Goal: Task Accomplishment & Management: Use online tool/utility

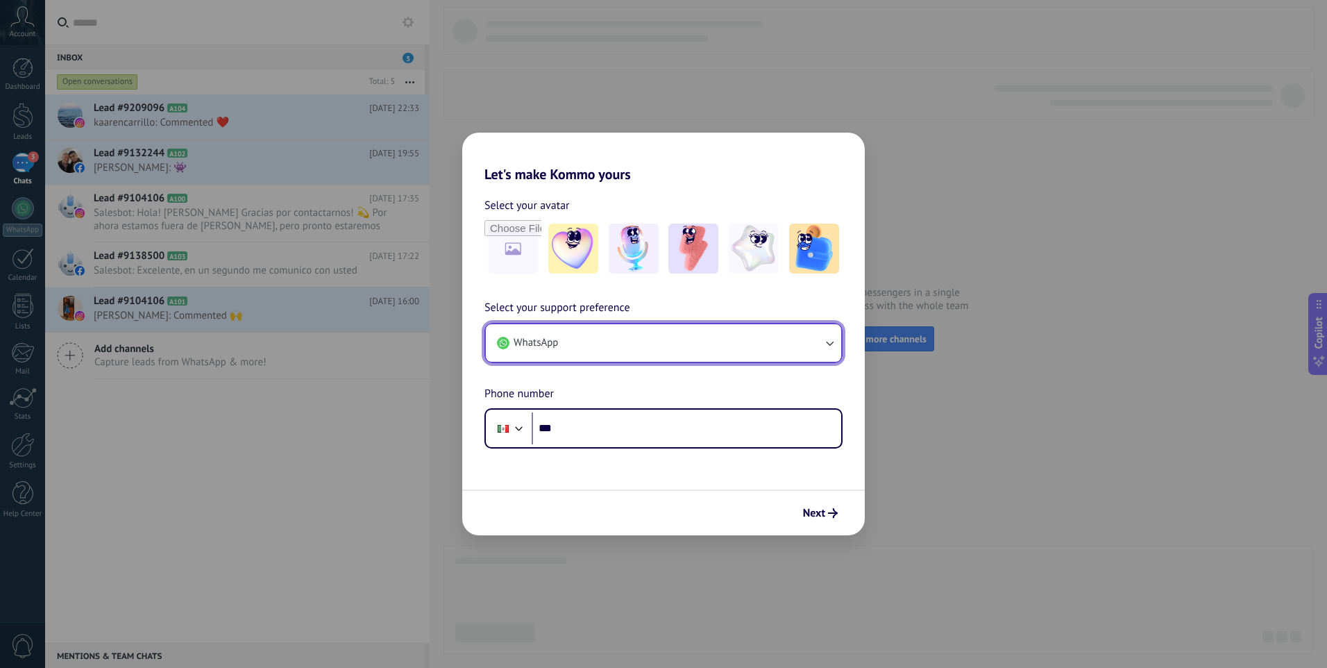
click at [662, 353] on button "WhatsApp" at bounding box center [663, 342] width 355 height 37
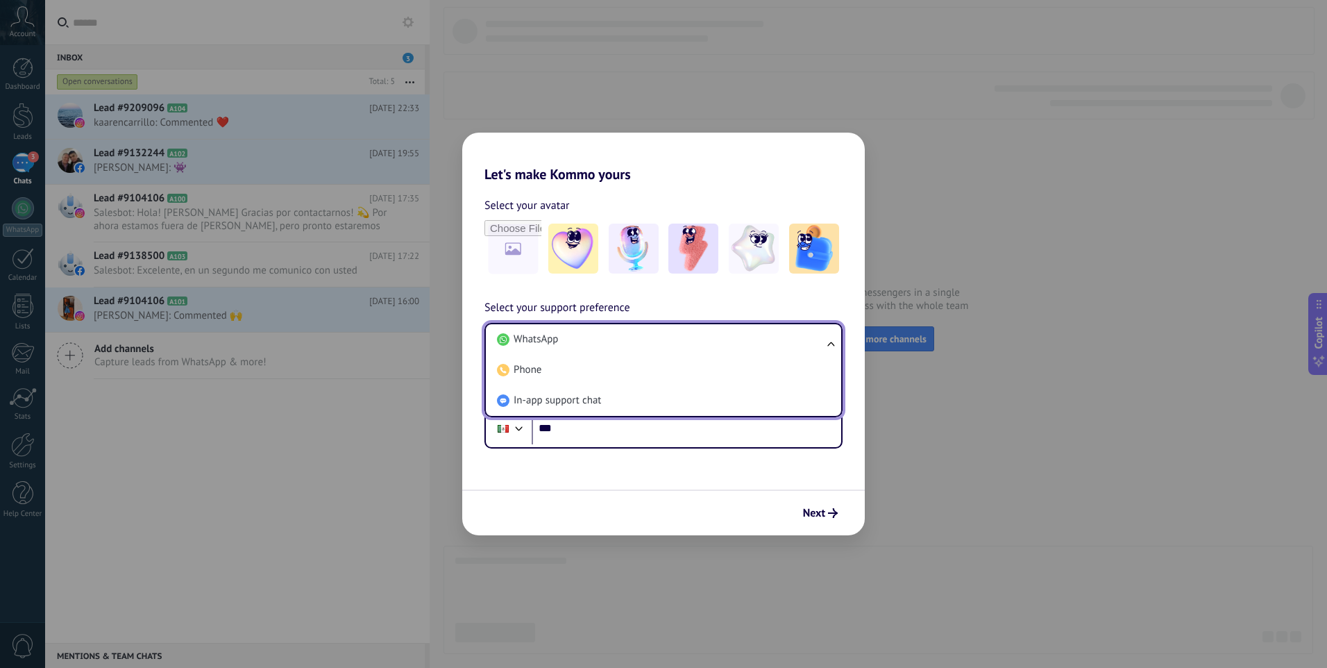
click at [628, 303] on span "Select your support preference" at bounding box center [558, 308] width 146 height 18
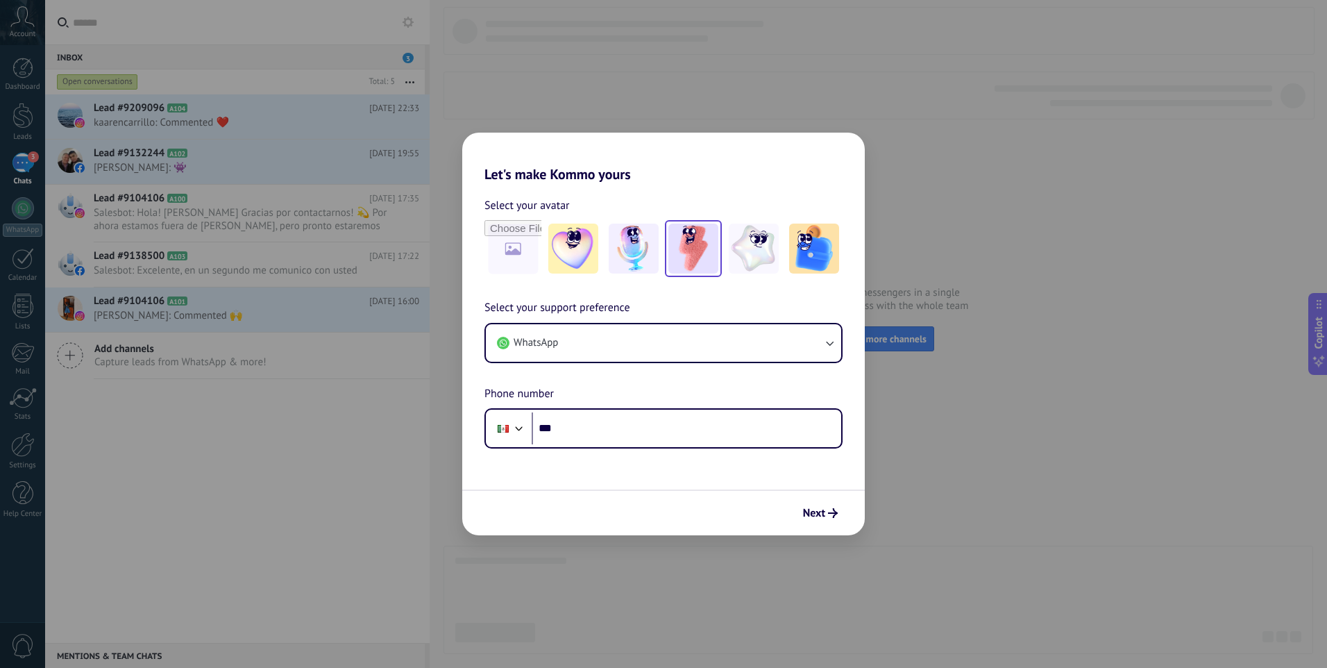
click at [682, 251] on img at bounding box center [693, 249] width 50 height 50
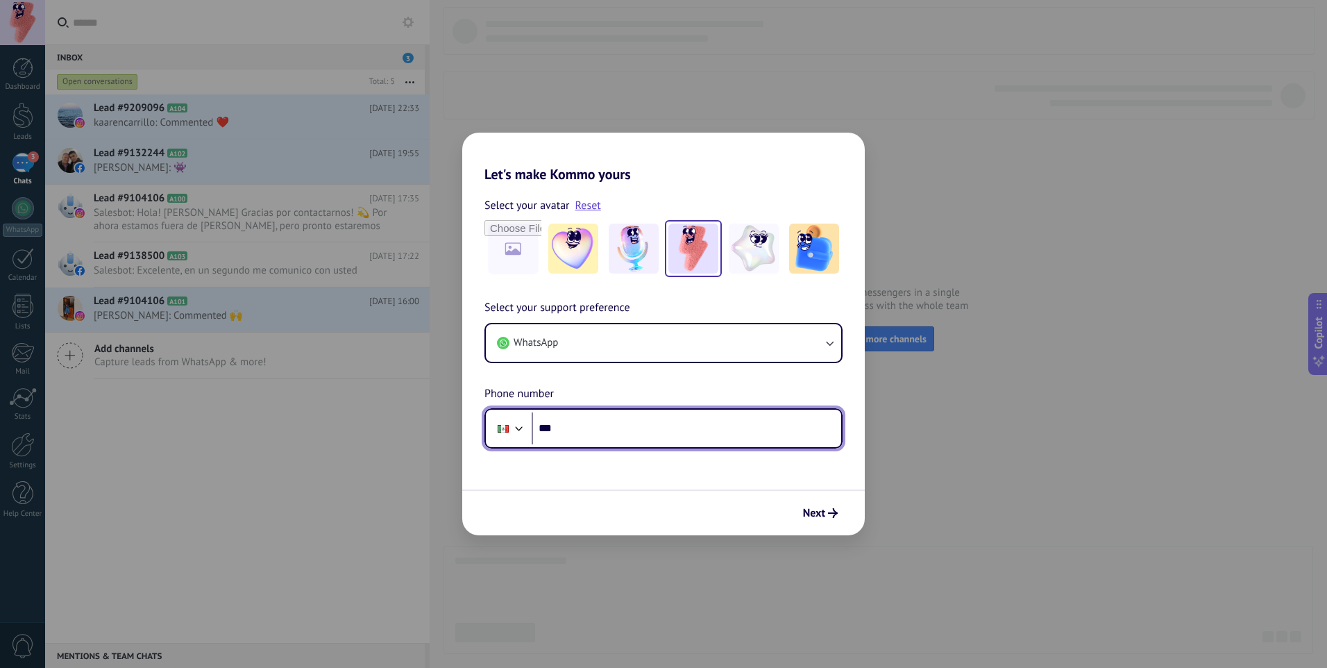
click at [616, 432] on input "***" at bounding box center [687, 428] width 310 height 32
type input "**********"
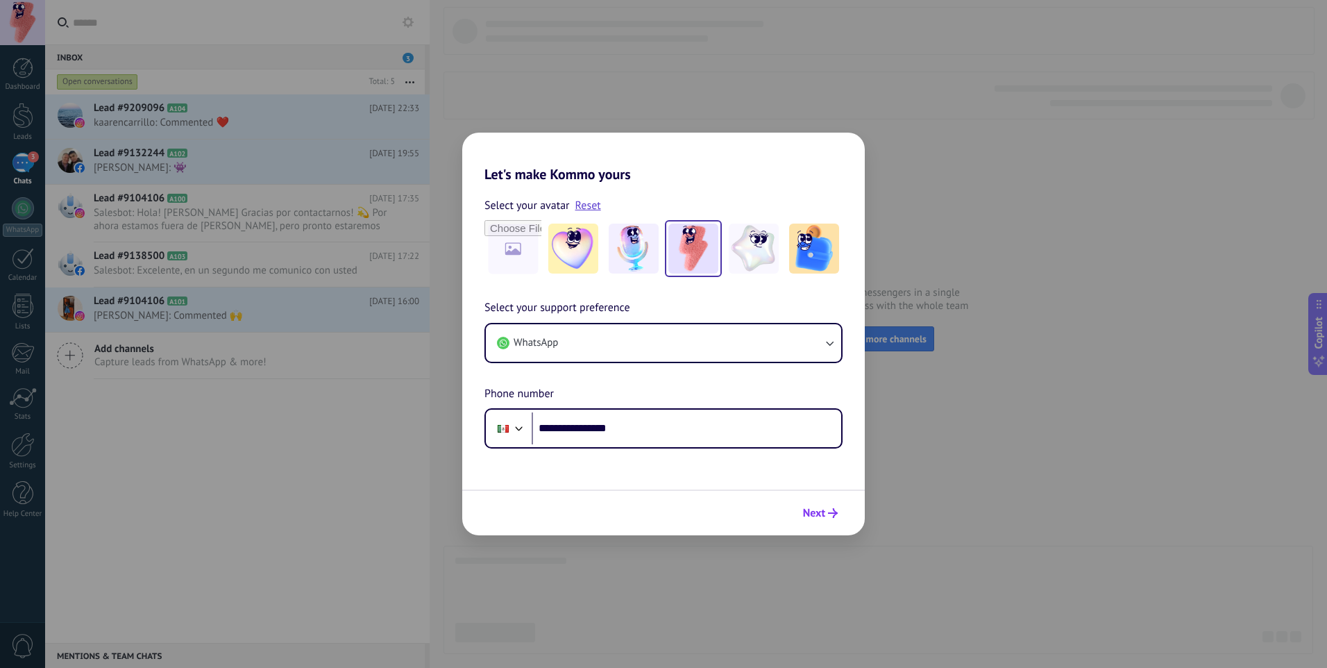
click at [817, 518] on span "Next" at bounding box center [814, 513] width 22 height 10
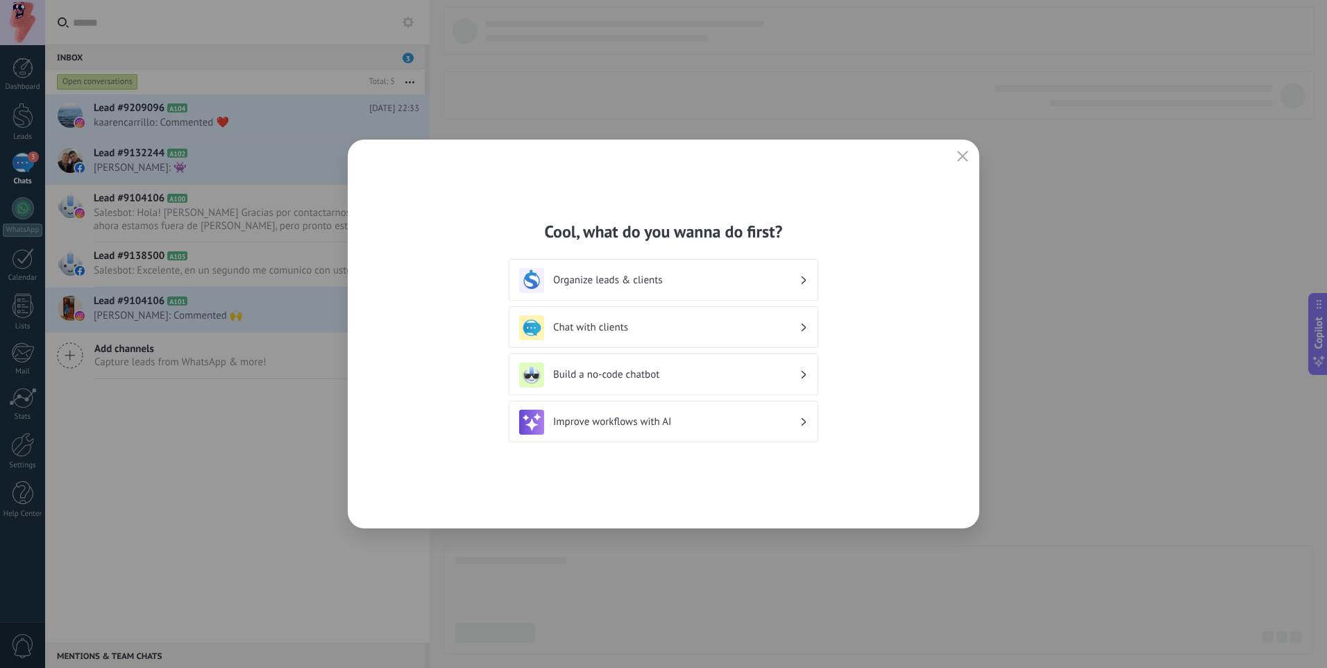
click at [727, 374] on h3 "Build a no-code chatbot" at bounding box center [676, 374] width 246 height 13
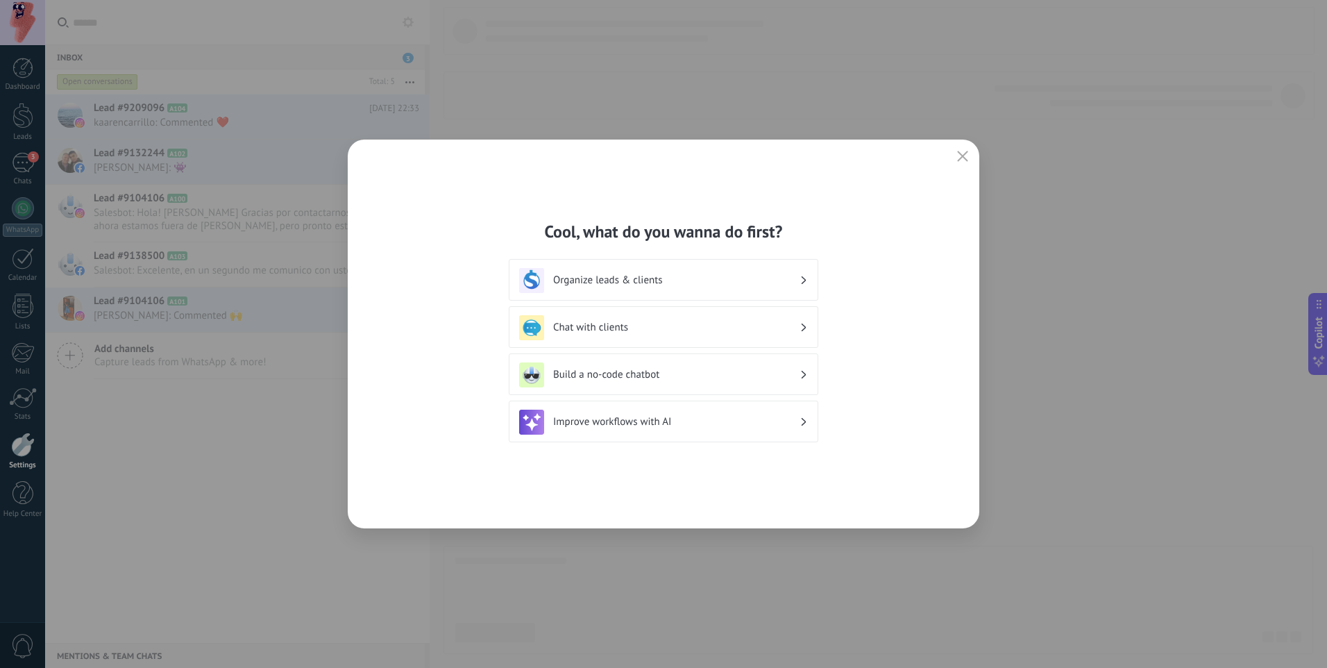
click at [802, 380] on div "Build a no-code chatbot" at bounding box center [663, 374] width 289 height 25
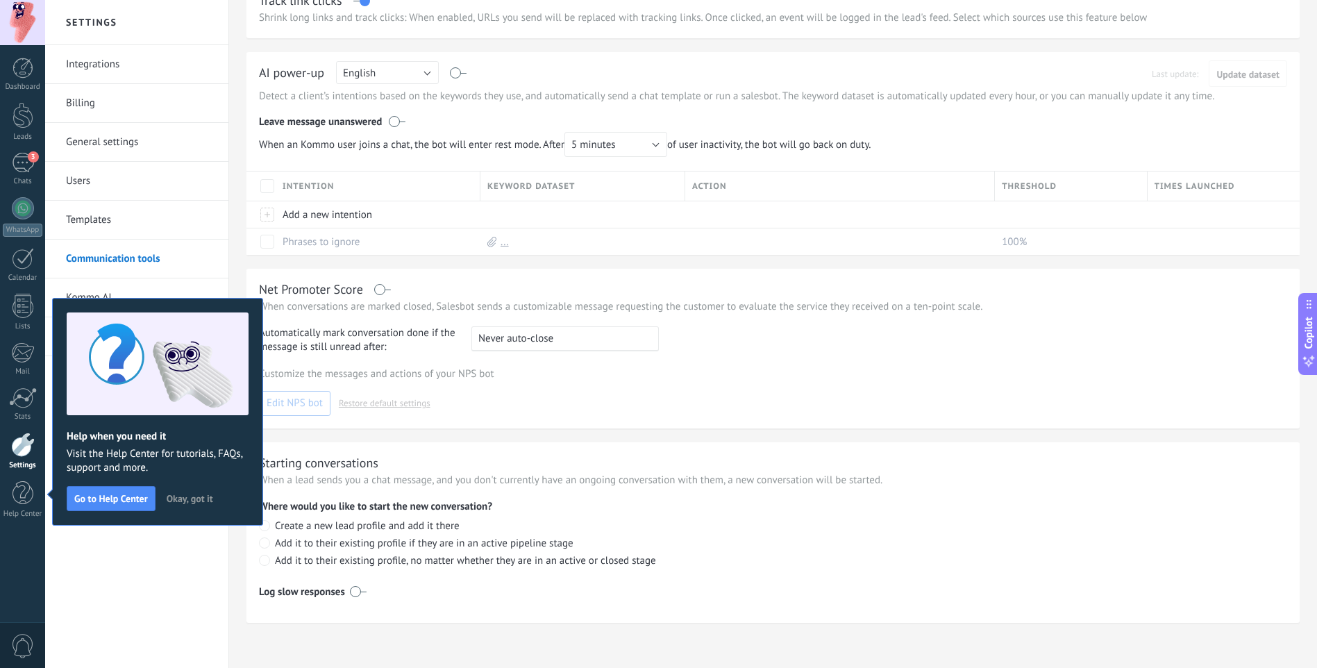
scroll to position [295, 0]
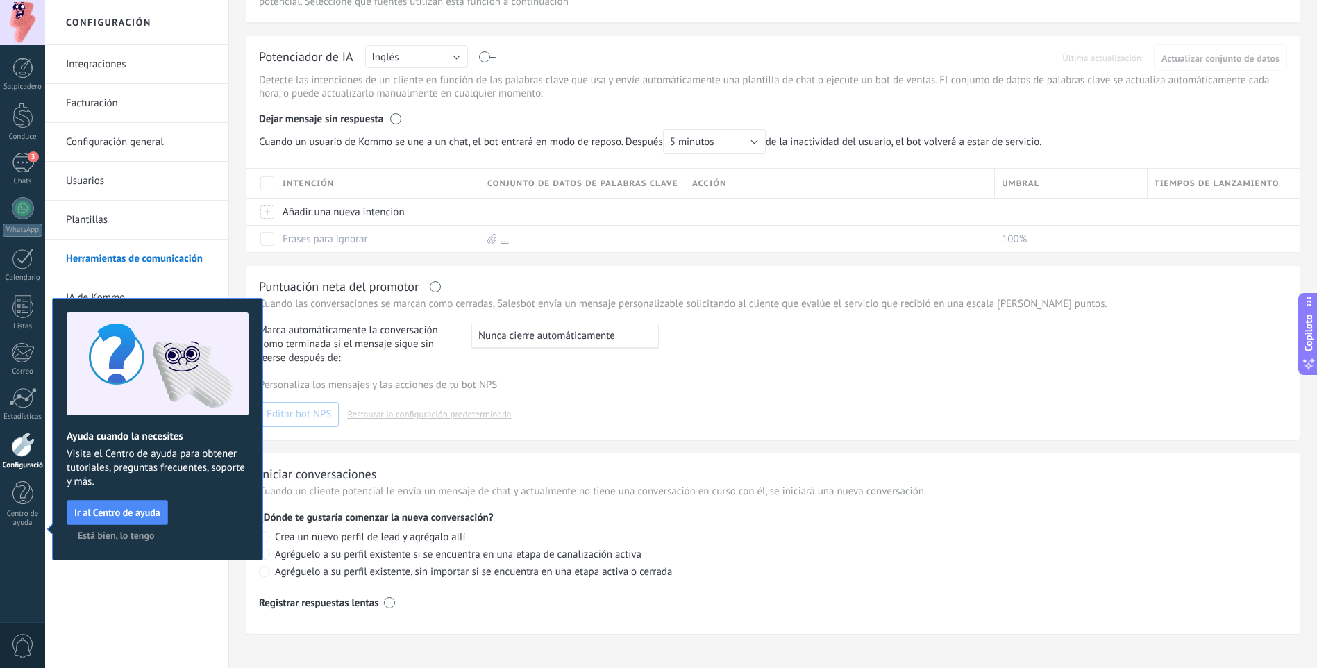
click at [100, 530] on span "Está bien, lo tengo" at bounding box center [116, 535] width 76 height 10
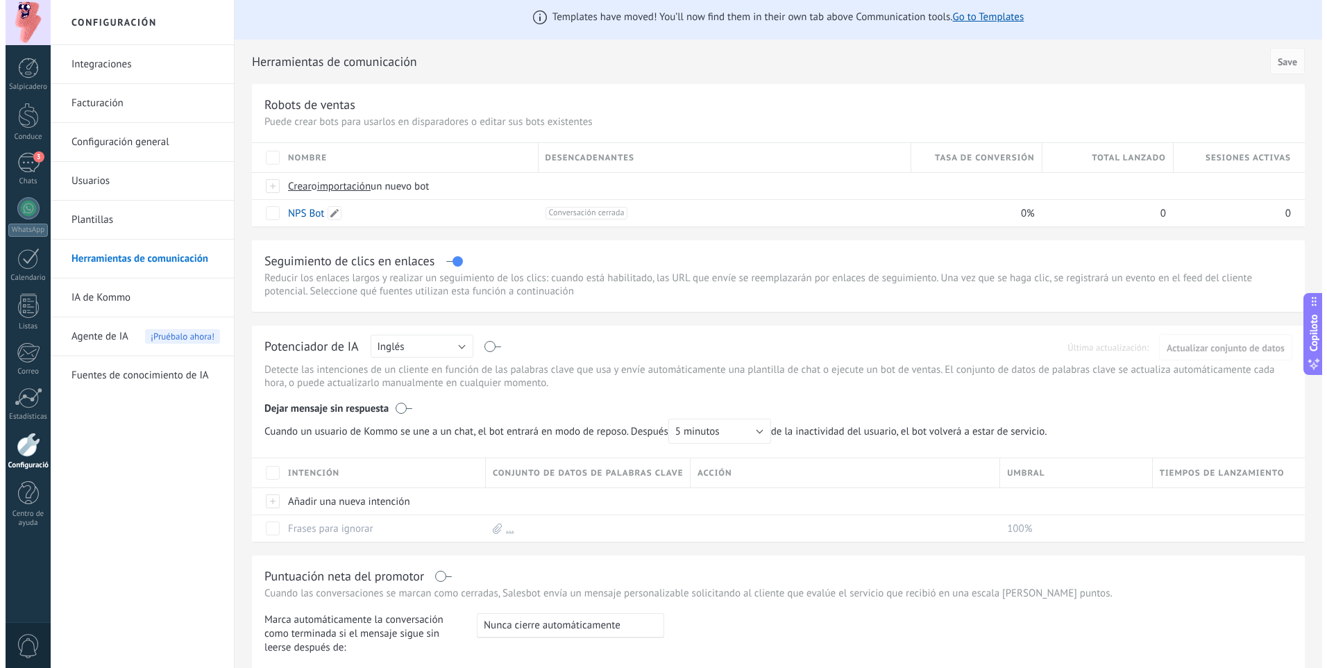
scroll to position [0, 0]
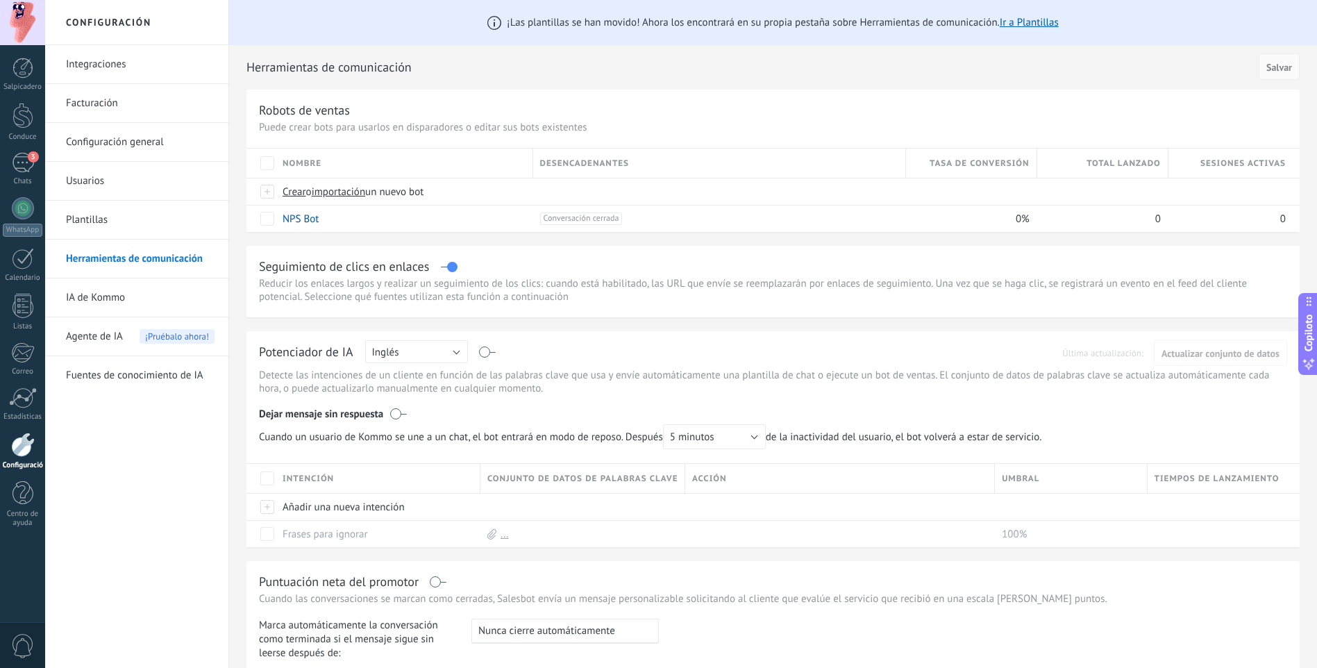
click at [114, 210] on link "Plantillas" at bounding box center [140, 220] width 149 height 39
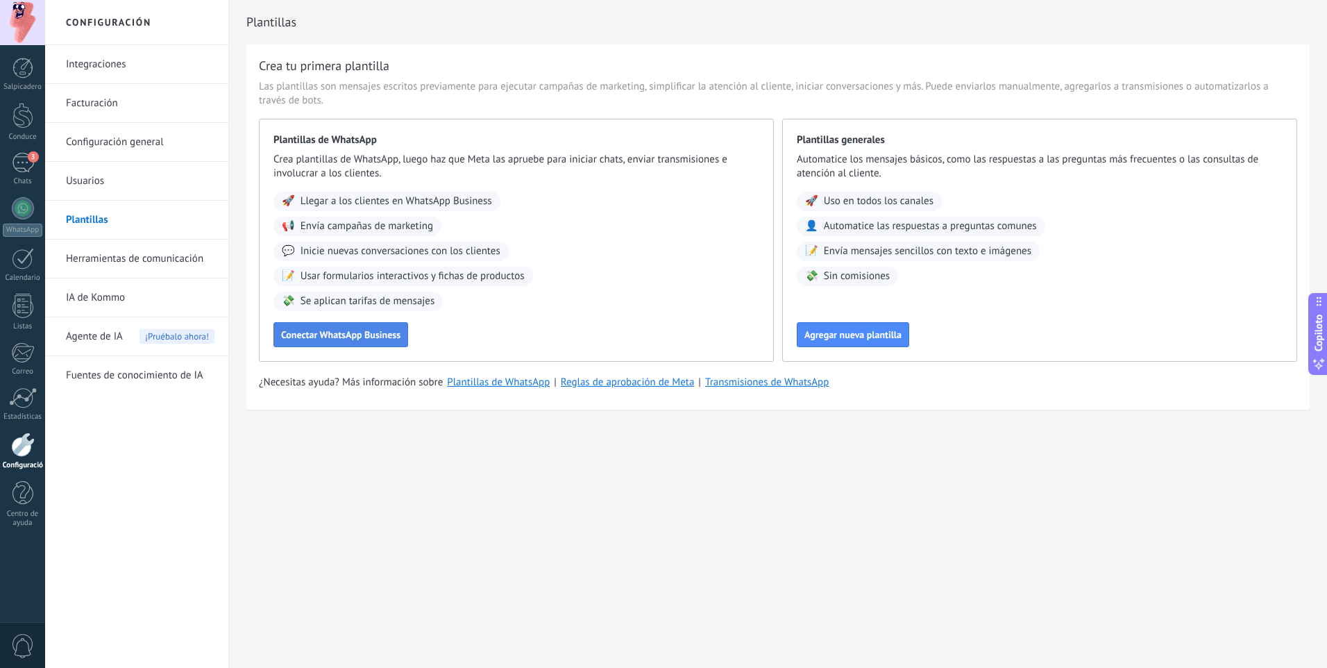
click at [371, 327] on button "Conectar WhatsApp Business" at bounding box center [340, 334] width 135 height 25
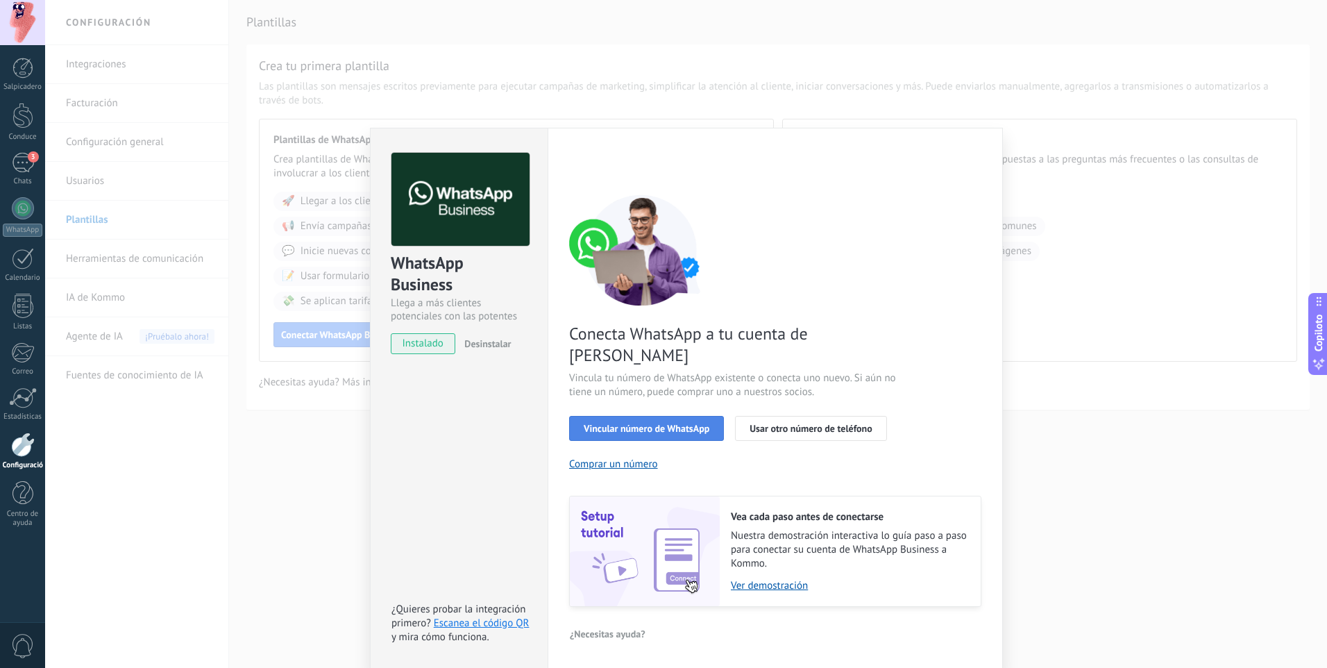
click at [646, 423] on span "Vincular número de WhatsApp" at bounding box center [647, 428] width 126 height 10
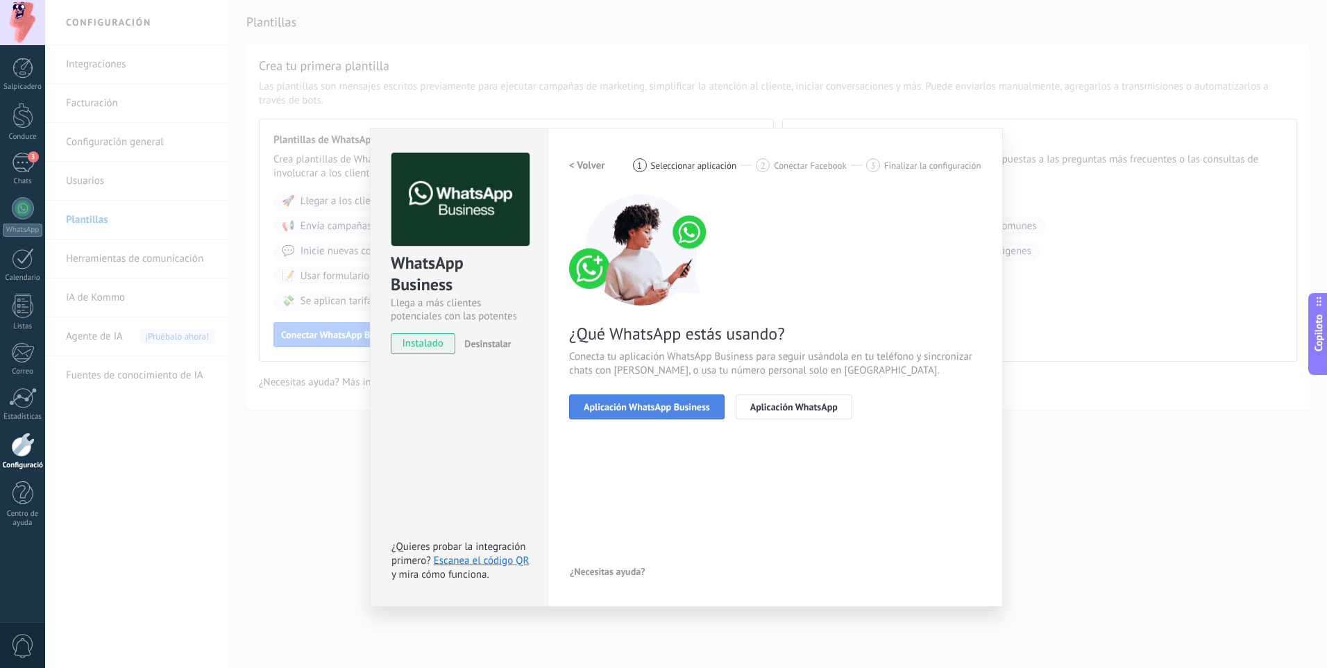
click at [689, 405] on span "Aplicación WhatsApp Business" at bounding box center [647, 407] width 126 height 10
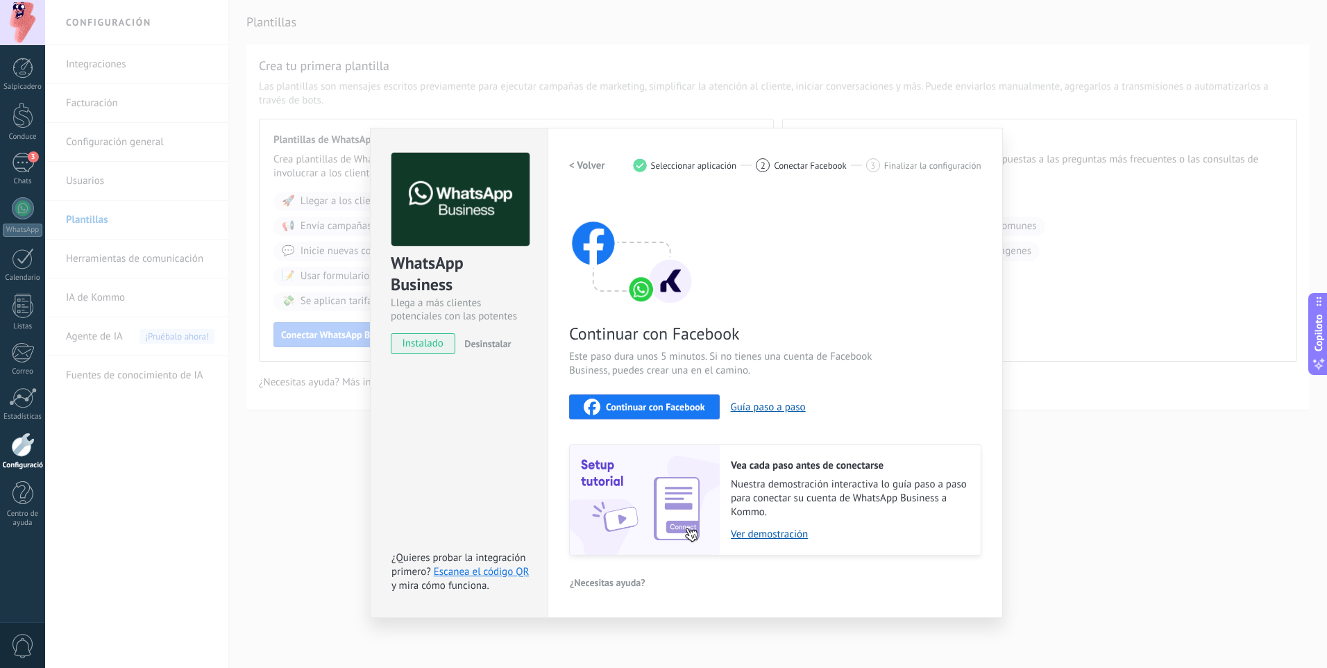
click at [662, 410] on span "Continuar con Facebook" at bounding box center [655, 407] width 99 height 10
click at [423, 347] on span "Instalado" at bounding box center [422, 343] width 63 height 21
click at [677, 404] on span "Continuar con Facebook" at bounding box center [655, 407] width 99 height 10
click at [803, 237] on div "Continuar con Facebook Este paso dura unos 5 minutos. Si no tienes una cuenta d…" at bounding box center [775, 374] width 412 height 361
click at [398, 117] on div "WhatsApp Business Llega a más clientes potenciales con las potentes herramienta…" at bounding box center [686, 334] width 1282 height 668
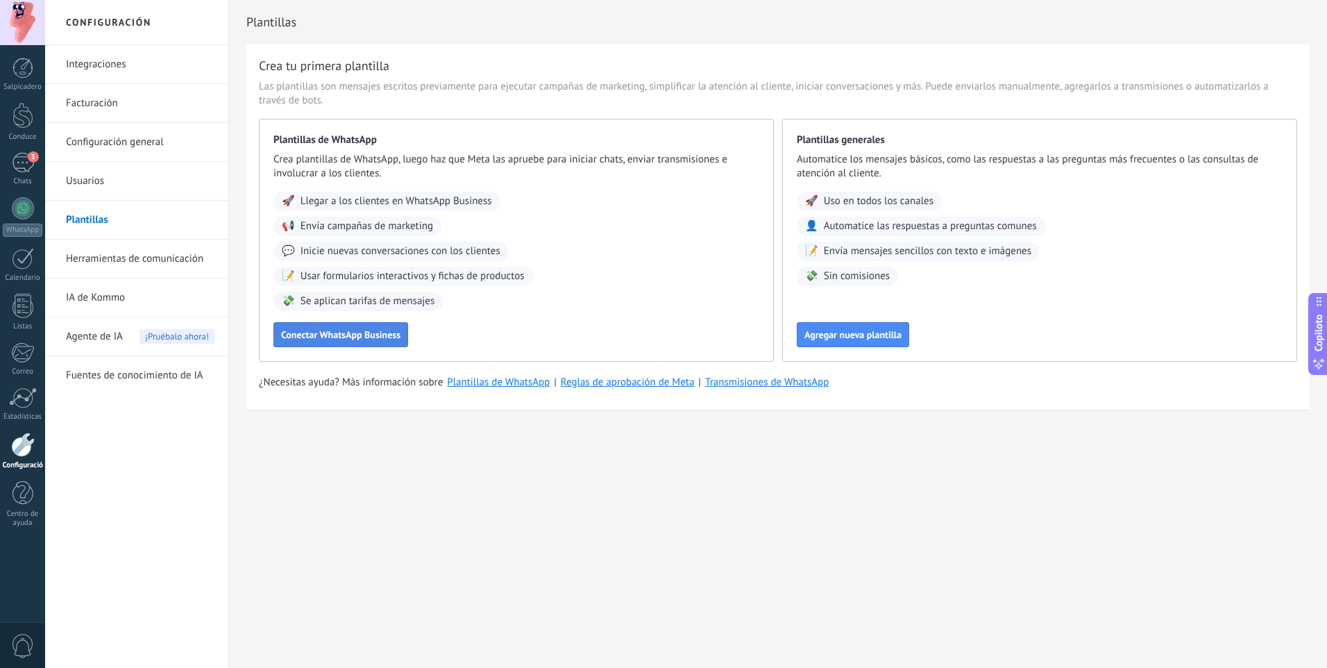
click at [339, 331] on span "Conectar WhatsApp Business" at bounding box center [340, 335] width 119 height 10
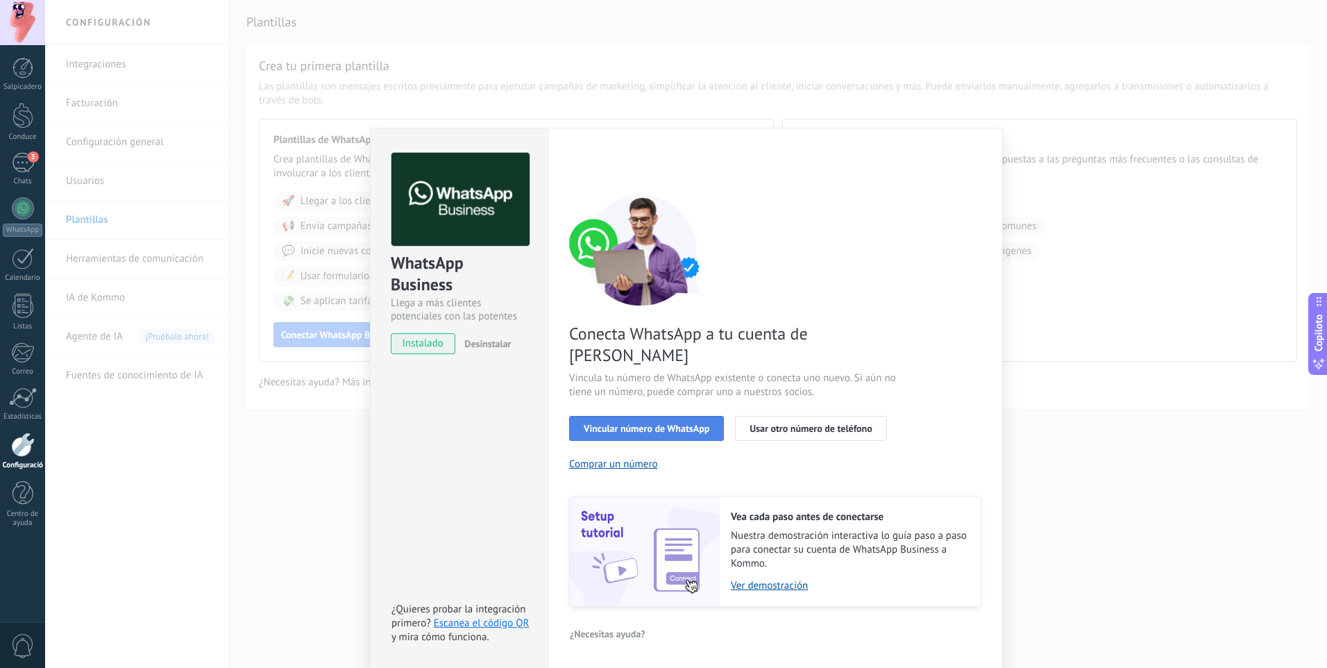
click at [621, 423] on span "Vincular número de WhatsApp" at bounding box center [647, 428] width 126 height 10
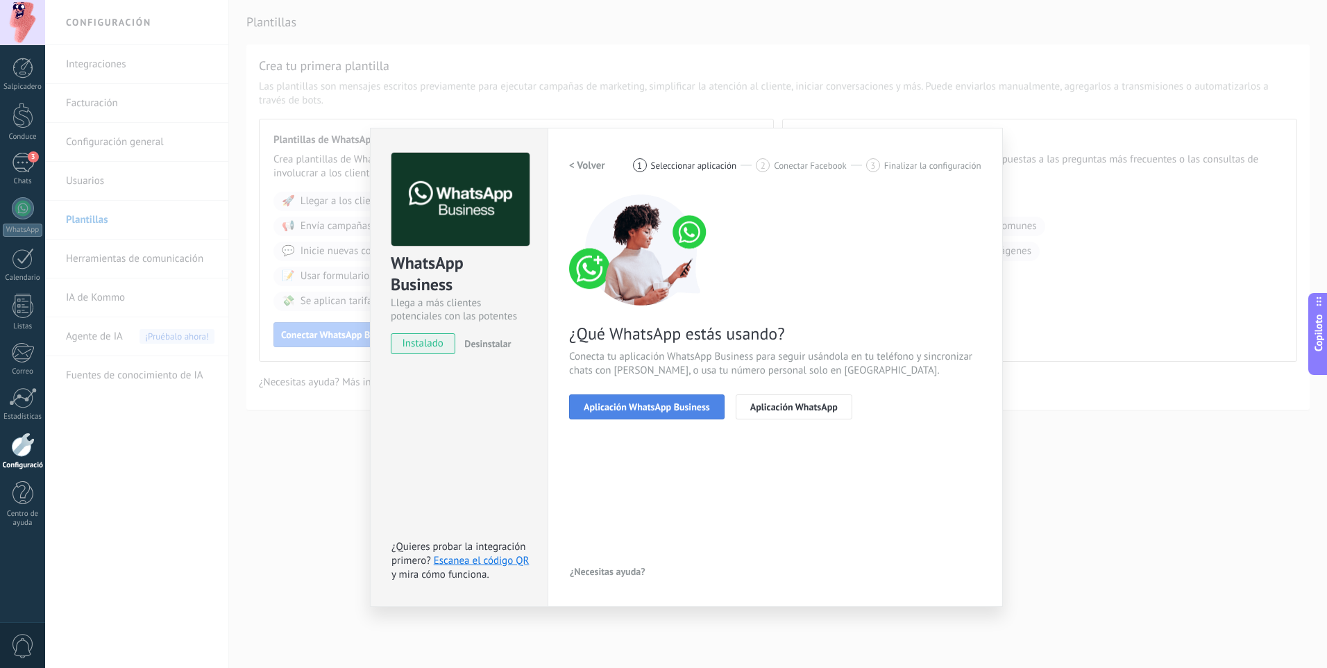
click at [624, 402] on span "Aplicación WhatsApp Business" at bounding box center [647, 407] width 126 height 10
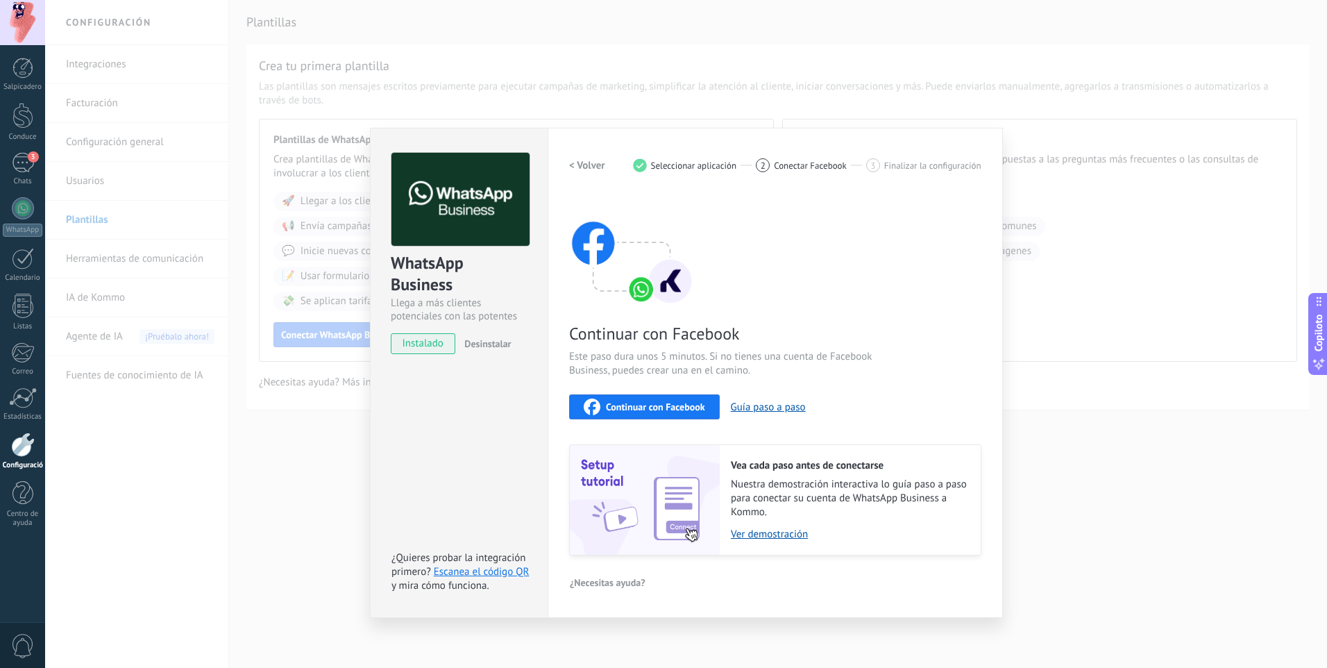
click at [624, 402] on span "Continuar con Facebook" at bounding box center [655, 407] width 99 height 10
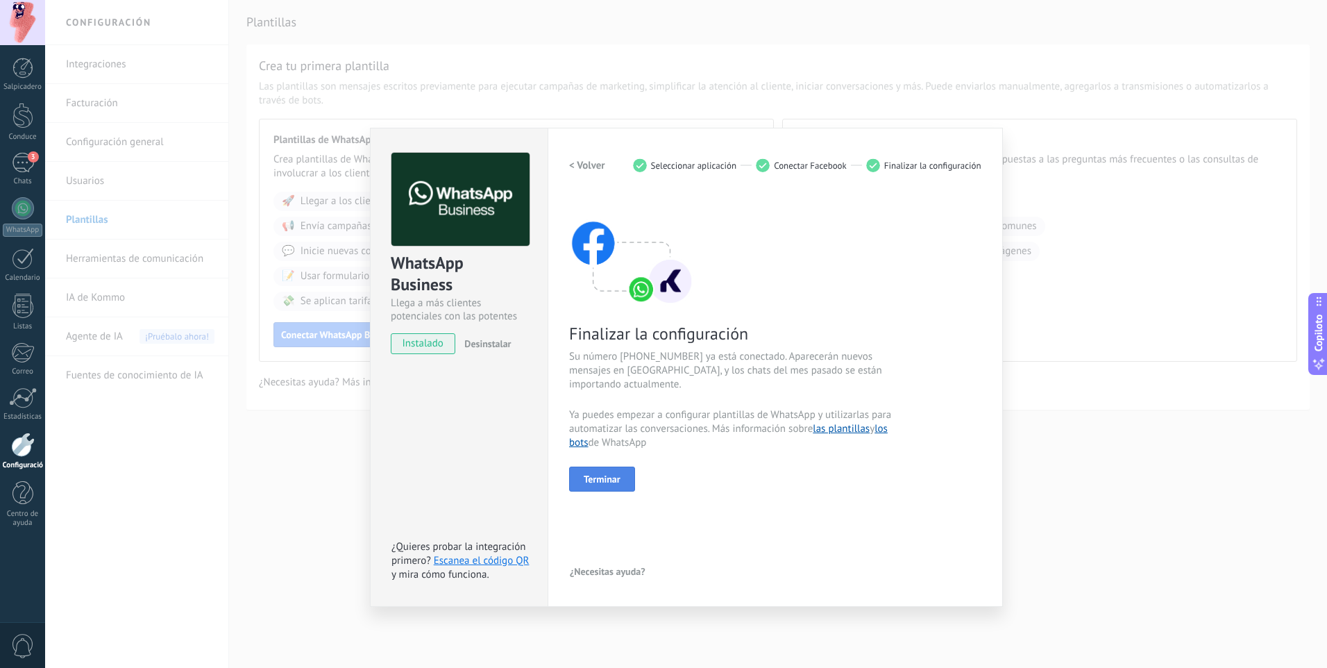
click at [610, 478] on span "Terminar" at bounding box center [602, 479] width 37 height 10
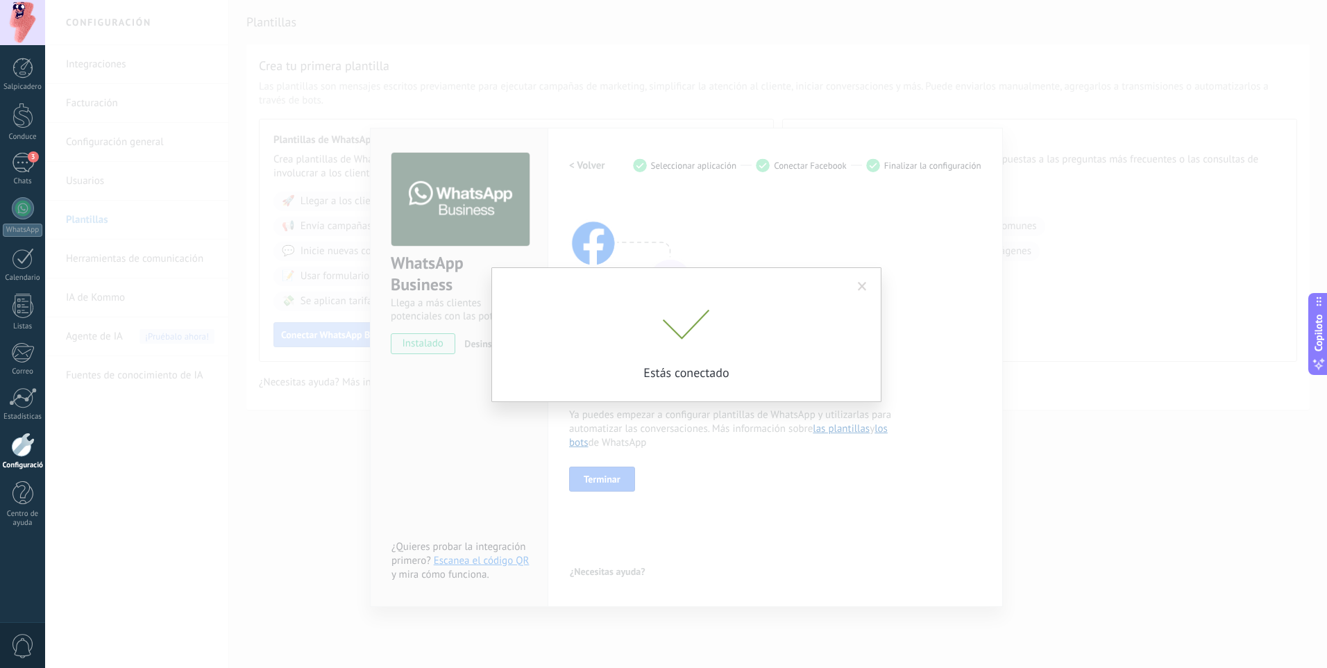
click at [861, 286] on span at bounding box center [862, 287] width 9 height 10
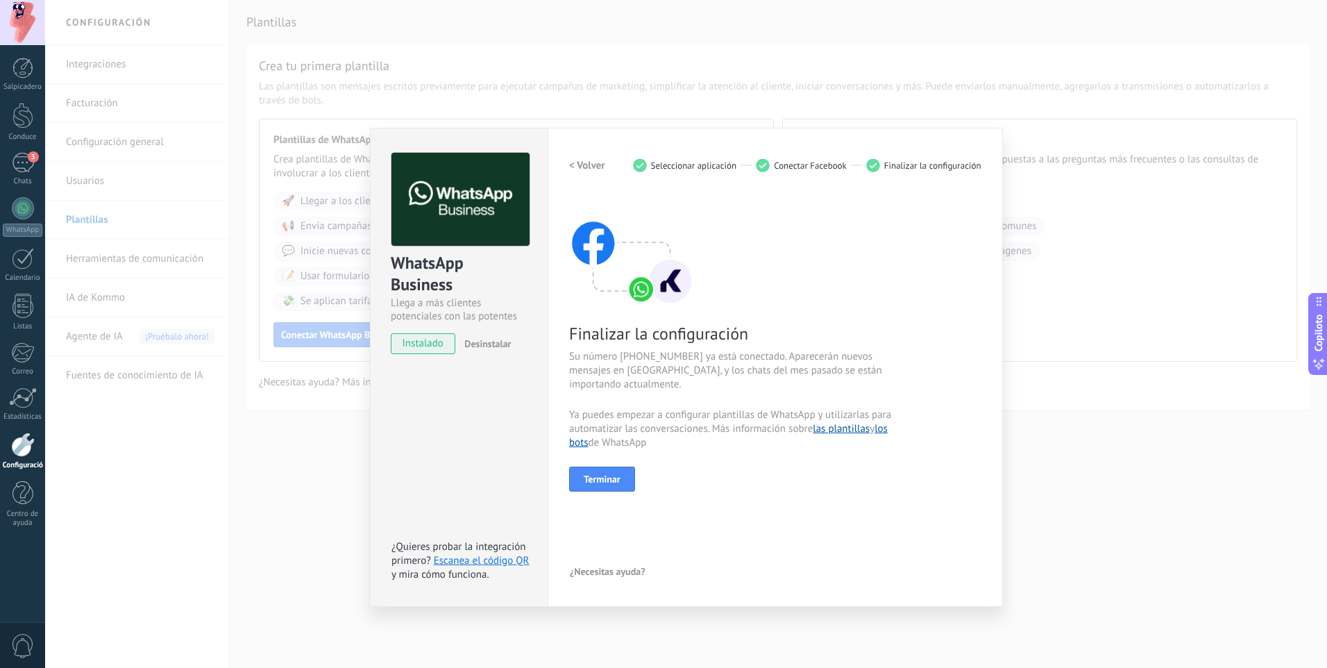
click at [432, 87] on div "WhatsApp Business Llega a más clientes potenciales con las potentes herramienta…" at bounding box center [686, 334] width 1282 height 668
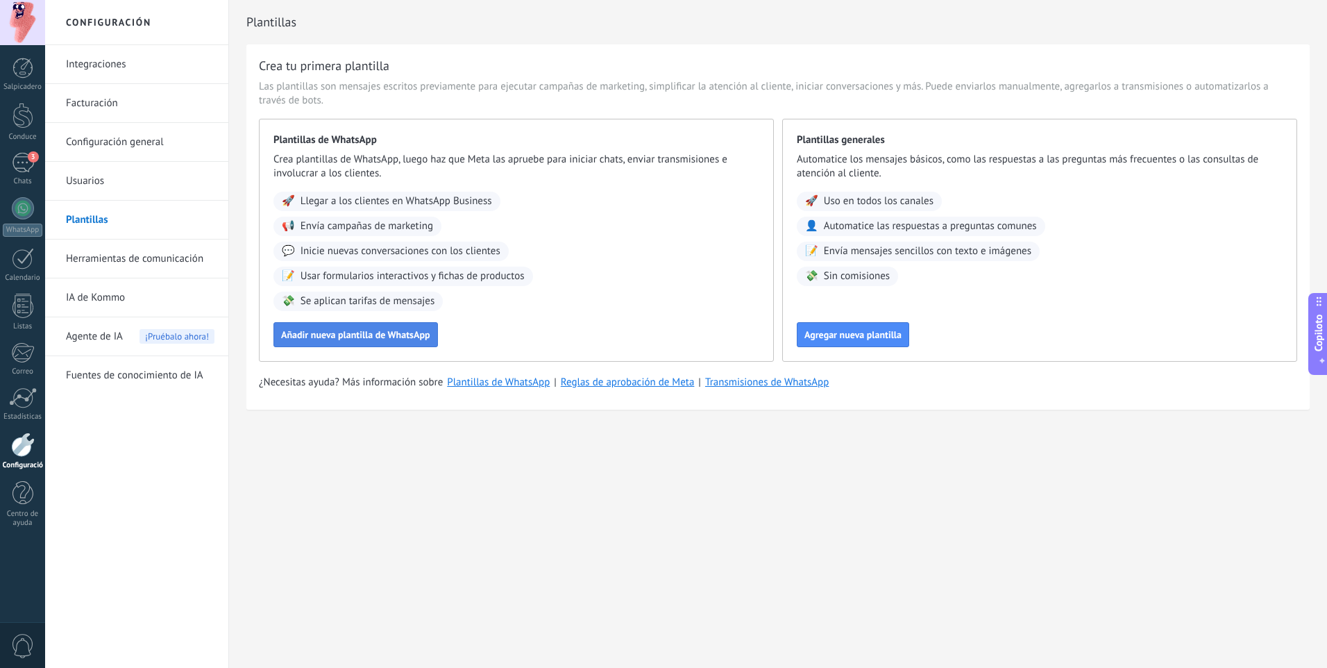
click at [395, 324] on button "Añadir nueva plantilla de WhatsApp" at bounding box center [355, 334] width 165 height 25
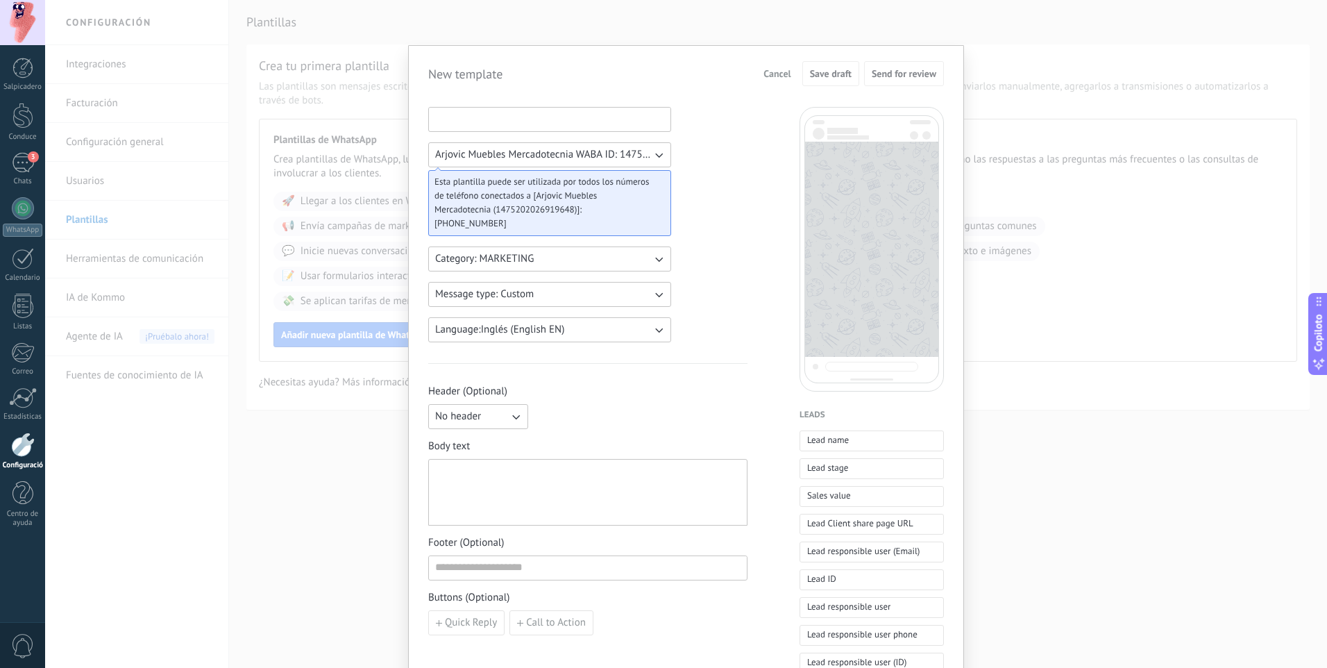
click at [544, 119] on input at bounding box center [550, 119] width 242 height 22
click at [699, 140] on div "Arjovic Muebles Mercadotecnia WABA ID: 1475202026919648 Esta plantilla puede se…" at bounding box center [587, 576] width 319 height 938
click at [638, 292] on button "Message type: Custom" at bounding box center [549, 294] width 243 height 25
click at [711, 239] on div "Arjovic Muebles Mercadotecnia WABA ID: 1475202026919648 Esta plantilla puede se…" at bounding box center [587, 576] width 319 height 938
click at [458, 249] on button "Category: MARKETING" at bounding box center [549, 258] width 243 height 25
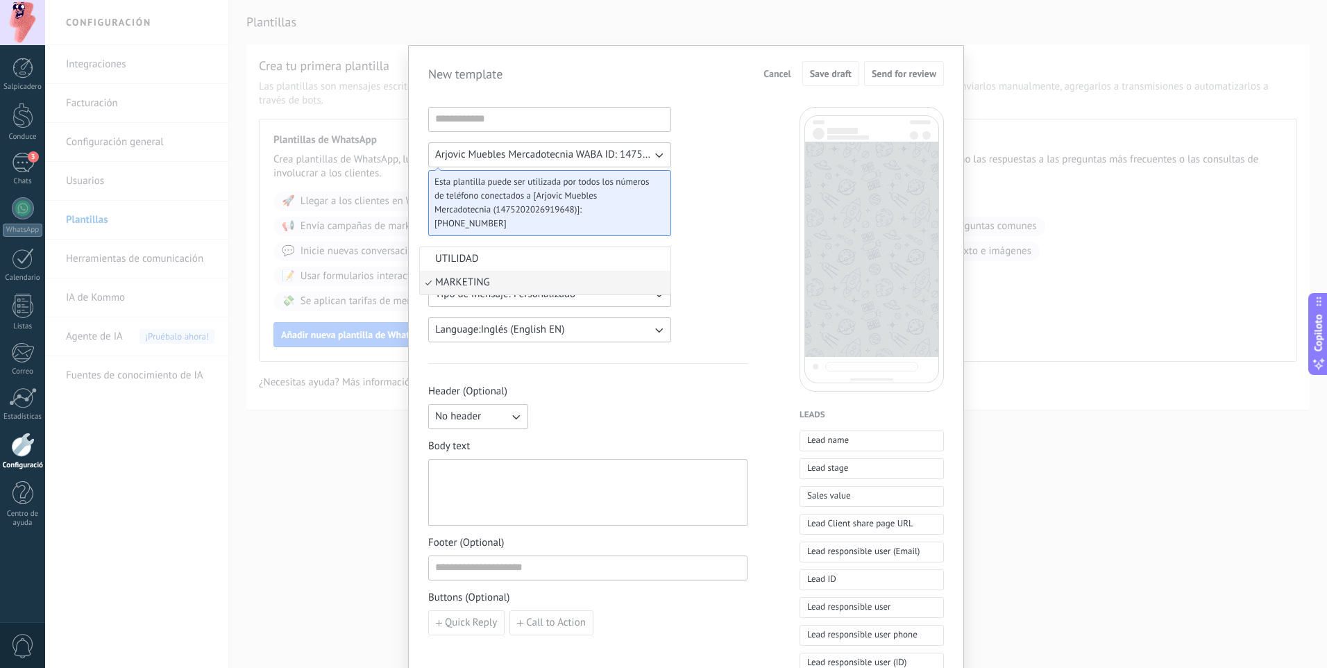
click at [465, 280] on span "MARKETING" at bounding box center [462, 283] width 55 height 14
click at [477, 296] on span "Tipo de mensaje: Personalizado" at bounding box center [505, 294] width 140 height 14
click at [477, 296] on span "Costumbre" at bounding box center [459, 294] width 48 height 14
click at [477, 296] on span "Tipo de mensaje: Personalizado" at bounding box center [505, 294] width 140 height 14
click at [477, 296] on span "Costumbre" at bounding box center [459, 294] width 48 height 14
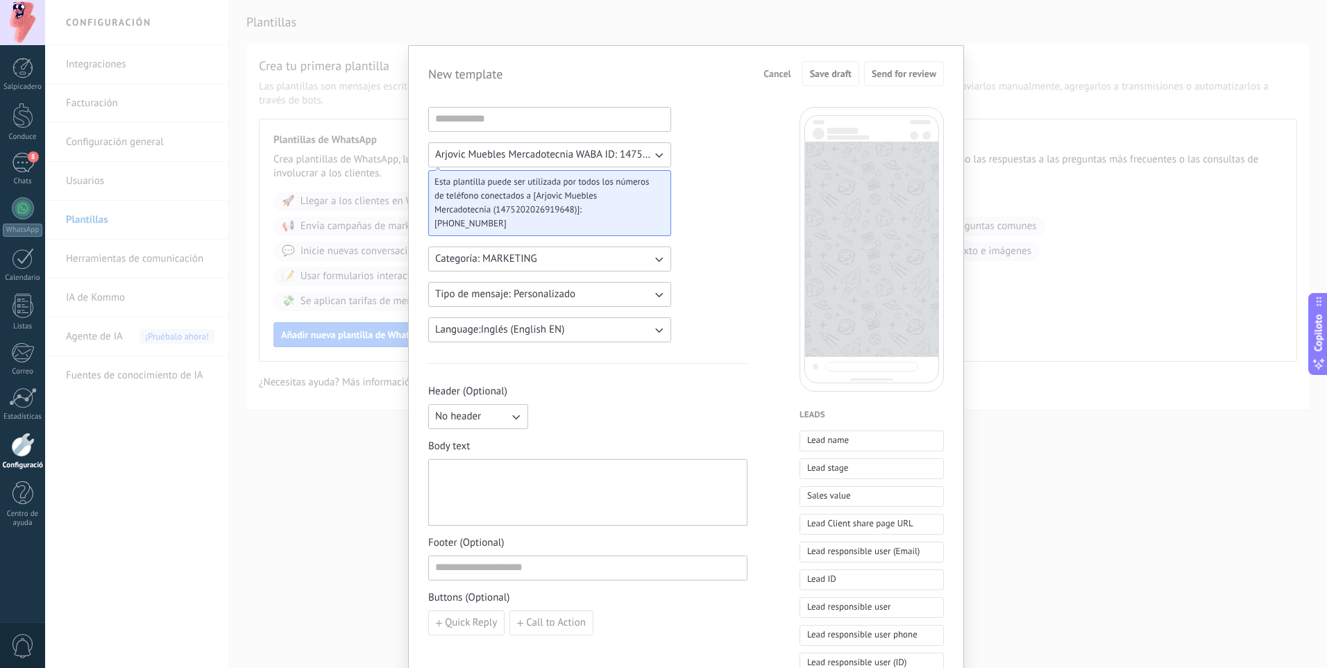
click at [470, 335] on span "Language: Inglés (English EN)" at bounding box center [499, 330] width 129 height 14
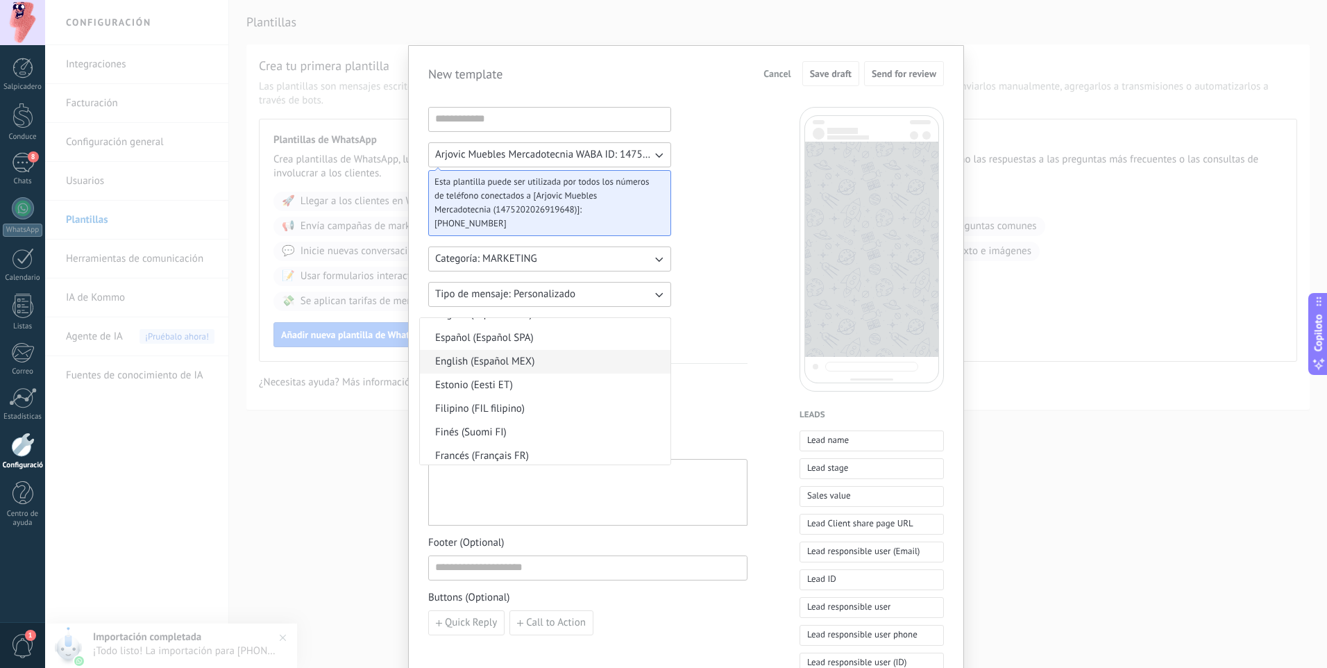
click at [489, 364] on span "English (Español MEX)" at bounding box center [484, 362] width 99 height 14
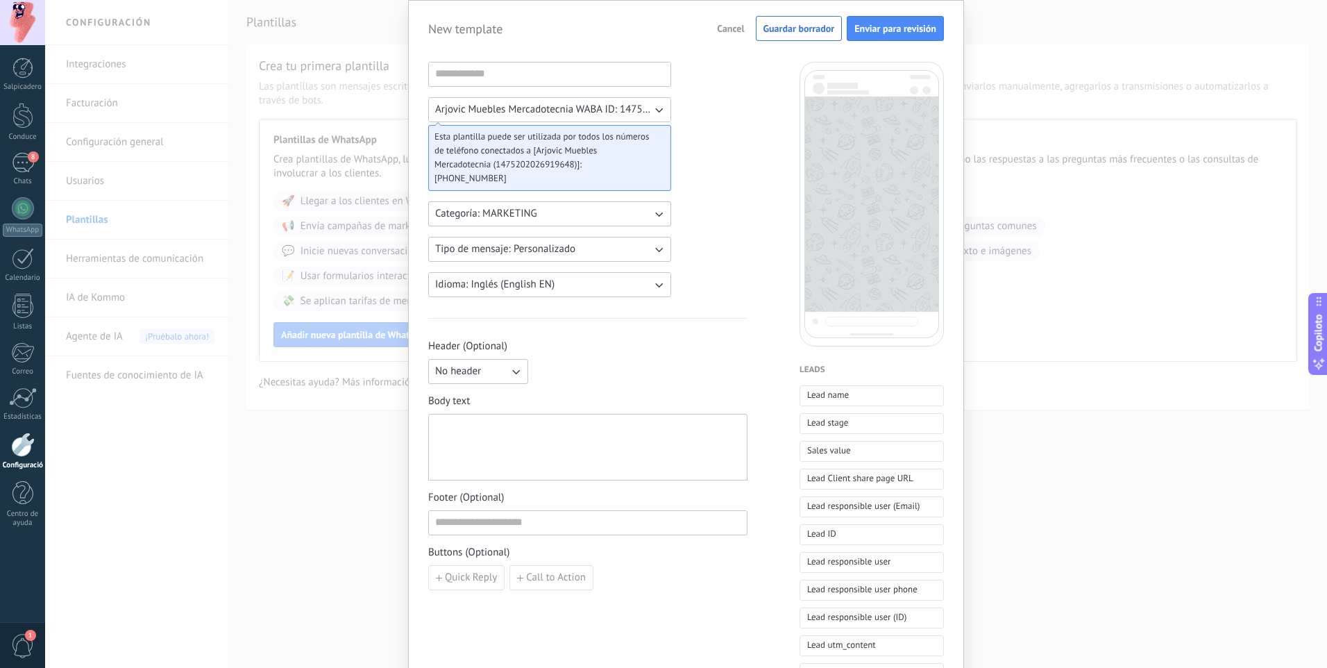
scroll to position [69, 0]
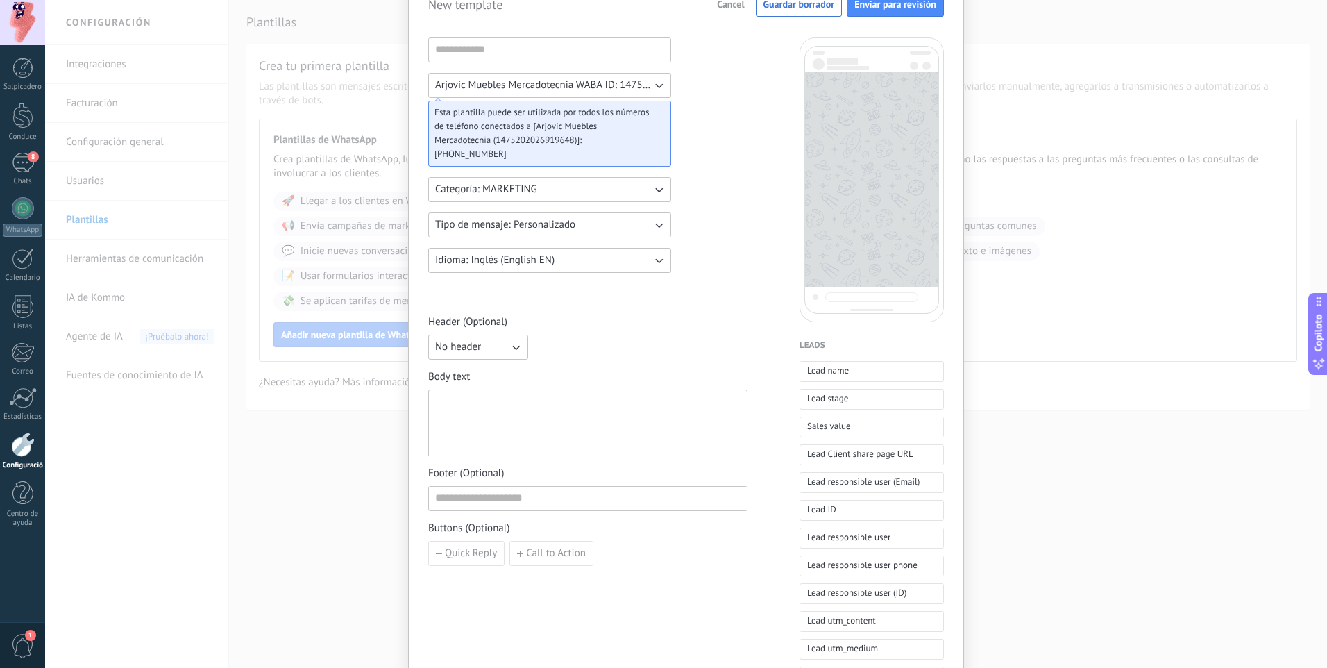
click at [496, 343] on button "No header" at bounding box center [478, 347] width 100 height 25
click at [470, 367] on span "Mensaje de texto" at bounding box center [473, 371] width 76 height 14
click at [494, 351] on span "Mensaje de texto" at bounding box center [472, 347] width 74 height 14
click at [484, 353] on span "Sin encabezado" at bounding box center [469, 347] width 69 height 14
click at [506, 406] on div at bounding box center [587, 423] width 305 height 55
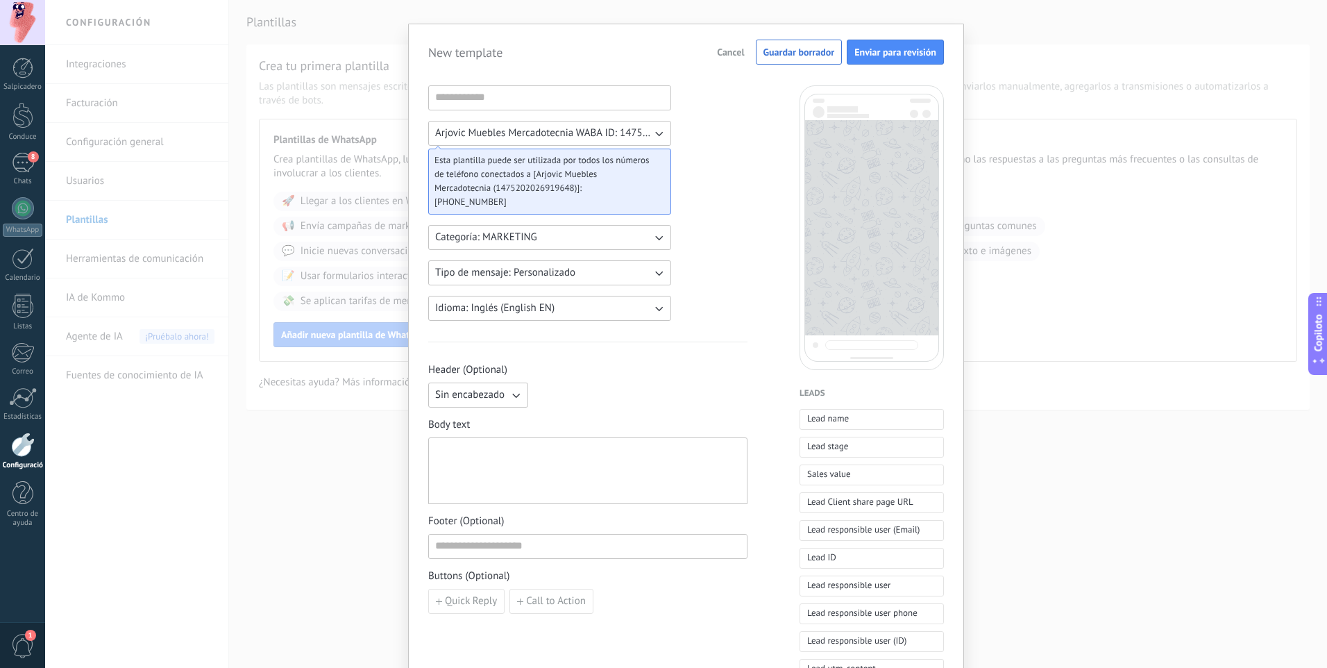
scroll to position [0, 0]
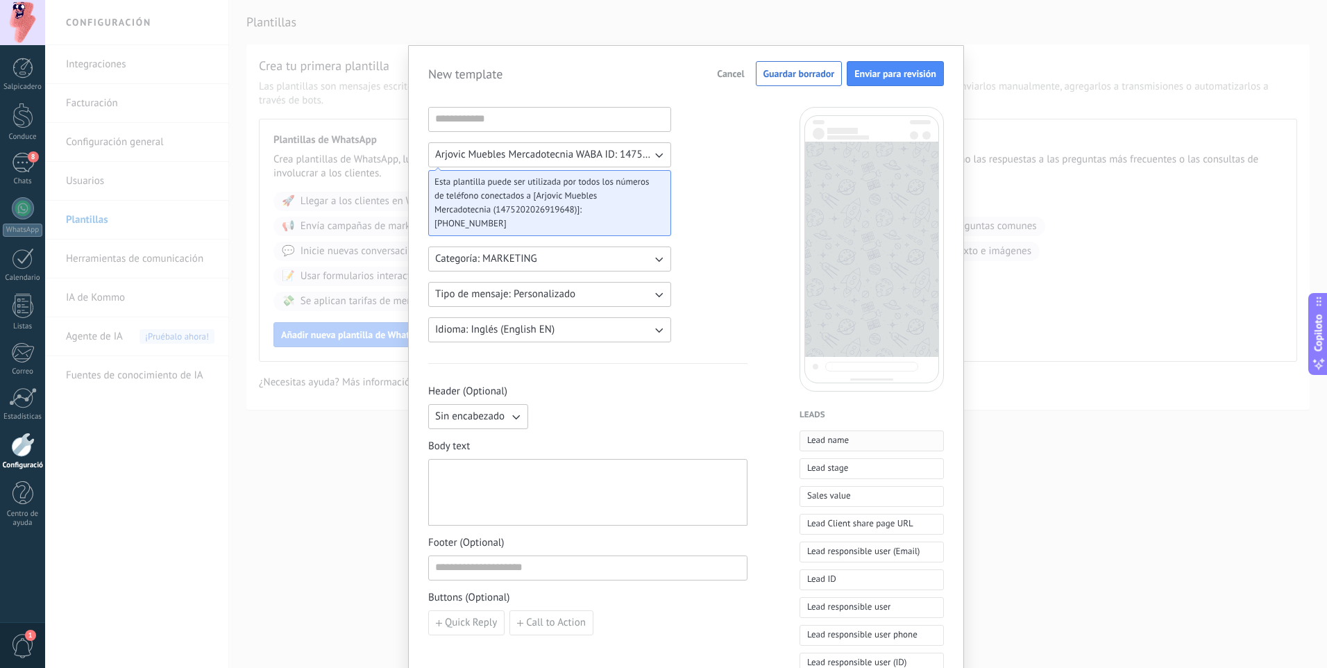
click at [815, 439] on span "Lead name" at bounding box center [828, 440] width 42 height 14
click at [821, 470] on span "Lead stage" at bounding box center [827, 468] width 41 height 14
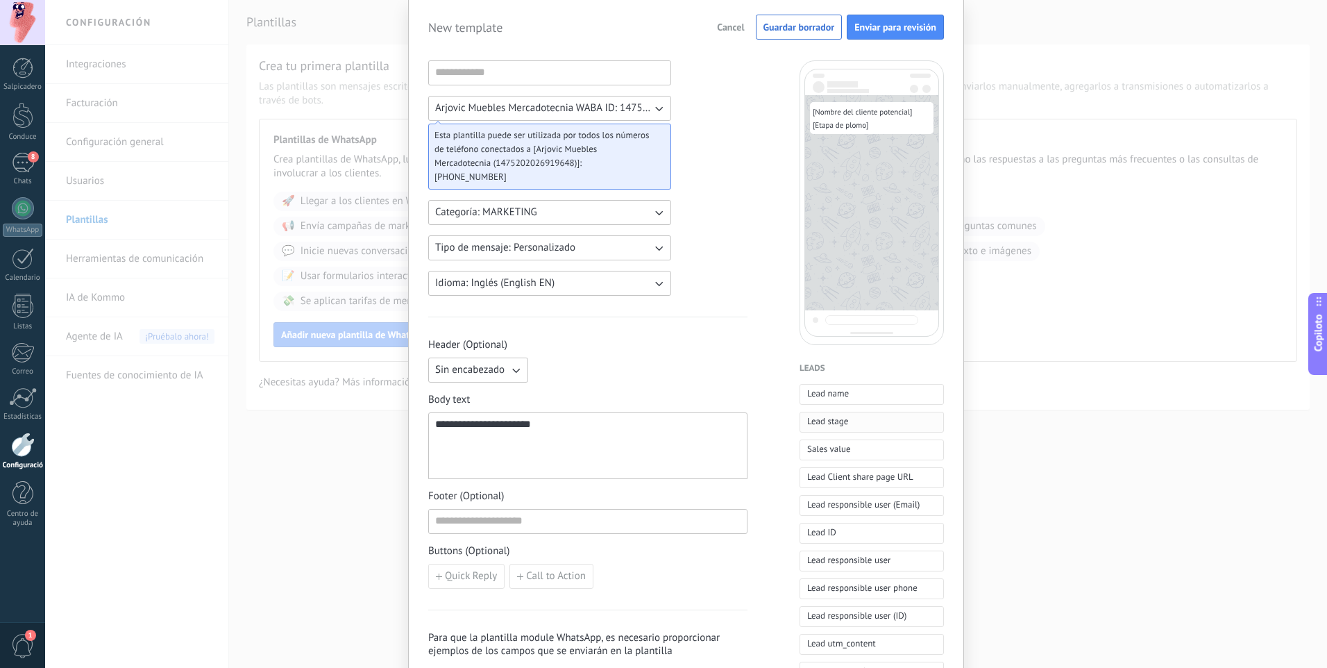
scroll to position [69, 0]
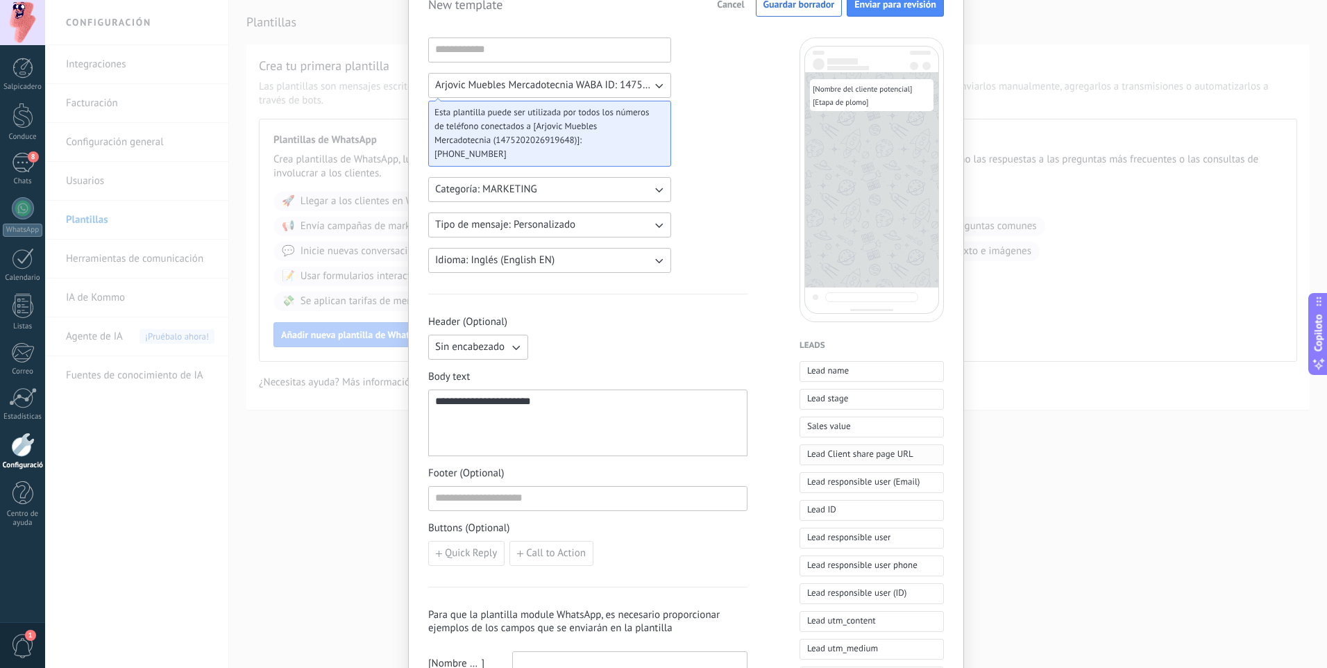
click at [825, 451] on span "Lead Client share page URL" at bounding box center [860, 454] width 106 height 14
click at [826, 505] on span "Lead ID" at bounding box center [821, 510] width 29 height 14
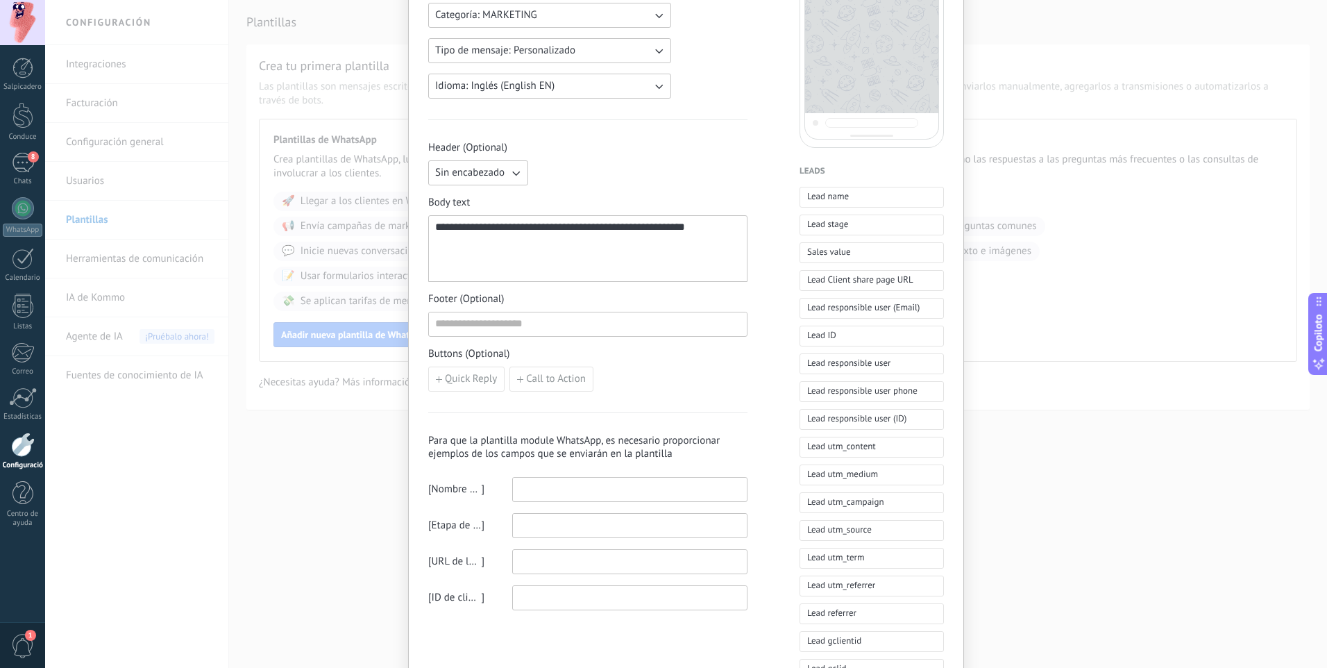
scroll to position [242, 0]
drag, startPoint x: 727, startPoint y: 239, endPoint x: 334, endPoint y: 253, distance: 393.8
click at [334, 253] on div "**********" at bounding box center [686, 334] width 1282 height 668
click at [685, 232] on span "*********" at bounding box center [666, 228] width 37 height 10
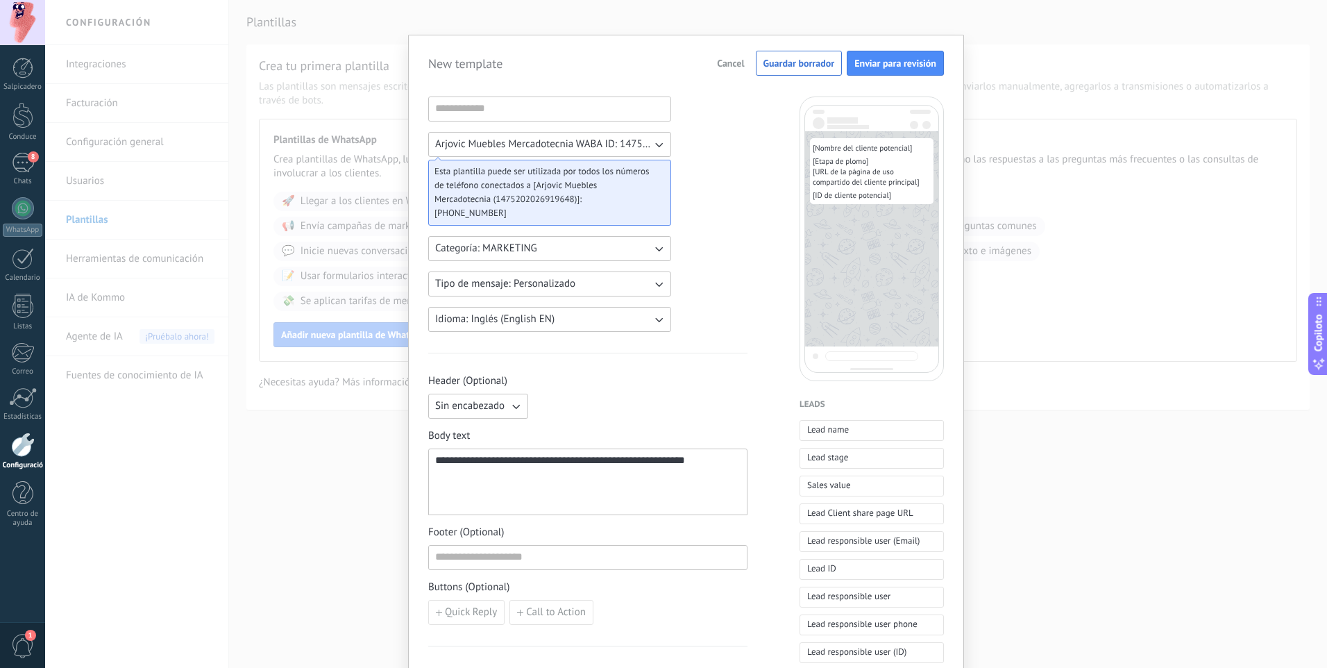
scroll to position [0, 0]
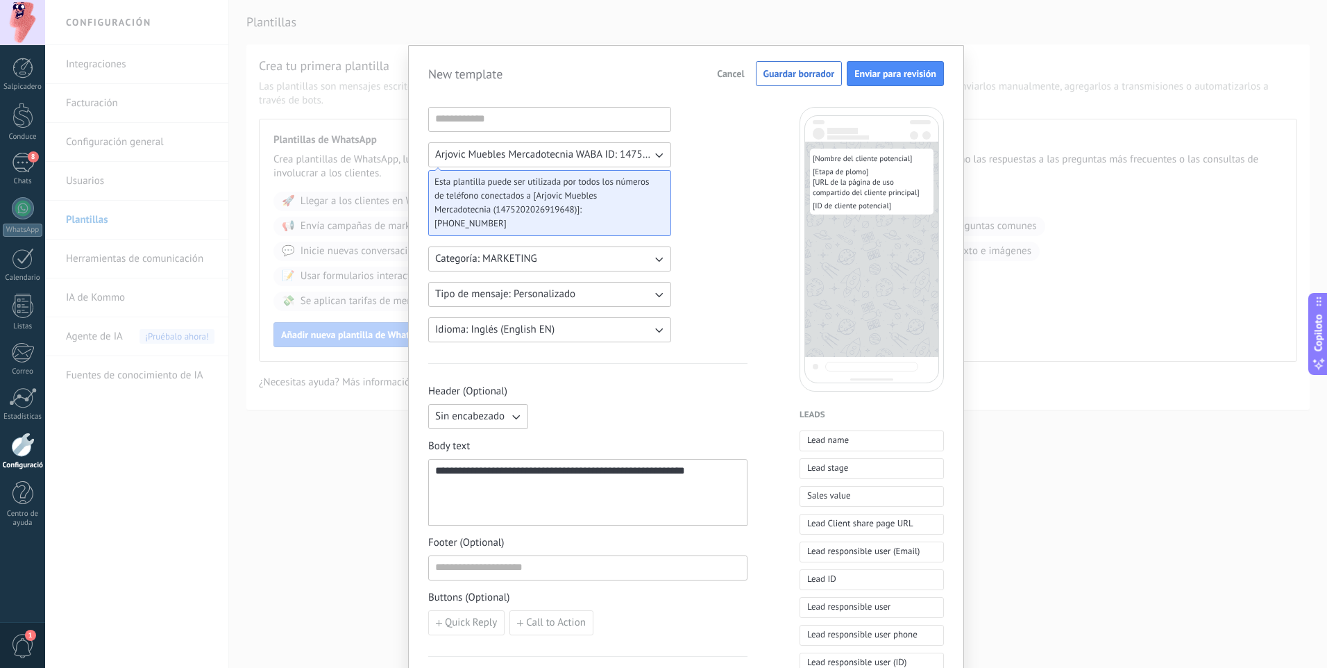
click at [725, 69] on span "Cancel" at bounding box center [730, 74] width 27 height 10
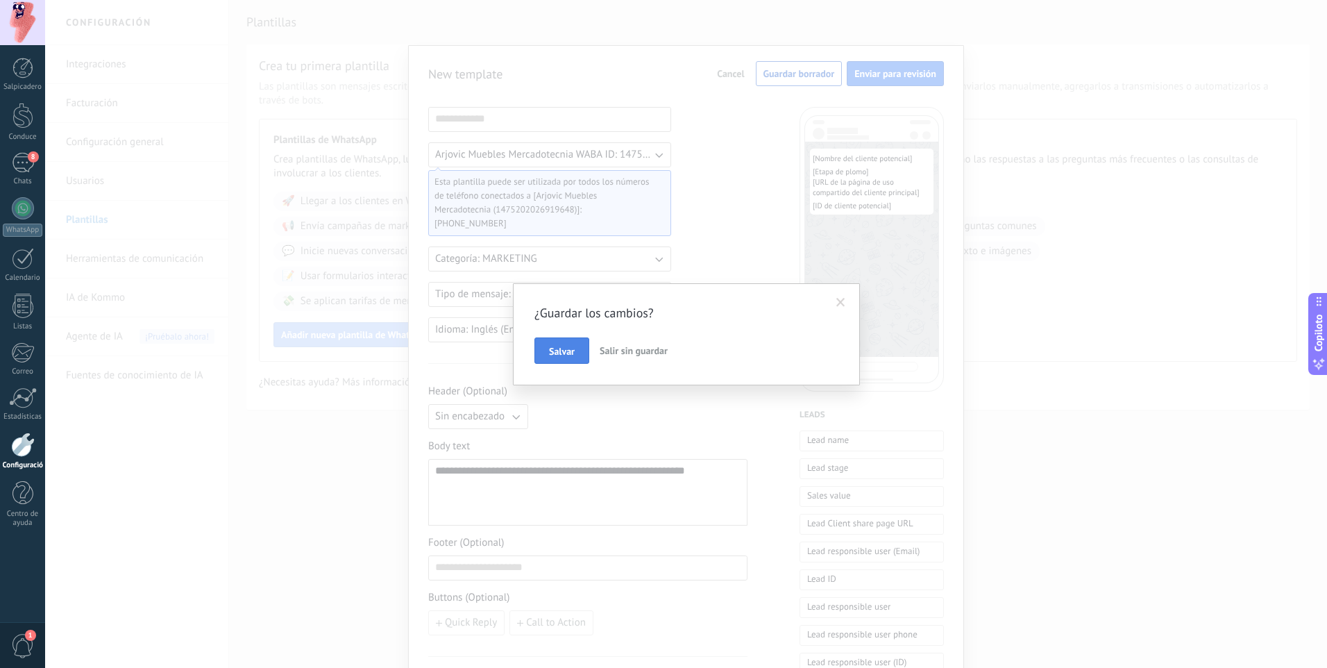
click at [576, 344] on button "Salvar" at bounding box center [561, 350] width 55 height 26
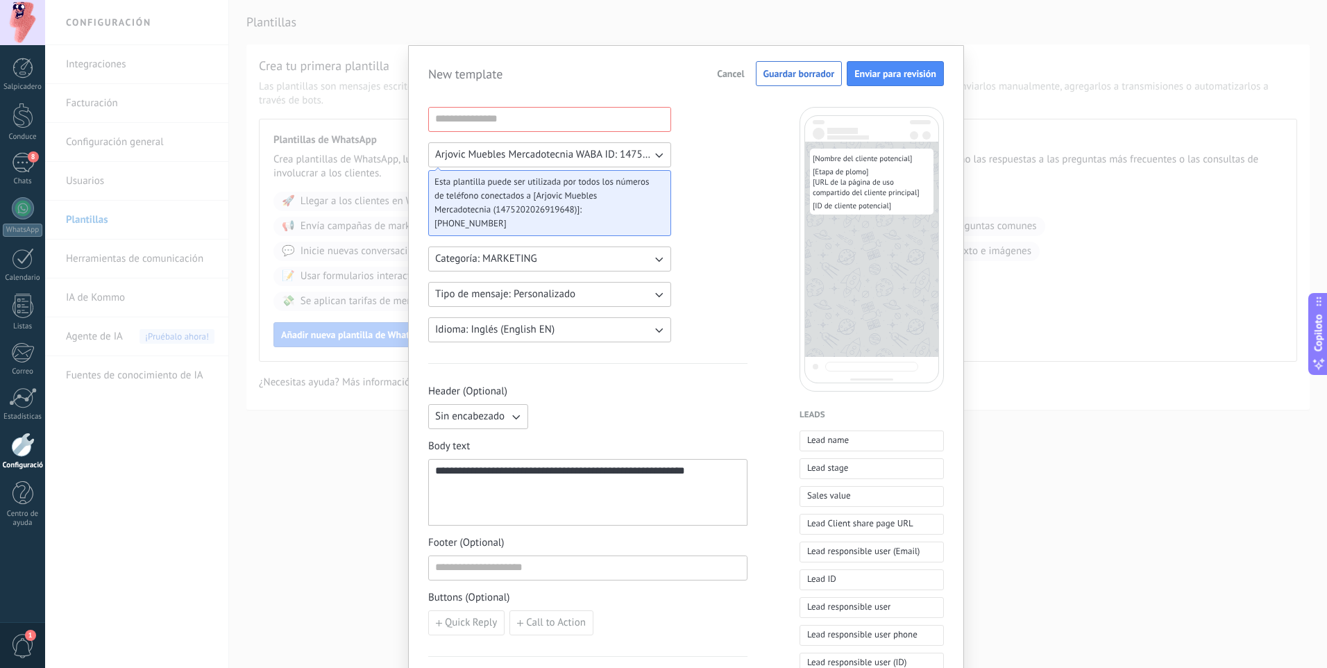
click at [736, 71] on span "Cancel" at bounding box center [730, 74] width 27 height 10
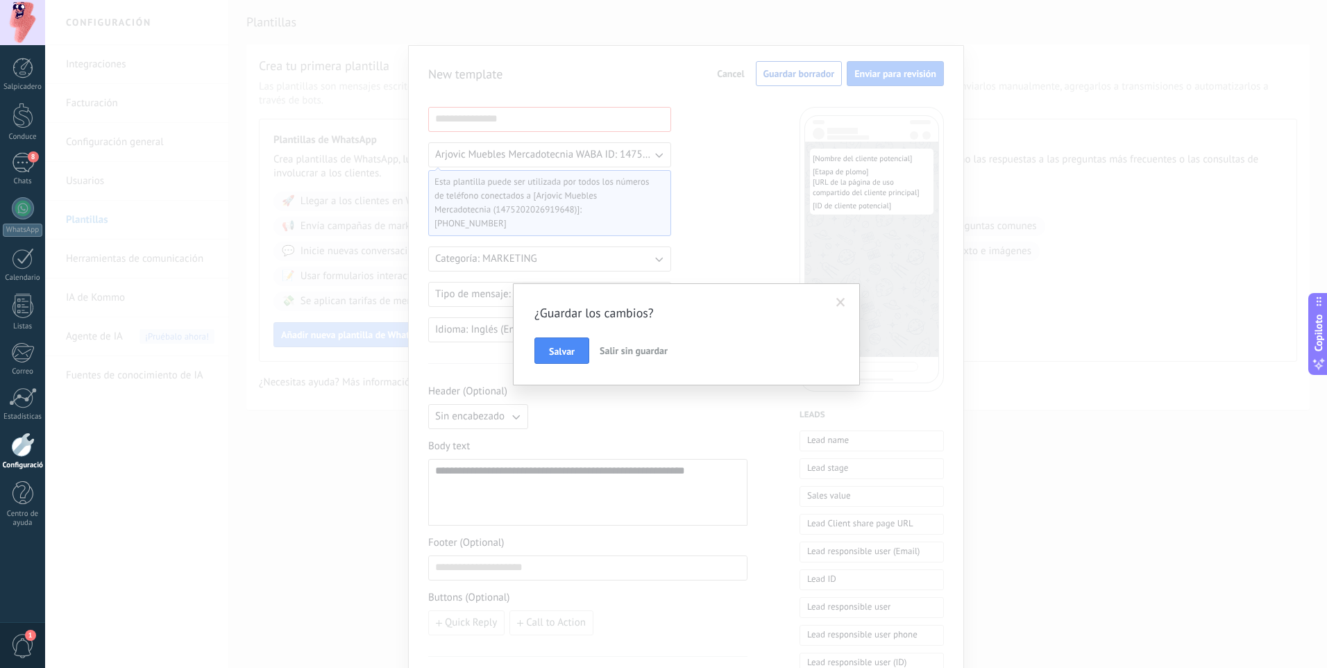
click at [650, 351] on span "Salir sin guardar" at bounding box center [634, 350] width 68 height 12
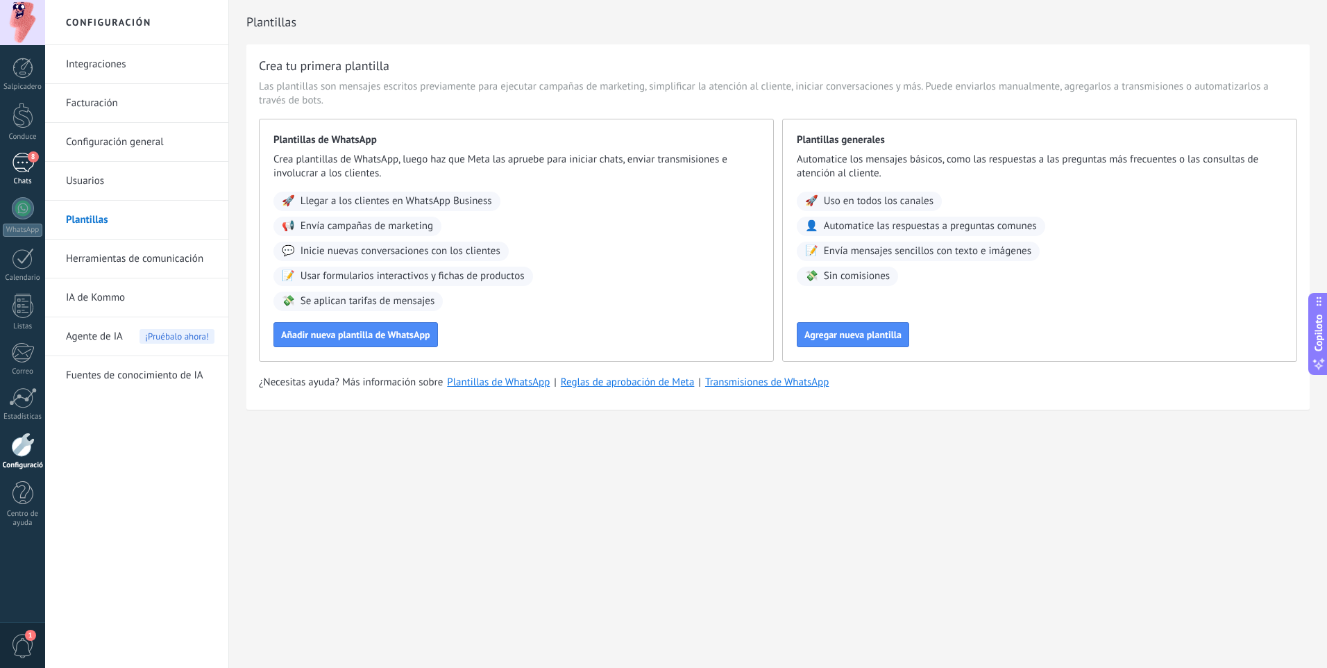
click at [19, 169] on div "8" at bounding box center [23, 163] width 22 height 20
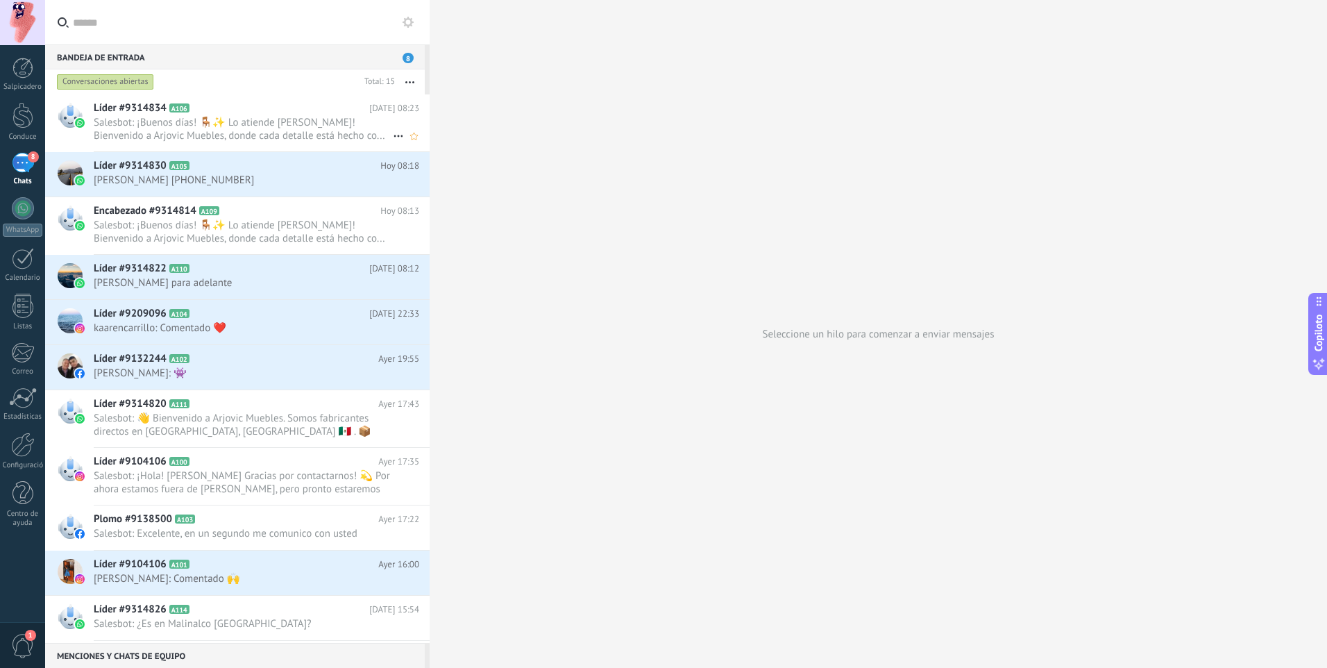
click at [252, 117] on span "Salesbot: ¡Buenos días! 🪑✨ Lo atiende Joselin Velázquez! Bienvenido a Arjovic M…" at bounding box center [243, 129] width 299 height 26
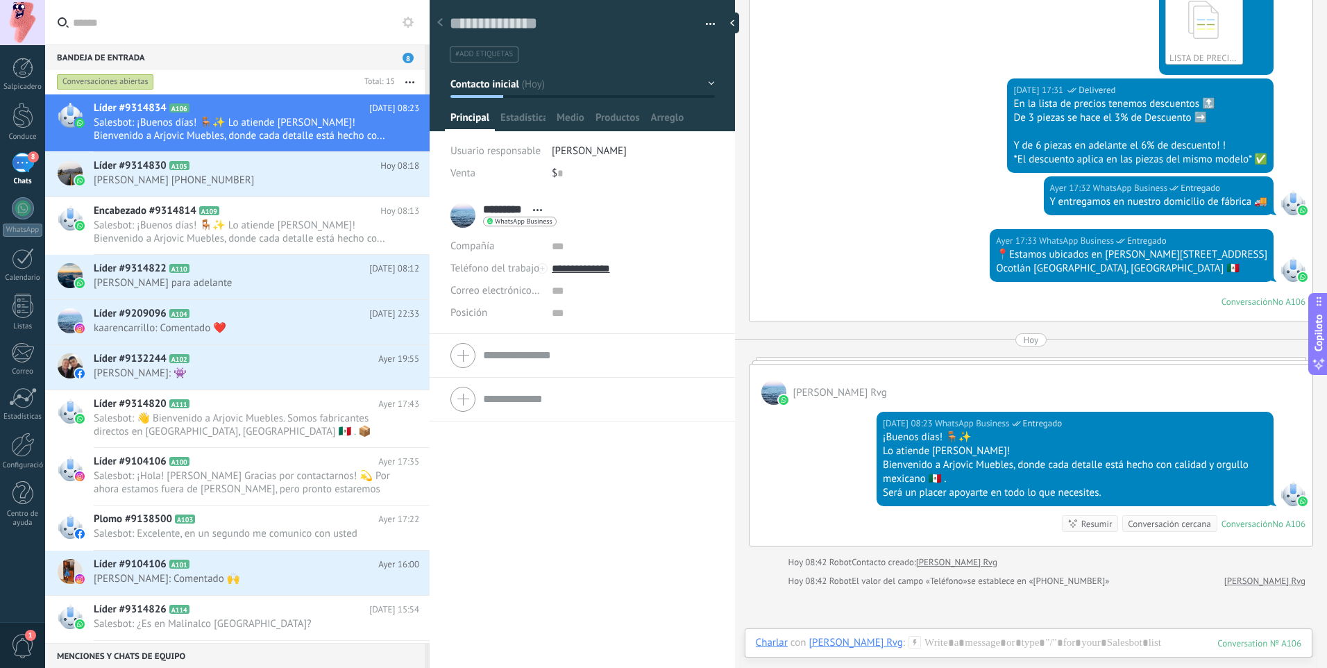
scroll to position [972, 0]
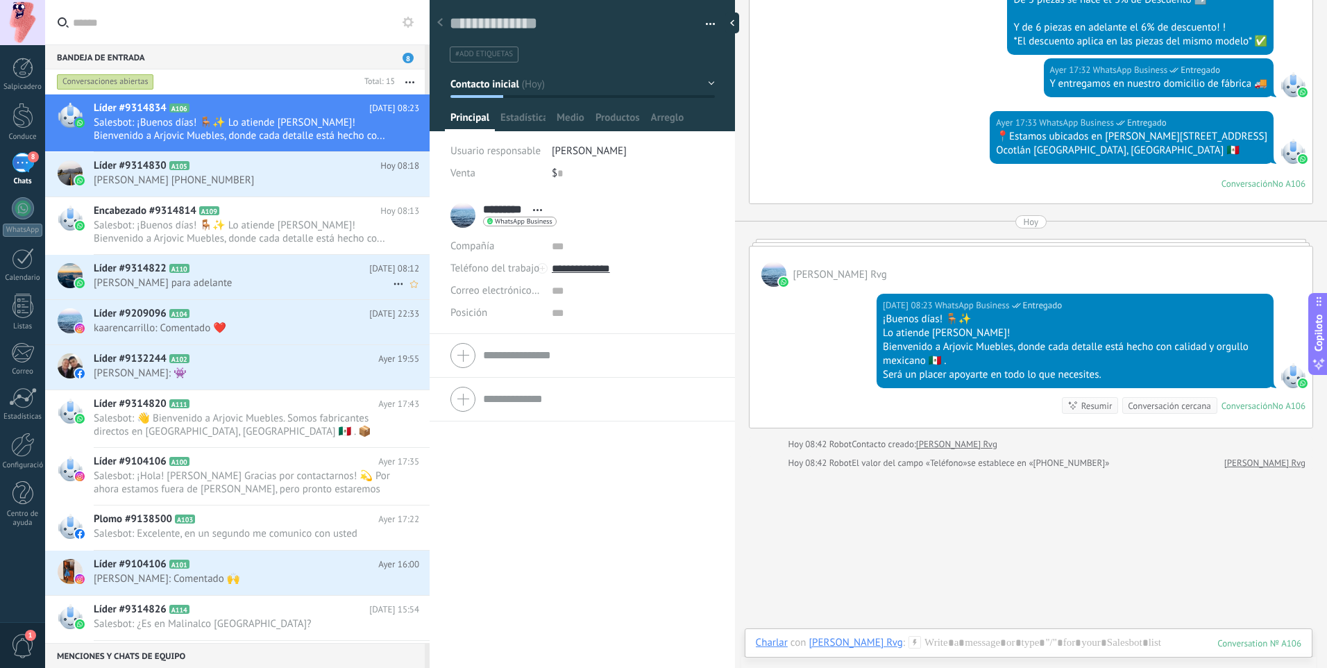
click at [373, 287] on span "Dale para adelante" at bounding box center [243, 282] width 299 height 13
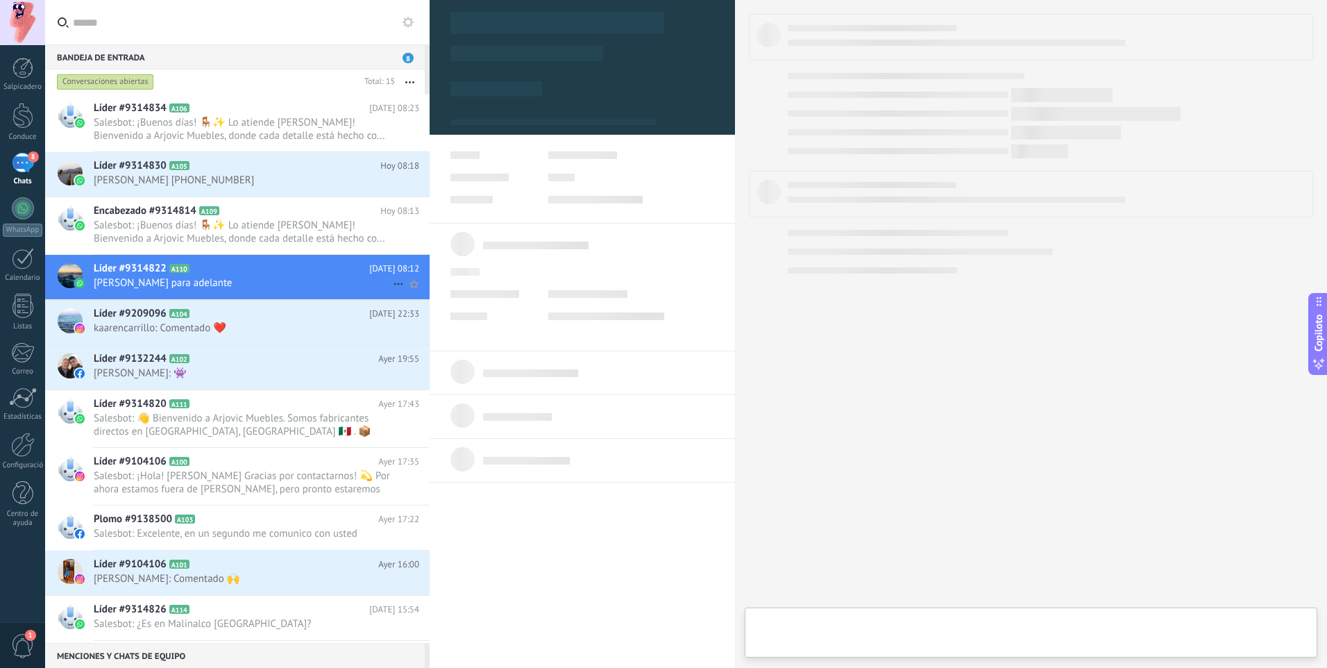
type textarea "**********"
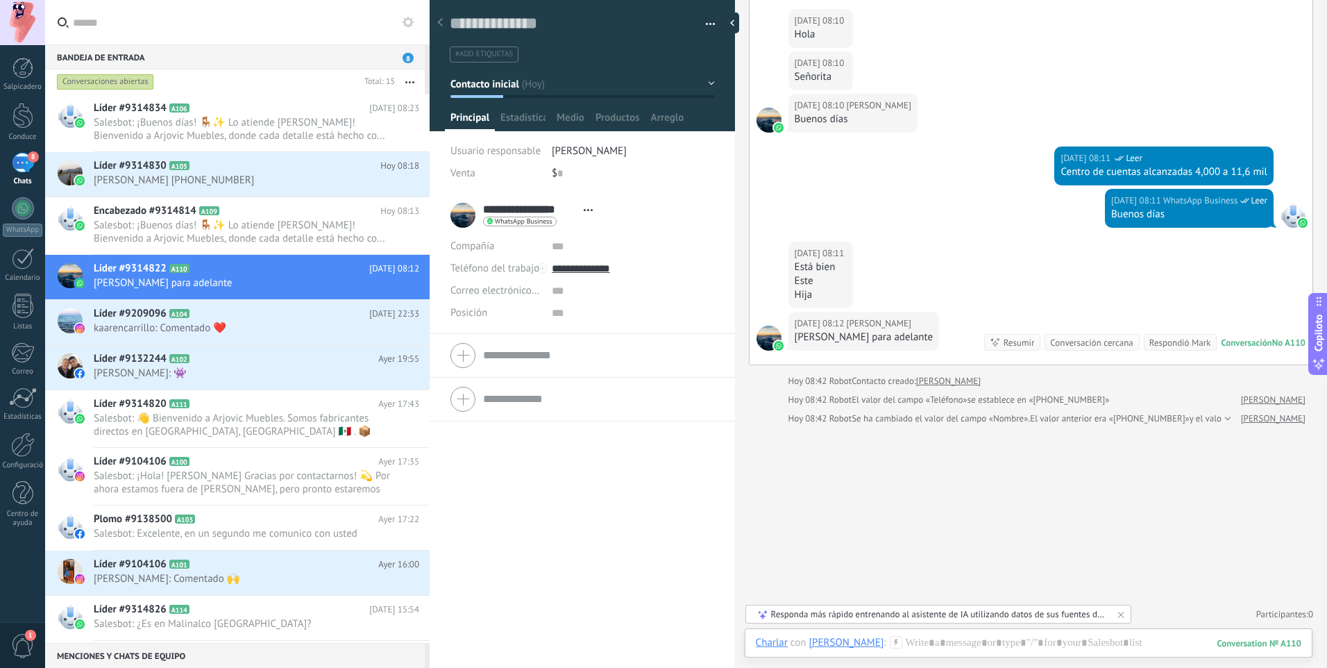
scroll to position [265, 0]
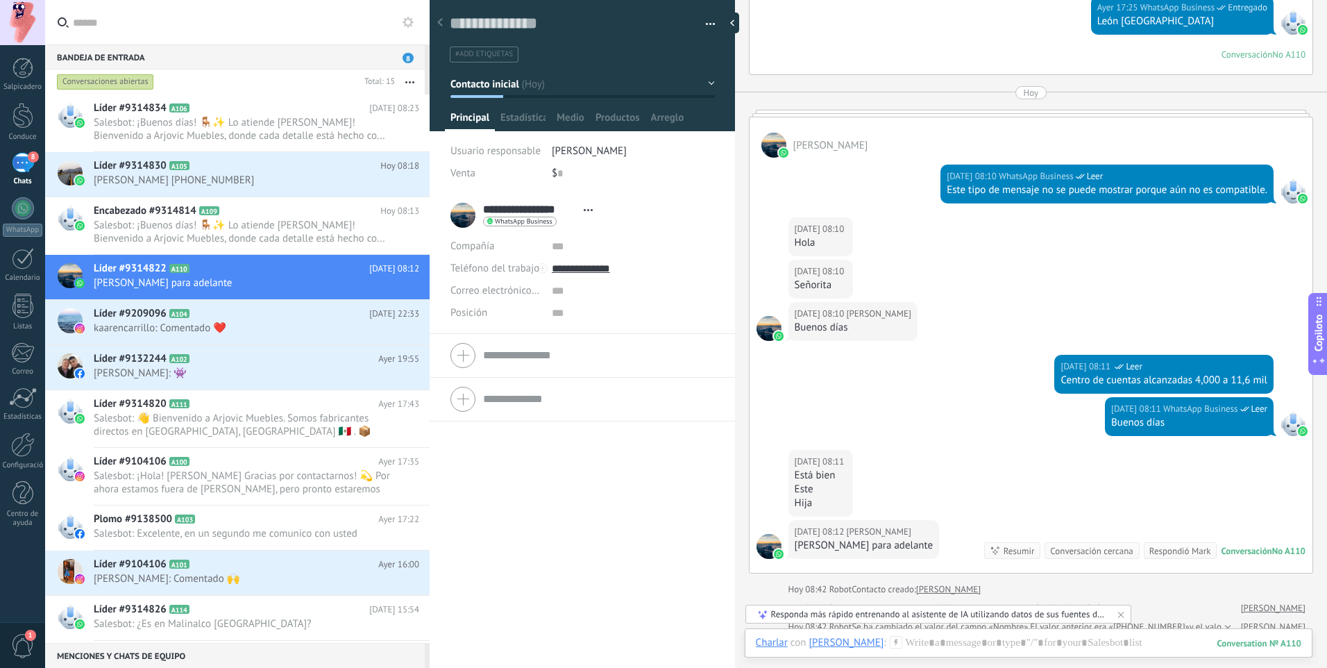
click at [462, 221] on div "**********" at bounding box center [524, 215] width 149 height 35
click at [743, 246] on div "Search Load more Yesterday Yesterday 17:24 Robot Lead created: Lead #9314822 Ar…" at bounding box center [1031, 305] width 592 height 1141
click at [514, 359] on form "Company Work phone Work DD Mobile Fax Home Other Work phone Call Copy Edit Work…" at bounding box center [582, 387] width 264 height 141
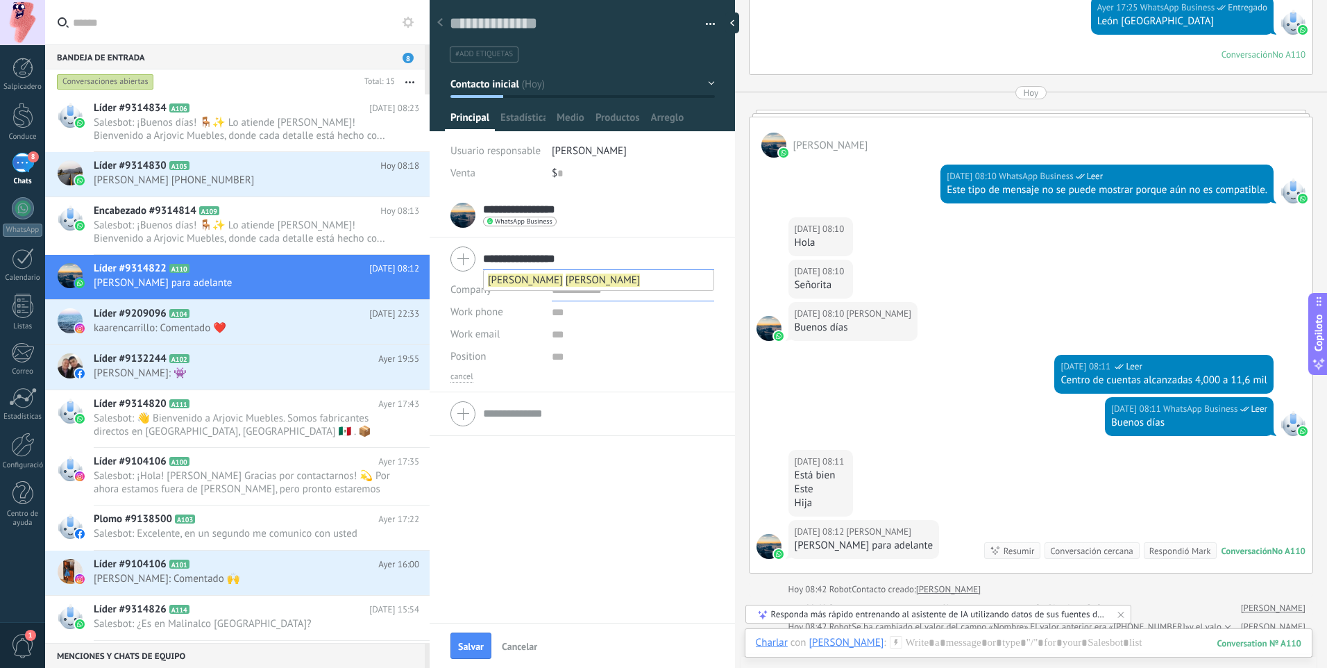
type input "**********"
click at [568, 322] on input "text" at bounding box center [633, 312] width 162 height 22
click at [613, 289] on input "text" at bounding box center [633, 290] width 162 height 22
click at [528, 525] on div "**********" at bounding box center [582, 409] width 305 height 430
click at [488, 639] on button "Salvar" at bounding box center [470, 645] width 41 height 26
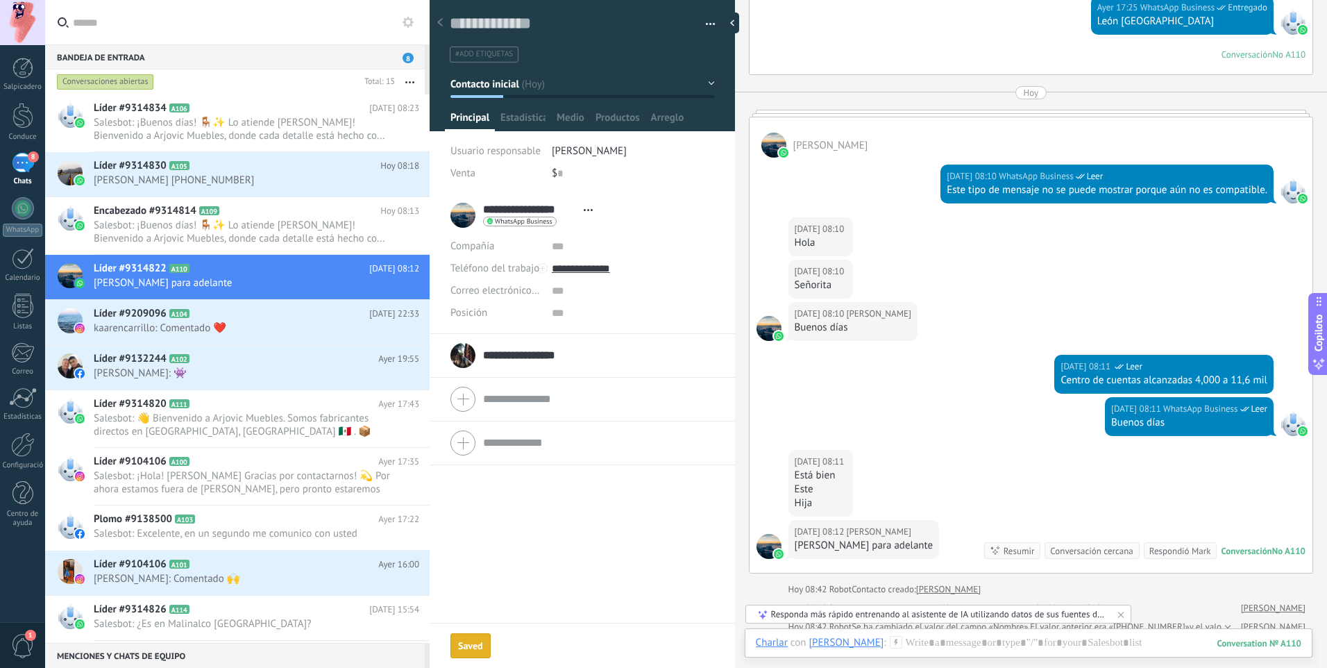
scroll to position [587, 0]
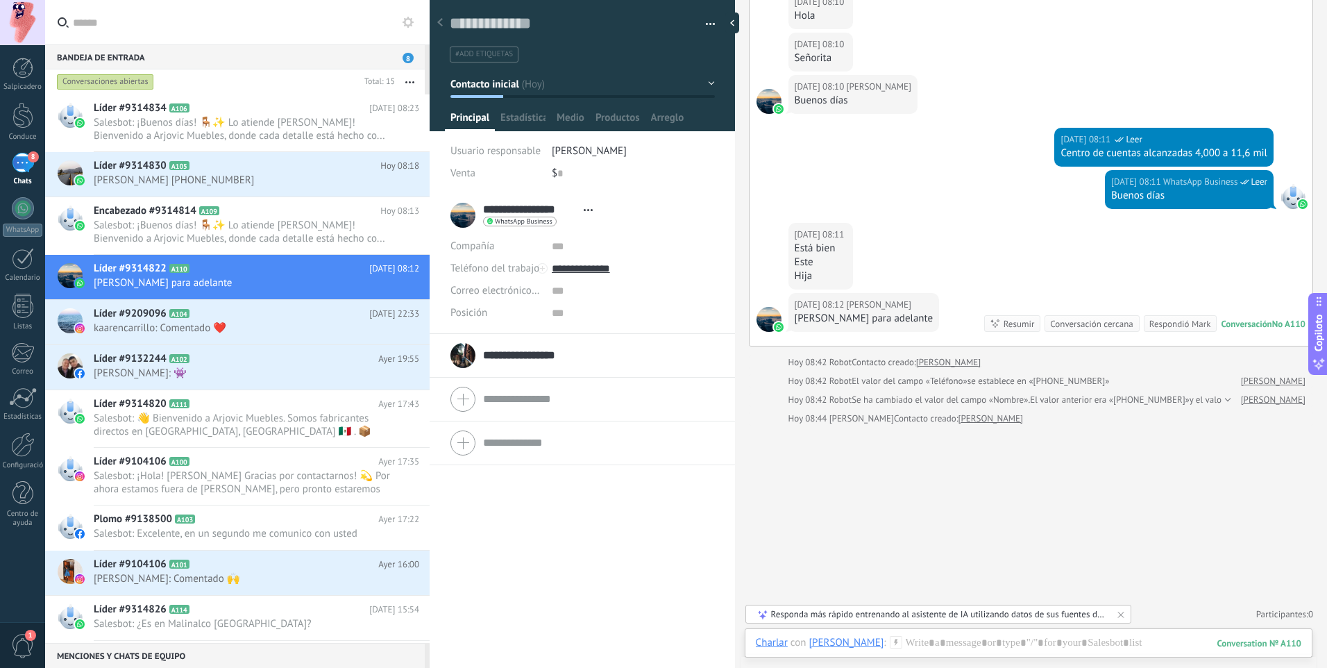
click at [534, 359] on input "**********" at bounding box center [530, 355] width 94 height 14
click at [457, 259] on div "**********" at bounding box center [524, 259] width 149 height 35
click at [337, 350] on div "Líder #9132244 A102 Ayer 19:55 Javier Vega: 👾" at bounding box center [262, 367] width 336 height 44
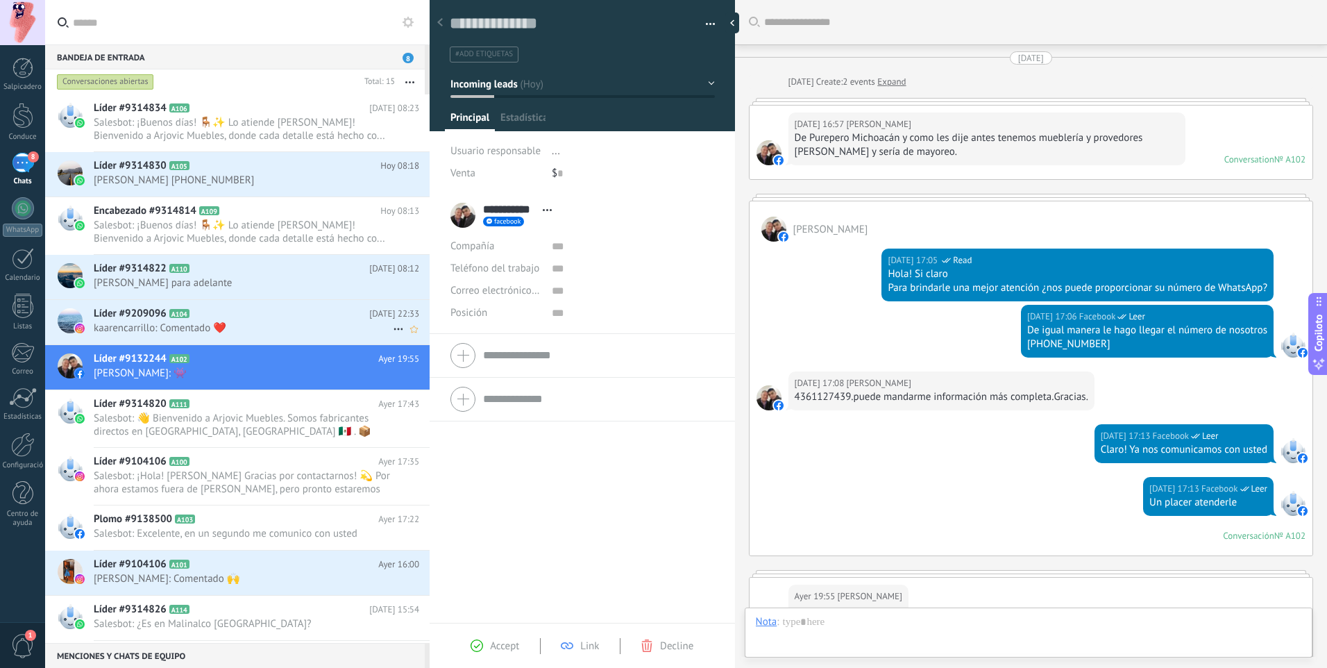
click at [334, 327] on span "kaarencarrillo: Comentado ❤️" at bounding box center [243, 327] width 299 height 13
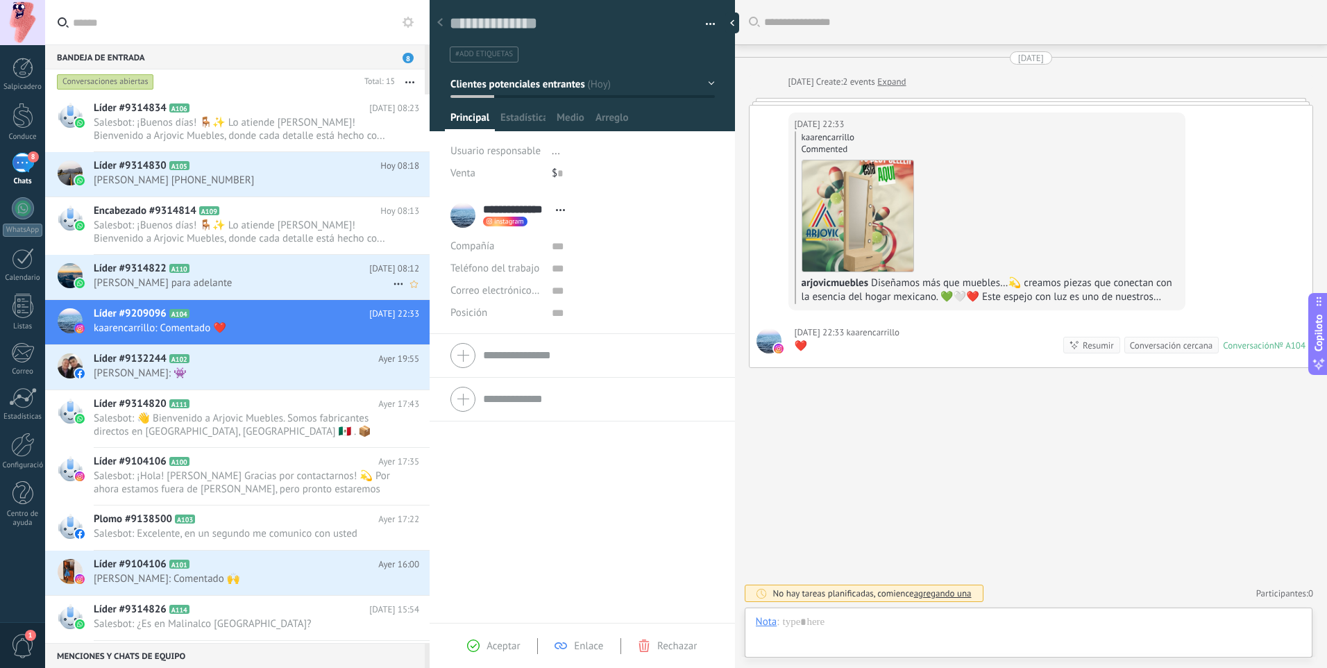
scroll to position [21, 0]
click at [287, 217] on h2 "Encabezado #9314814 A109" at bounding box center [237, 211] width 287 height 14
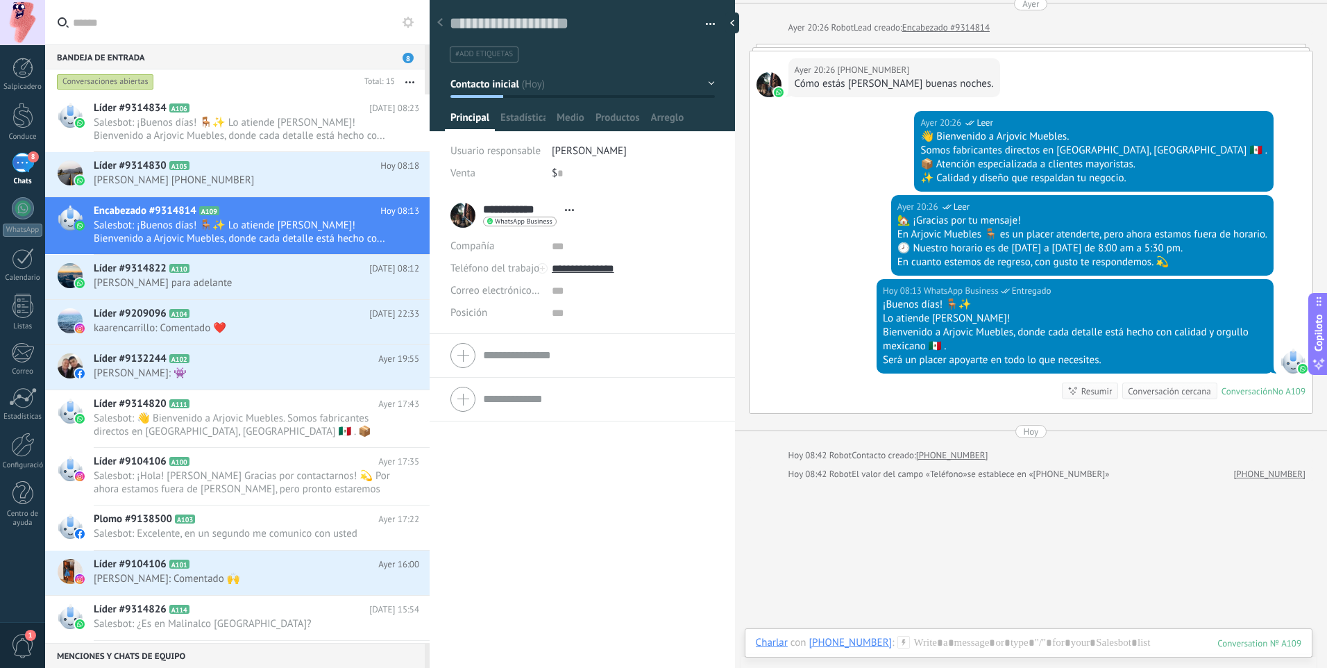
scroll to position [110, 0]
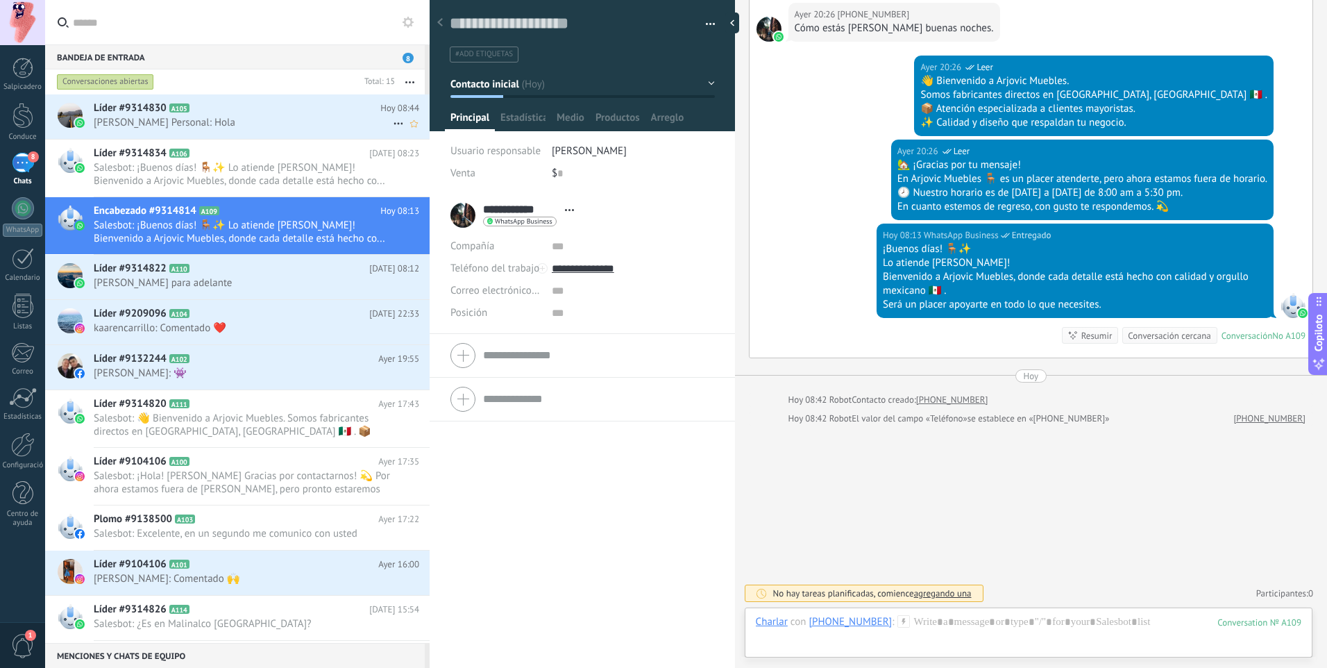
click at [250, 123] on span "[PERSON_NAME] Personal: Hola" at bounding box center [243, 122] width 299 height 13
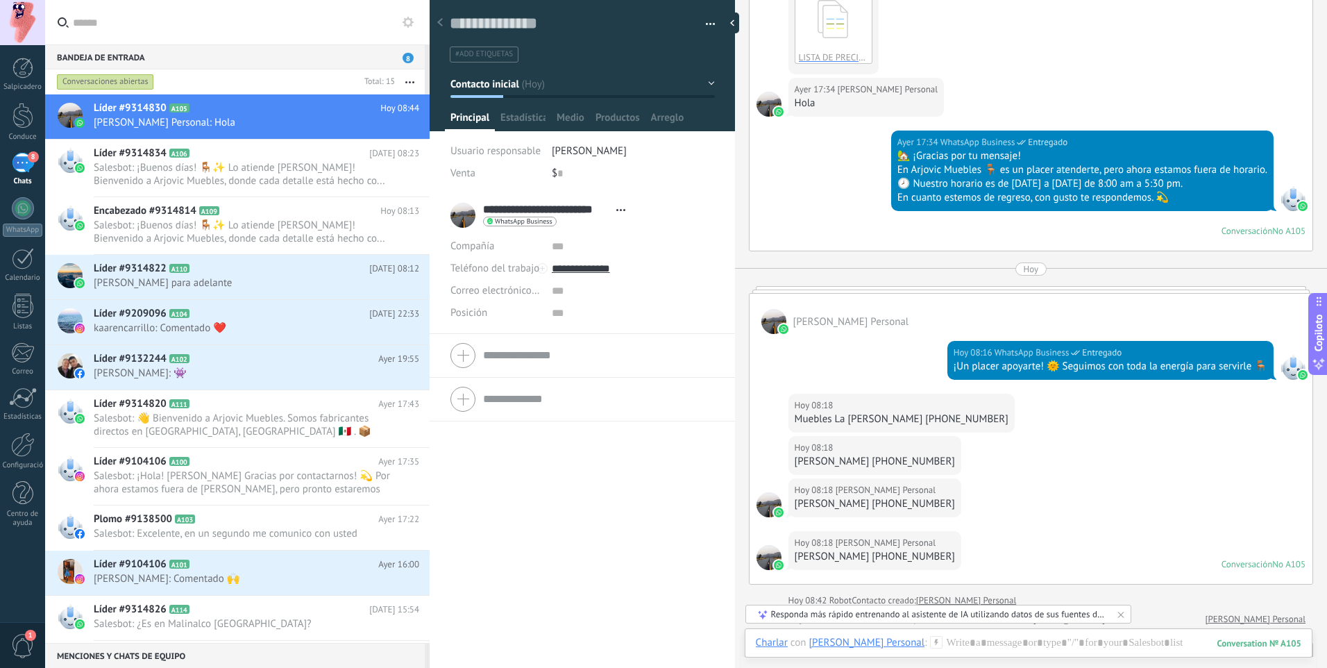
scroll to position [1156, 0]
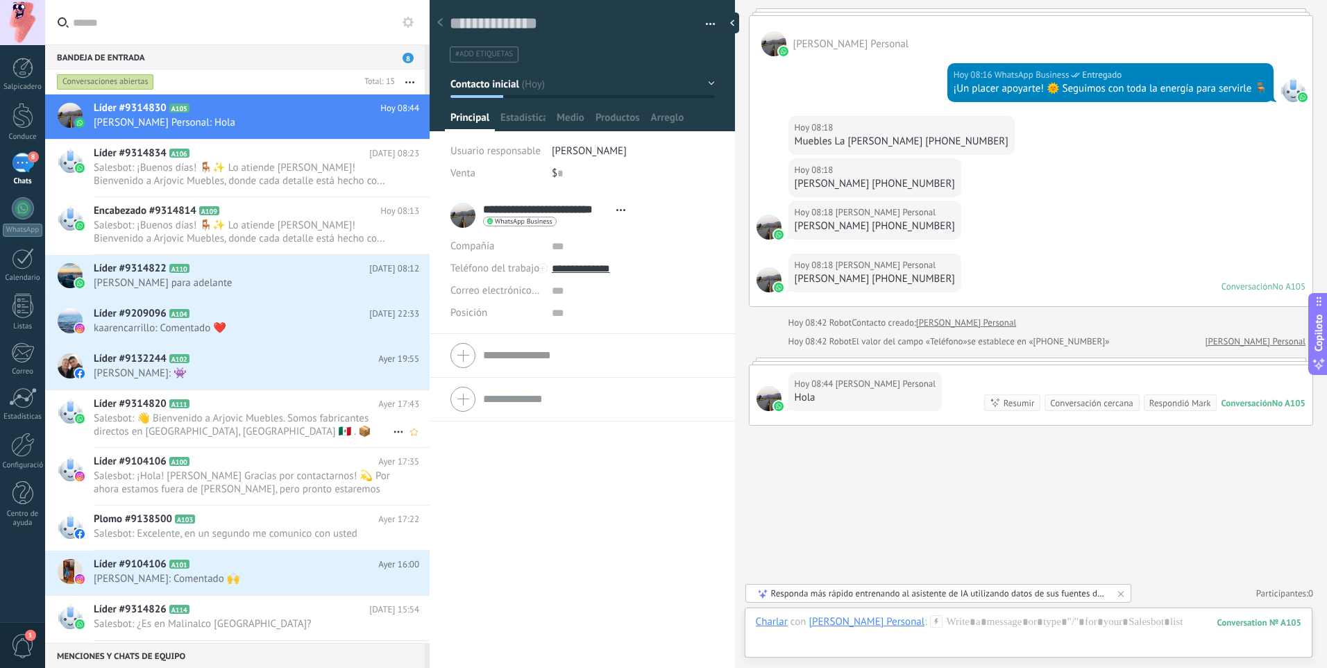
click at [319, 422] on span "Salesbot: 👋 Bienvenido a Arjovic Muebles. Somos fabricantes directos en Ocotlán…" at bounding box center [243, 425] width 299 height 26
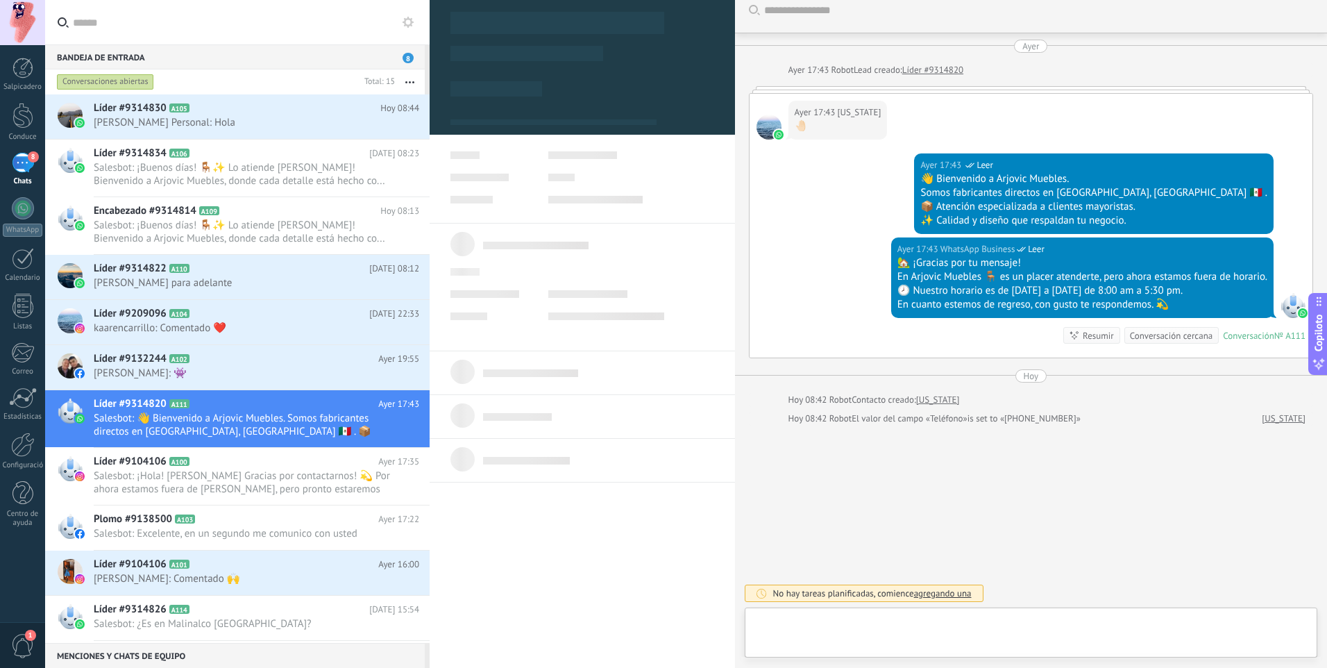
scroll to position [21, 0]
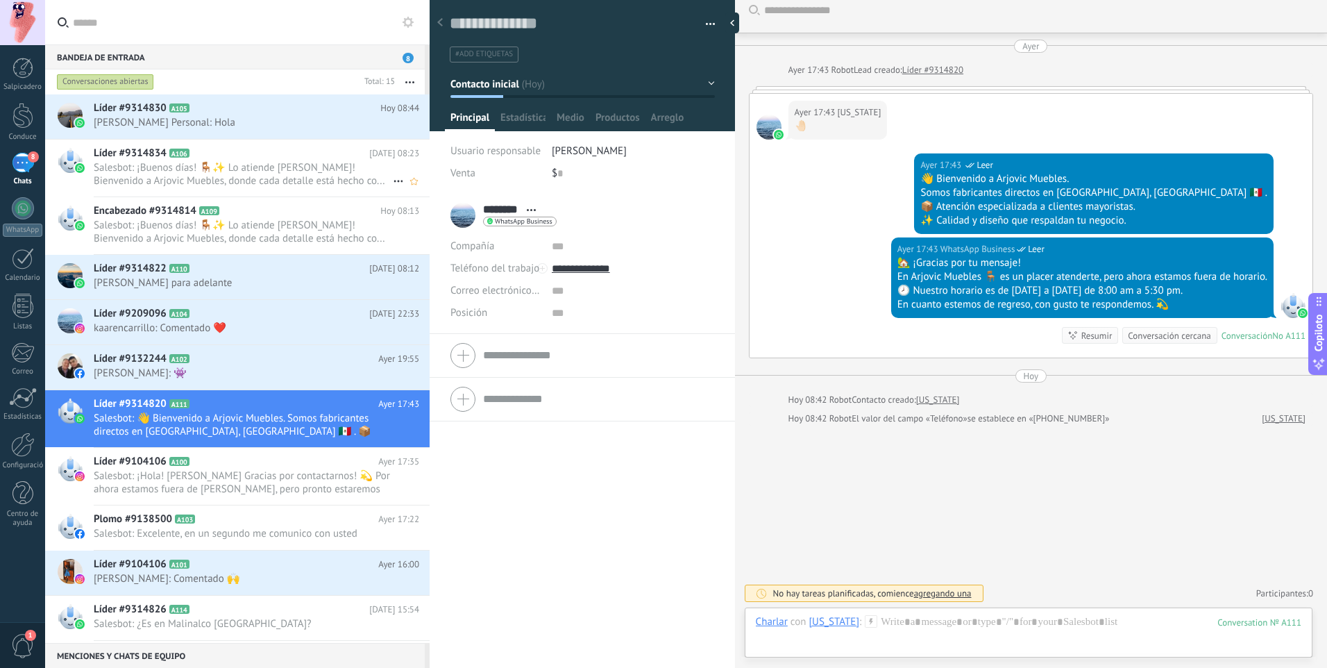
click at [292, 191] on div "Líder #9314834 A106 Hoy 08:23 Salesbot: ¡Buenos días! 🪑✨ Lo atiende Joselin Vel…" at bounding box center [262, 168] width 336 height 57
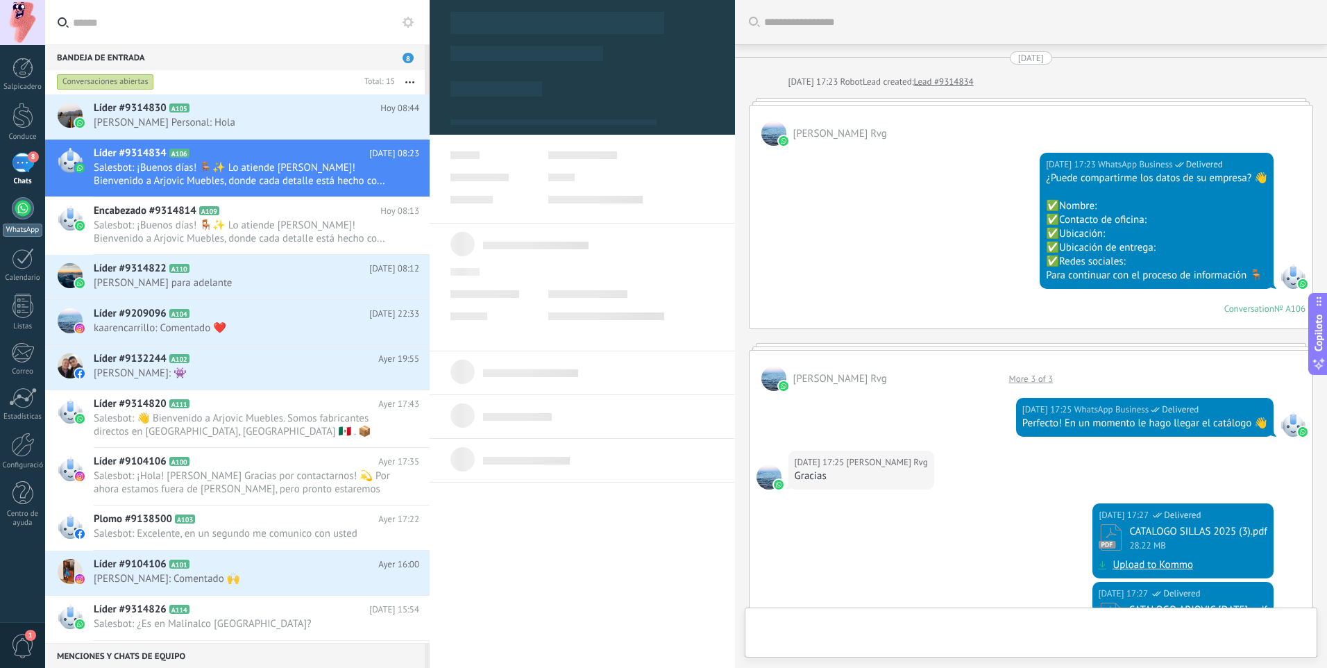
type textarea "**********"
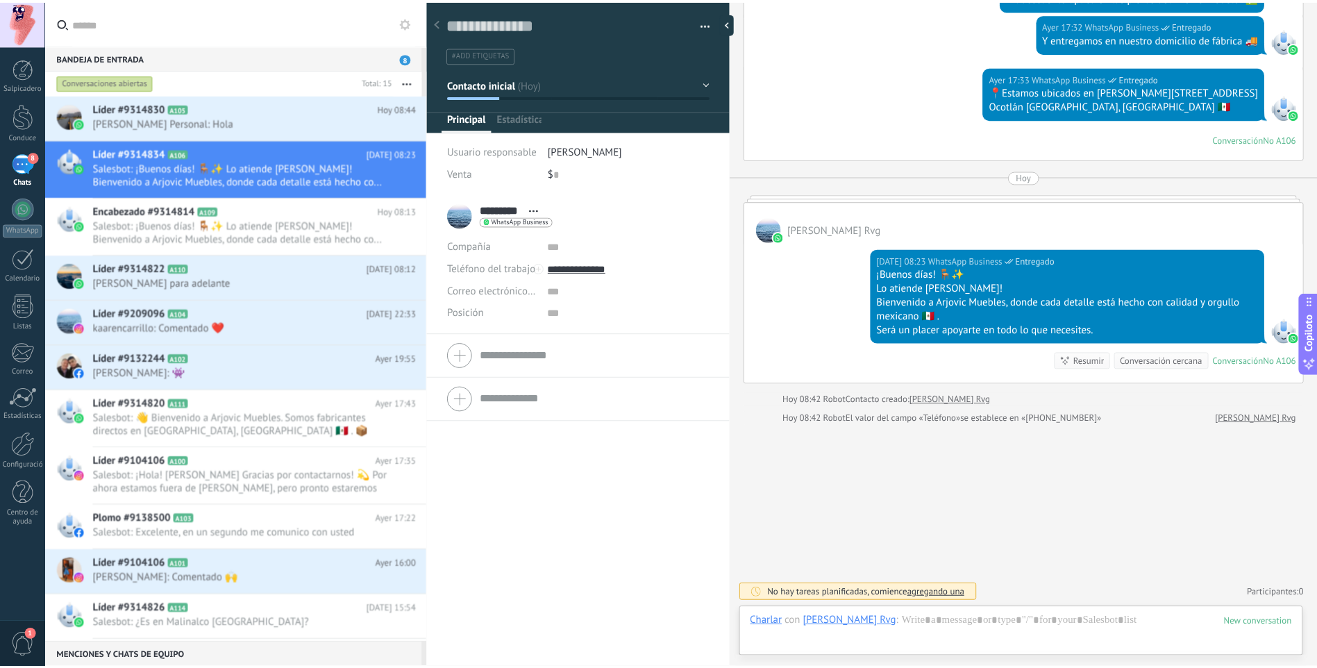
scroll to position [21, 0]
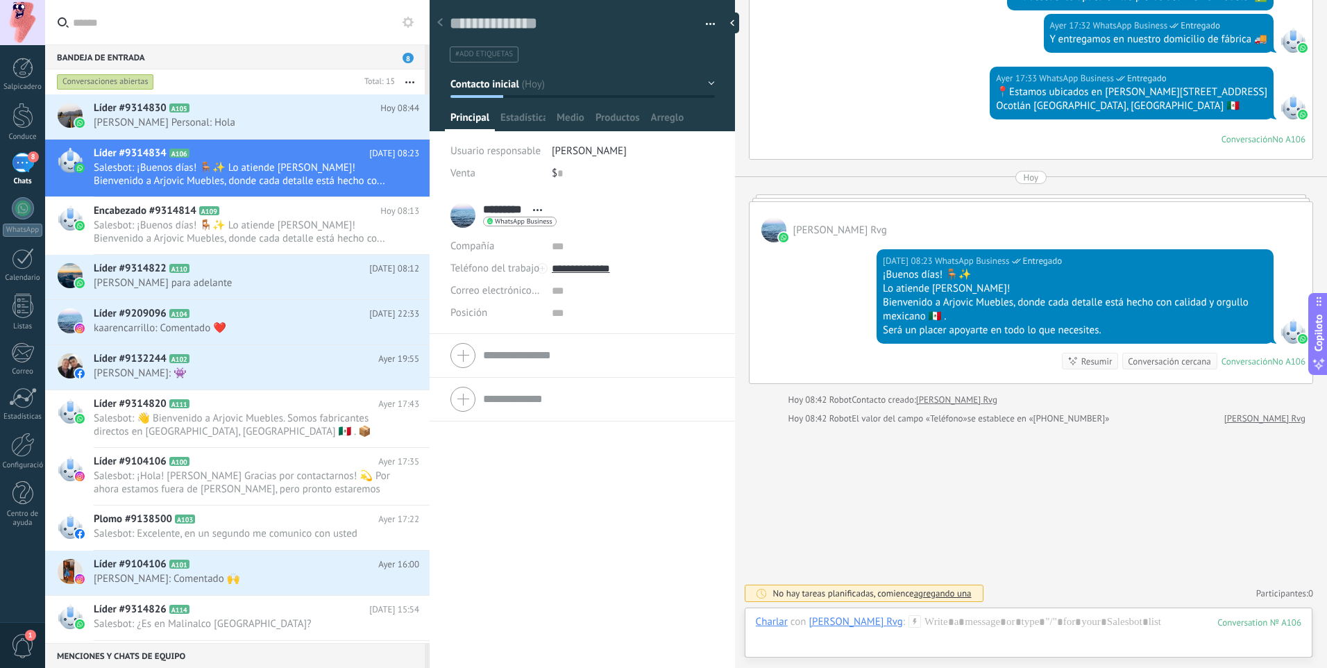
click at [20, 169] on div "8" at bounding box center [23, 163] width 22 height 20
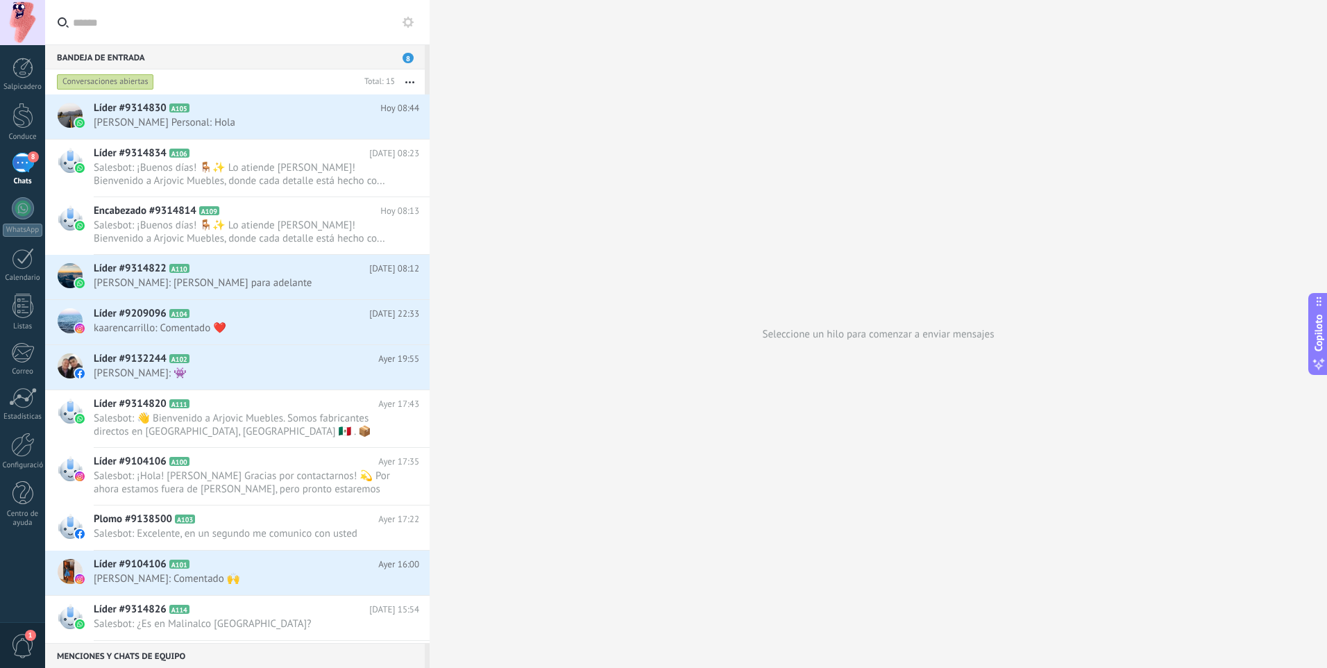
click at [20, 634] on span "1" at bounding box center [23, 646] width 24 height 24
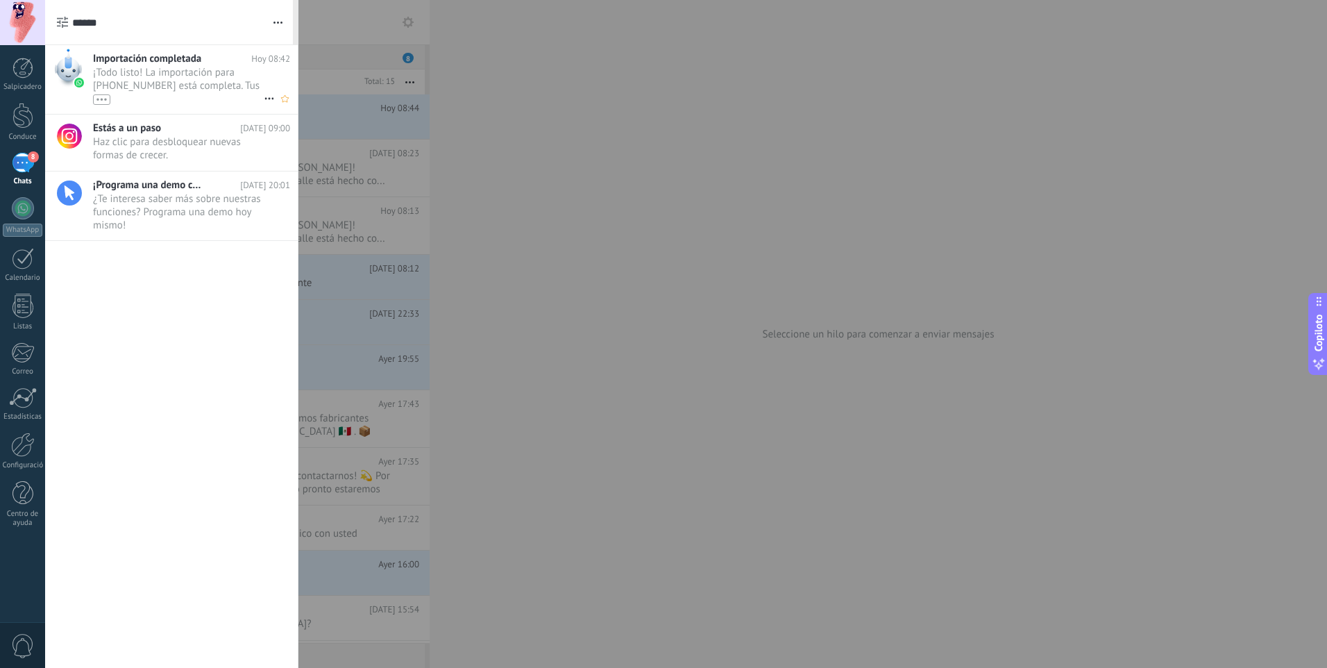
click at [158, 81] on font "¡Todo listo! La importación para +52 1 392 930 0010 está completa. Tus datos de…" at bounding box center [176, 92] width 167 height 53
click at [626, 186] on div at bounding box center [663, 334] width 1327 height 668
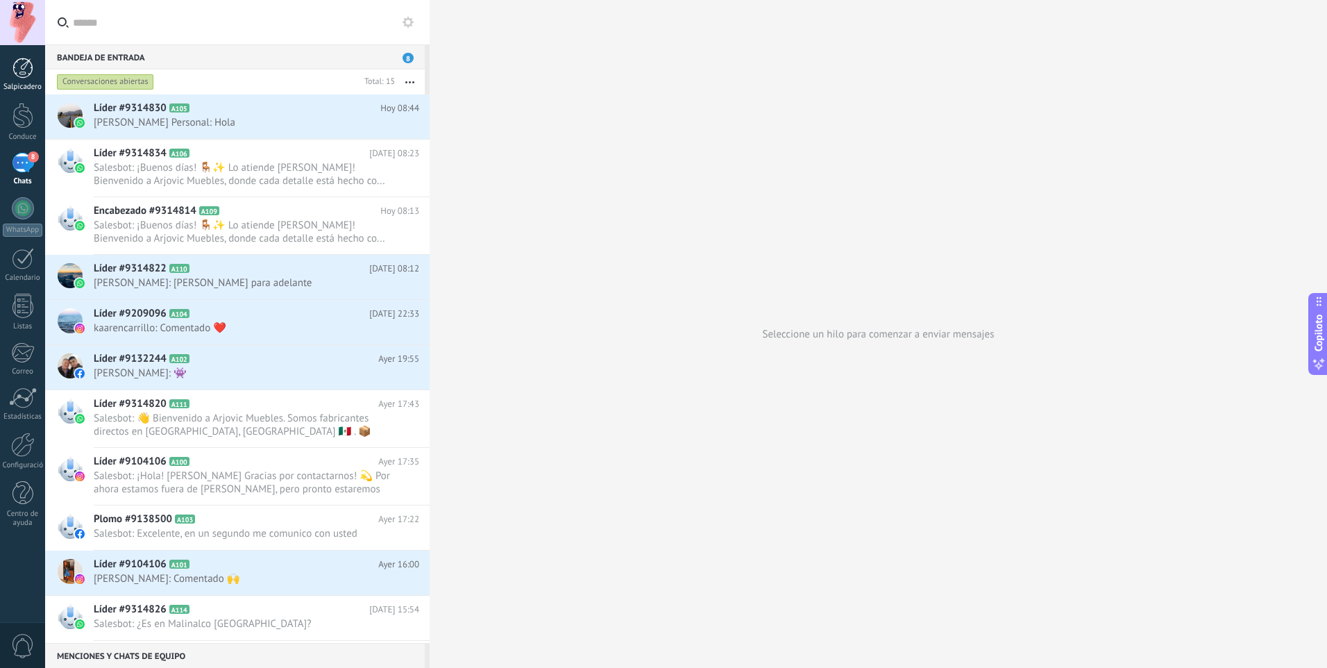
click at [6, 65] on link "Salpicadero" at bounding box center [22, 75] width 45 height 34
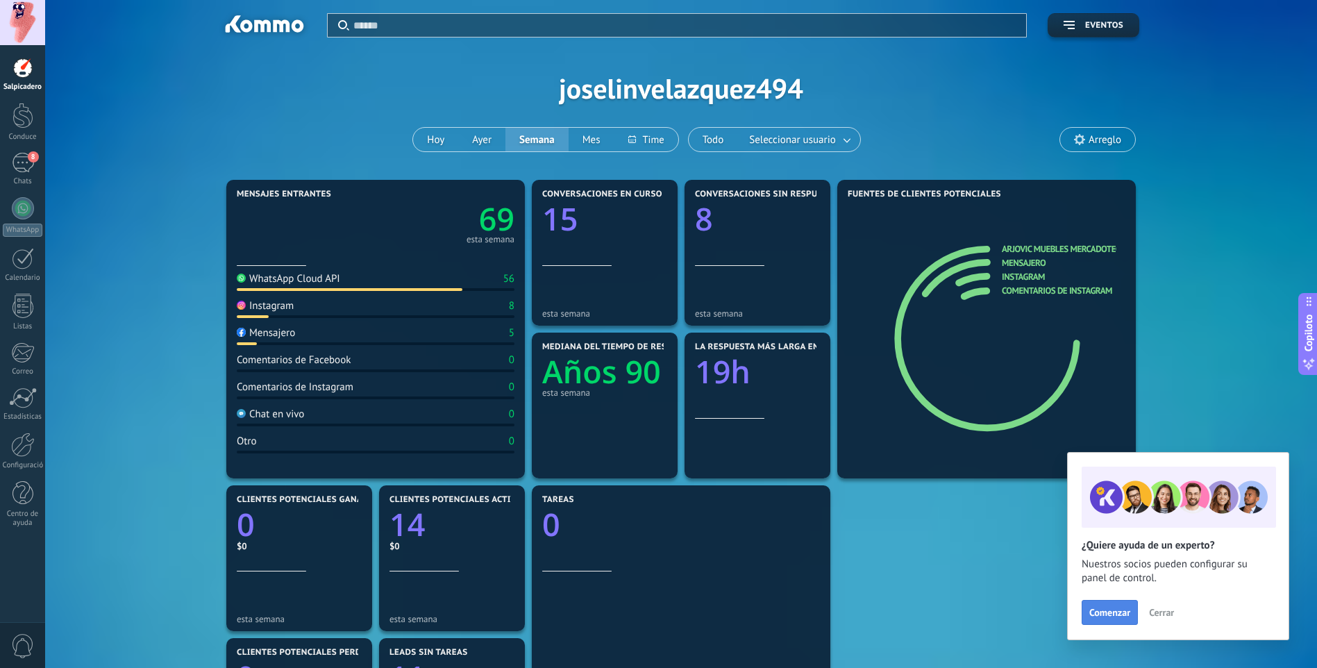
click at [1103, 608] on span "Comenzar" at bounding box center [1109, 612] width 41 height 10
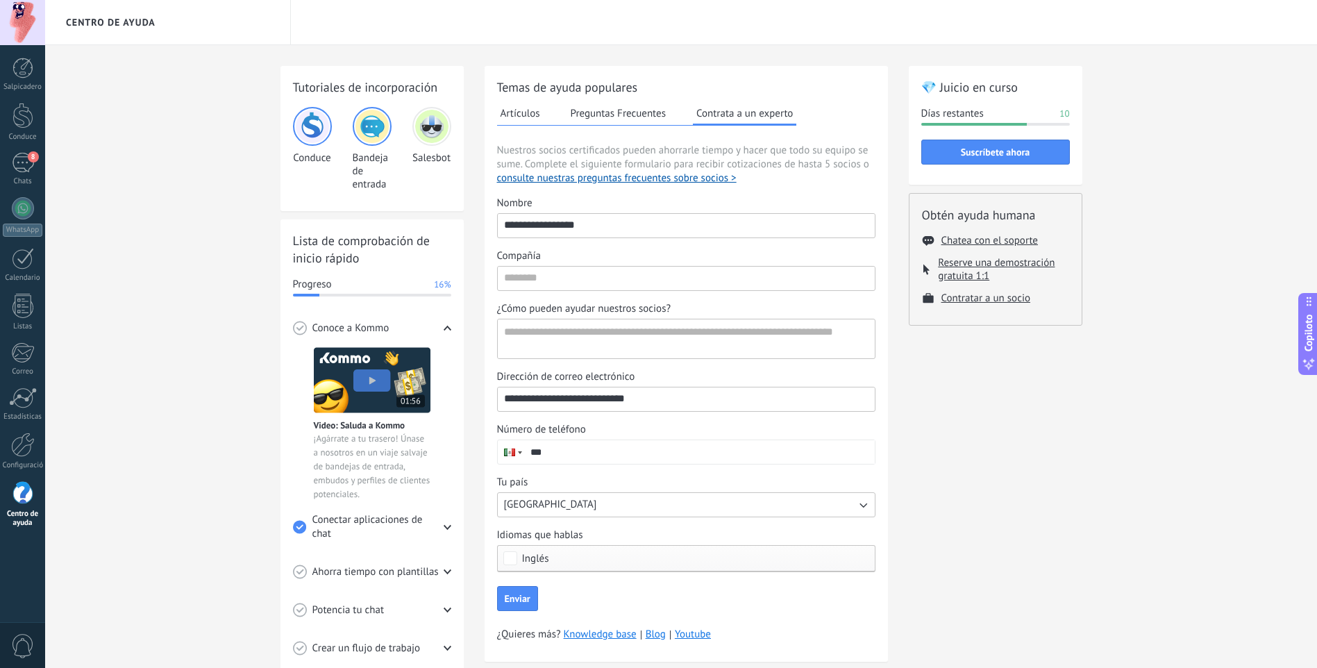
scroll to position [58, 0]
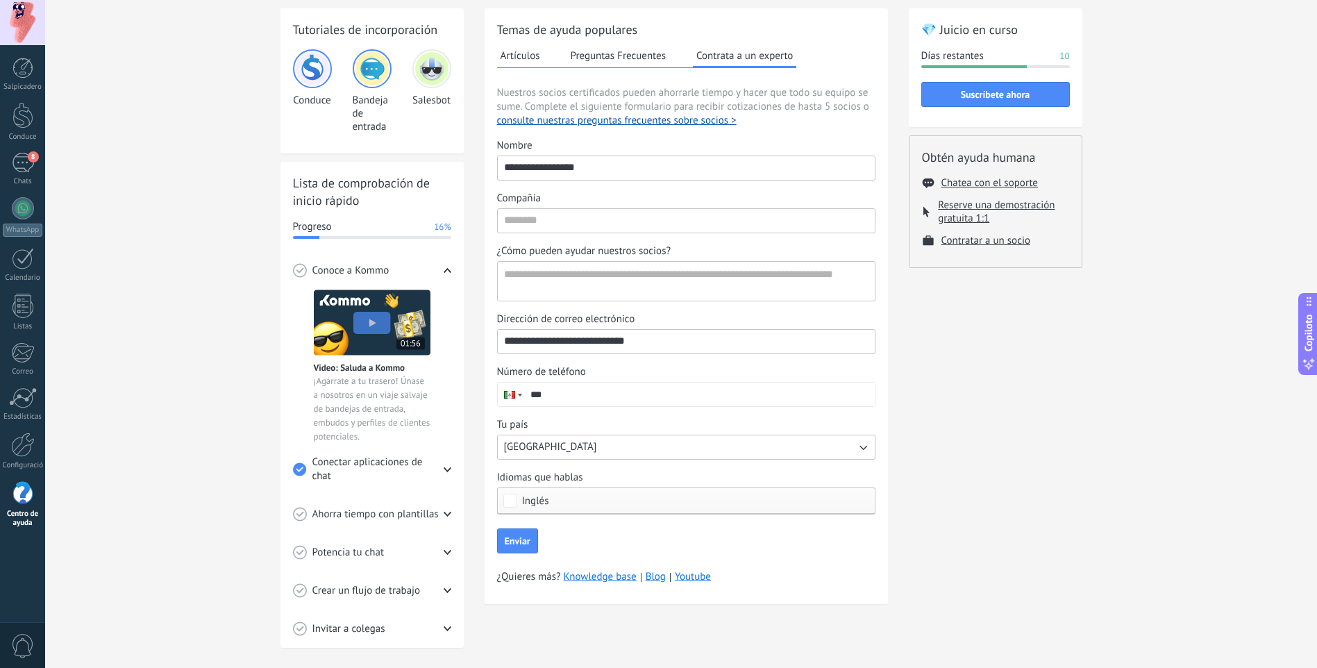
click at [571, 489] on div "Inglés" at bounding box center [686, 500] width 378 height 27
click at [570, 503] on div "Seleccionar todo" at bounding box center [559, 501] width 74 height 14
click at [570, 503] on div "Seleccione ninguno" at bounding box center [565, 501] width 87 height 14
click at [557, 561] on label "Español" at bounding box center [686, 561] width 377 height 25
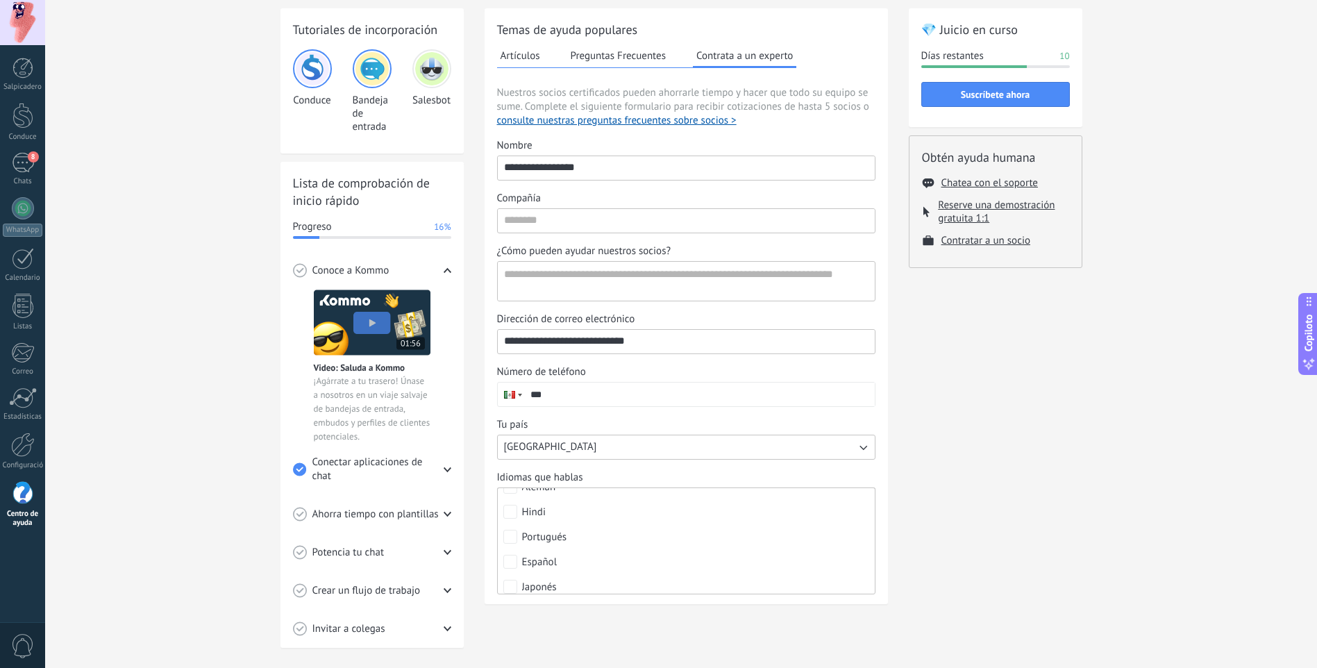
click at [777, 403] on input "***" at bounding box center [699, 394] width 351 height 24
click at [981, 444] on div "💎 Juicio en curso Días restantes 10 Suscríbete ahora Obtén ayuda humana Chatea …" at bounding box center [996, 327] width 174 height 639
click at [621, 443] on button "México" at bounding box center [686, 447] width 378 height 25
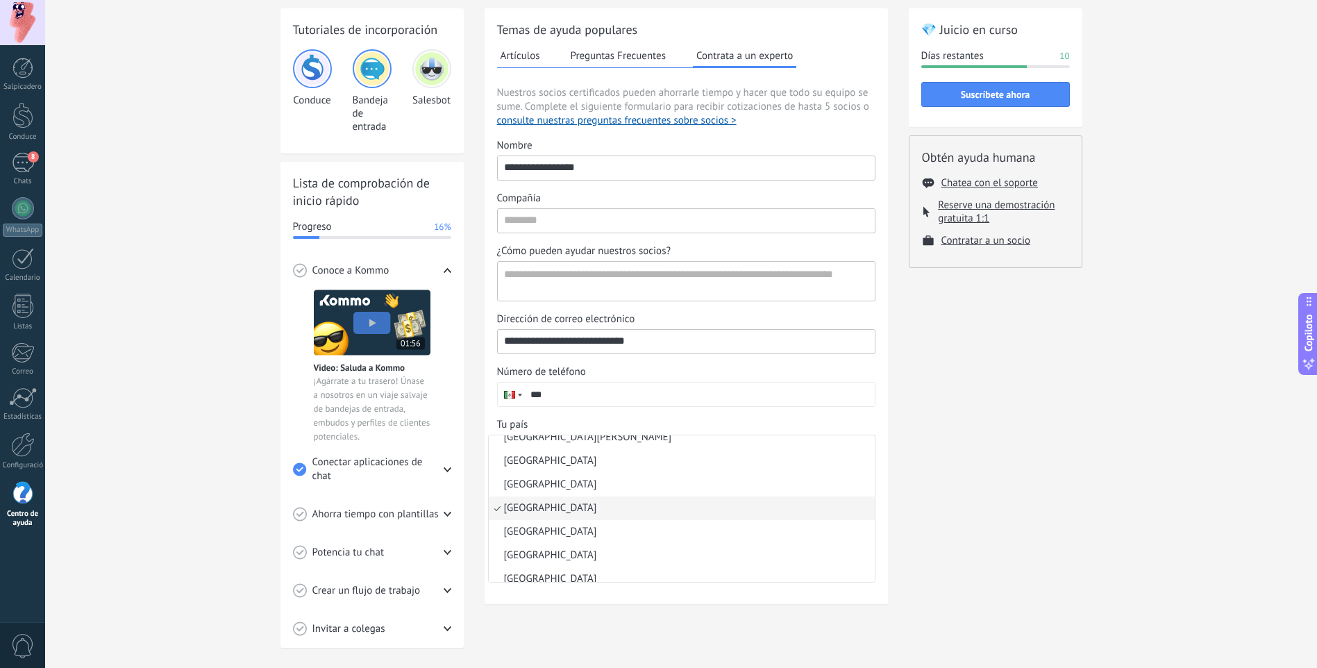
click at [725, 412] on div "**********" at bounding box center [686, 327] width 378 height 376
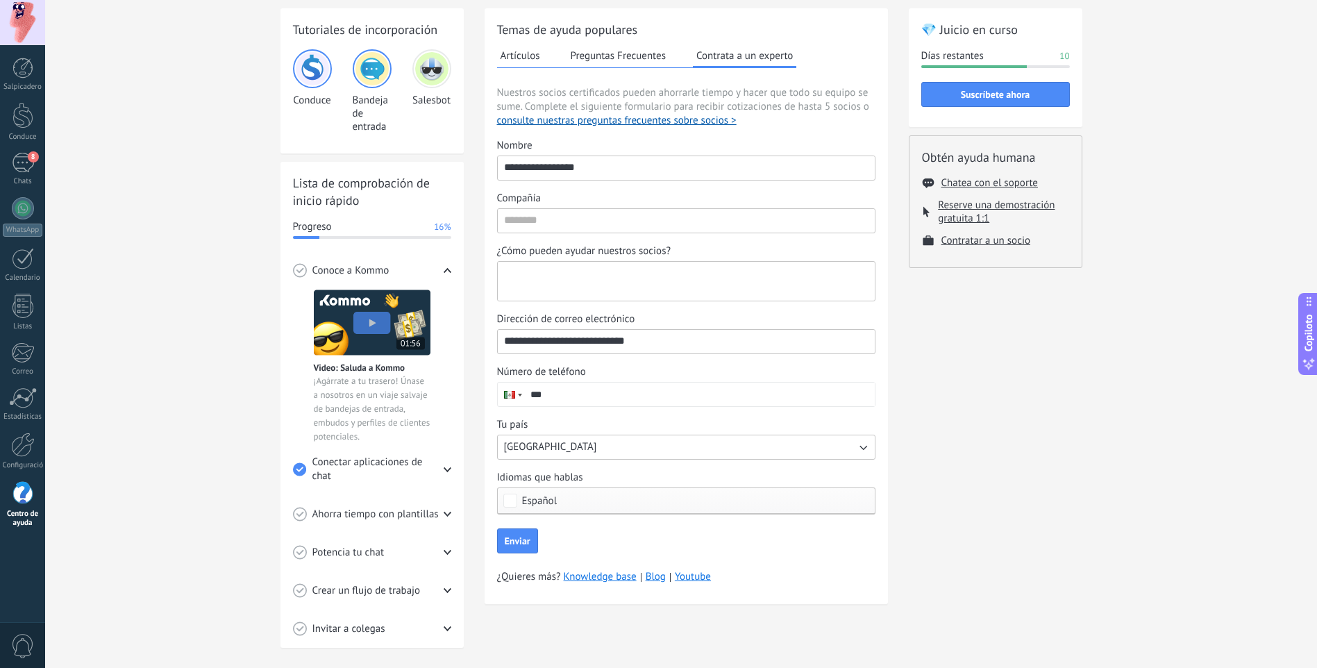
click at [648, 272] on textarea "¿Cómo pueden ayudar nuestros socios?" at bounding box center [685, 281] width 374 height 39
click at [1032, 342] on div "💎 Juicio en curso Días restantes 10 Suscríbete ahora Obtén ayuda humana Chatea …" at bounding box center [996, 327] width 174 height 639
click at [758, 278] on textarea "¿Cómo pueden ayudar nuestros socios?" at bounding box center [685, 281] width 374 height 39
type textarea "**********"
click at [599, 226] on input "Compañía" at bounding box center [686, 220] width 377 height 22
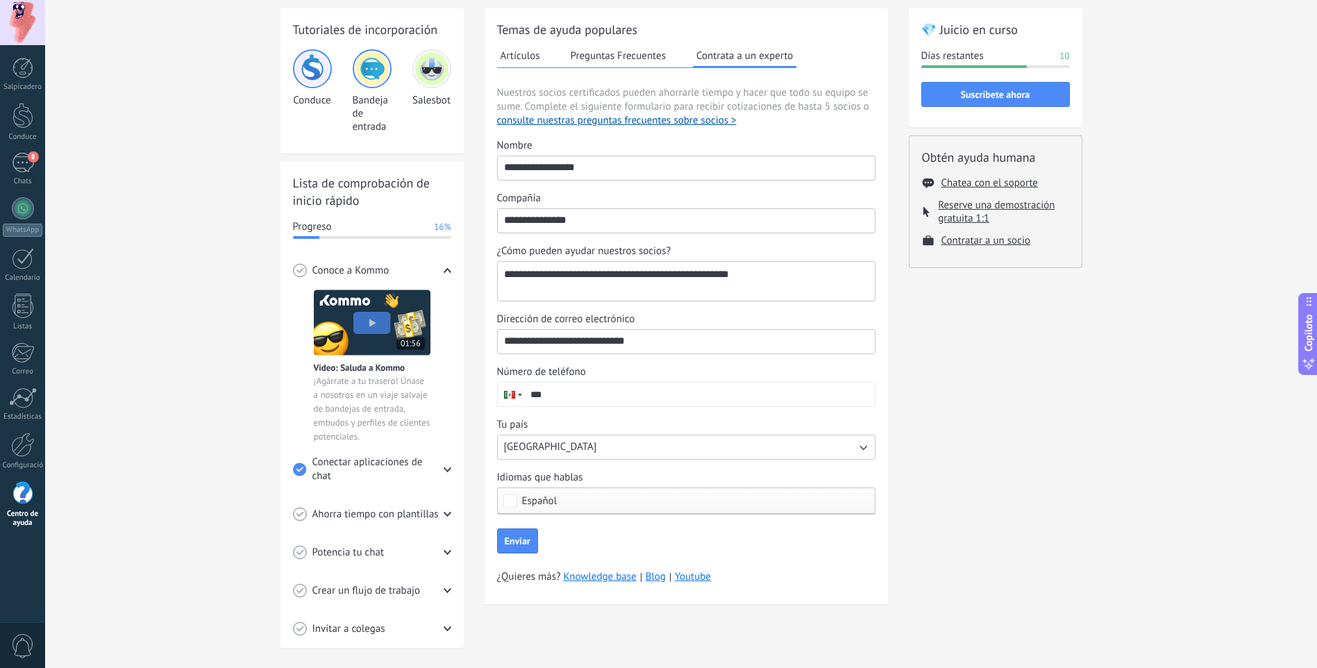
type input "**********"
click at [662, 392] on input "***" at bounding box center [699, 394] width 351 height 24
type input "**********"
click at [509, 545] on span "Enviar" at bounding box center [518, 541] width 26 height 10
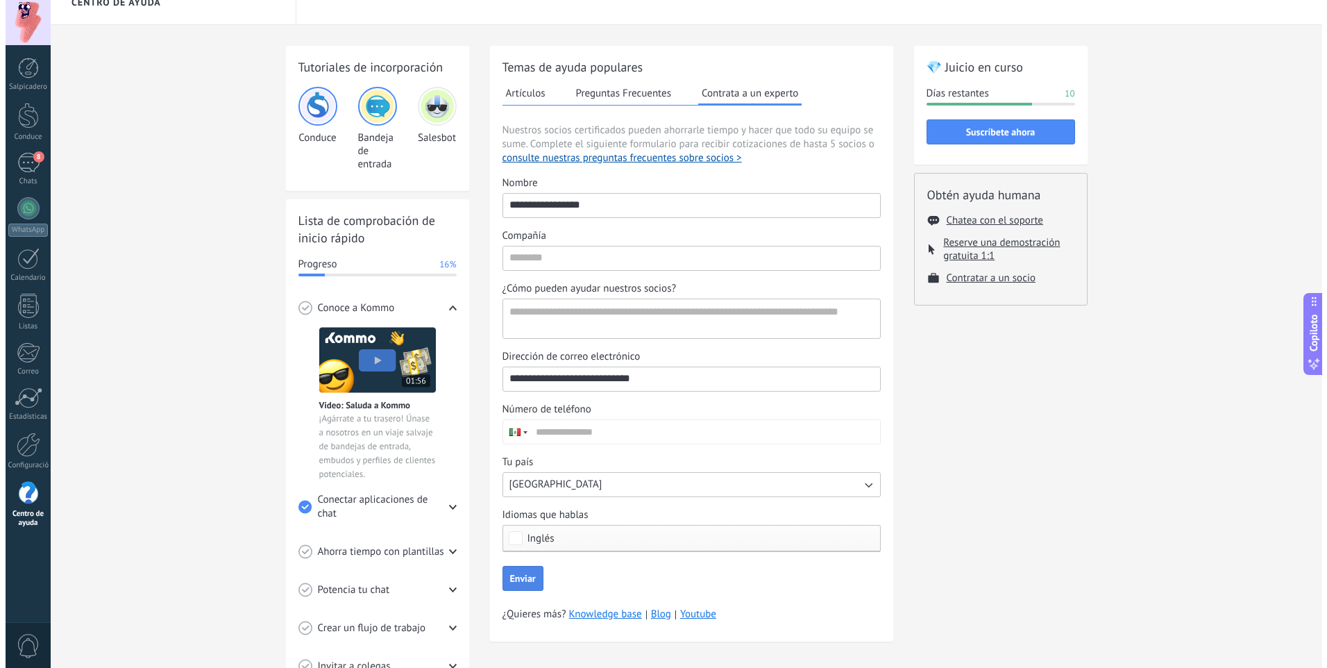
scroll to position [0, 0]
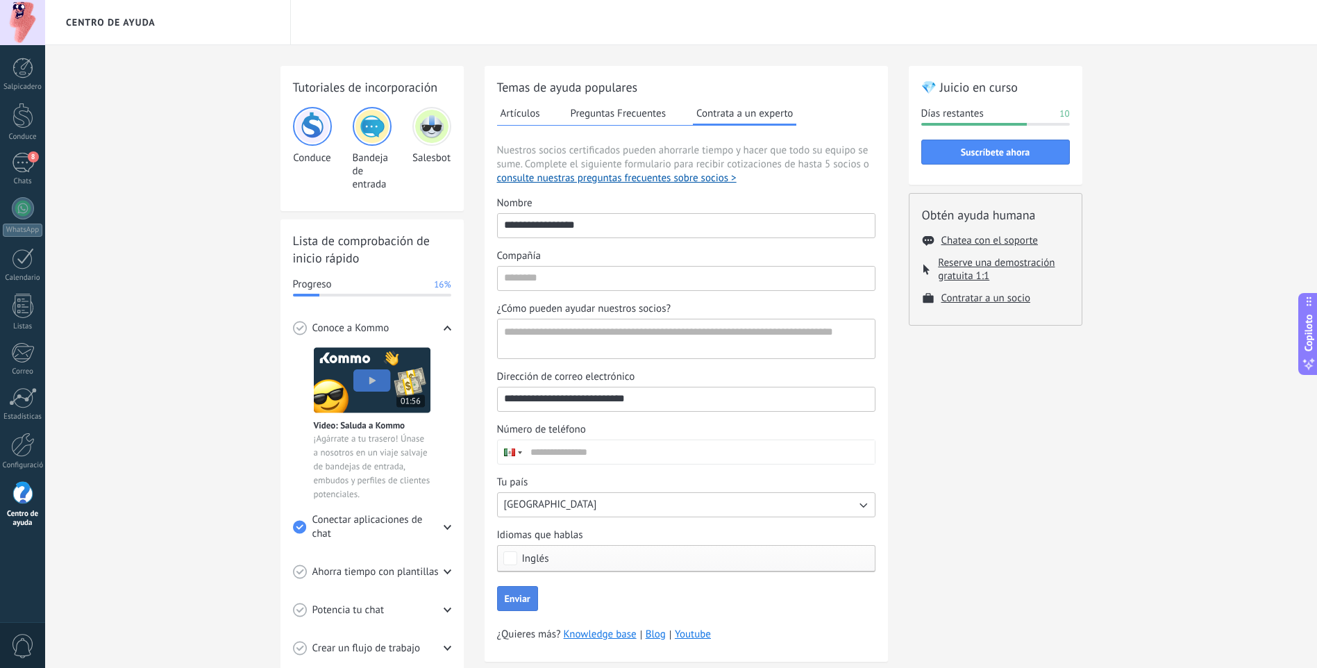
click at [379, 124] on img at bounding box center [371, 126] width 33 height 33
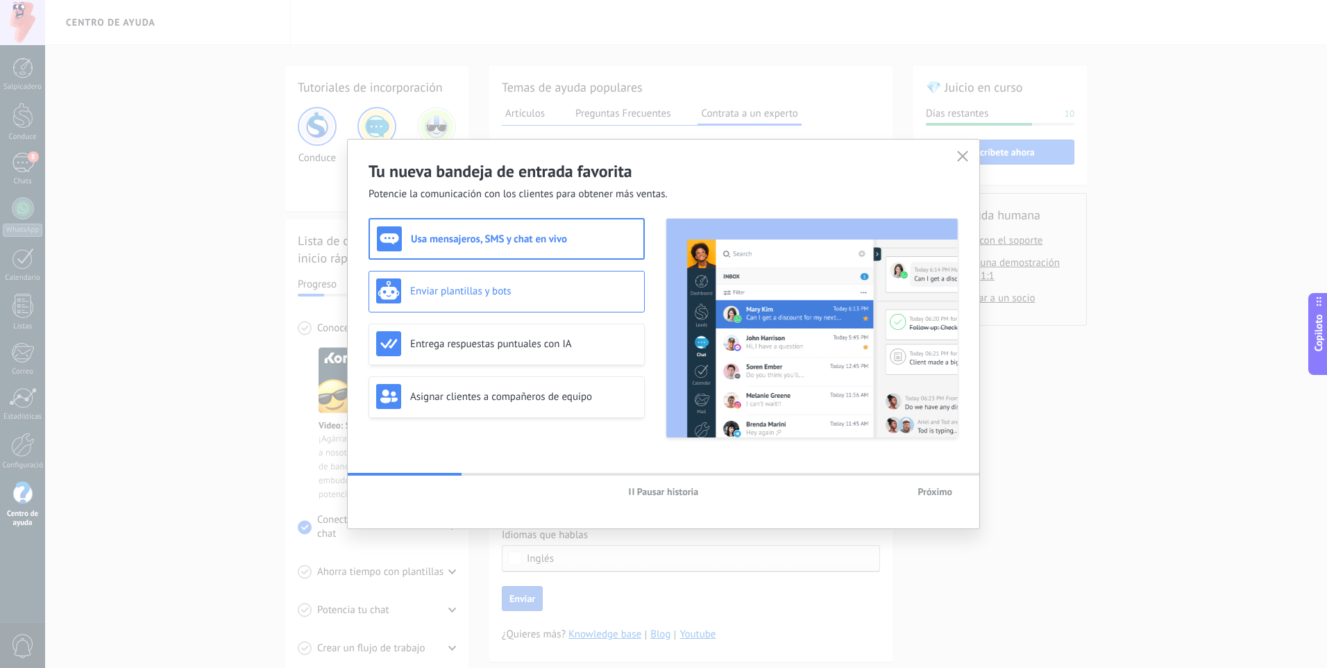
click at [542, 296] on h3 "Enviar plantillas y bots" at bounding box center [523, 291] width 227 height 13
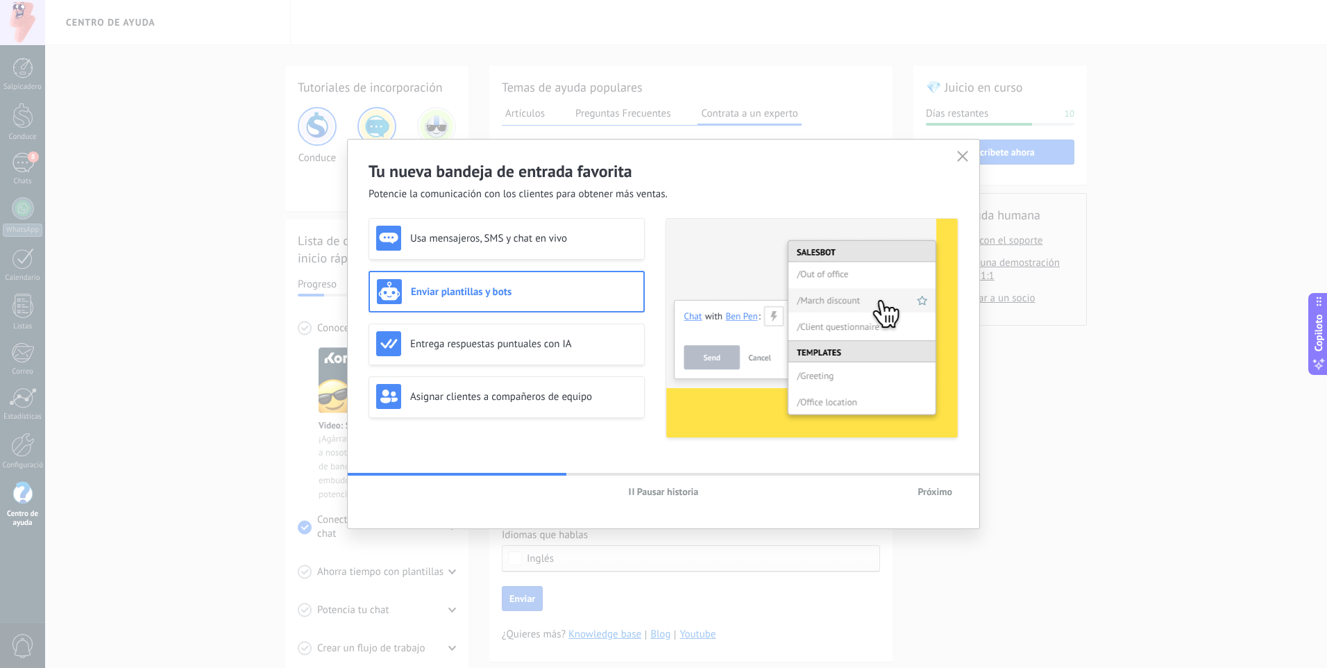
click at [990, 164] on div "Tu nueva bandeja de entrada favorita Potencie la comunicación con los clientes …" at bounding box center [663, 334] width 1327 height 668
click at [957, 155] on icon "button" at bounding box center [962, 156] width 11 height 11
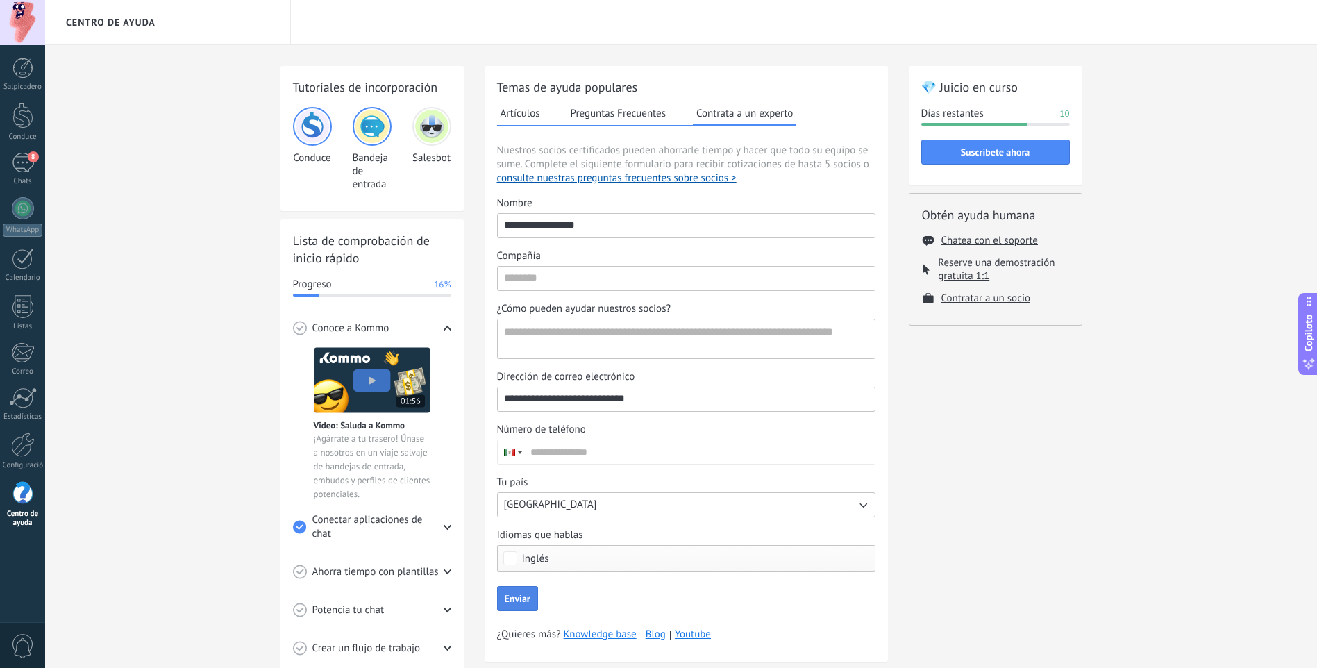
drag, startPoint x: 17, startPoint y: 22, endPoint x: 9, endPoint y: 27, distance: 9.6
click at [17, 22] on div at bounding box center [22, 22] width 45 height 45
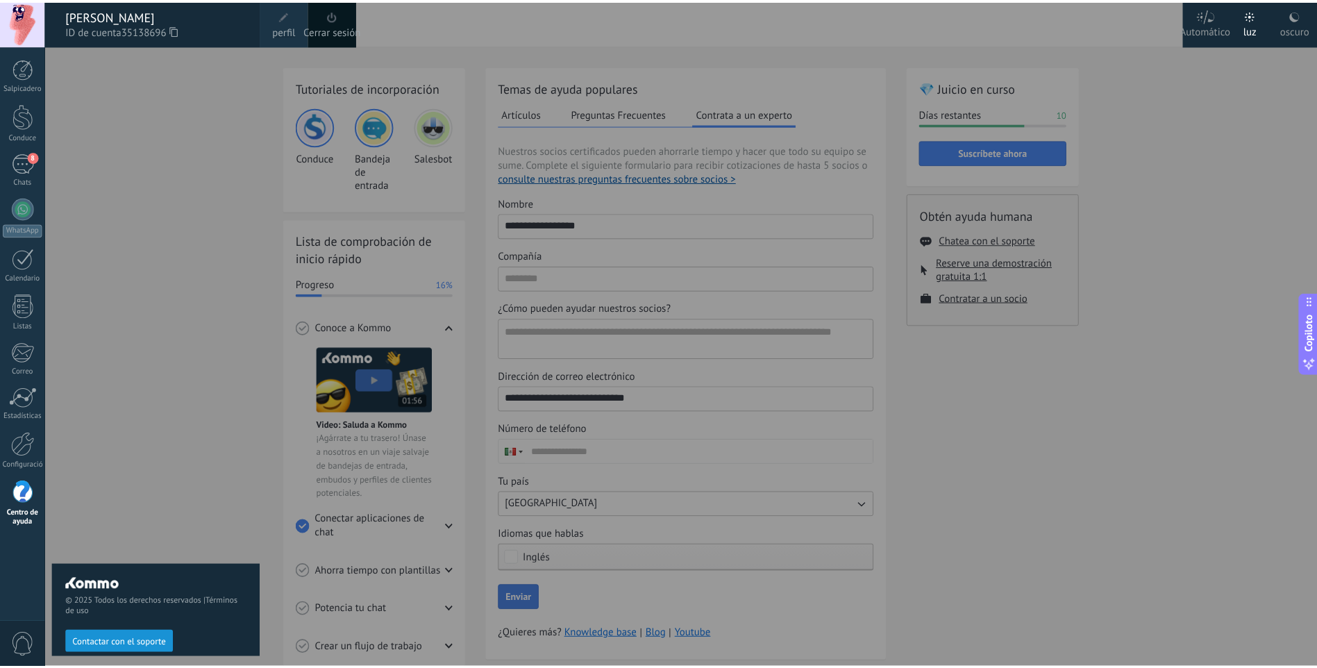
scroll to position [3, 0]
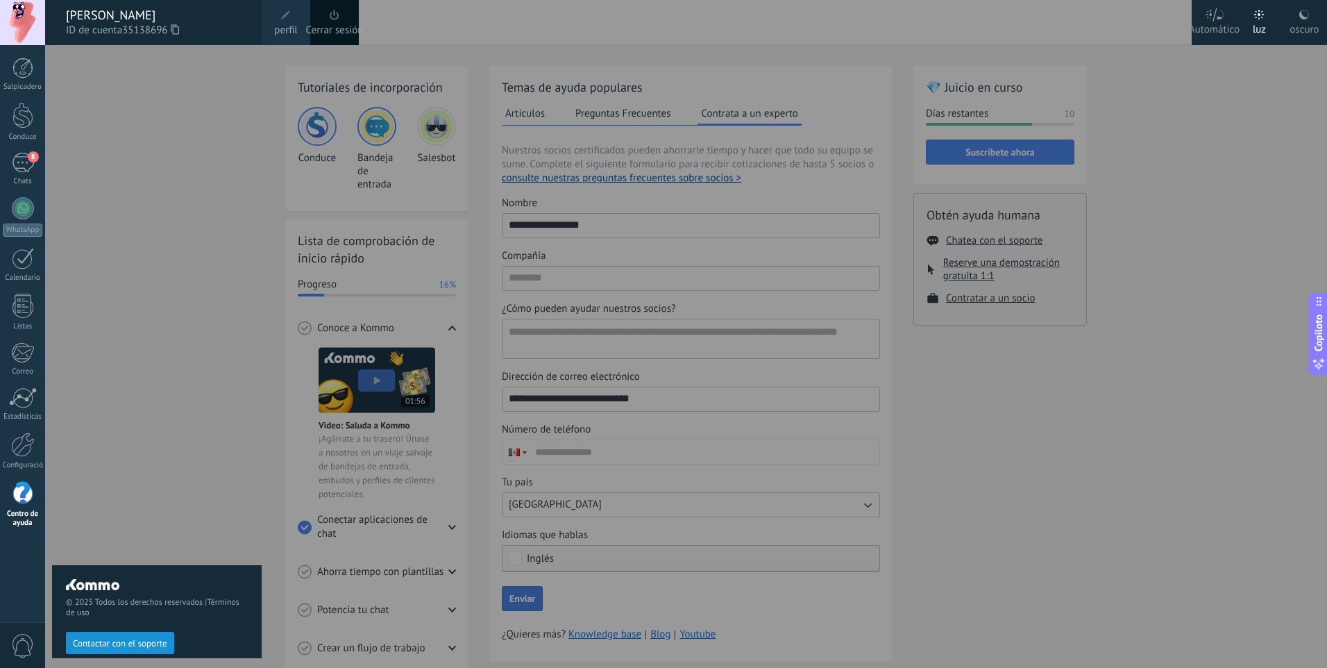
click at [129, 103] on div "© 2025 Todos los derechos reservados | Términos de uso Contactar con el soporte" at bounding box center [157, 356] width 210 height 623
click at [160, 106] on div "© 2025 Todos los derechos reservados | Términos de uso Contactar con el soporte" at bounding box center [157, 356] width 210 height 623
click at [732, 219] on div at bounding box center [708, 334] width 1327 height 668
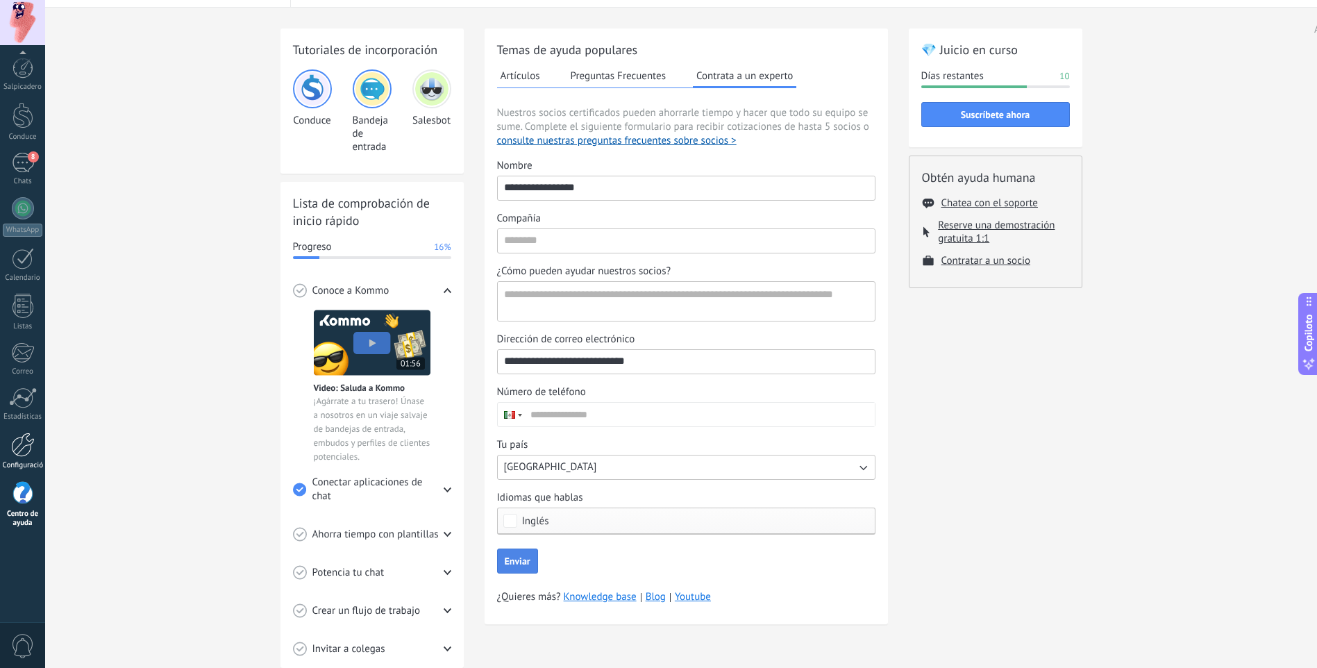
scroll to position [58, 0]
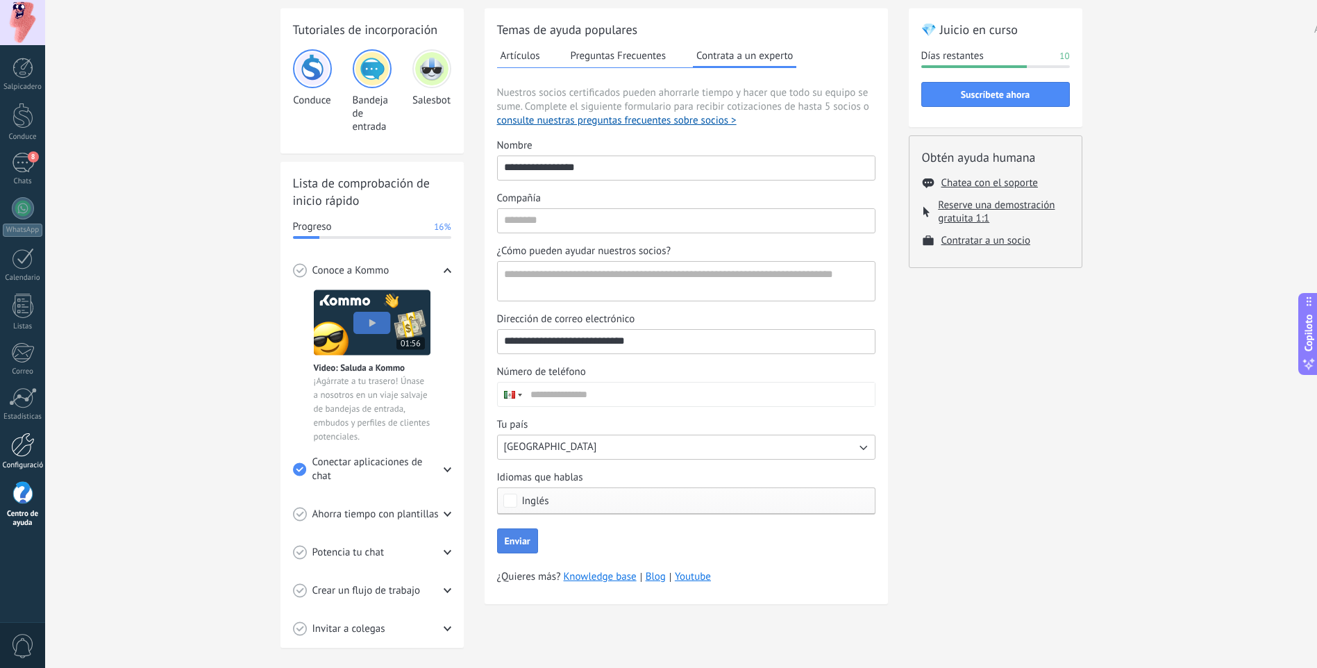
click at [12, 439] on div at bounding box center [23, 444] width 24 height 24
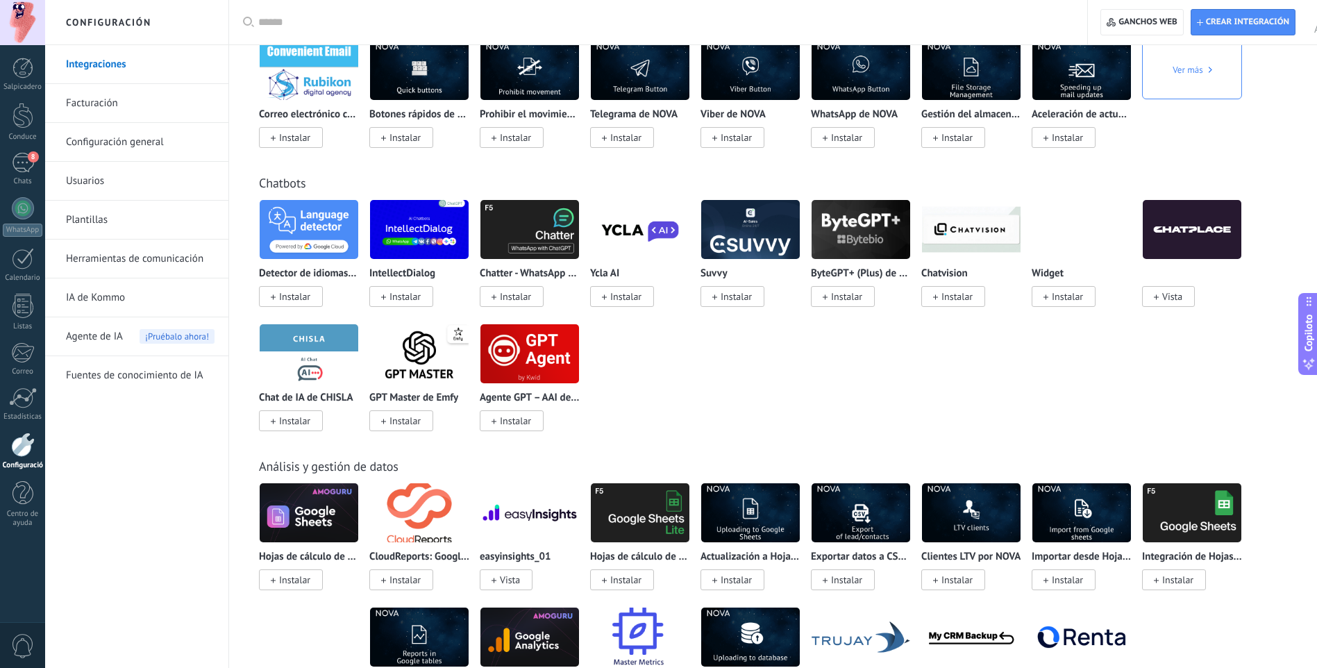
scroll to position [3193, 0]
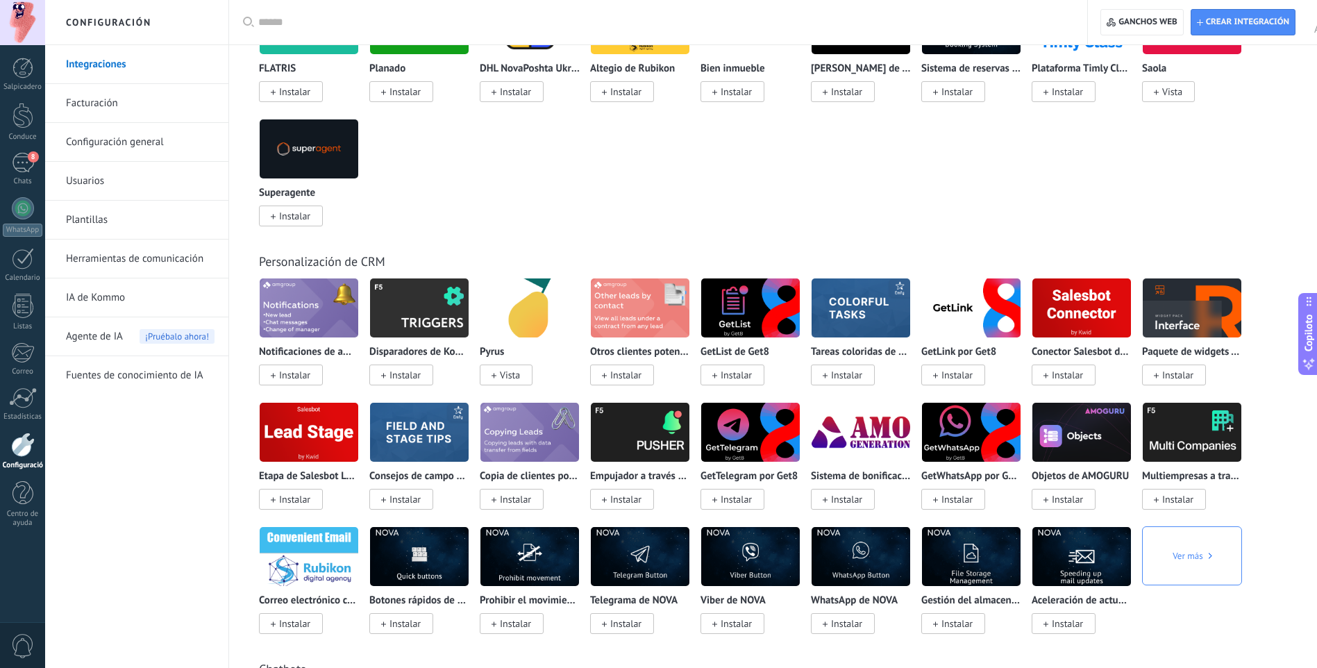
click at [136, 235] on link "Plantillas" at bounding box center [140, 220] width 149 height 39
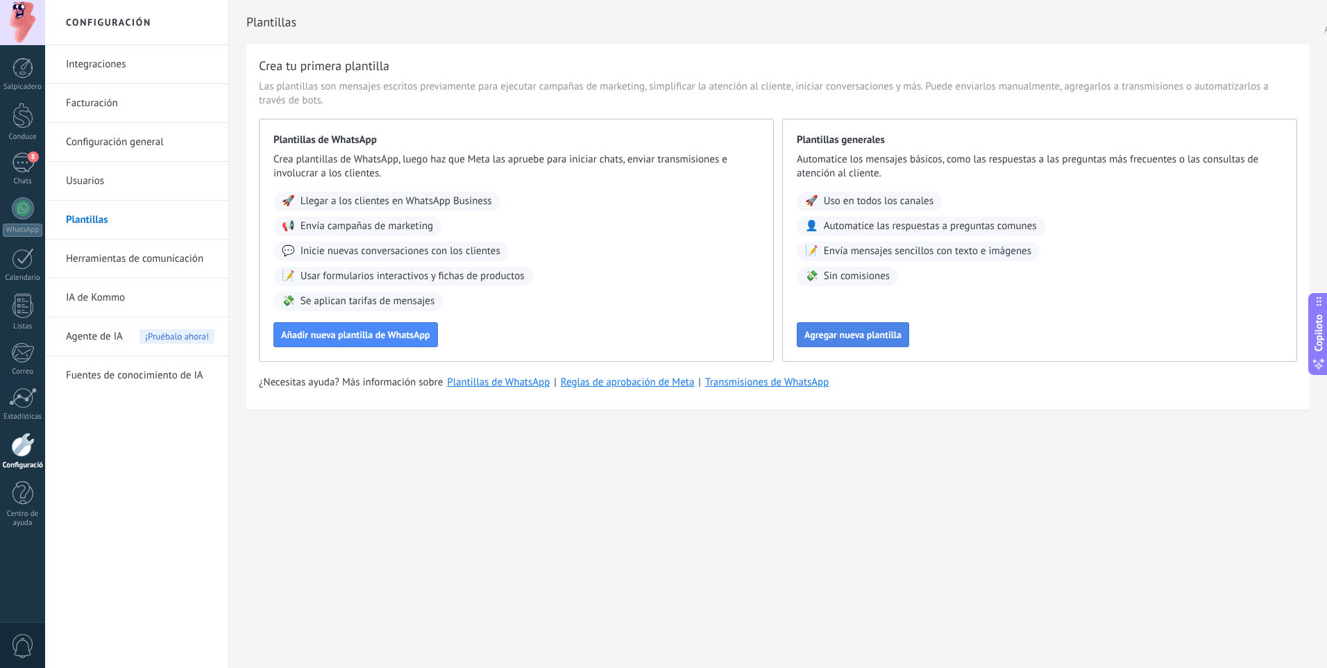
click at [843, 333] on span "Agregar nueva plantilla" at bounding box center [852, 335] width 97 height 10
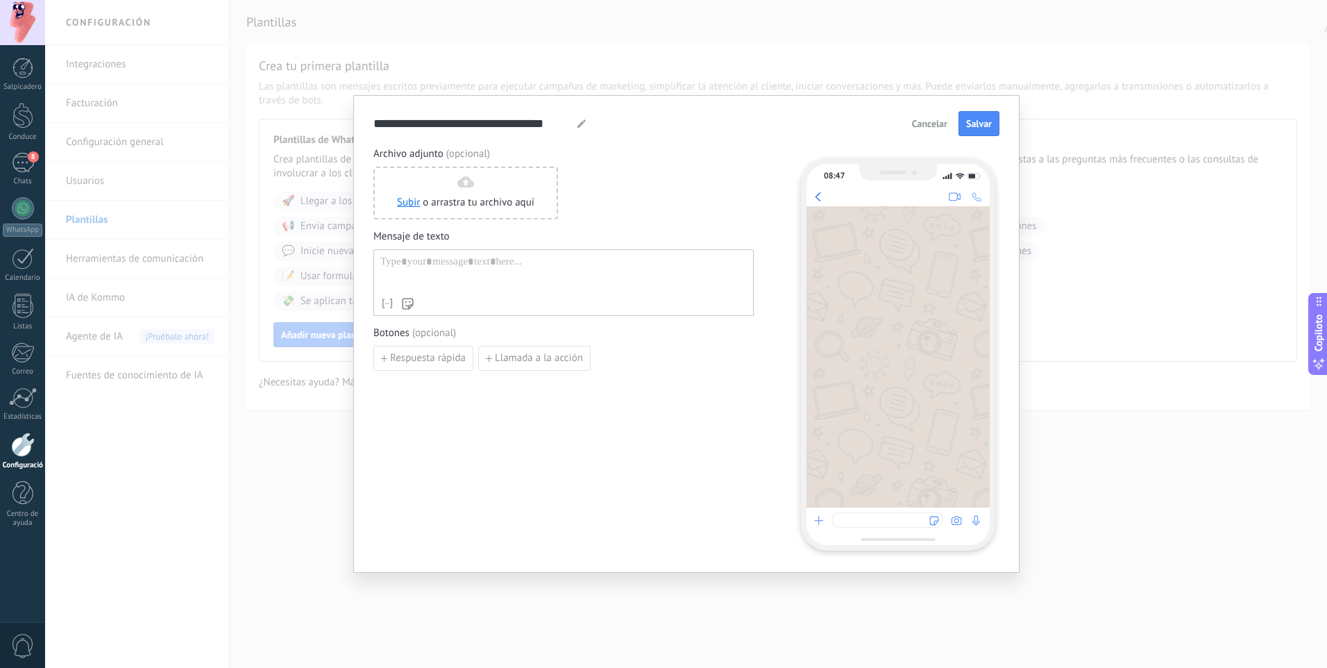
click at [762, 209] on div "Archivo adjunto (opcional) Subir o arrastra tu archivo aquí Arrástralo aquí Men…" at bounding box center [684, 348] width 622 height 403
click at [407, 366] on button "Respuesta rápida" at bounding box center [423, 358] width 100 height 25
click at [424, 357] on input at bounding box center [448, 357] width 148 height 22
type input "*******"
click at [453, 255] on div "Nombre de contacto Nombre Apellido ID de contacto Contactar con usuario respons…" at bounding box center [563, 282] width 380 height 67
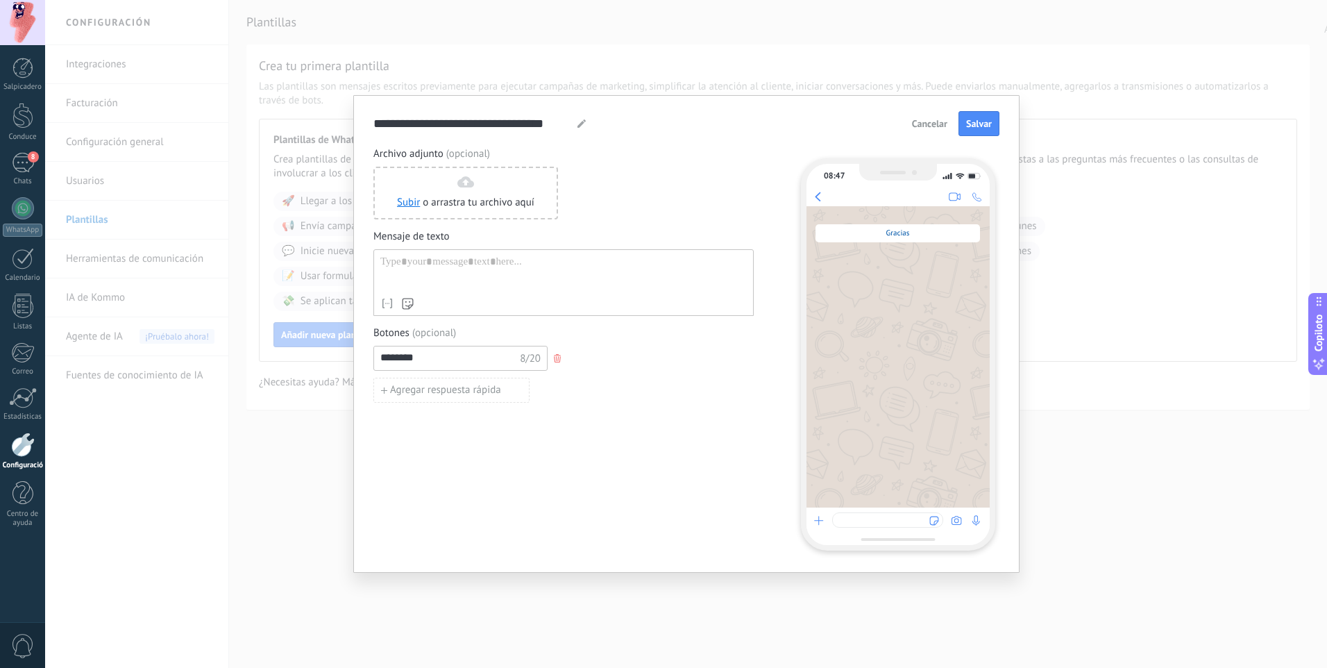
click at [452, 270] on div at bounding box center [563, 272] width 367 height 35
click at [731, 366] on div "******* 8/20" at bounding box center [563, 358] width 380 height 25
click at [12, 162] on div "8" at bounding box center [23, 163] width 22 height 20
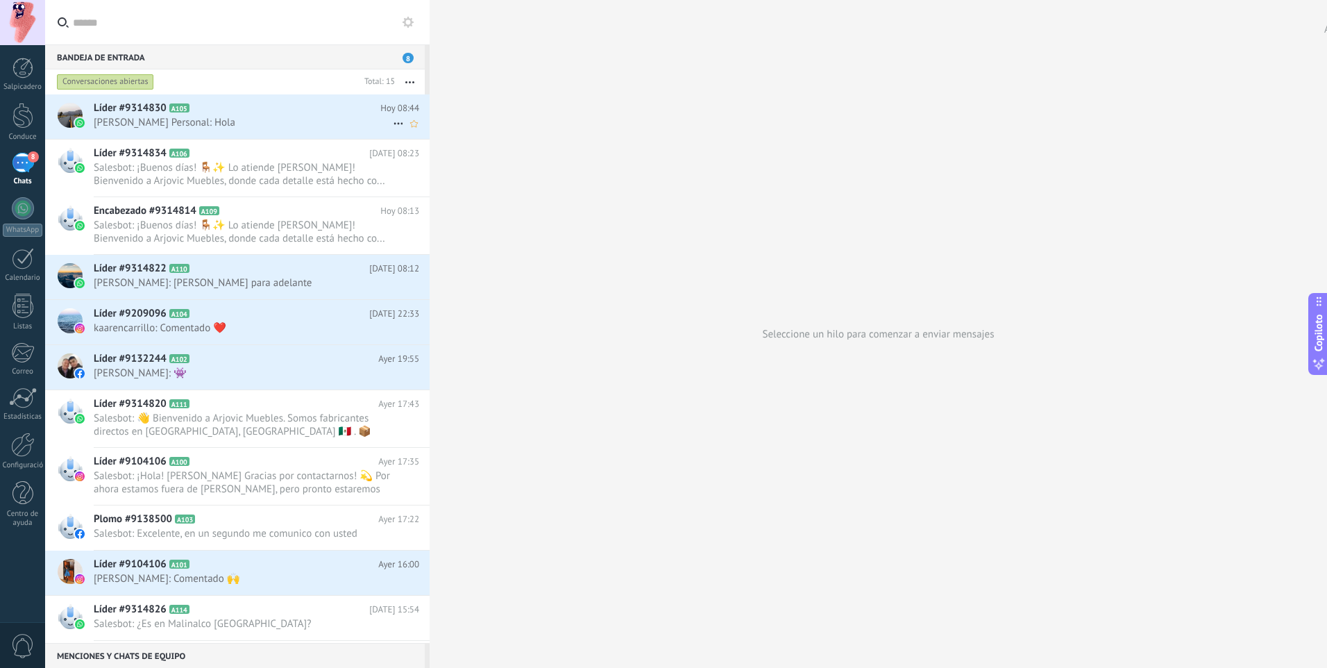
click at [276, 115] on div "Líder #9314830 A105 Hoy 08:44 Joselin Velázquez Personal: Hola" at bounding box center [262, 116] width 336 height 44
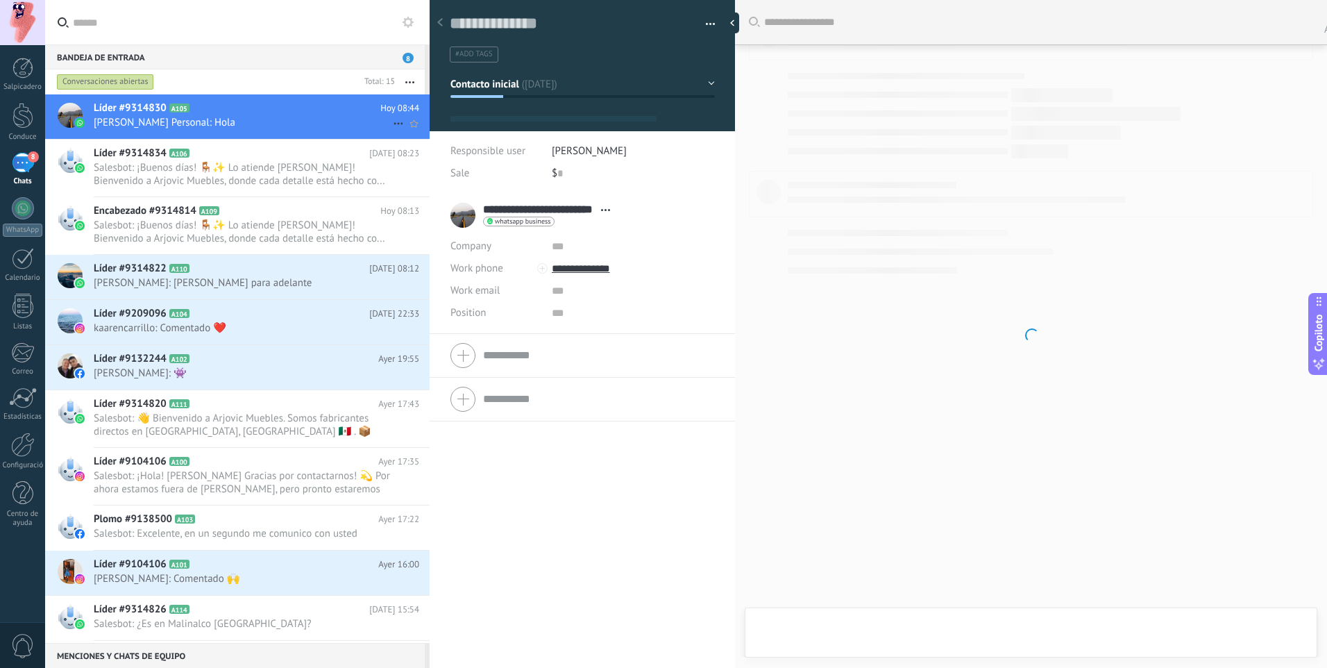
type textarea "**********"
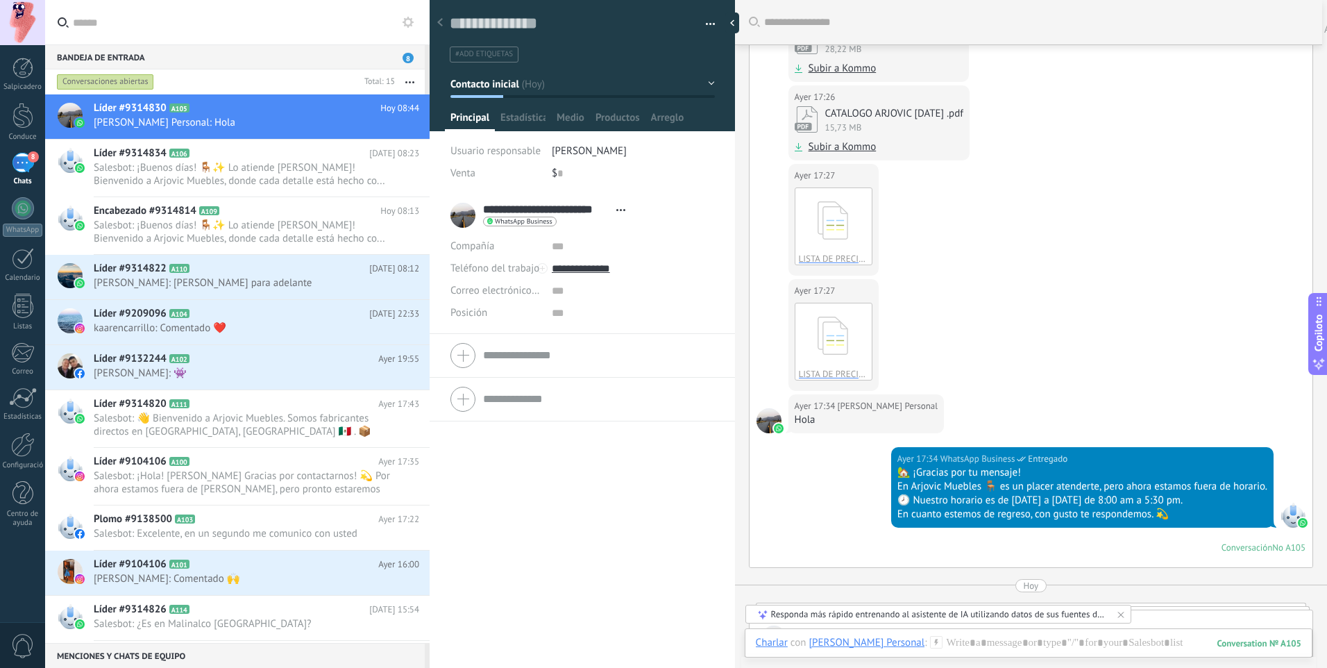
scroll to position [670, 0]
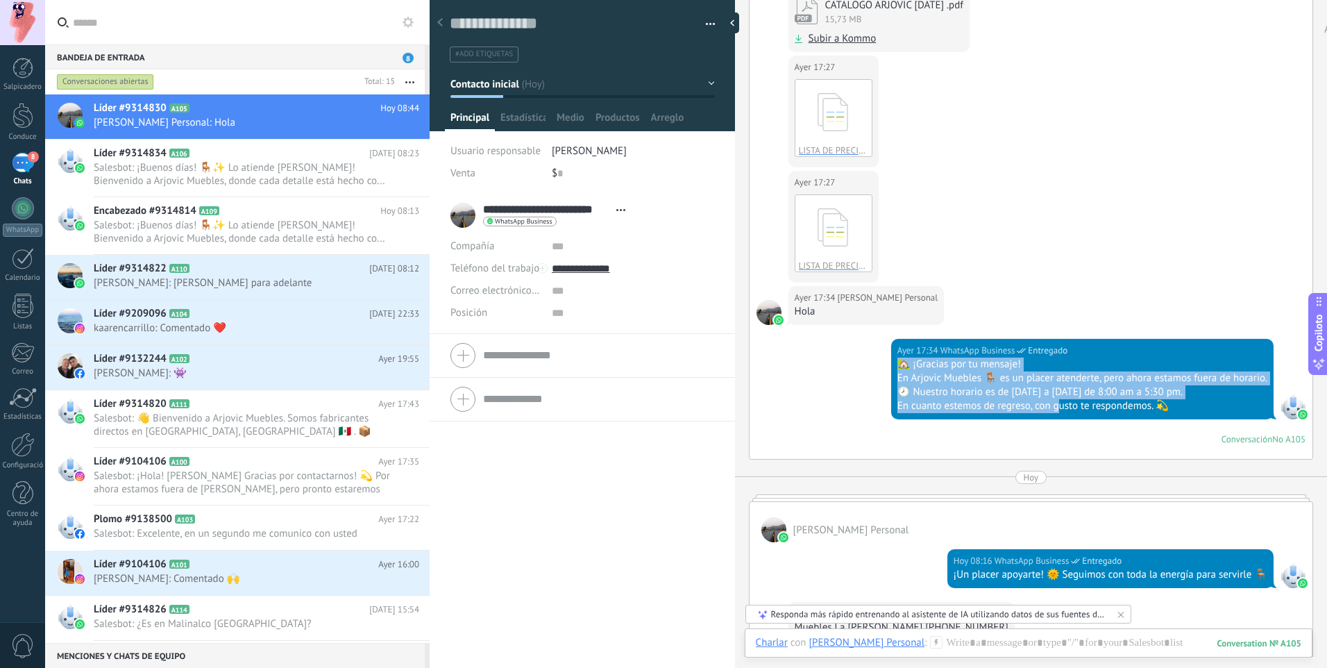
drag, startPoint x: 900, startPoint y: 360, endPoint x: 1056, endPoint y: 398, distance: 160.8
click at [1059, 398] on div "🏡 ¡Gracias por tu mensaje! En Arjovic Muebles 🪑 es un placer atenderte, pero ah…" at bounding box center [1083, 385] width 370 height 56
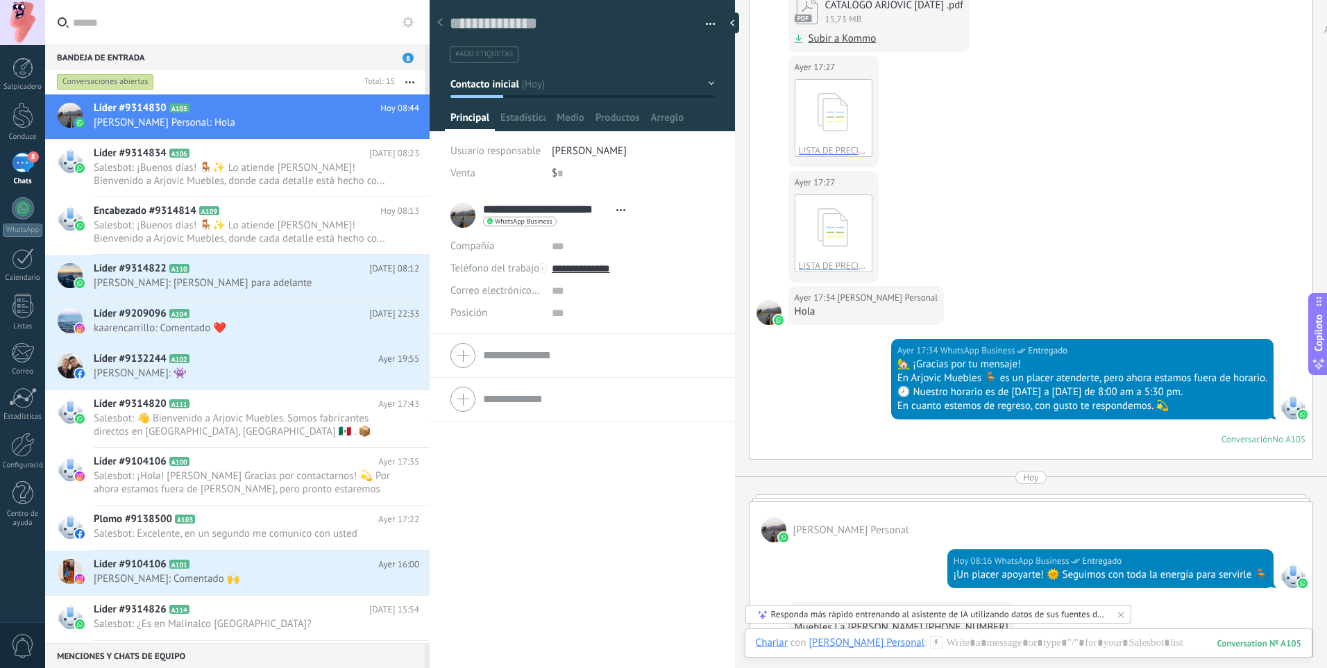
drag, startPoint x: 1056, startPoint y: 398, endPoint x: 905, endPoint y: 405, distance: 151.5
click at [905, 405] on div "En cuanto estemos de regreso, con gusto te respondemos. 💫" at bounding box center [1083, 406] width 370 height 14
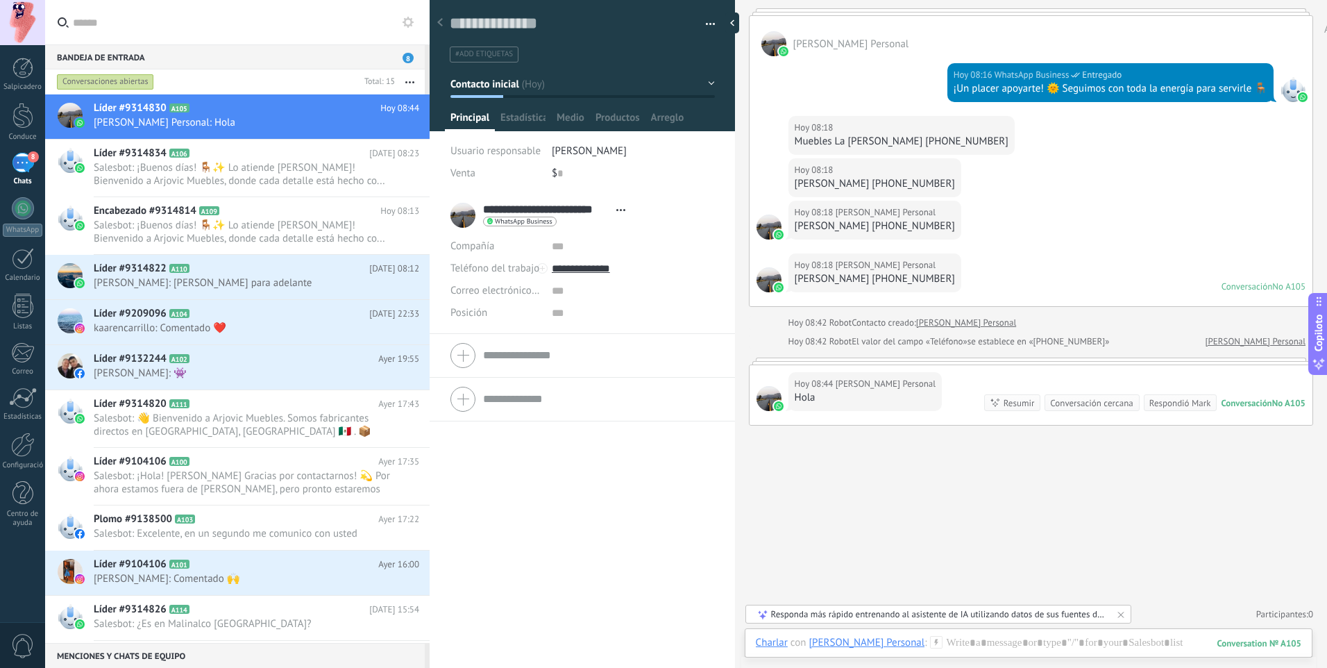
scroll to position [1017, 0]
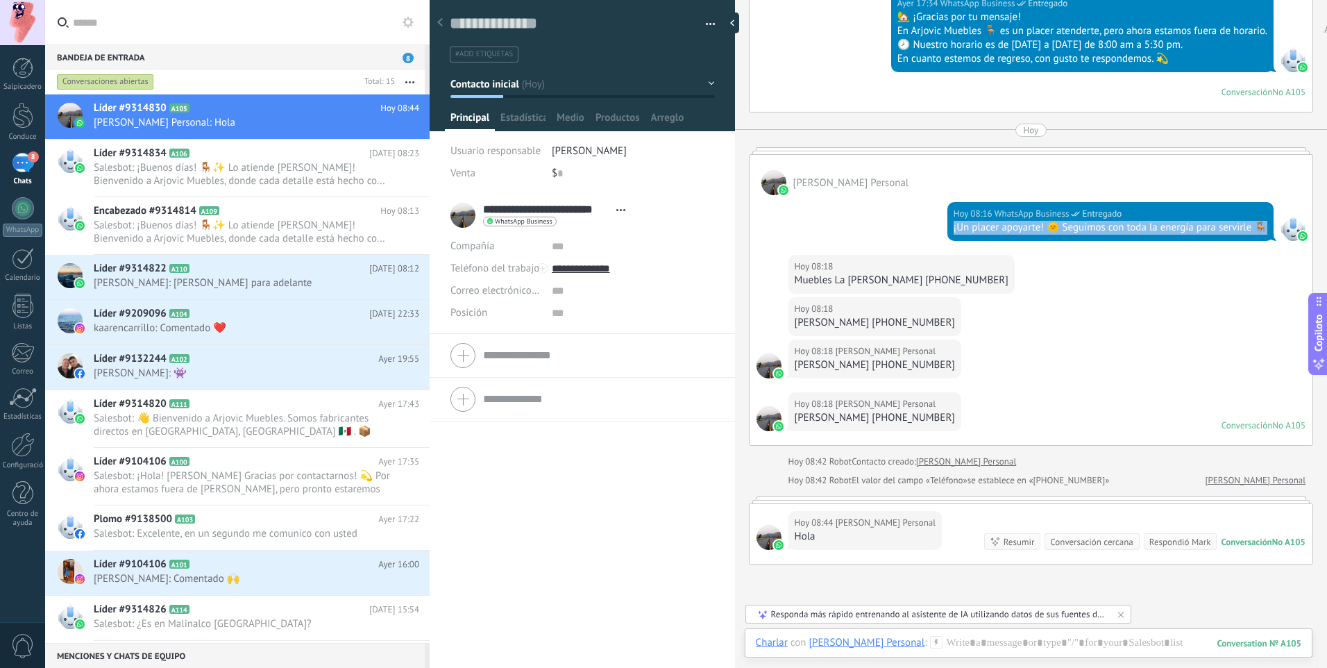
drag, startPoint x: 951, startPoint y: 228, endPoint x: 1261, endPoint y: 234, distance: 309.6
click at [1261, 234] on div "¡Un placer apoyarte! 🌞 Seguimos con toda la energía para servirle 🪑" at bounding box center [1111, 228] width 314 height 14
drag, startPoint x: 1261, startPoint y: 234, endPoint x: 1249, endPoint y: 230, distance: 12.5
copy div "¡Un placer apoyarte! 🌞 Seguimos con toda la energía para servirle 🪑"
click at [19, 496] on div at bounding box center [22, 493] width 21 height 24
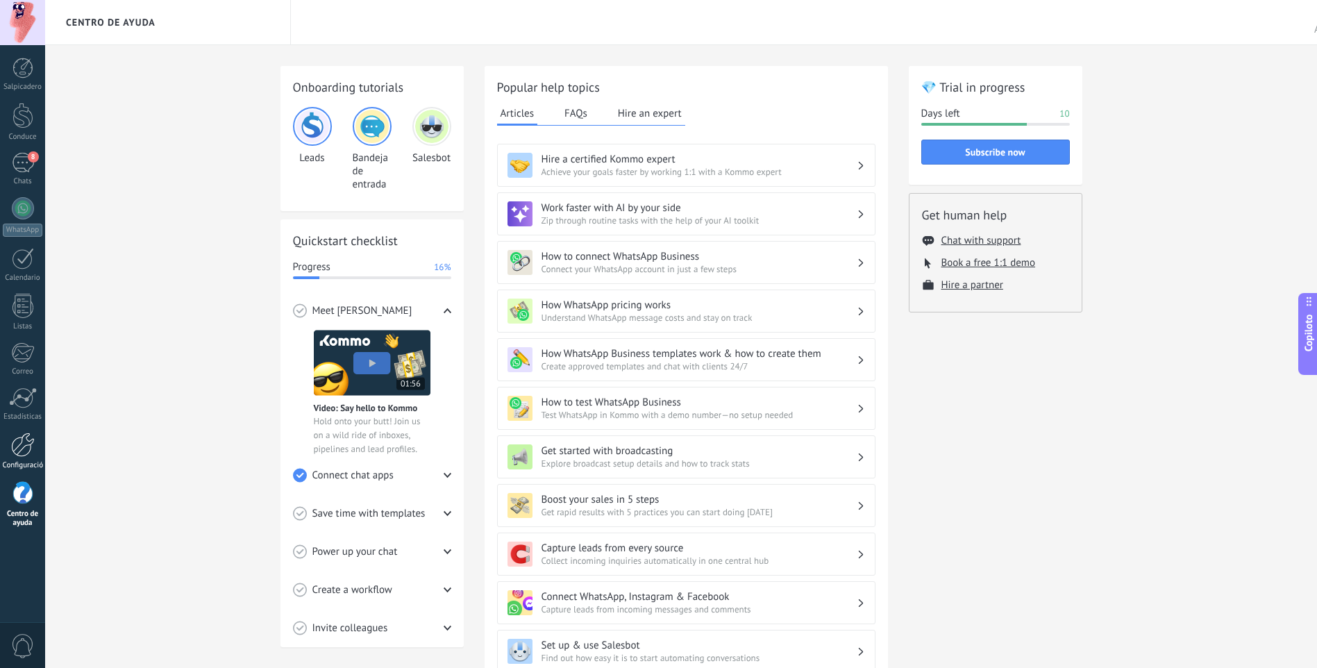
click at [24, 459] on link "Configuración" at bounding box center [22, 450] width 45 height 37
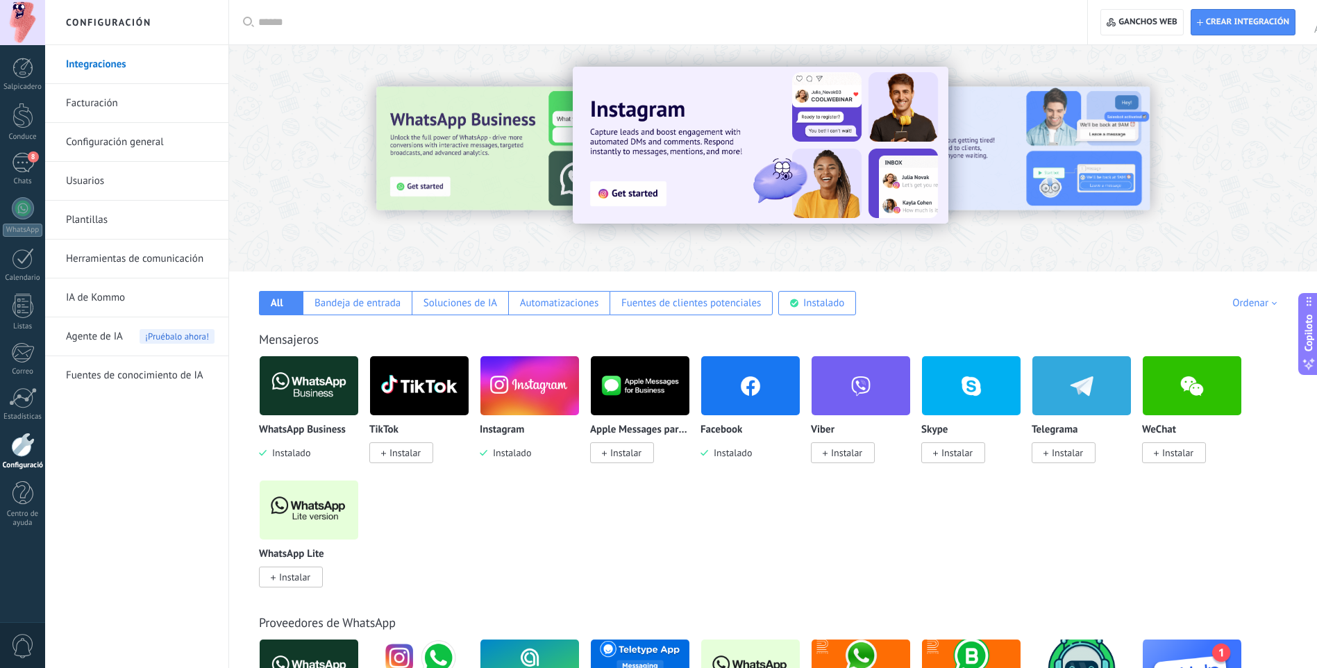
click at [125, 217] on link "Plantillas" at bounding box center [140, 220] width 149 height 39
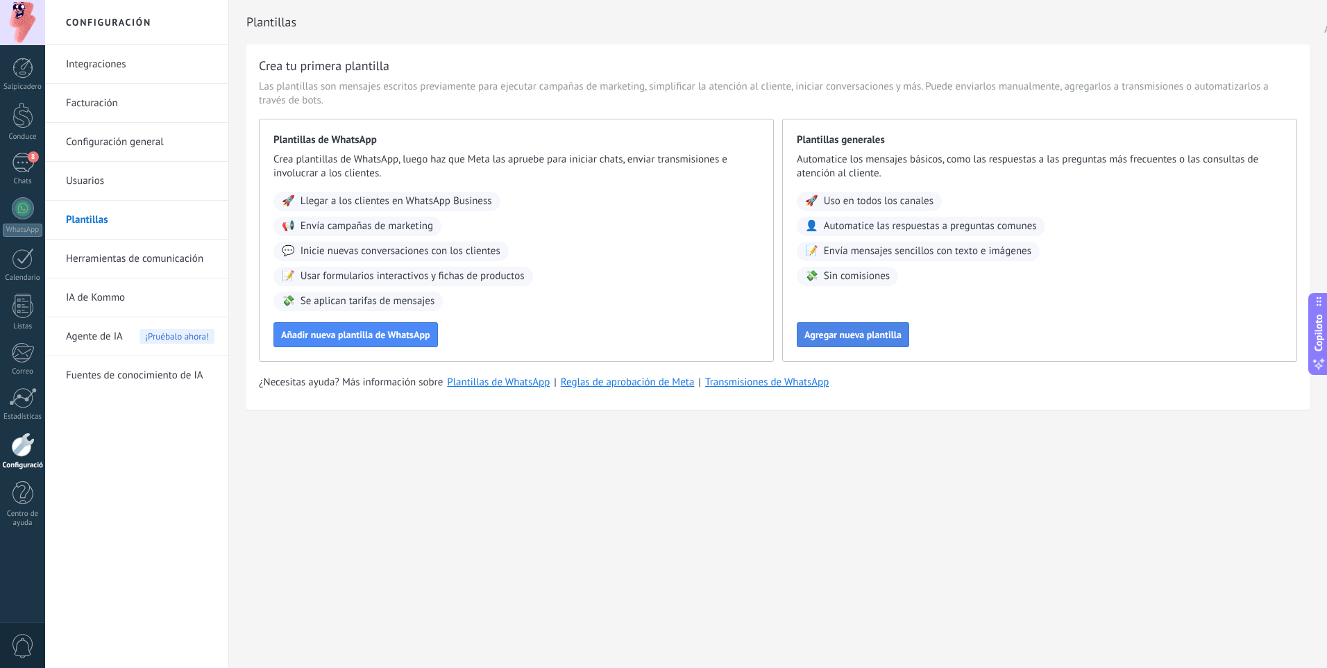
click at [855, 339] on span "Agregar nueva plantilla" at bounding box center [852, 335] width 97 height 10
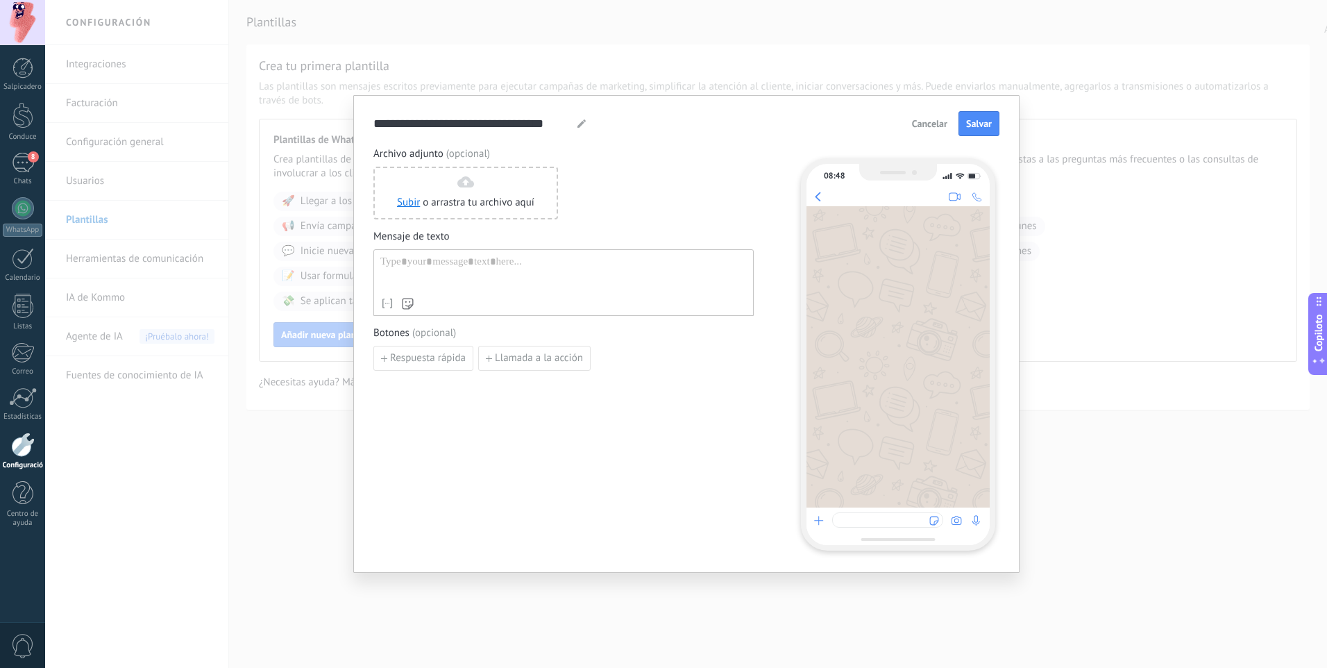
click at [437, 267] on div at bounding box center [563, 272] width 367 height 35
paste div
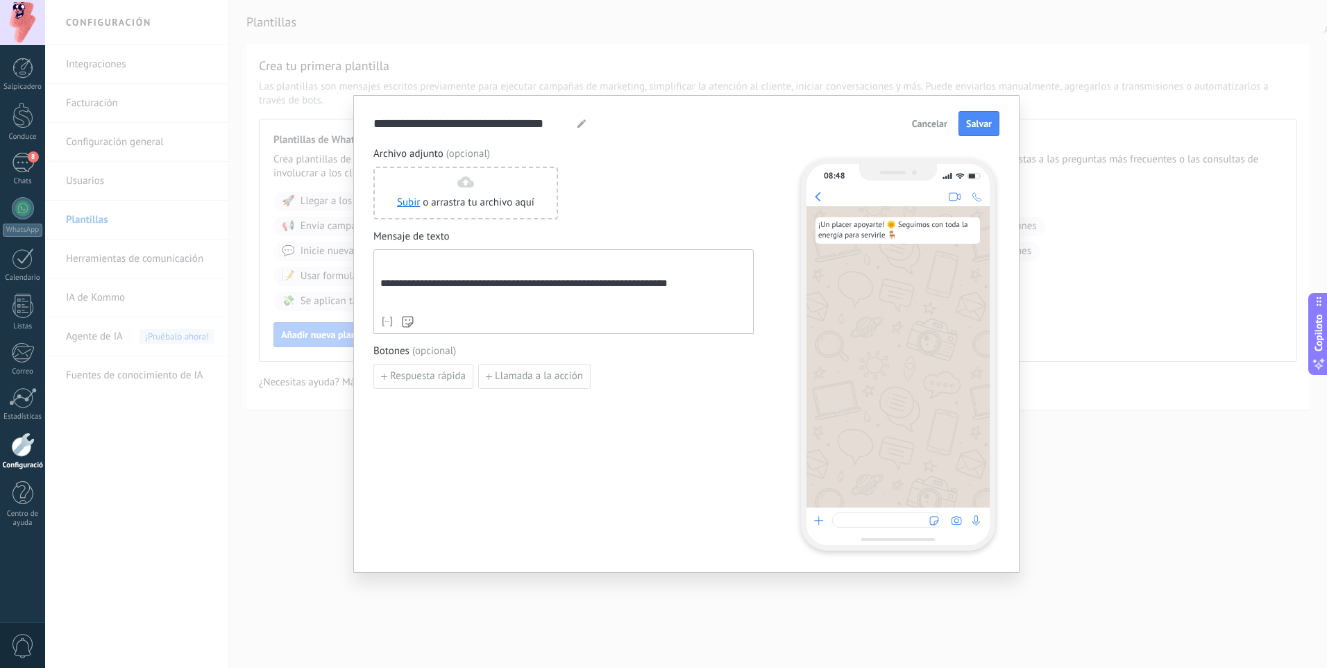
click at [379, 289] on div "**********" at bounding box center [563, 291] width 380 height 85
click at [381, 289] on div "**********" at bounding box center [563, 281] width 367 height 53
click at [434, 363] on span "Respuesta rápida" at bounding box center [428, 358] width 76 height 10
click at [401, 464] on div "**********" at bounding box center [563, 348] width 380 height 403
click at [669, 341] on div "Botones (opcional) 0/20 Agregar respuesta rápida" at bounding box center [563, 364] width 380 height 76
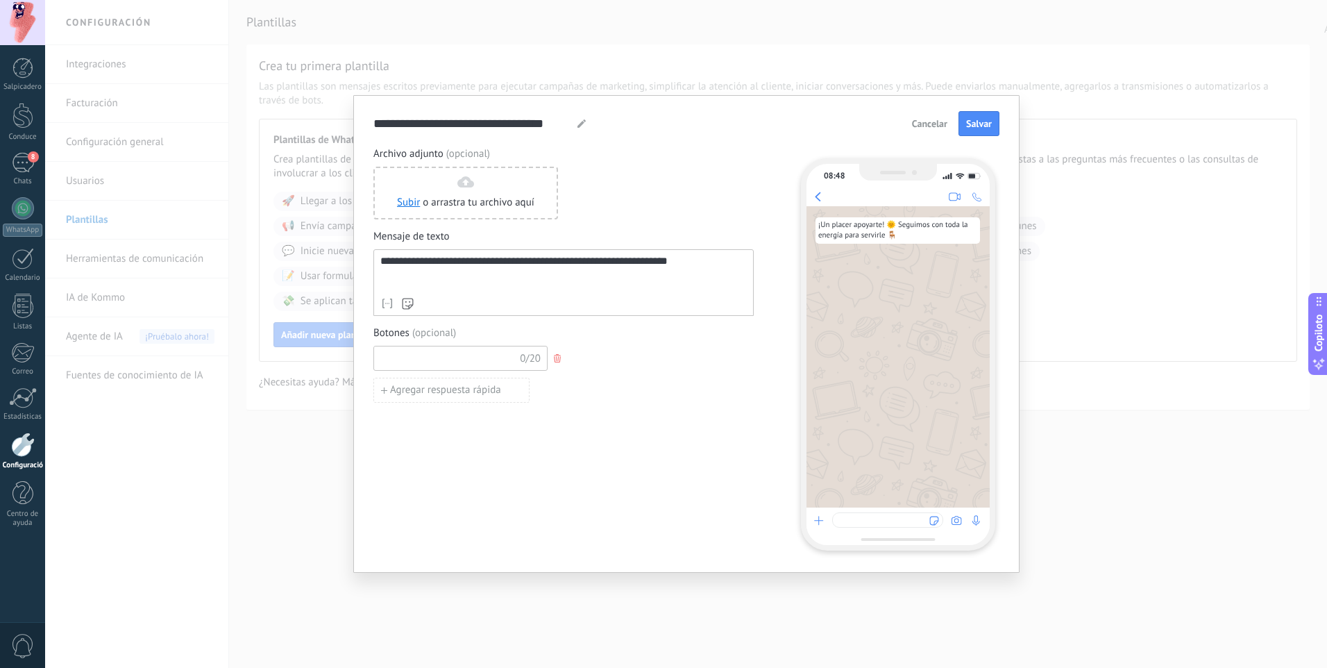
click at [437, 353] on input at bounding box center [448, 357] width 148 height 22
type input "*******"
click at [601, 116] on div "**********" at bounding box center [686, 123] width 626 height 25
click at [629, 215] on div "Subir o arrastra tu archivo aquí Arrástralo aquí" at bounding box center [563, 193] width 380 height 53
click at [559, 354] on button "button" at bounding box center [559, 358] width 22 height 21
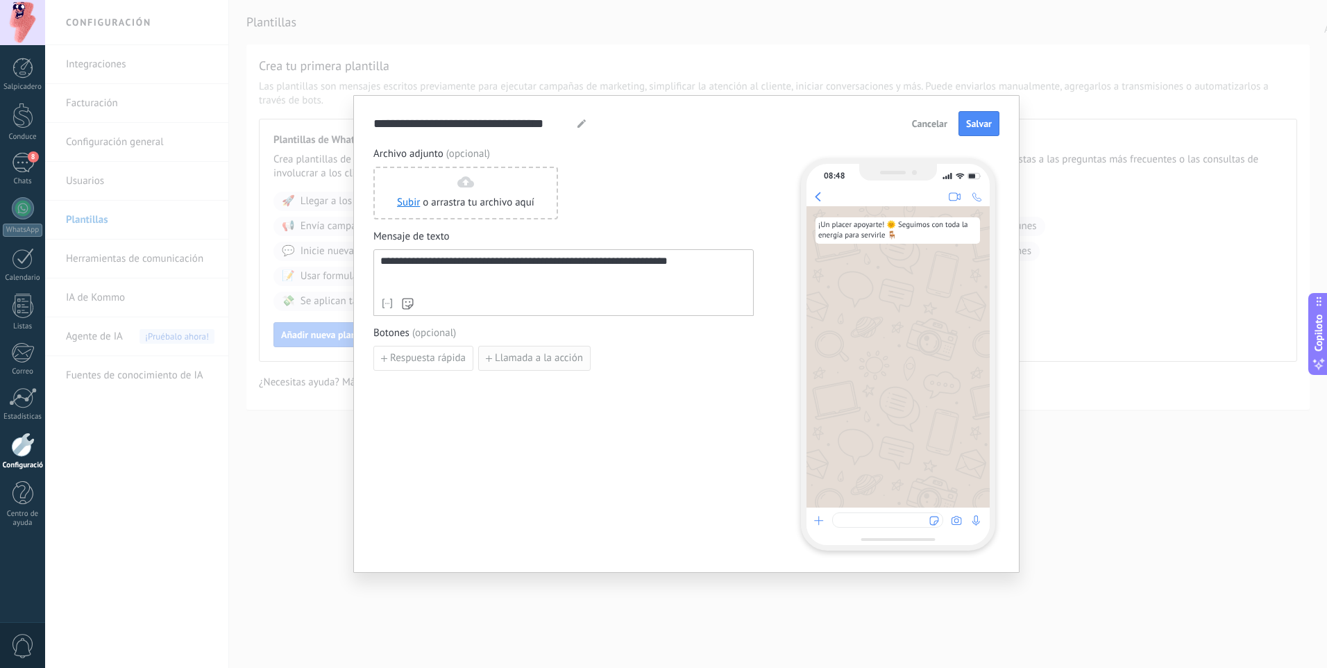
click at [544, 354] on span "Llamada a la acción" at bounding box center [539, 358] width 88 height 10
click at [743, 357] on icon "button" at bounding box center [745, 359] width 7 height 8
click at [410, 357] on span "Respuesta rápida" at bounding box center [428, 358] width 76 height 10
click at [437, 354] on input at bounding box center [448, 357] width 148 height 22
type input "*******"
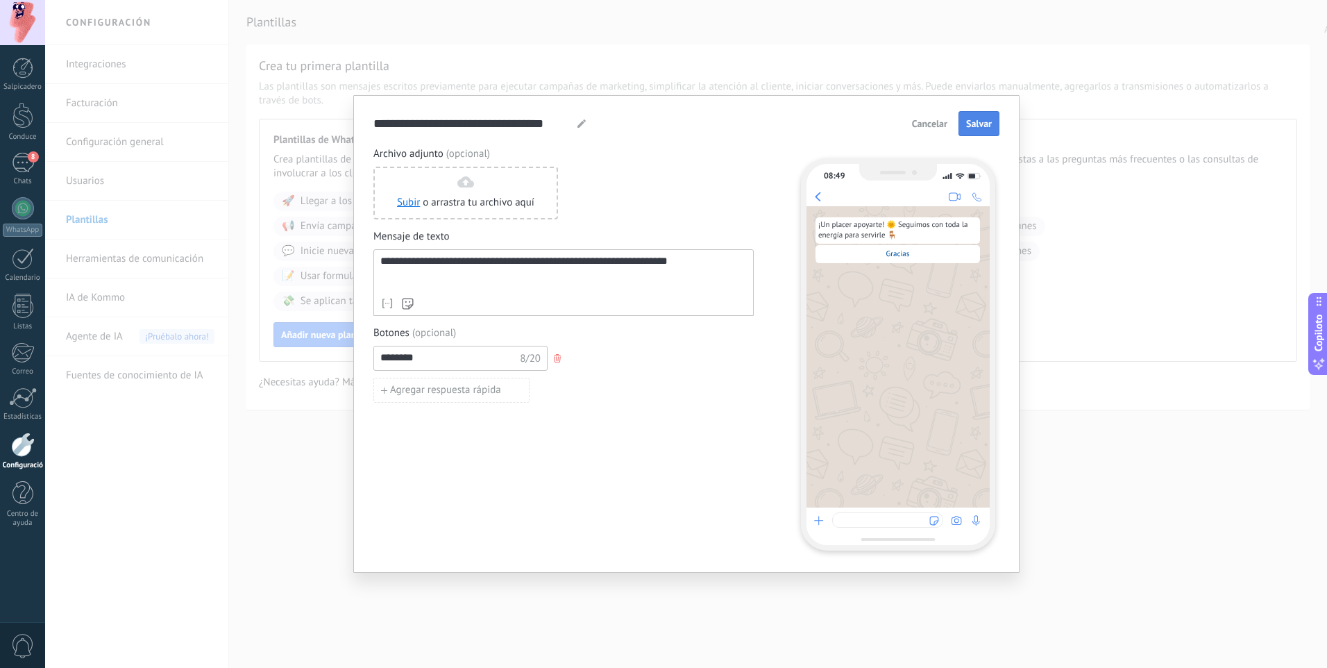
click at [976, 133] on button "Salvar" at bounding box center [979, 123] width 41 height 25
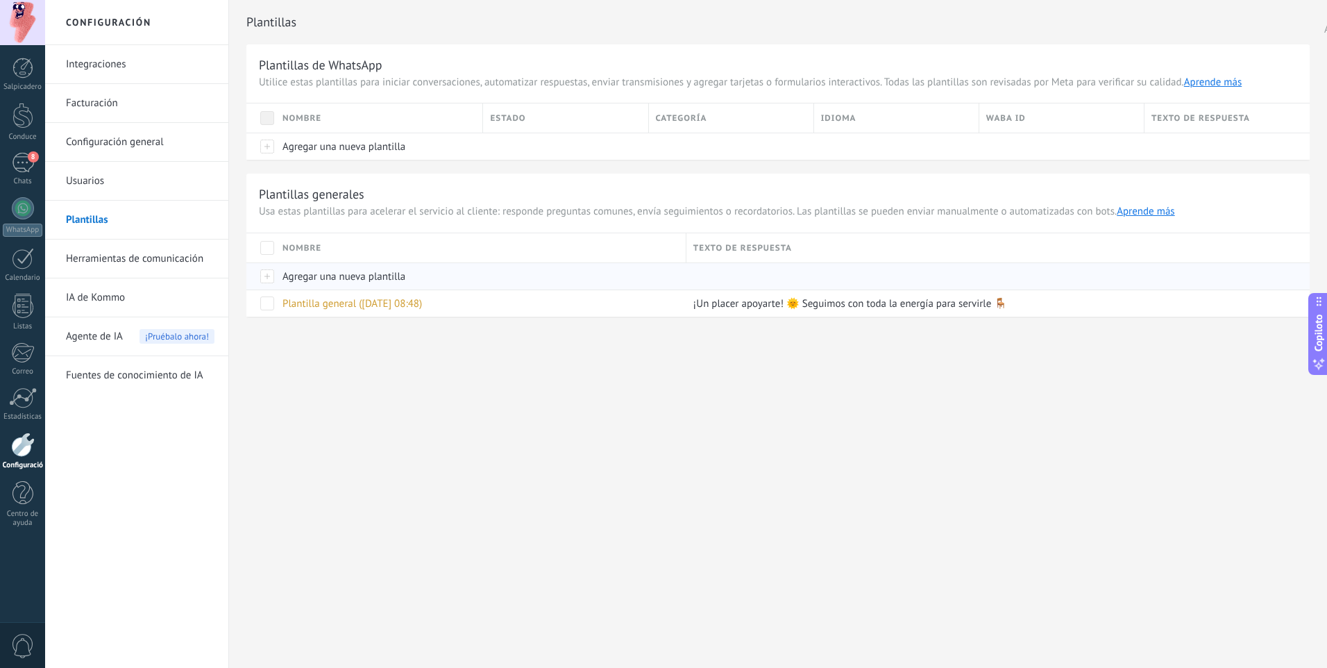
click at [494, 286] on div "Agregar una nueva plantilla" at bounding box center [478, 276] width 404 height 26
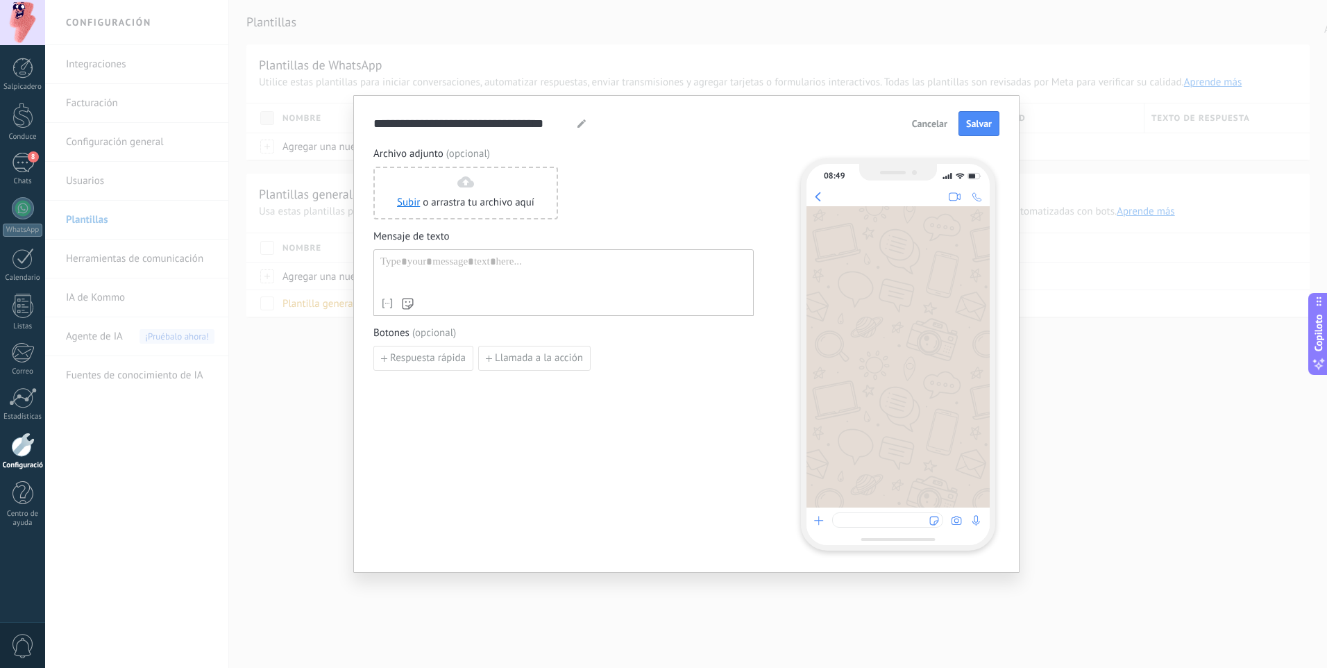
click at [484, 258] on div at bounding box center [563, 272] width 367 height 35
click at [28, 174] on link "8 Chats" at bounding box center [22, 169] width 45 height 33
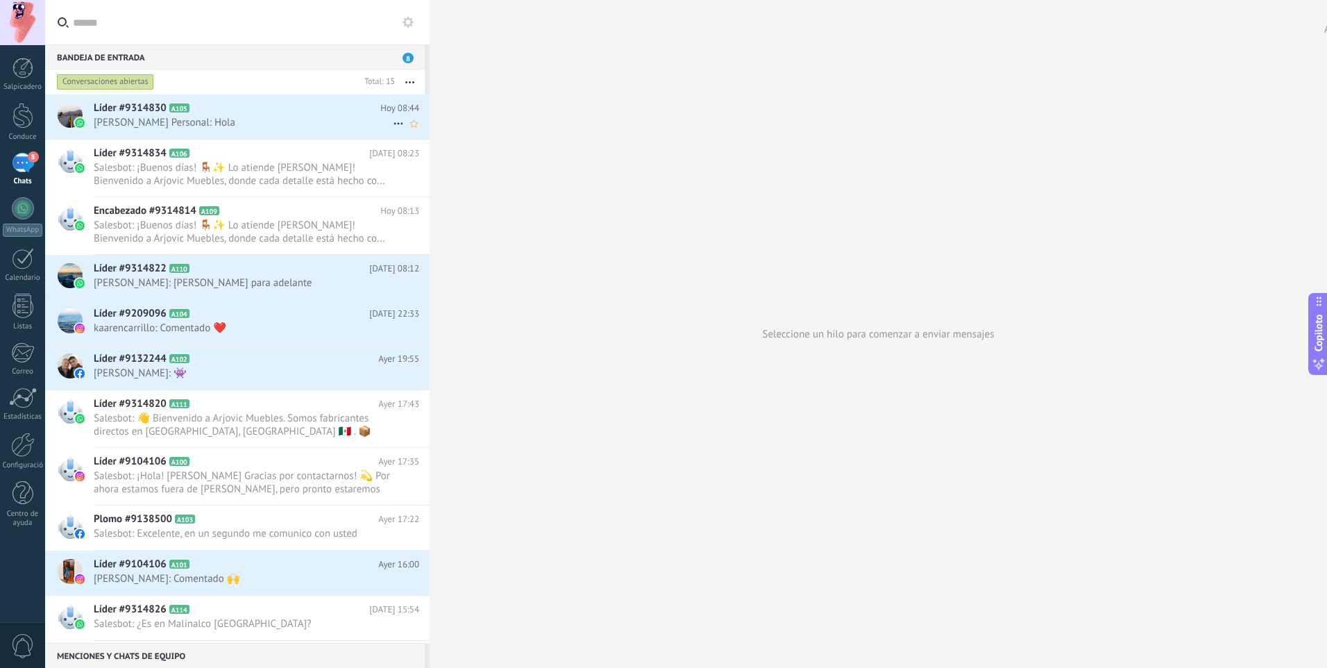
click at [227, 125] on span "[PERSON_NAME] Personal: Hola" at bounding box center [243, 122] width 299 height 13
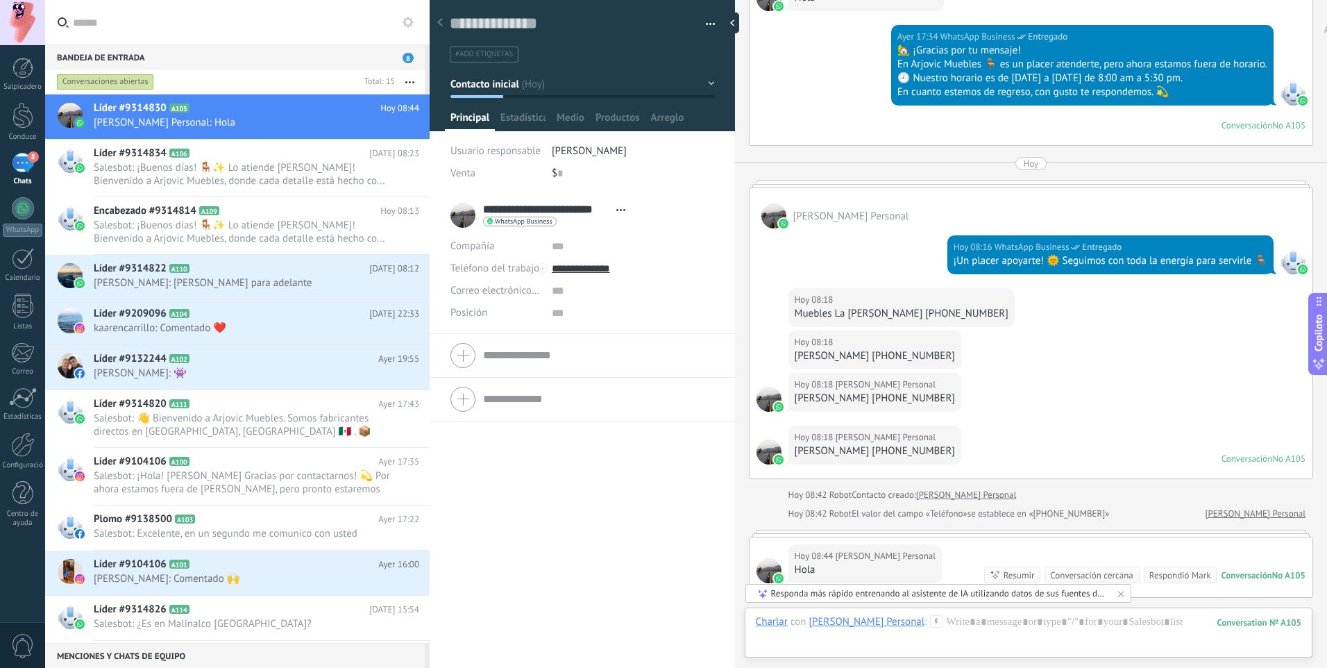
scroll to position [1156, 0]
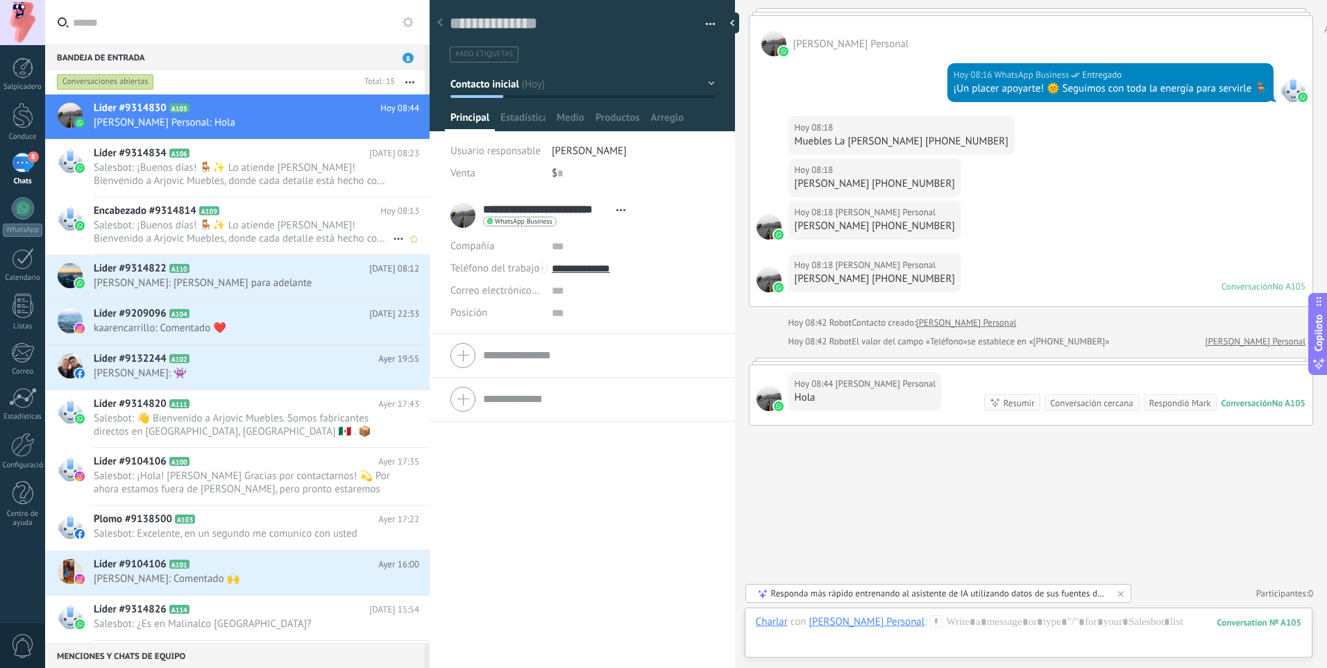
click at [308, 224] on span "Salesbot: ¡Buenos días! 🪑✨ Lo atiende Joselin Velázquez! Bienvenido a Arjovic M…" at bounding box center [243, 232] width 299 height 26
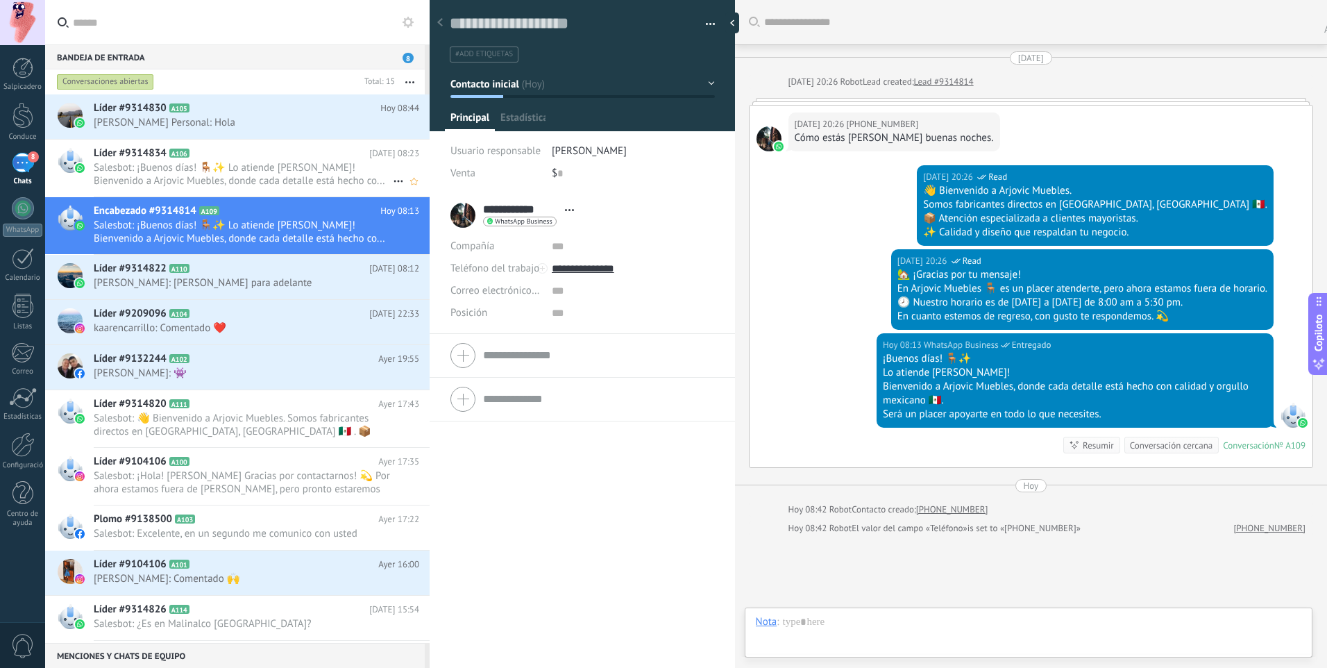
scroll to position [21, 0]
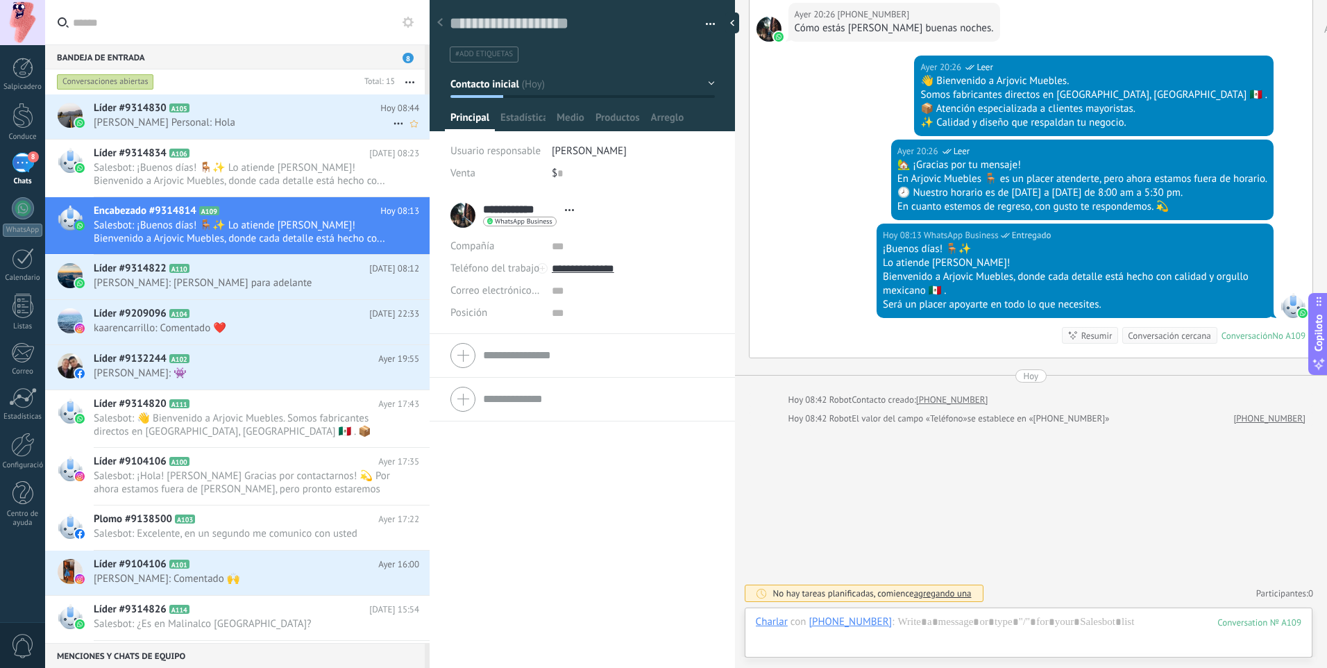
click at [298, 104] on h2 "Líder #9314830 A105" at bounding box center [237, 108] width 287 height 14
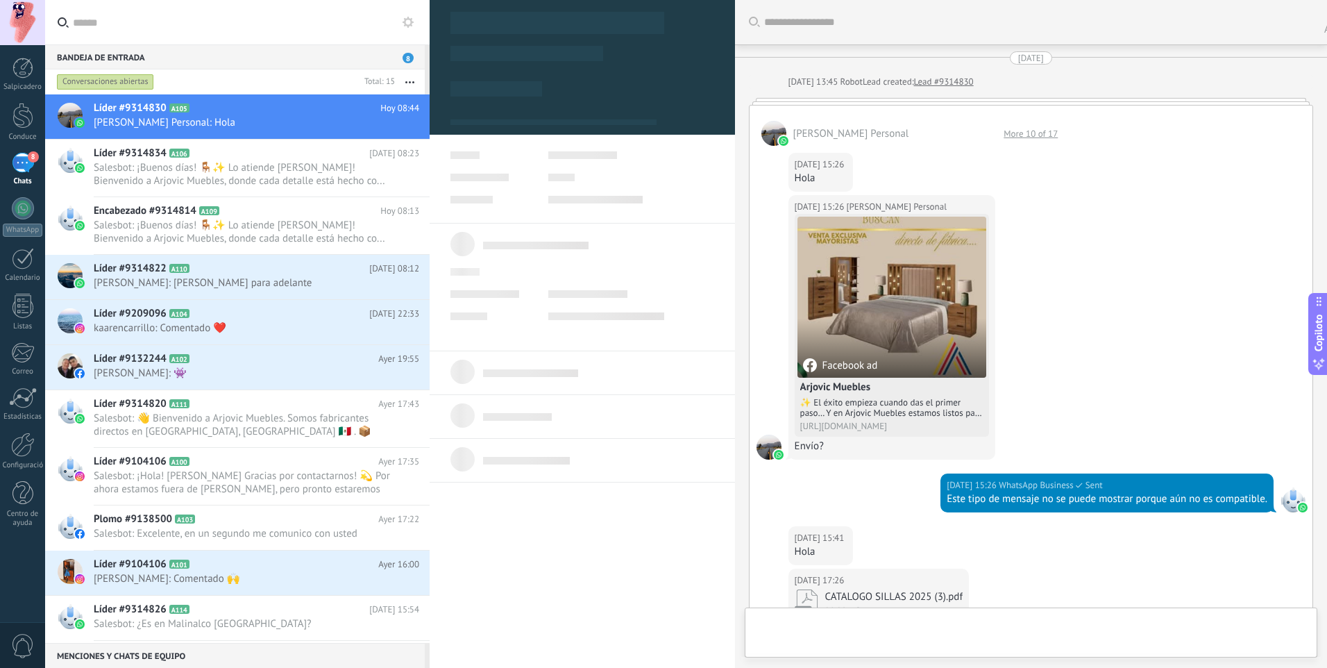
type textarea "**********"
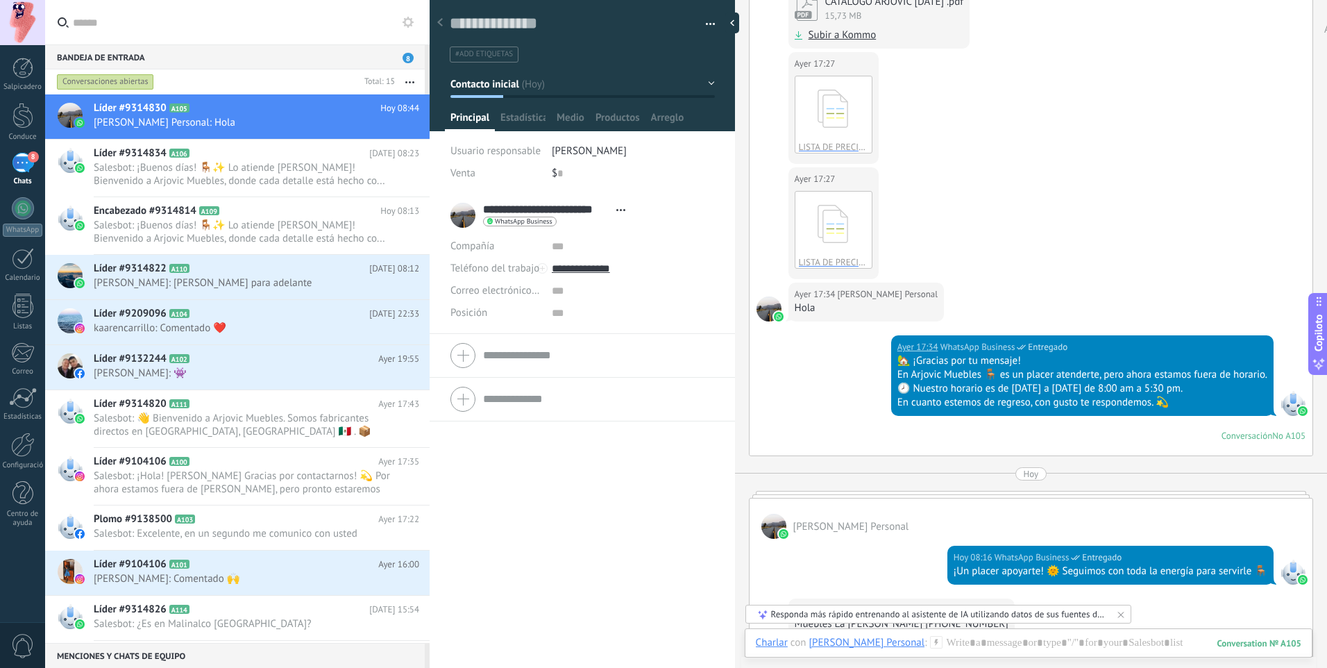
scroll to position [694, 0]
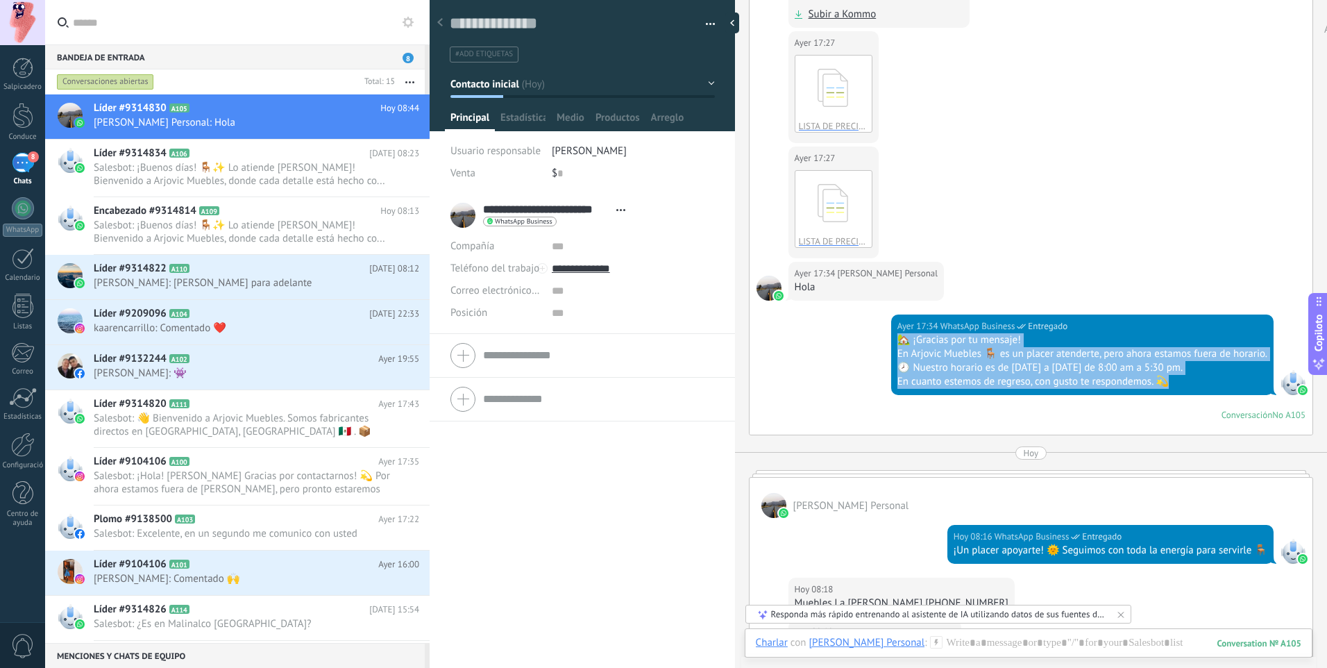
drag, startPoint x: 898, startPoint y: 340, endPoint x: 1181, endPoint y: 378, distance: 285.7
click at [1181, 378] on div "🏡 ¡Gracias por tu mensaje! En Arjovic Muebles 🪑 es un placer atenderte, pero ah…" at bounding box center [1083, 361] width 370 height 56
drag, startPoint x: 1174, startPoint y: 376, endPoint x: 1094, endPoint y: 360, distance: 81.3
copy div "🏡 ¡Gracias por tu mensaje! En Arjovic Muebles 🪑 es un placer atenderte, pero ah…"
click at [26, 456] on div at bounding box center [23, 444] width 24 height 24
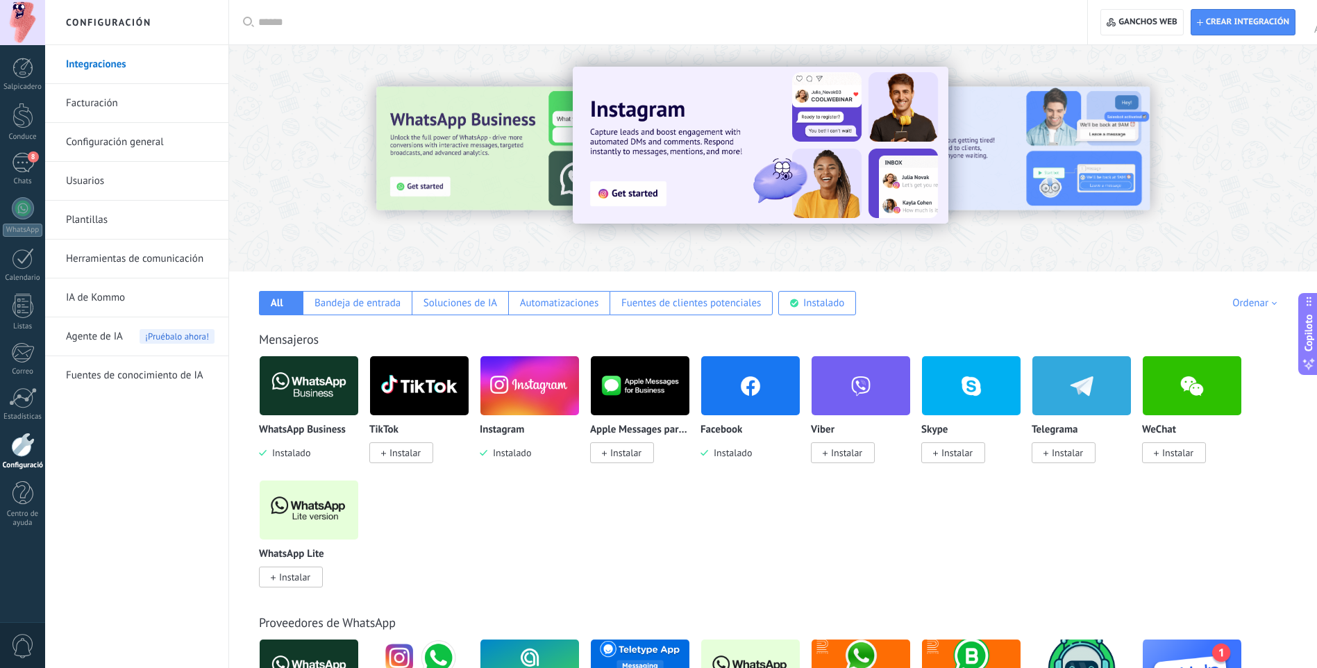
click at [74, 220] on link "Plantillas" at bounding box center [140, 220] width 149 height 39
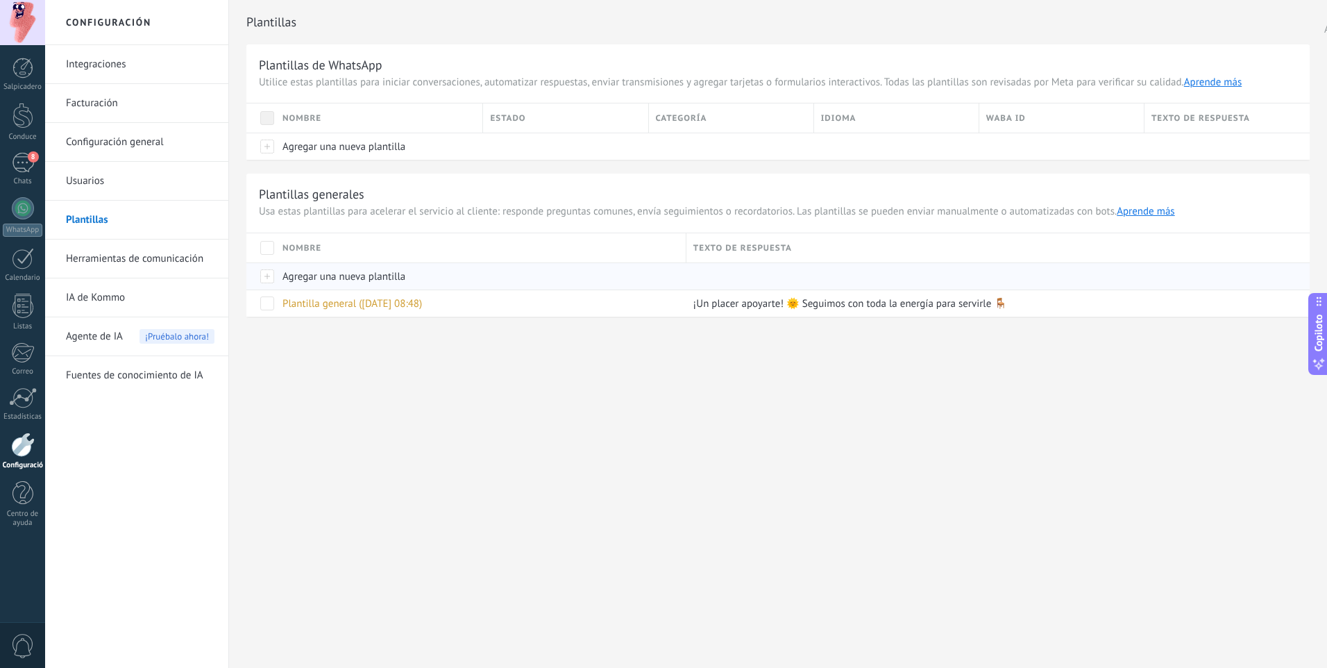
click at [443, 278] on div "Agregar una nueva plantilla" at bounding box center [478, 276] width 404 height 26
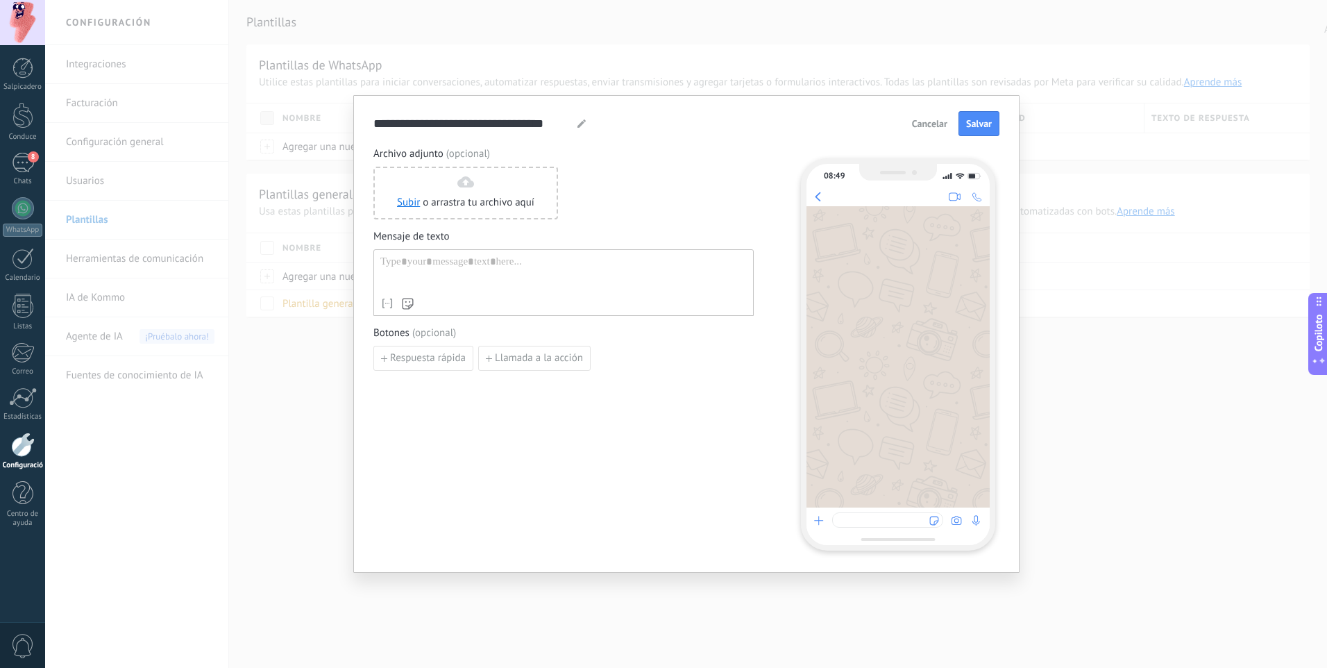
click at [512, 279] on div at bounding box center [563, 272] width 367 height 35
paste div
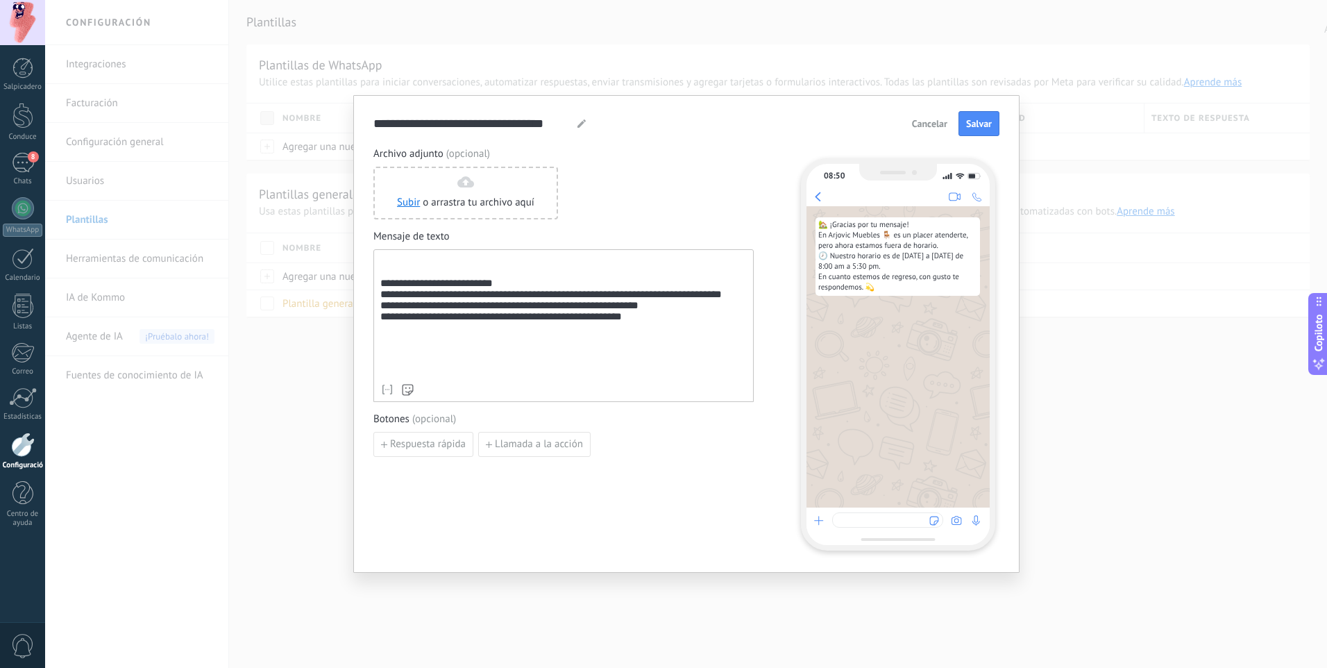
click at [380, 287] on div "**********" at bounding box center [563, 325] width 380 height 153
click at [382, 289] on div "**********" at bounding box center [563, 315] width 367 height 121
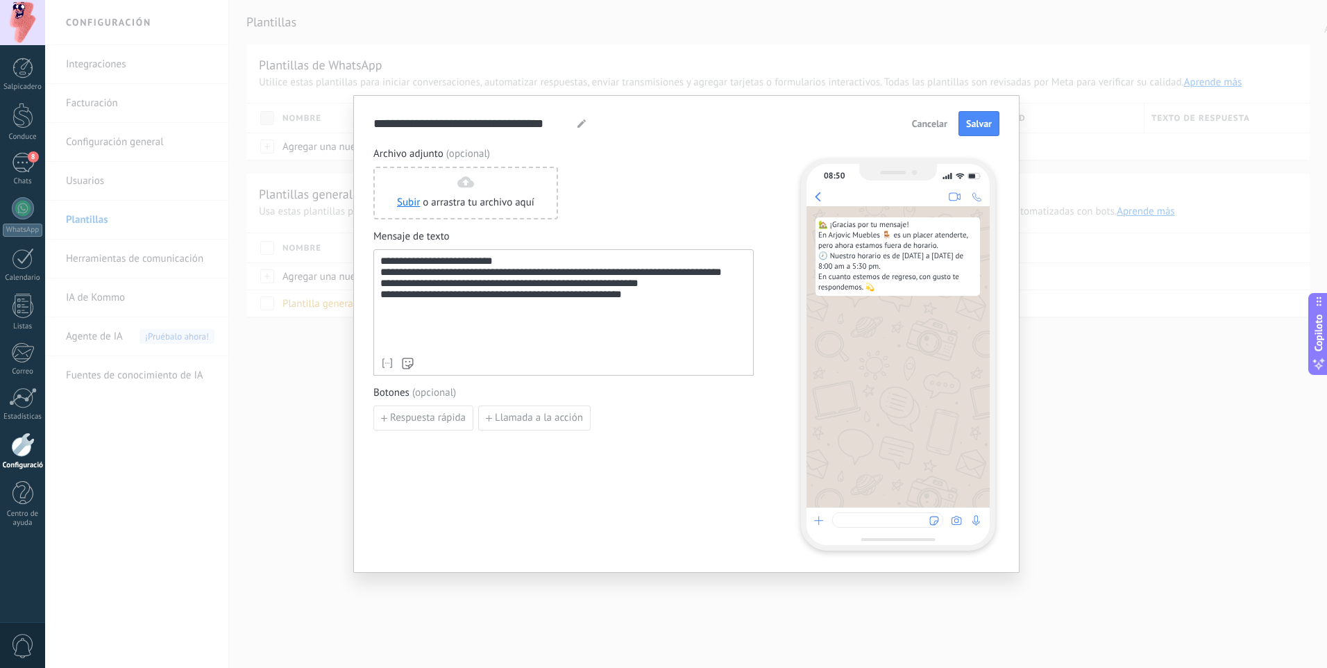
drag, startPoint x: 666, startPoint y: 375, endPoint x: 620, endPoint y: 392, distance: 49.0
click at [669, 375] on div "**********" at bounding box center [563, 312] width 380 height 126
click at [451, 424] on button "Respuesta rápida" at bounding box center [423, 417] width 100 height 25
click at [455, 421] on input at bounding box center [448, 417] width 148 height 22
type input "*******"
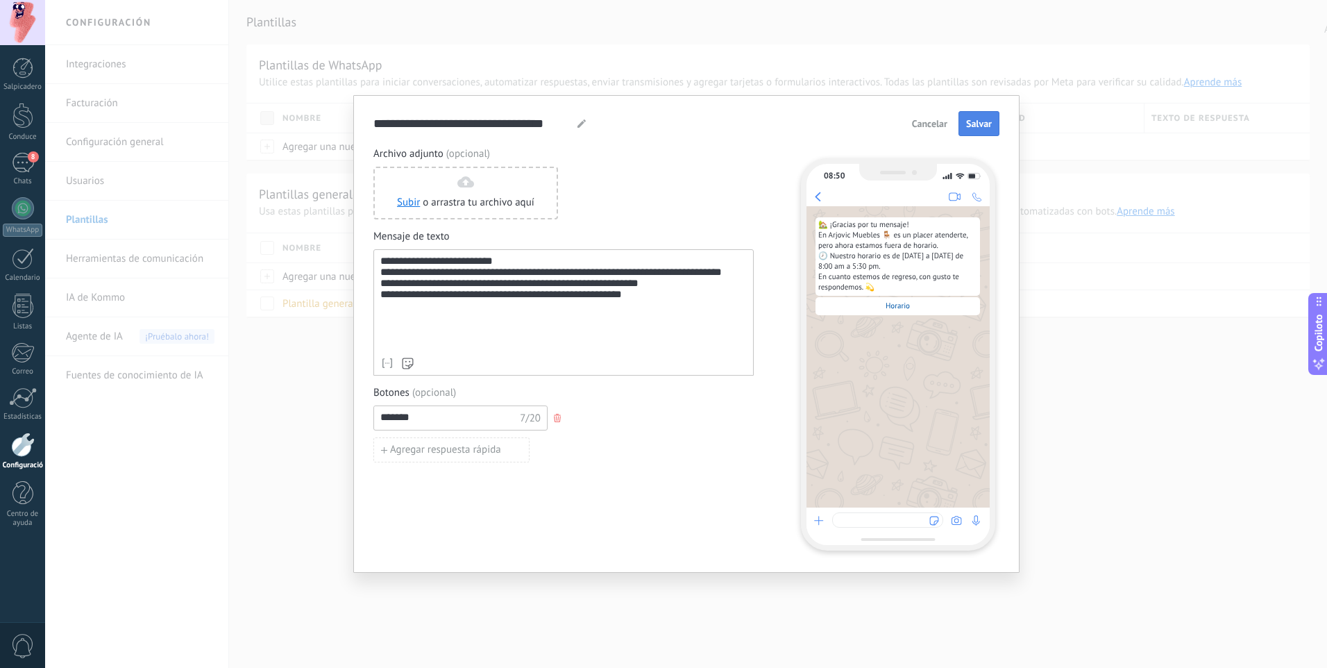
click at [988, 115] on button "Salvar" at bounding box center [979, 123] width 41 height 25
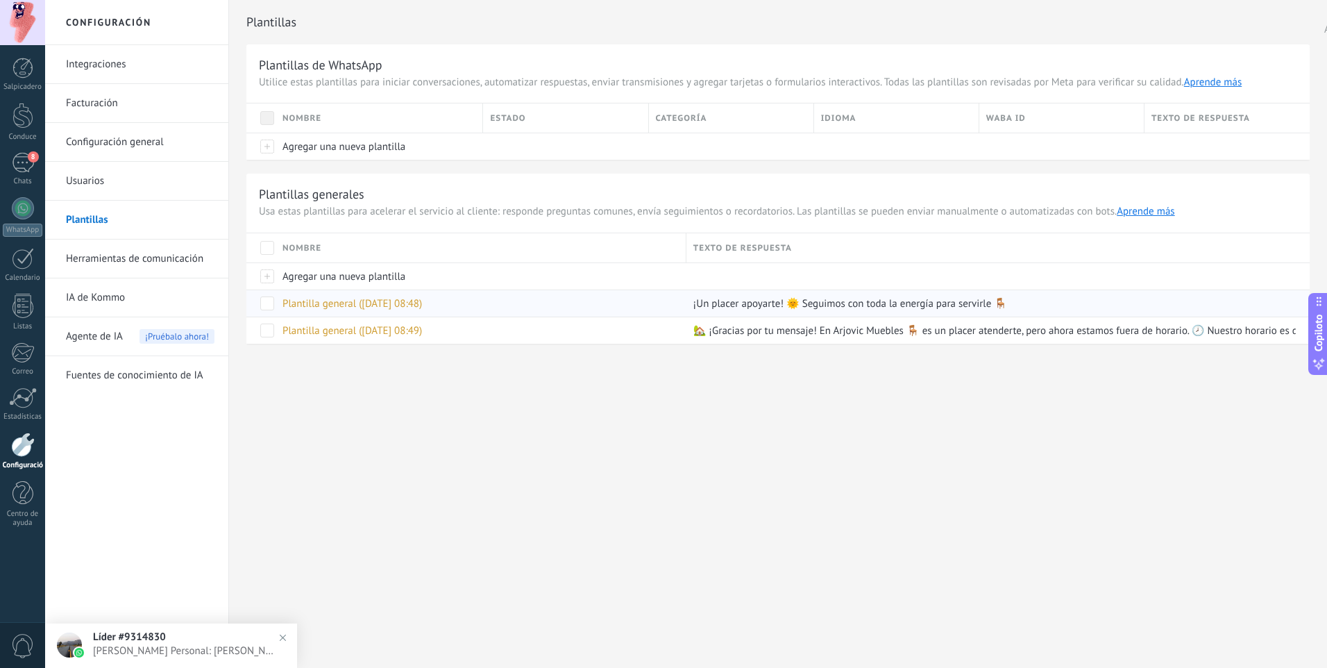
click at [271, 306] on span at bounding box center [267, 303] width 14 height 14
click at [268, 325] on span at bounding box center [267, 330] width 14 height 14
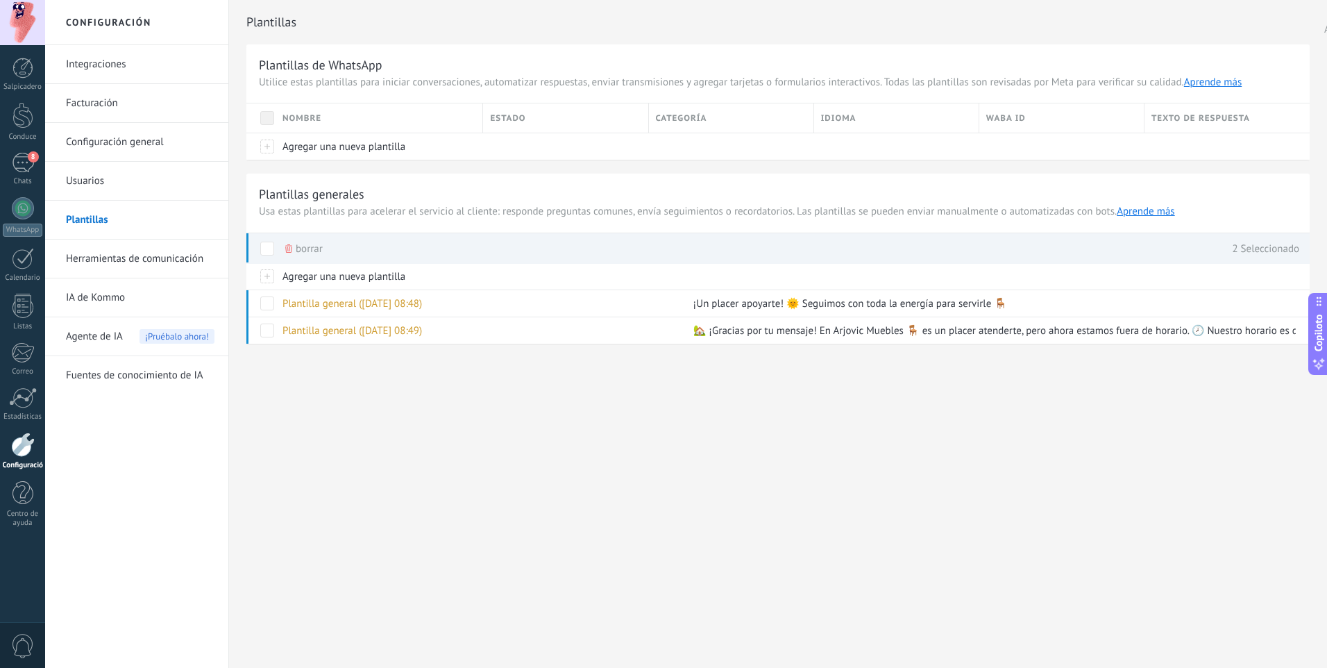
click at [344, 395] on div "Plantillas Plantillas de WhatsApp Utilice estas plantillas para iniciar convers…" at bounding box center [778, 201] width 1098 height 403
click at [575, 319] on div "Plantilla general ([DATE] 08:49)" at bounding box center [478, 330] width 404 height 26
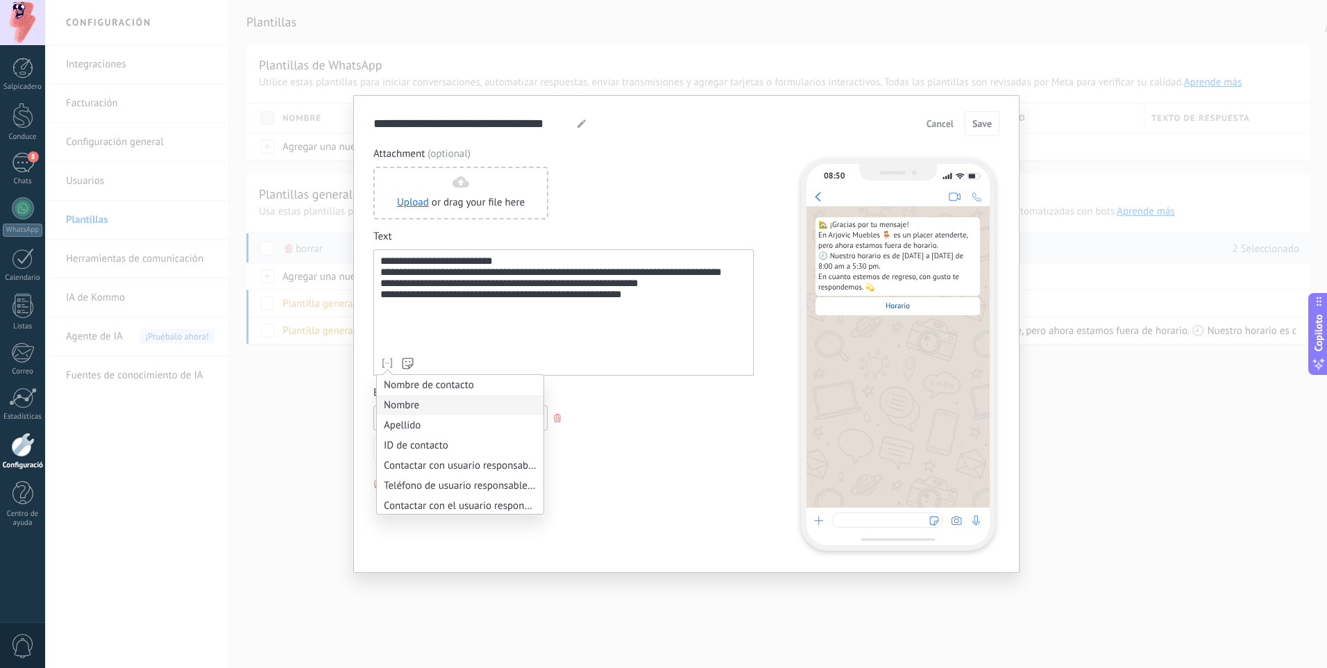
click at [435, 405] on li "Nombre" at bounding box center [460, 405] width 167 height 20
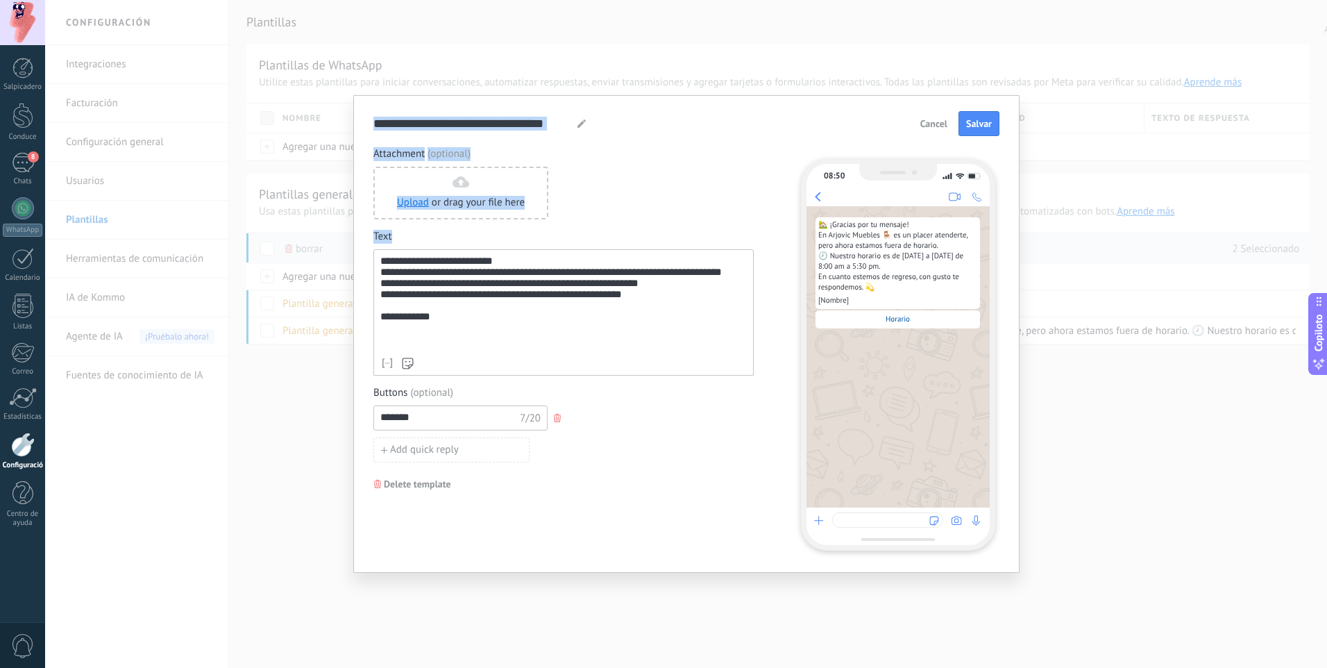
drag, startPoint x: 490, startPoint y: 351, endPoint x: 312, endPoint y: 326, distance: 180.2
click at [292, 321] on div "**********" at bounding box center [686, 334] width 1282 height 668
drag, startPoint x: 312, startPoint y: 326, endPoint x: 435, endPoint y: 343, distance: 124.8
click at [435, 343] on div "**********" at bounding box center [563, 302] width 367 height 95
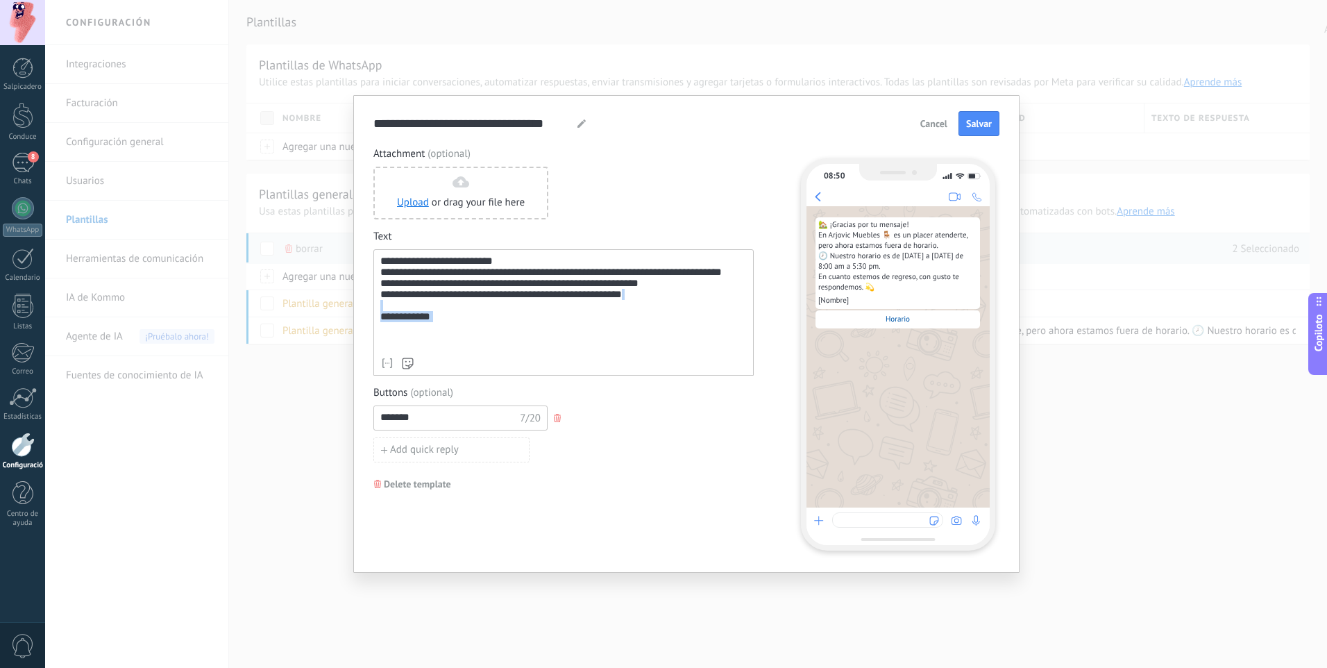
drag, startPoint x: 444, startPoint y: 344, endPoint x: 373, endPoint y: 344, distance: 71.5
click at [373, 344] on div "**********" at bounding box center [686, 334] width 666 height 478
click at [682, 416] on div "******* 7/20" at bounding box center [563, 404] width 380 height 25
click at [996, 121] on button "Salvar" at bounding box center [979, 123] width 41 height 25
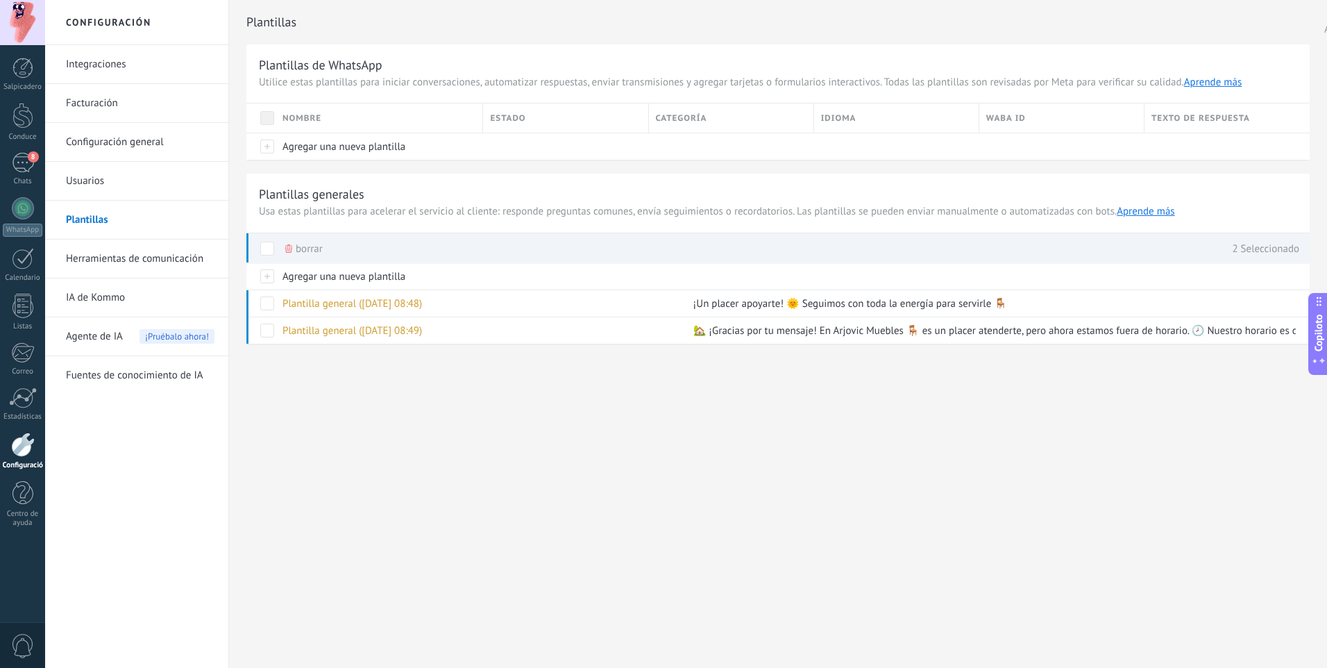
click at [1181, 110] on div "Texto de respuesta" at bounding box center [1227, 117] width 165 height 29
click at [1180, 111] on div "Texto de respuesta" at bounding box center [1227, 117] width 165 height 29
click at [274, 129] on div at bounding box center [260, 117] width 29 height 29
click at [263, 111] on span at bounding box center [267, 118] width 14 height 14
click at [410, 72] on h3 "Plantillas de WhatsApp" at bounding box center [778, 65] width 1038 height 16
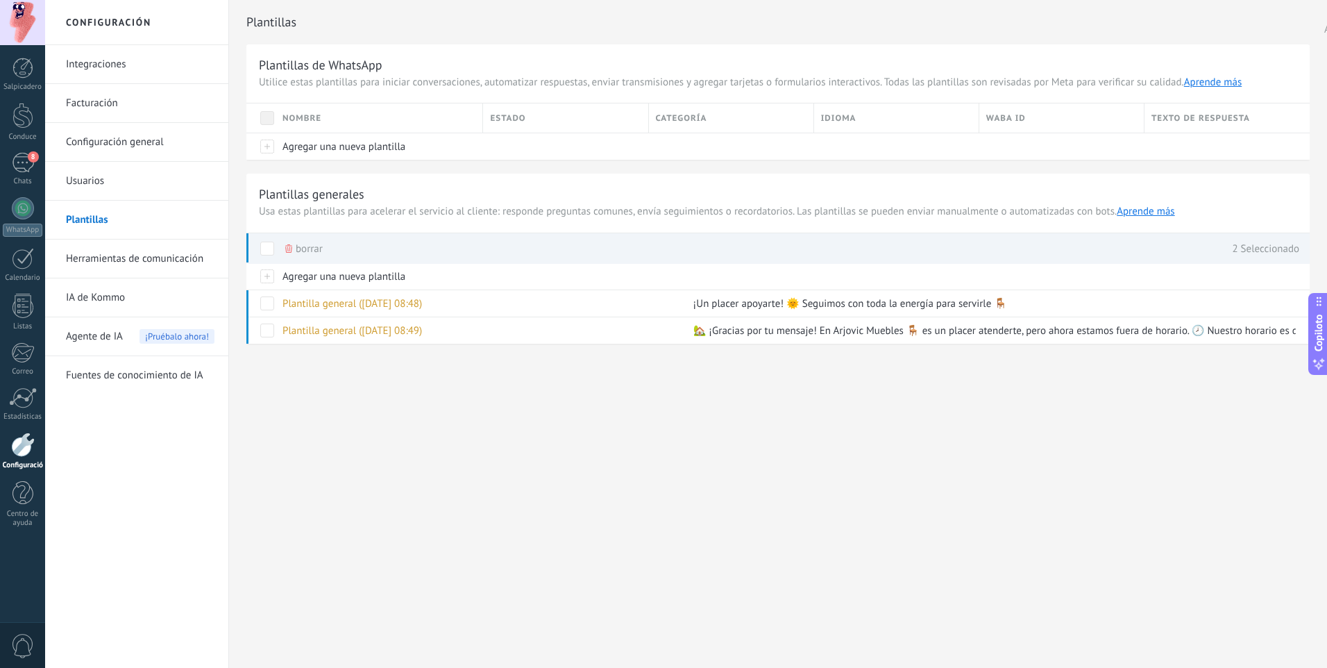
click at [596, 117] on div "Estado" at bounding box center [565, 117] width 165 height 29
click at [705, 124] on div "Categoría" at bounding box center [731, 117] width 165 height 29
click at [1208, 83] on link "Aprende más" at bounding box center [1213, 82] width 58 height 13
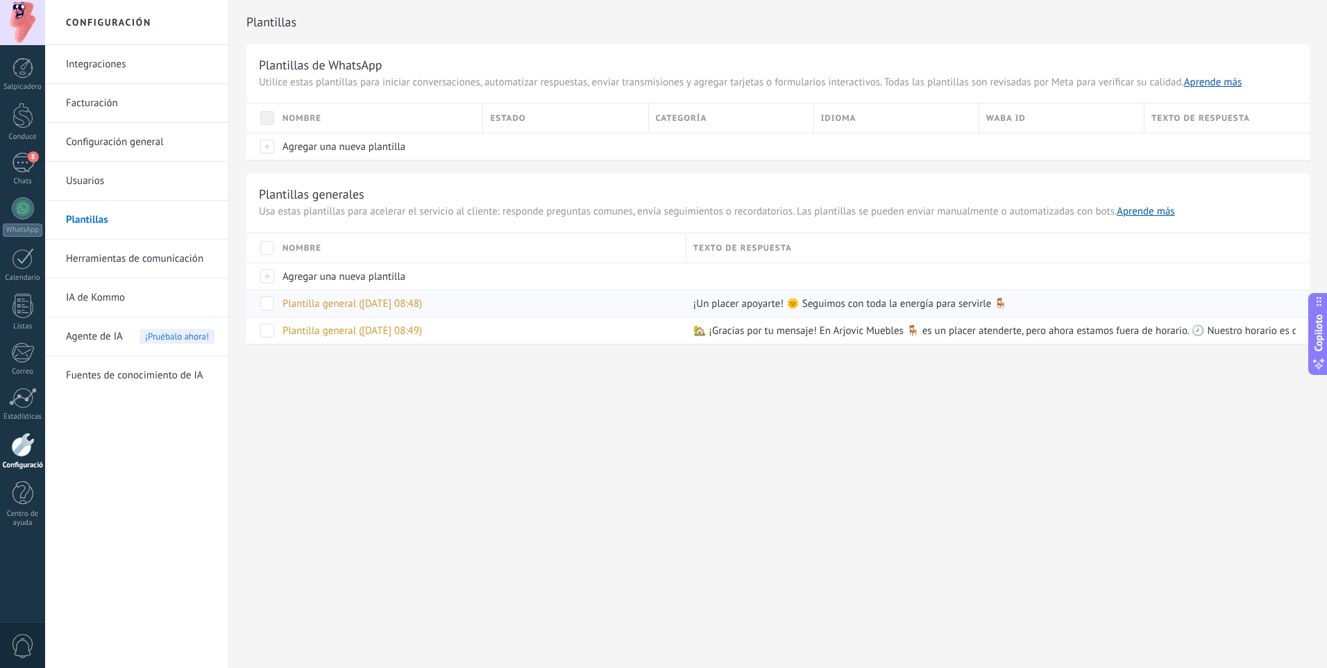
drag, startPoint x: 645, startPoint y: 298, endPoint x: 607, endPoint y: 301, distance: 37.6
click at [607, 301] on div "Plantilla general ([DATE] 08:48)" at bounding box center [478, 303] width 404 height 26
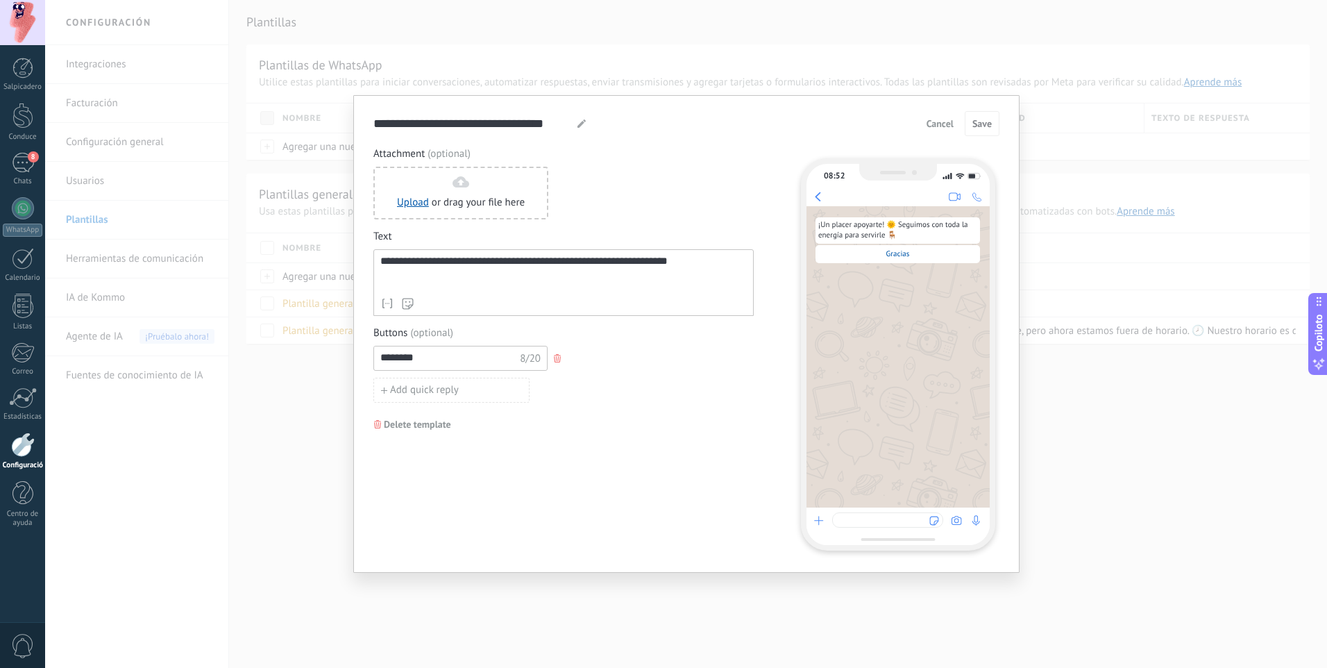
click at [477, 362] on input "*******" at bounding box center [448, 357] width 148 height 22
drag, startPoint x: 498, startPoint y: 364, endPoint x: 303, endPoint y: 382, distance: 195.2
click at [303, 382] on div "**********" at bounding box center [686, 334] width 1282 height 668
click at [555, 357] on icon "button" at bounding box center [557, 358] width 7 height 8
click at [479, 288] on div "**********" at bounding box center [563, 272] width 367 height 35
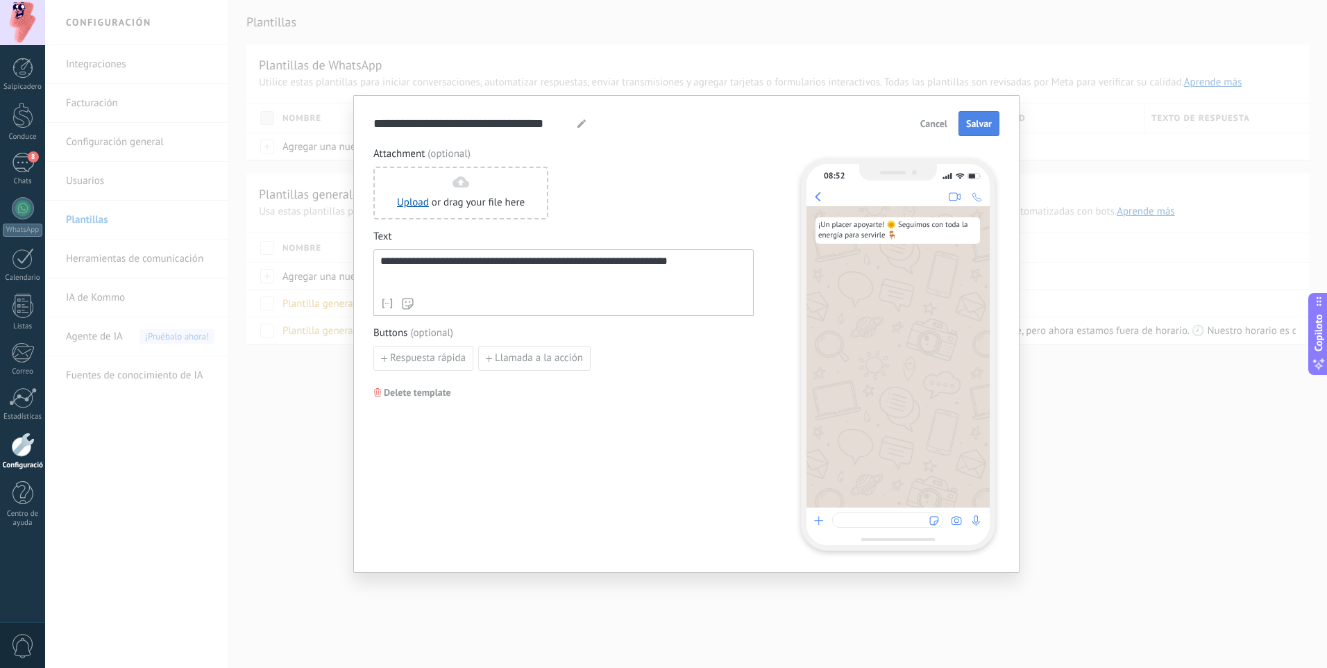
click at [992, 123] on button "Salvar" at bounding box center [979, 123] width 41 height 25
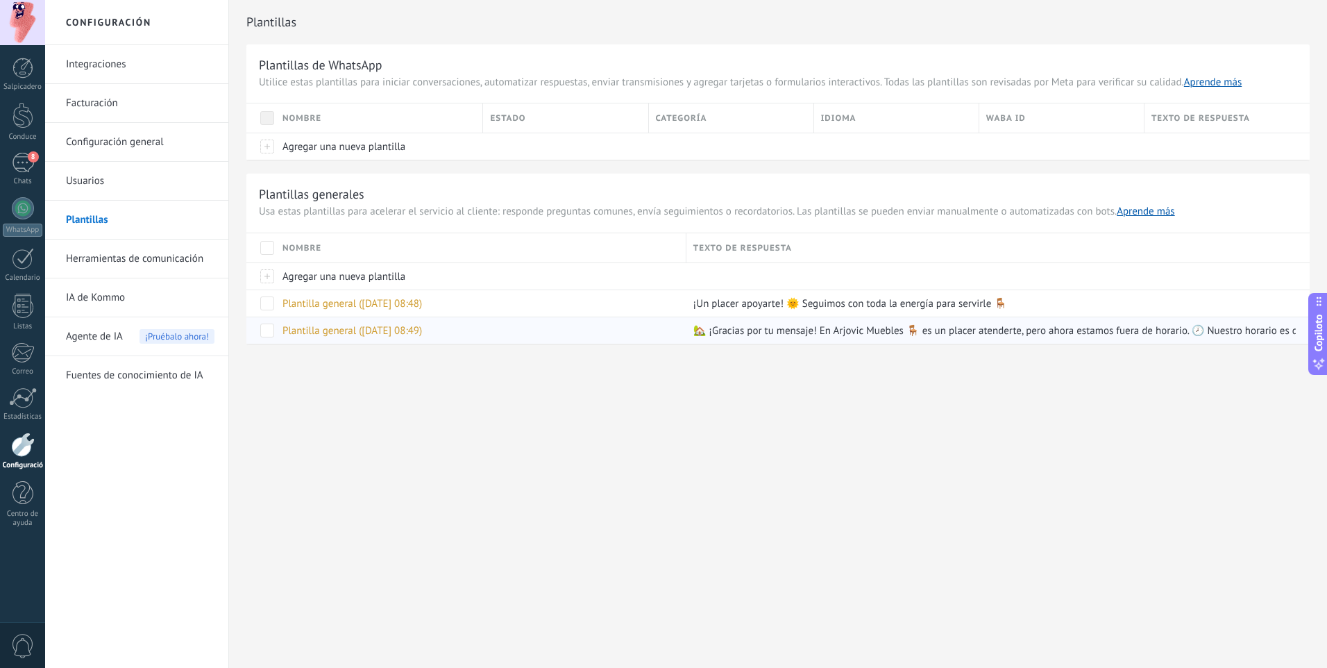
click at [675, 329] on div "Plantilla general ([DATE] 08:49)" at bounding box center [478, 330] width 404 height 26
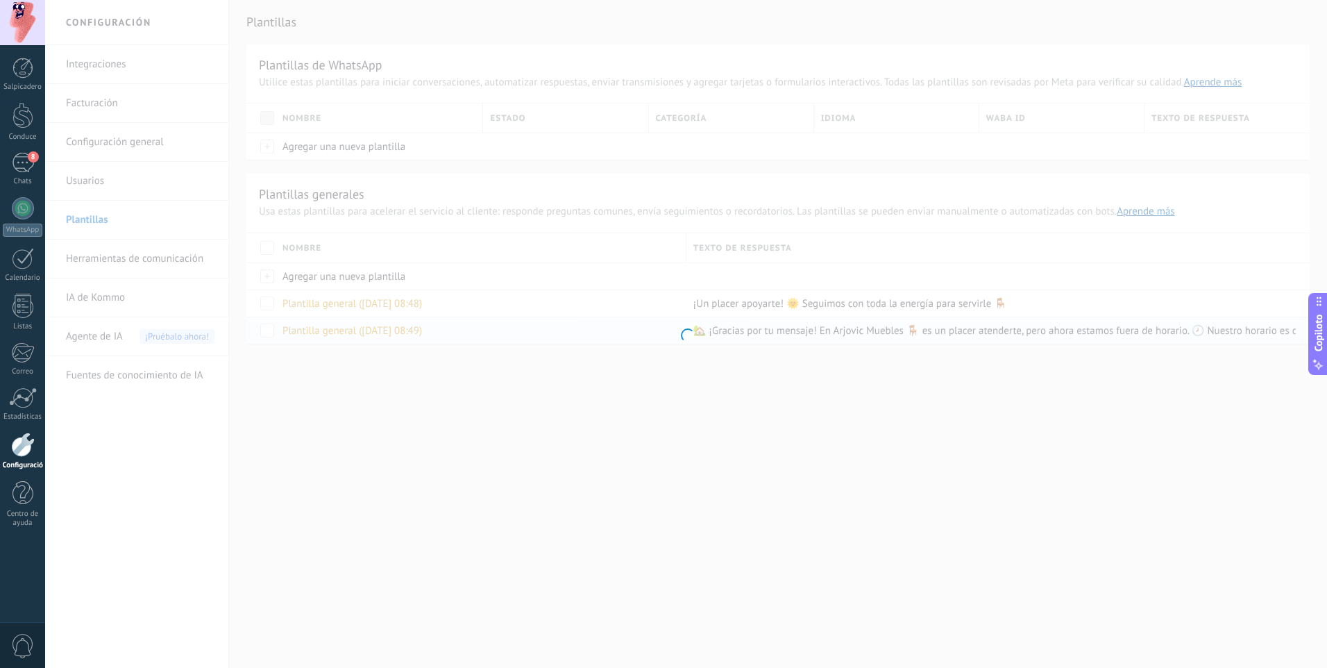
click at [675, 329] on div at bounding box center [686, 334] width 1282 height 668
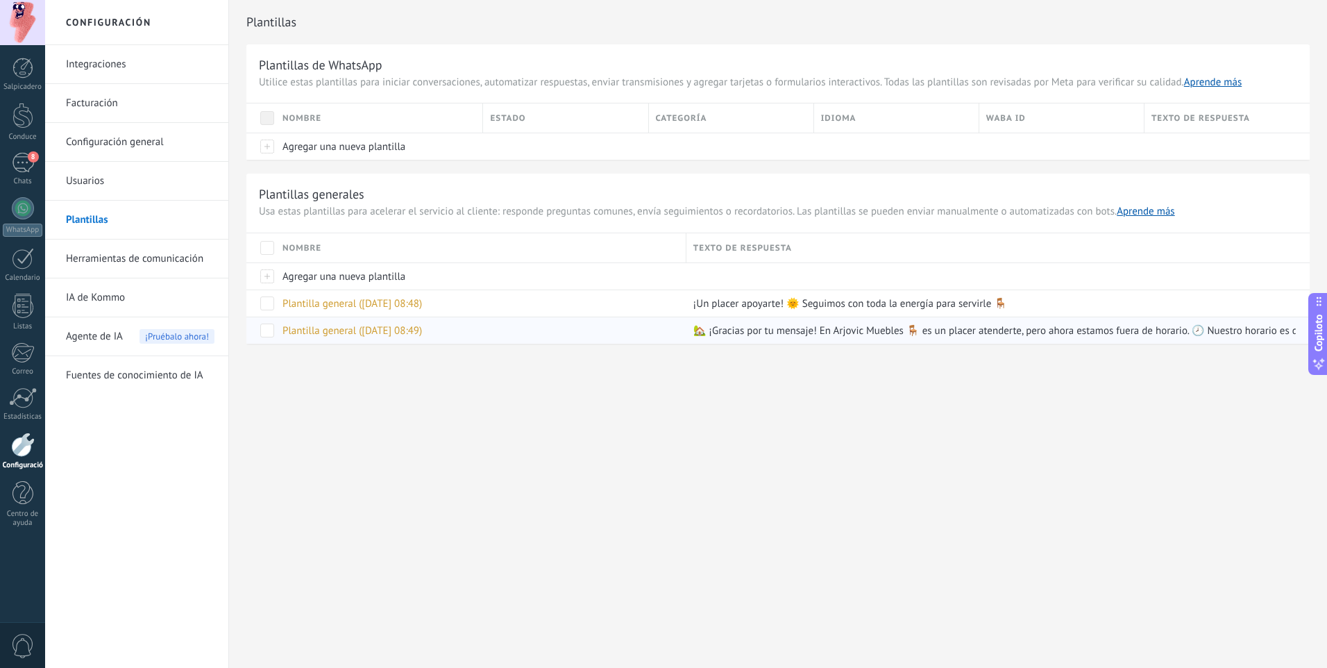
click at [506, 333] on div "Plantilla general ([DATE] 08:49)" at bounding box center [478, 330] width 404 height 26
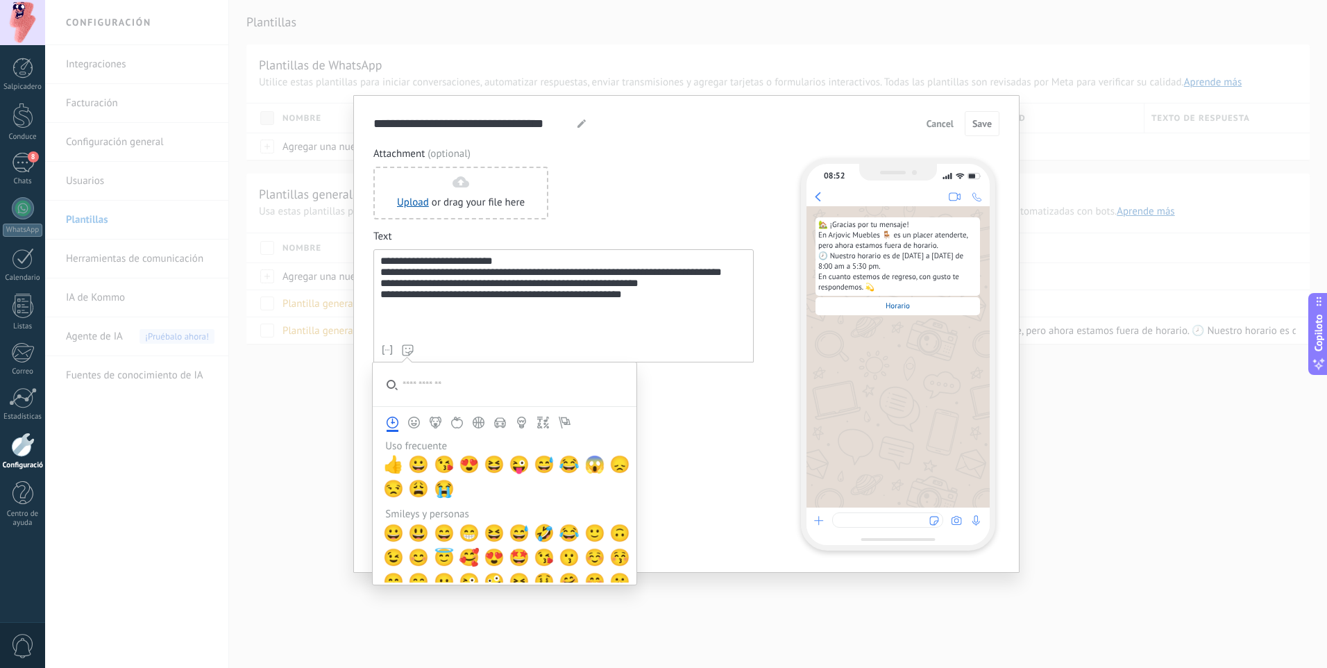
click at [551, 360] on div "**********" at bounding box center [563, 305] width 380 height 113
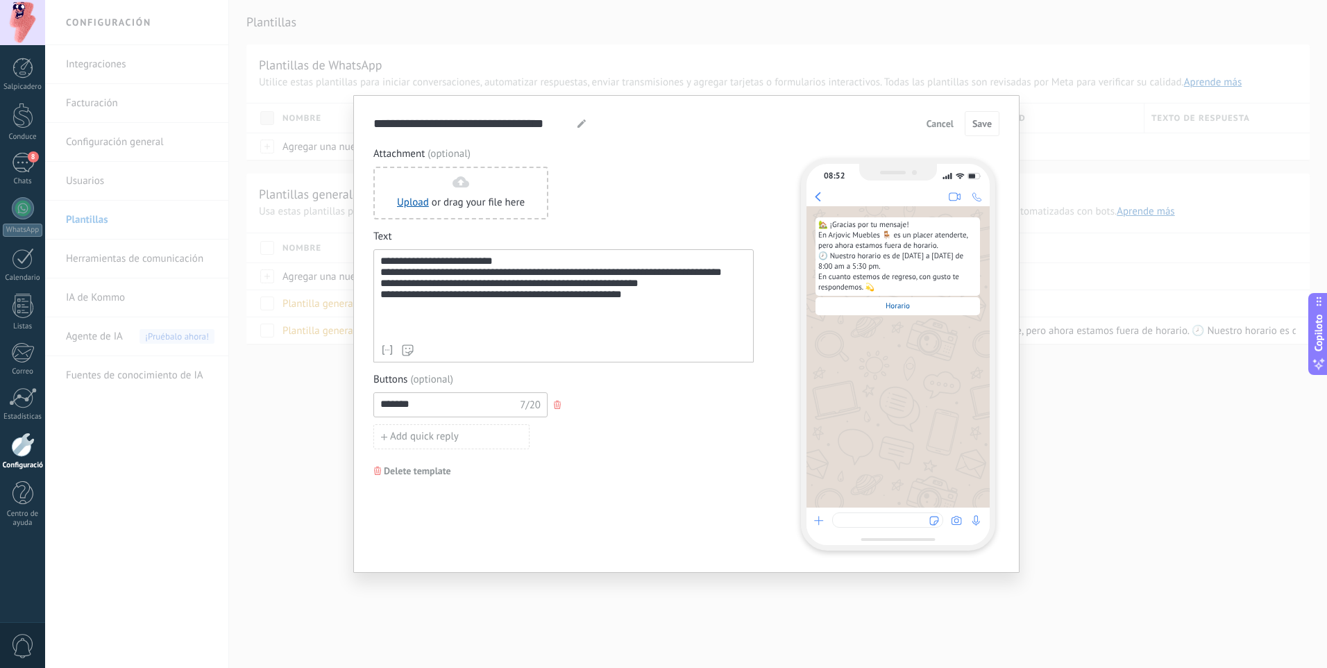
click at [559, 405] on icon "button" at bounding box center [557, 405] width 7 height 8
click at [489, 332] on div "**********" at bounding box center [563, 296] width 367 height 82
click at [975, 128] on span "Salvar" at bounding box center [979, 124] width 26 height 10
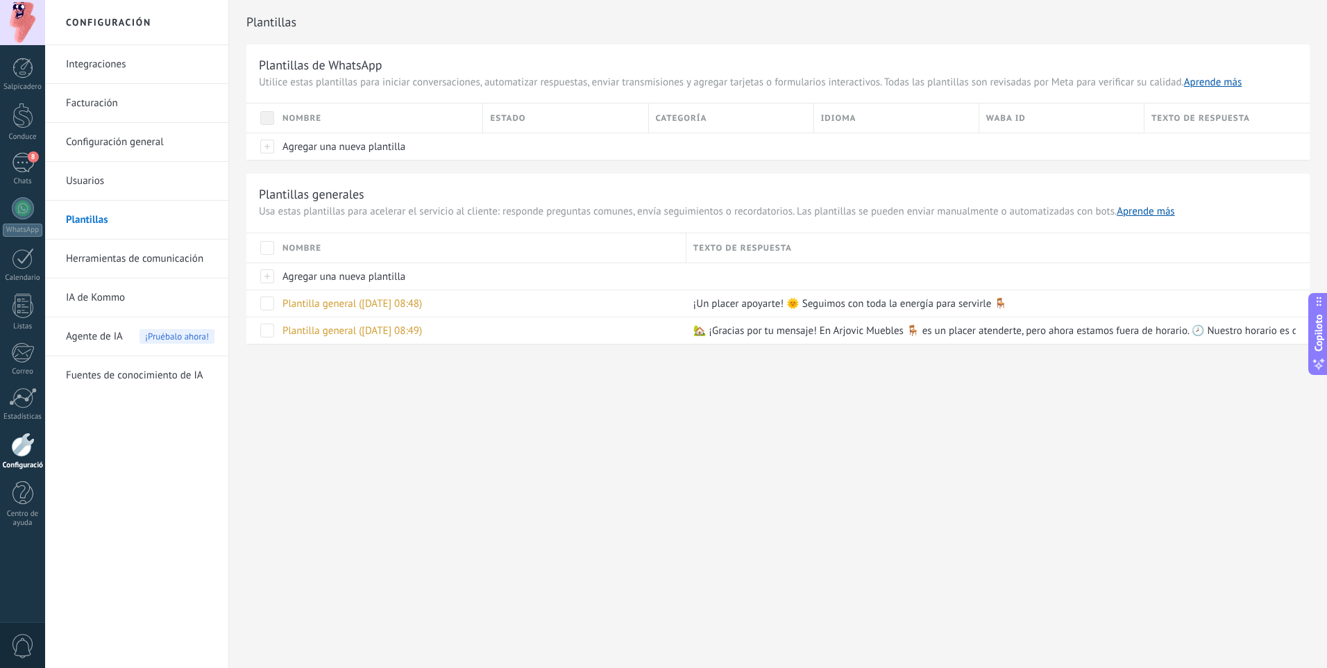
click at [178, 254] on link "Herramientas de comunicación" at bounding box center [140, 258] width 149 height 39
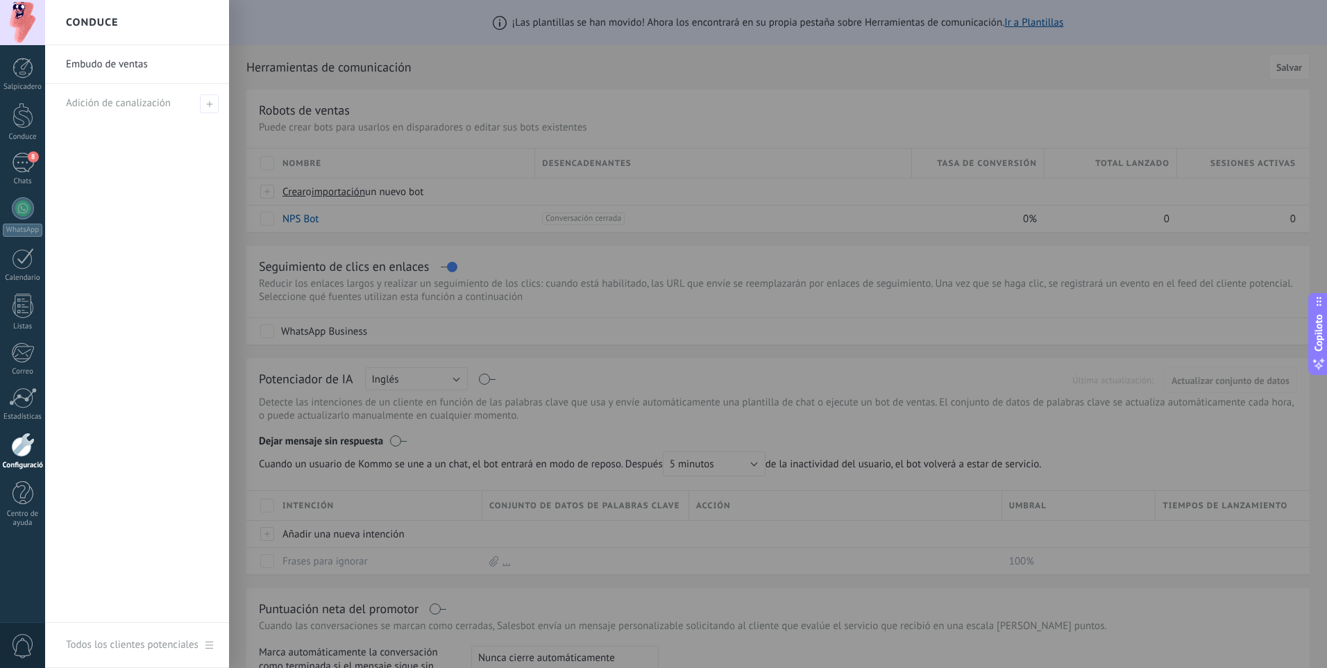
click at [528, 298] on div at bounding box center [708, 334] width 1327 height 668
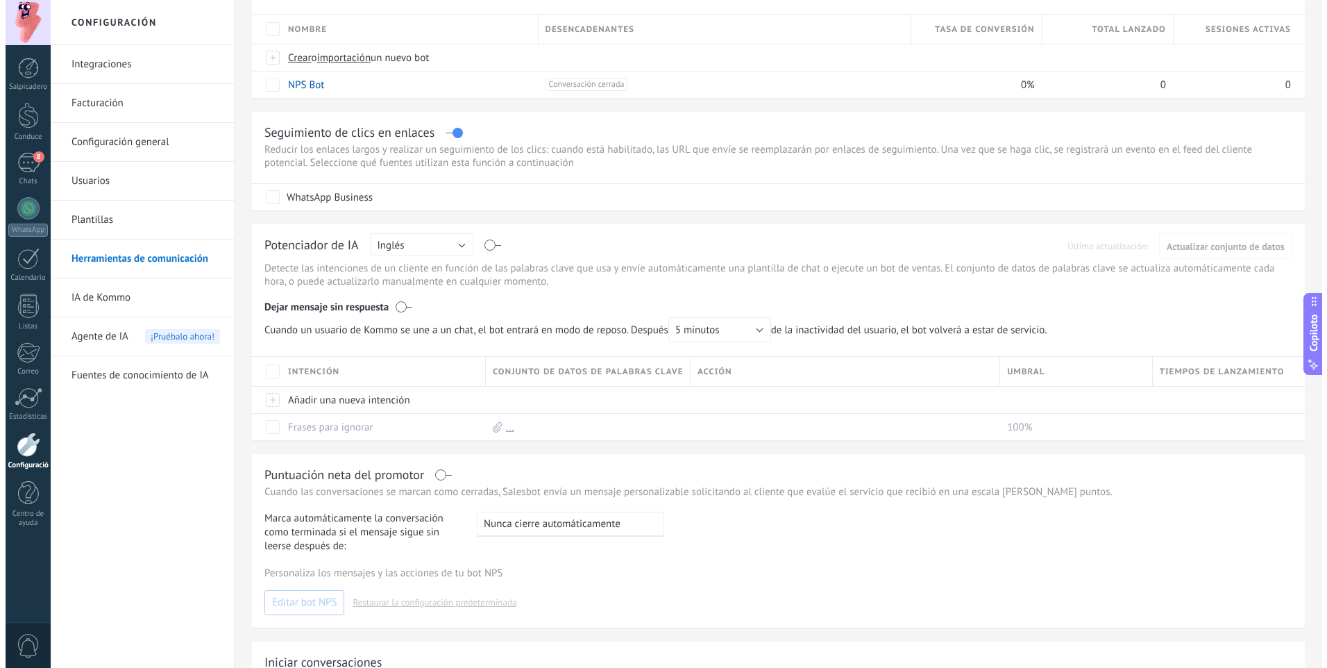
scroll to position [139, 0]
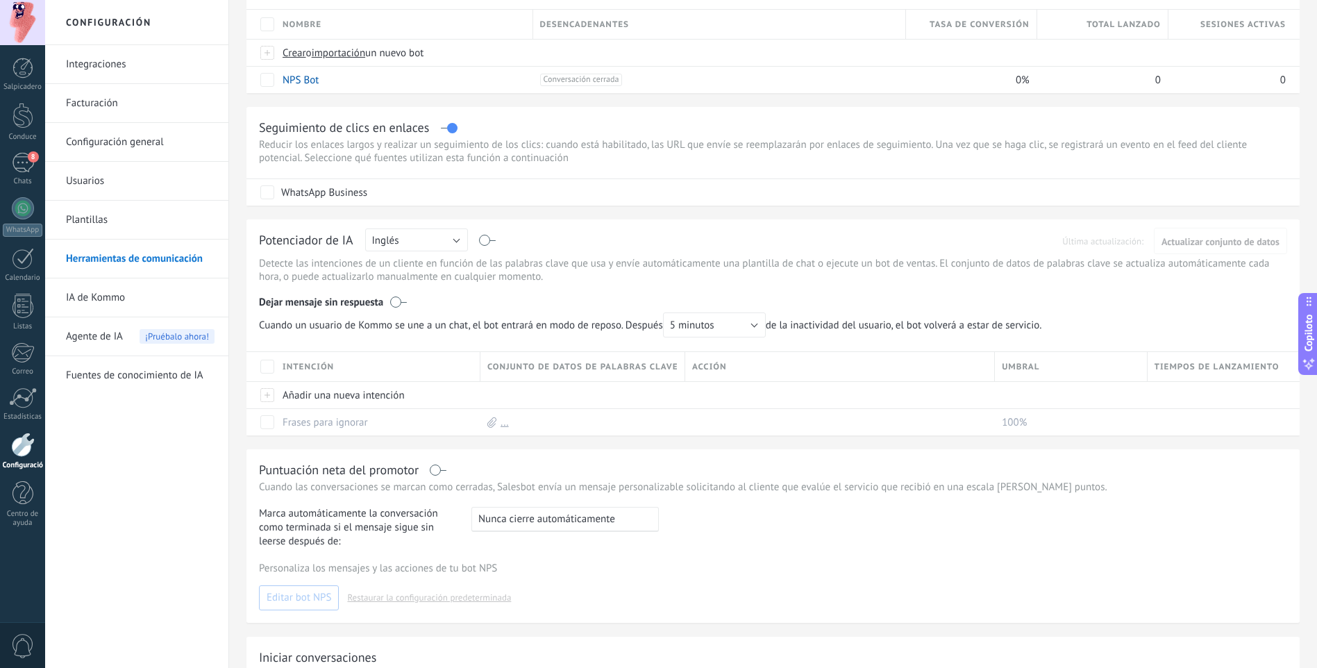
click at [398, 303] on label at bounding box center [398, 302] width 17 height 14
click at [399, 302] on label at bounding box center [398, 302] width 17 height 14
click at [428, 238] on button "Inglés" at bounding box center [416, 239] width 103 height 23
click at [387, 289] on span "Español" at bounding box center [410, 288] width 106 height 13
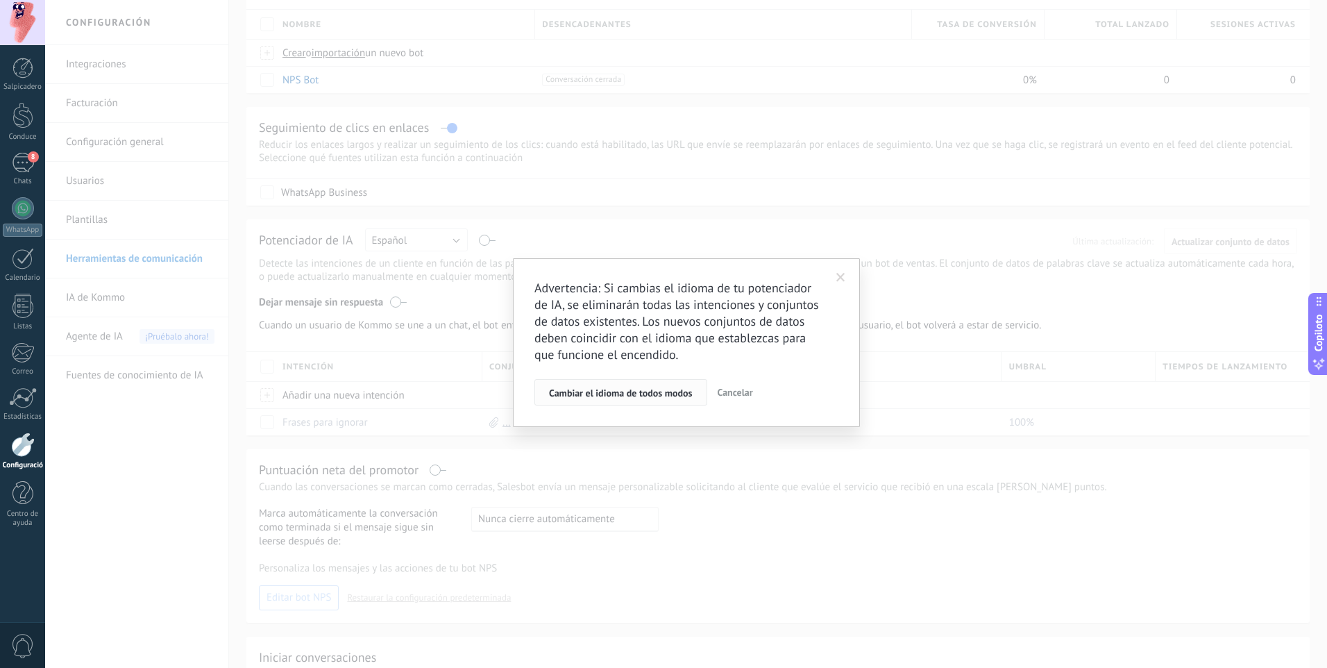
click at [658, 393] on span "Cambiar el idioma de todos modos" at bounding box center [621, 393] width 144 height 10
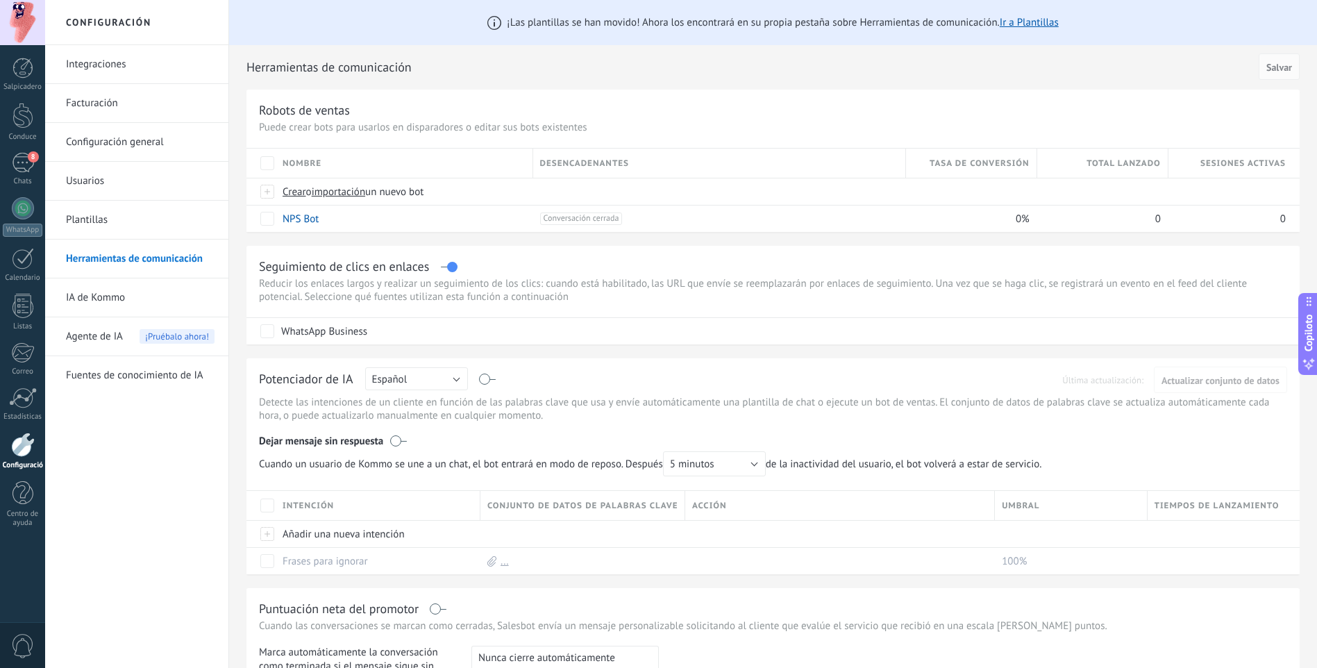
scroll to position [69, 0]
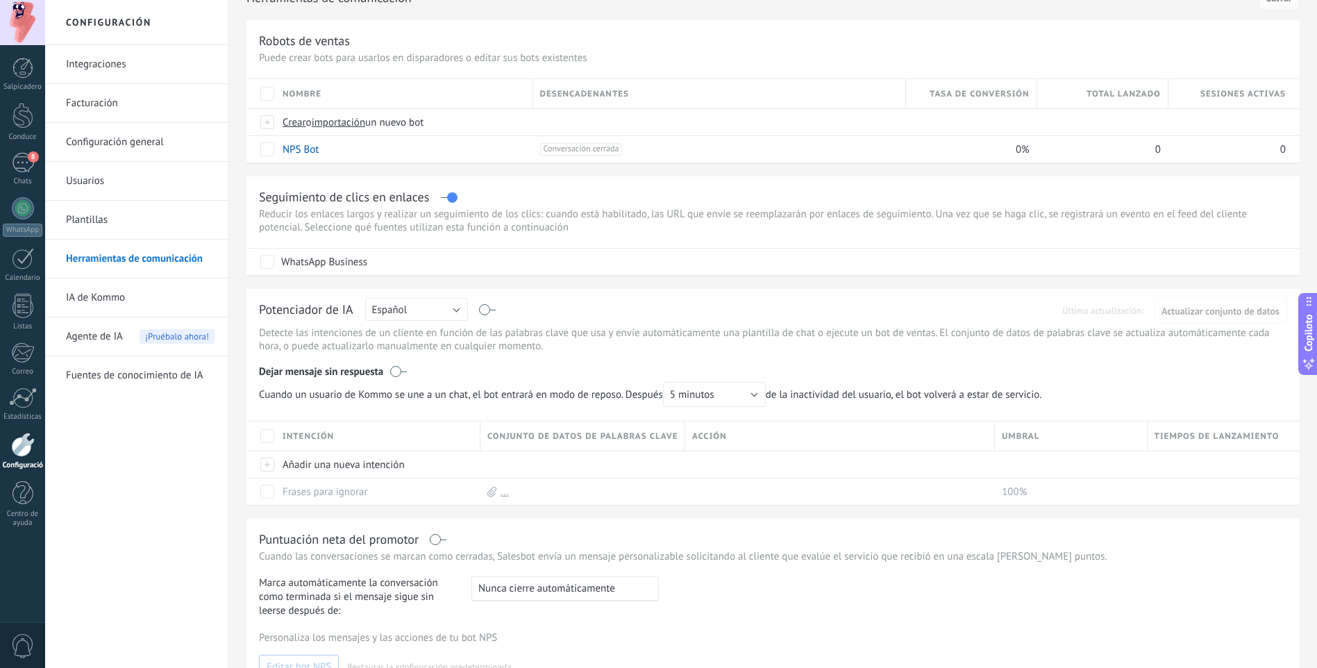
click at [484, 310] on label at bounding box center [488, 310] width 16 height 1
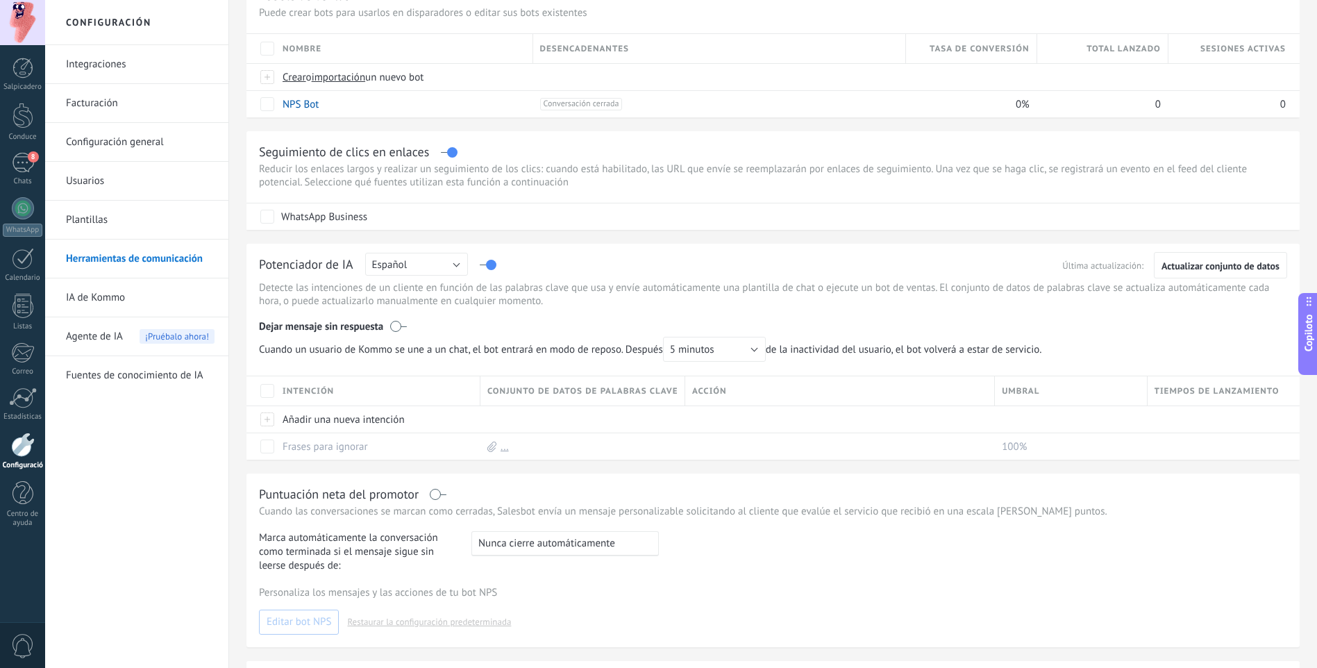
scroll to position [139, 0]
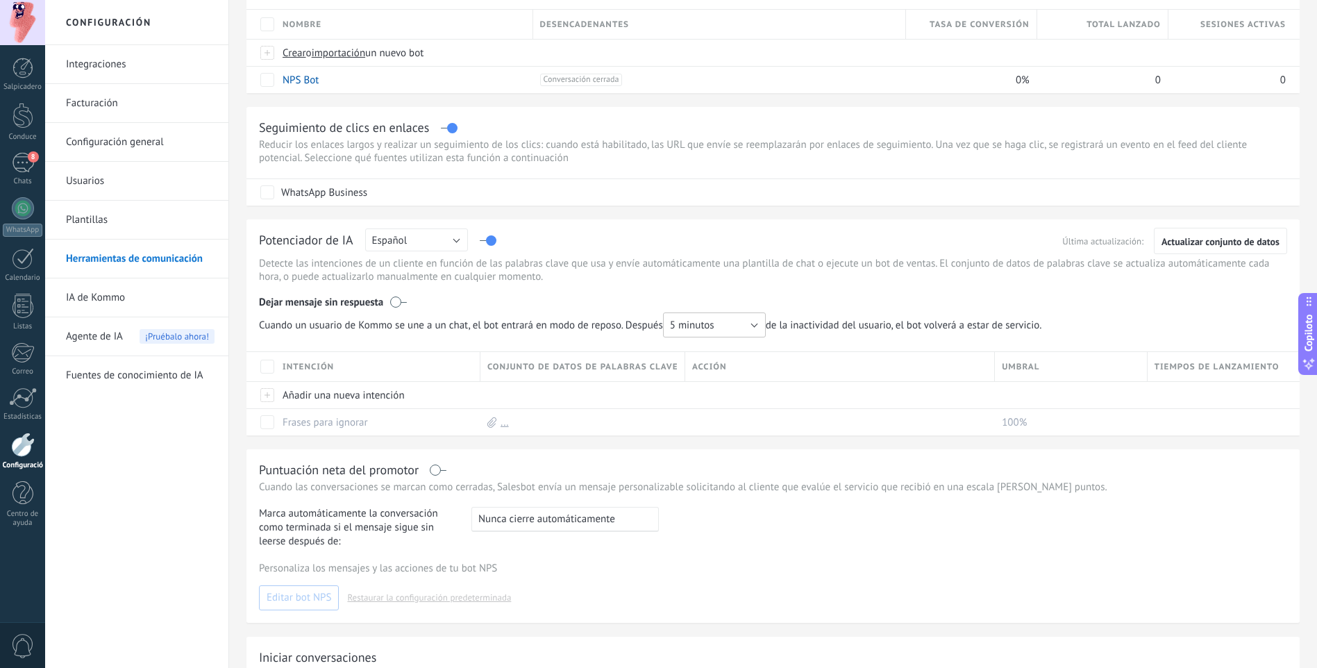
click at [684, 325] on span "5 minutos" at bounding box center [692, 325] width 44 height 13
click at [634, 317] on span "Cuando un usuario de Kommo se une a un chat, el bot entrará en modo de reposo. …" at bounding box center [512, 324] width 507 height 25
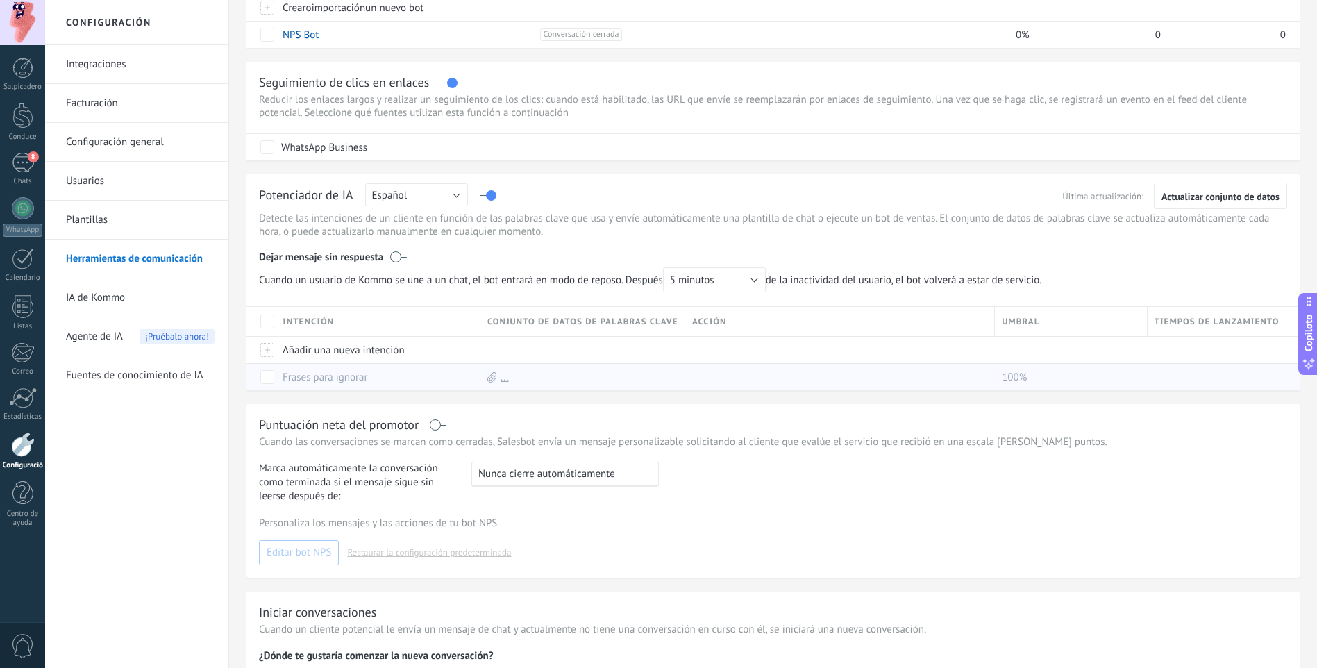
scroll to position [208, 0]
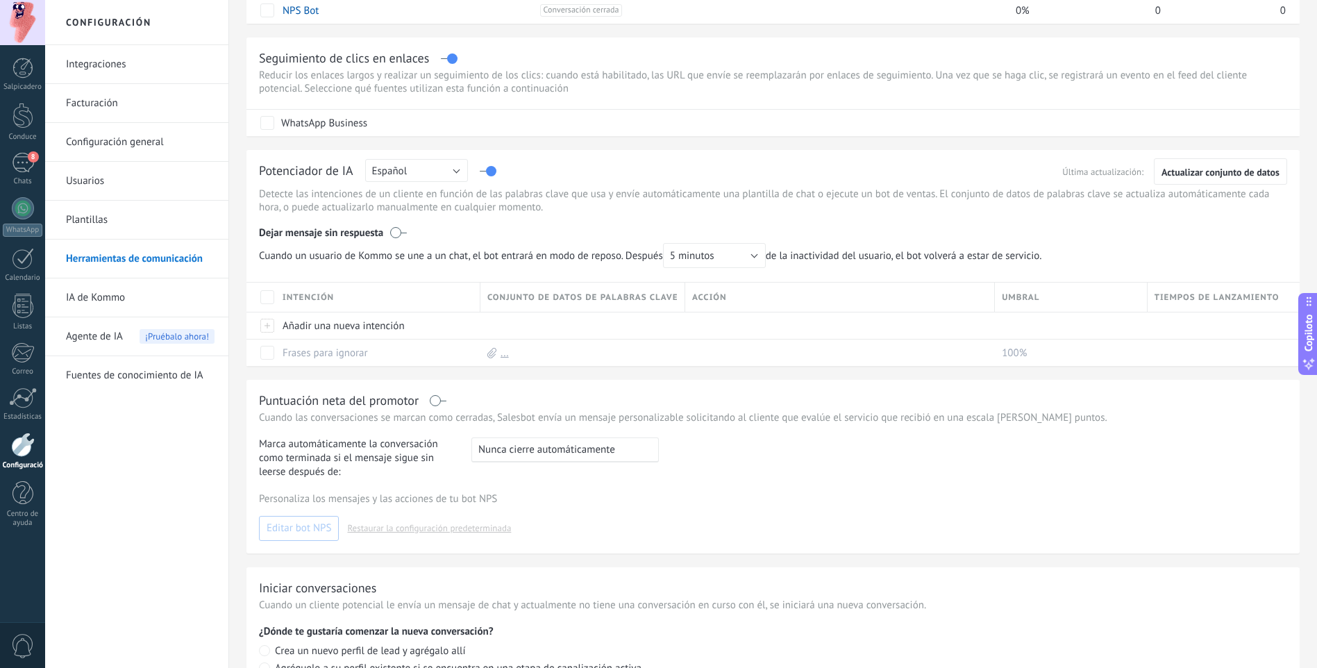
click at [562, 304] on div "Conjunto de datos de palabras clave" at bounding box center [582, 297] width 204 height 29
click at [478, 318] on div "Añadir una nueva intención" at bounding box center [378, 325] width 205 height 27
click at [555, 310] on div "Conjunto de datos de palabras clave" at bounding box center [582, 297] width 204 height 29
click at [429, 346] on div "Frases para ignorar" at bounding box center [375, 352] width 198 height 26
click at [370, 349] on div "Frases para ignorar" at bounding box center [375, 352] width 198 height 26
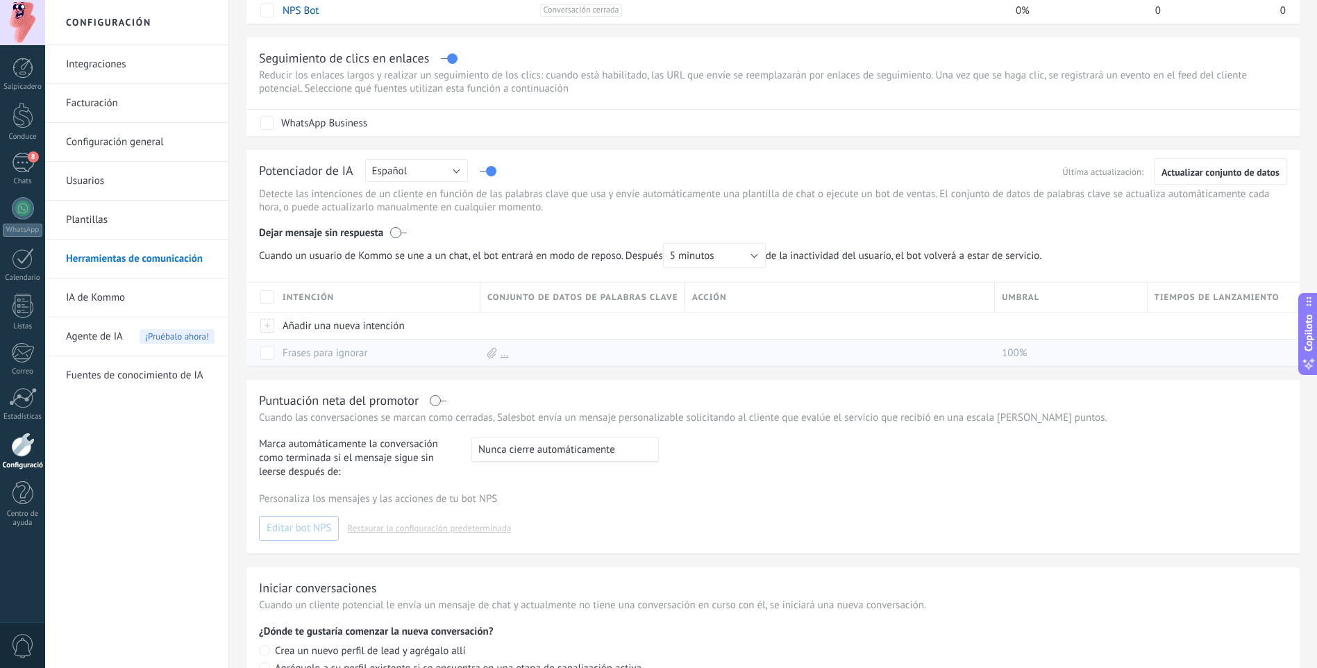
click at [615, 355] on div "..." at bounding box center [579, 352] width 198 height 26
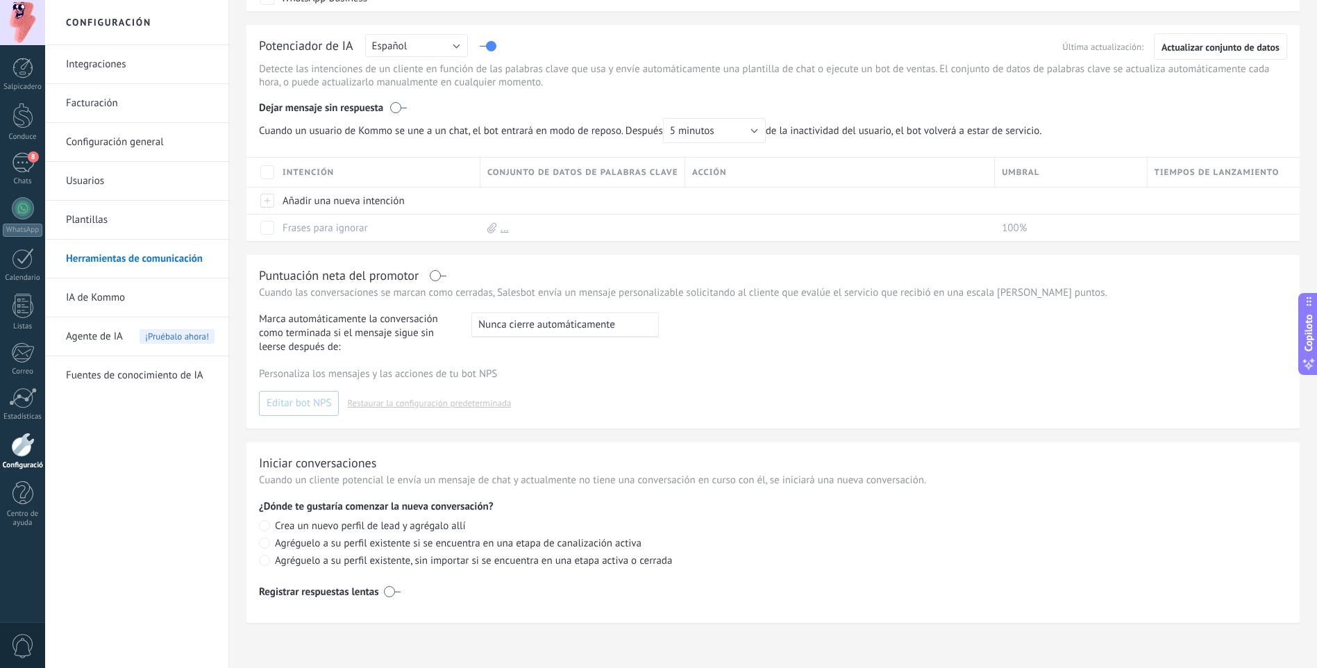
scroll to position [195, 0]
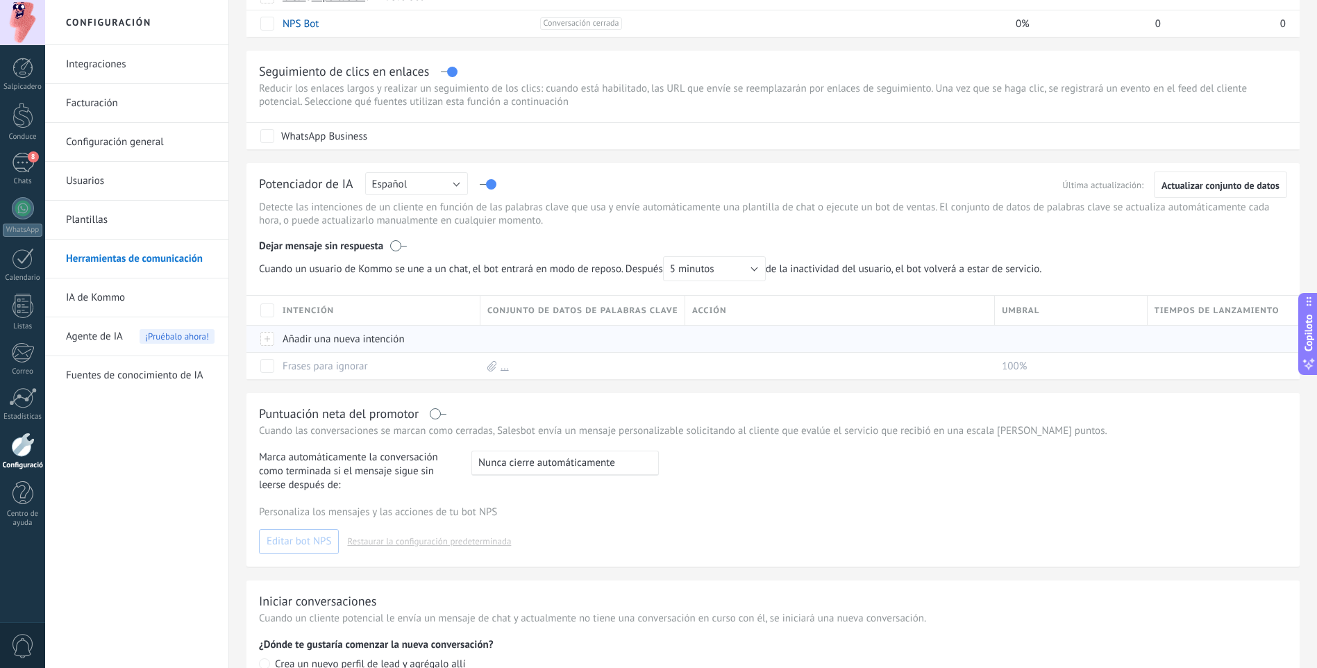
click at [328, 344] on div "Añadir una nueva intención" at bounding box center [375, 339] width 198 height 26
click at [346, 337] on input "text" at bounding box center [376, 339] width 187 height 22
type input "*****"
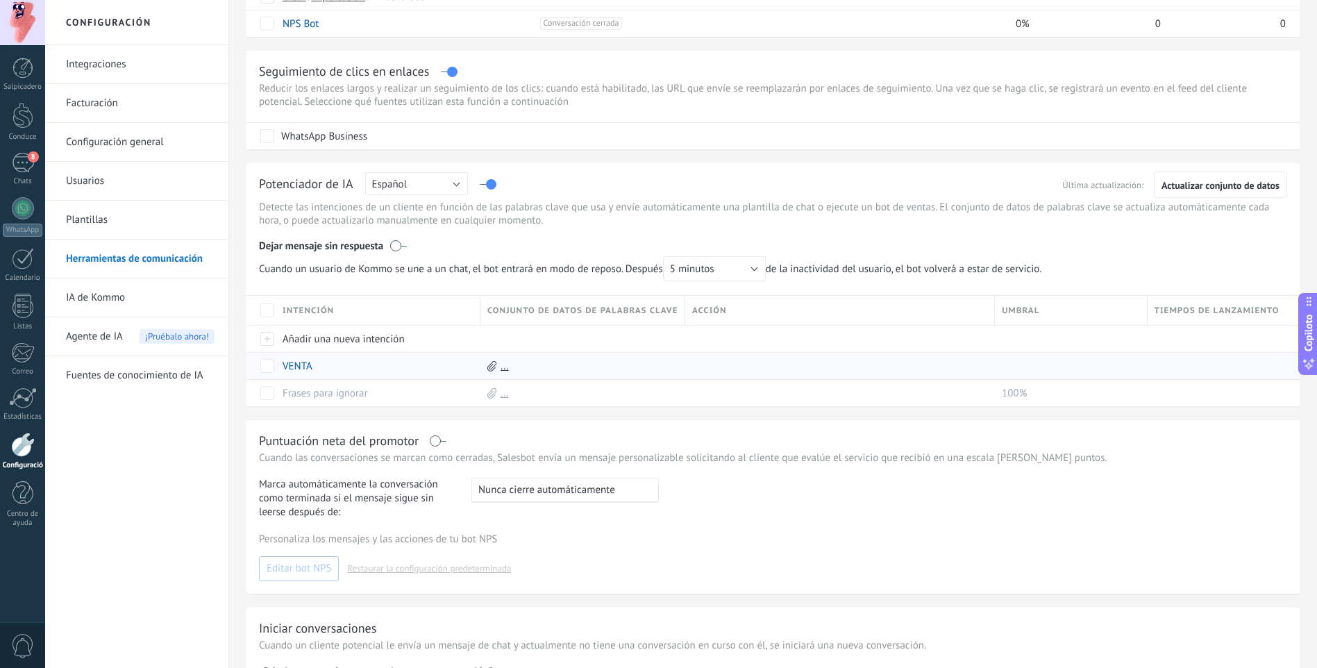
click at [498, 369] on div "..." at bounding box center [579, 366] width 198 height 26
click at [499, 369] on div "..." at bounding box center [579, 366] width 198 height 26
click at [503, 369] on link "..." at bounding box center [504, 366] width 8 height 13
click at [521, 394] on link "Descargar plantilla" at bounding box center [563, 393] width 84 height 13
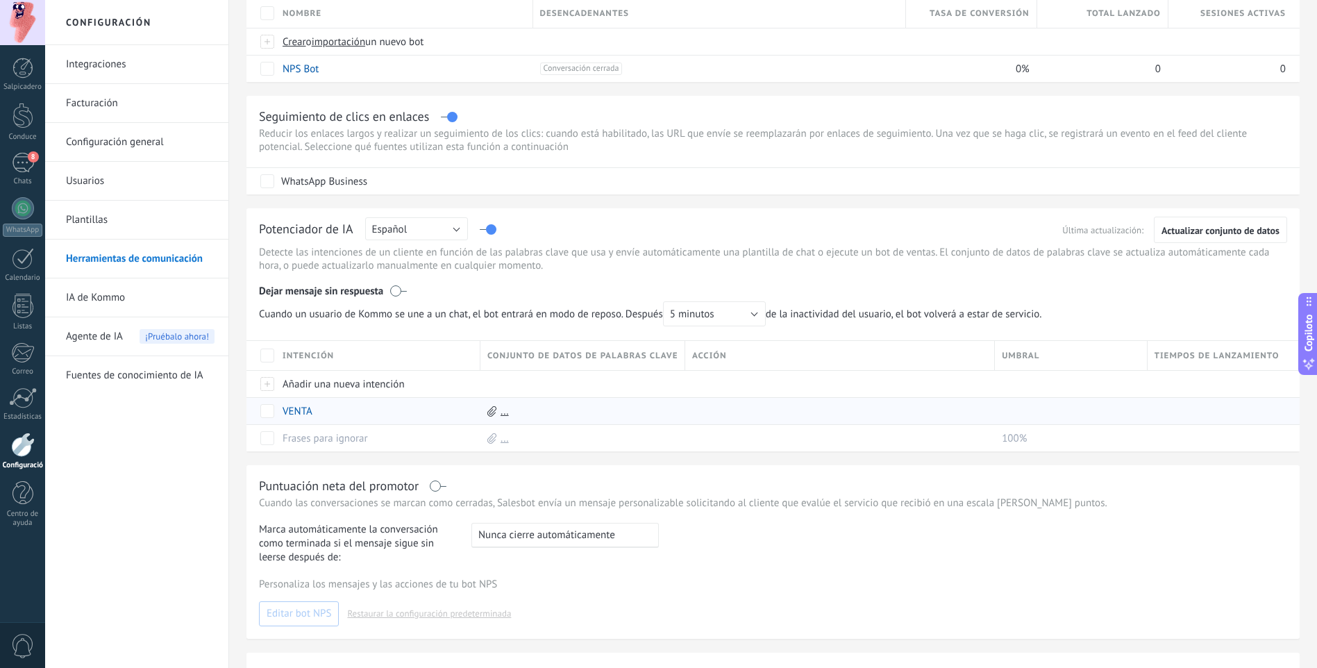
scroll to position [126, 0]
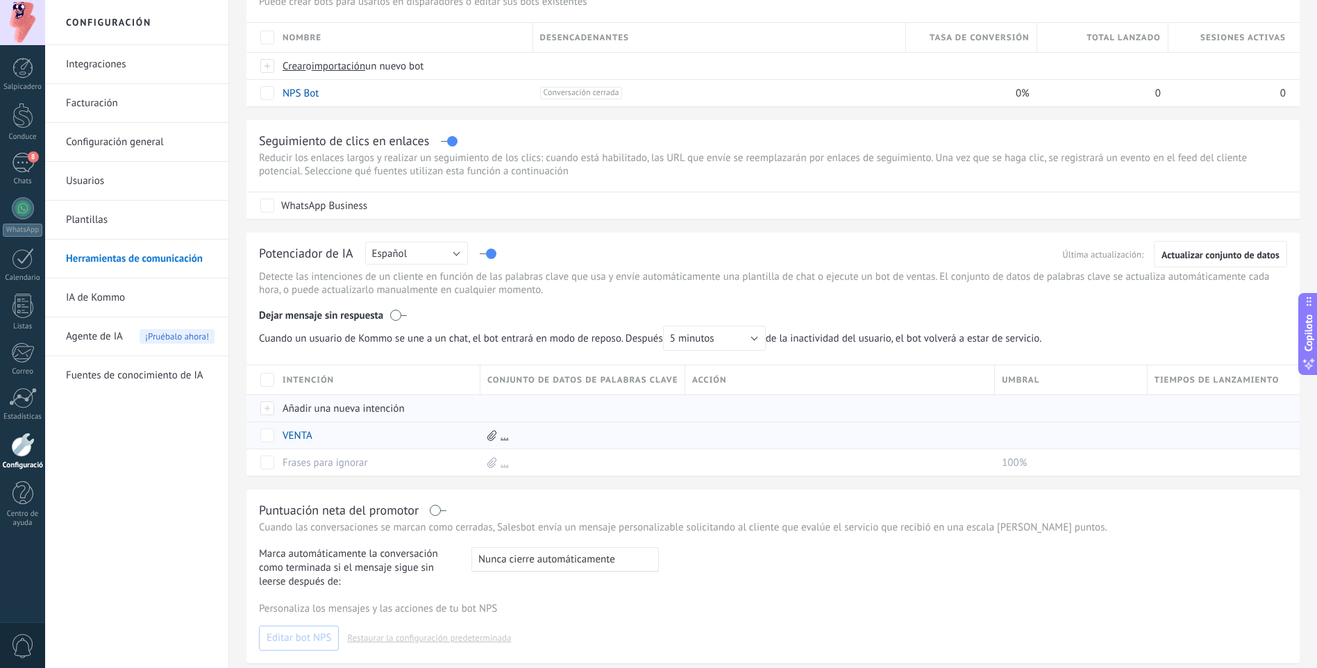
click at [355, 410] on div "Añadir una nueva intención" at bounding box center [375, 408] width 198 height 26
type input "****"
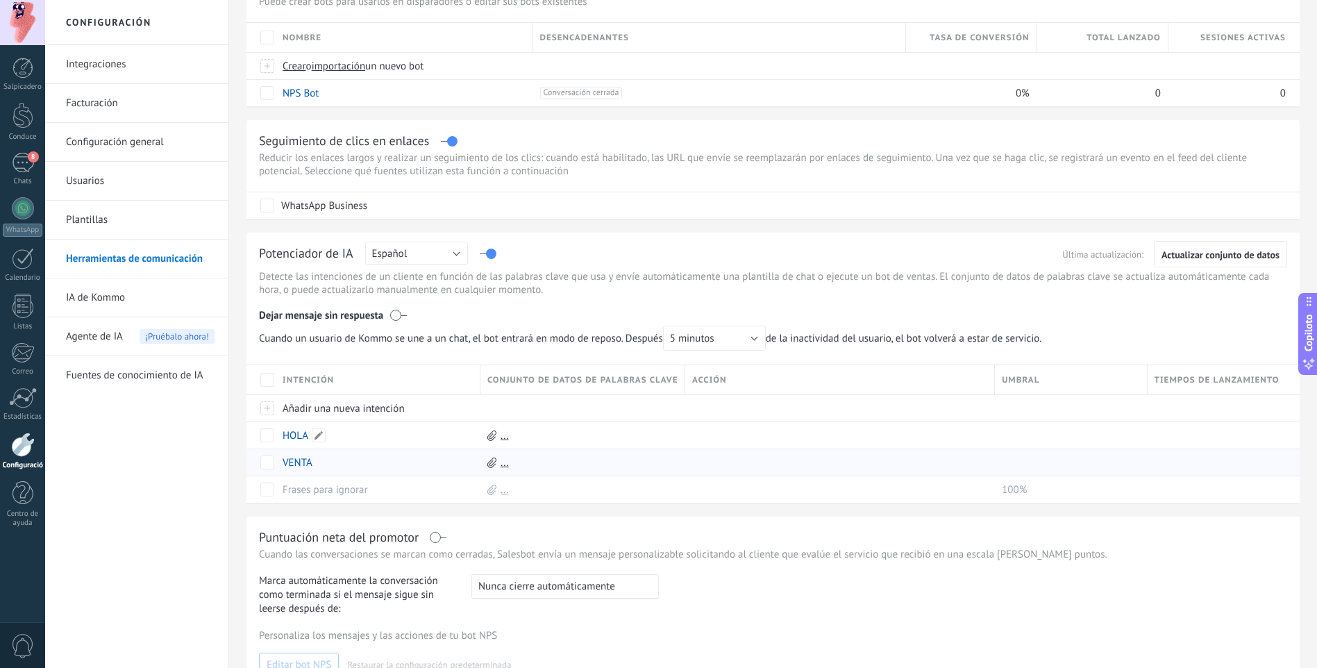
click at [346, 437] on div "HOLA" at bounding box center [375, 435] width 198 height 26
click at [324, 430] on span at bounding box center [319, 435] width 14 height 14
click at [307, 466] on span "Salvar" at bounding box center [311, 467] width 26 height 10
click at [504, 432] on link "..." at bounding box center [504, 435] width 8 height 13
drag, startPoint x: 674, startPoint y: 447, endPoint x: 700, endPoint y: 442, distance: 26.8
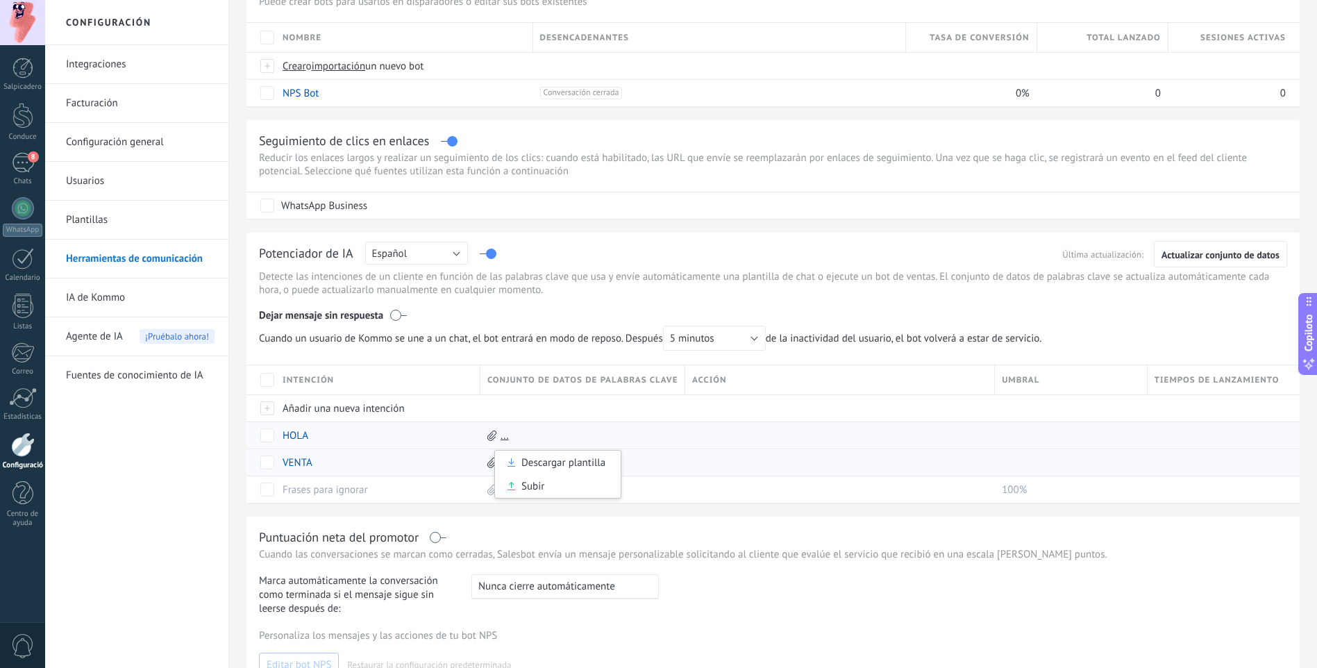
click at [674, 447] on div "..." at bounding box center [579, 435] width 198 height 26
click at [504, 446] on div "..." at bounding box center [579, 435] width 198 height 26
click at [509, 434] on div "..." at bounding box center [579, 435] width 198 height 26
click at [503, 438] on link "..." at bounding box center [504, 435] width 8 height 13
click at [521, 456] on link "Descargar plantilla" at bounding box center [563, 462] width 84 height 13
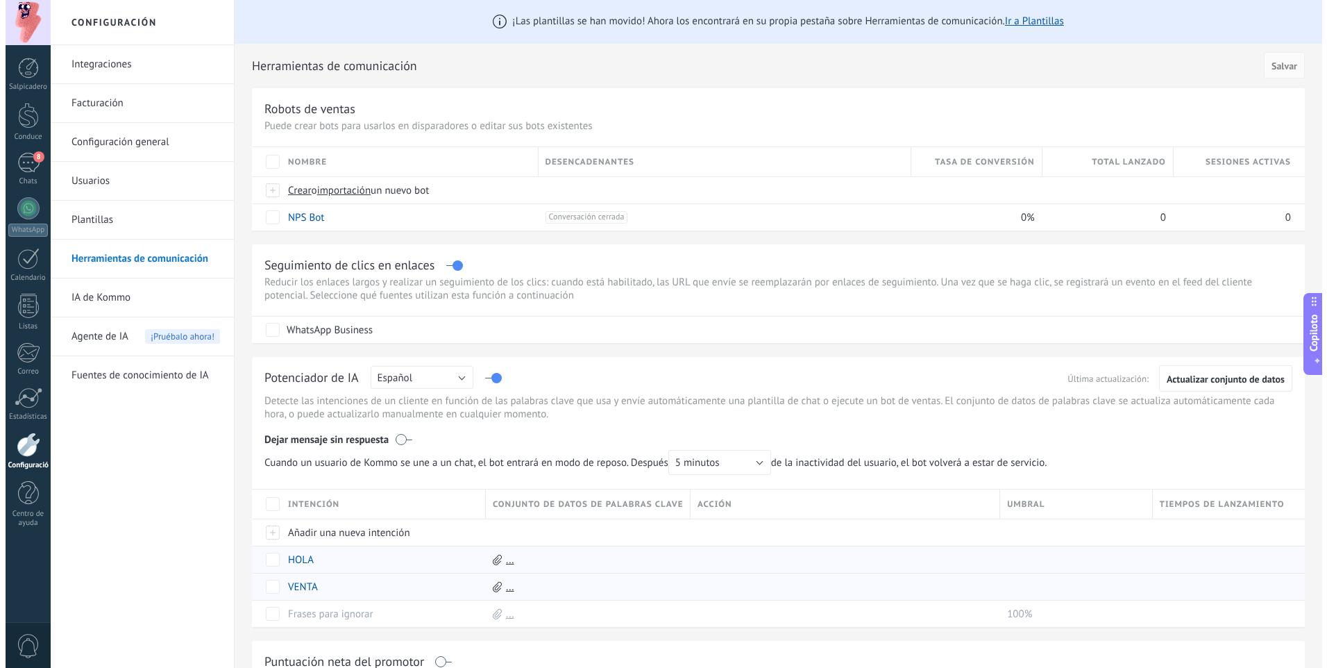
scroll to position [0, 0]
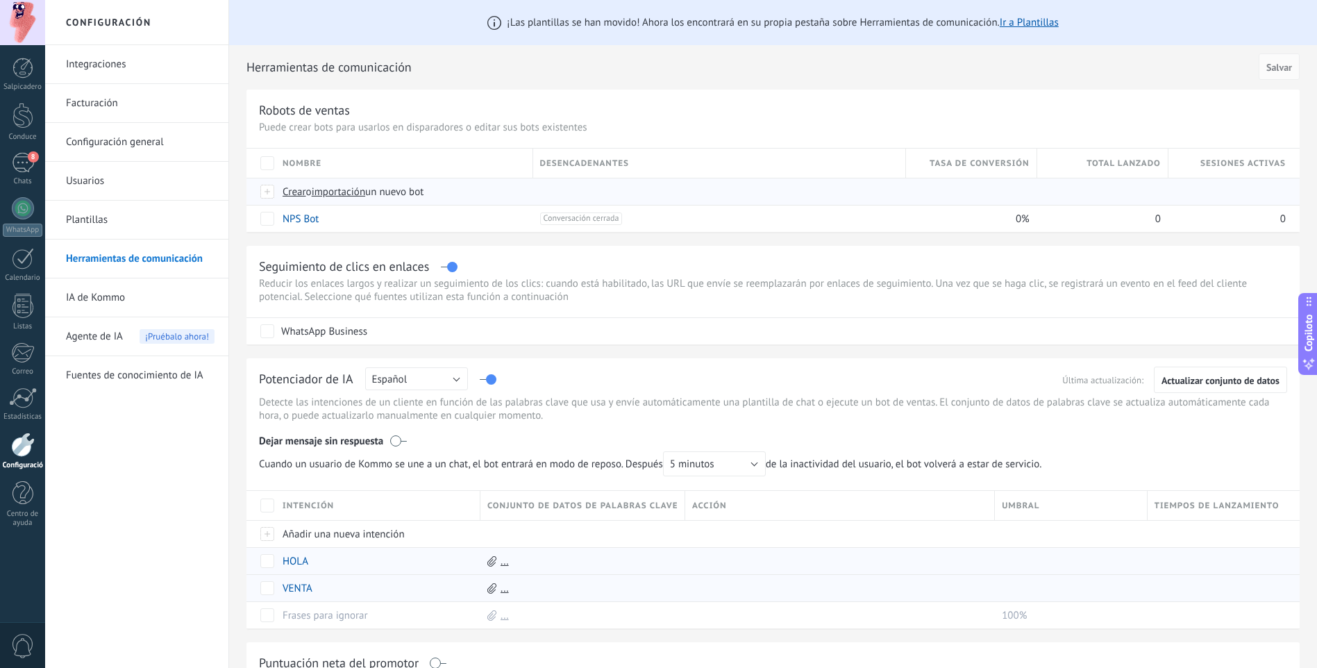
click at [551, 199] on div "Crear o importación un nuevo bot" at bounding box center [523, 191] width 494 height 26
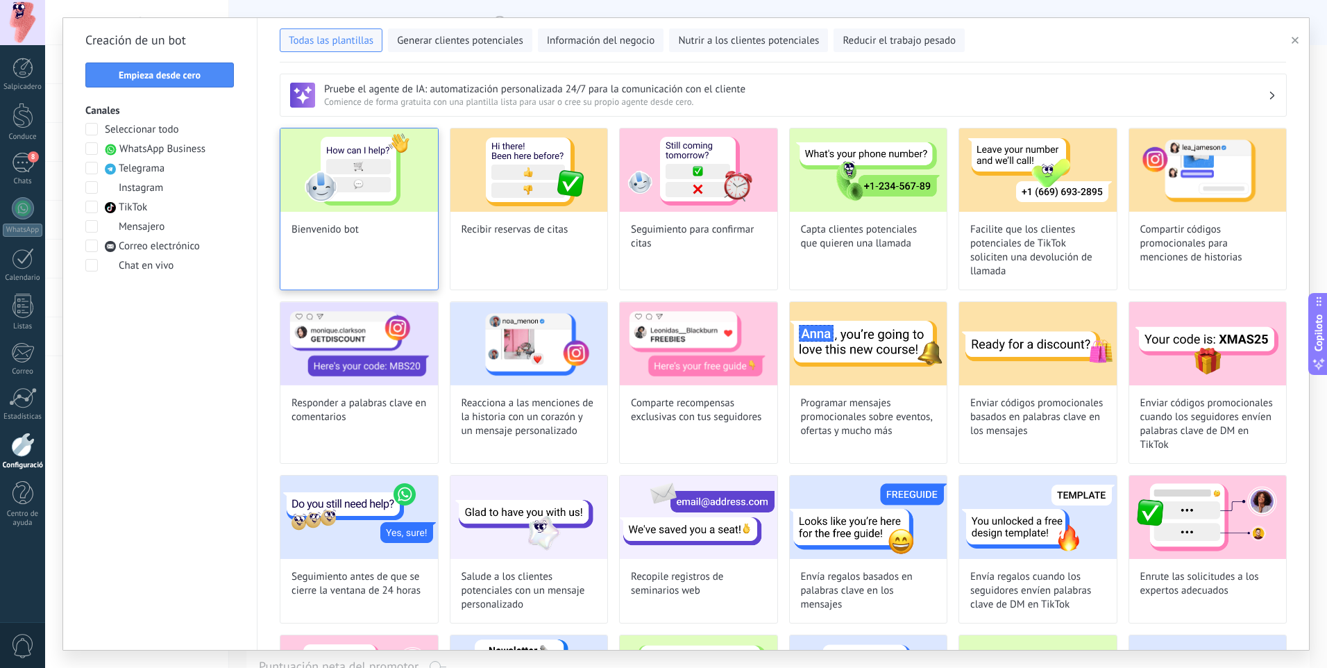
click at [387, 221] on div "Bienvenido bot" at bounding box center [359, 209] width 159 height 162
type input "**********"
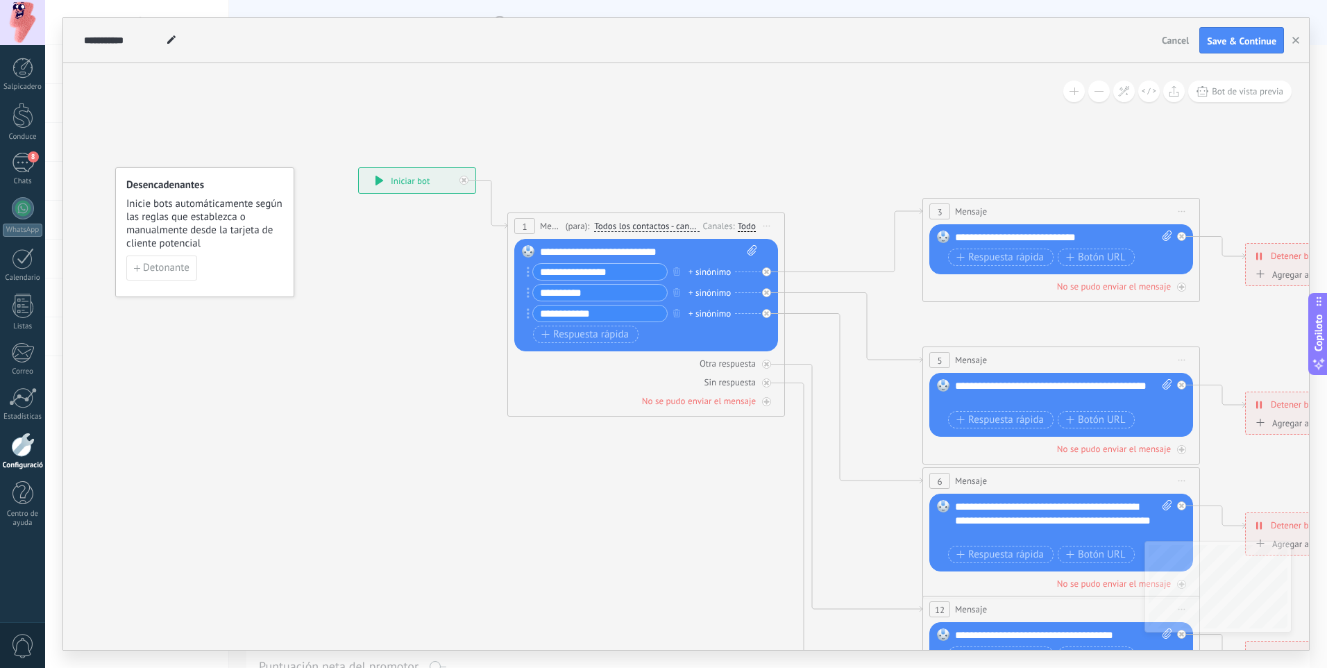
drag, startPoint x: 639, startPoint y: 275, endPoint x: 504, endPoint y: 273, distance: 135.4
click at [358, 167] on div "**********" at bounding box center [358, 167] width 0 height 0
click at [382, 272] on icon at bounding box center [1093, 521] width 2164 height 1402
click at [374, 180] on div "**********" at bounding box center [417, 180] width 117 height 25
click at [296, 224] on icon at bounding box center [1093, 521] width 2164 height 1402
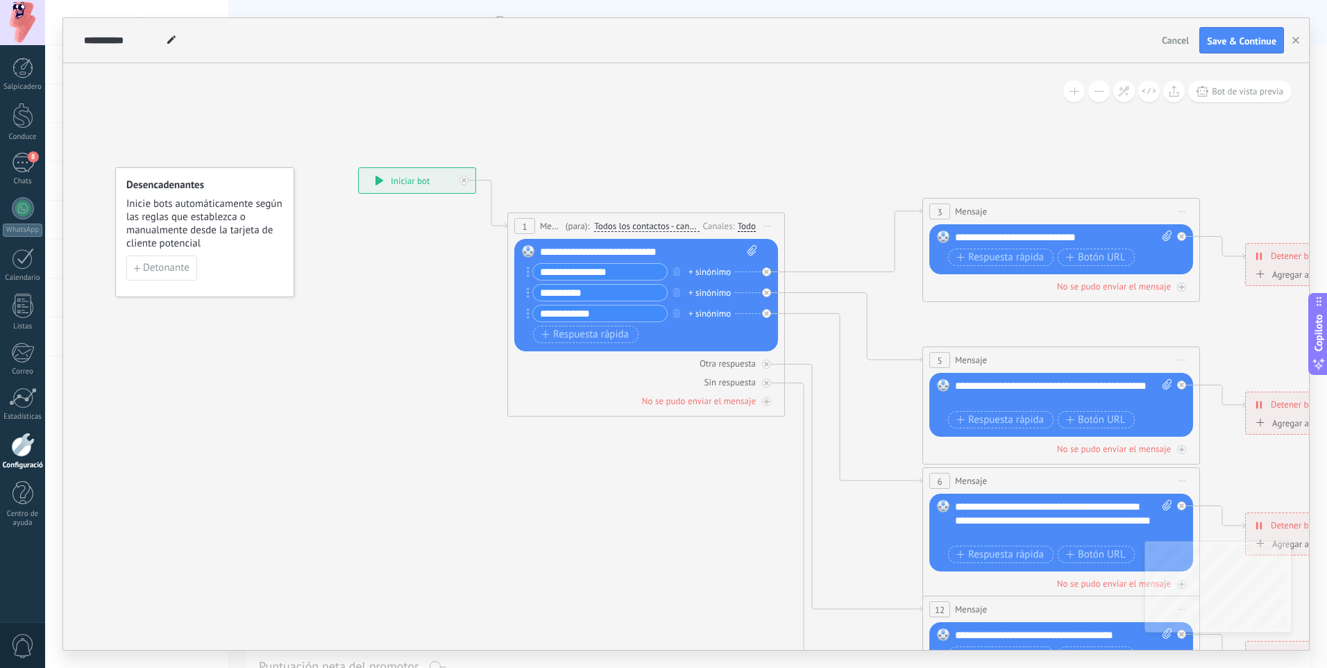
drag, startPoint x: 632, startPoint y: 271, endPoint x: 516, endPoint y: 280, distance: 116.2
click at [516, 280] on div "**********" at bounding box center [646, 295] width 264 height 112
click at [656, 245] on div "**********" at bounding box center [648, 252] width 217 height 14
drag, startPoint x: 689, startPoint y: 253, endPoint x: 568, endPoint y: 256, distance: 120.1
click at [568, 256] on div "**********" at bounding box center [648, 252] width 217 height 14
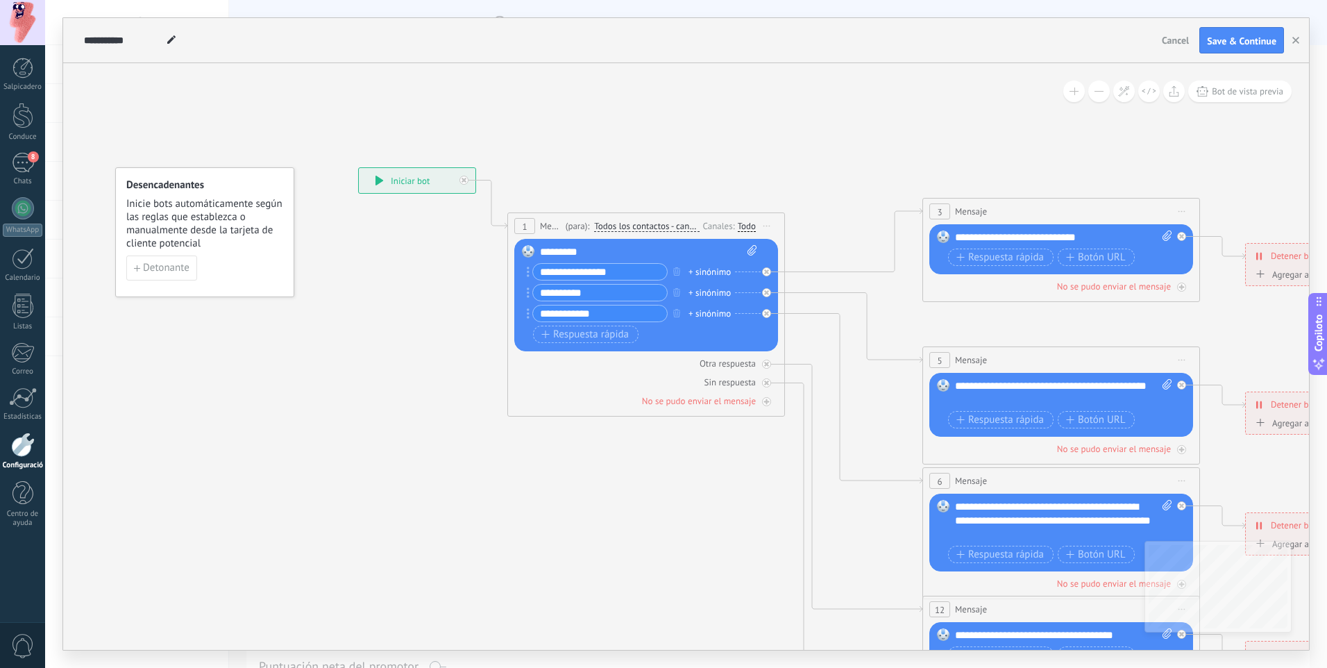
click at [605, 232] on div "(para): Todos los contactos - canales seleccionados Todos los contactos - canal…" at bounding box center [630, 225] width 137 height 13
click at [694, 135] on icon at bounding box center [1093, 521] width 2164 height 1402
click at [715, 251] on div "**********" at bounding box center [649, 252] width 217 height 14
drag, startPoint x: 730, startPoint y: 241, endPoint x: 721, endPoint y: 254, distance: 16.0
click at [729, 242] on div "**********" at bounding box center [647, 295] width 264 height 112
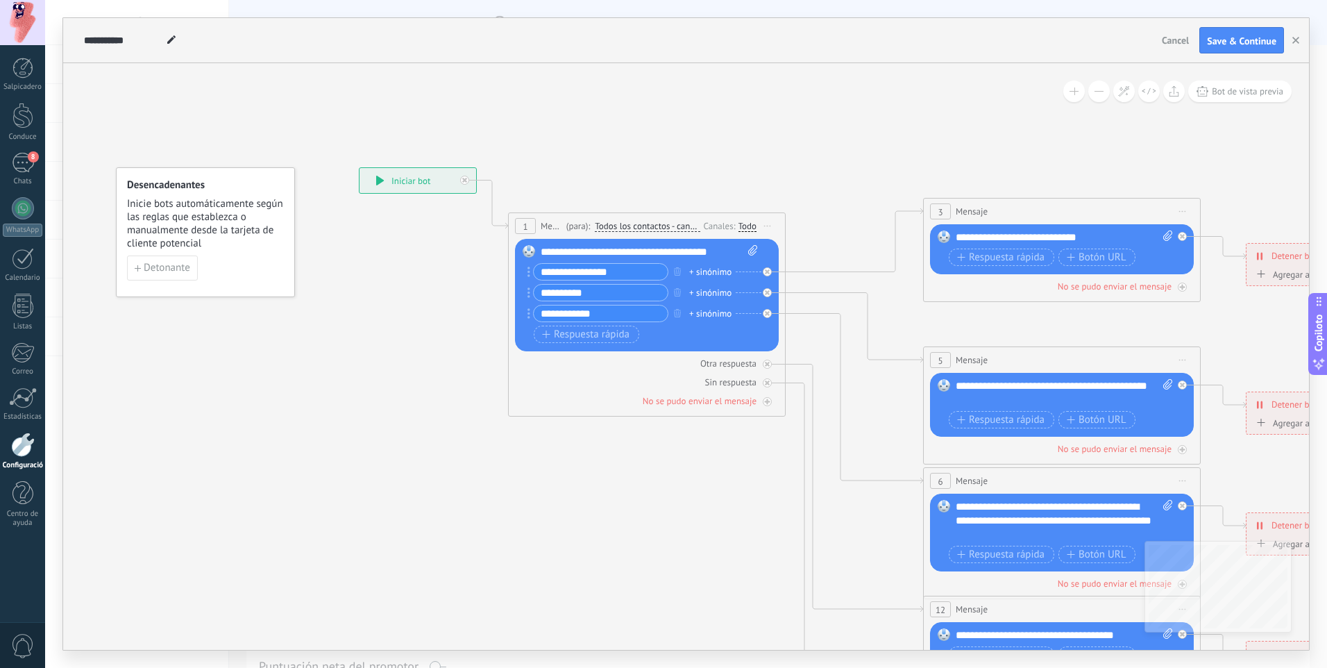
click at [733, 246] on div "**********" at bounding box center [649, 252] width 217 height 14
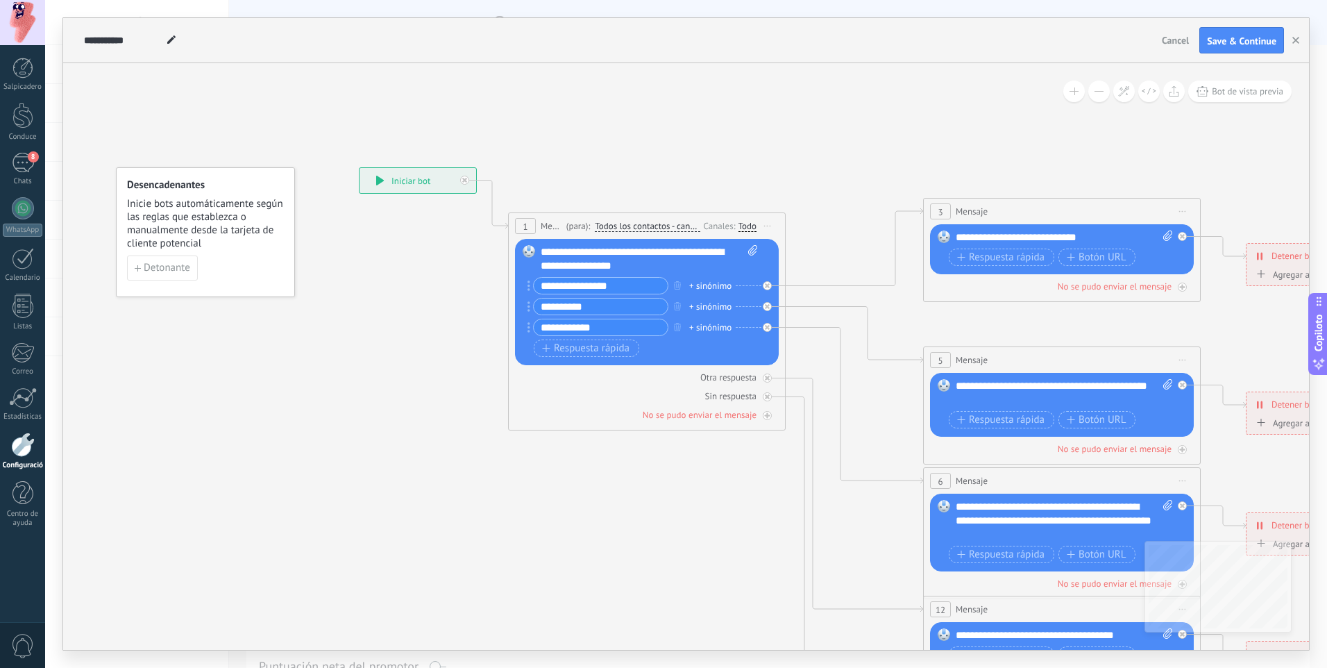
click at [621, 287] on input "**********" at bounding box center [601, 286] width 134 height 16
drag, startPoint x: 627, startPoint y: 282, endPoint x: 471, endPoint y: 305, distance: 157.3
click at [359, 167] on div "**********" at bounding box center [359, 167] width 0 height 0
type input "**********"
click at [709, 277] on div "**********" at bounding box center [640, 285] width 224 height 17
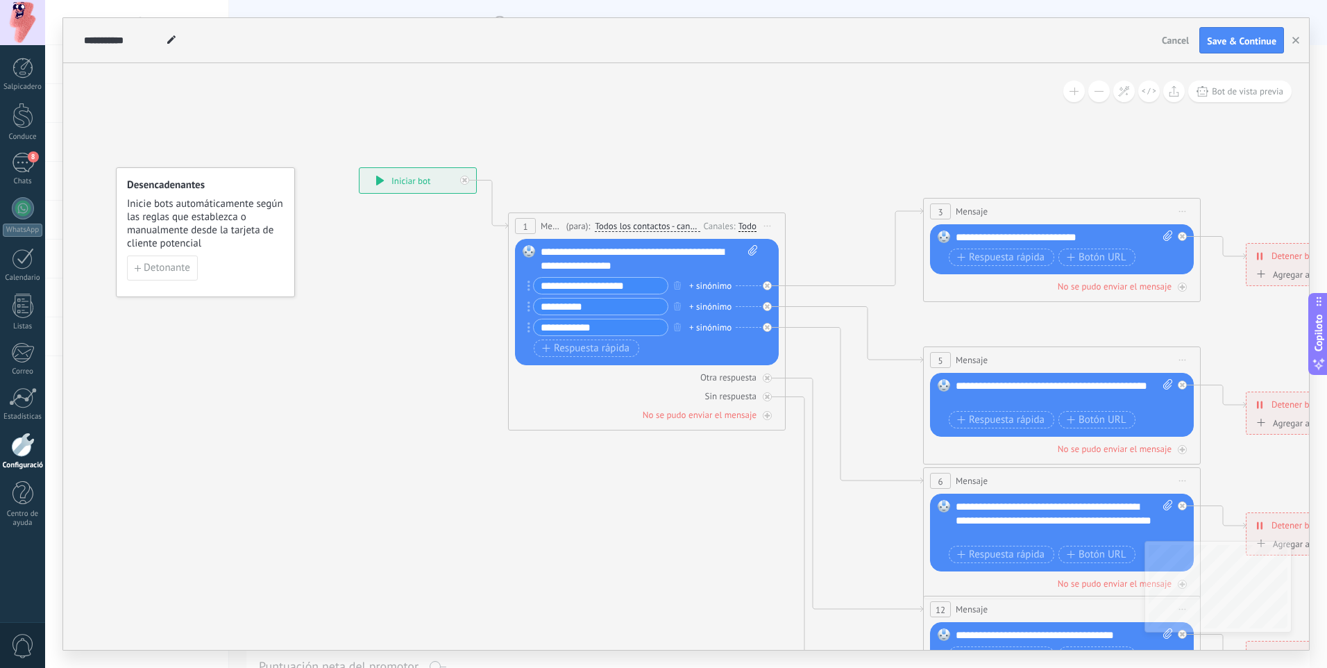
click at [707, 283] on div "+ sinónimo" at bounding box center [710, 286] width 42 height 14
paste input "**********"
type input "**********"
click at [875, 280] on icon at bounding box center [1094, 521] width 2164 height 1402
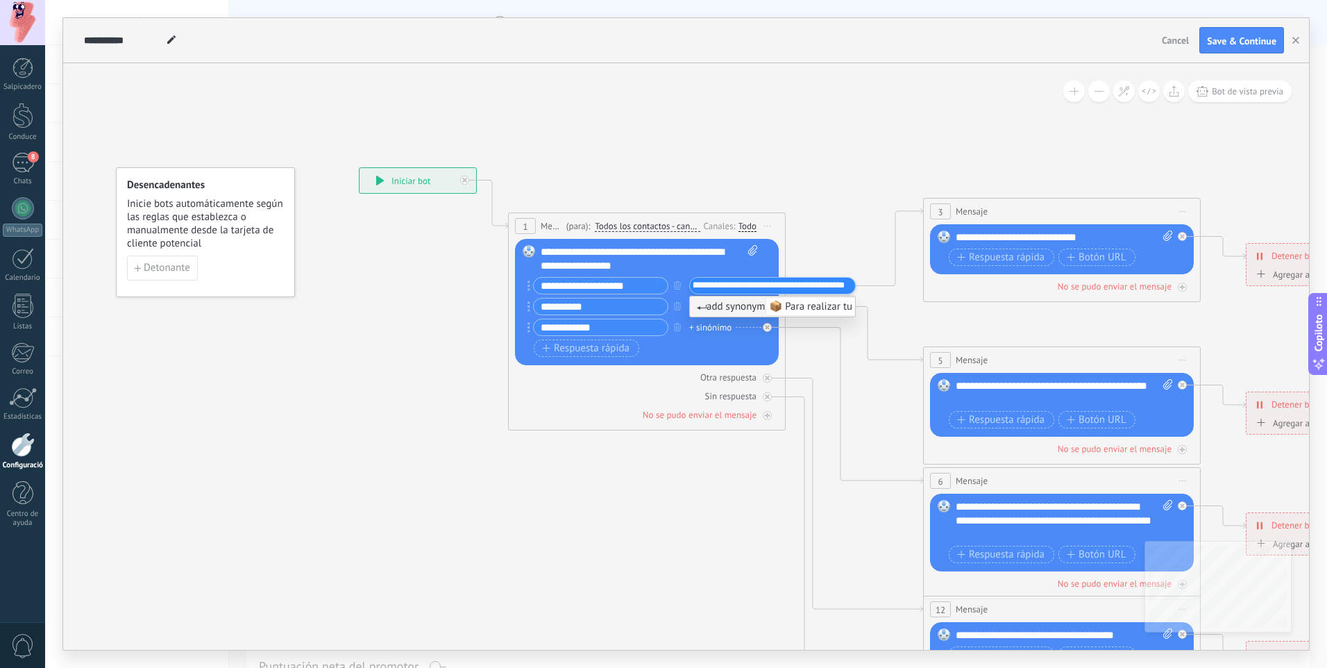
scroll to position [0, 0]
click at [593, 309] on input "**********" at bounding box center [601, 306] width 134 height 16
drag, startPoint x: 580, startPoint y: 317, endPoint x: 480, endPoint y: 314, distance: 100.0
click at [359, 167] on div "**********" at bounding box center [359, 167] width 0 height 0
type input "**********"
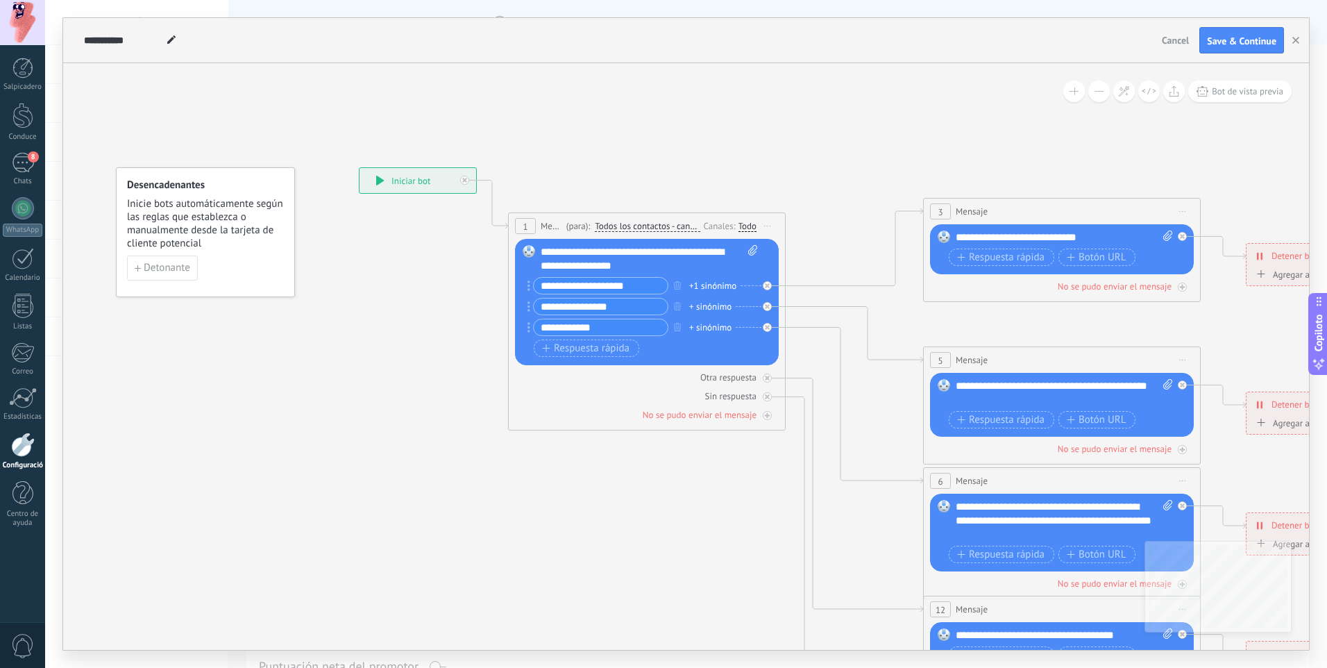
click at [707, 302] on div "+ sinónimo" at bounding box center [710, 307] width 42 height 14
drag, startPoint x: 739, startPoint y: 312, endPoint x: 697, endPoint y: 297, distance: 44.1
drag, startPoint x: 697, startPoint y: 297, endPoint x: 566, endPoint y: 282, distance: 131.4
click at [566, 282] on input "**********" at bounding box center [601, 286] width 134 height 16
click at [720, 305] on div "+ sinónimo" at bounding box center [710, 307] width 42 height 14
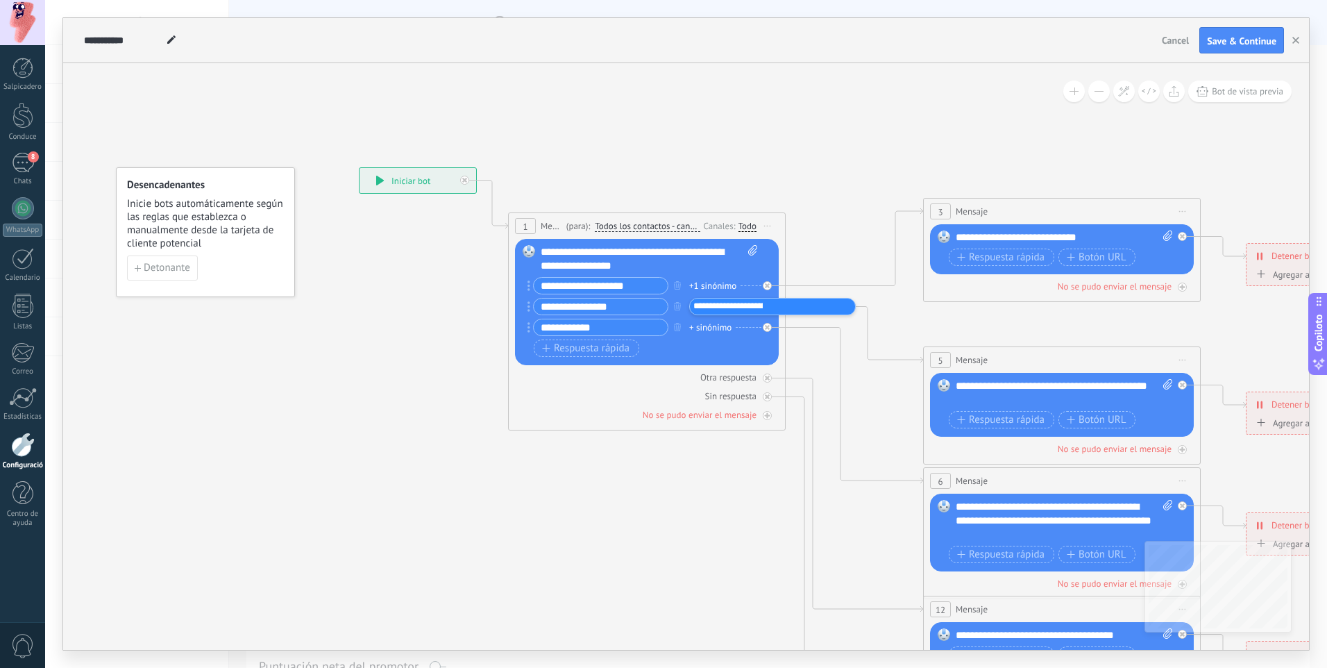
scroll to position [0, 600]
type input "**********"
click at [571, 480] on icon at bounding box center [1094, 521] width 2164 height 1402
drag, startPoint x: 618, startPoint y: 330, endPoint x: 501, endPoint y: 323, distance: 117.5
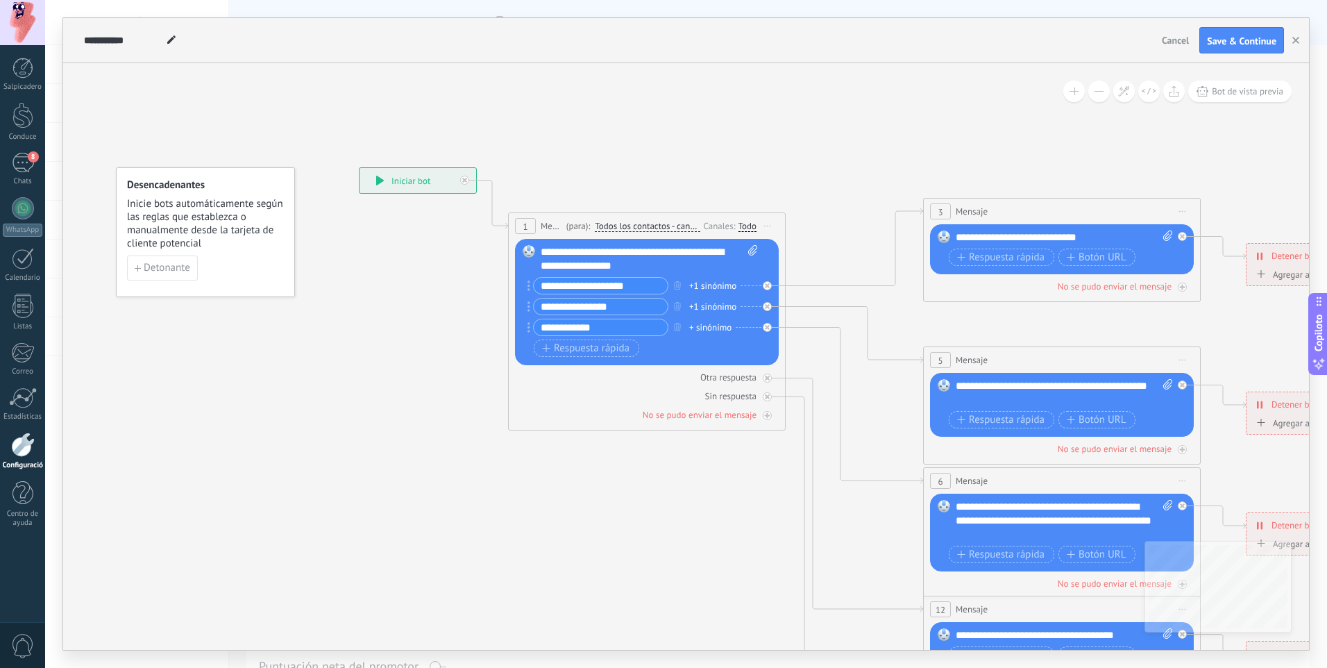
click at [359, 167] on div "**********" at bounding box center [359, 167] width 0 height 0
type input "*"
type input "**********"
drag, startPoint x: 653, startPoint y: 326, endPoint x: 516, endPoint y: 330, distance: 137.5
click at [516, 330] on div "**********" at bounding box center [647, 302] width 264 height 126
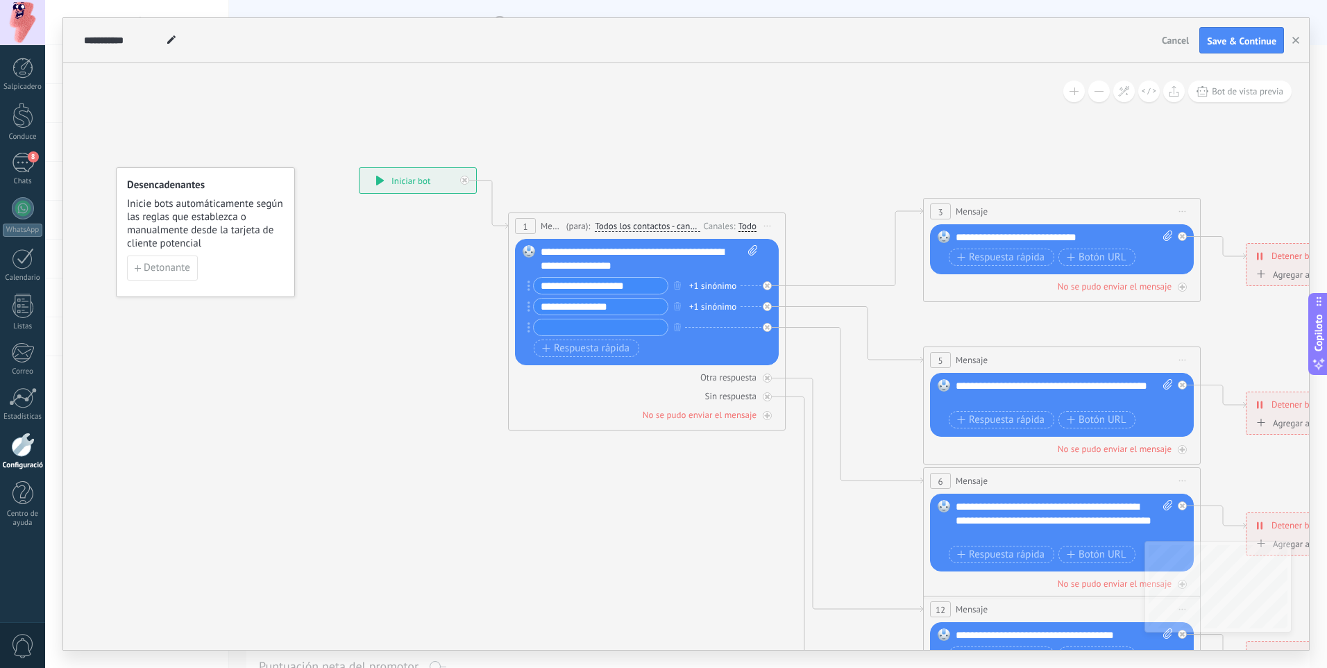
click at [575, 326] on input "text" at bounding box center [601, 327] width 134 height 16
type input "*********"
click at [510, 441] on icon at bounding box center [1094, 521] width 2164 height 1402
click at [706, 347] on div "Respuesta rápida Botón URL" at bounding box center [646, 347] width 224 height 17
drag, startPoint x: 608, startPoint y: 333, endPoint x: 390, endPoint y: 294, distance: 221.4
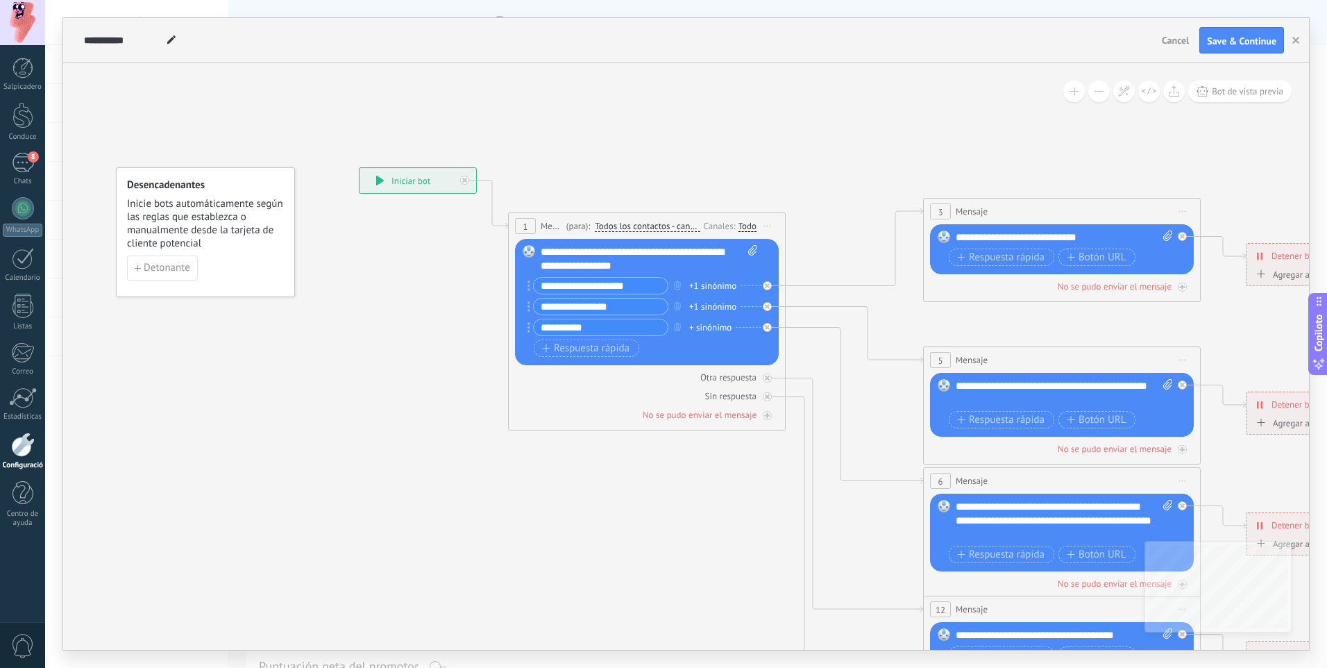
click at [359, 167] on div "**********" at bounding box center [359, 167] width 0 height 0
type input "*******"
click at [709, 342] on div "Respuesta rápida Botón URL" at bounding box center [646, 347] width 224 height 17
click at [714, 319] on div "******* + sinónimo" at bounding box center [640, 327] width 224 height 17
click at [712, 328] on div "+ sinónimo" at bounding box center [710, 328] width 42 height 14
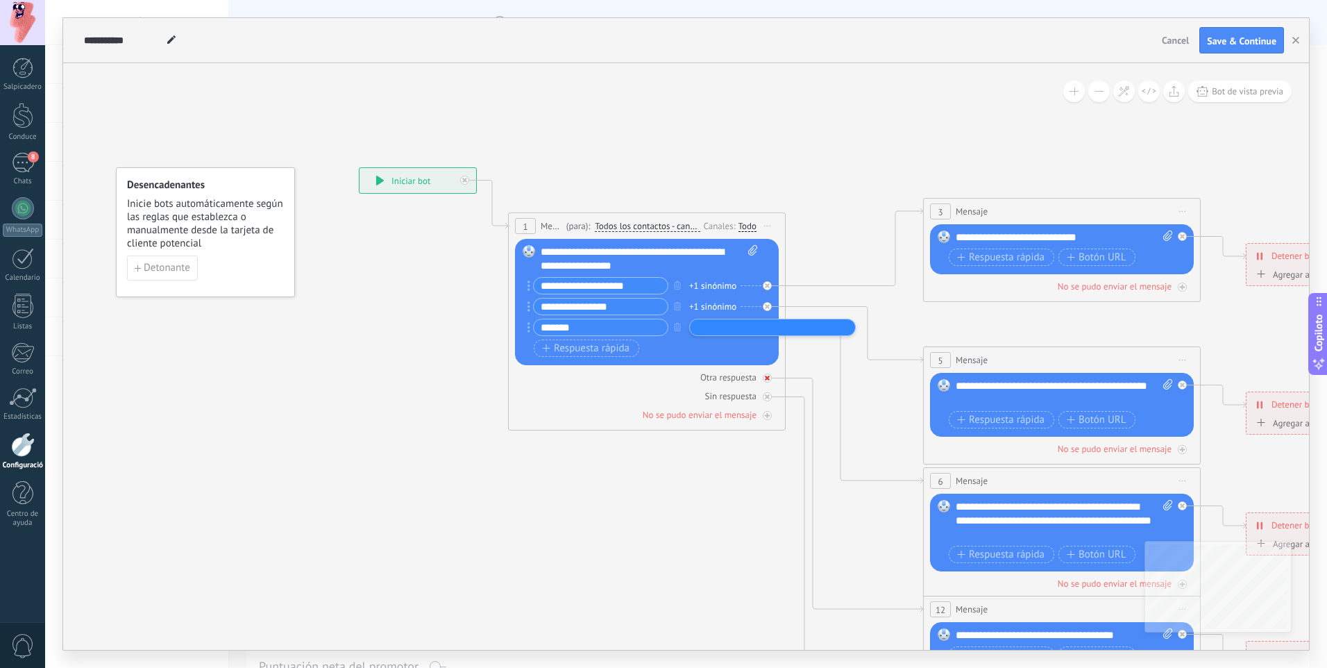
drag, startPoint x: 717, startPoint y: 332, endPoint x: 700, endPoint y: 379, distance: 50.3
click at [703, 391] on div "Sin respuesta" at bounding box center [647, 395] width 264 height 13
click at [709, 323] on div "+ sinónimo" at bounding box center [710, 328] width 42 height 14
type input "**********"
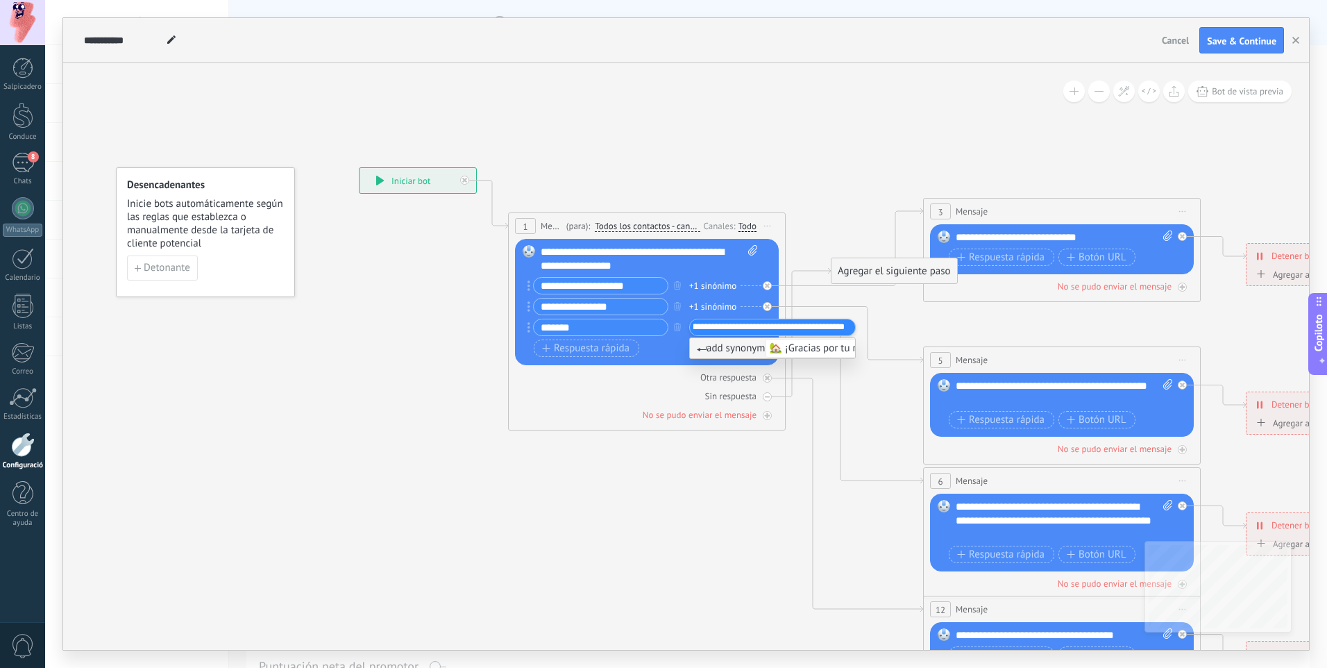
click at [655, 348] on div "Respuesta rápida Botón URL" at bounding box center [646, 347] width 224 height 17
click at [593, 400] on div "Sin respuesta" at bounding box center [647, 395] width 264 height 13
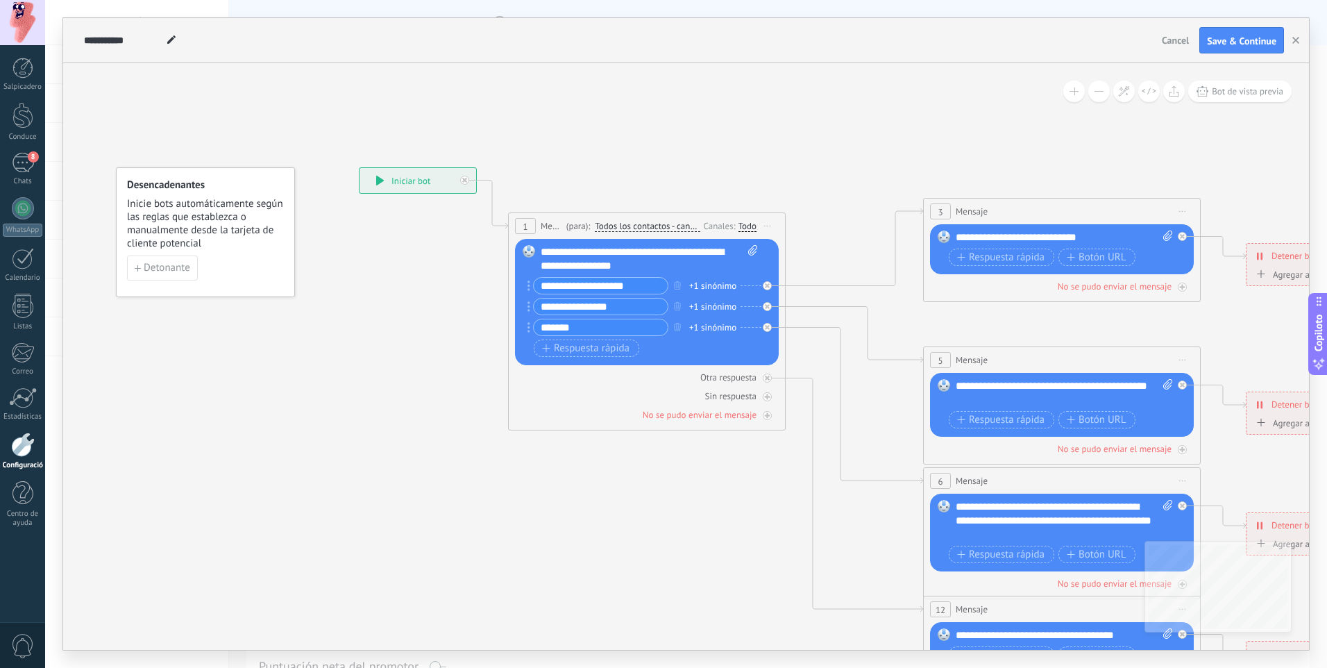
click at [503, 471] on icon at bounding box center [1094, 528] width 2164 height 1416
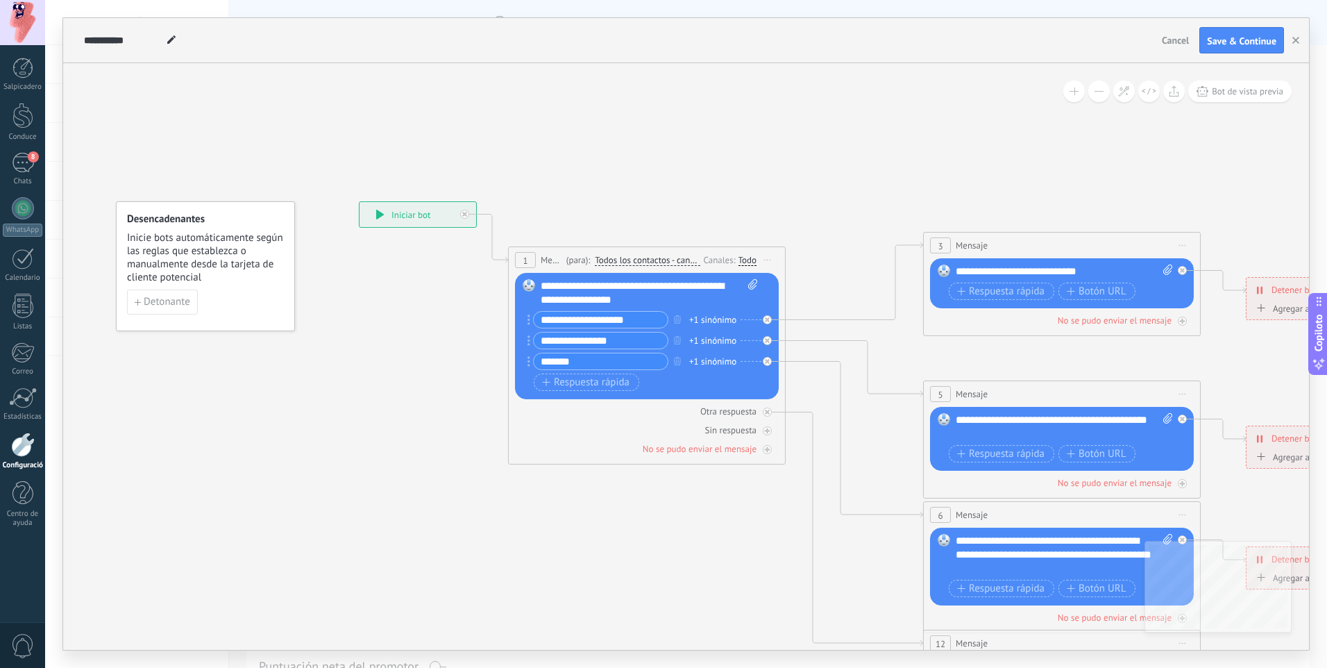
click at [967, 237] on div "3 Mensaje ******* (para): Todos los contactos - canales seleccionados Todos los…" at bounding box center [1062, 246] width 276 height 26
click at [974, 245] on span "Mensaje" at bounding box center [972, 245] width 32 height 13
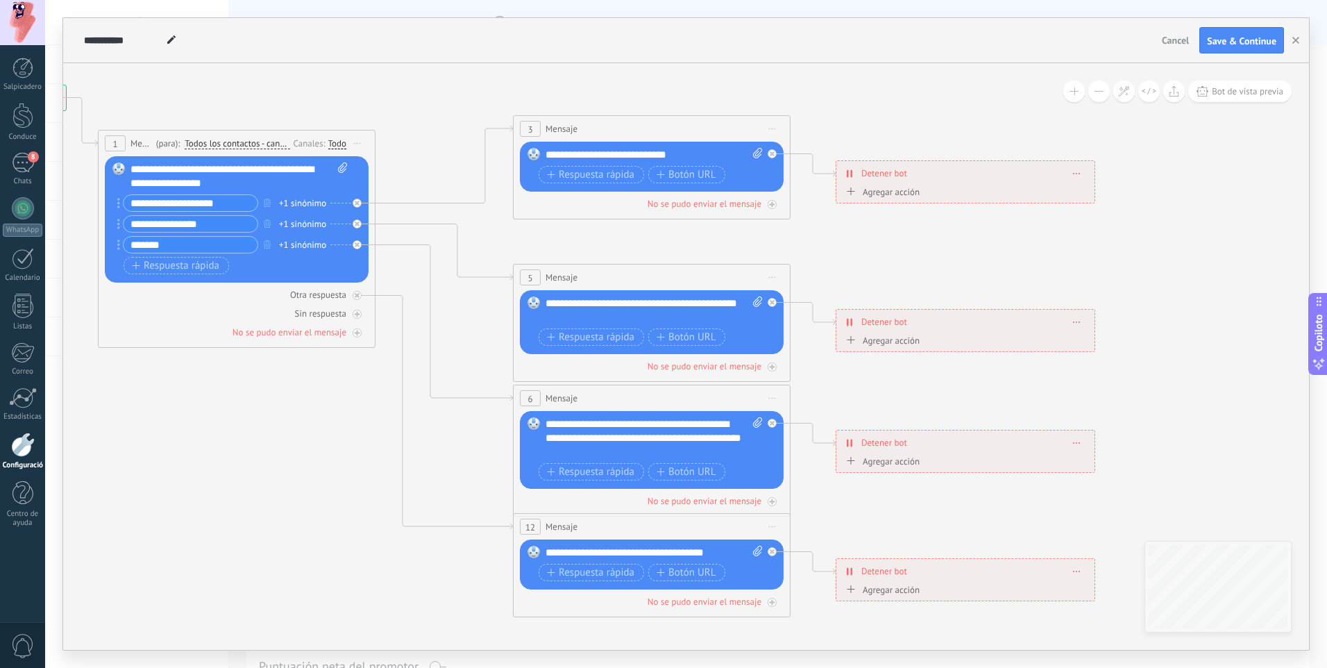
drag, startPoint x: 1239, startPoint y: 333, endPoint x: 829, endPoint y: 217, distance: 426.5
click at [829, 217] on icon at bounding box center [684, 446] width 2164 height 1416
click at [631, 169] on font "Respuesta rápida" at bounding box center [597, 174] width 76 height 11
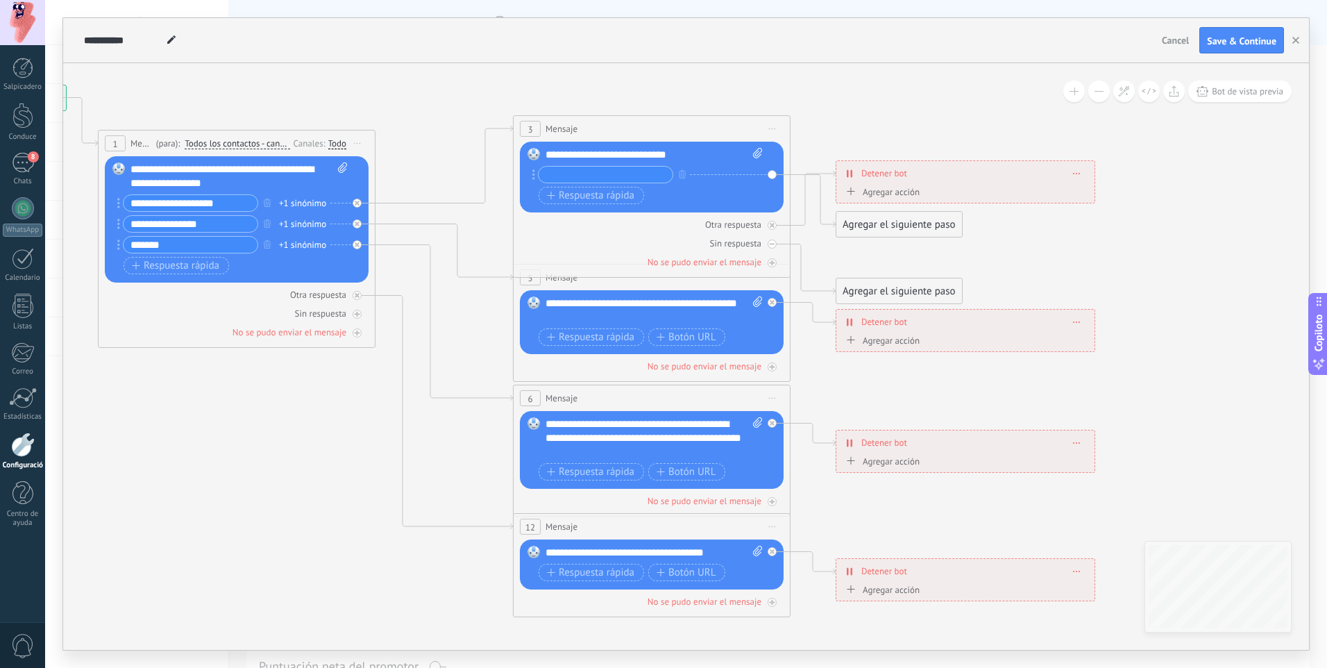
click at [619, 175] on input "text" at bounding box center [606, 175] width 134 height 16
click at [696, 163] on div "**********" at bounding box center [654, 178] width 217 height 60
drag, startPoint x: 688, startPoint y: 153, endPoint x: 671, endPoint y: 151, distance: 17.5
click at [675, 152] on div "**********" at bounding box center [654, 155] width 217 height 14
drag, startPoint x: 684, startPoint y: 151, endPoint x: 728, endPoint y: 174, distance: 49.7
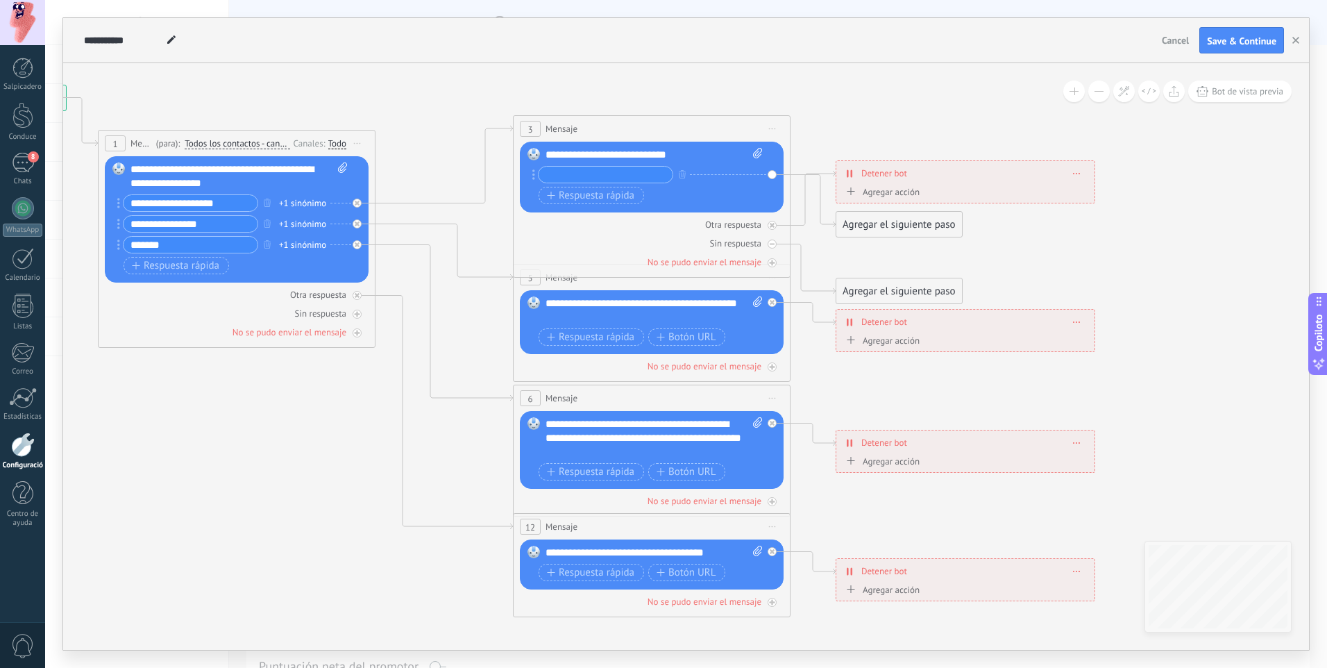
click at [728, 174] on div "**********" at bounding box center [654, 178] width 217 height 60
click at [434, 115] on icon at bounding box center [684, 446] width 2164 height 1416
click at [404, 312] on icon at bounding box center [444, 413] width 137 height 234
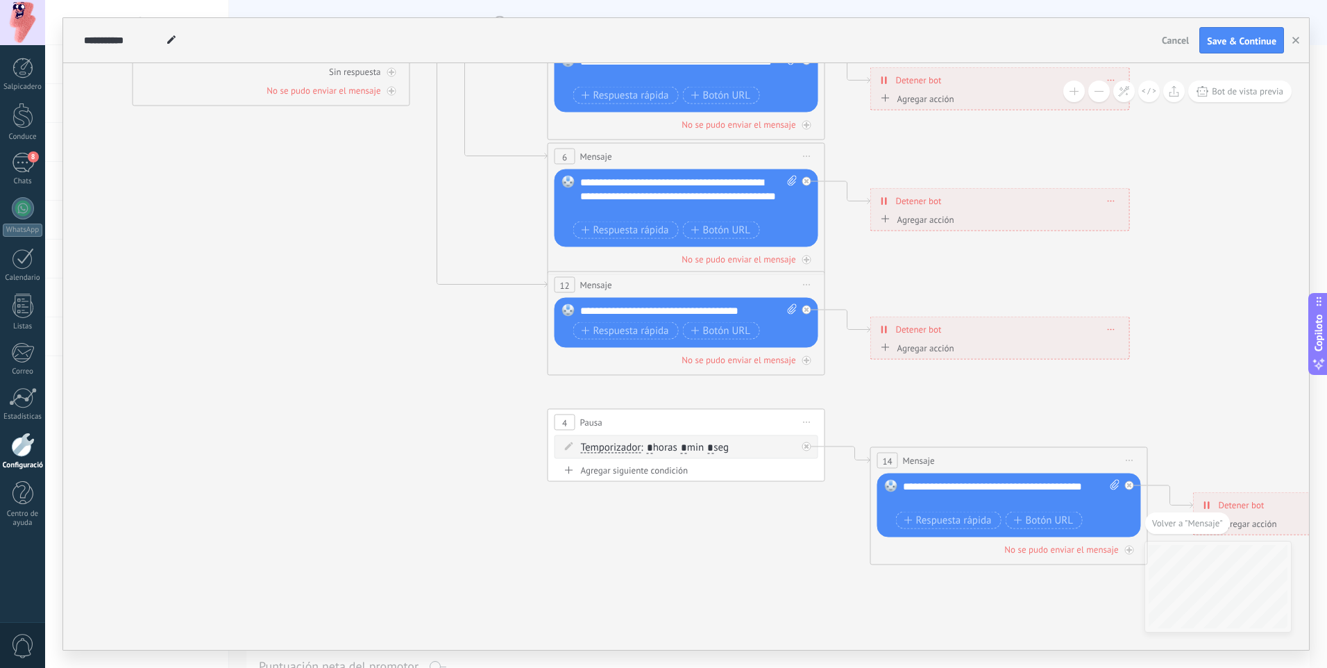
click at [682, 448] on span ": * horas * min * seg" at bounding box center [685, 447] width 88 height 13
click at [659, 451] on span ": * horas * min * seg" at bounding box center [685, 447] width 88 height 13
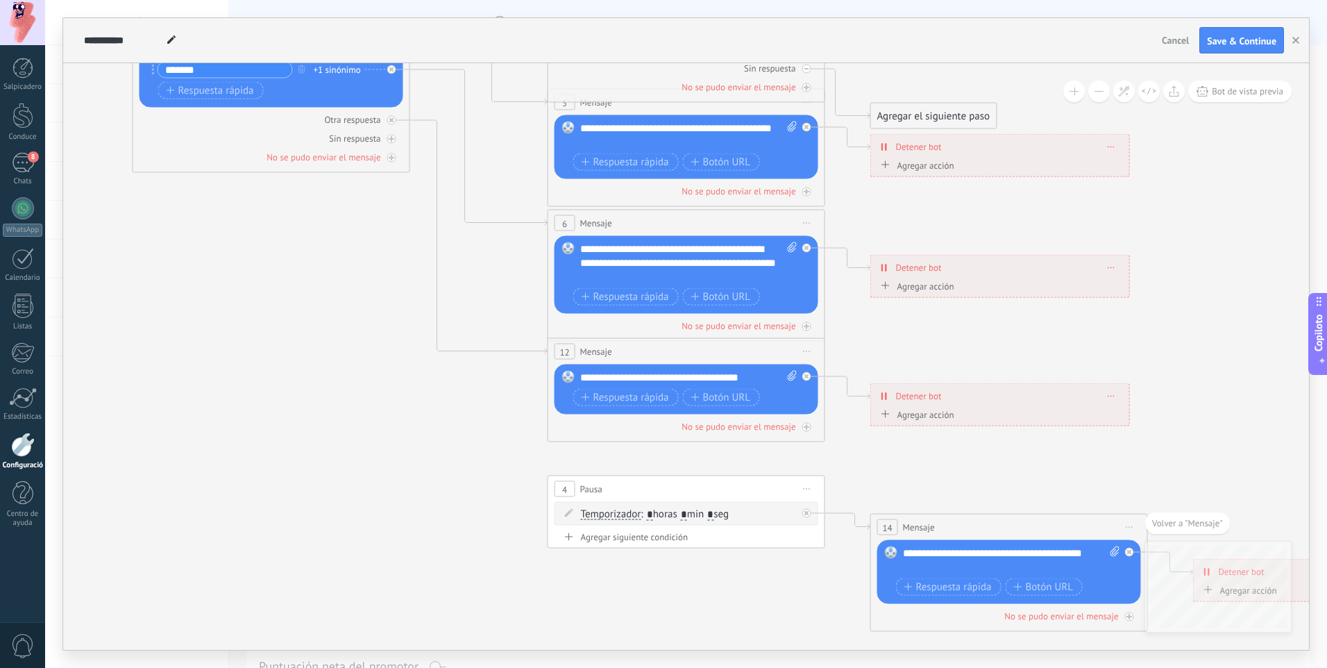
click at [932, 418] on font "Agregar acción" at bounding box center [926, 414] width 57 height 10
click at [932, 418] on button "Marcar conversación cerrada" at bounding box center [957, 414] width 174 height 25
click at [864, 351] on icon at bounding box center [718, 271] width 2164 height 1416
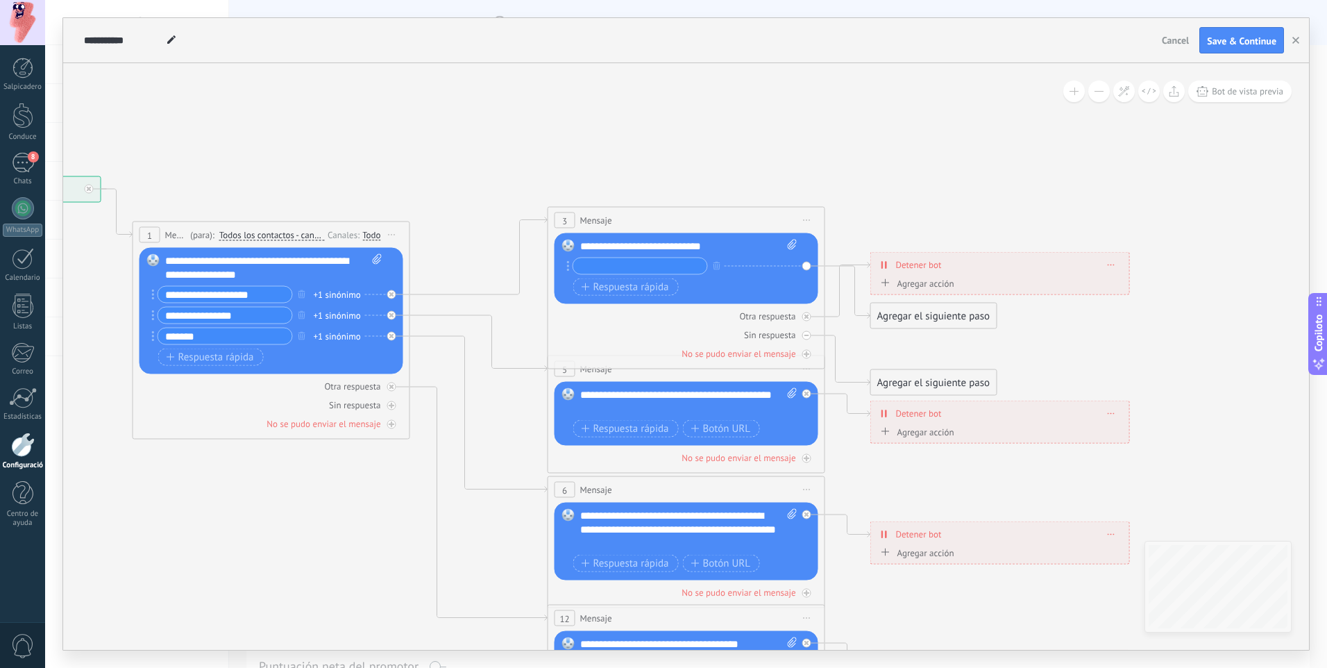
click at [723, 243] on div "**********" at bounding box center [688, 246] width 217 height 14
click at [651, 399] on div "**********" at bounding box center [688, 402] width 217 height 28
drag, startPoint x: 639, startPoint y: 417, endPoint x: 567, endPoint y: 398, distance: 73.9
click at [560, 401] on div "**********" at bounding box center [687, 414] width 264 height 64
click at [640, 404] on div "**********" at bounding box center [688, 402] width 217 height 28
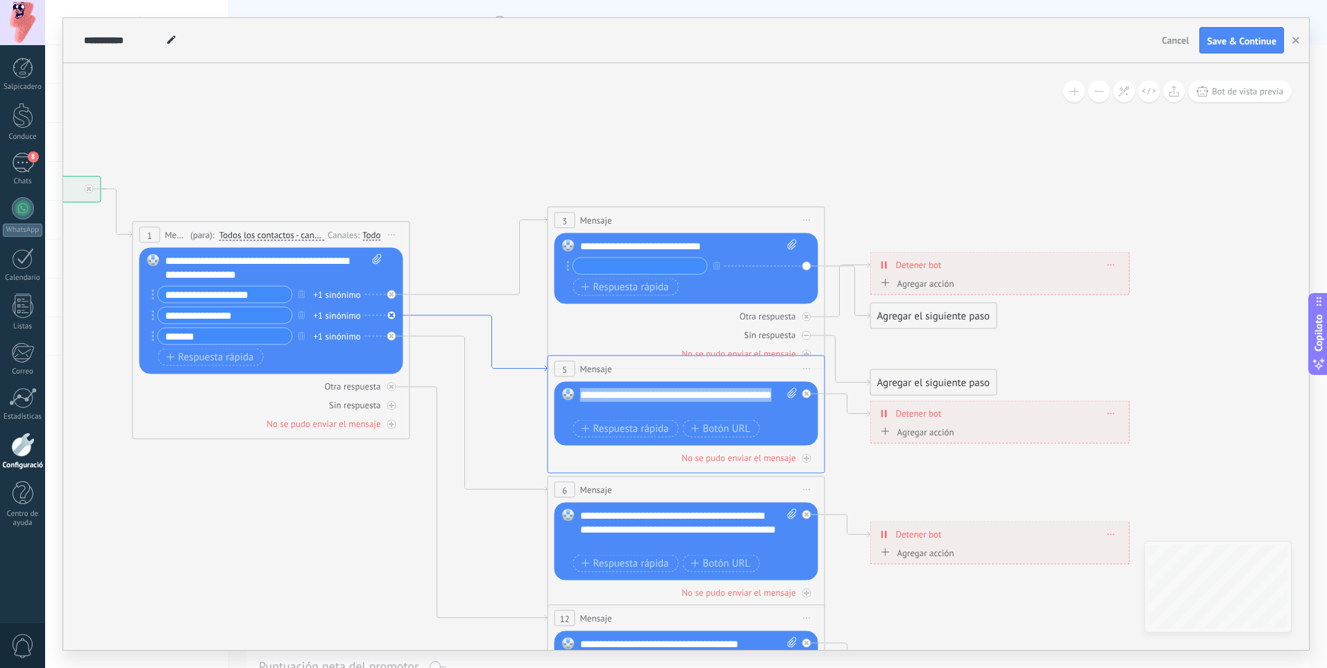
drag, startPoint x: 640, startPoint y: 404, endPoint x: 543, endPoint y: 369, distance: 103.4
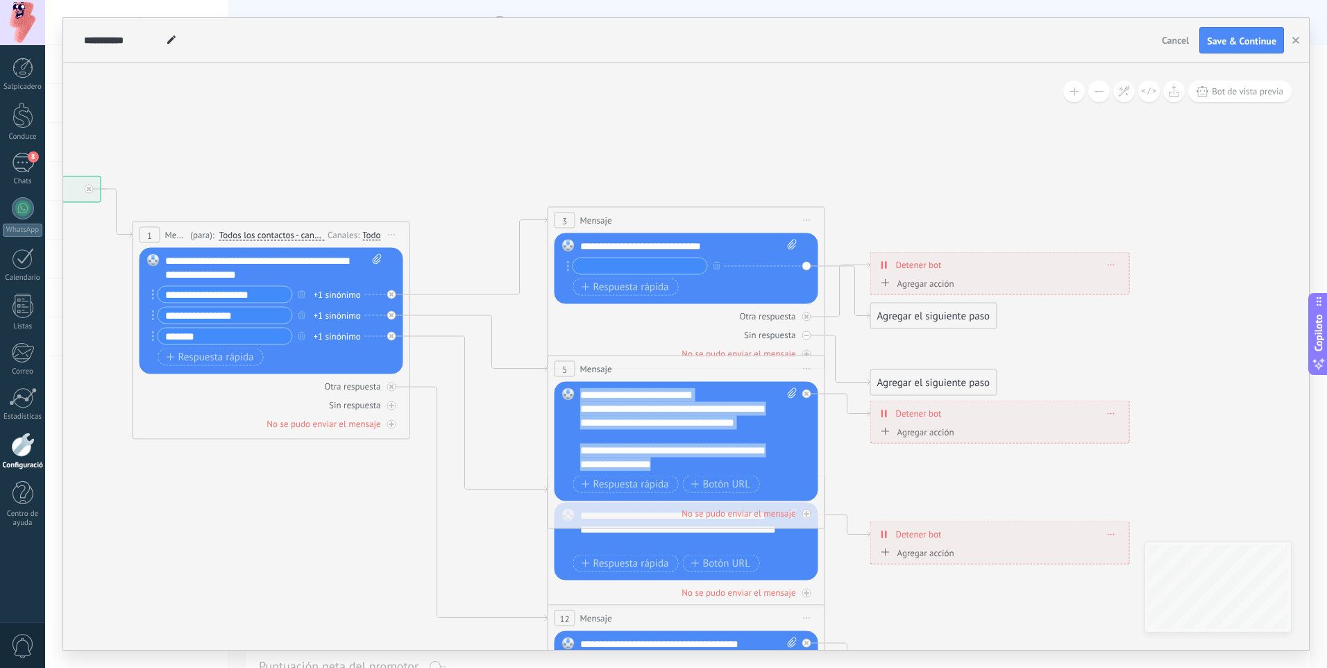
drag, startPoint x: 710, startPoint y: 461, endPoint x: 525, endPoint y: 360, distance: 210.9
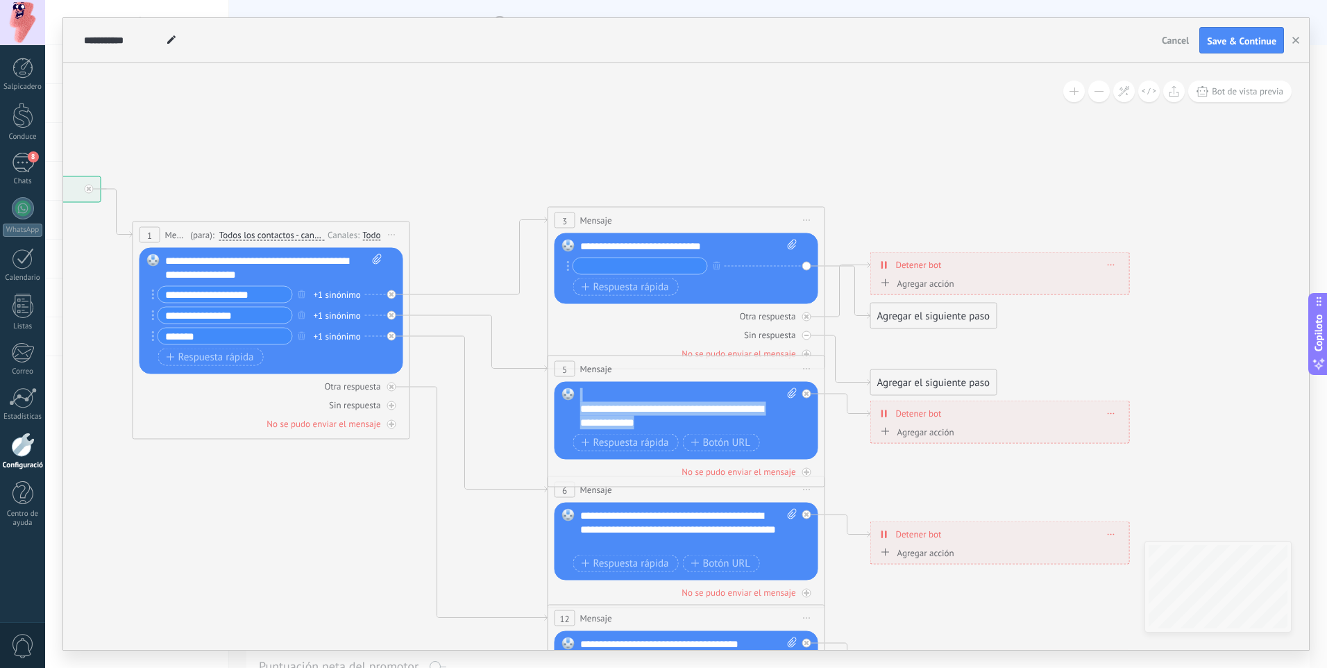
drag, startPoint x: 675, startPoint y: 416, endPoint x: 450, endPoint y: 344, distance: 236.0
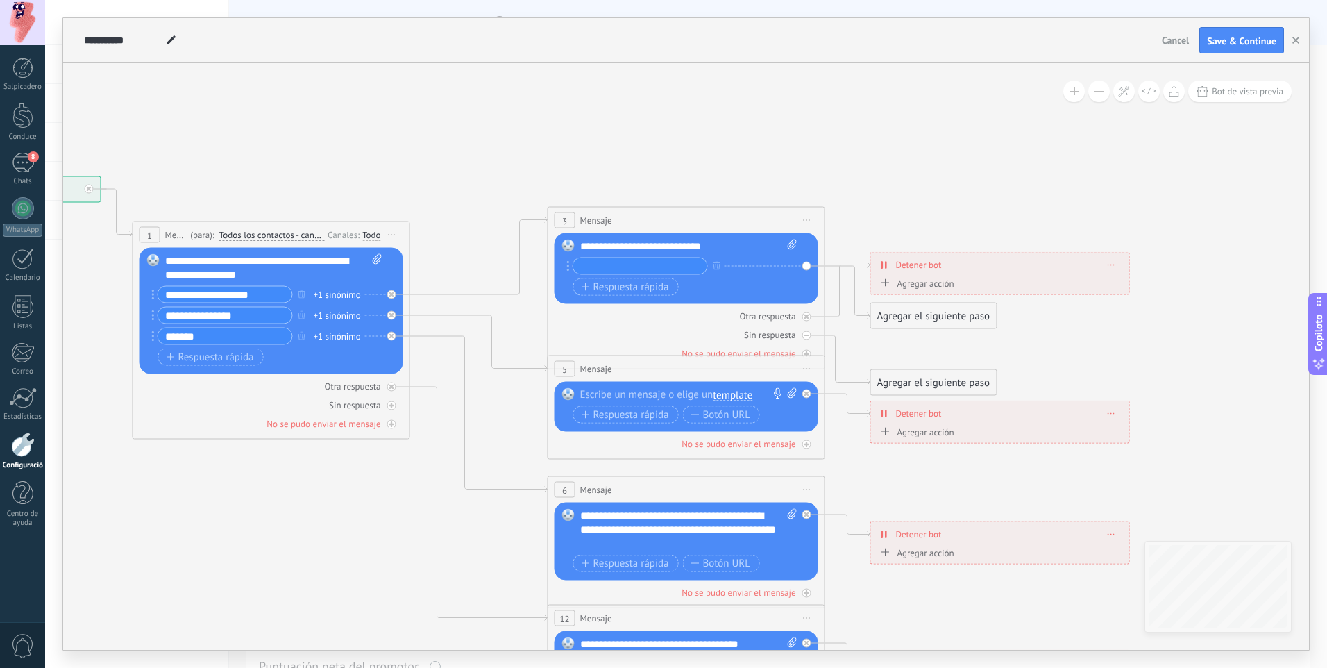
click at [714, 392] on div at bounding box center [683, 395] width 206 height 14
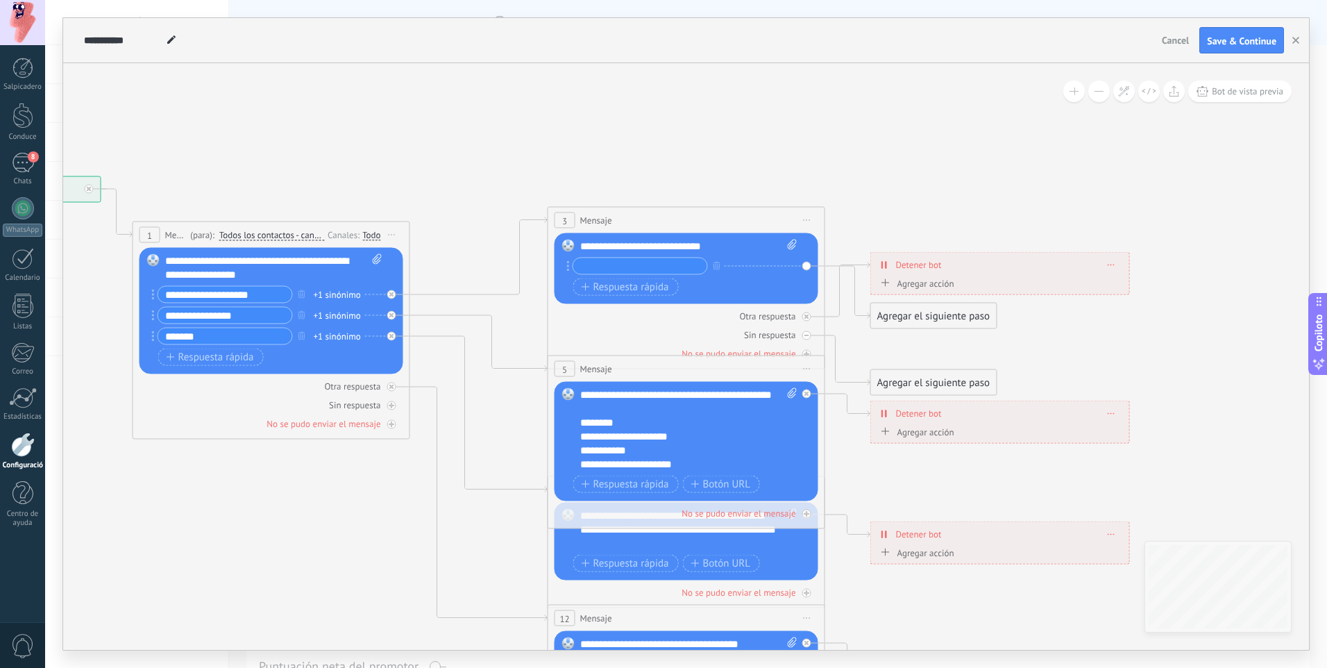
scroll to position [56, 0]
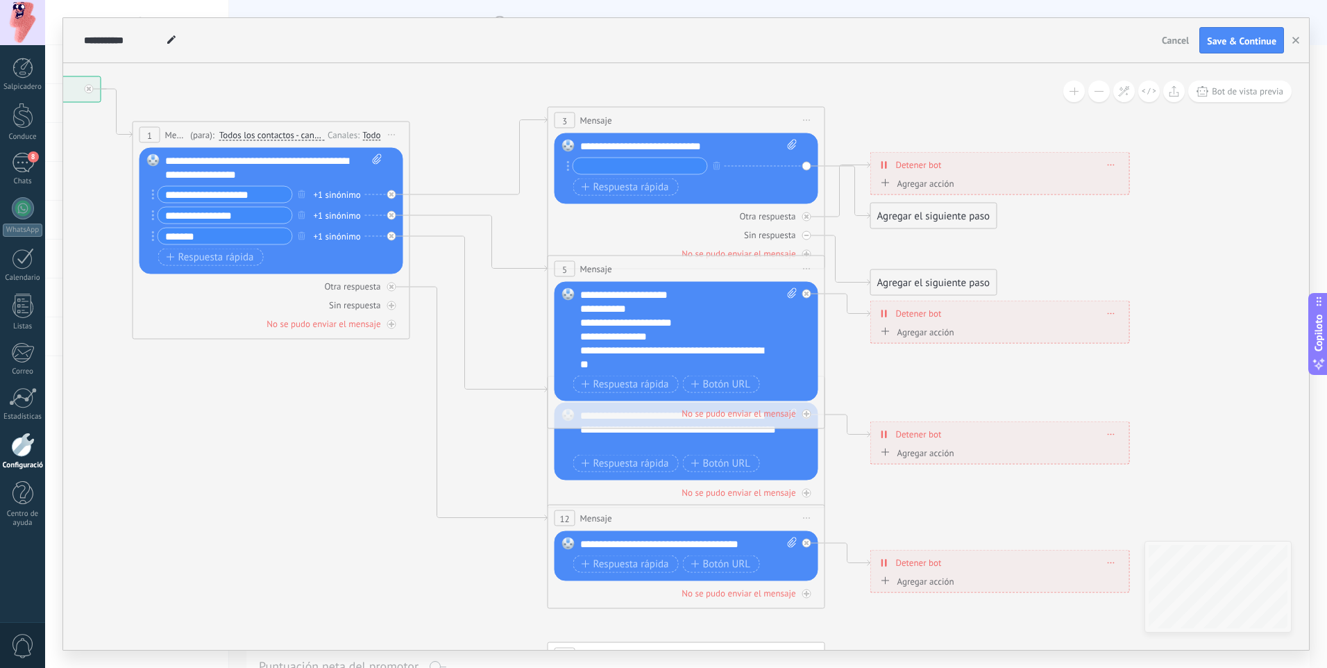
click at [646, 426] on div "5 Mensaje ******* (para): Todos los contactos - canales seleccionados Todos los…" at bounding box center [687, 342] width 278 height 174
click at [485, 400] on icon at bounding box center [718, 437] width 2164 height 1416
click at [456, 481] on icon at bounding box center [718, 437] width 2164 height 1416
click at [512, 463] on icon at bounding box center [718, 437] width 2164 height 1416
drag, startPoint x: 333, startPoint y: 441, endPoint x: 255, endPoint y: 429, distance: 78.7
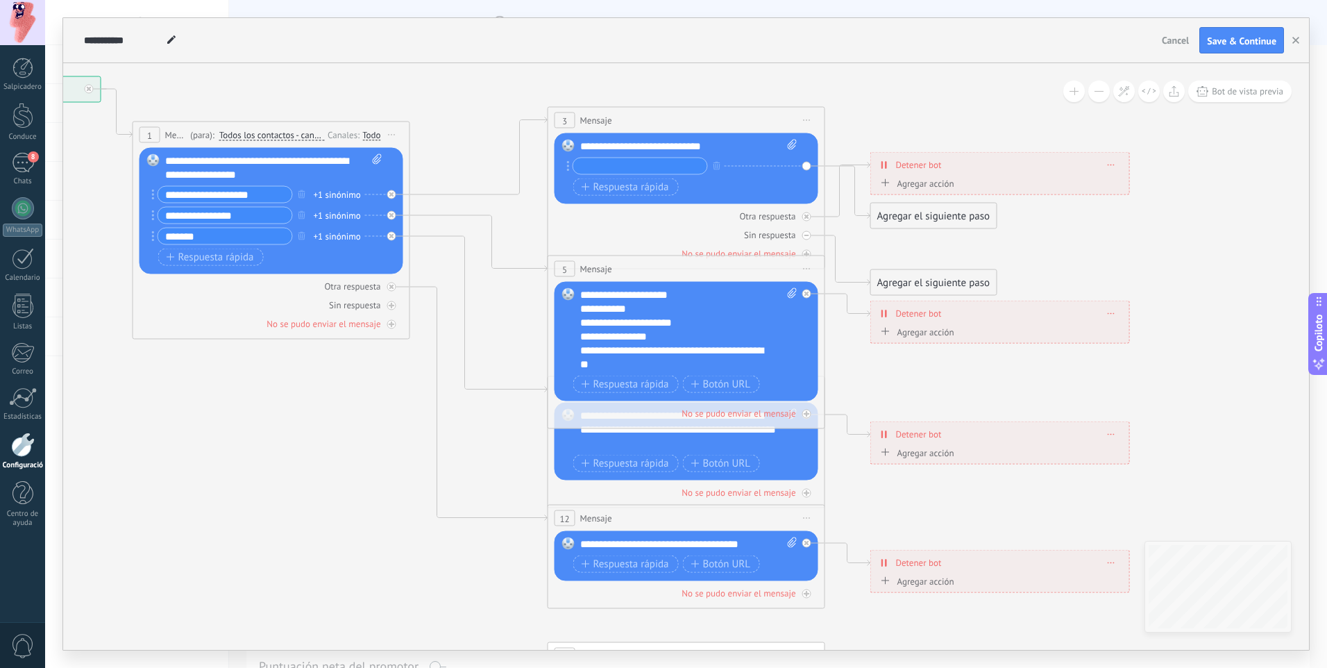
click at [327, 444] on icon at bounding box center [718, 437] width 2164 height 1416
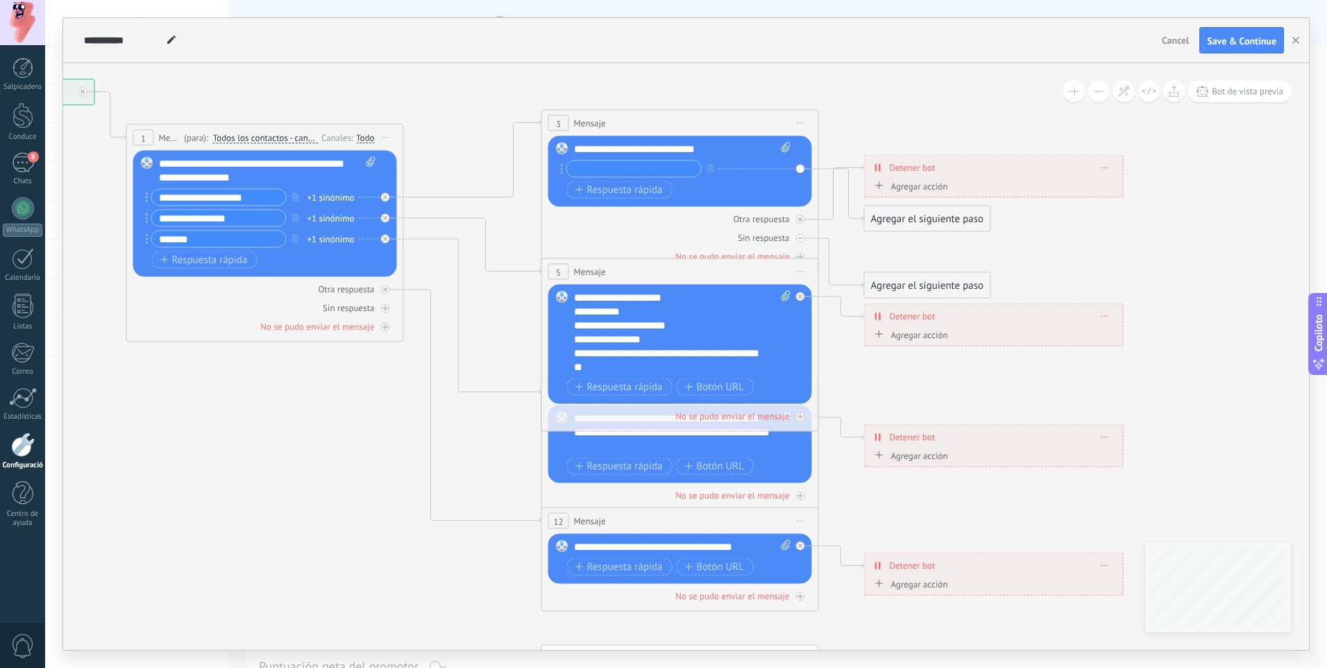
click at [231, 419] on icon at bounding box center [712, 440] width 2164 height 1416
click at [530, 213] on icon at bounding box center [712, 440] width 2164 height 1416
click at [494, 103] on icon at bounding box center [712, 440] width 2164 height 1416
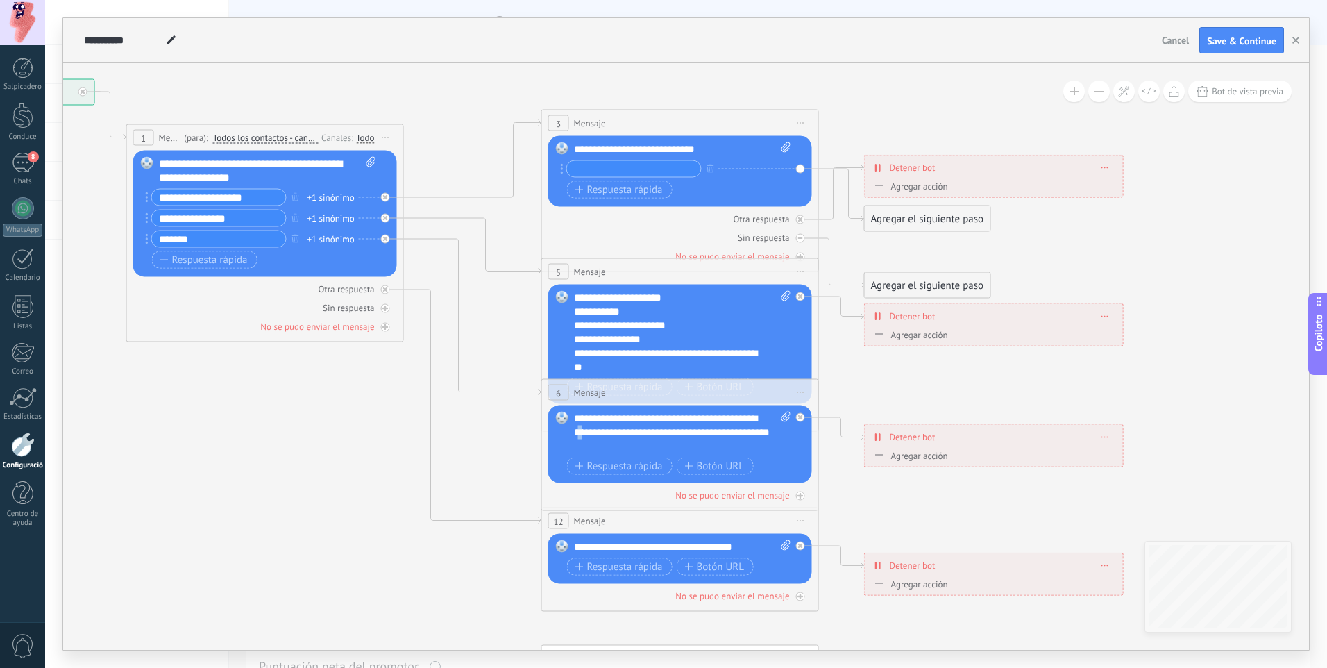
click at [612, 436] on div "**********" at bounding box center [682, 433] width 217 height 42
click at [641, 400] on div "6 Mensaje ******* (para): Todos los contactos - canales seleccionados Todos los…" at bounding box center [680, 393] width 276 height 26
click at [685, 446] on div "**********" at bounding box center [682, 433] width 217 height 42
drag, startPoint x: 757, startPoint y: 544, endPoint x: 786, endPoint y: 562, distance: 33.7
click at [786, 562] on div "**********" at bounding box center [682, 559] width 217 height 39
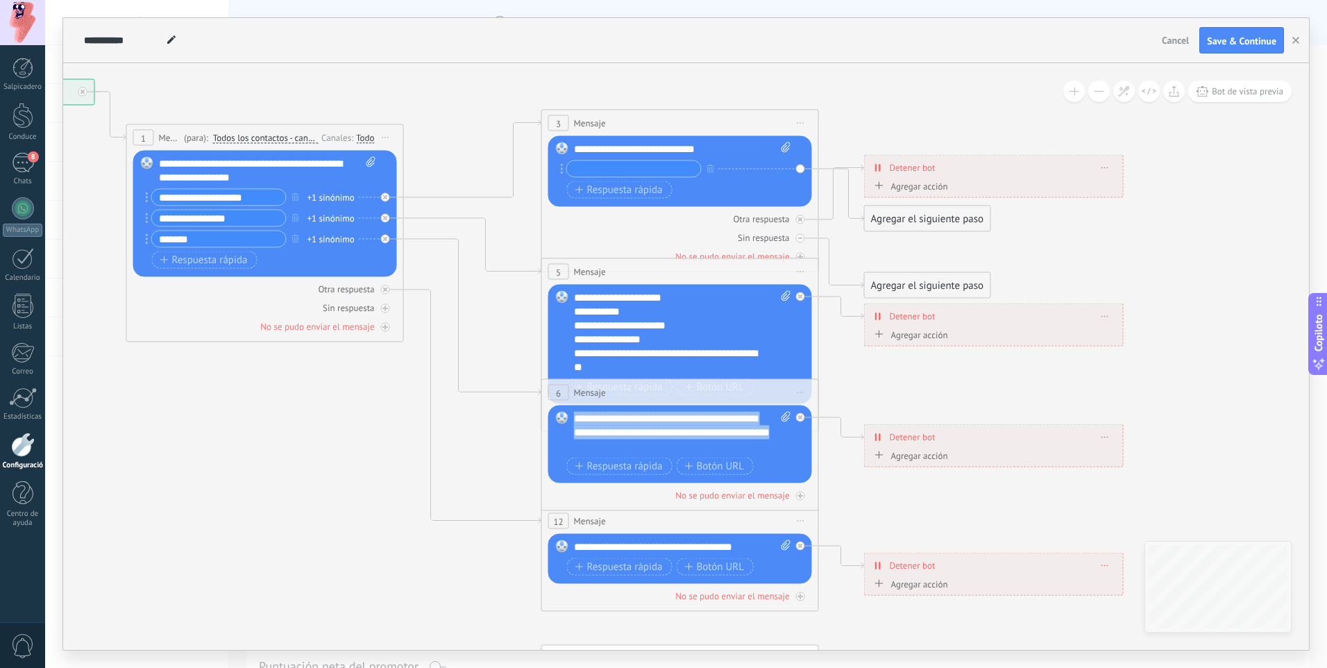
drag, startPoint x: 687, startPoint y: 450, endPoint x: 485, endPoint y: 345, distance: 227.6
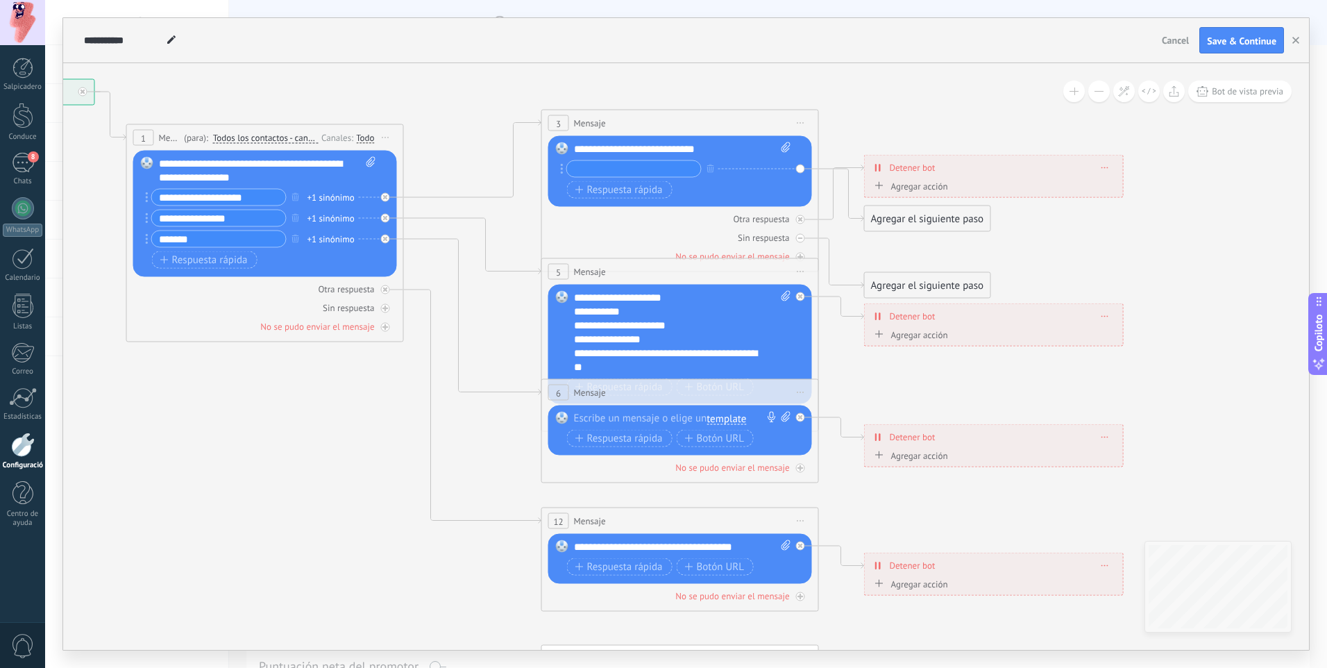
click at [707, 412] on div at bounding box center [677, 419] width 206 height 14
click at [665, 418] on div at bounding box center [677, 419] width 206 height 14
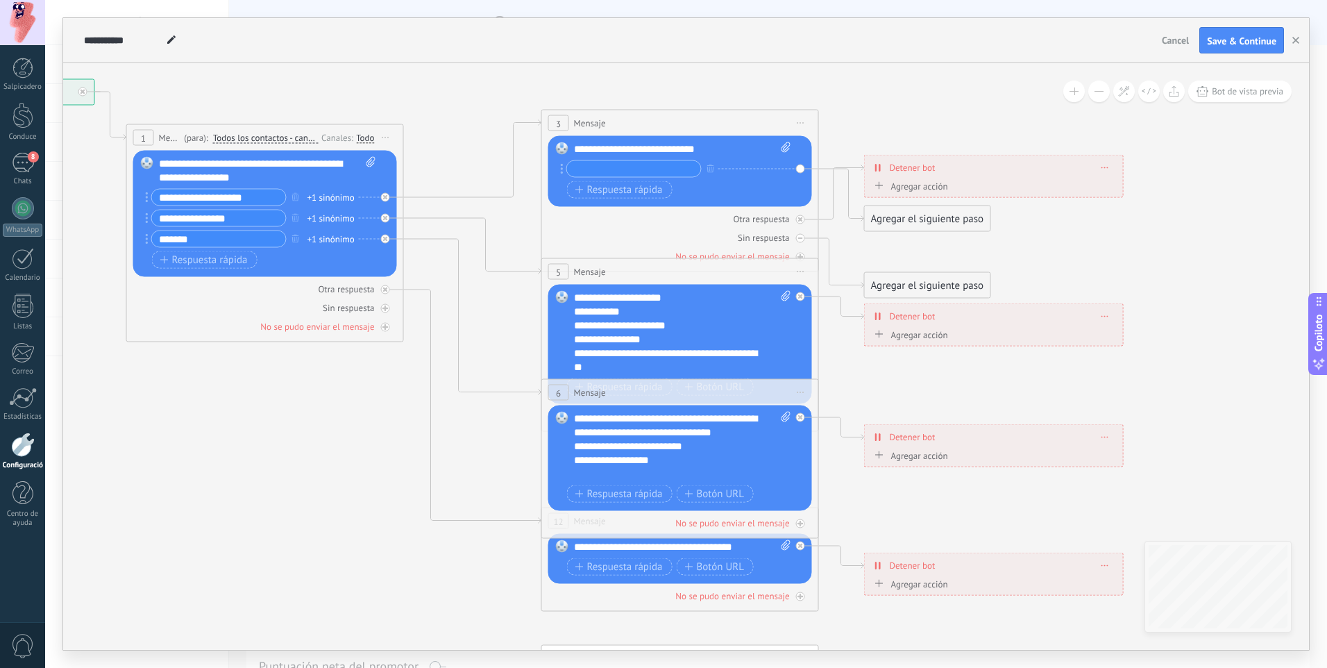
drag, startPoint x: 667, startPoint y: 537, endPoint x: 689, endPoint y: 544, distance: 23.3
click at [668, 537] on div "6 Mensaje ******* (para): Todos los contactos - canales seleccionados Todos los…" at bounding box center [680, 459] width 278 height 160
click at [689, 545] on div "**********" at bounding box center [682, 547] width 217 height 14
click at [740, 545] on div "**********" at bounding box center [682, 547] width 217 height 14
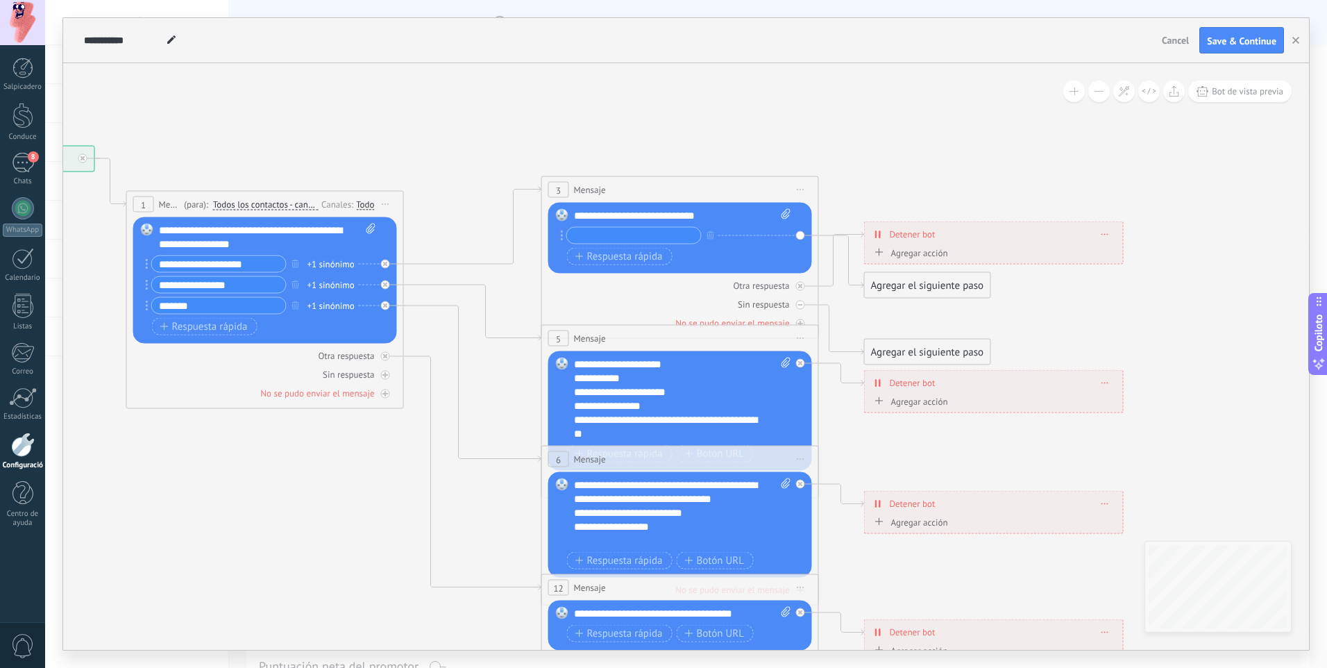
click at [911, 292] on div "Agregar el siguiente paso" at bounding box center [928, 285] width 126 height 23
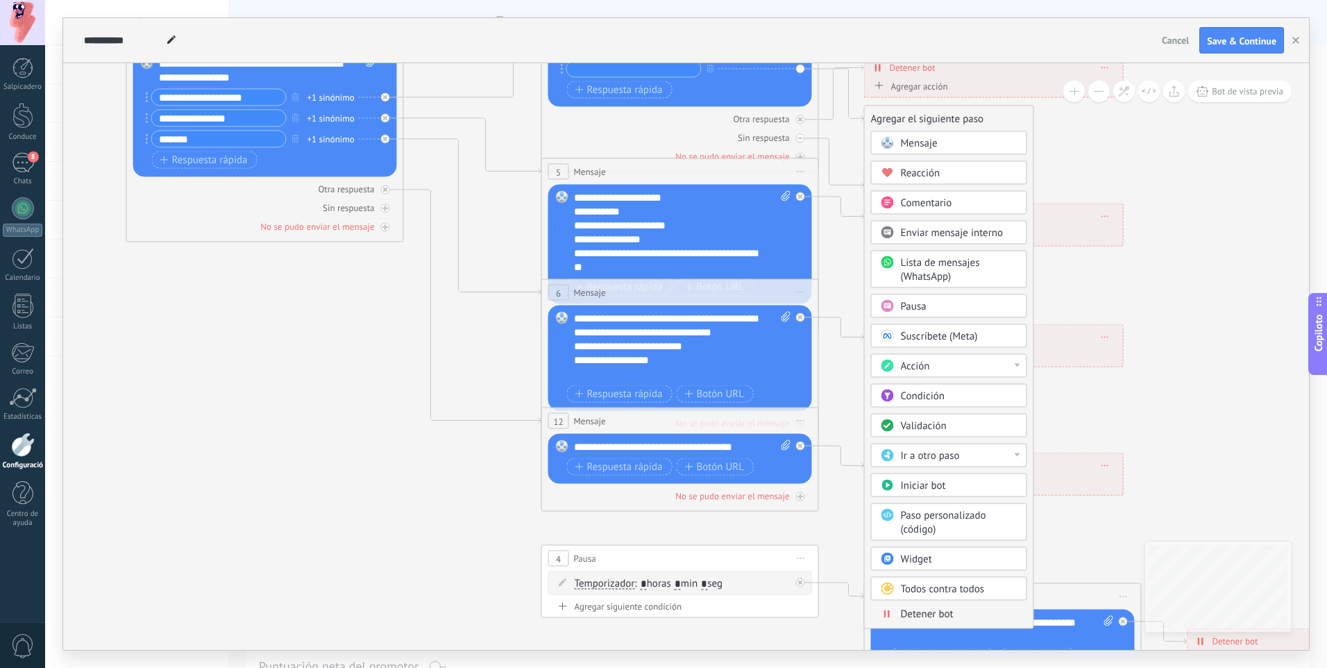
click at [931, 489] on span "Iniciar bot" at bounding box center [923, 485] width 45 height 13
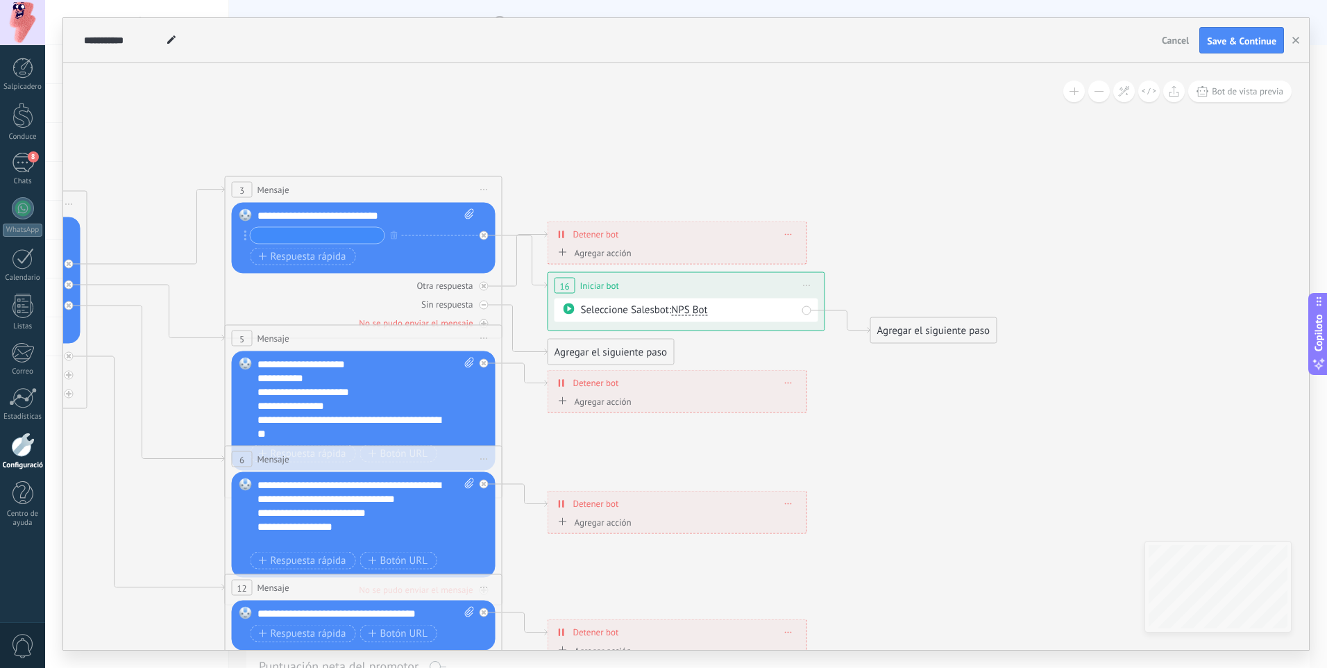
click at [594, 253] on font "Agregar acción" at bounding box center [603, 252] width 57 height 10
click at [594, 253] on button "Marcar conversación cerrada" at bounding box center [635, 252] width 174 height 25
click at [594, 283] on span "Iniciar bot" at bounding box center [632, 276] width 168 height 13
click at [716, 248] on div "Iniciar bot Mark conversation closed Start bot Start bot Mark conversation clos…" at bounding box center [678, 258] width 246 height 24
click at [828, 203] on icon at bounding box center [396, 507] width 2164 height 1416
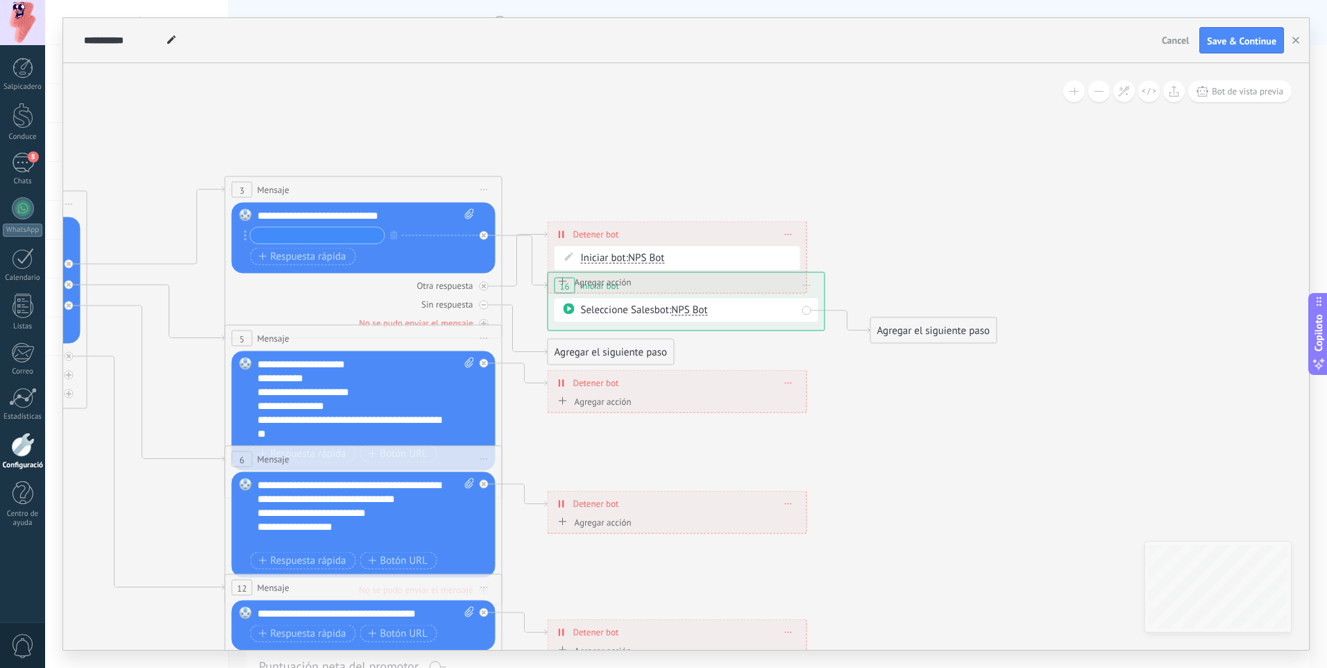
click at [808, 307] on div "Seleccione Salesbot: NPS Bot" at bounding box center [687, 310] width 264 height 24
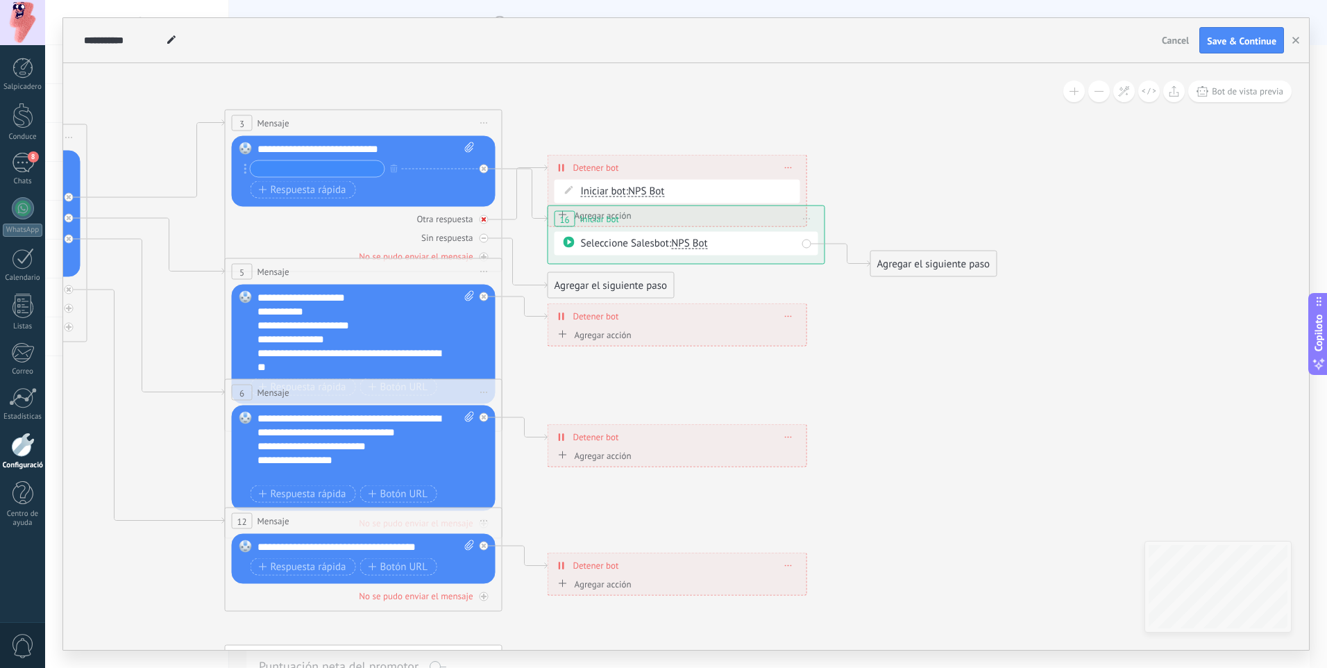
click at [486, 221] on icon at bounding box center [484, 219] width 5 height 5
click at [482, 222] on div at bounding box center [484, 219] width 9 height 9
click at [481, 217] on div at bounding box center [484, 219] width 9 height 9
click at [489, 238] on div "Sin respuesta" at bounding box center [364, 237] width 264 height 13
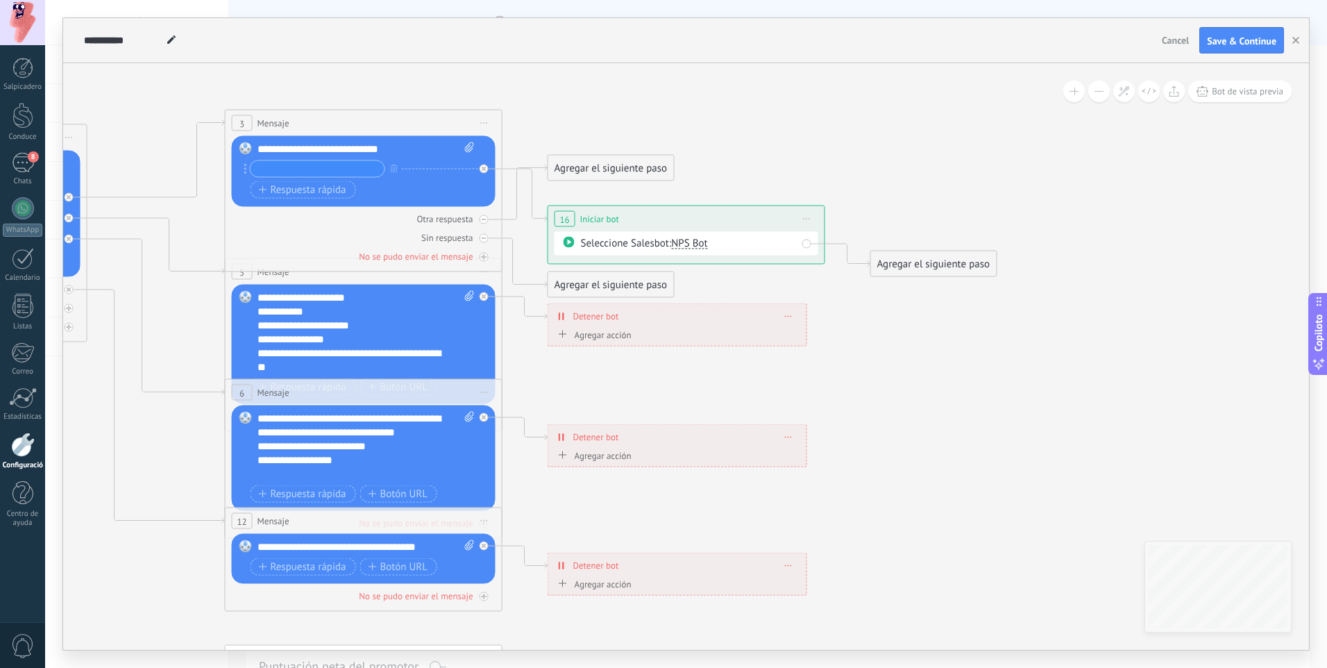
click at [587, 287] on div "Agregar el siguiente paso" at bounding box center [611, 284] width 126 height 23
click at [657, 314] on span ": * horas * min * seg" at bounding box center [685, 309] width 88 height 13
click at [653, 308] on input "*" at bounding box center [650, 310] width 6 height 11
click at [697, 312] on span ": * horas * min * seg" at bounding box center [685, 309] width 88 height 13
click at [696, 312] on span ": * horas * min * seg" at bounding box center [685, 309] width 88 height 13
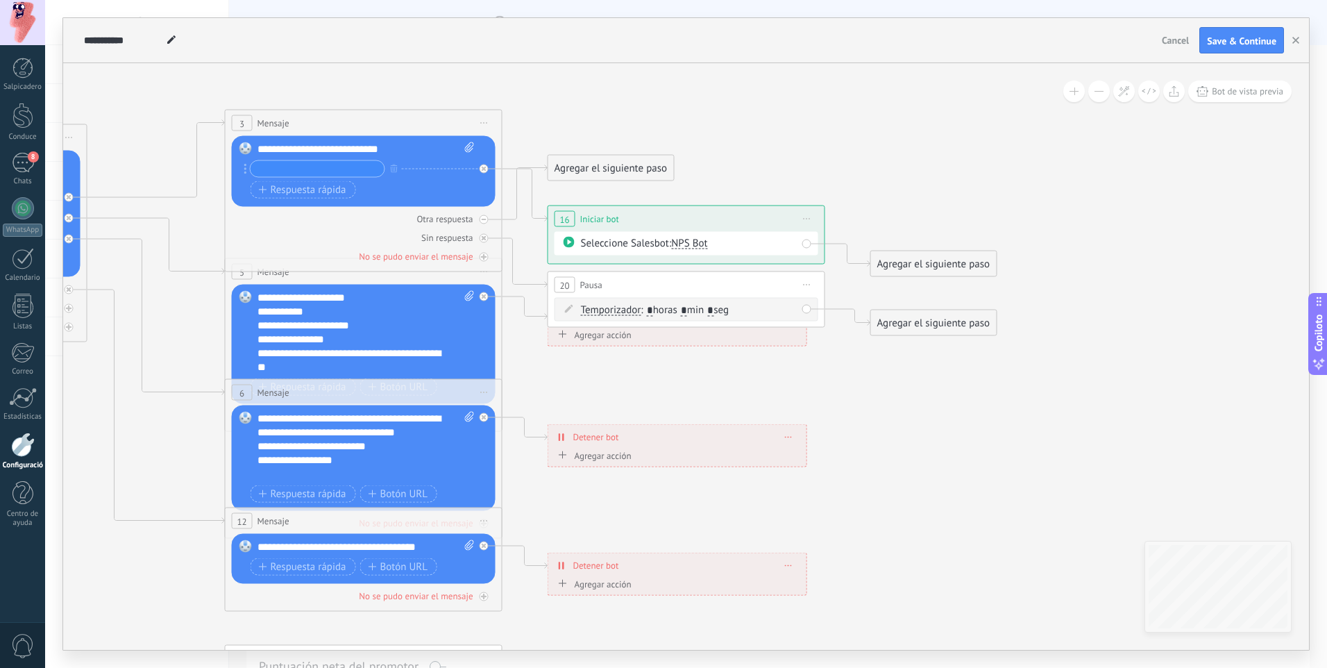
click at [687, 311] on input "*" at bounding box center [684, 310] width 6 height 11
type input "**"
click at [915, 315] on div "Agregar el siguiente paso" at bounding box center [934, 323] width 126 height 23
click at [935, 346] on span "Mensaje" at bounding box center [925, 347] width 37 height 13
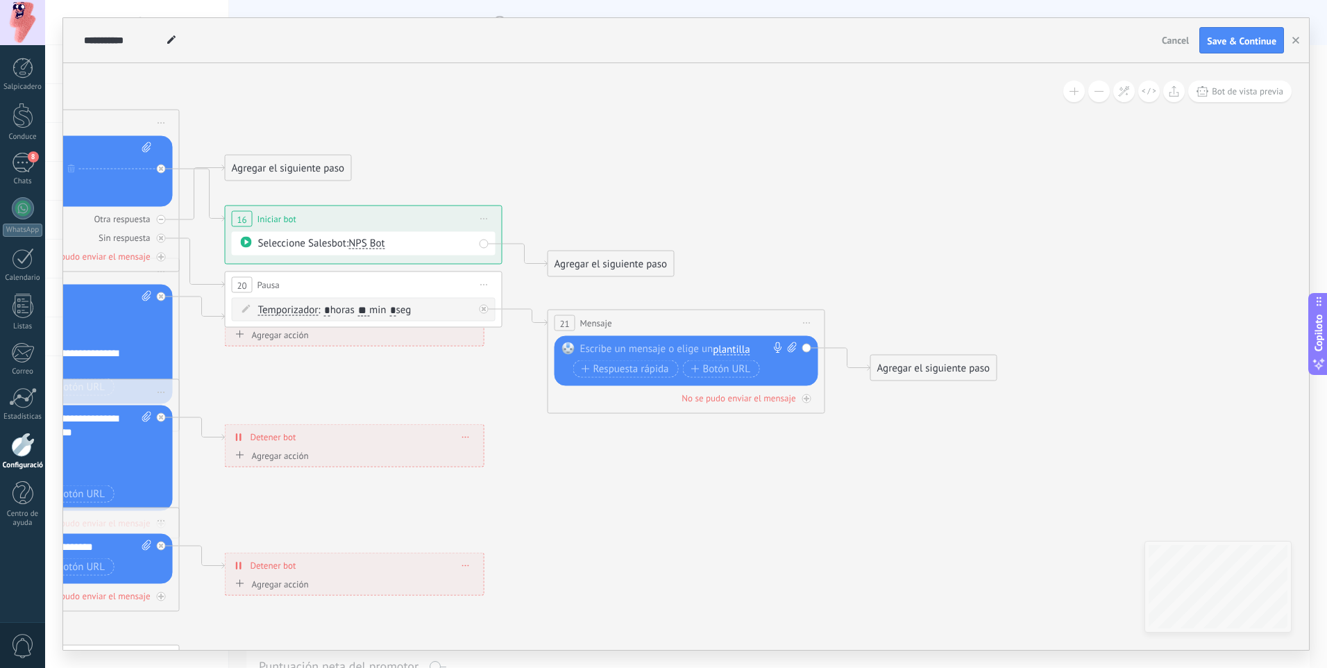
click at [683, 345] on div at bounding box center [683, 349] width 206 height 14
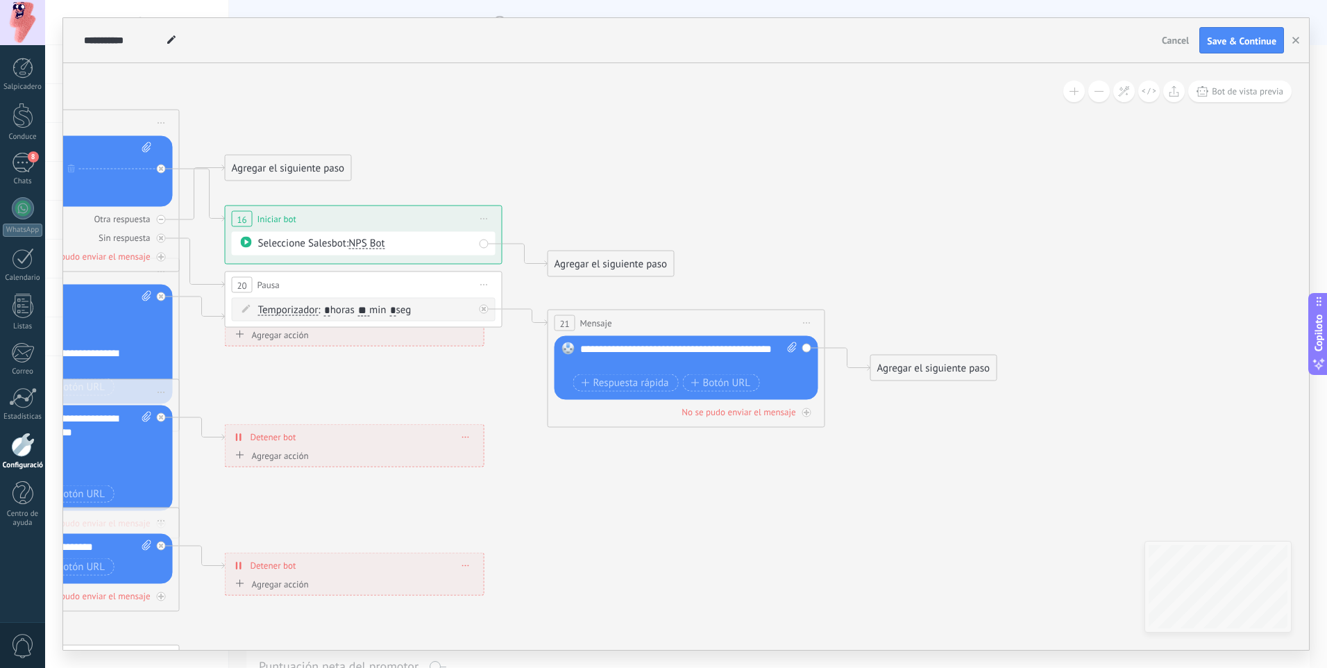
click at [627, 476] on icon at bounding box center [142, 440] width 2302 height 1416
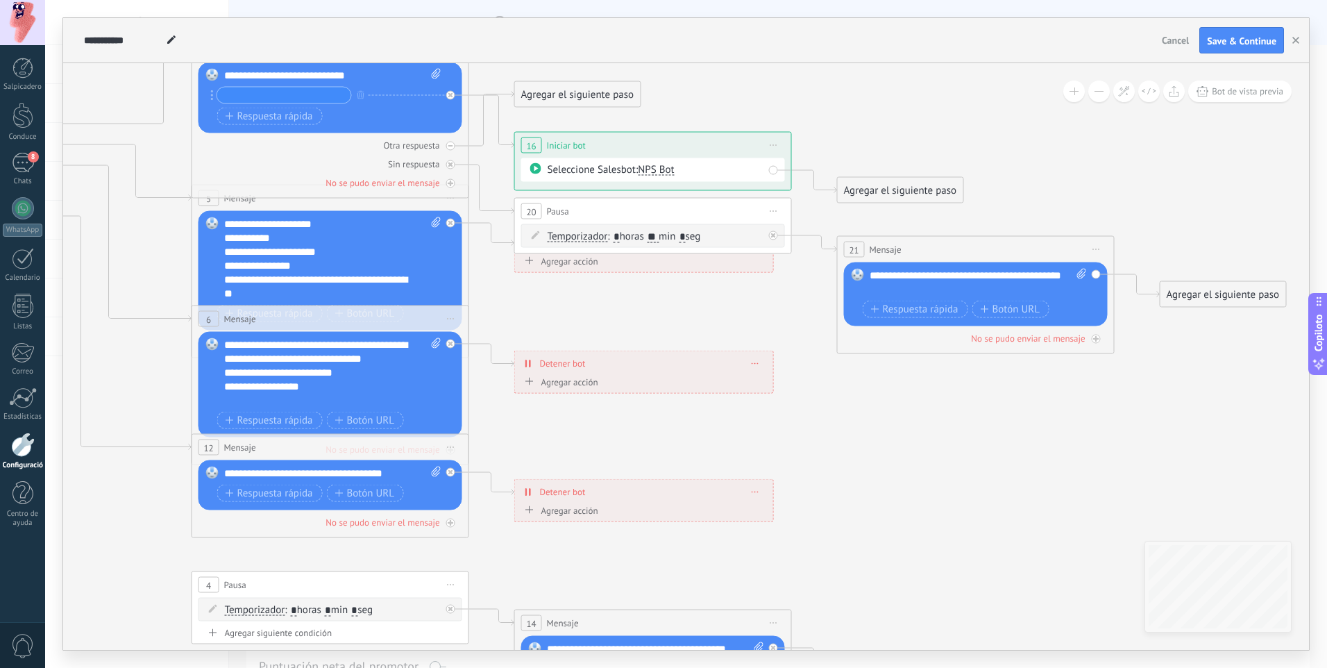
drag, startPoint x: 376, startPoint y: 326, endPoint x: 534, endPoint y: 310, distance: 159.1
click at [534, 310] on icon at bounding box center [431, 366] width 2302 height 1416
click at [519, 321] on icon at bounding box center [431, 366] width 2302 height 1416
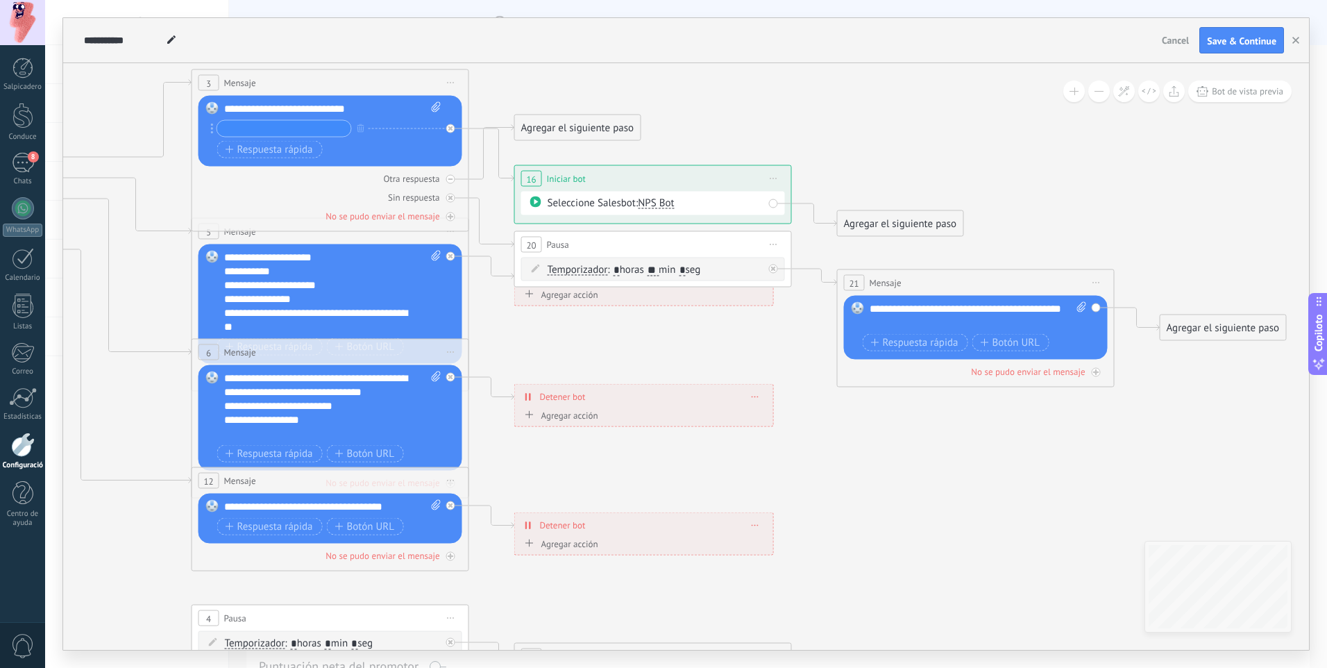
click at [264, 235] on div "5 Mensaje ******* (para): Todos los contactos - canales seleccionados Todos los…" at bounding box center [330, 232] width 276 height 26
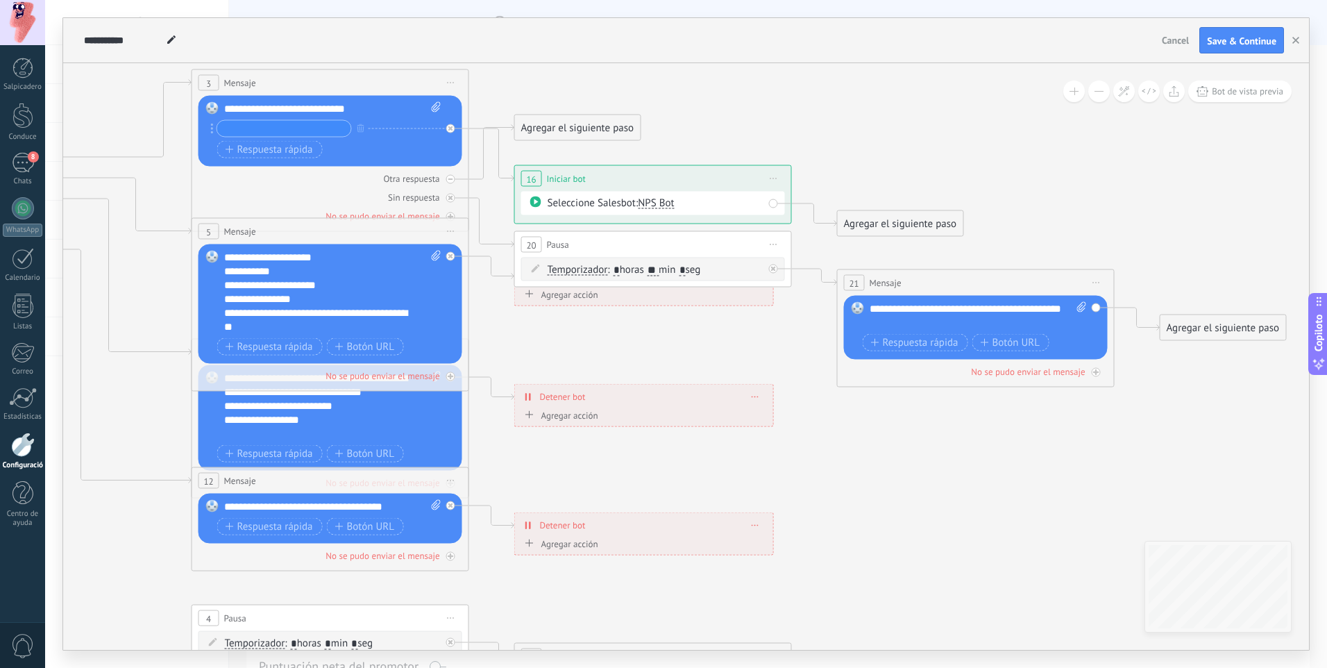
click at [578, 342] on icon at bounding box center [431, 400] width 2302 height 1416
click at [518, 327] on icon at bounding box center [431, 400] width 2302 height 1416
click at [474, 211] on icon at bounding box center [491, 222] width 45 height 49
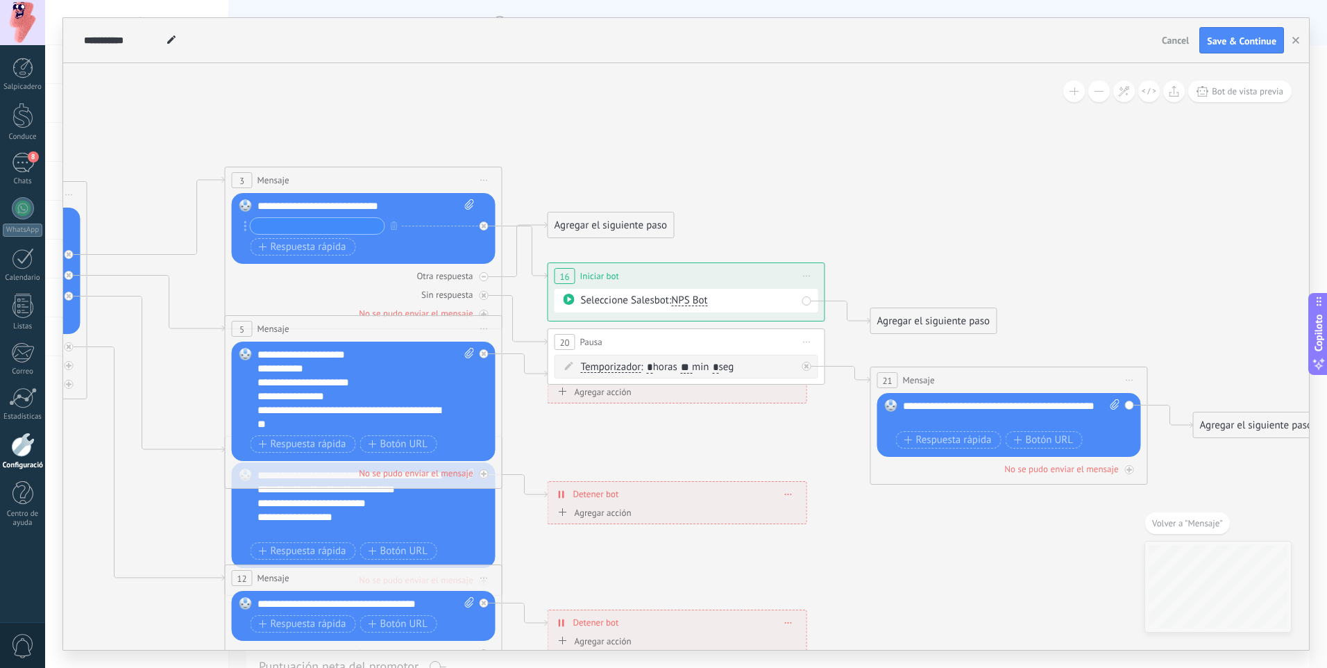
click at [187, 432] on icon at bounding box center [465, 497] width 2302 height 1416
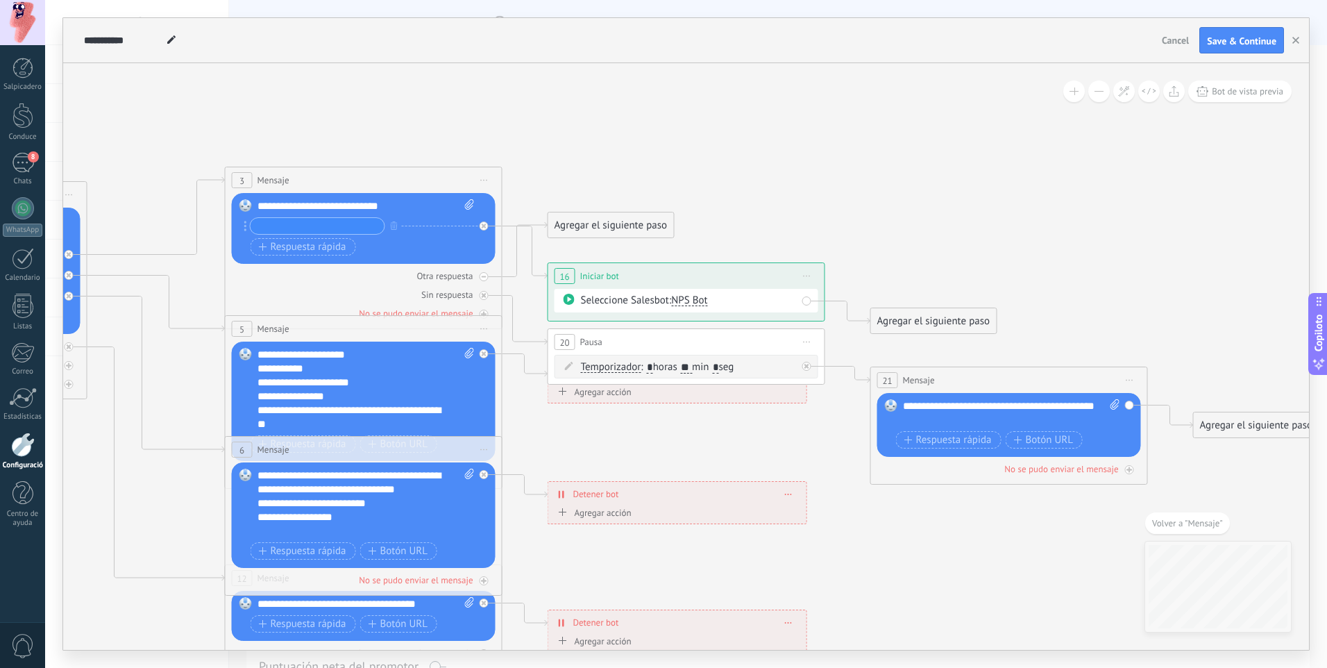
click at [239, 496] on div "**********" at bounding box center [364, 515] width 264 height 106
click at [353, 428] on div "**********" at bounding box center [354, 417] width 193 height 28
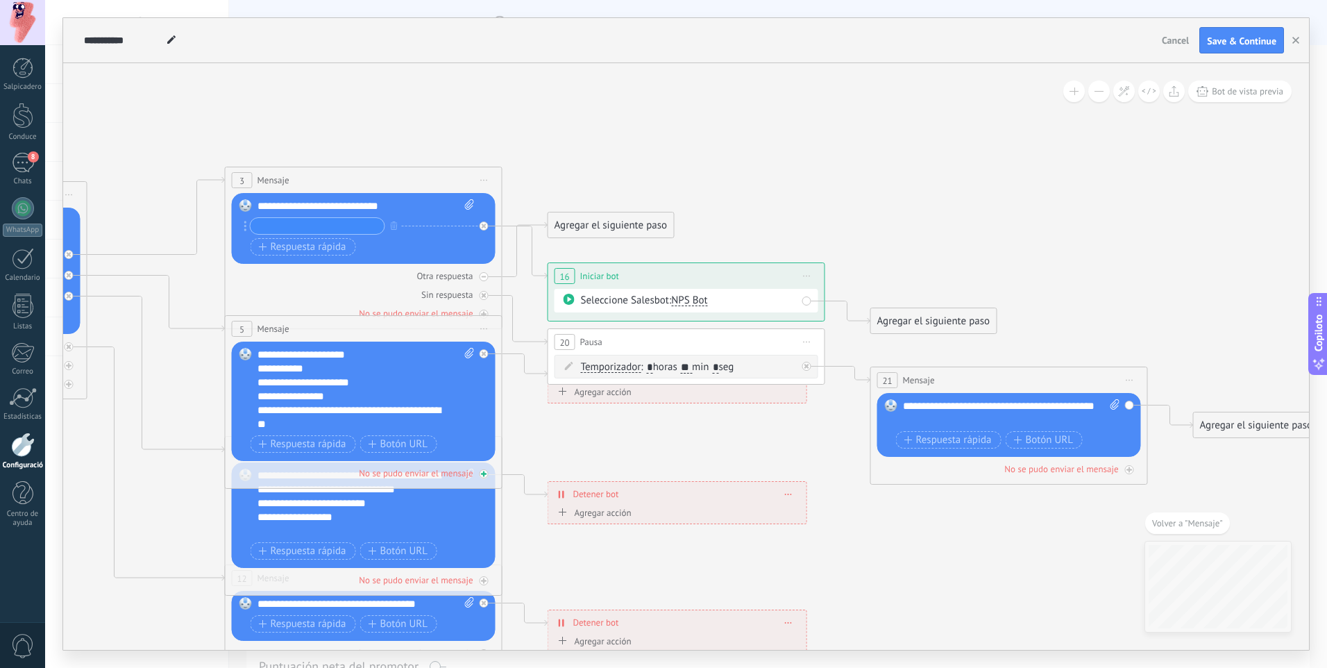
click at [314, 472] on div "No se pudo enviar el mensaje" at bounding box center [364, 472] width 264 height 13
click at [323, 446] on font "Respuesta rápida" at bounding box center [309, 444] width 76 height 11
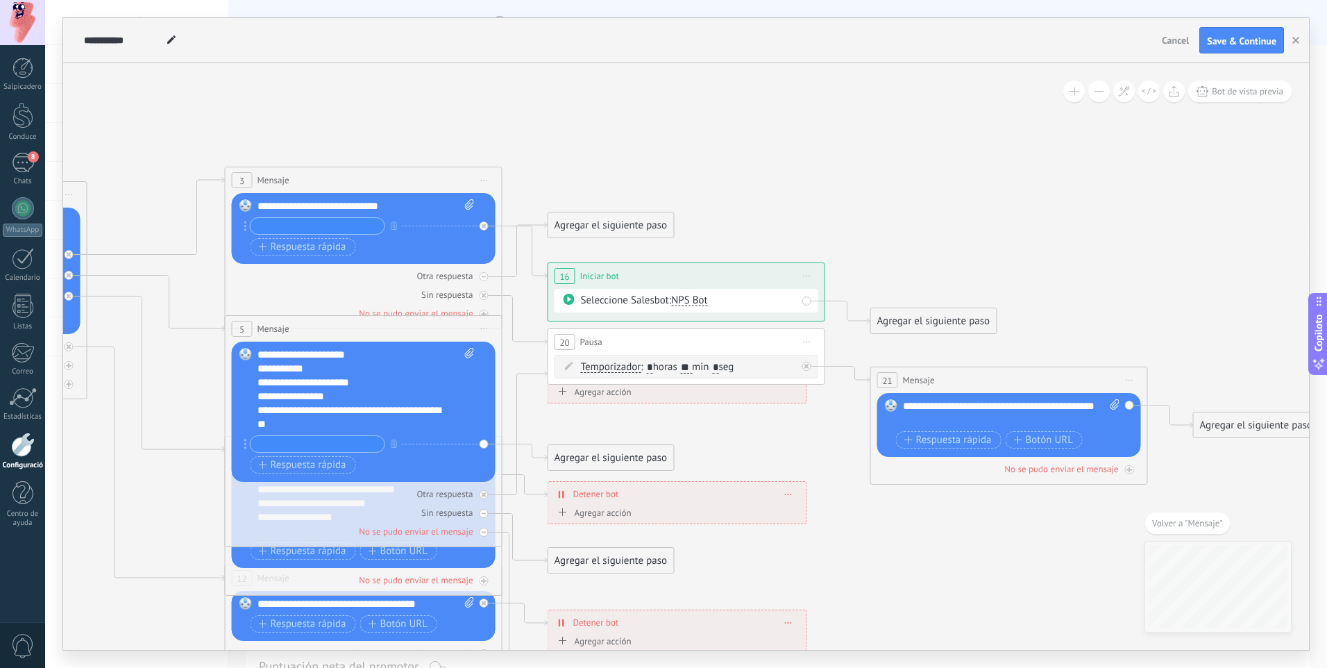
click at [530, 421] on icon at bounding box center [465, 497] width 2302 height 1416
click at [532, 420] on icon at bounding box center [465, 497] width 2302 height 1416
click at [96, 508] on icon at bounding box center [465, 497] width 2302 height 1416
drag, startPoint x: 247, startPoint y: 534, endPoint x: 74, endPoint y: 496, distance: 177.7
click at [245, 534] on div "No se pudo enviar el mensaje" at bounding box center [364, 531] width 264 height 13
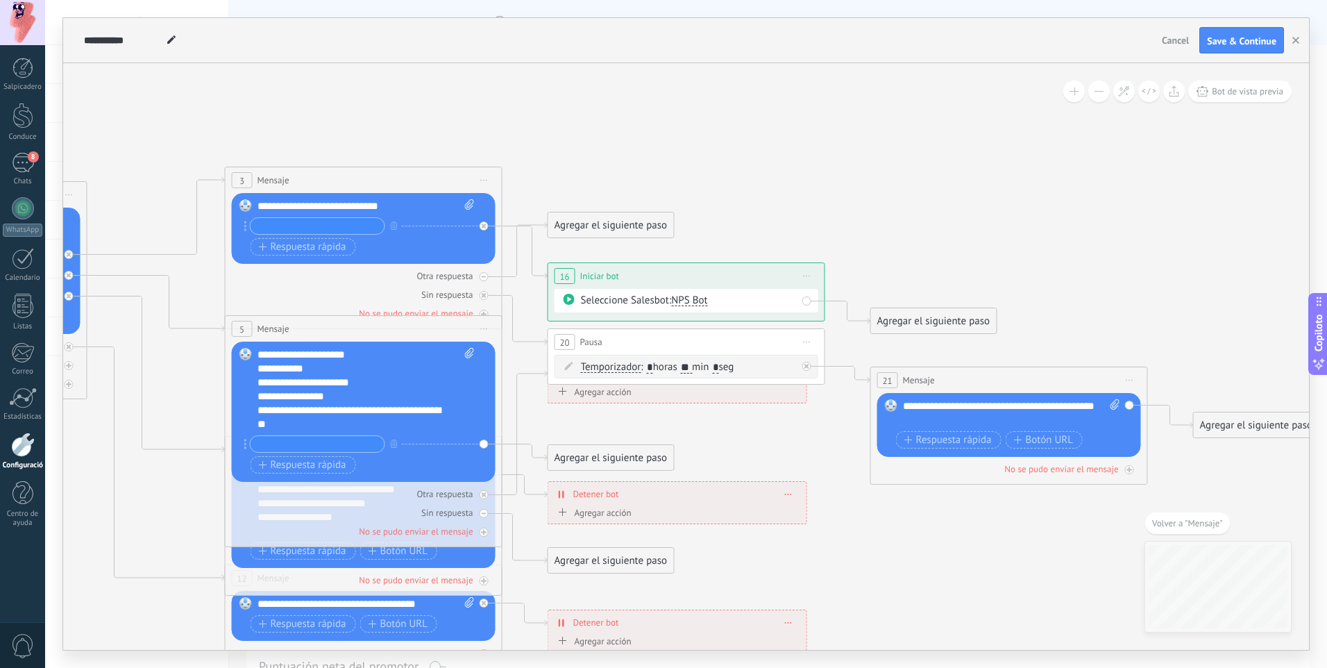
drag, startPoint x: 96, startPoint y: 503, endPoint x: 194, endPoint y: 503, distance: 97.9
click at [103, 503] on icon at bounding box center [465, 497] width 2302 height 1416
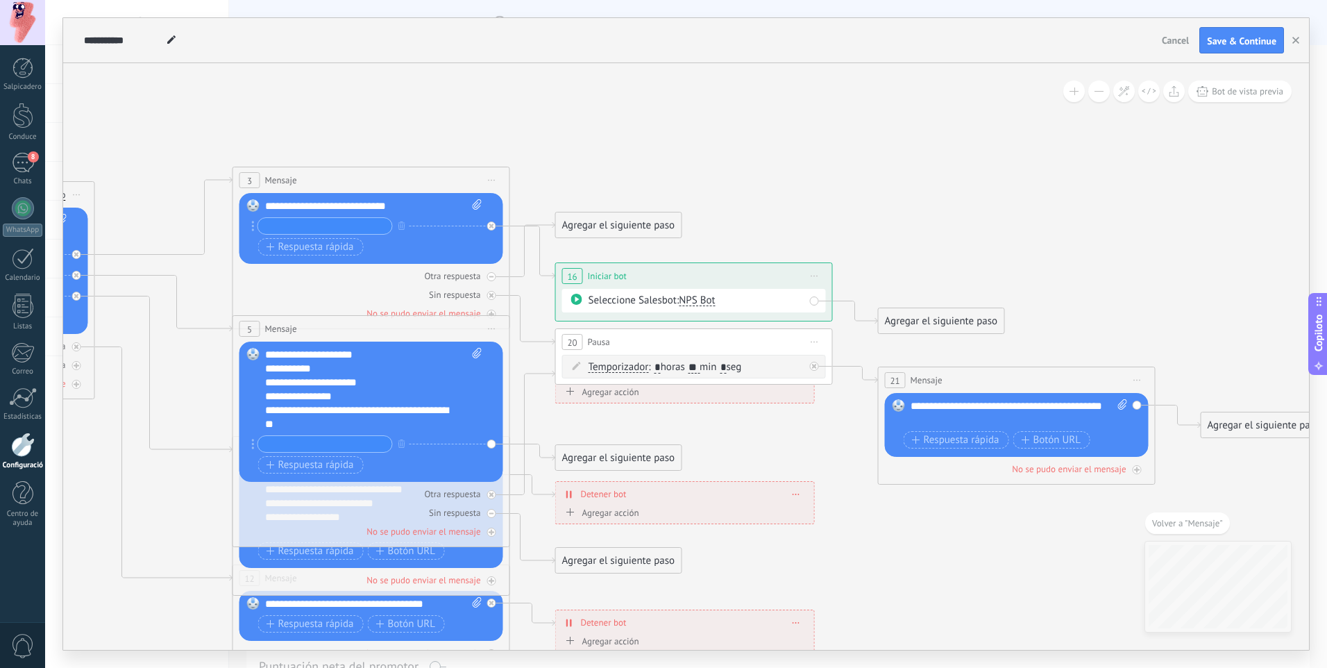
click at [194, 503] on icon at bounding box center [472, 497] width 2302 height 1416
click at [612, 431] on icon at bounding box center [472, 497] width 2302 height 1416
click at [813, 465] on icon at bounding box center [472, 497] width 2302 height 1416
click at [789, 562] on icon at bounding box center [472, 497] width 2302 height 1416
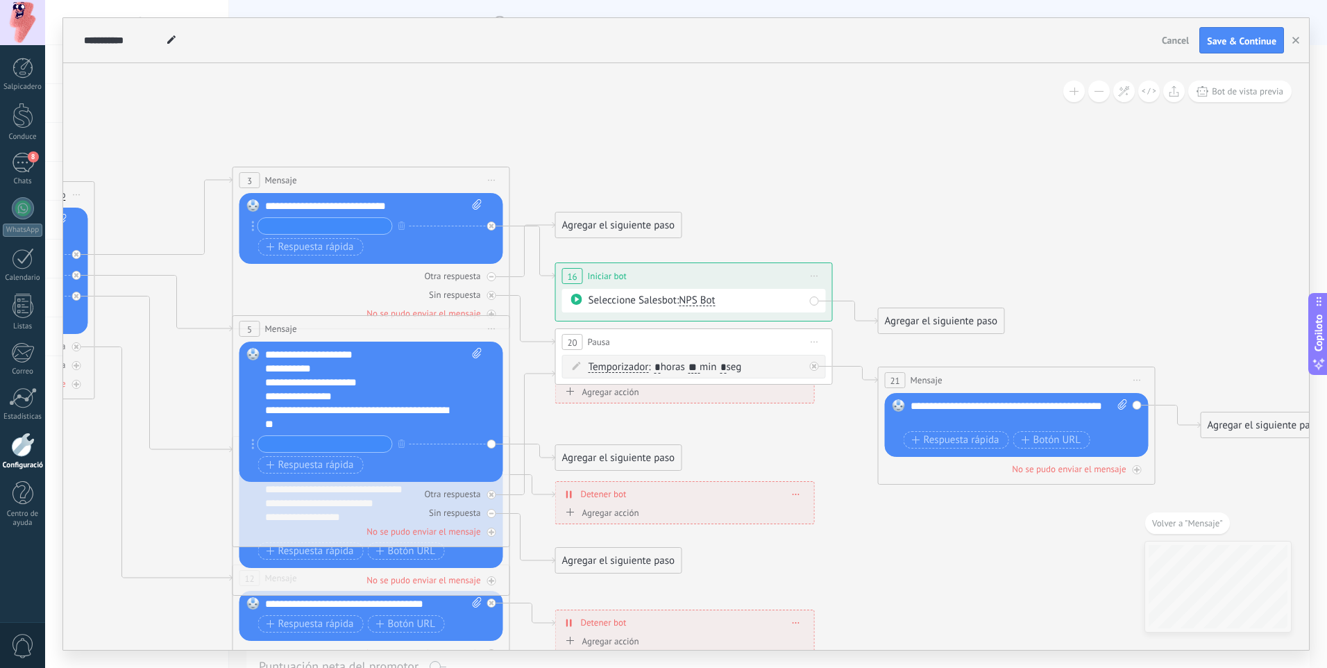
click at [1073, 251] on icon at bounding box center [472, 497] width 2302 height 1416
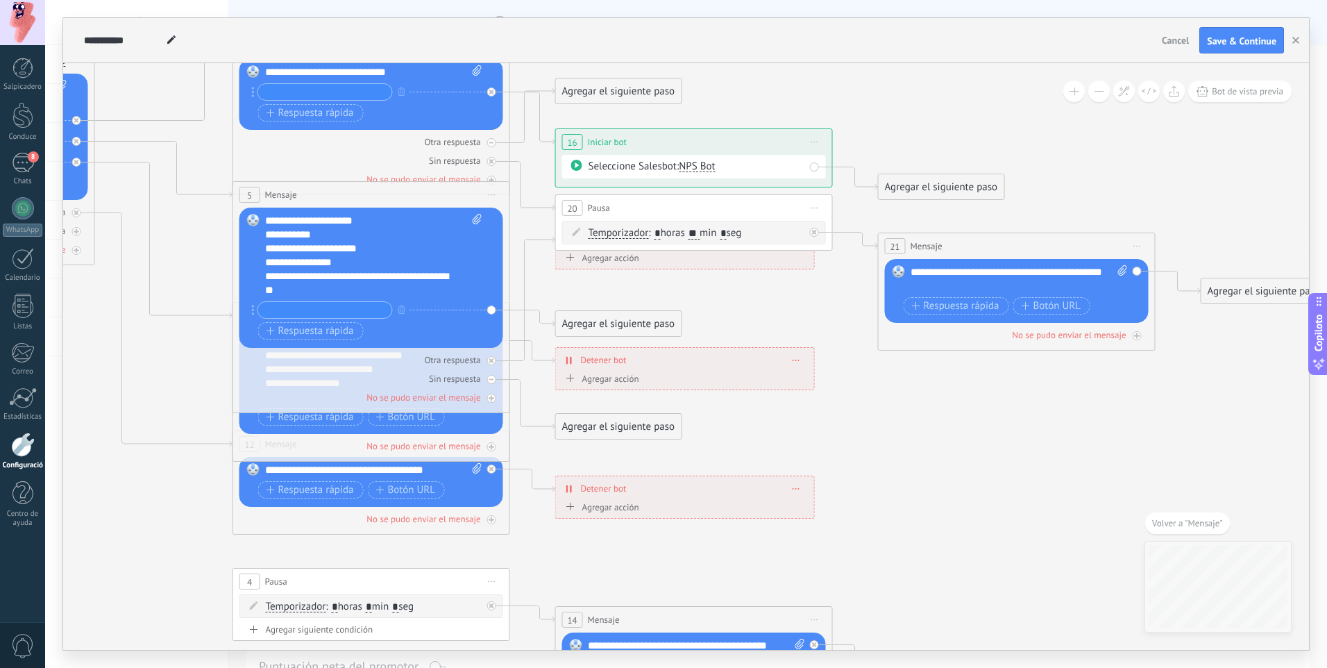
click at [945, 415] on icon at bounding box center [472, 363] width 2302 height 1416
click at [195, 403] on icon at bounding box center [472, 363] width 2302 height 1416
click at [314, 462] on div "**********" at bounding box center [371, 482] width 264 height 50
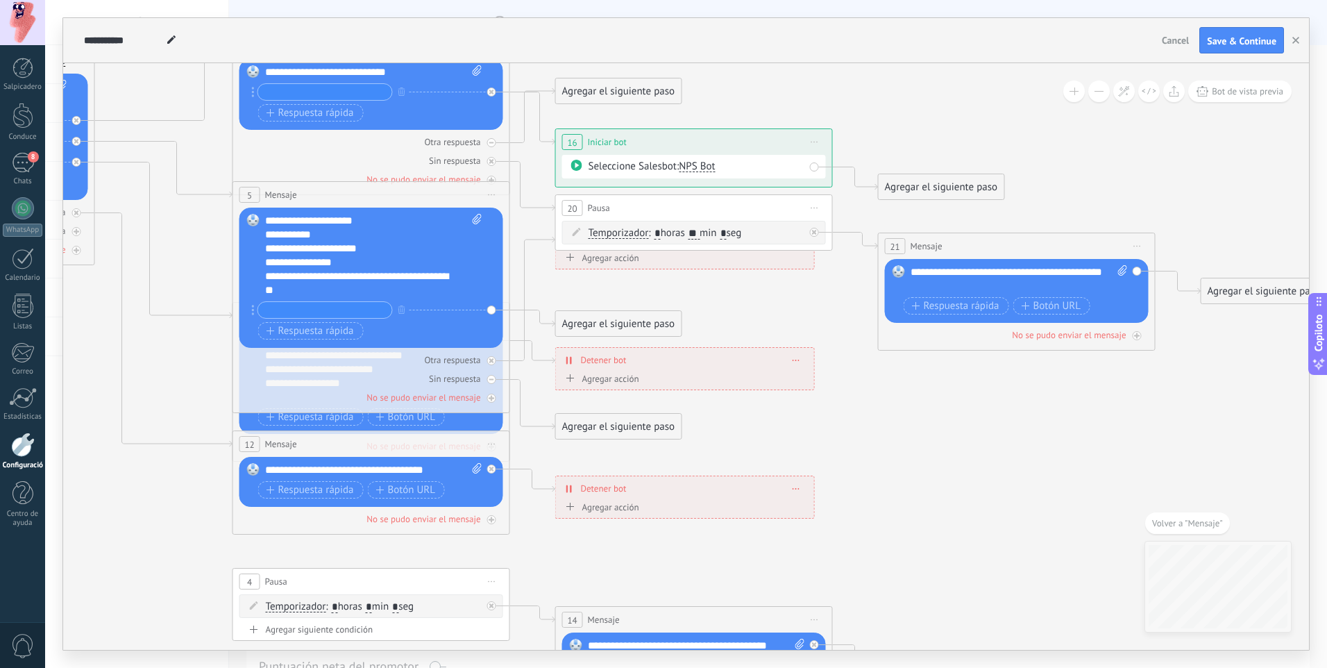
click at [339, 470] on div "**********" at bounding box center [373, 470] width 217 height 14
click at [492, 380] on icon at bounding box center [491, 379] width 5 height 1
click at [491, 380] on icon at bounding box center [491, 379] width 7 height 7
click at [491, 373] on div "Sin respuesta" at bounding box center [371, 378] width 264 height 13
click at [394, 460] on div "**********" at bounding box center [371, 482] width 264 height 50
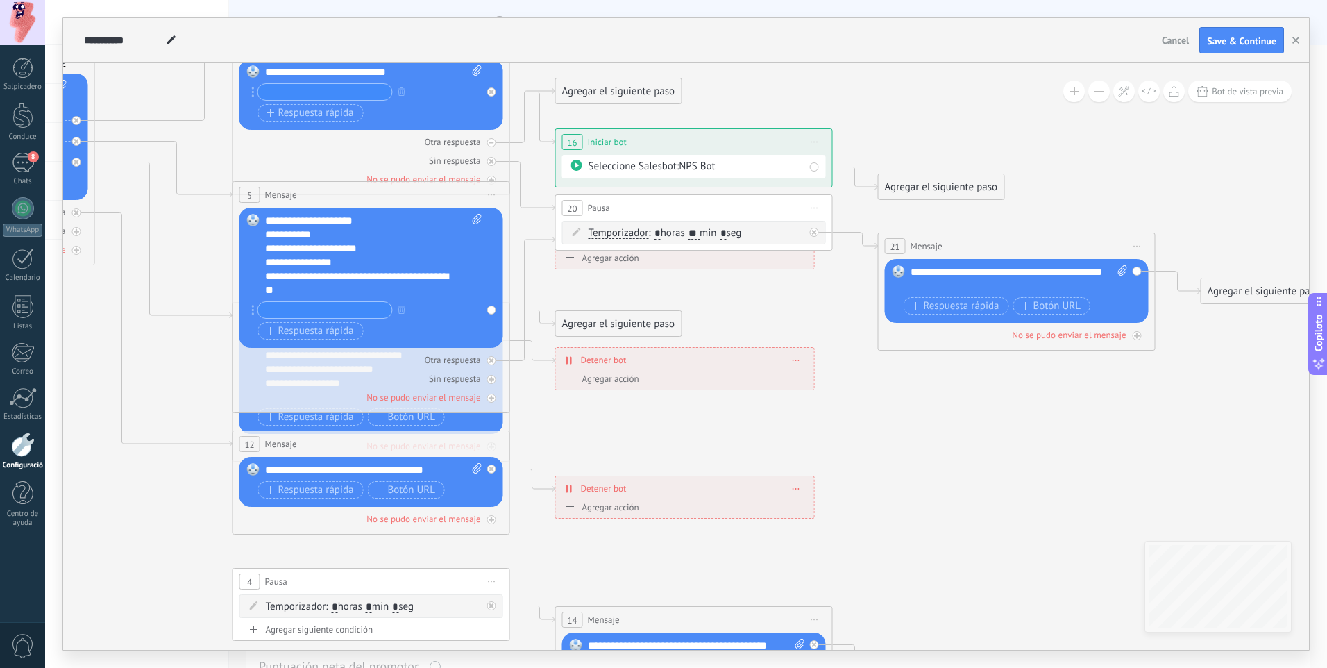
click at [552, 414] on icon at bounding box center [472, 363] width 2302 height 1416
click at [498, 380] on div "Sin respuesta" at bounding box center [371, 378] width 264 height 13
click at [571, 285] on div "Agregar el siguiente paso" at bounding box center [619, 290] width 126 height 23
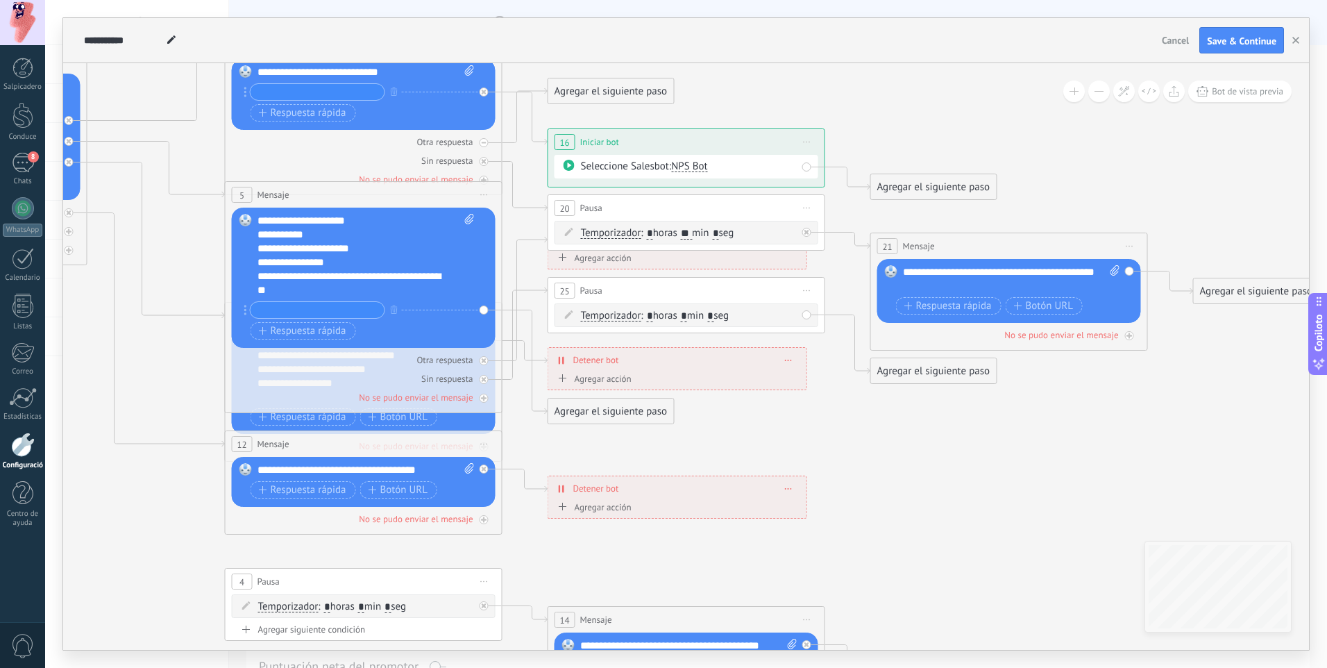
click at [600, 296] on span "Pausa" at bounding box center [591, 290] width 22 height 13
click at [607, 292] on div "25 Pausa ***** Inicie la vista previa aquí Rebautizar Duplicado Borrar" at bounding box center [686, 291] width 276 height 26
click at [680, 317] on span ": * horas * min * seg" at bounding box center [685, 315] width 88 height 13
click at [698, 320] on span ": * horas * min * seg" at bounding box center [685, 315] width 88 height 13
click at [687, 314] on input "*" at bounding box center [684, 316] width 6 height 11
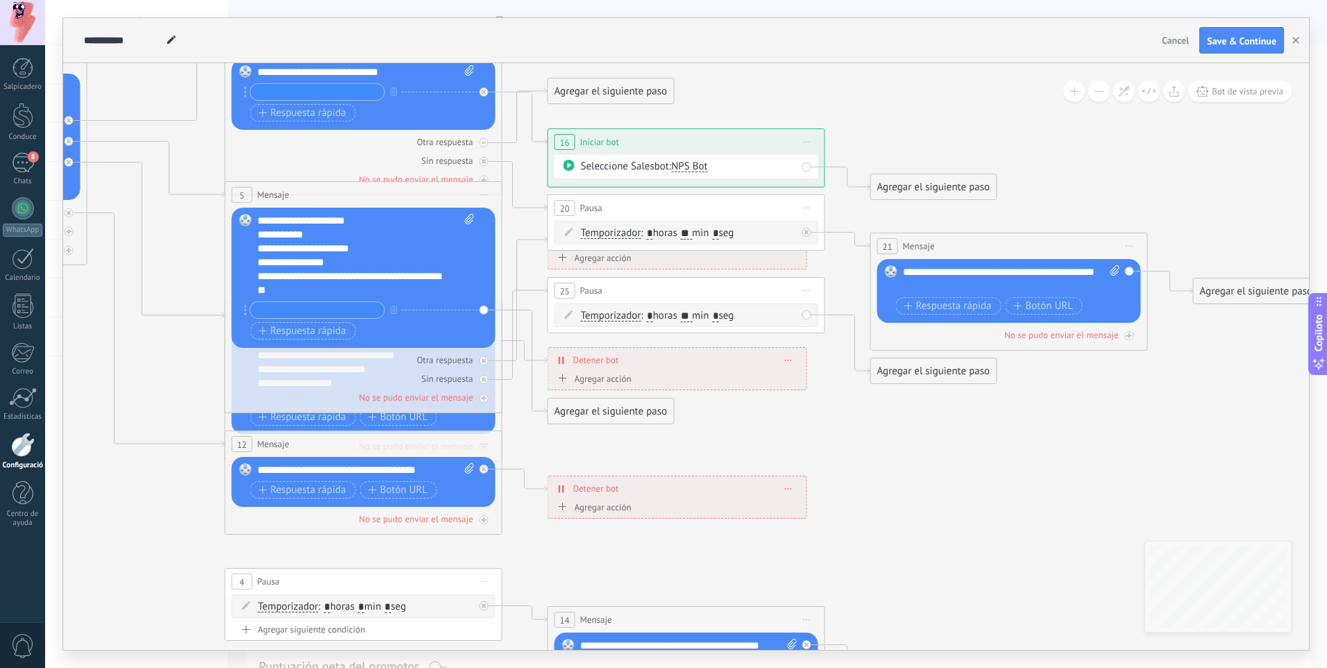
type input "**"
click at [907, 369] on div "Agregar el siguiente paso" at bounding box center [934, 371] width 126 height 23
click at [922, 394] on span "Mensaje" at bounding box center [925, 395] width 37 height 13
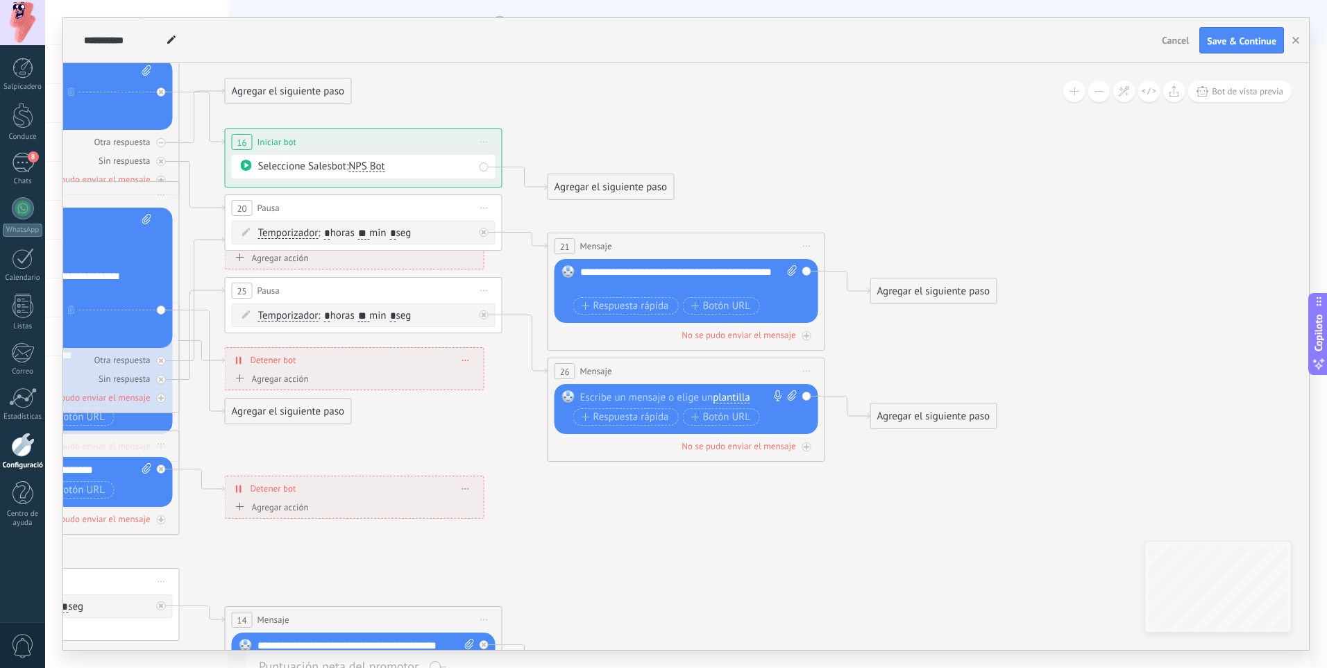
click at [642, 394] on div at bounding box center [683, 397] width 206 height 14
drag, startPoint x: 733, startPoint y: 380, endPoint x: 693, endPoint y: 373, distance: 40.1
click at [733, 380] on div "26 Mensaje ******* (para): Todos los contactos - canales seleccionados Todos lo…" at bounding box center [686, 371] width 276 height 26
click at [644, 394] on div at bounding box center [683, 397] width 206 height 14
paste div
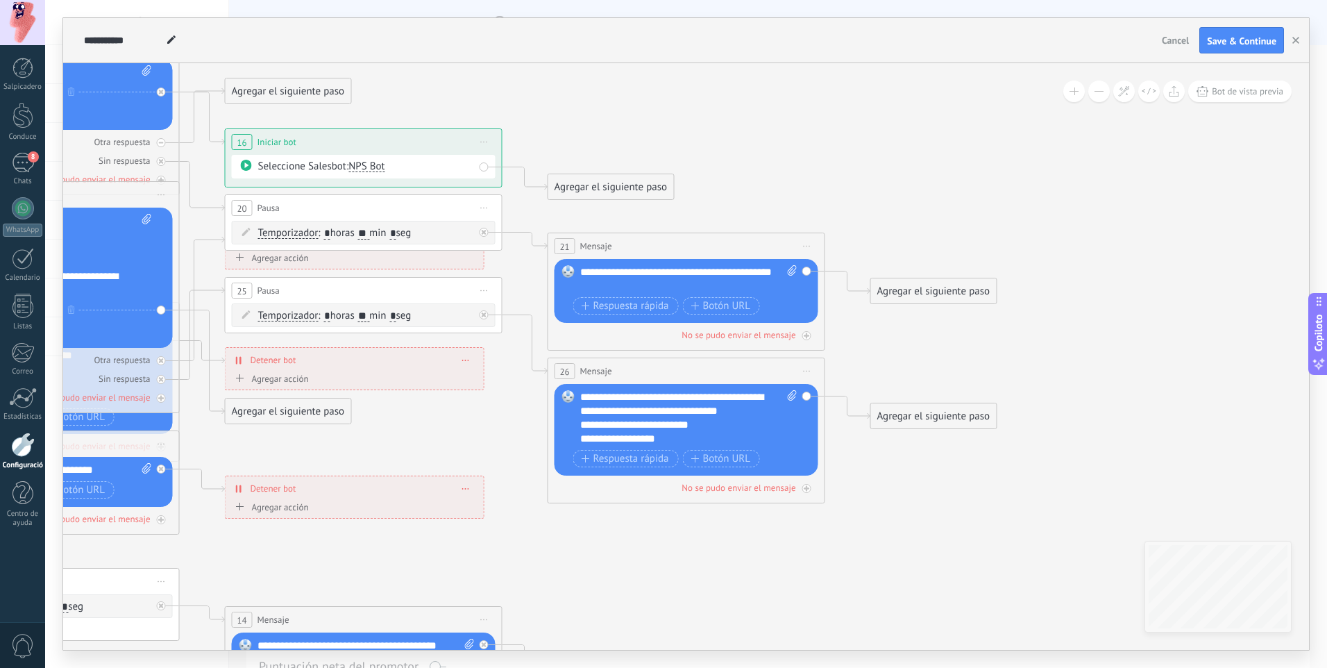
click at [534, 498] on icon at bounding box center [142, 363] width 2302 height 1416
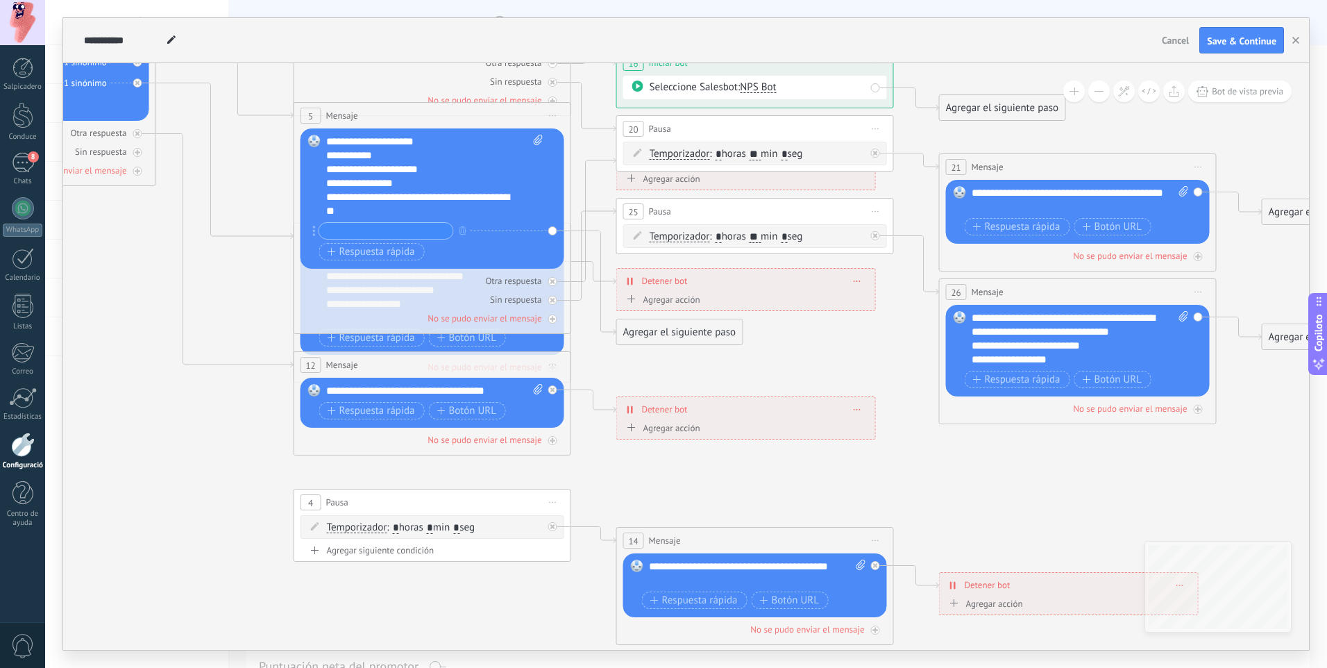
drag, startPoint x: 489, startPoint y: 378, endPoint x: 881, endPoint y: 366, distance: 391.7
click at [881, 366] on icon at bounding box center [533, 284] width 2302 height 1416
click at [273, 378] on icon at bounding box center [533, 284] width 2302 height 1416
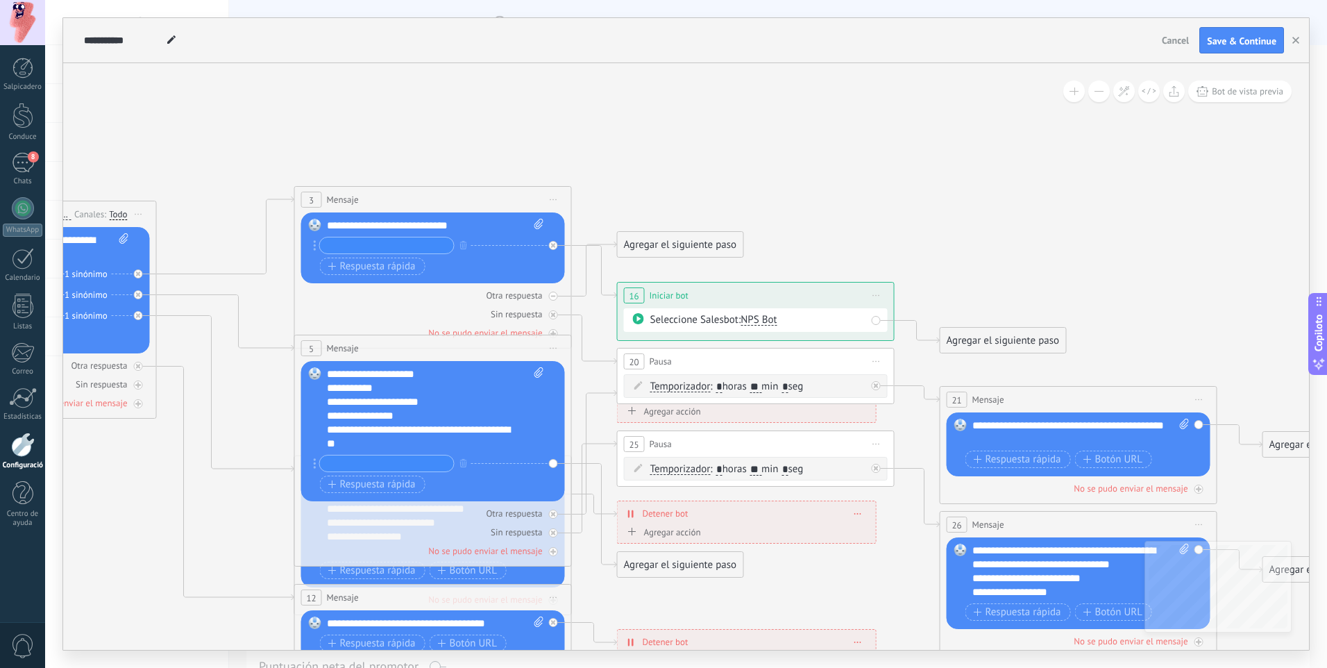
click at [473, 228] on div "**********" at bounding box center [435, 226] width 217 height 14
click at [1199, 37] on button "Save & Continue" at bounding box center [1241, 40] width 85 height 26
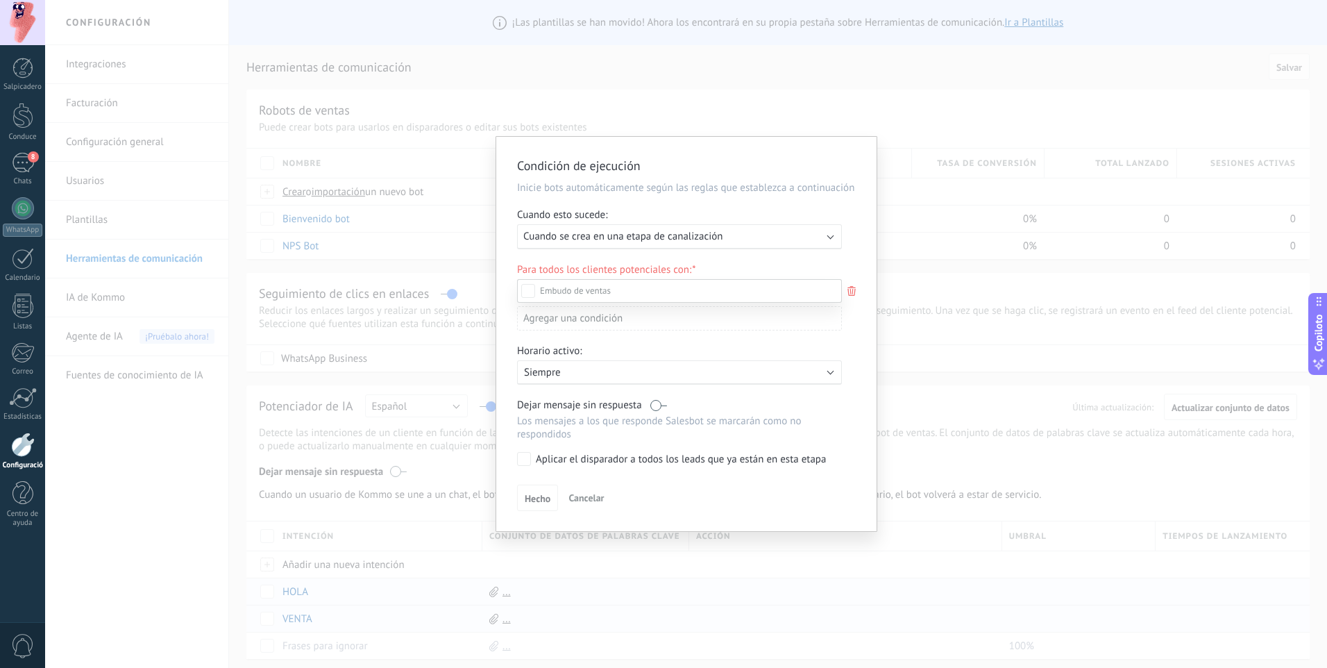
click at [709, 235] on div at bounding box center [686, 334] width 1282 height 668
click at [709, 235] on span "Cuando se crea en una etapa de canalización" at bounding box center [622, 236] width 199 height 13
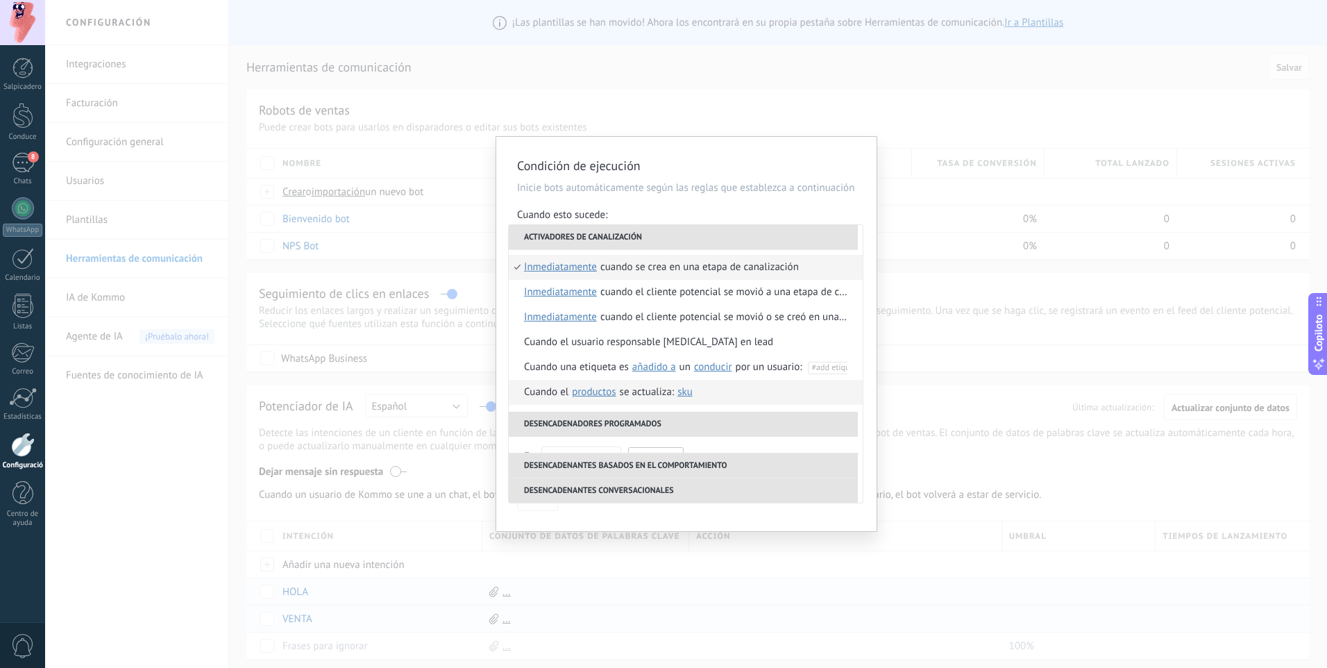
scroll to position [0, 0]
click at [752, 187] on p "Inicie bots automáticamente según las reglas que establezca a continuación" at bounding box center [686, 187] width 339 height 13
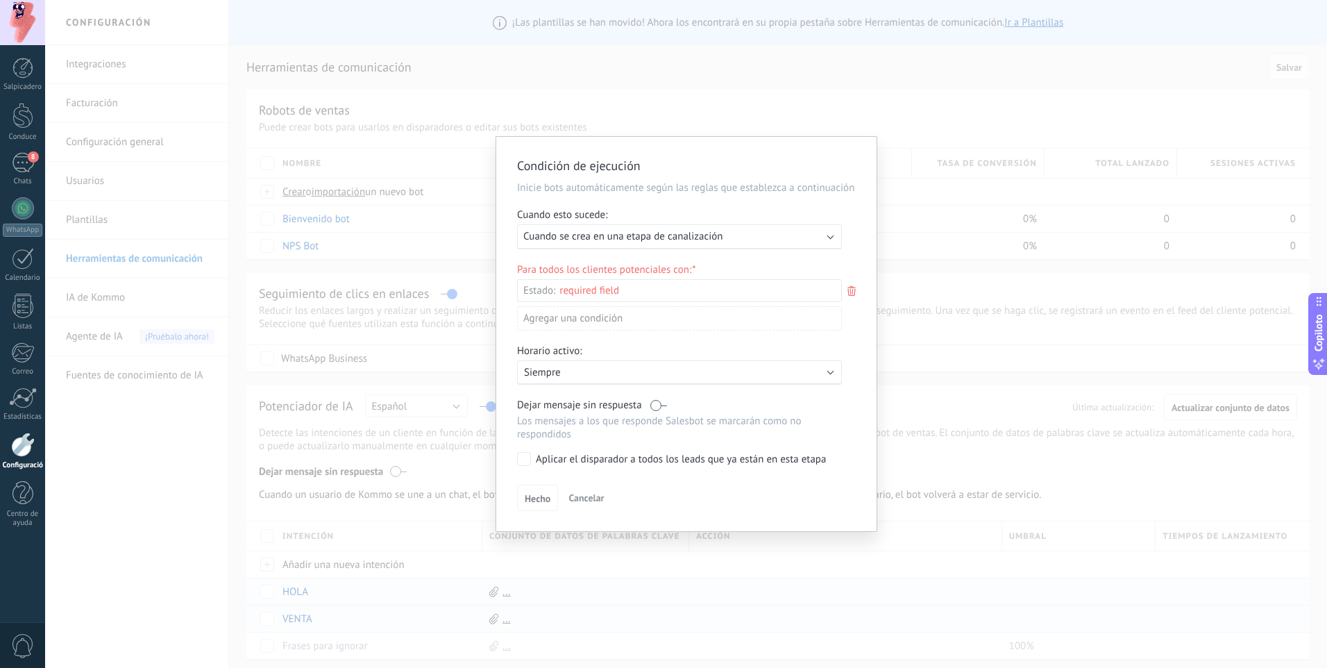
click at [0, 0] on div "Clientes potenciales entrantes Contacto inicial Negociación Debate contractual …" at bounding box center [0, 0] width 0 height 0
click at [649, 496] on div "Clientes potenciales entrantes Contacto inicial Negociación Debate contractual …" at bounding box center [679, 472] width 325 height 387
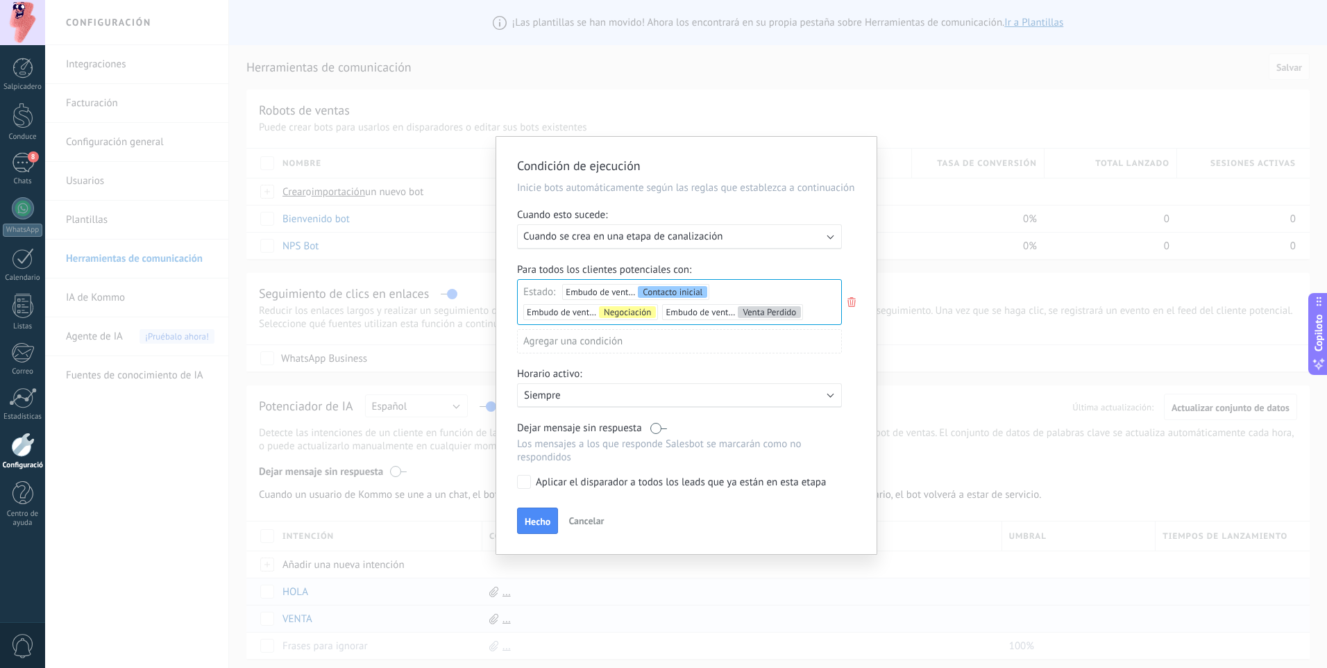
click at [598, 393] on p "Siempre" at bounding box center [645, 395] width 243 height 13
click at [761, 348] on div at bounding box center [686, 345] width 380 height 417
click at [652, 428] on label at bounding box center [658, 427] width 17 height 13
click at [546, 525] on span "Hecho" at bounding box center [538, 521] width 26 height 10
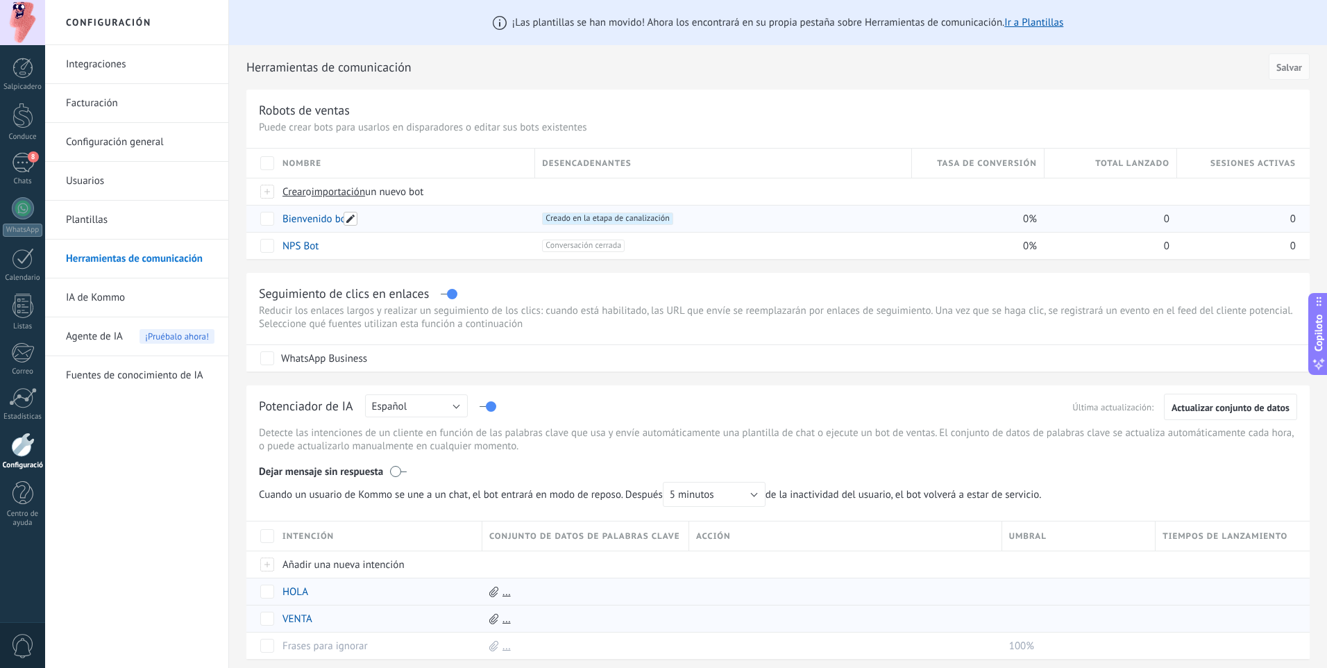
click at [349, 219] on span at bounding box center [351, 219] width 14 height 14
click at [589, 322] on p "Reducir los enlaces largos y realizar un seguimiento de los clics: cuando está …" at bounding box center [778, 317] width 1038 height 26
click at [1029, 220] on div "0%" at bounding box center [975, 218] width 126 height 26
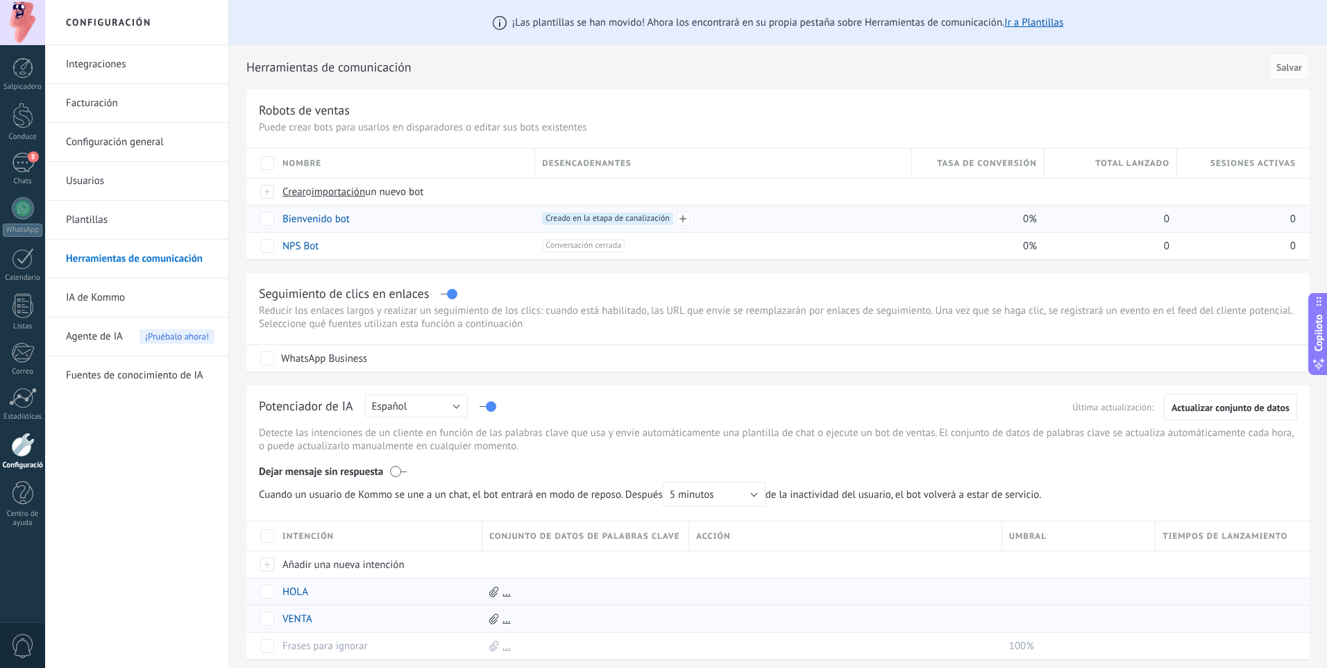
click at [751, 228] on div "+1 Creado en la etapa de canalización +0" at bounding box center [719, 218] width 369 height 26
click at [485, 224] on div "Bienvenido bot" at bounding box center [402, 218] width 253 height 26
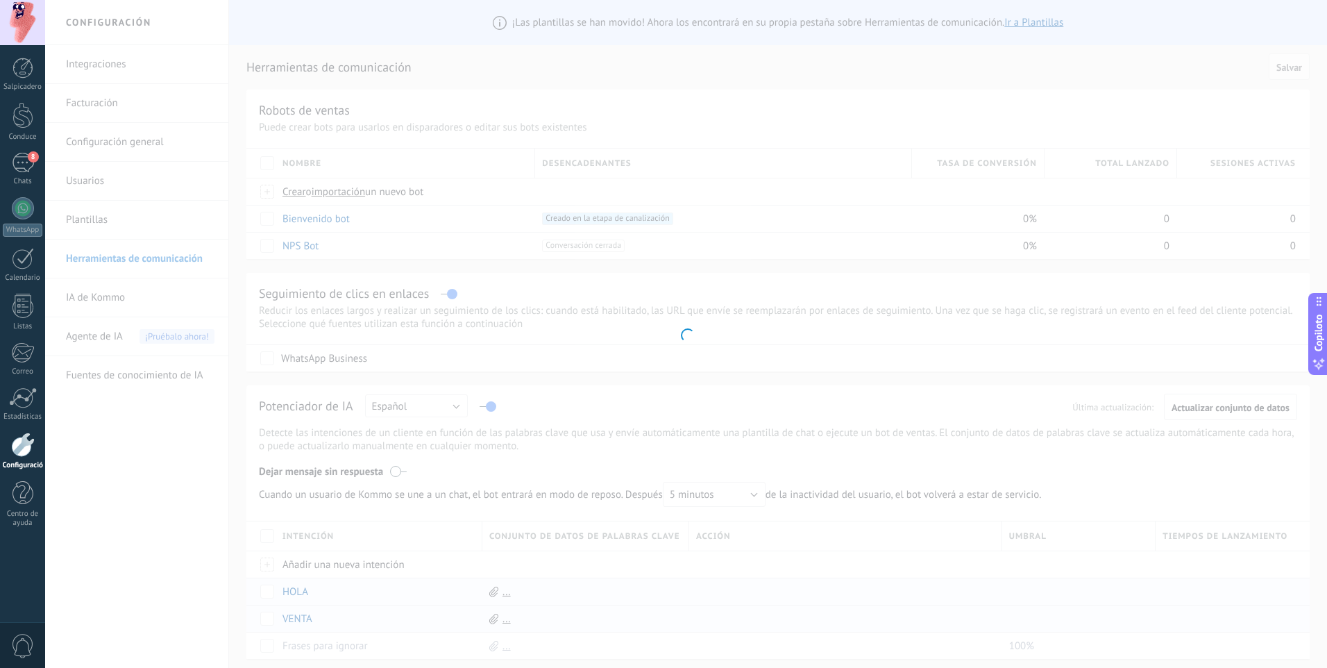
type input "**********"
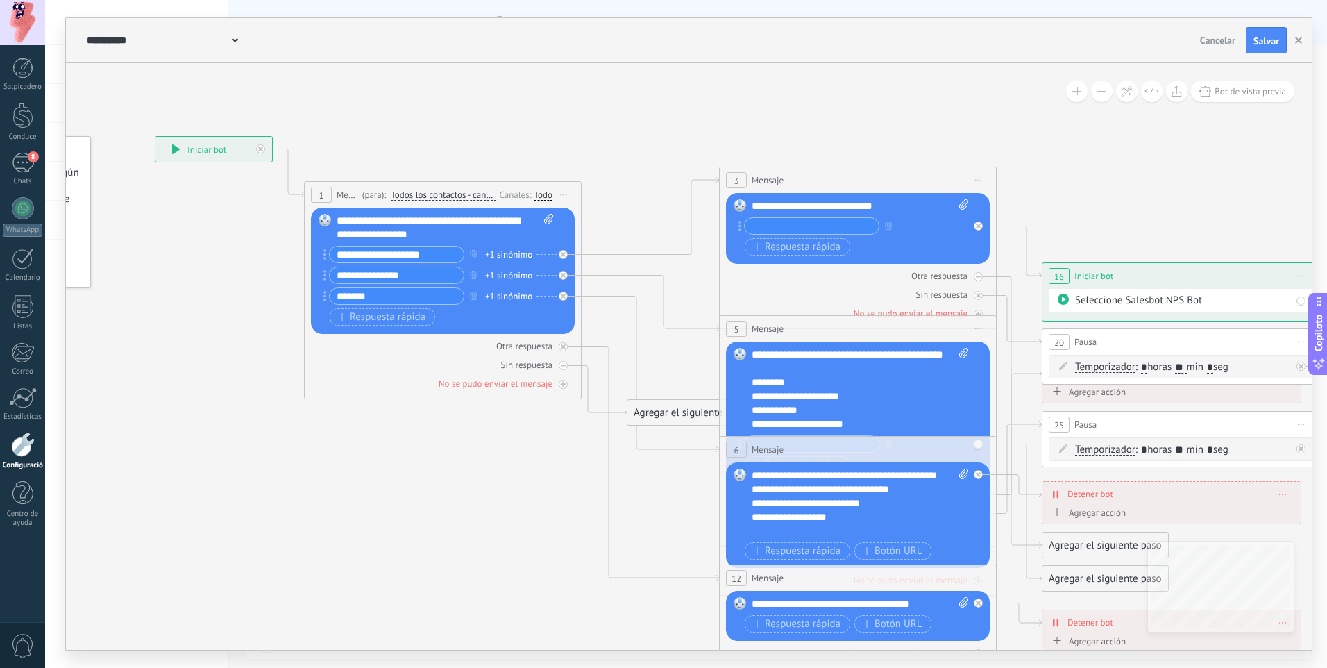
drag, startPoint x: 799, startPoint y: 151, endPoint x: 558, endPoint y: 153, distance: 240.9
click at [575, 124] on icon at bounding box center [959, 497] width 2302 height 1416
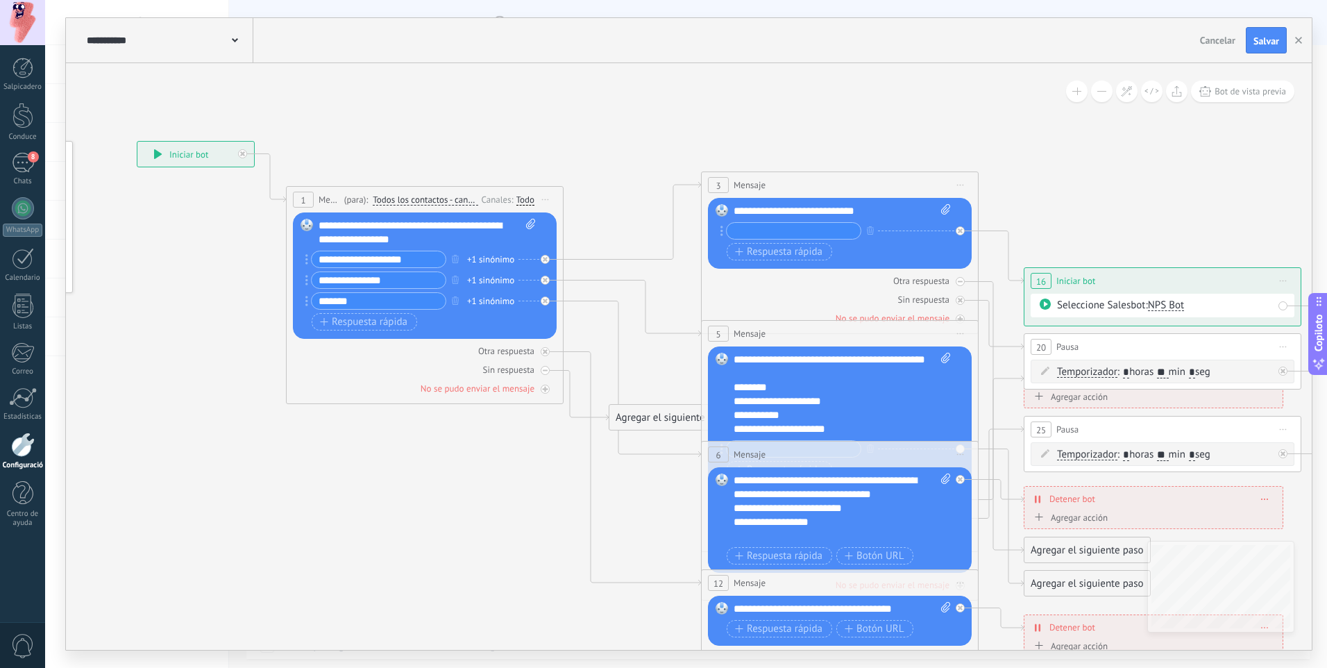
click at [480, 297] on div "+1 sinónimo" at bounding box center [490, 301] width 47 height 14
click at [498, 303] on span "🏡 ¡Gracias por tu mensaje! En Arjovic Muebles 🪑 es un placer atenderte, pero ah…" at bounding box center [933, 301] width 916 height 14
click at [434, 325] on div "Respuesta rápida Botón URL" at bounding box center [424, 321] width 224 height 17
click at [455, 304] on icon "button" at bounding box center [455, 300] width 7 height 8
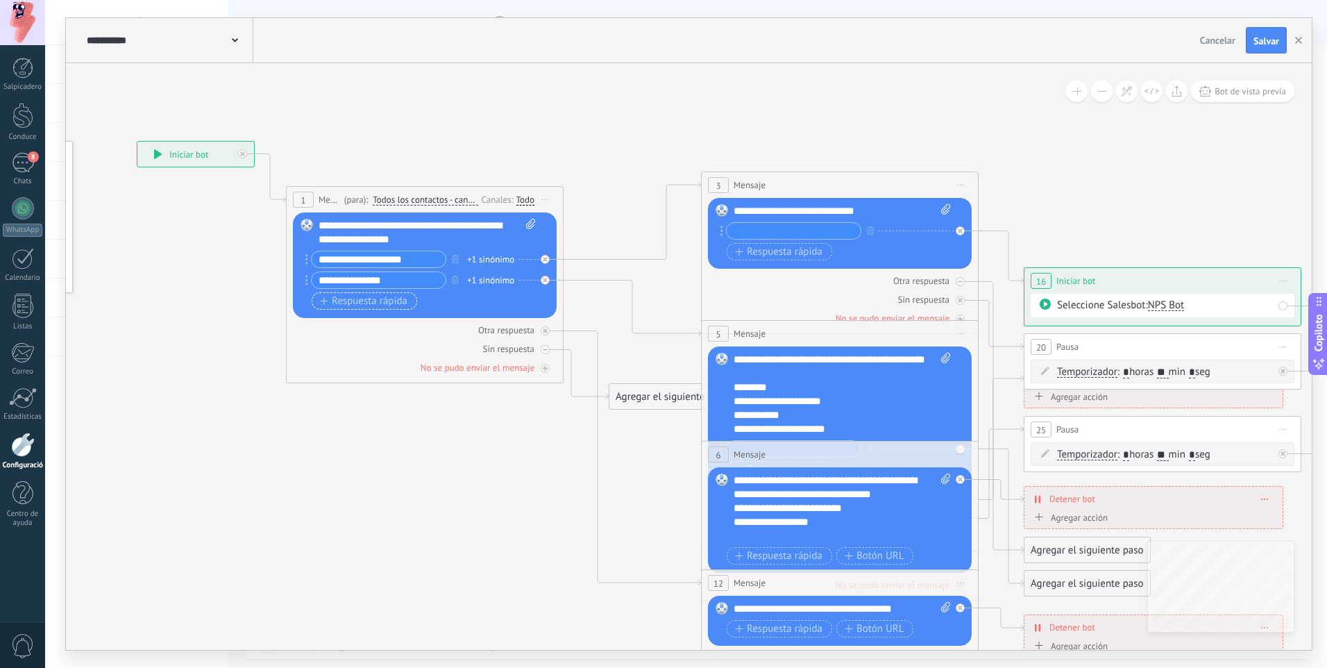
click at [392, 301] on font "Respuesta rápida" at bounding box center [370, 301] width 76 height 11
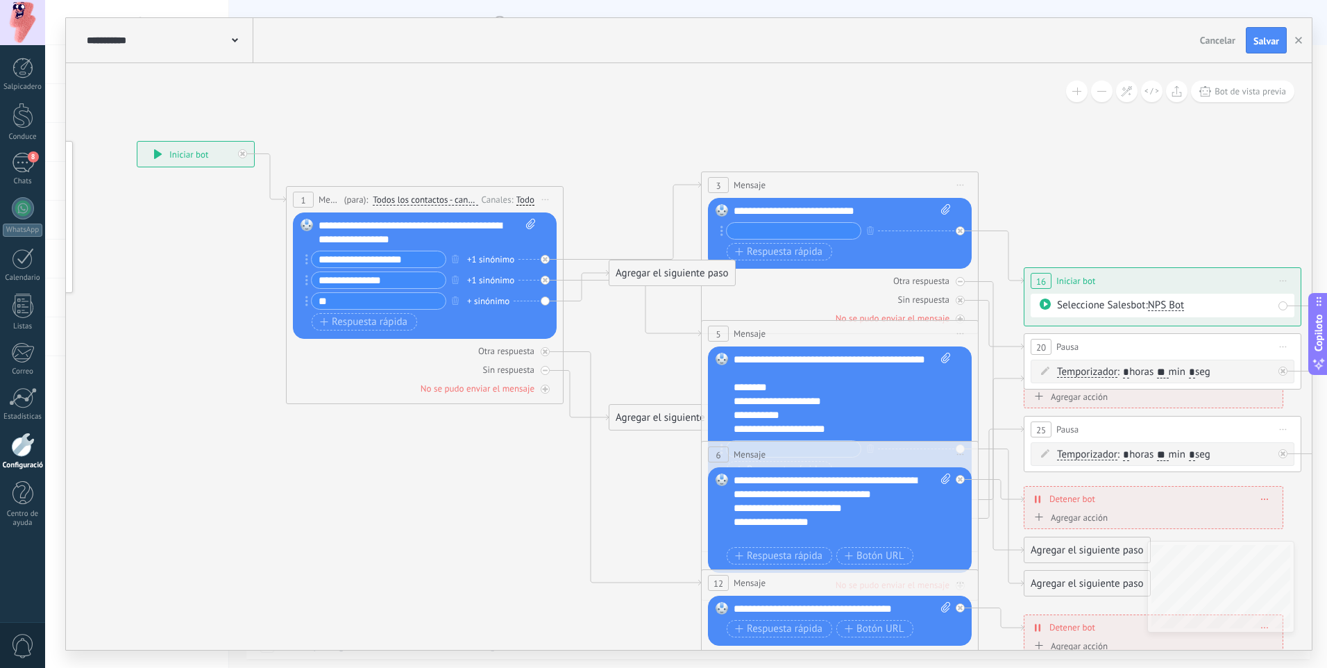
type input "*"
type input "*******"
click at [496, 301] on div "+ sinónimo" at bounding box center [488, 301] width 42 height 14
type input "*"
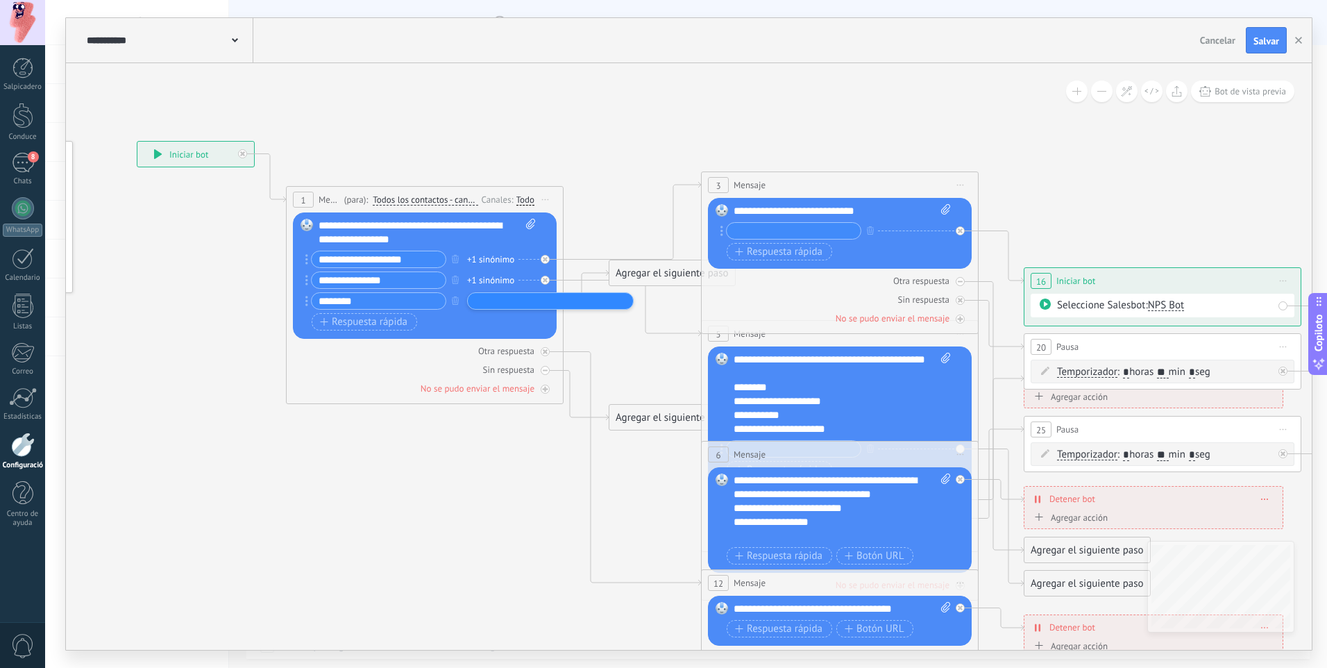
drag, startPoint x: 719, startPoint y: 308, endPoint x: 704, endPoint y: 302, distance: 16.5
click at [719, 308] on div "Otra respuesta Sin respuesta No se pudo enviar el mensaje" at bounding box center [840, 297] width 264 height 56
click at [480, 302] on div "+ sinónimo" at bounding box center [488, 301] width 42 height 14
drag, startPoint x: 523, startPoint y: 289, endPoint x: 494, endPoint y: 305, distance: 33.8
paste input "**********"
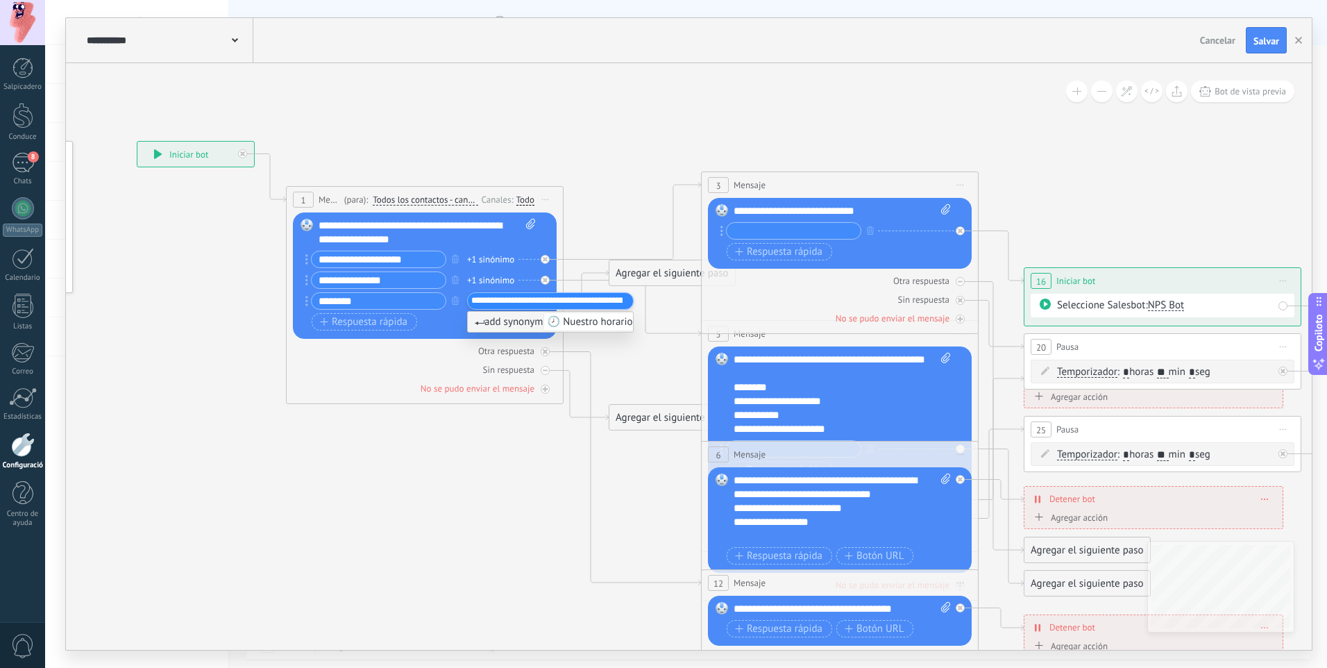
scroll to position [0, 96]
type input "**********"
click at [569, 323] on span "🕗 Nuestro horario es de Lunes a Viernes de 8:00 am a 5:30 pm." at bounding box center [691, 321] width 294 height 19
click at [458, 328] on div "Respuesta rápida Botón URL" at bounding box center [424, 321] width 224 height 17
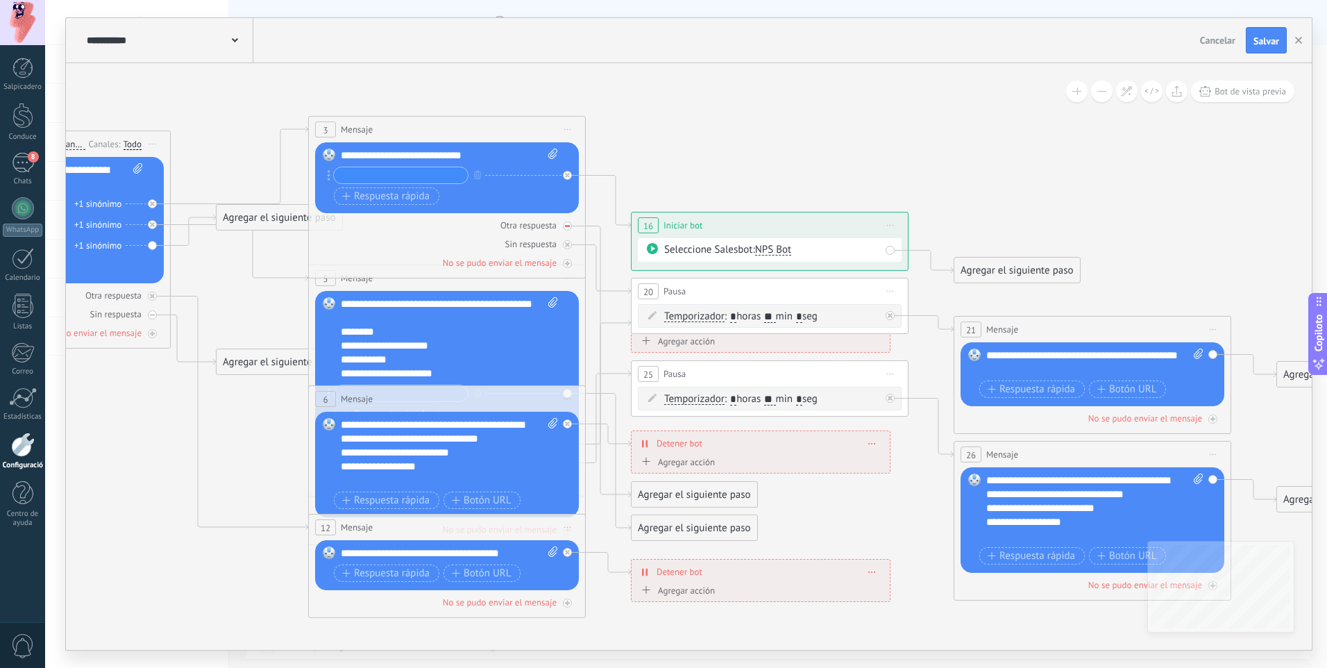
drag, startPoint x: 630, startPoint y: 346, endPoint x: 432, endPoint y: 212, distance: 238.9
click at [262, 276] on icon at bounding box center [548, 446] width 2302 height 1416
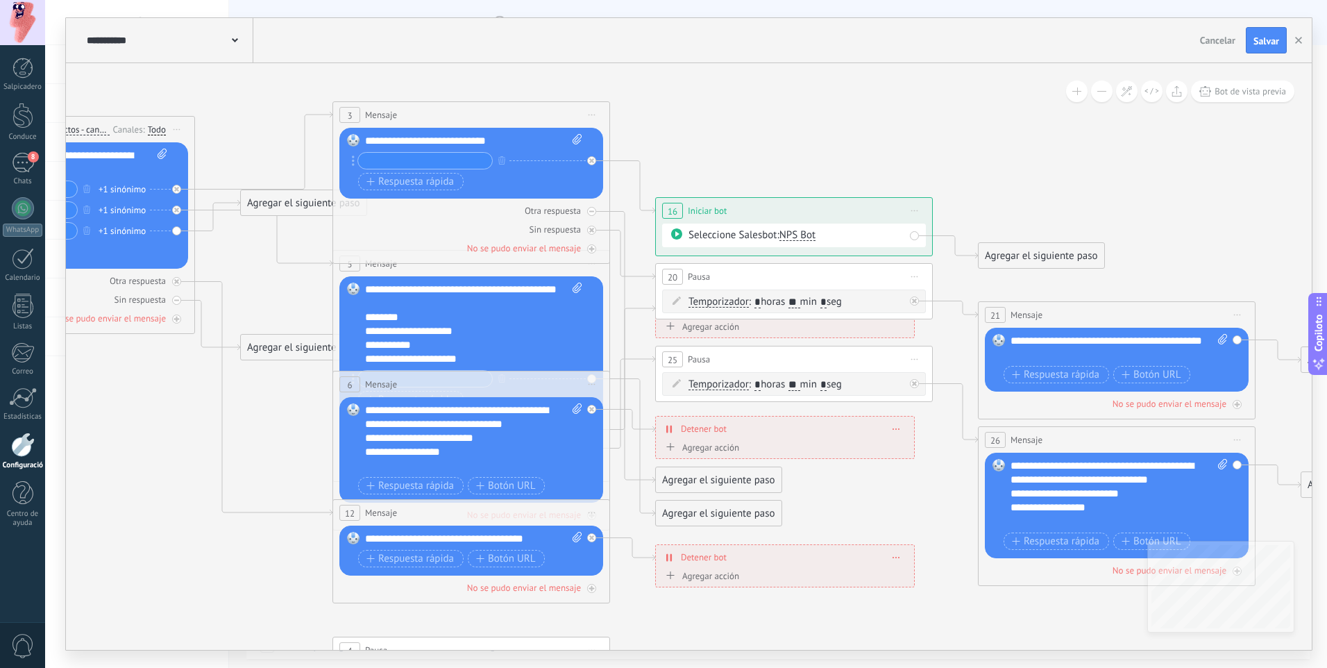
click at [776, 121] on icon at bounding box center [572, 432] width 2302 height 1416
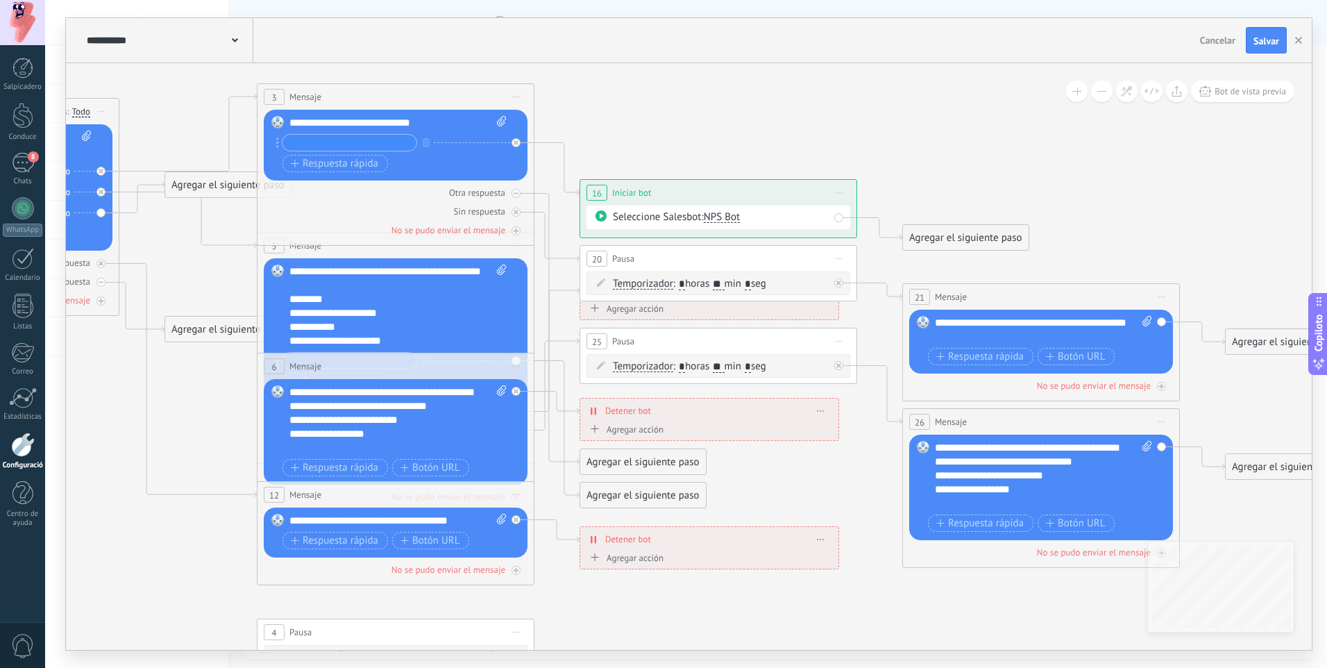
drag, startPoint x: 850, startPoint y: 154, endPoint x: 774, endPoint y: 136, distance: 77.8
click at [774, 136] on icon at bounding box center [496, 414] width 2302 height 1416
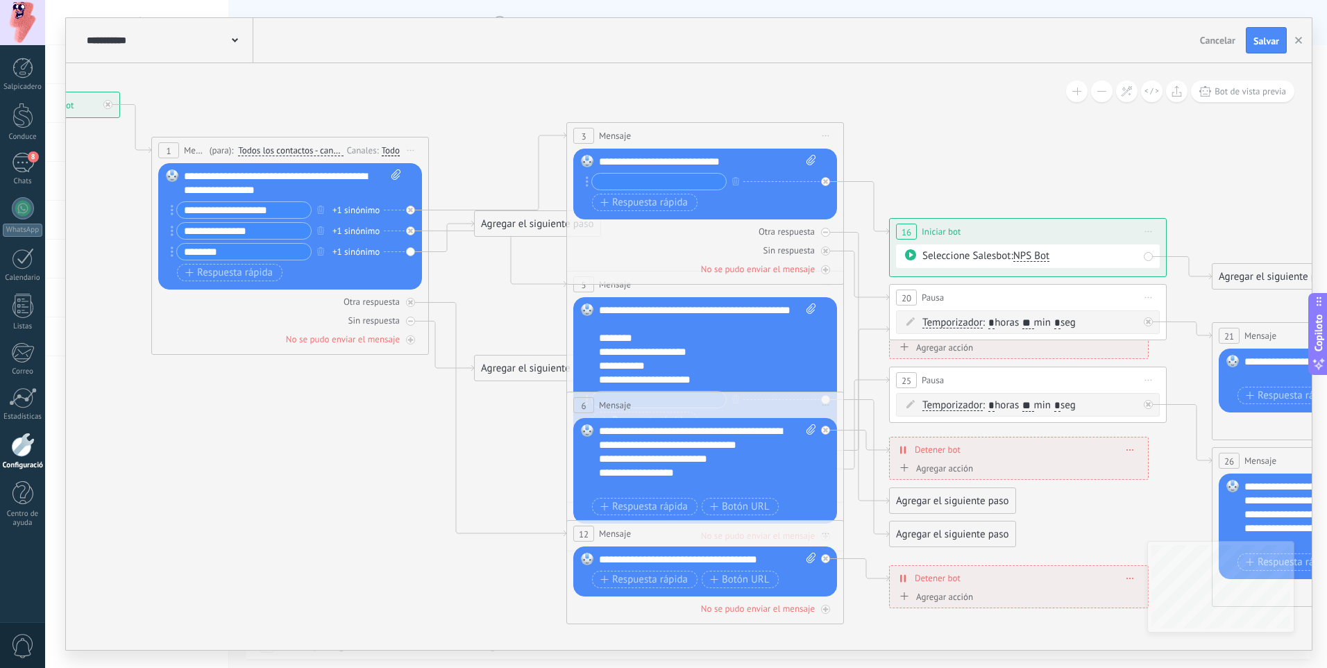
drag, startPoint x: 604, startPoint y: 115, endPoint x: 913, endPoint y: 153, distance: 312.0
click at [913, 153] on icon at bounding box center [806, 453] width 2302 height 1416
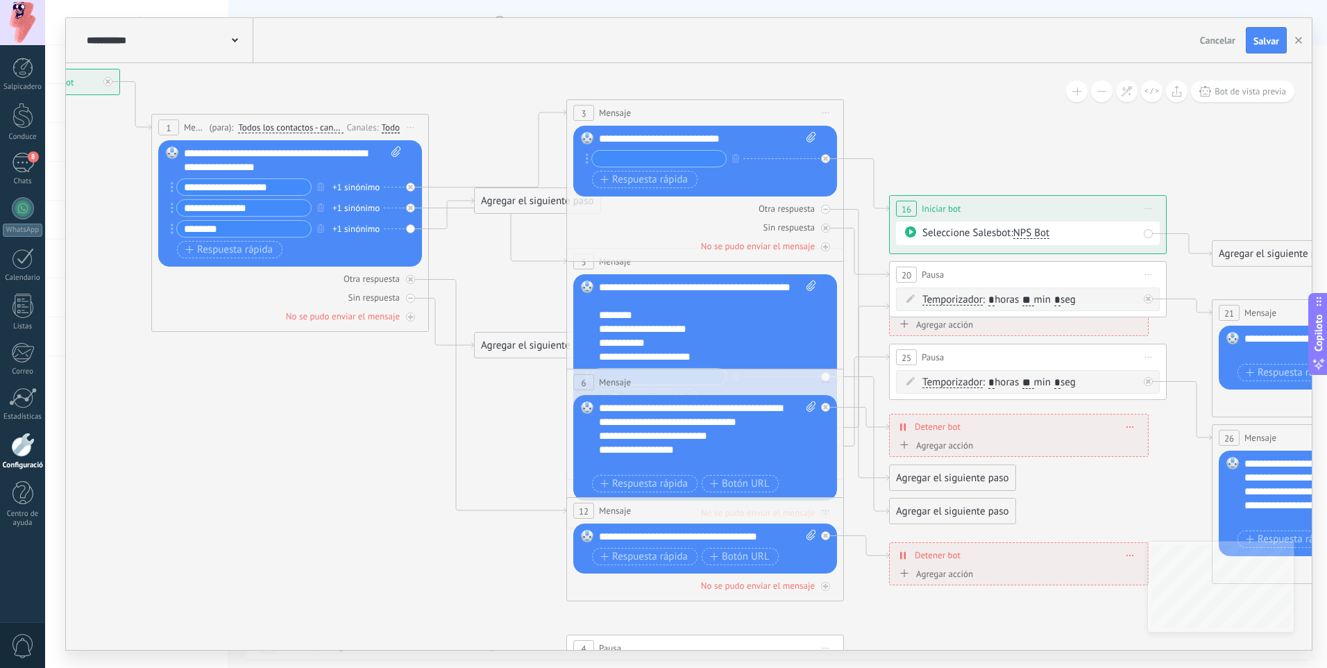
drag, startPoint x: 870, startPoint y: 139, endPoint x: 870, endPoint y: 116, distance: 22.9
click at [870, 116] on icon at bounding box center [806, 430] width 2302 height 1416
click at [811, 412] on span at bounding box center [808, 435] width 13 height 69
click input "Subir" at bounding box center [0, 0] width 0 height 0
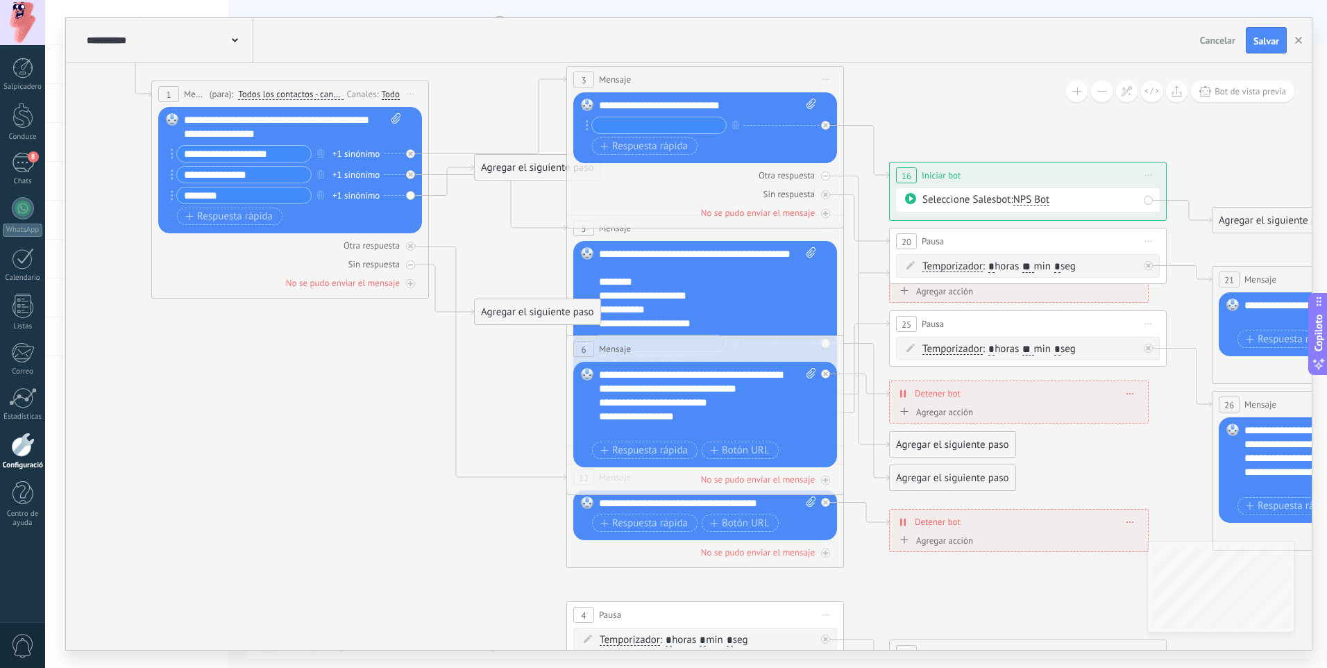
click at [507, 312] on div "Agregar el siguiente paso" at bounding box center [538, 312] width 126 height 23
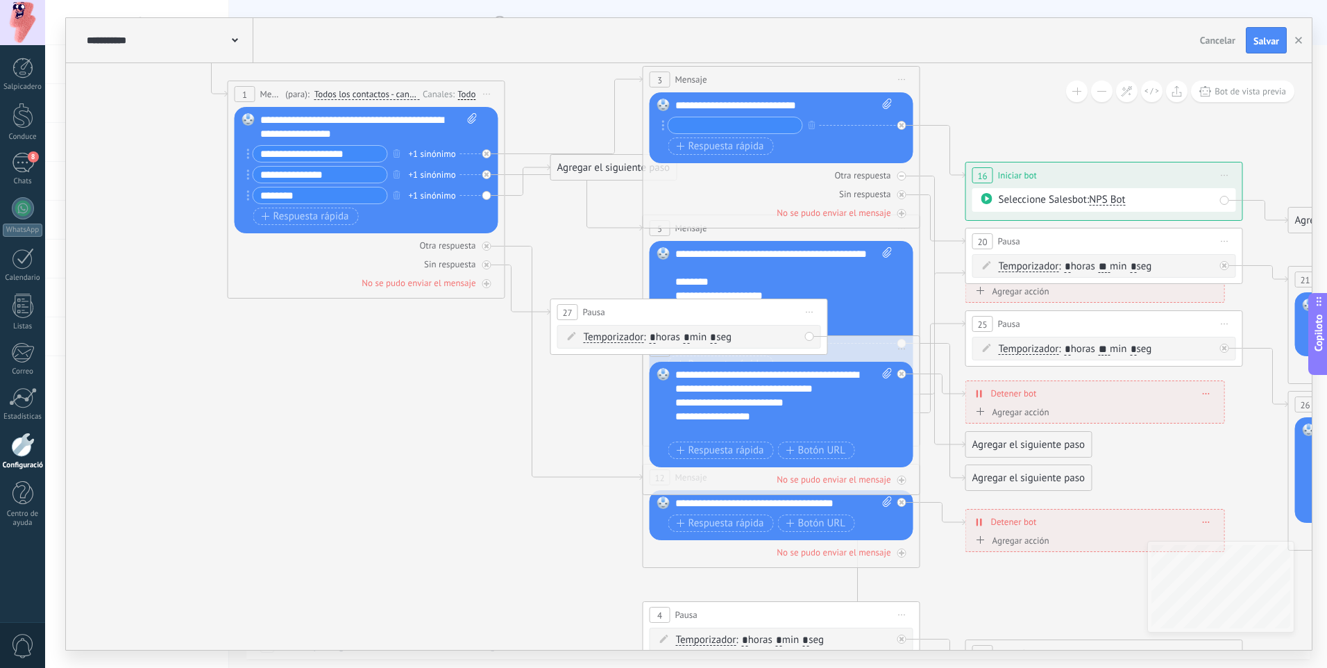
click at [701, 340] on span ": * horas * min * seg" at bounding box center [687, 336] width 88 height 13
click at [690, 339] on input "*" at bounding box center [687, 337] width 6 height 11
type input "*"
click at [595, 234] on icon at bounding box center [882, 396] width 2302 height 1416
click at [485, 264] on icon at bounding box center [487, 264] width 5 height 5
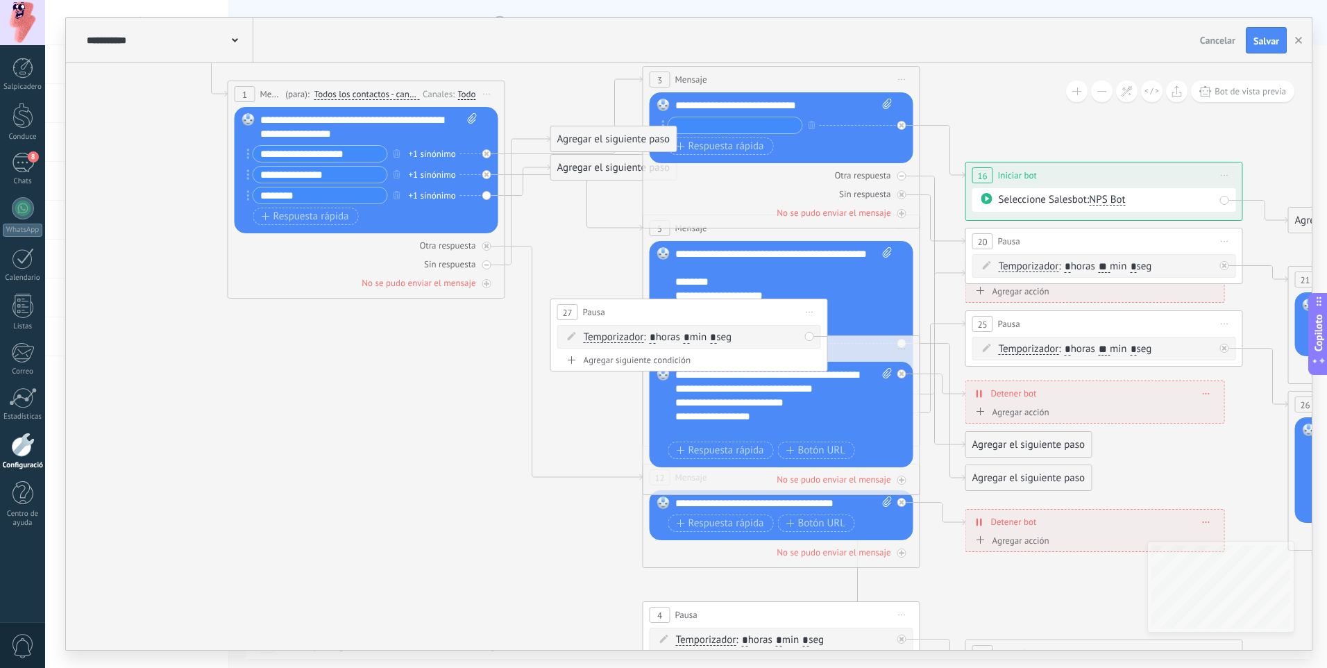
click at [571, 240] on icon at bounding box center [882, 396] width 2302 height 1416
click at [489, 262] on icon at bounding box center [487, 264] width 5 height 5
click at [489, 262] on div at bounding box center [486, 264] width 9 height 9
click at [749, 129] on input "text" at bounding box center [735, 125] width 134 height 16
type input "*"
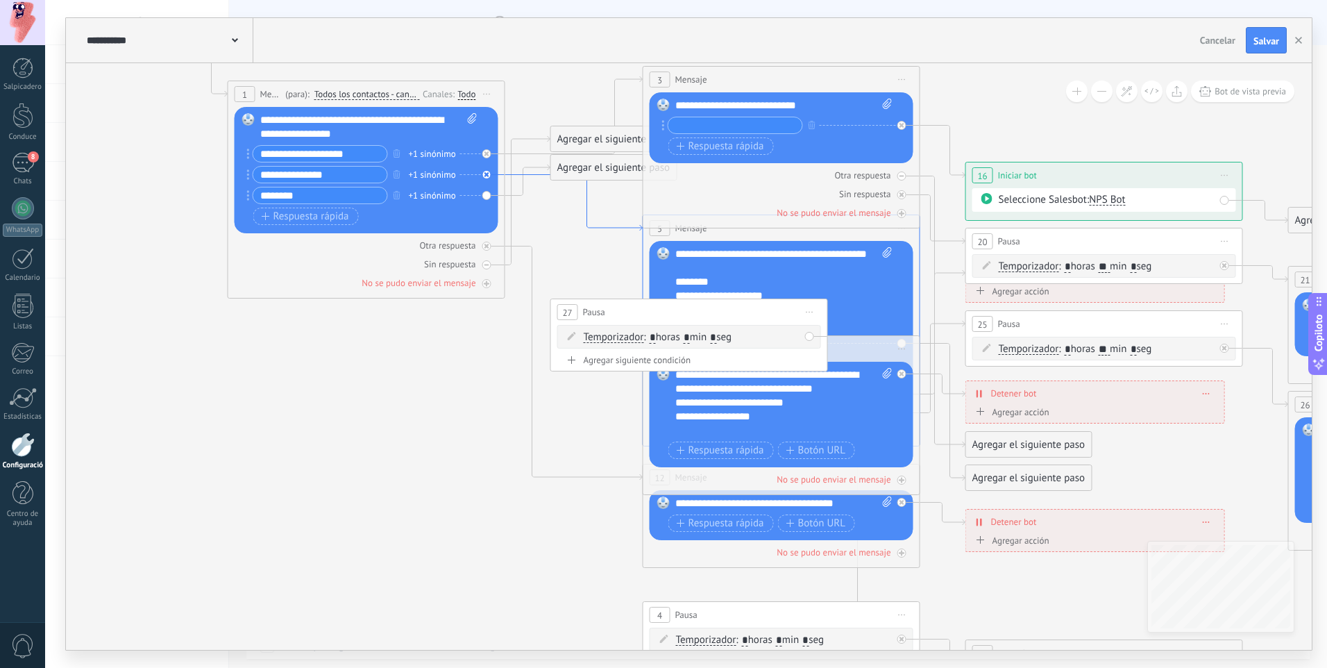
click at [556, 218] on icon at bounding box center [882, 396] width 2302 height 1416
click at [489, 248] on div at bounding box center [486, 246] width 9 height 9
click at [599, 220] on div "Agregar el siguiente paso" at bounding box center [614, 212] width 126 height 23
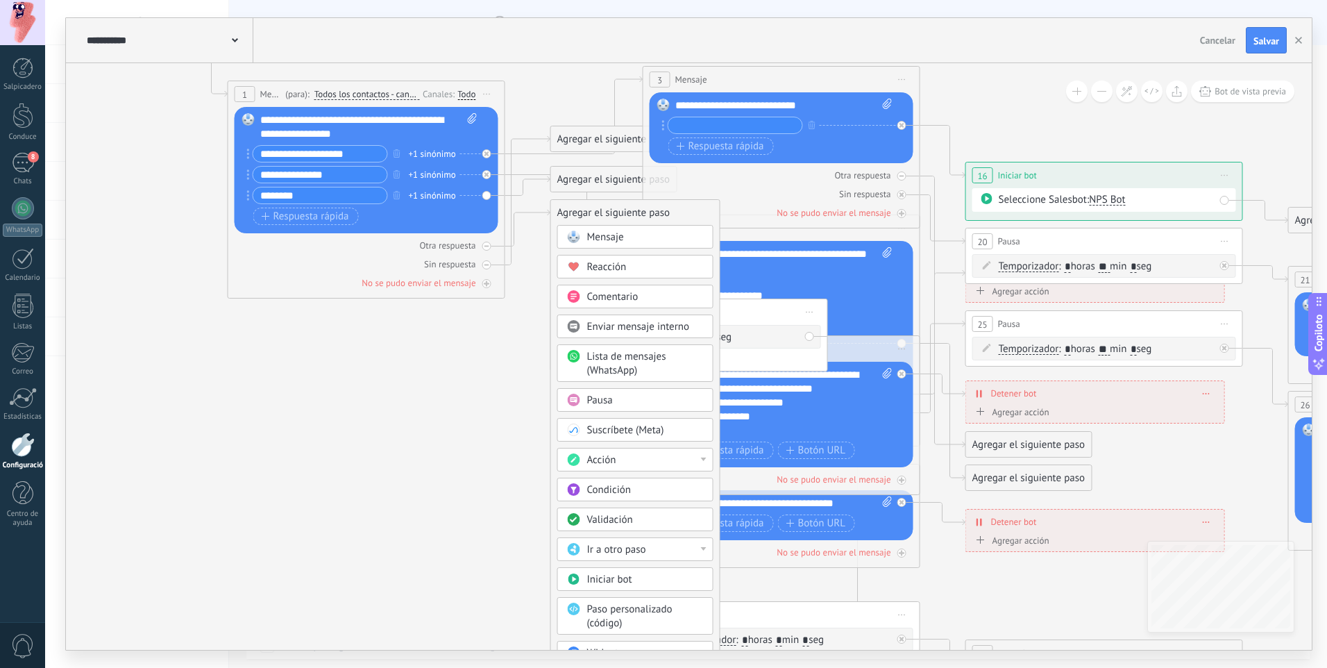
click at [620, 325] on span "Enviar mensaje interno" at bounding box center [638, 326] width 103 height 13
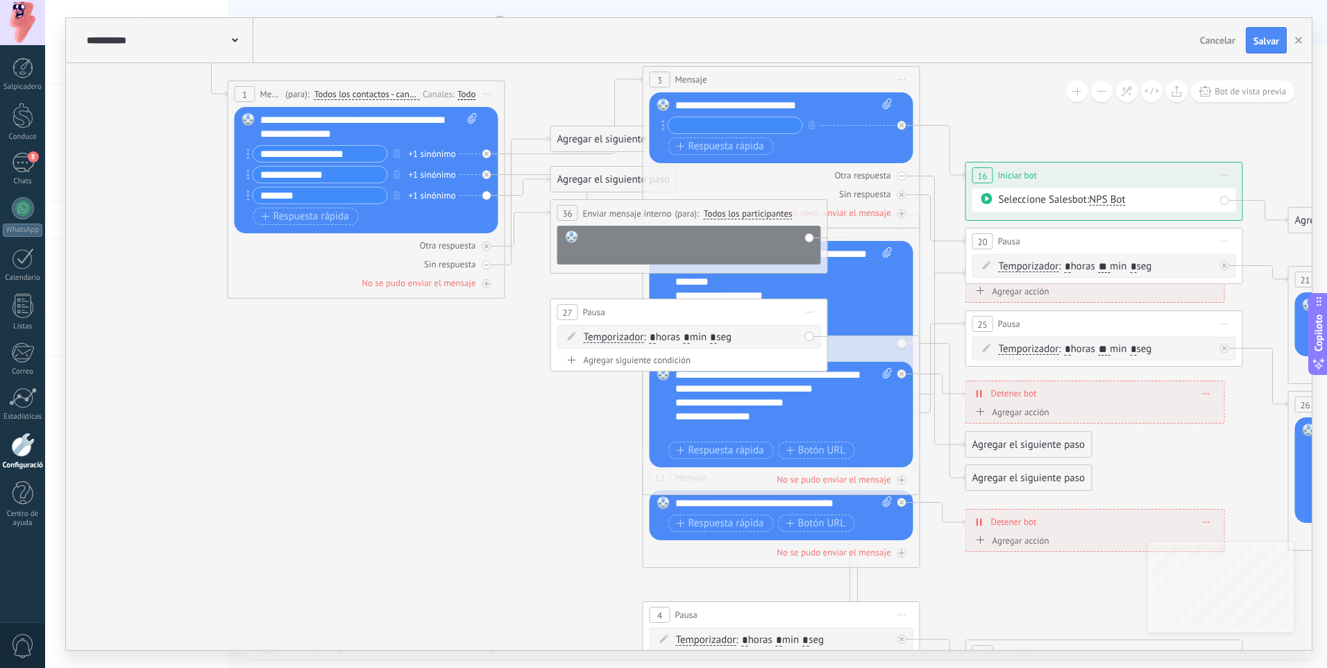
click at [657, 238] on div at bounding box center [699, 244] width 230 height 28
click at [650, 212] on span "Enviar mensaje interno" at bounding box center [627, 213] width 89 height 13
click at [633, 228] on div at bounding box center [689, 245] width 264 height 39
click at [573, 239] on rect at bounding box center [572, 236] width 12 height 12
click at [627, 245] on div at bounding box center [699, 244] width 230 height 28
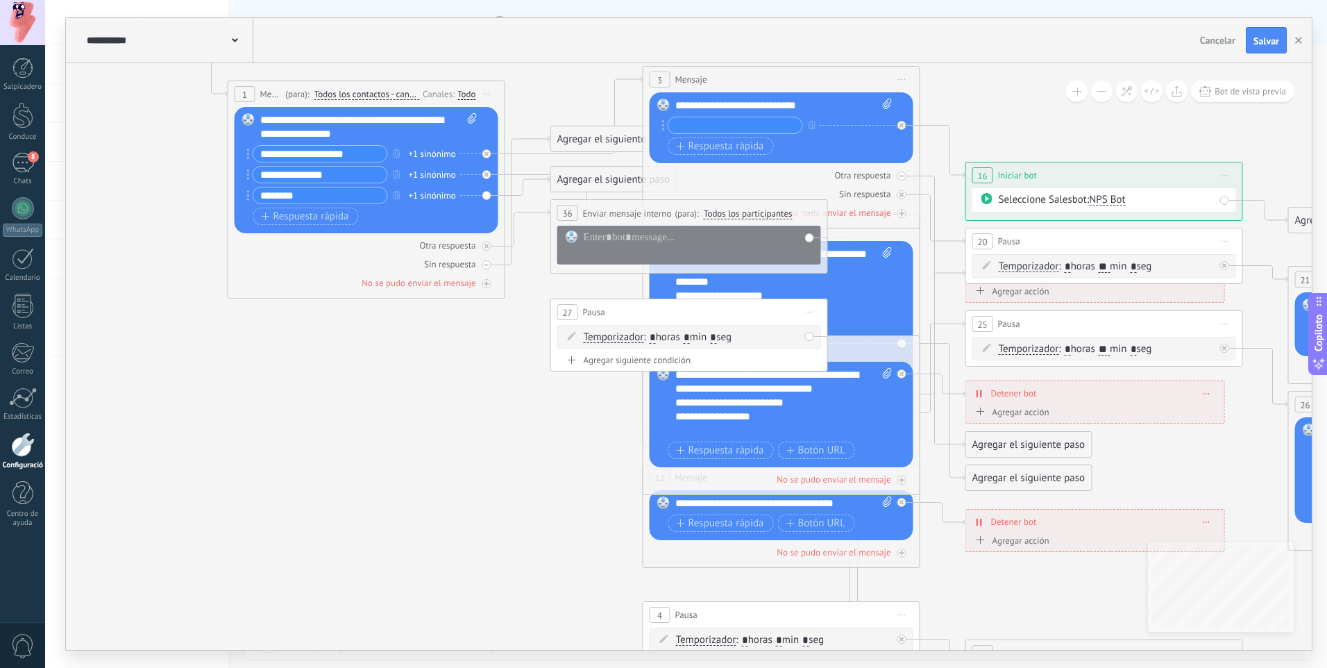
click at [539, 267] on icon at bounding box center [882, 396] width 2302 height 1416
click at [491, 246] on div "Otra respuesta" at bounding box center [367, 245] width 264 height 13
click at [489, 246] on div at bounding box center [486, 246] width 9 height 9
click at [778, 228] on div at bounding box center [689, 245] width 264 height 39
click at [698, 214] on span "(para):" at bounding box center [687, 213] width 24 height 13
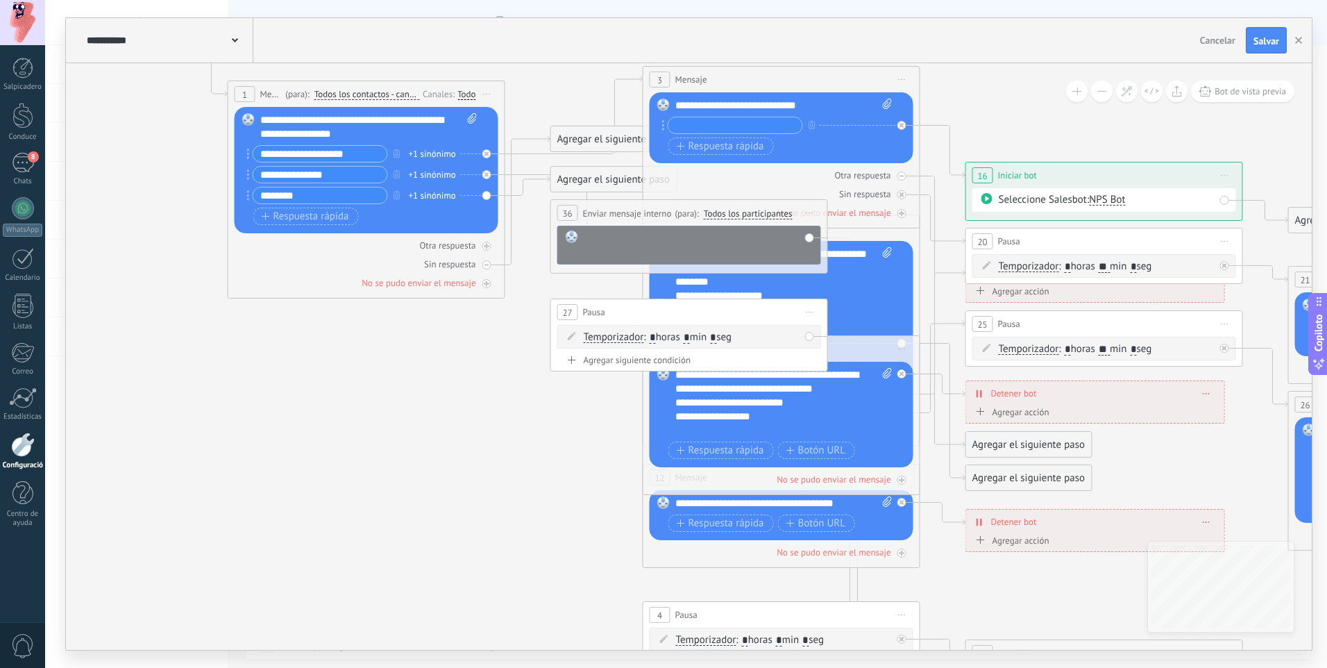
click at [657, 238] on div at bounding box center [699, 244] width 230 height 28
click at [632, 264] on div "**********" at bounding box center [689, 236] width 278 height 74
drag, startPoint x: 656, startPoint y: 246, endPoint x: 466, endPoint y: 259, distance: 190.6
click at [78, 35] on div "**********" at bounding box center [78, 35] width 0 height 0
click at [501, 295] on div "1 Mensaje ******* (para): Todos los contactos - canales seleccionados Todos los…" at bounding box center [367, 190] width 278 height 218
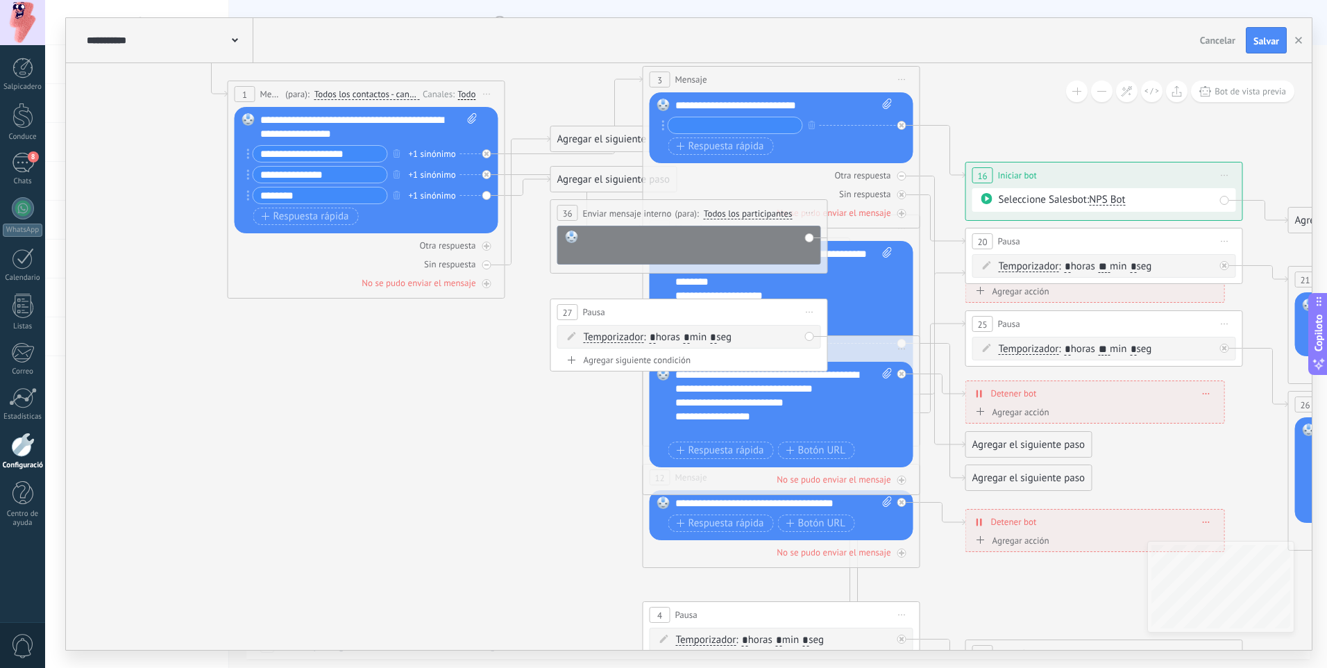
click at [489, 272] on div "Otra respuesta Sin respuesta No se pudo enviar el mensaje" at bounding box center [367, 261] width 264 height 56
click at [479, 261] on div "Sin respuesta" at bounding box center [367, 264] width 264 height 13
click at [485, 262] on div at bounding box center [486, 264] width 9 height 9
click at [486, 244] on icon at bounding box center [486, 246] width 7 height 7
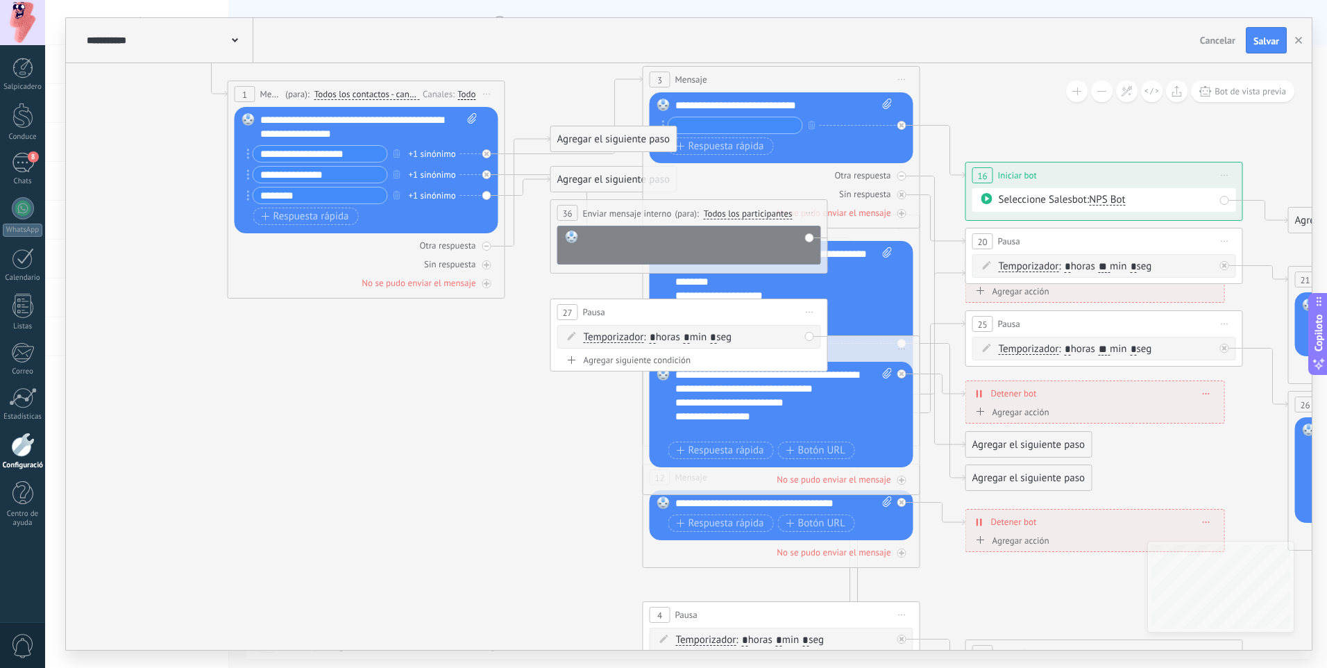
click at [486, 244] on icon at bounding box center [487, 246] width 5 height 5
click at [592, 235] on div at bounding box center [699, 244] width 230 height 28
click at [587, 218] on span "Enviar mensaje interno" at bounding box center [627, 213] width 89 height 13
click at [594, 213] on span "Enviar mensaje interno" at bounding box center [627, 213] width 89 height 13
click at [630, 201] on div "**********" at bounding box center [689, 213] width 276 height 26
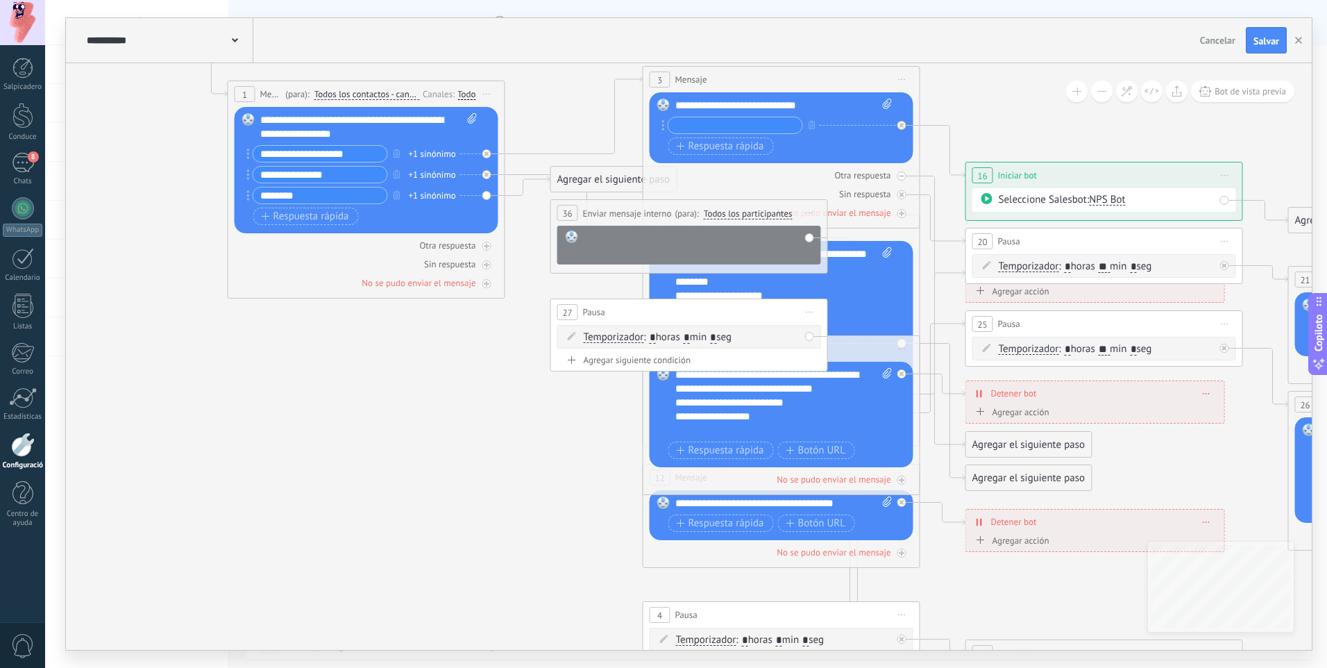
click at [554, 295] on icon at bounding box center [882, 396] width 2302 height 1416
click at [557, 327] on div "Temporizador Temporizador Temporizador Temporizador : * horas * min * seg : Lu …" at bounding box center [689, 338] width 264 height 24
click at [808, 211] on span "Inicie la vista previa aquí Rebautizar Duplicado Borrar" at bounding box center [810, 213] width 22 height 20
click at [840, 302] on font "Borrar" at bounding box center [842, 304] width 28 height 13
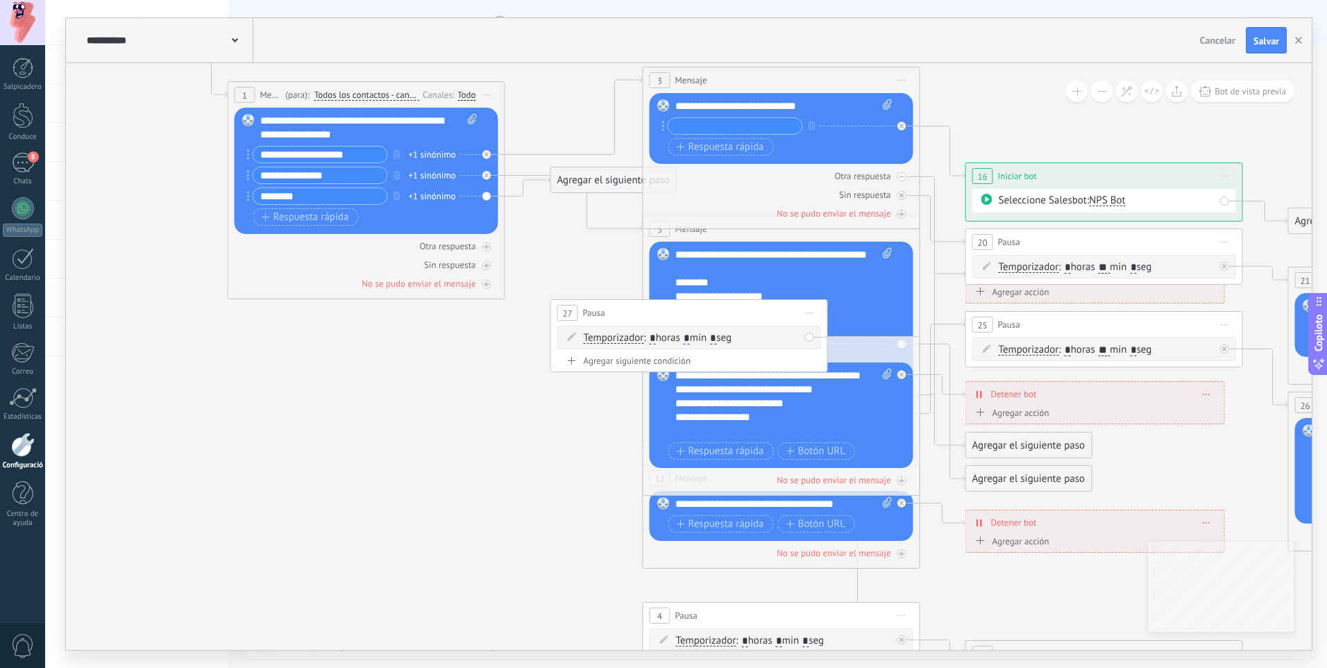
click at [700, 312] on div "27 Pausa ***** Inicie la vista previa aquí Rebautizar Duplicado Borrar" at bounding box center [689, 313] width 276 height 26
click at [768, 309] on div "27 Pausa ***** Inicie la vista previa aquí Rebautizar Duplicado Borrar" at bounding box center [689, 313] width 276 height 26
drag, startPoint x: 768, startPoint y: 309, endPoint x: 709, endPoint y: 335, distance: 64.0
click at [701, 346] on div "Temporizador Temporizador Temporizador Temporizador : * horas * min * seg : Lu …" at bounding box center [689, 338] width 264 height 24
click at [811, 307] on span "Inicie la vista previa aquí Rebautizar Duplicado Borrar" at bounding box center [810, 313] width 22 height 20
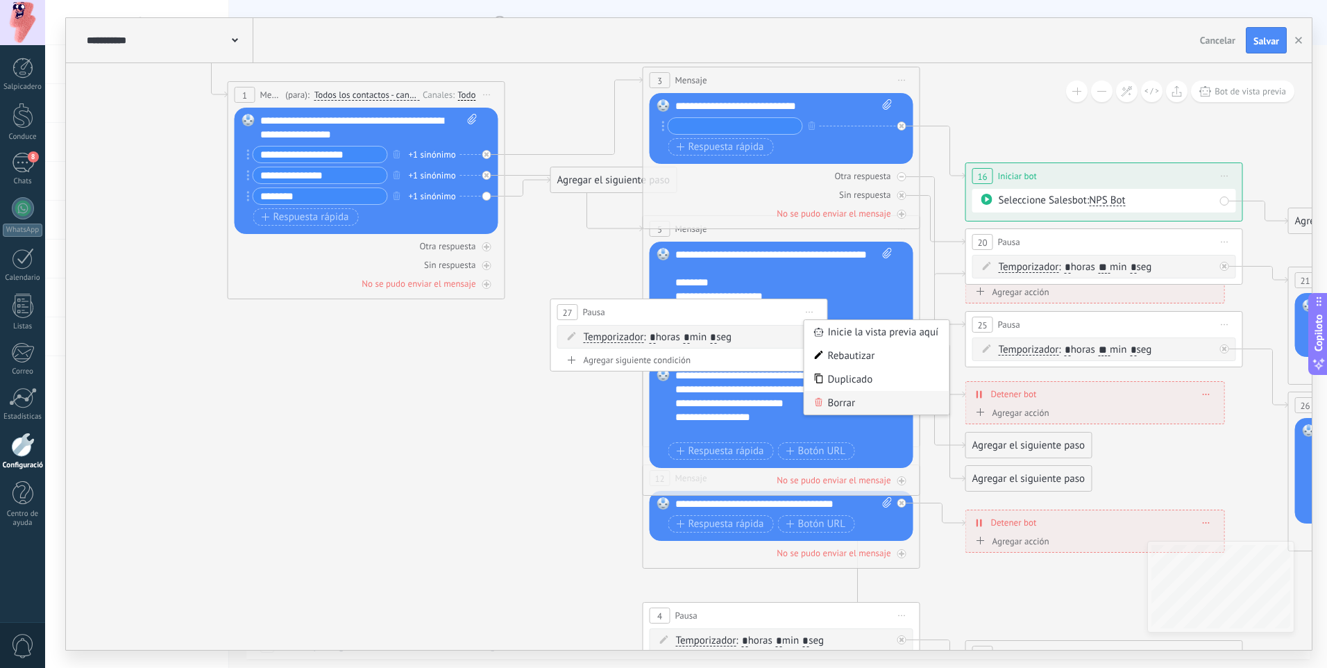
click at [848, 394] on div "Borrar" at bounding box center [876, 403] width 145 height 24
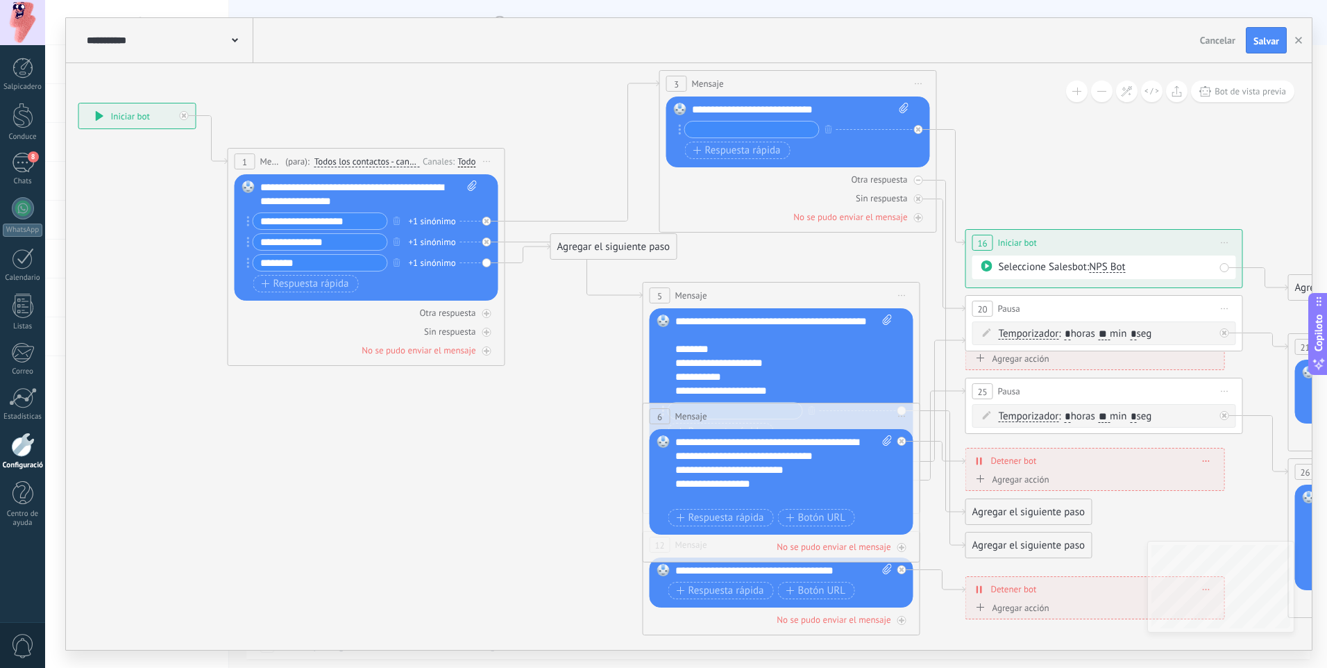
drag, startPoint x: 753, startPoint y: 142, endPoint x: 770, endPoint y: 79, distance: 65.3
click at [770, 79] on div "3 Mensaje ******* (para): Todos los contactos - canales seleccionados Todos los…" at bounding box center [798, 84] width 276 height 26
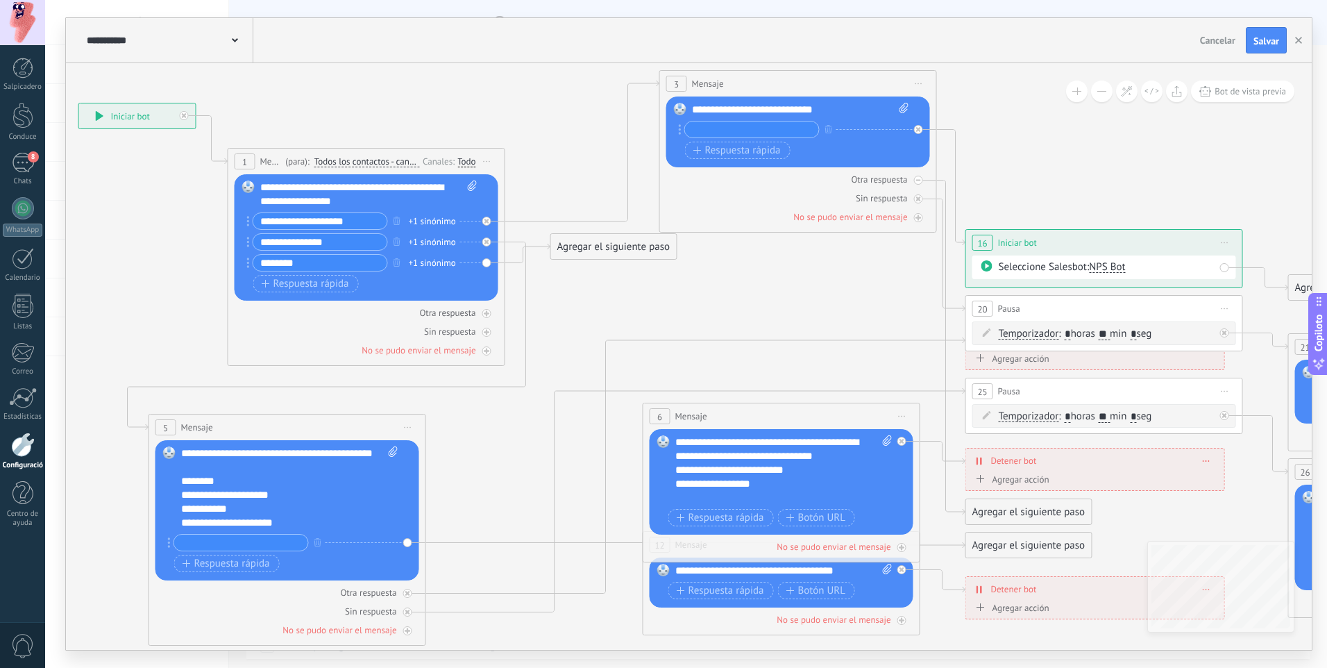
drag, startPoint x: 793, startPoint y: 296, endPoint x: 303, endPoint y: 414, distance: 504.1
click at [301, 421] on div "5 Mensaje ******* (para): Todos los contactos - canales seleccionados Todos los…" at bounding box center [287, 427] width 276 height 26
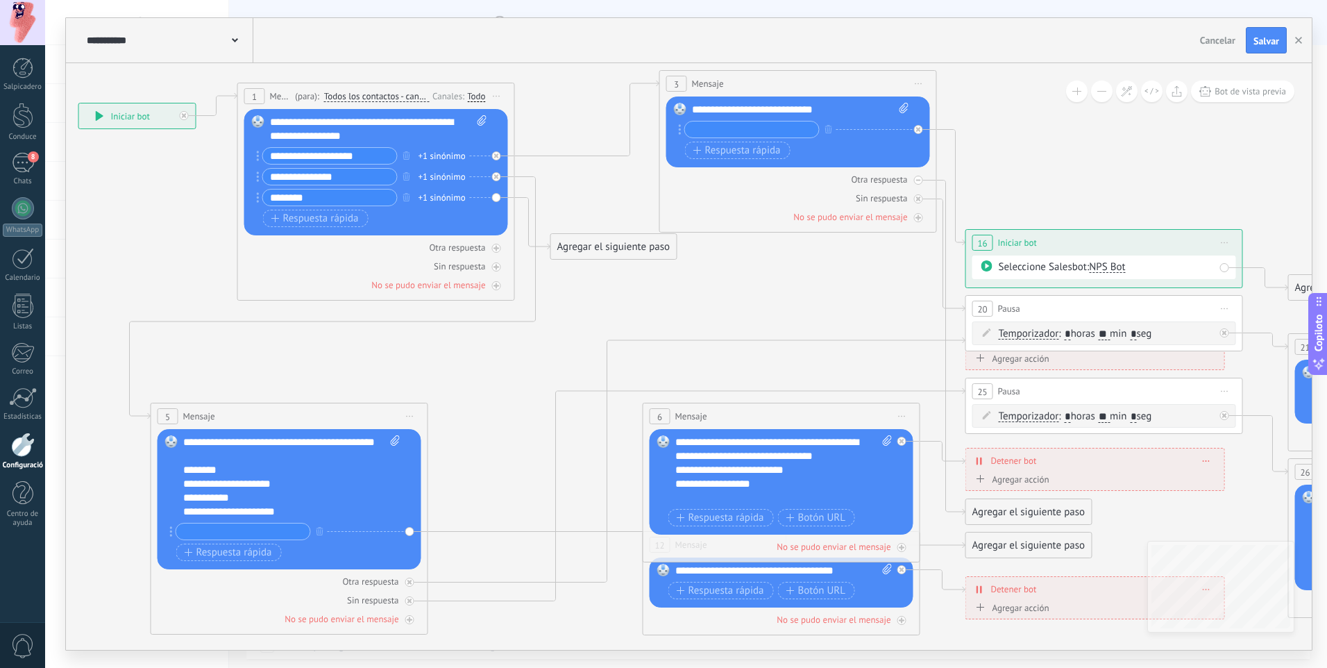
drag, startPoint x: 394, startPoint y: 151, endPoint x: 402, endPoint y: 86, distance: 65.8
click at [402, 86] on div "1 Mensaje ******* (para): Todos los contactos - canales seleccionados Todos los…" at bounding box center [376, 96] width 276 height 26
click at [128, 111] on font "Iniciar bot" at bounding box center [130, 116] width 39 height 12
click at [99, 115] on icon at bounding box center [100, 116] width 8 height 10
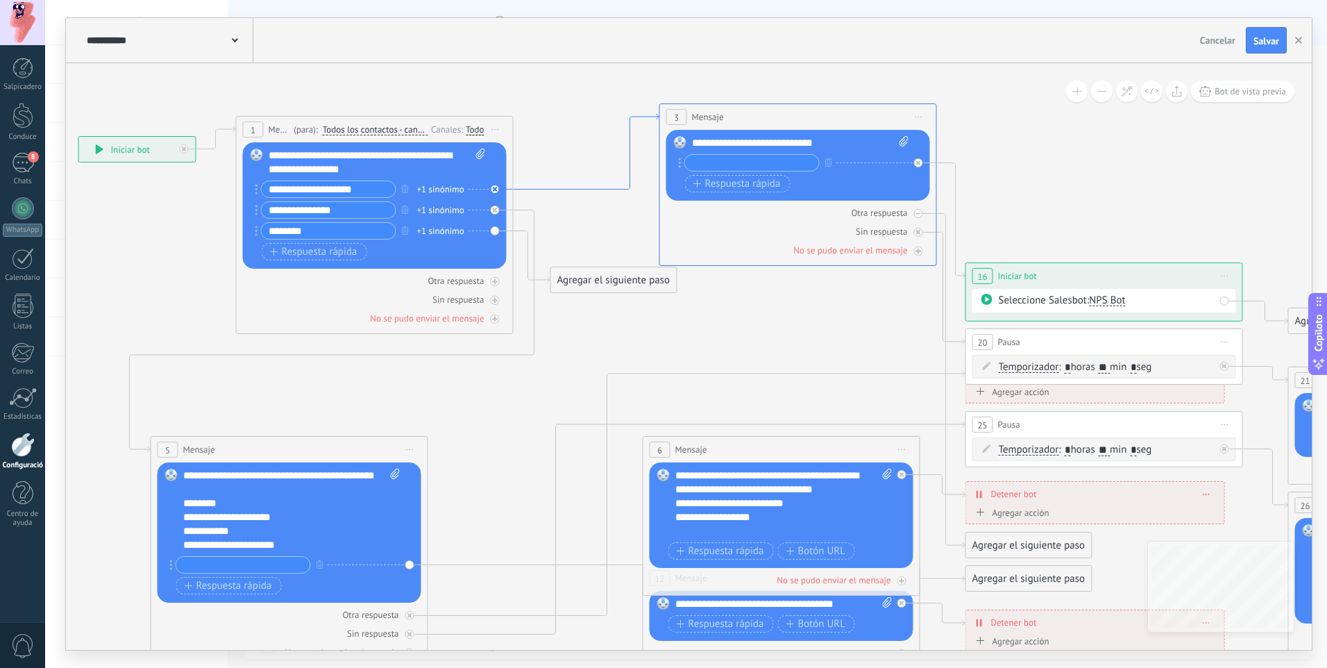
click at [519, 189] on icon at bounding box center [587, 152] width 146 height 76
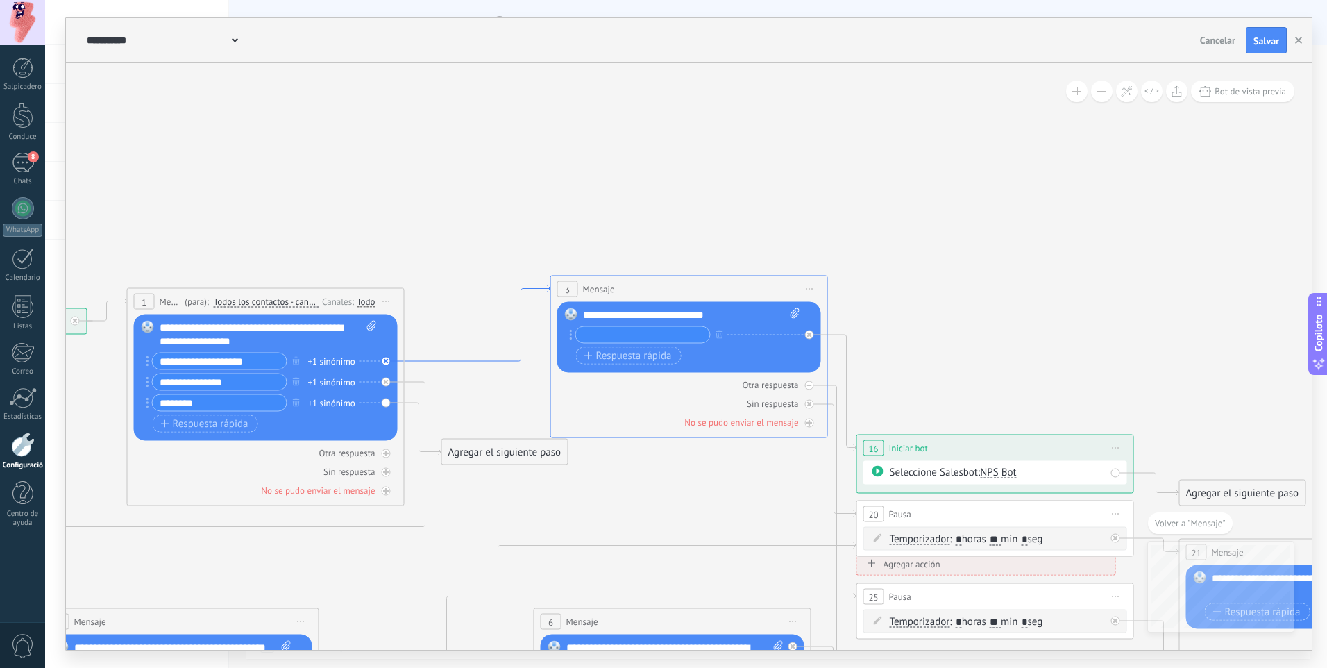
click at [527, 290] on icon at bounding box center [478, 324] width 146 height 76
click at [528, 289] on icon at bounding box center [478, 324] width 146 height 76
click at [1130, 83] on button at bounding box center [1127, 92] width 22 height 22
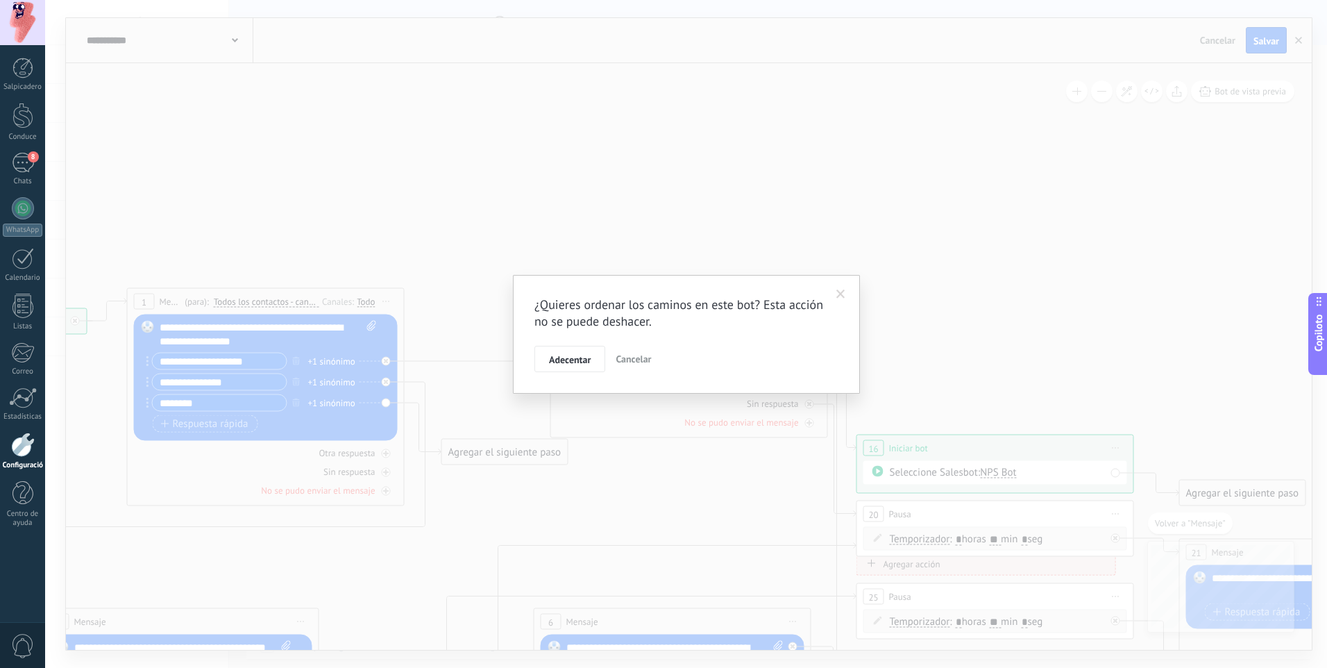
click at [836, 284] on span at bounding box center [840, 295] width 23 height 24
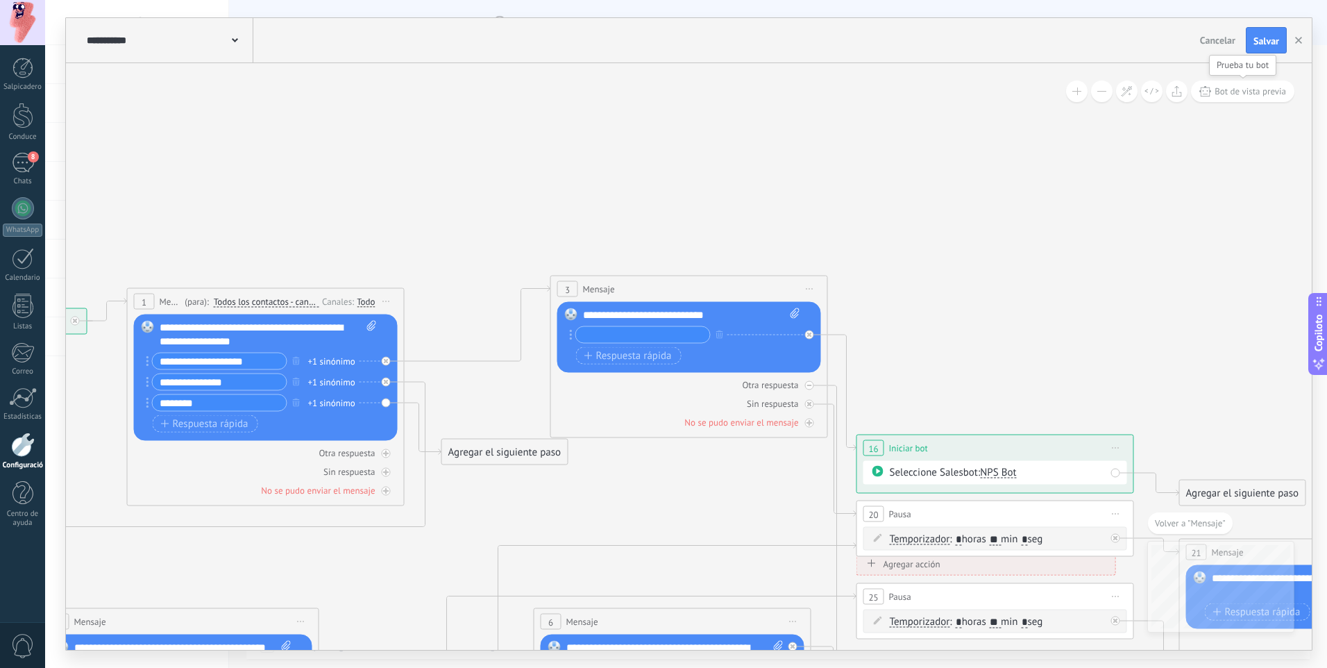
click at [1233, 87] on span "Bot de vista previa" at bounding box center [1250, 91] width 71 height 12
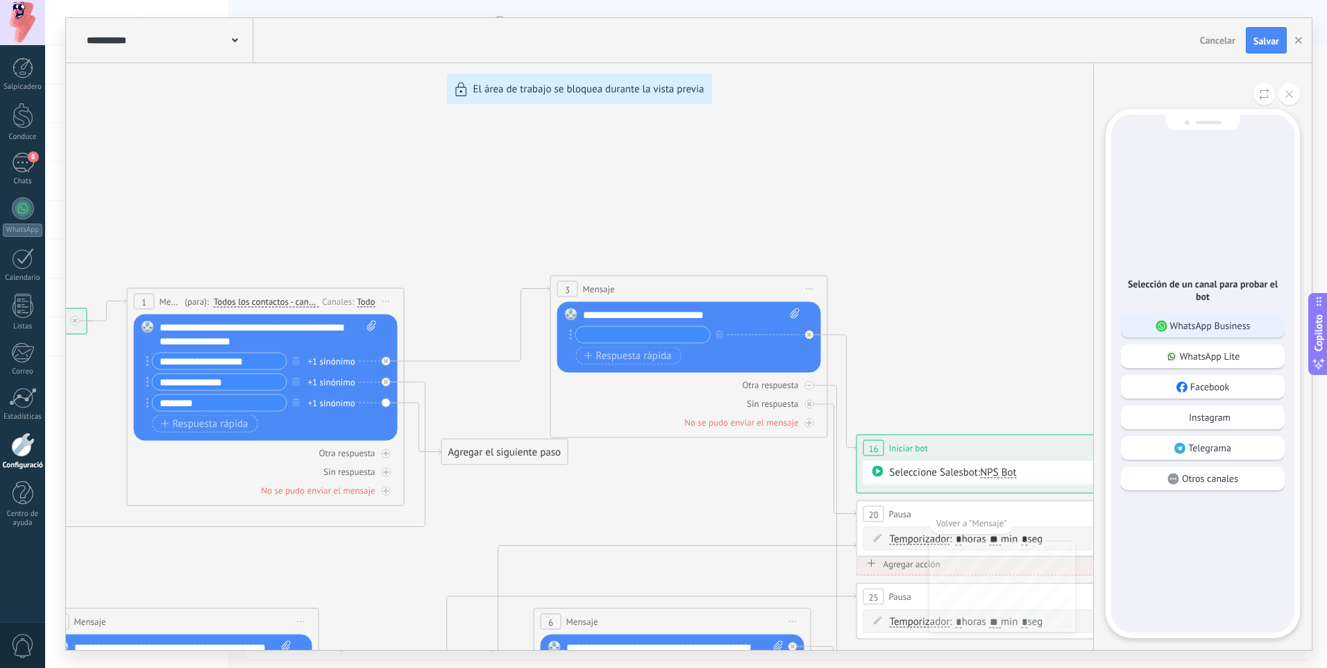
click at [1190, 329] on p "WhatsApp Business" at bounding box center [1210, 325] width 81 height 12
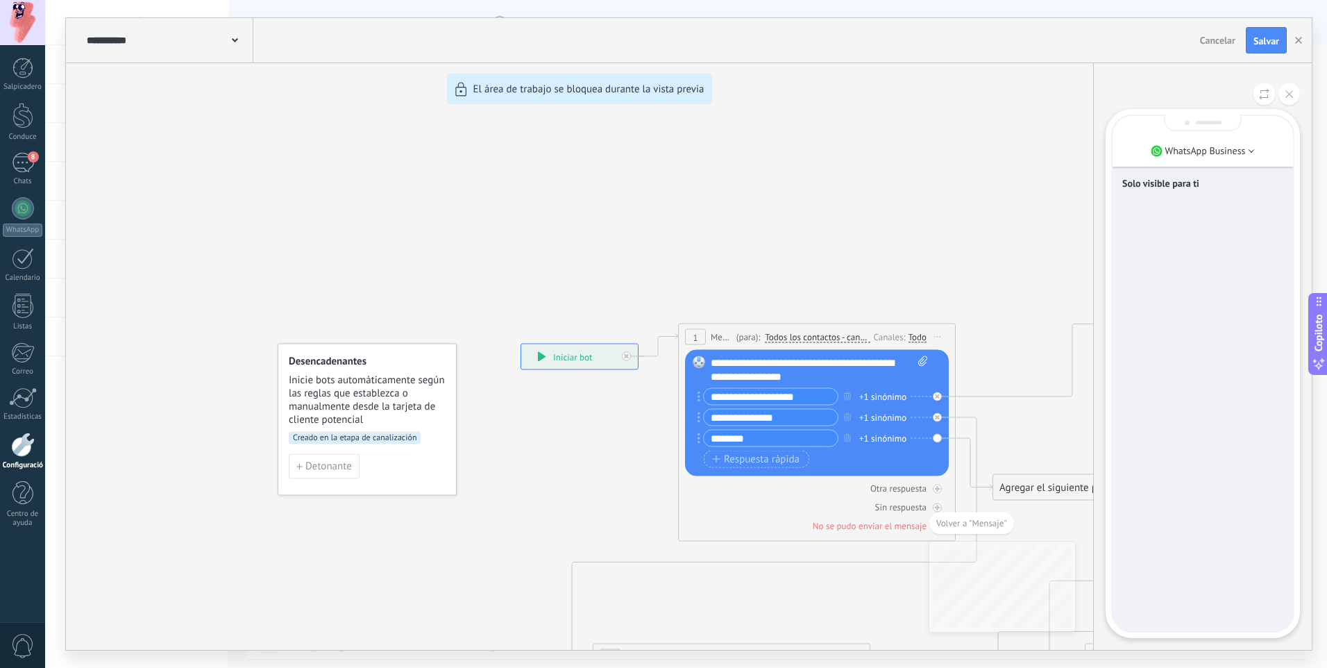
click at [562, 364] on div "**********" at bounding box center [689, 334] width 1246 height 632
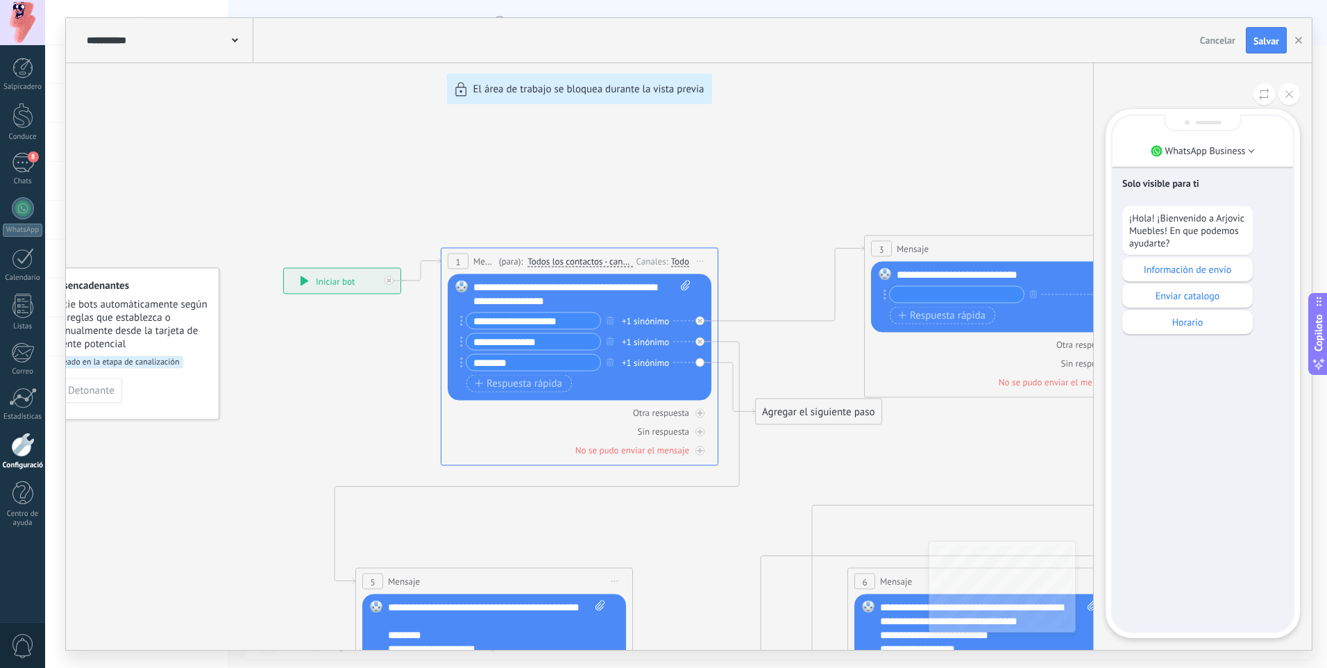
click at [294, 278] on div "**********" at bounding box center [689, 334] width 1246 height 632
click at [1025, 152] on div "**********" at bounding box center [689, 334] width 1246 height 632
click at [1191, 289] on div "Enviar catalogo" at bounding box center [1187, 296] width 130 height 24
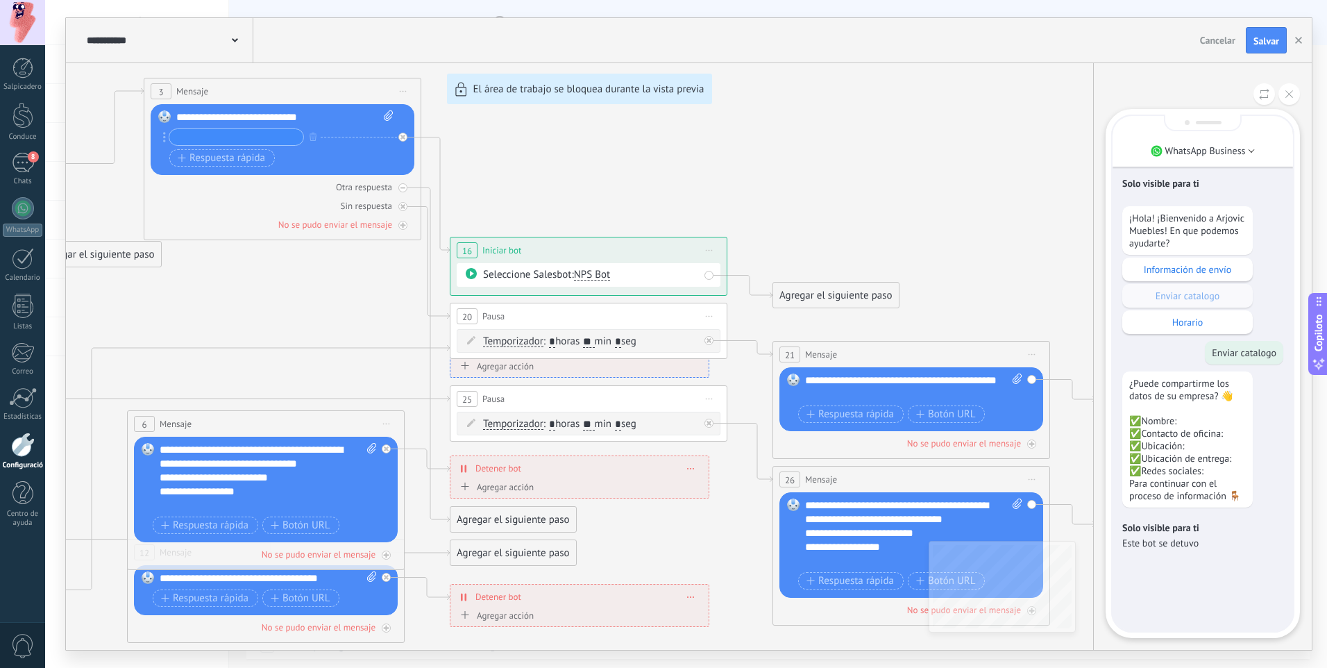
click at [1156, 443] on p "¿Puede compartirme los datos de su empresa? 👋 ✅Nombre: ✅Contacto de oficina: ✅U…" at bounding box center [1187, 439] width 117 height 125
click at [1174, 321] on p "Horario" at bounding box center [1187, 322] width 117 height 12
click at [471, 462] on div "**********" at bounding box center [689, 334] width 1246 height 632
click at [454, 470] on div "**********" at bounding box center [689, 334] width 1246 height 632
click at [462, 466] on div "**********" at bounding box center [689, 334] width 1246 height 632
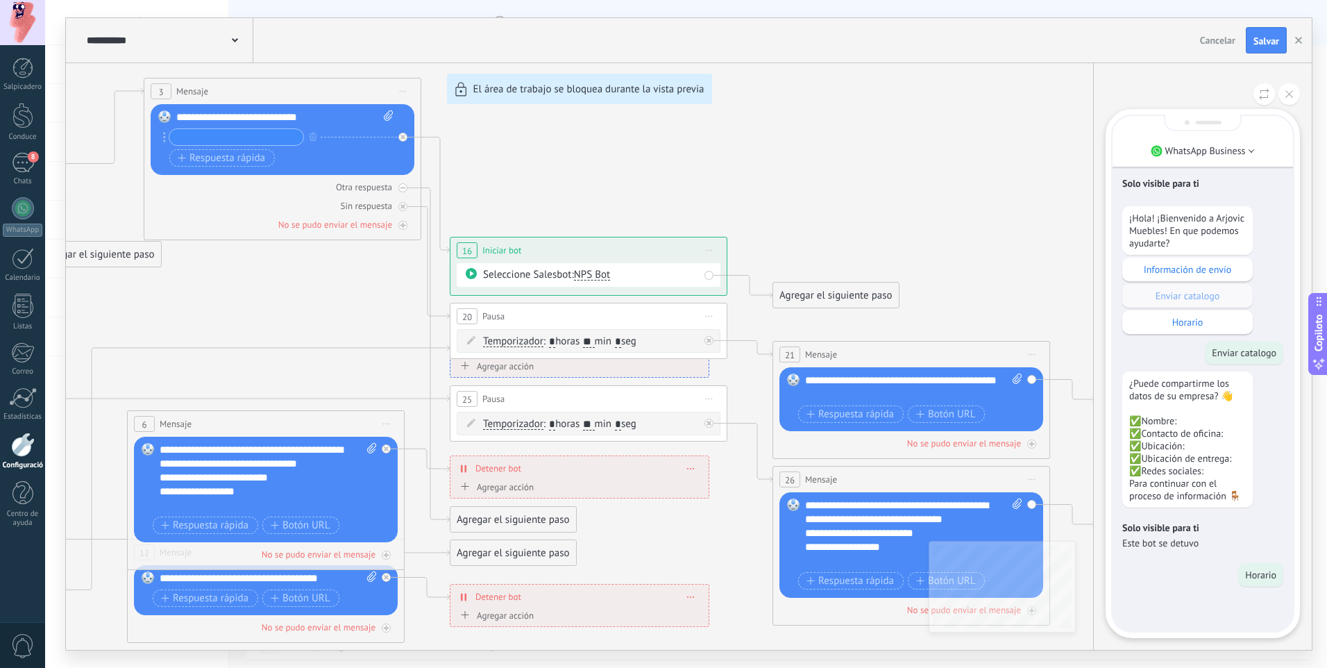
click at [692, 466] on div "**********" at bounding box center [689, 334] width 1246 height 632
click at [1287, 93] on icon at bounding box center [1290, 94] width 8 height 8
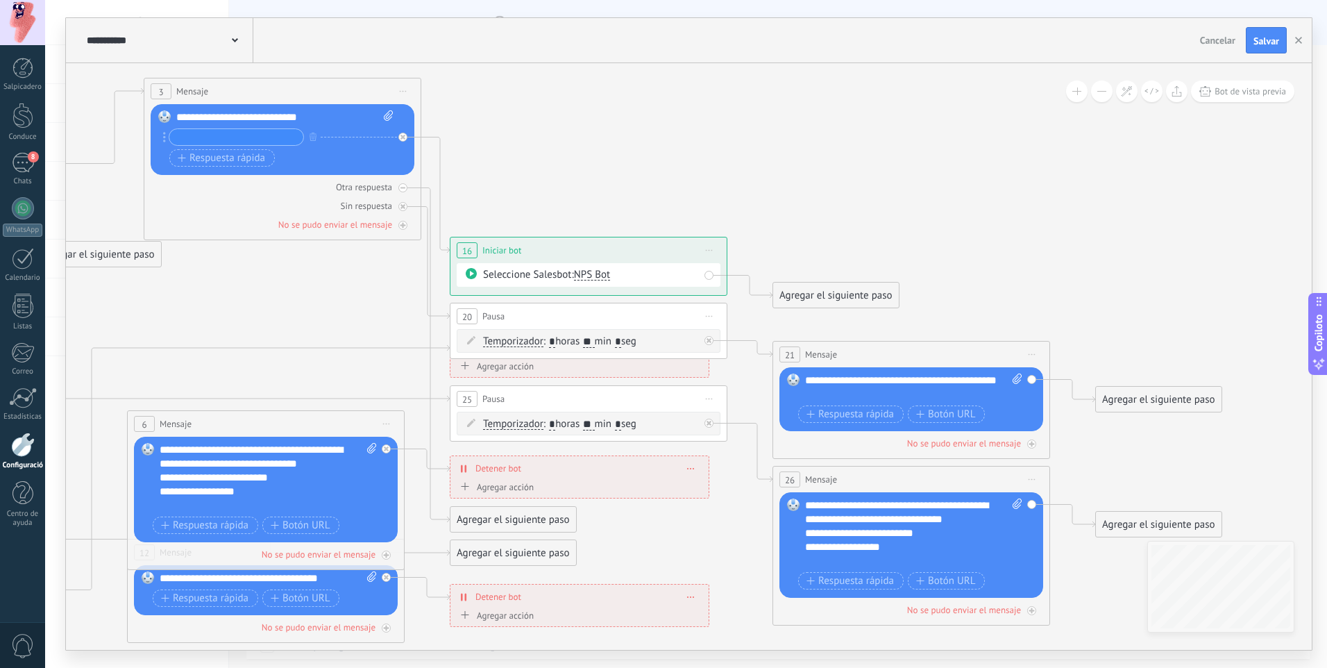
click at [689, 471] on span at bounding box center [691, 468] width 6 height 8
click at [745, 423] on icon at bounding box center [749, 452] width 45 height 59
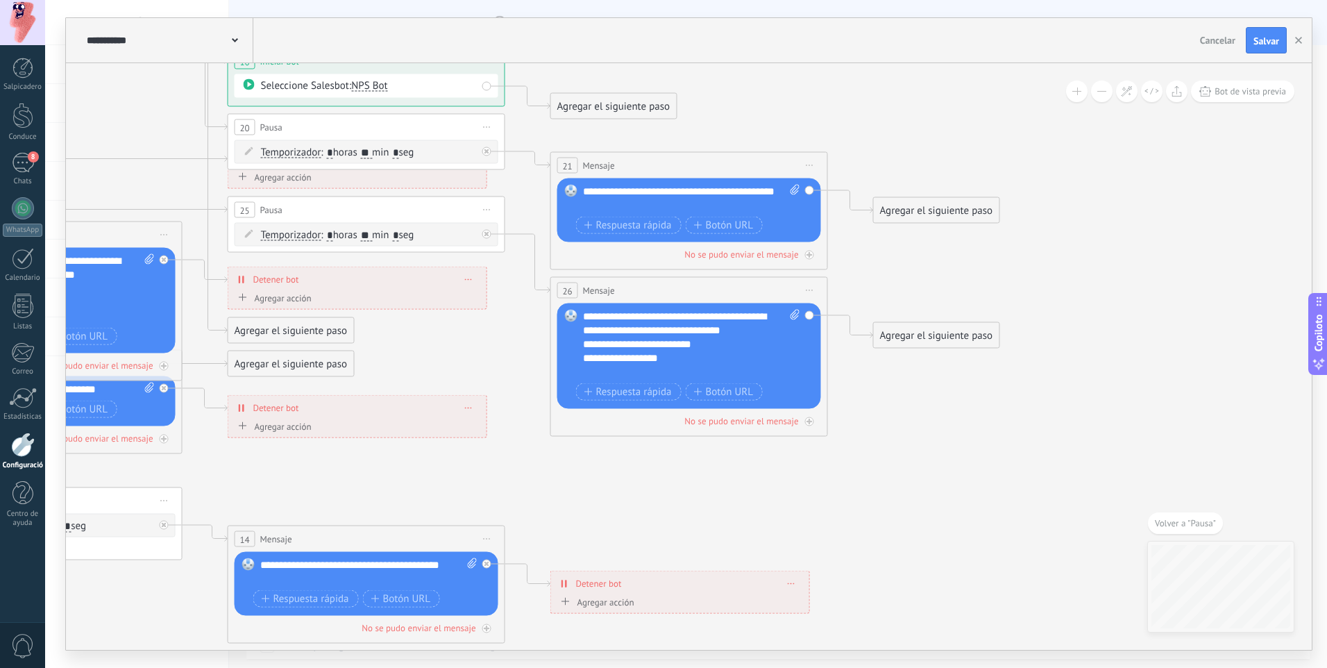
click at [1050, 295] on icon at bounding box center [145, 266] width 2302 height 1449
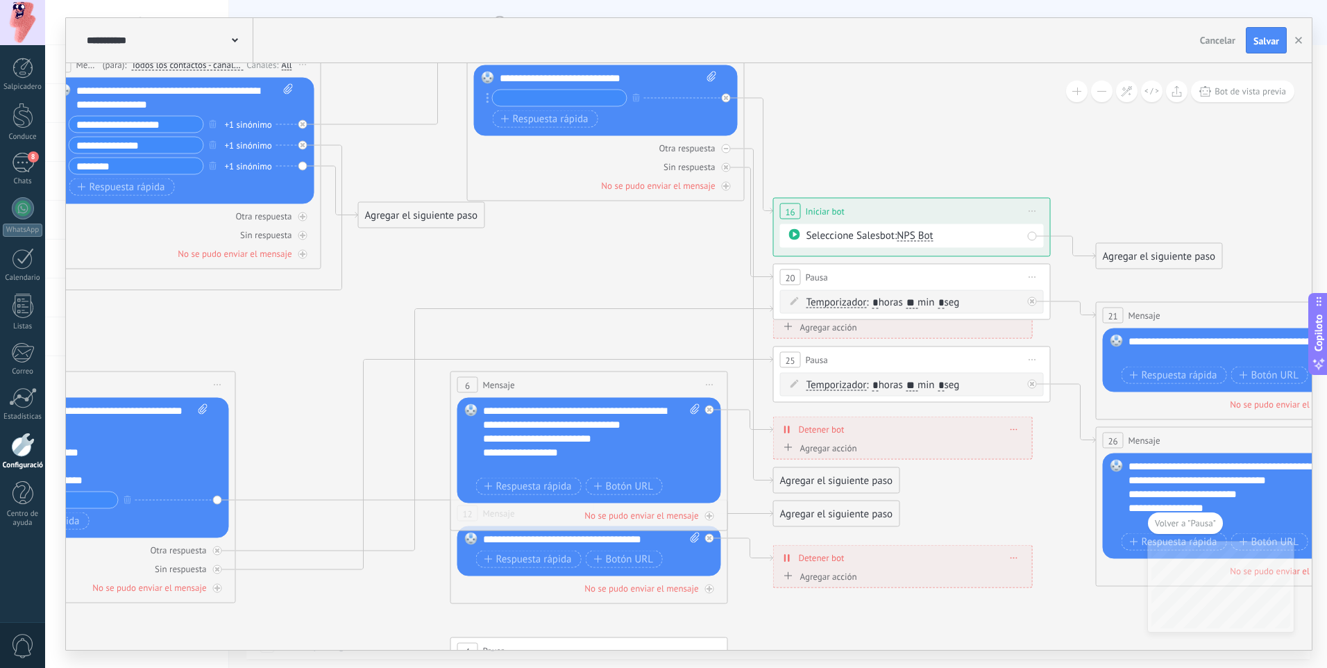
drag, startPoint x: 335, startPoint y: 382, endPoint x: 878, endPoint y: 532, distance: 563.8
click at [878, 532] on icon at bounding box center [690, 416] width 2302 height 1449
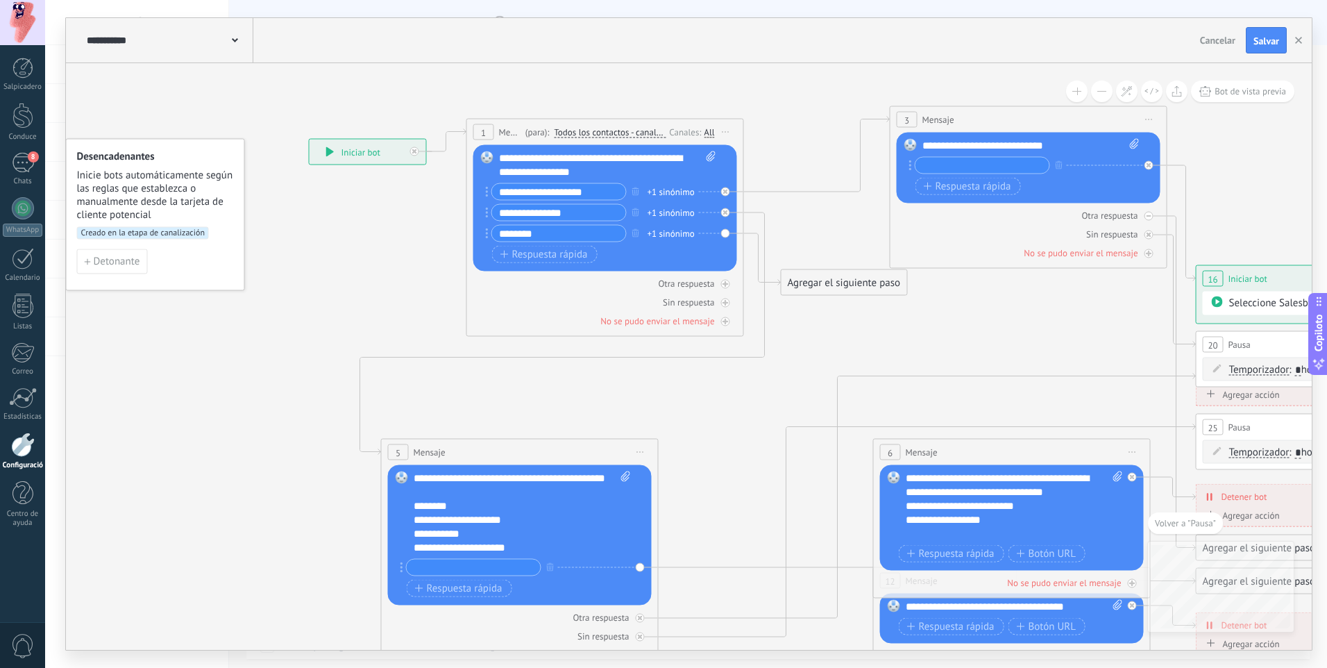
drag, startPoint x: 376, startPoint y: 263, endPoint x: 812, endPoint y: 344, distance: 443.3
click at [812, 344] on icon at bounding box center [1113, 483] width 2302 height 1449
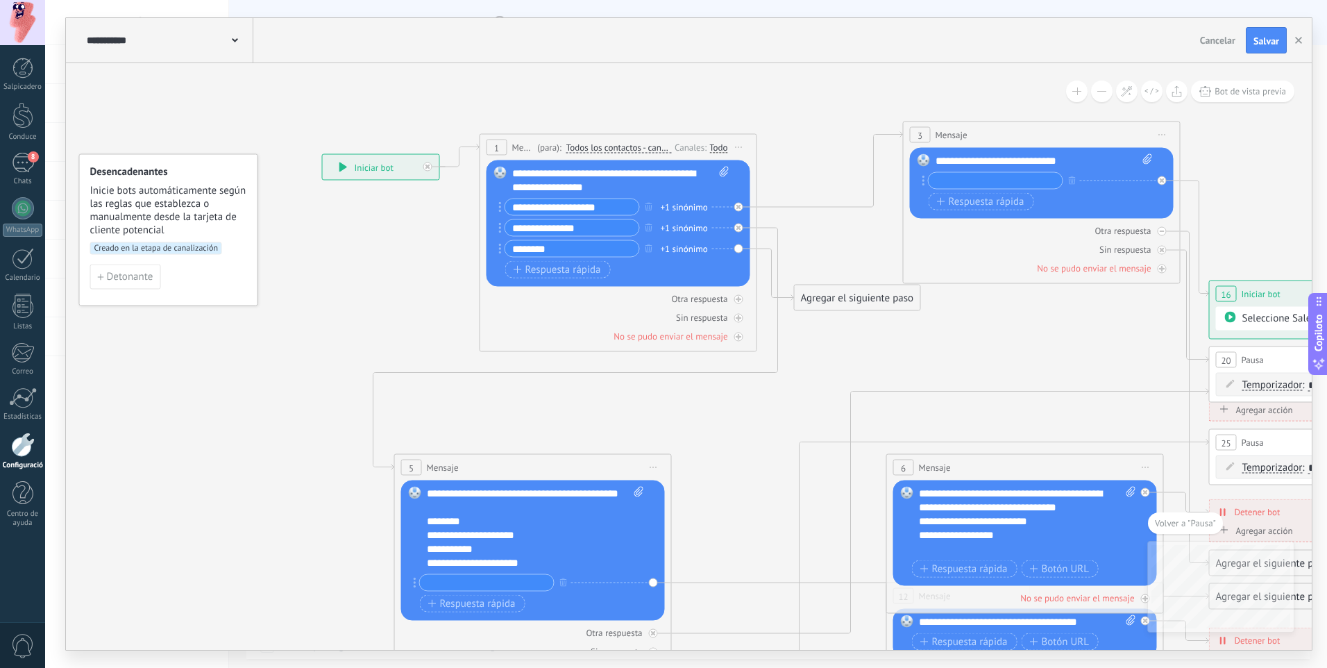
click at [248, 275] on div "Desencadenantes Inicie bots automáticamente según las reglas que establezca o m…" at bounding box center [168, 230] width 179 height 152
click at [151, 276] on span "Detonante" at bounding box center [130, 277] width 47 height 10
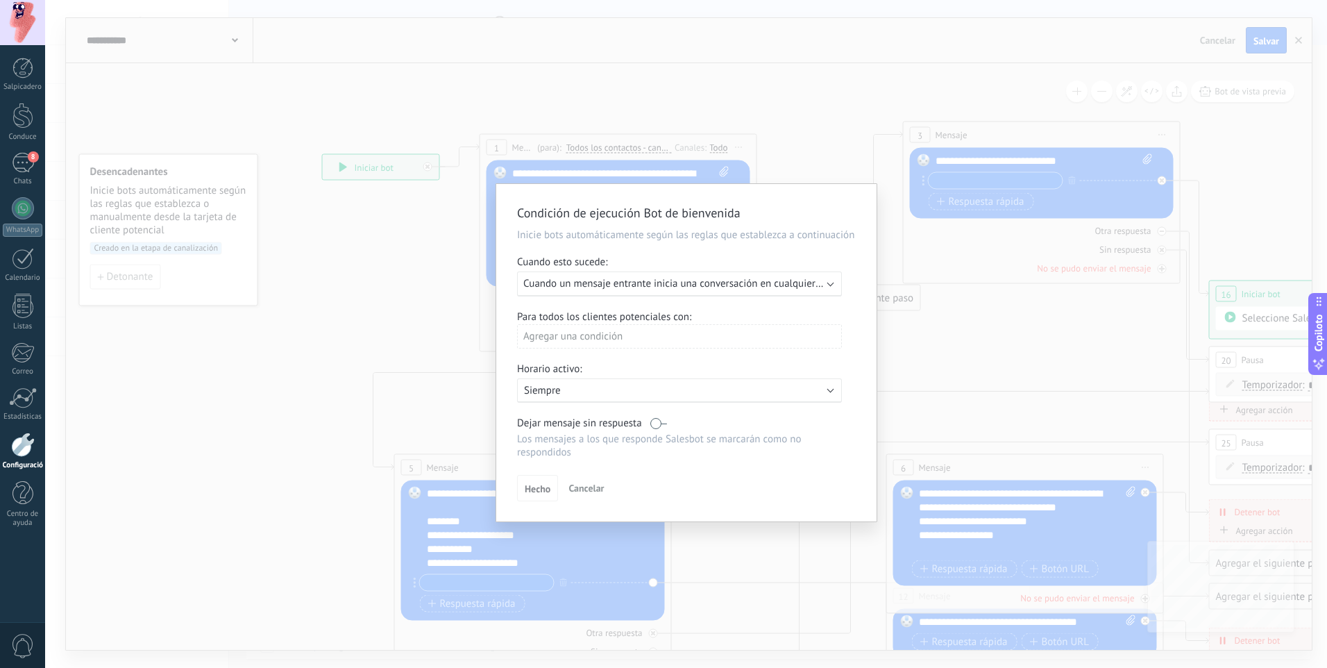
click at [623, 285] on span "Cuando un mensaje entrante inicia una conversación en cualquier canal" at bounding box center [682, 283] width 319 height 13
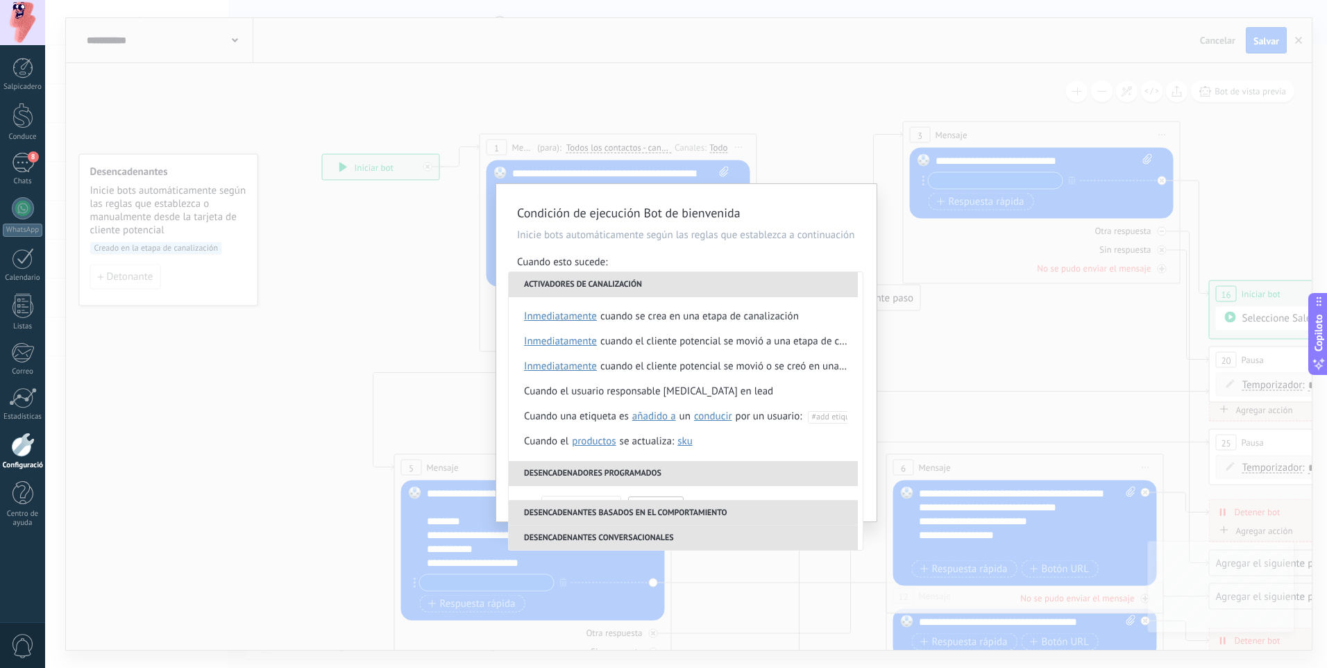
click at [623, 285] on li "Activadores de canalización" at bounding box center [683, 284] width 349 height 25
click at [811, 197] on div "Condición de ejecución Bot de bienvenida Inicie bots automáticamente según las …" at bounding box center [686, 352] width 380 height 337
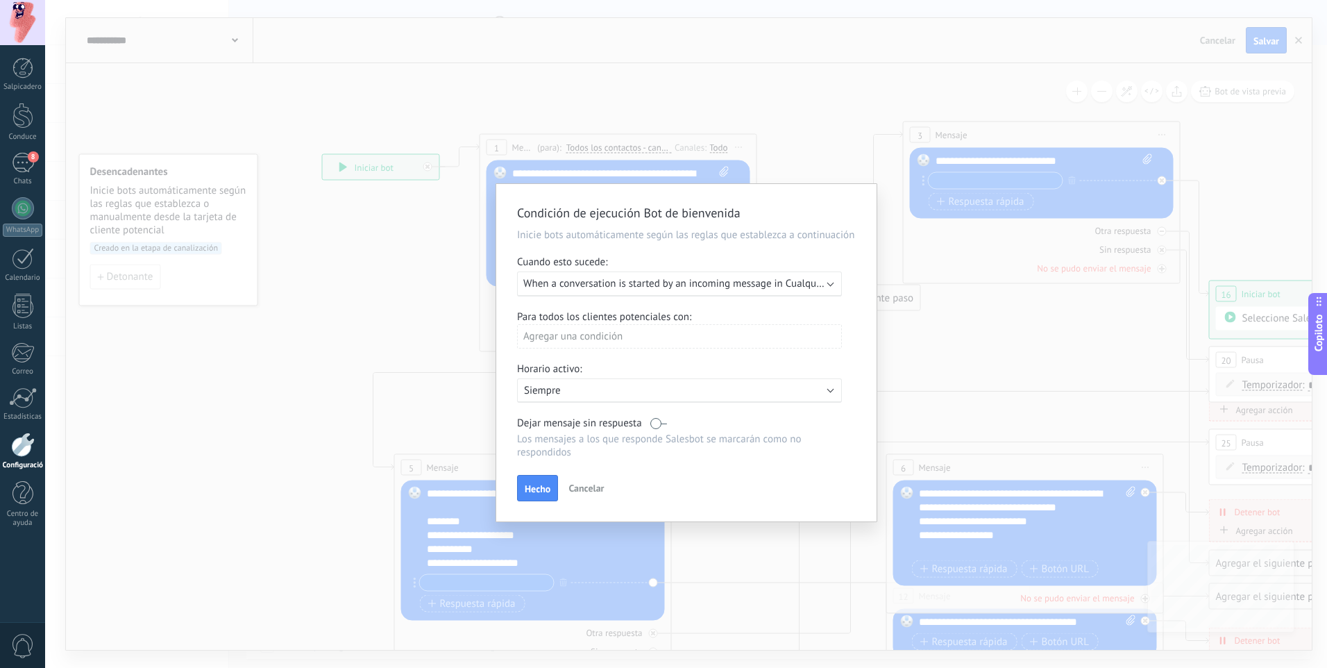
click at [783, 127] on div "Condición de ejecución Bot de bienvenida Inicie bots automáticamente según las …" at bounding box center [686, 334] width 1282 height 668
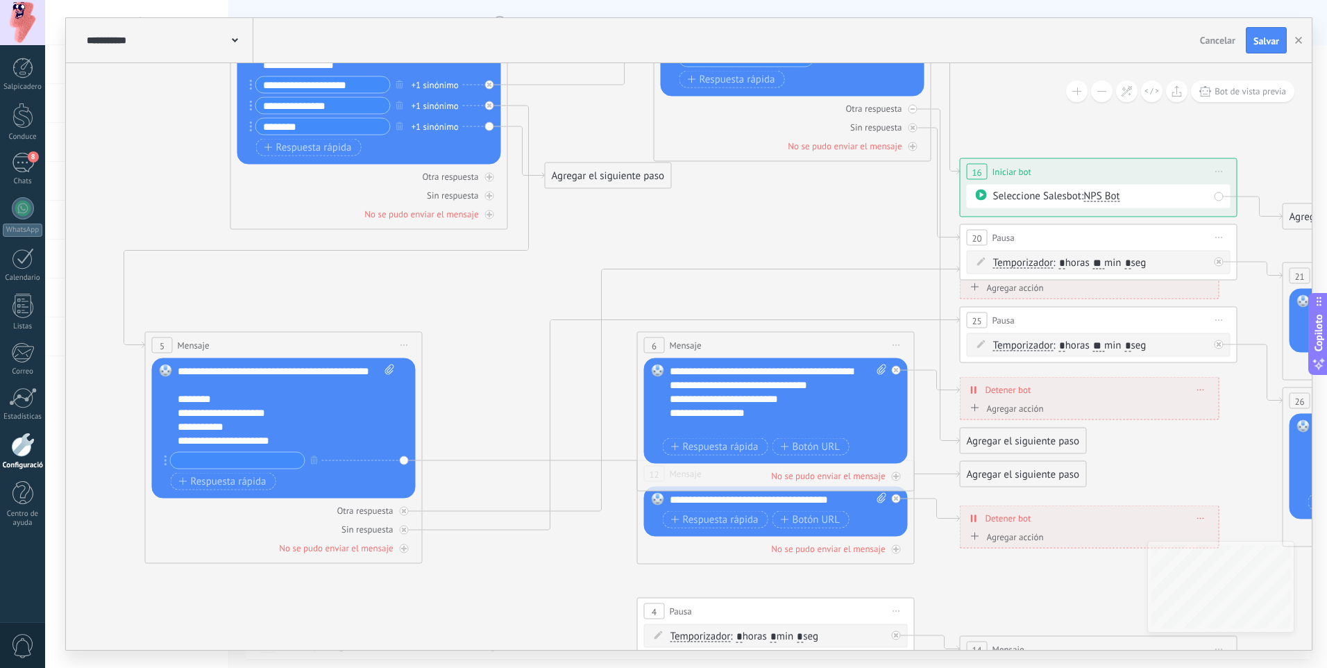
drag, startPoint x: 375, startPoint y: 226, endPoint x: 247, endPoint y: 226, distance: 127.7
click at [120, 204] on icon at bounding box center [877, 376] width 2302 height 1449
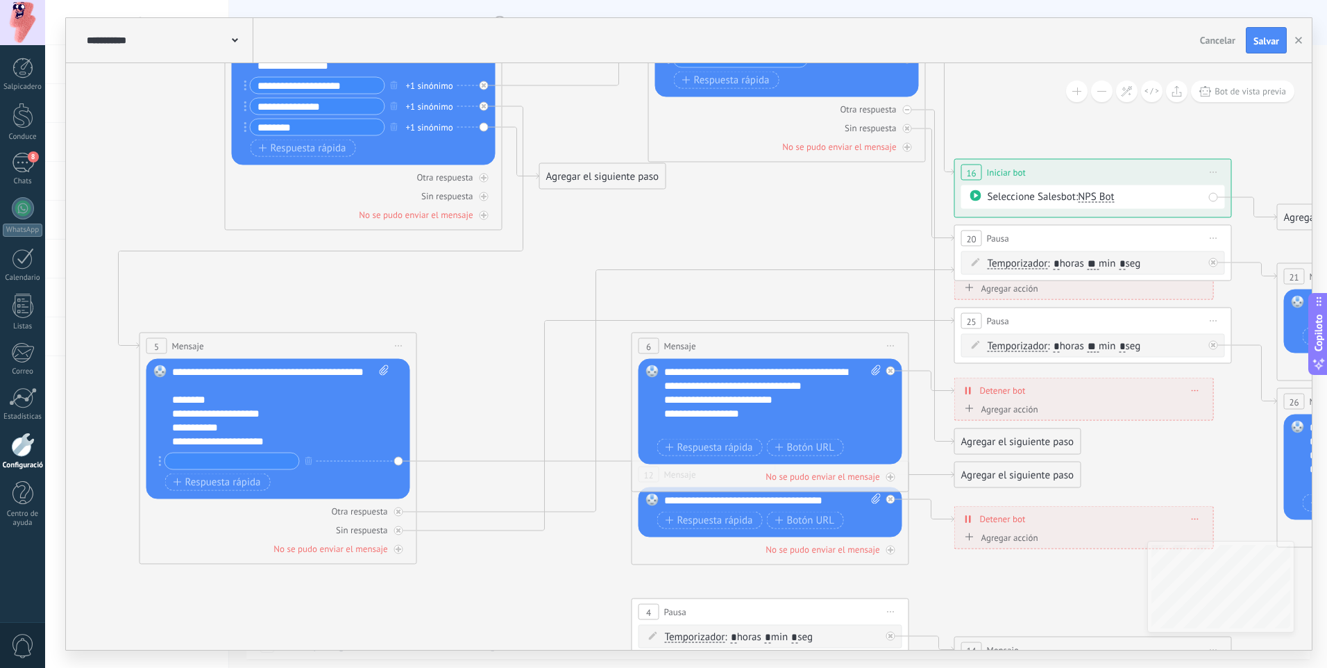
click at [370, 370] on div "**********" at bounding box center [280, 406] width 217 height 83
click at [309, 335] on div "5 Mensaje ******* (para): Todos los contactos - canales seleccionados Todos los…" at bounding box center [278, 346] width 276 height 26
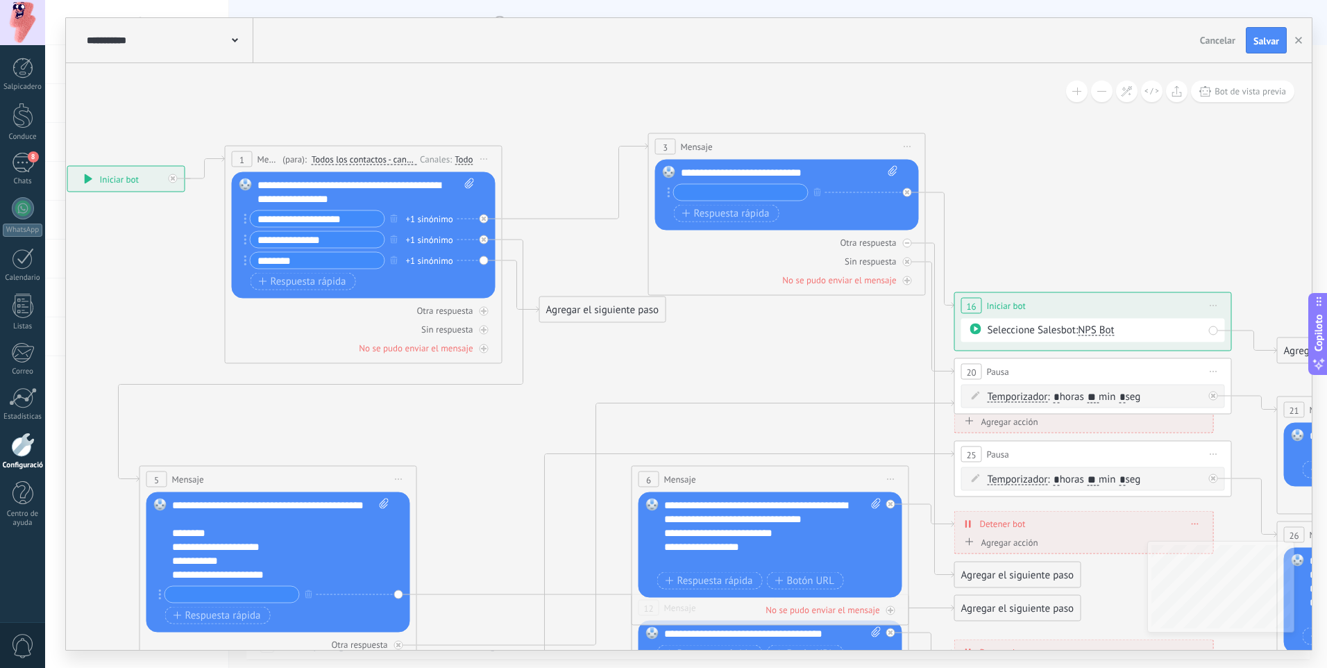
click at [666, 142] on span "3" at bounding box center [665, 147] width 5 height 12
click at [675, 145] on div "3" at bounding box center [665, 147] width 21 height 16
click at [695, 146] on span "Mensaje" at bounding box center [697, 146] width 32 height 13
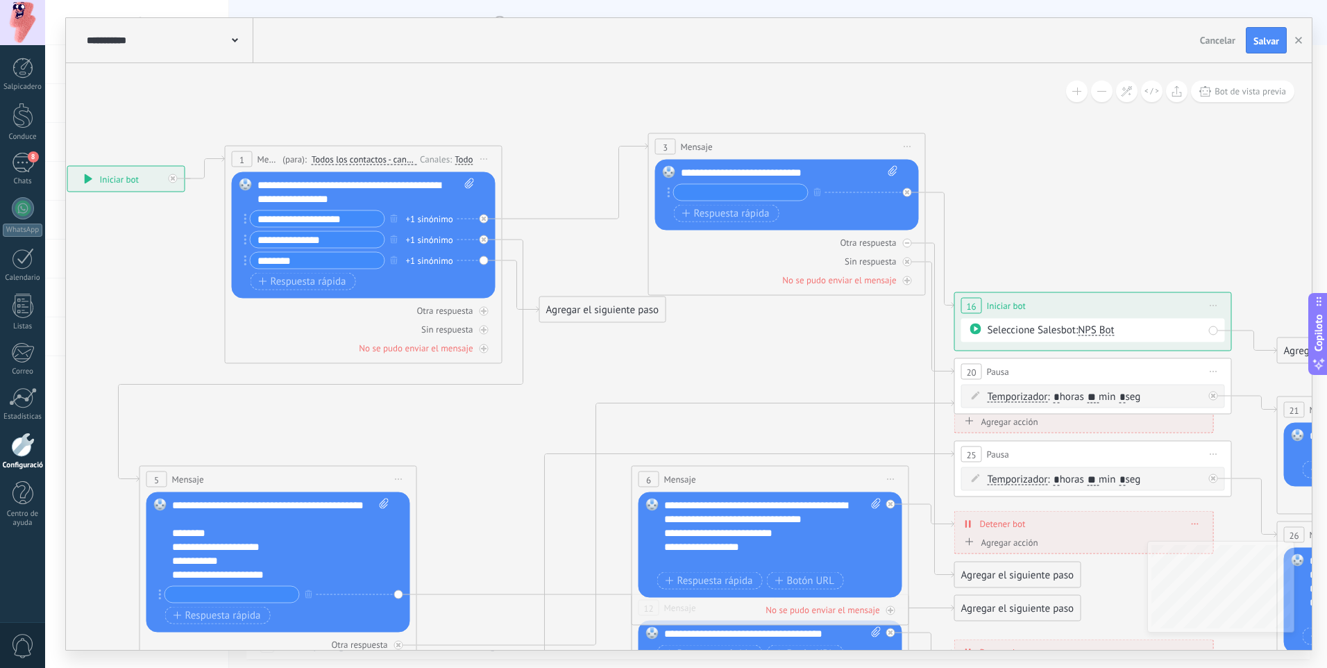
click at [695, 146] on span "Mensaje" at bounding box center [697, 146] width 32 height 13
drag, startPoint x: 748, startPoint y: 144, endPoint x: 863, endPoint y: 145, distance: 115.9
click at [756, 144] on div "3 Mensaje ******* (para): Todos los contactos - canales seleccionados Todos los…" at bounding box center [787, 147] width 276 height 26
click at [912, 149] on span "Inicie la vista previa aquí Rebautizar Duplicado Borrar" at bounding box center [916, 147] width 22 height 20
click at [923, 184] on div "Rebautizar" at bounding box center [983, 191] width 145 height 24
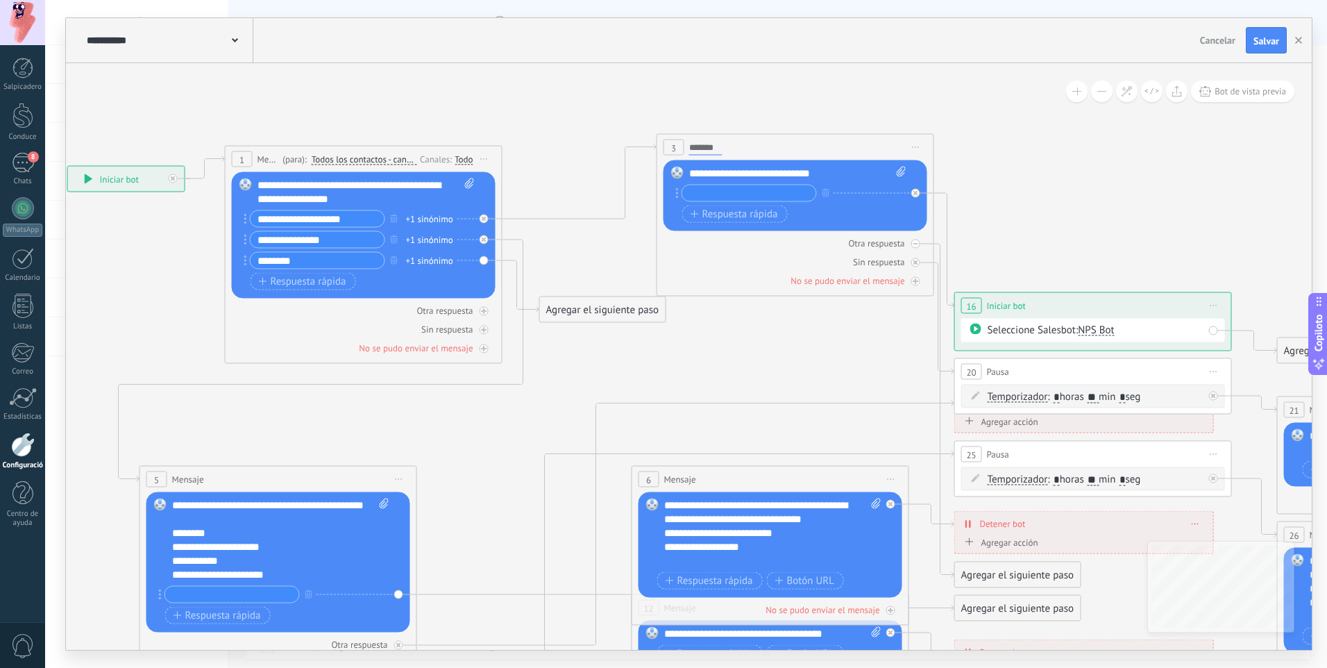
click at [677, 146] on div "3" at bounding box center [674, 148] width 21 height 16
click at [781, 137] on div "3 Mensaje ******* (para): Todos los contactos - canales seleccionados Todos los…" at bounding box center [795, 148] width 276 height 26
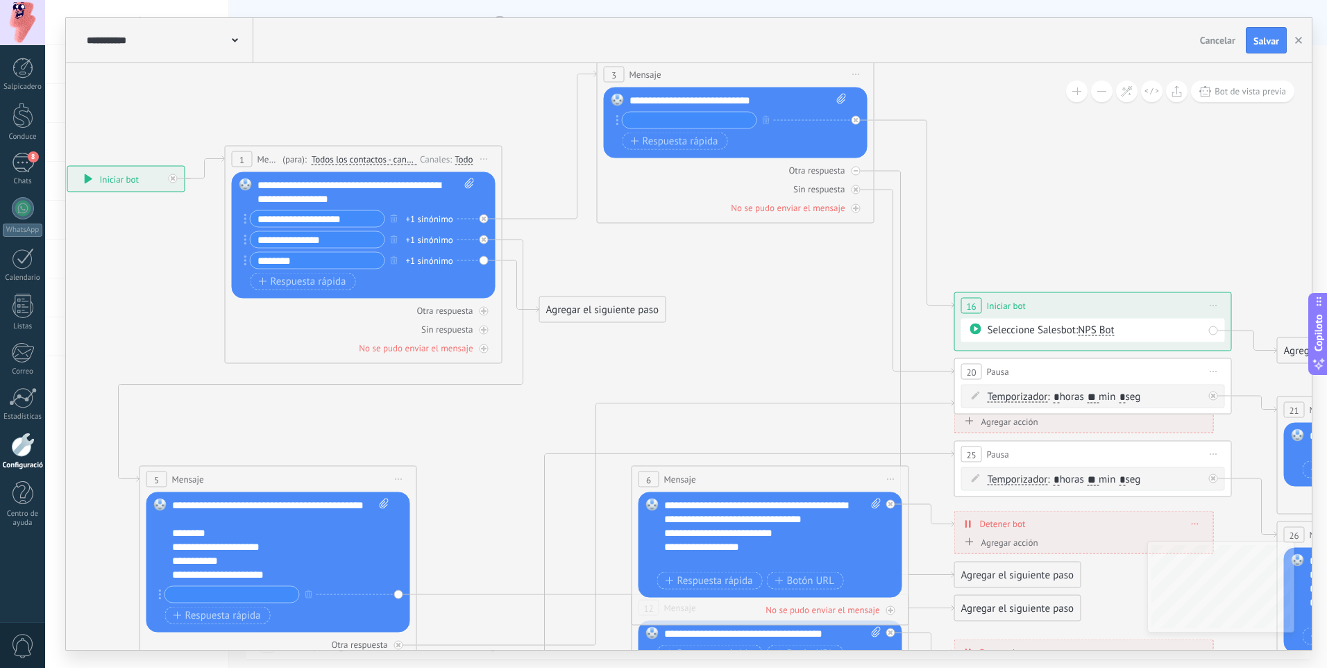
drag, startPoint x: 790, startPoint y: 141, endPoint x: 730, endPoint y: 68, distance: 94.2
click at [730, 68] on div "3 Mensaje ******* (para): Todos los contactos - canales seleccionados Todos los…" at bounding box center [736, 75] width 276 height 26
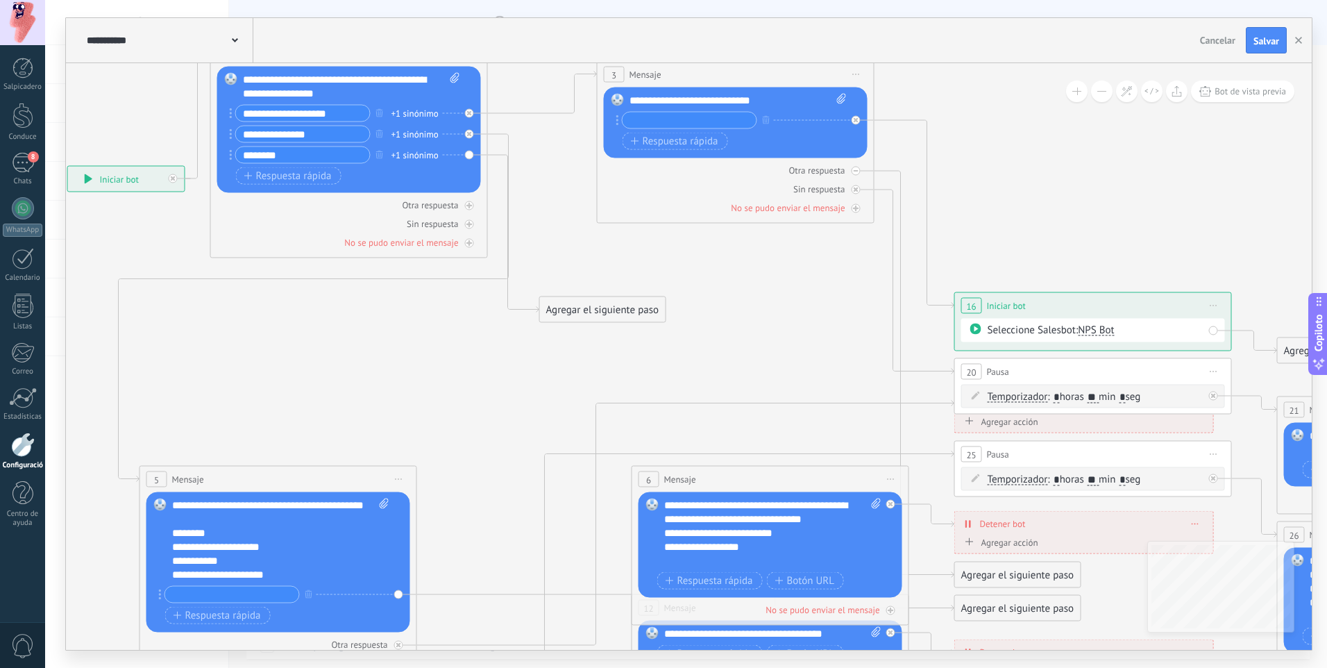
drag, startPoint x: 422, startPoint y: 154, endPoint x: 407, endPoint y: 49, distance: 106.5
click at [407, 49] on div "**********" at bounding box center [689, 334] width 1246 height 632
drag, startPoint x: 586, startPoint y: 297, endPoint x: 582, endPoint y: 285, distance: 12.3
click at [67, 166] on div "**********" at bounding box center [67, 166] width 0 height 0
drag, startPoint x: 593, startPoint y: 303, endPoint x: 596, endPoint y: 239, distance: 64.0
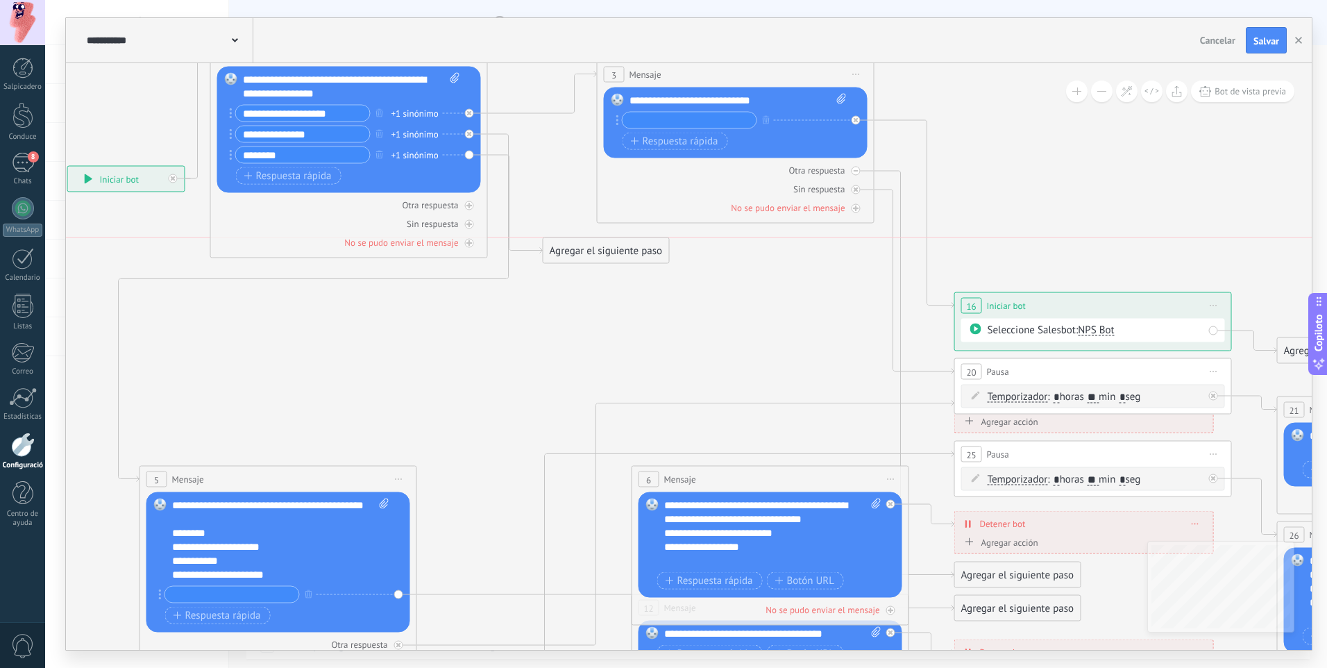
click at [596, 239] on div "Agregar el siguiente paso" at bounding box center [607, 250] width 126 height 23
click at [742, 294] on icon at bounding box center [871, 457] width 2302 height 1528
click at [694, 193] on div "Sin respuesta" at bounding box center [736, 189] width 264 height 13
click at [684, 193] on div "Sin respuesta" at bounding box center [736, 189] width 264 height 13
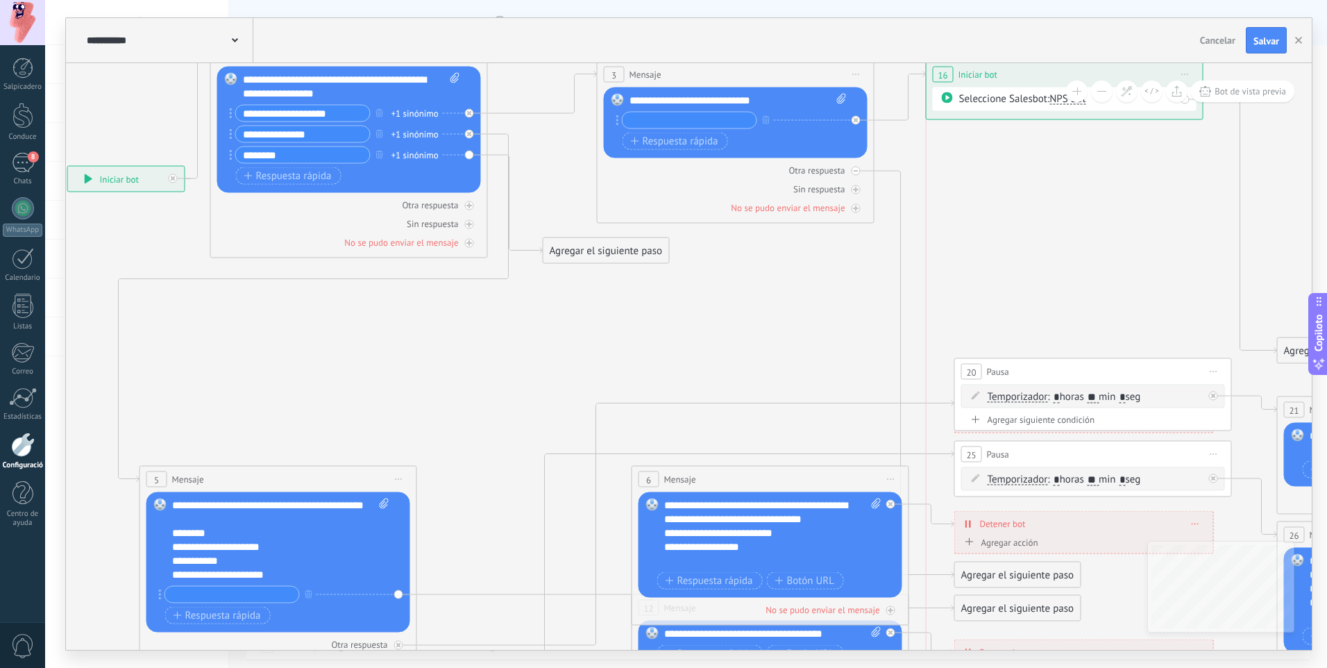
drag, startPoint x: 1077, startPoint y: 299, endPoint x: 1046, endPoint y: 71, distance: 229.7
click at [1046, 71] on div "16 Iniciar bot ********* Inicie la vista previa aquí Rebautizar Duplicado Borrar" at bounding box center [1065, 75] width 276 height 26
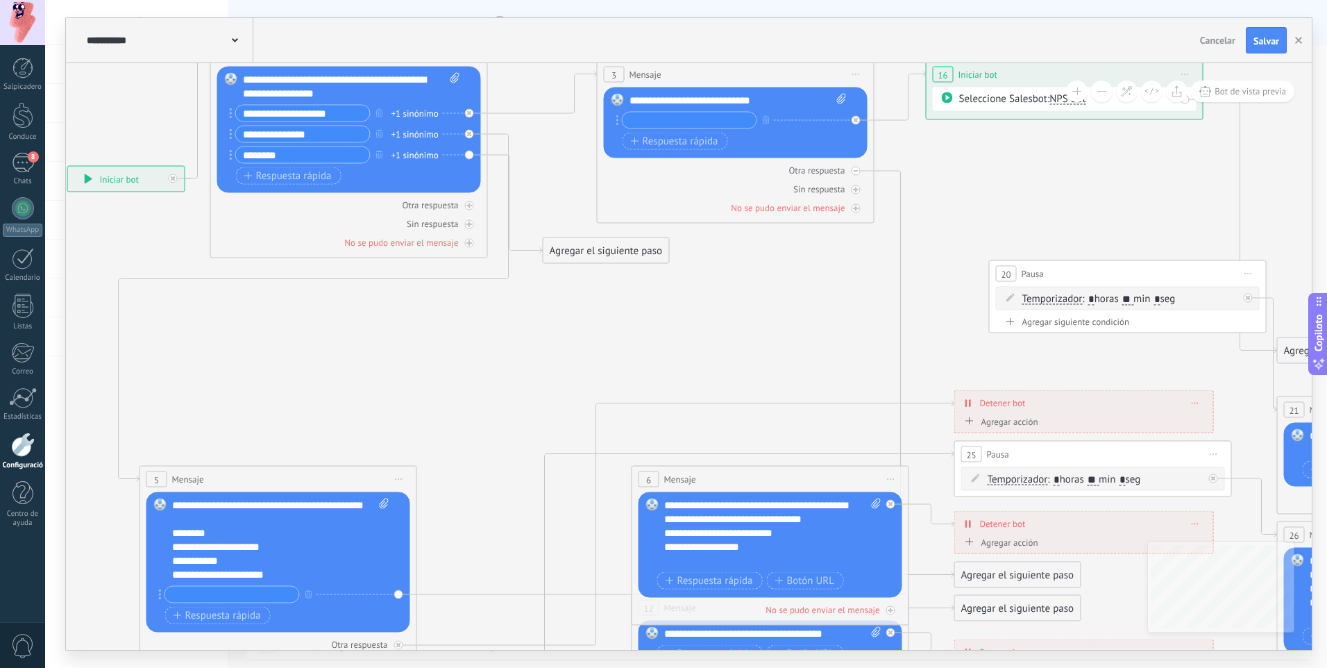
drag, startPoint x: 1054, startPoint y: 364, endPoint x: 1072, endPoint y: 254, distance: 111.3
click at [1072, 261] on div "20 Pausa ***** Inicie la vista previa aquí Rebautizar Duplicado Borrar" at bounding box center [1128, 274] width 276 height 26
drag, startPoint x: 1163, startPoint y: 264, endPoint x: 1070, endPoint y: 199, distance: 113.6
click at [1070, 199] on div "20 Pausa ***** Inicie la vista previa aquí Rebautizar Duplicado Borrar" at bounding box center [1019, 193] width 276 height 26
drag, startPoint x: 1125, startPoint y: 415, endPoint x: 1089, endPoint y: 396, distance: 40.7
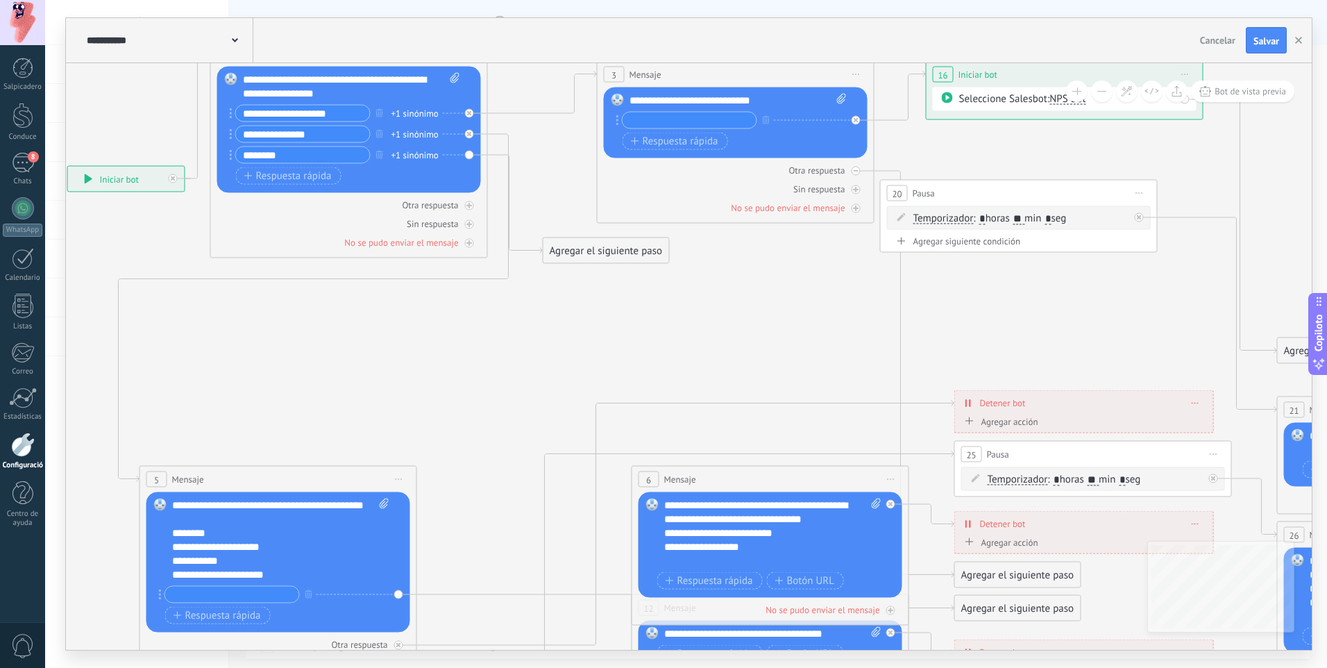
click at [67, 166] on div "**********" at bounding box center [67, 166] width 0 height 0
drag, startPoint x: 1084, startPoint y: 415, endPoint x: 1062, endPoint y: 387, distance: 36.1
click at [67, 166] on div "**********" at bounding box center [67, 166] width 0 height 0
click at [1195, 399] on span at bounding box center [1196, 403] width 6 height 8
click at [1206, 422] on icon at bounding box center [1205, 422] width 8 height 8
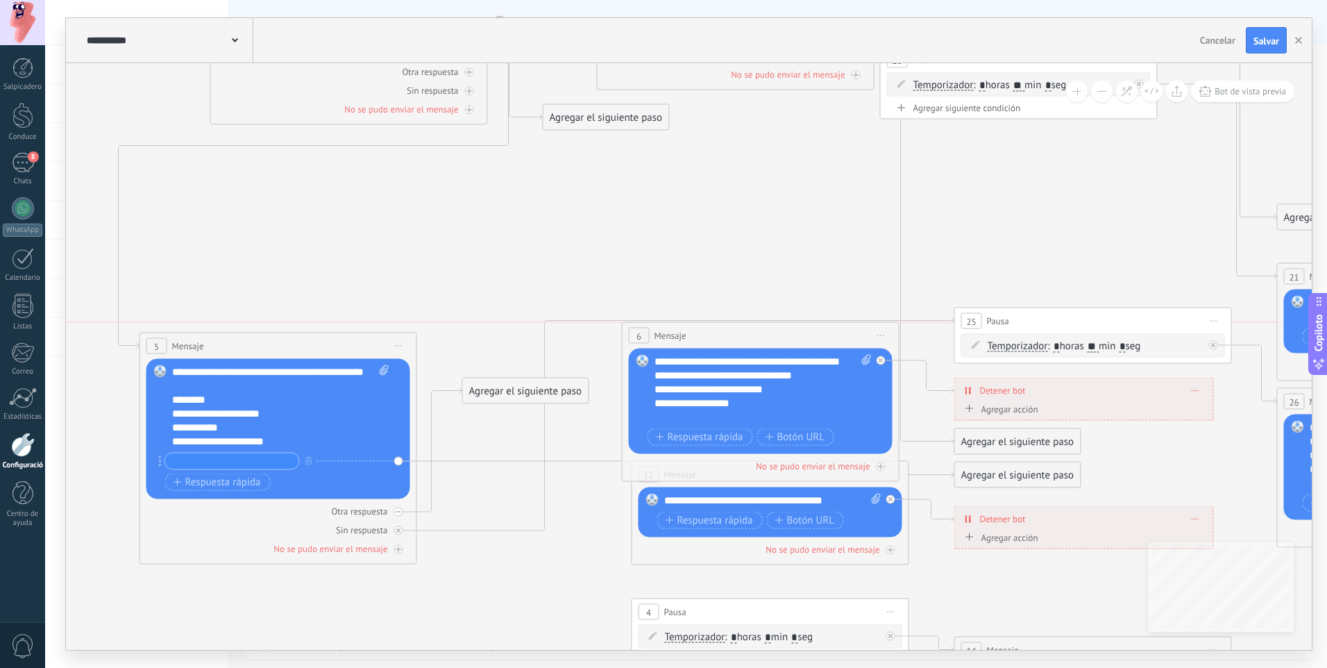
drag, startPoint x: 722, startPoint y: 337, endPoint x: 734, endPoint y: 327, distance: 15.7
click at [734, 327] on div "6 Mensaje ******* (para): Todos los contactos - canales seleccionados Todos los…" at bounding box center [761, 336] width 276 height 26
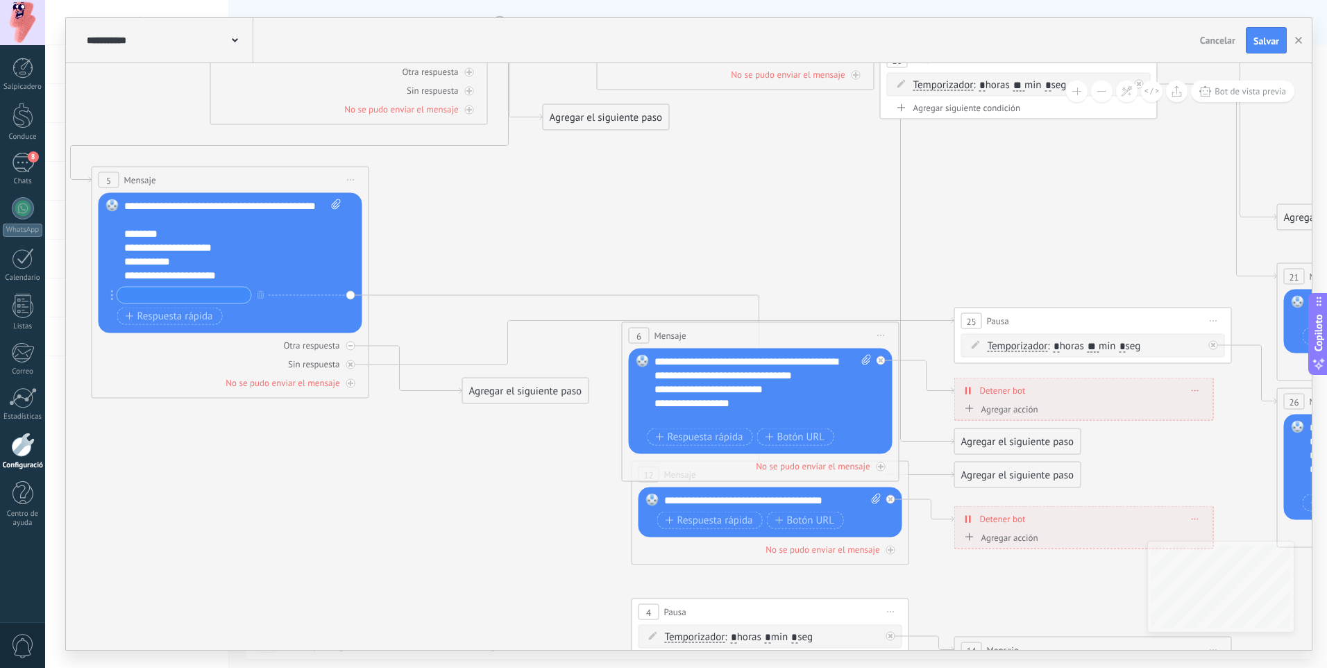
drag, startPoint x: 335, startPoint y: 347, endPoint x: 287, endPoint y: 181, distance: 172.7
click at [287, 181] on div "5 Mensaje ******* (para): Todos los contactos - canales seleccionados Todos los…" at bounding box center [230, 180] width 276 height 26
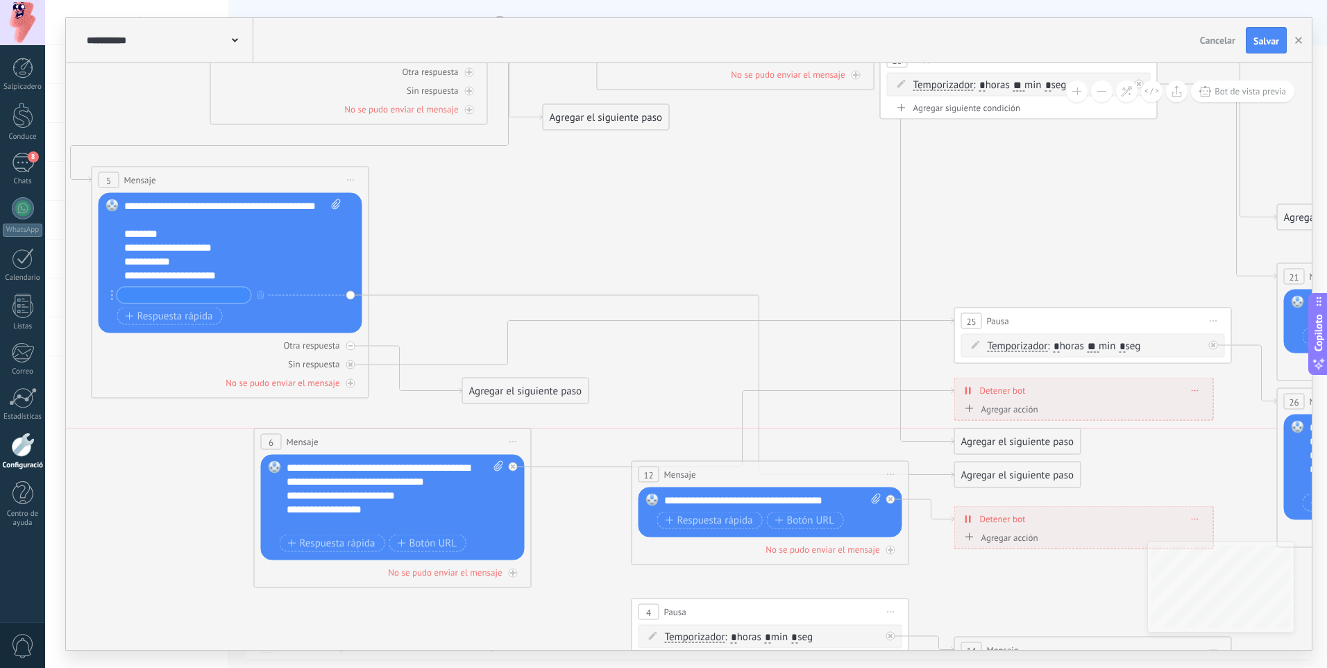
drag, startPoint x: 766, startPoint y: 332, endPoint x: 418, endPoint y: 413, distance: 357.1
click at [387, 434] on div "6 Mensaje ******* (para): Todos los contactos - canales seleccionados Todos los…" at bounding box center [393, 442] width 276 height 26
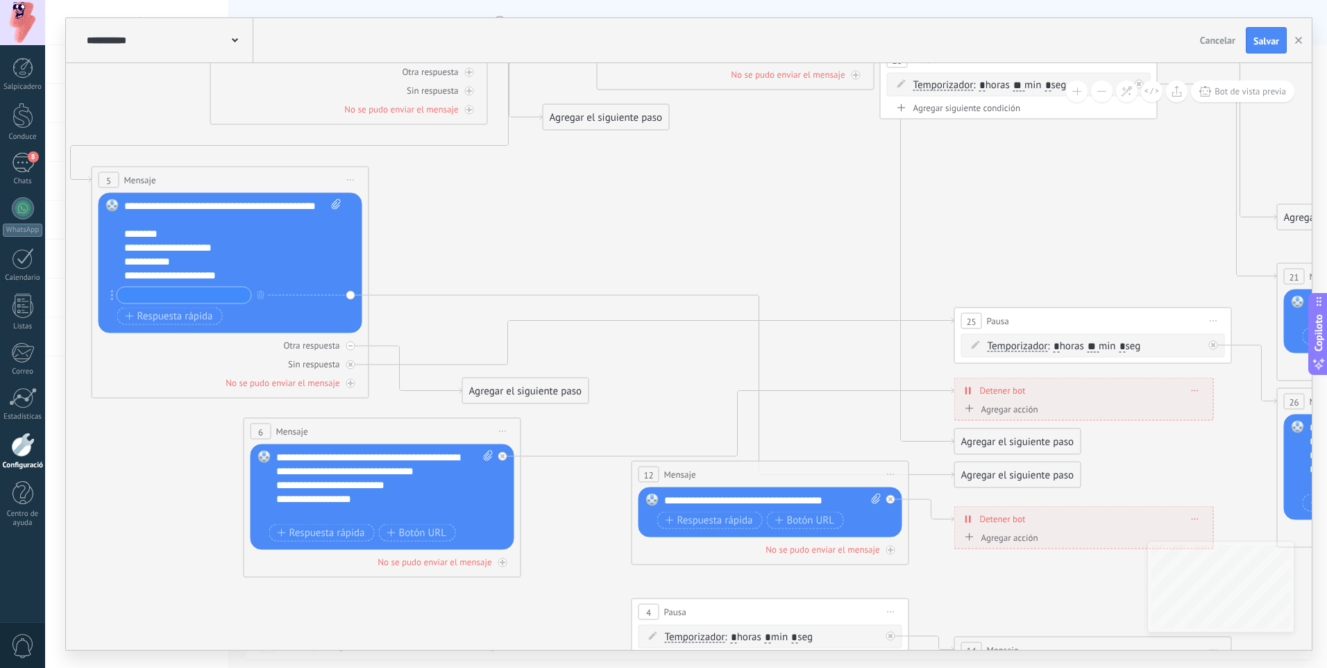
click at [1189, 383] on div "Detener bot ******** Borrar" at bounding box center [1084, 390] width 258 height 24
click at [1200, 396] on div "Detener bot ******** Borrar" at bounding box center [1084, 390] width 258 height 24
click at [1194, 392] on span at bounding box center [1196, 391] width 6 height 8
click at [1218, 408] on font "Borrar" at bounding box center [1228, 409] width 28 height 13
click at [1193, 520] on span at bounding box center [1196, 519] width 6 height 8
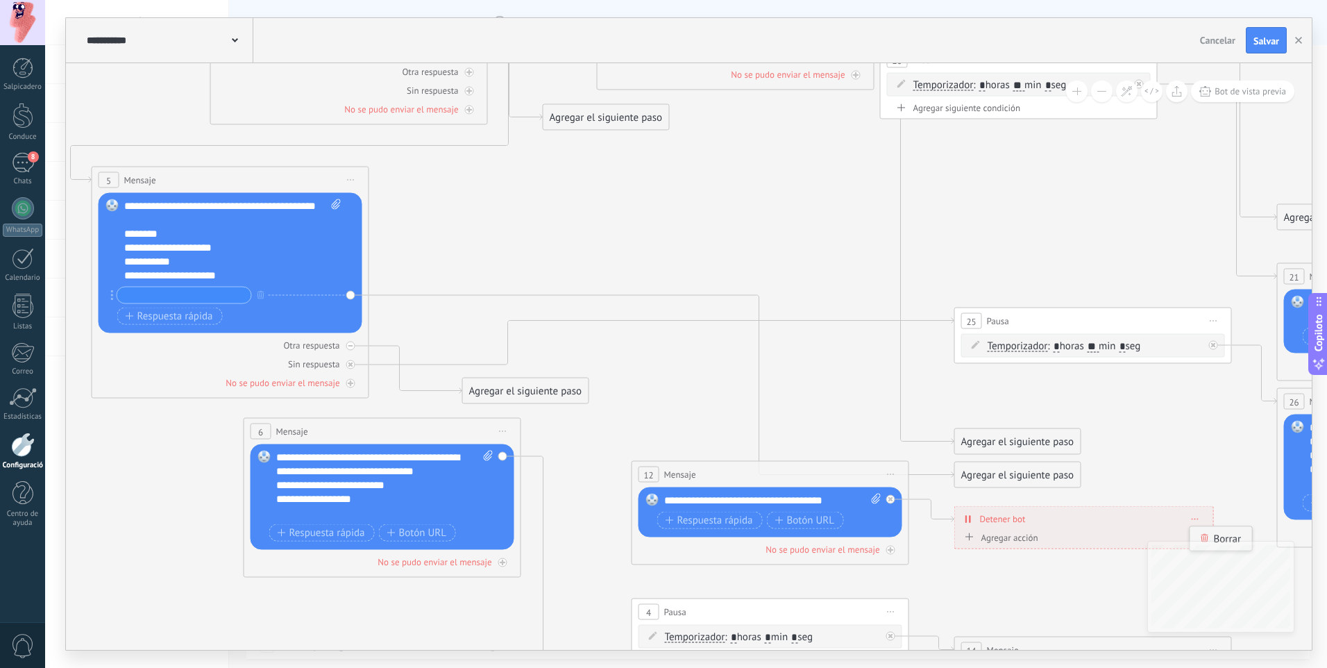
click at [1233, 534] on font "Borrar" at bounding box center [1228, 538] width 28 height 13
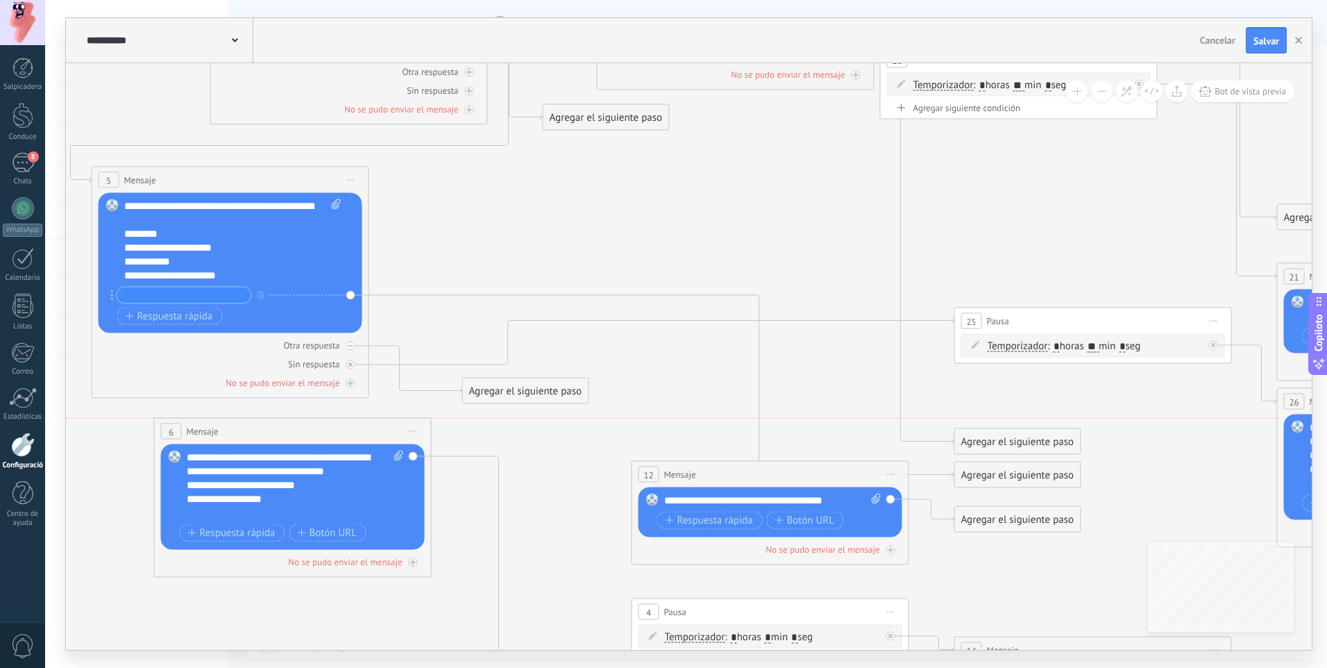
drag, startPoint x: 404, startPoint y: 426, endPoint x: 573, endPoint y: 450, distance: 170.4
click at [315, 426] on div "6 Mensaje ******* (para): Todos los contactos - canales seleccionados Todos los…" at bounding box center [293, 432] width 276 height 26
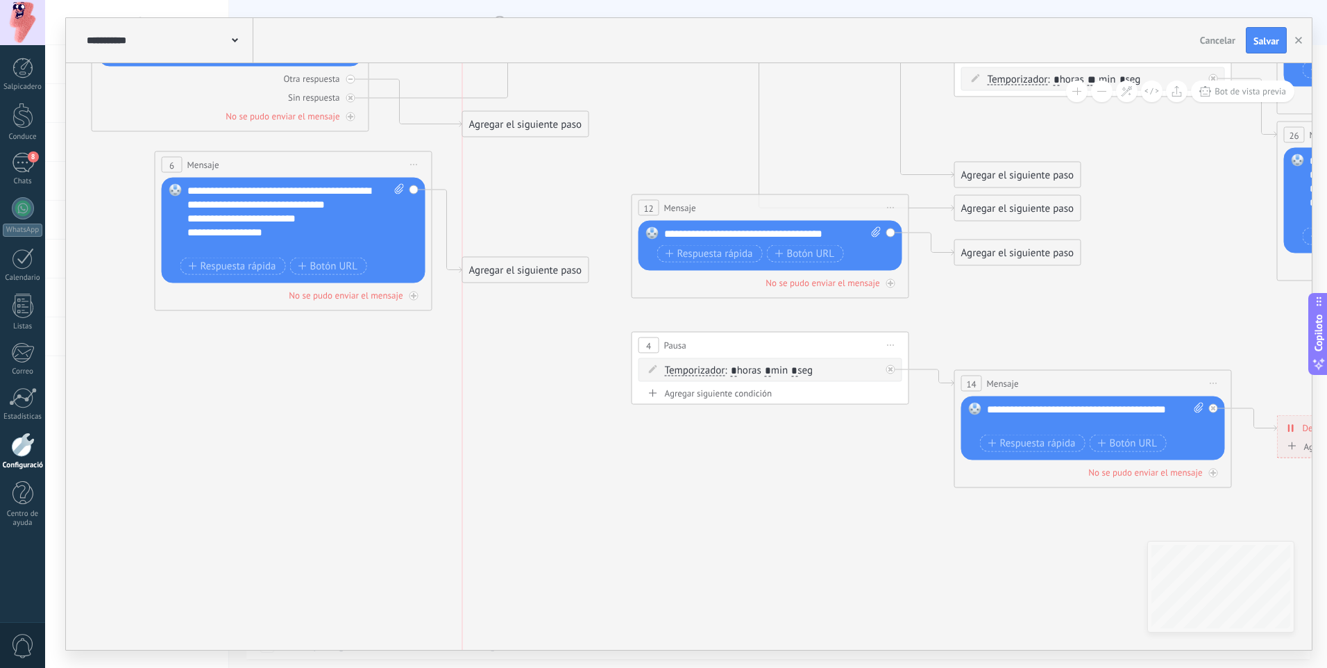
drag, startPoint x: 618, startPoint y: 424, endPoint x: 521, endPoint y: 221, distance: 225.4
click at [521, 259] on div "Agregar el siguiente paso" at bounding box center [526, 270] width 126 height 23
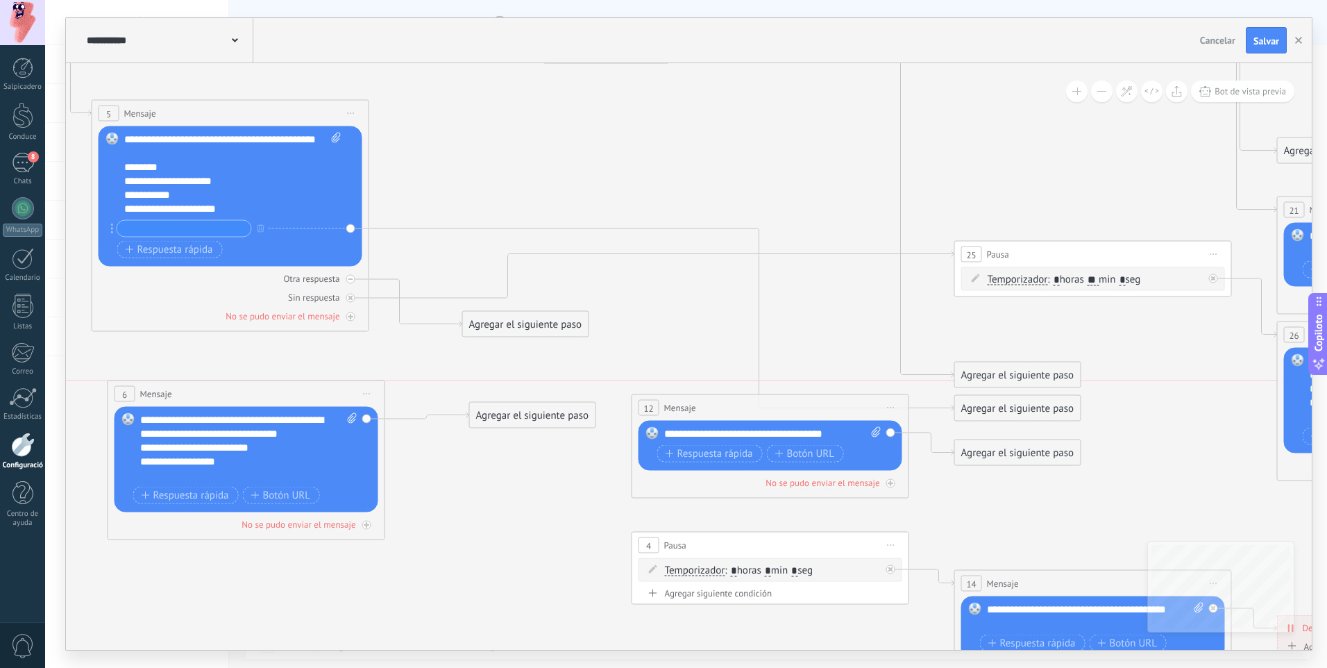
drag, startPoint x: 344, startPoint y: 376, endPoint x: 297, endPoint y: 405, distance: 55.8
click at [297, 405] on div "6 Mensaje ******* (para): Todos los contactos - canales seleccionados Todos los…" at bounding box center [246, 394] width 276 height 26
click at [368, 395] on span "Inicie la vista previa aquí Rebautizar Duplicado Borrar" at bounding box center [367, 394] width 22 height 20
click at [383, 485] on div "Borrar" at bounding box center [434, 485] width 145 height 24
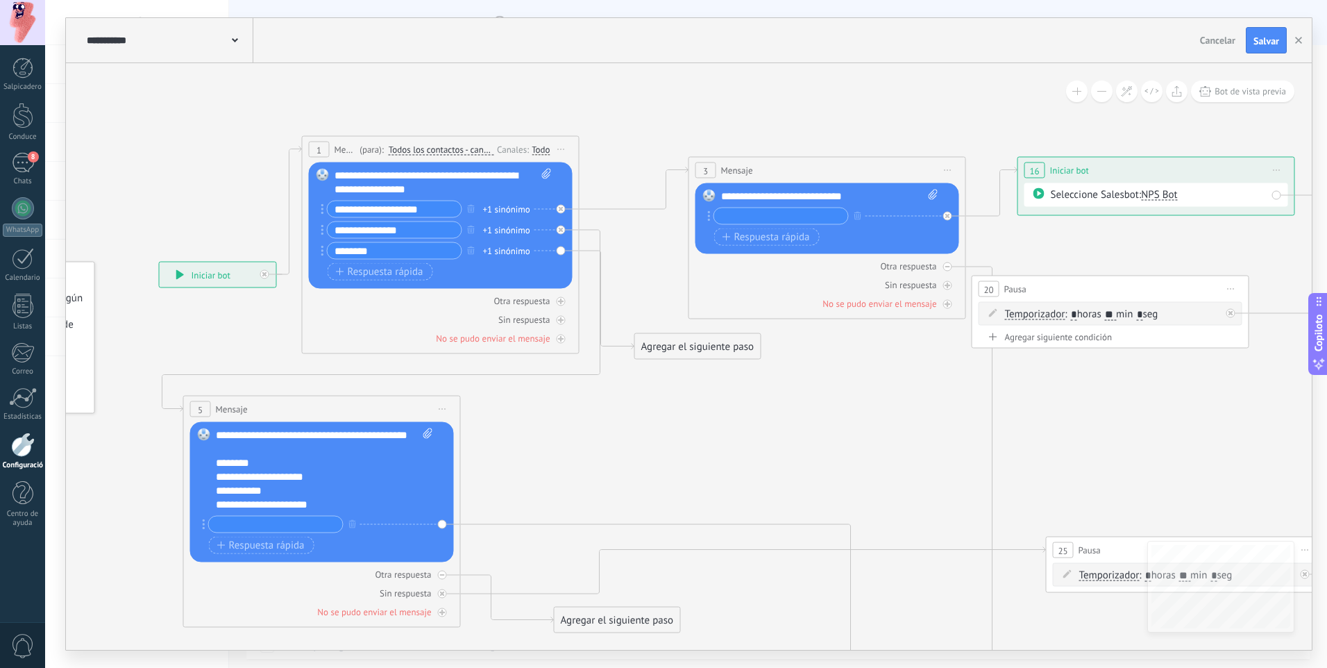
drag, startPoint x: 482, startPoint y: 439, endPoint x: 570, endPoint y: 400, distance: 96.3
click at [570, 400] on icon at bounding box center [963, 560] width 2302 height 1542
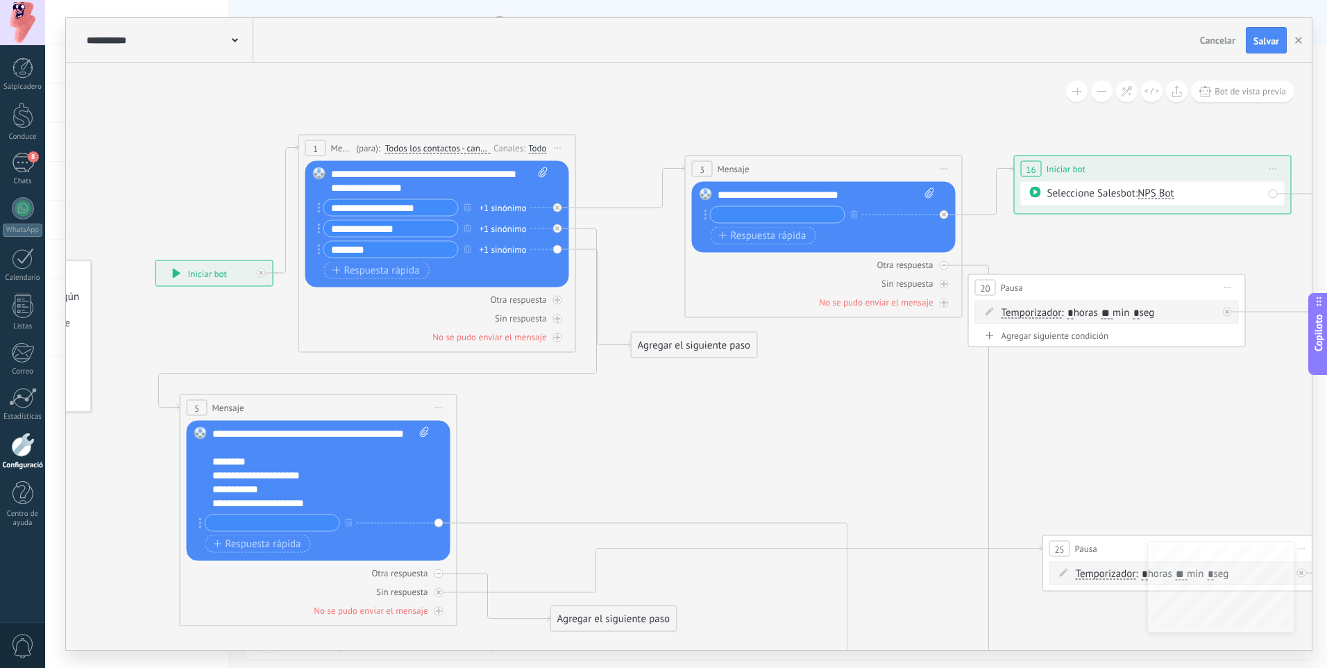
click at [812, 210] on input "text" at bounding box center [778, 215] width 134 height 16
drag, startPoint x: 866, startPoint y: 190, endPoint x: 699, endPoint y: 210, distance: 167.8
click at [699, 210] on div "**********" at bounding box center [824, 217] width 264 height 71
click at [863, 184] on div "**********" at bounding box center [824, 217] width 264 height 71
click at [849, 200] on div "**********" at bounding box center [826, 195] width 217 height 14
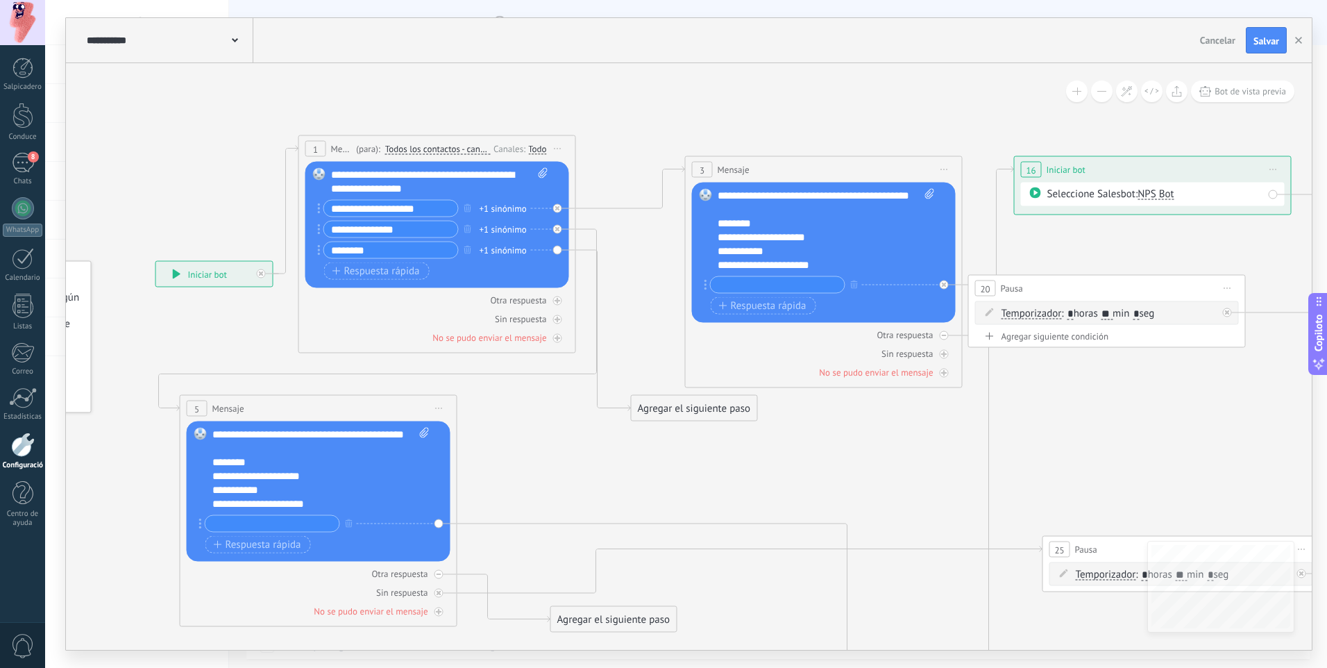
click at [831, 430] on icon at bounding box center [959, 559] width 2302 height 1542
click at [740, 144] on icon at bounding box center [959, 559] width 2302 height 1542
click at [789, 348] on div "Sin respuesta" at bounding box center [824, 353] width 264 height 13
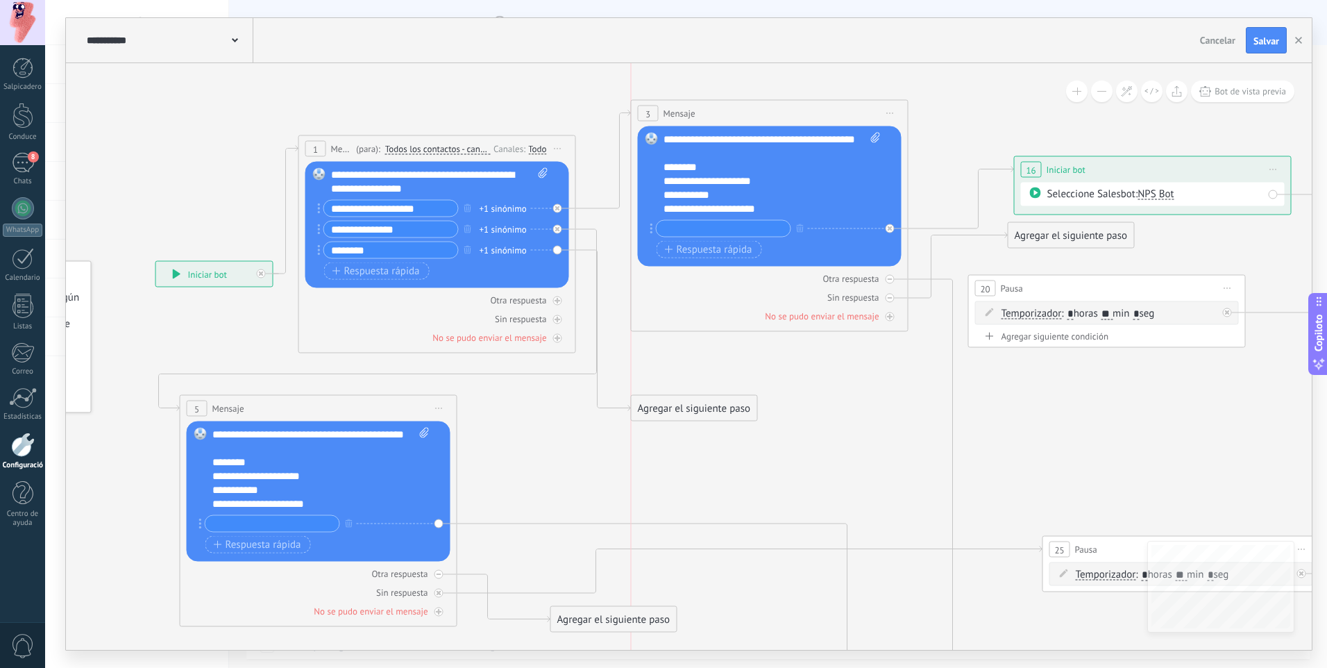
drag, startPoint x: 855, startPoint y: 165, endPoint x: 804, endPoint y: 108, distance: 76.2
click at [804, 108] on div "3 Mensaje ******* (para): Todos los contactos - canales seleccionados Todos los…" at bounding box center [770, 114] width 276 height 26
click at [825, 385] on icon at bounding box center [959, 505] width 2302 height 1503
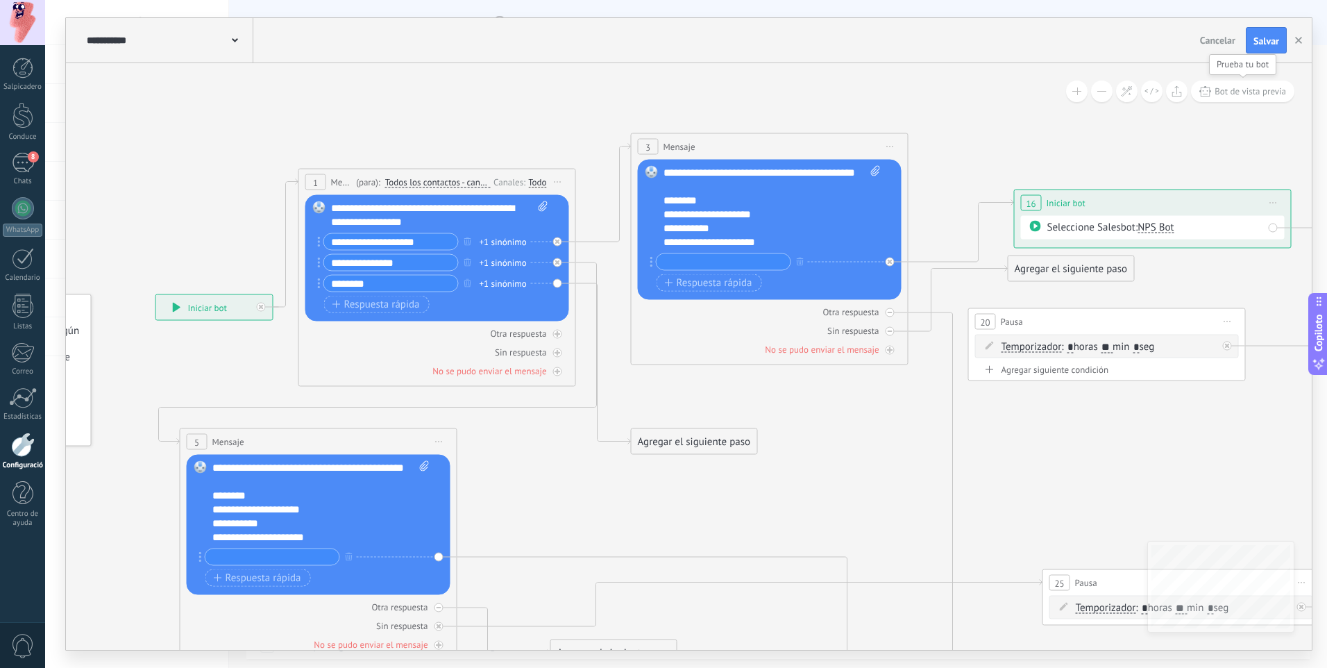
click at [1232, 85] on button "Bot de vista previa" at bounding box center [1242, 92] width 103 height 22
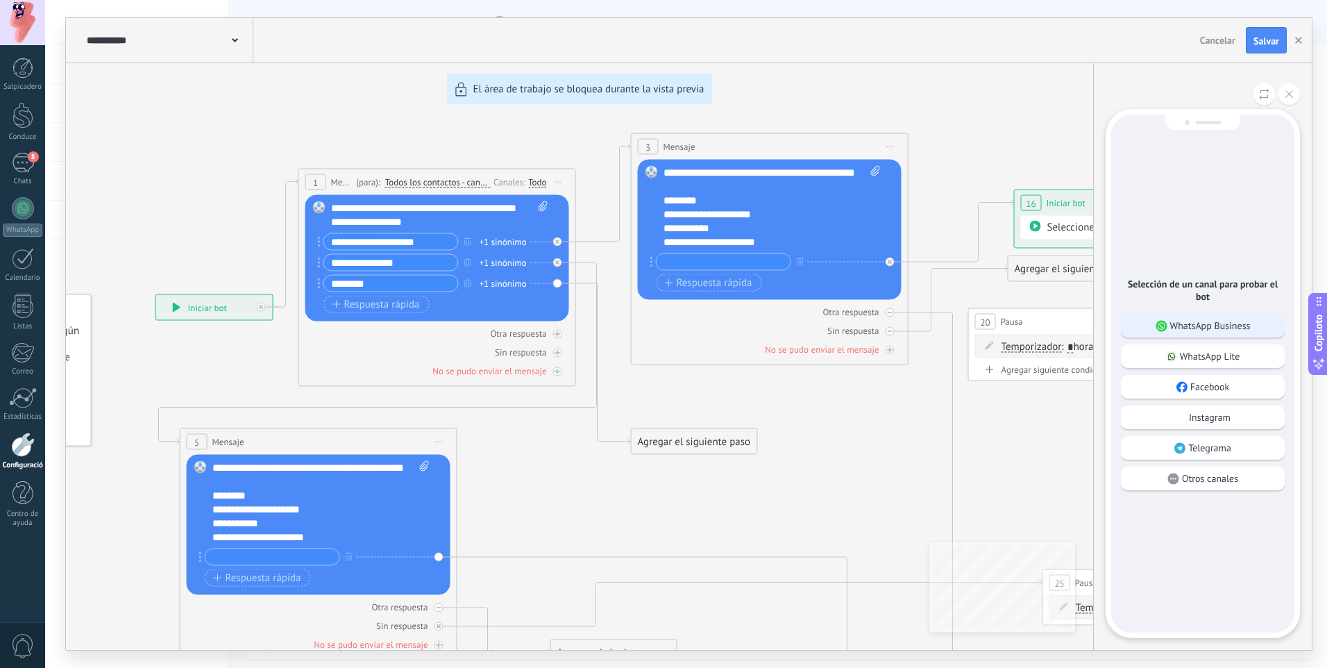
click at [1215, 320] on p "WhatsApp Business" at bounding box center [1210, 325] width 81 height 12
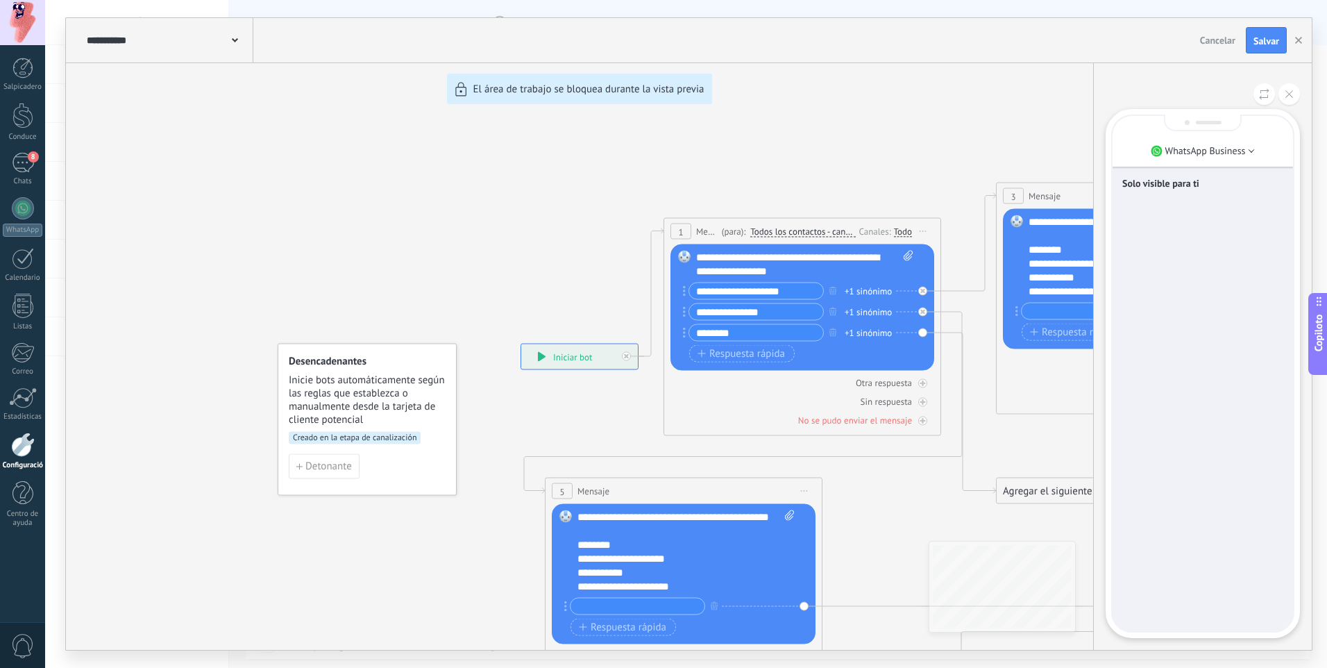
click at [568, 360] on div "**********" at bounding box center [689, 334] width 1246 height 632
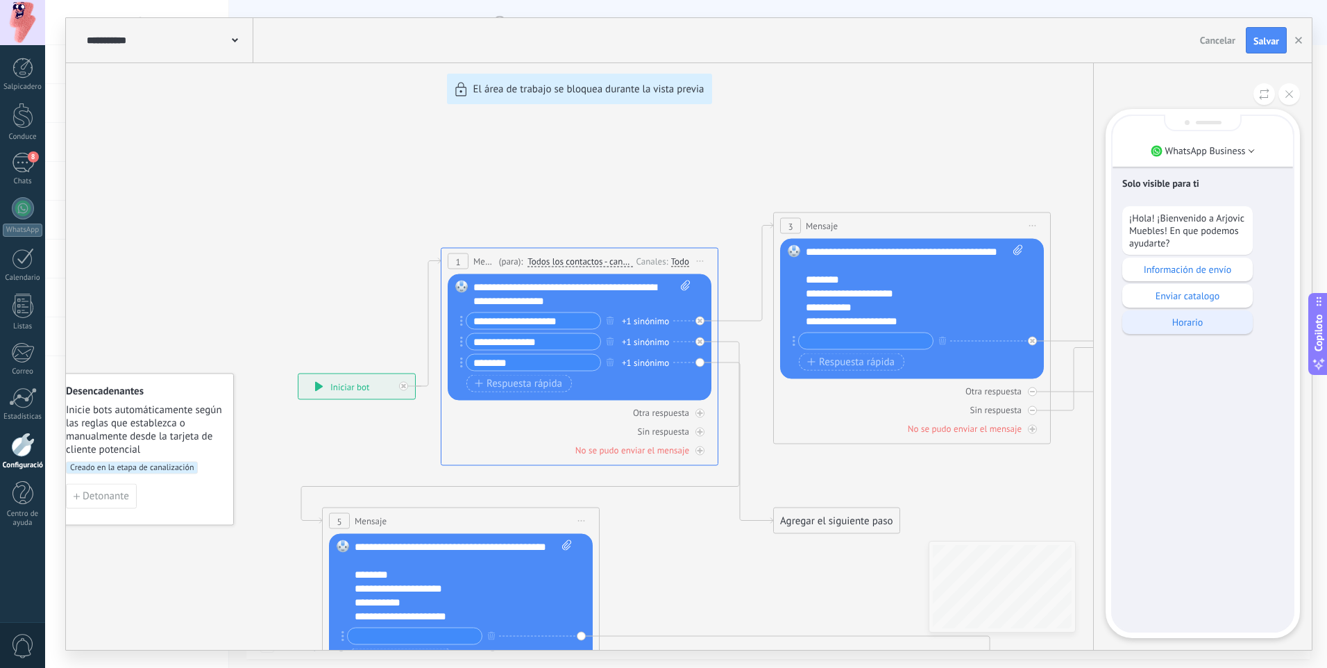
click at [1179, 330] on div "Horario" at bounding box center [1187, 322] width 130 height 24
click at [1179, 270] on p "Información de envío" at bounding box center [1187, 269] width 117 height 12
click at [1172, 301] on p "Enviar catalogo" at bounding box center [1187, 295] width 117 height 12
click at [1197, 296] on p "Enviar catalogo" at bounding box center [1187, 295] width 117 height 12
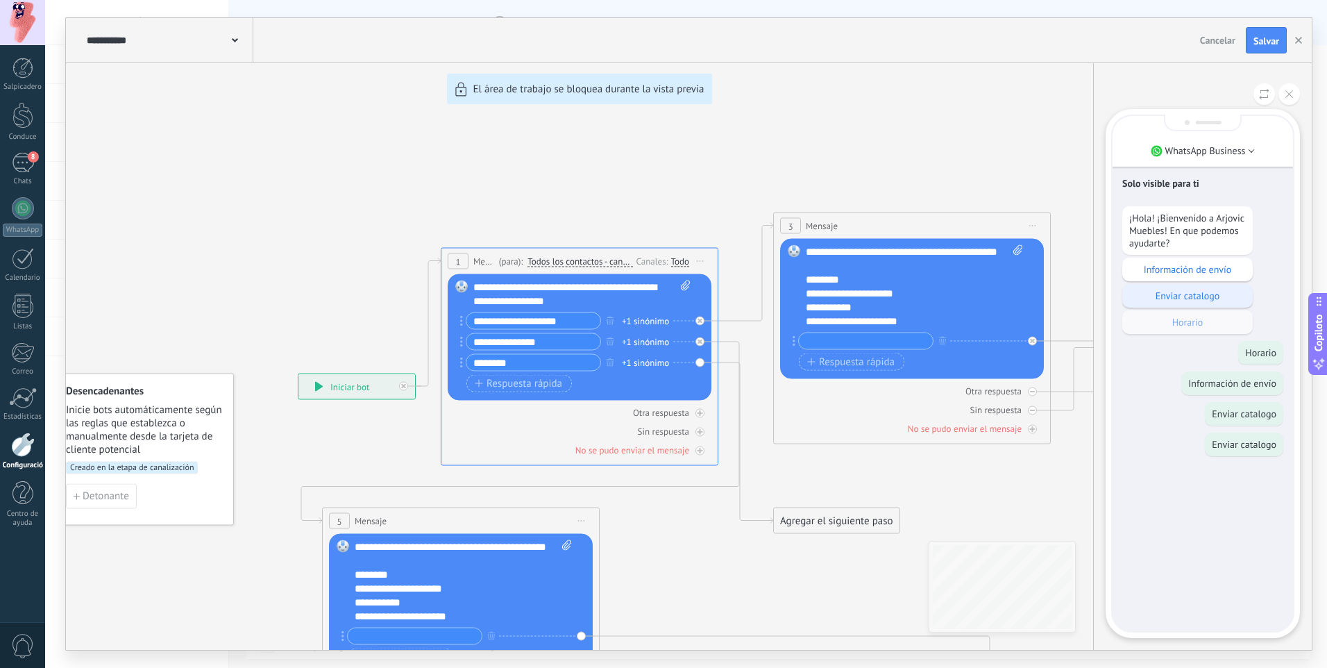
click at [1197, 296] on p "Enviar catalogo" at bounding box center [1187, 295] width 117 height 12
drag, startPoint x: 1197, startPoint y: 296, endPoint x: 1165, endPoint y: 301, distance: 32.4
click at [1165, 301] on p "Enviar catalogo" at bounding box center [1187, 295] width 117 height 12
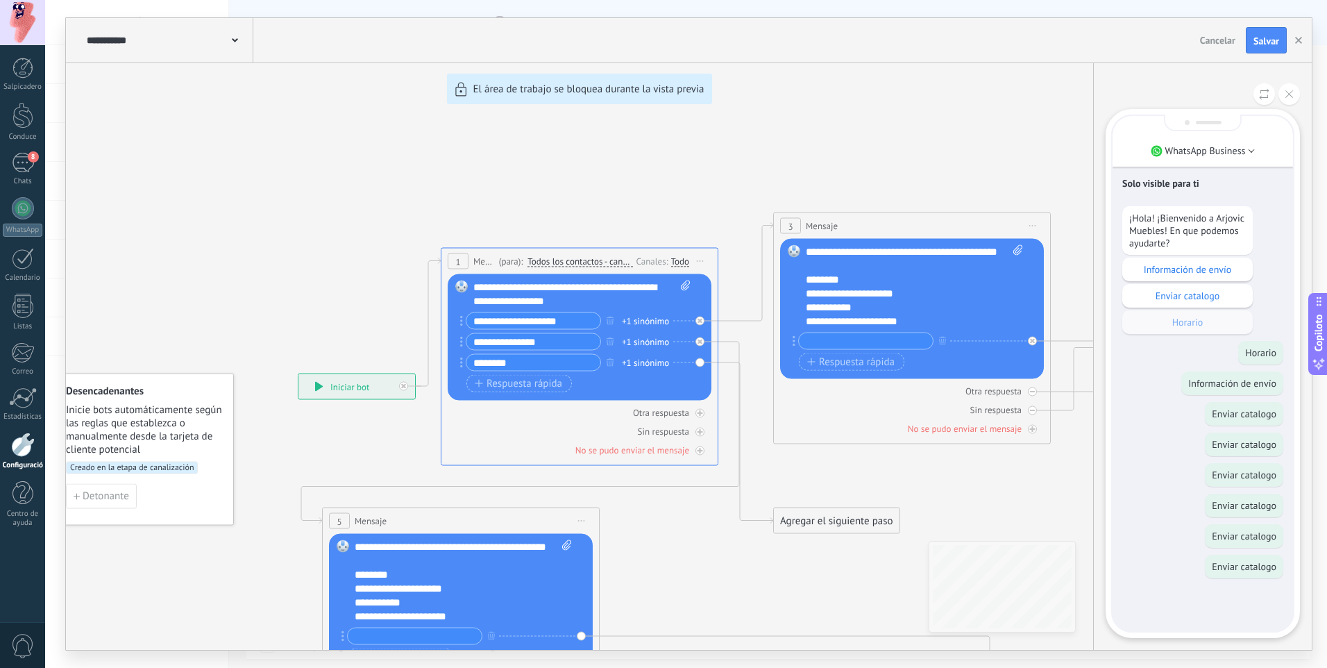
click at [1304, 95] on div "WhatsApp Business Solo visible para ti ¡Hola! ¡Bienvenido a Arjovic Muebles! En…" at bounding box center [1202, 356] width 219 height 587
click at [1286, 92] on icon at bounding box center [1290, 94] width 8 height 8
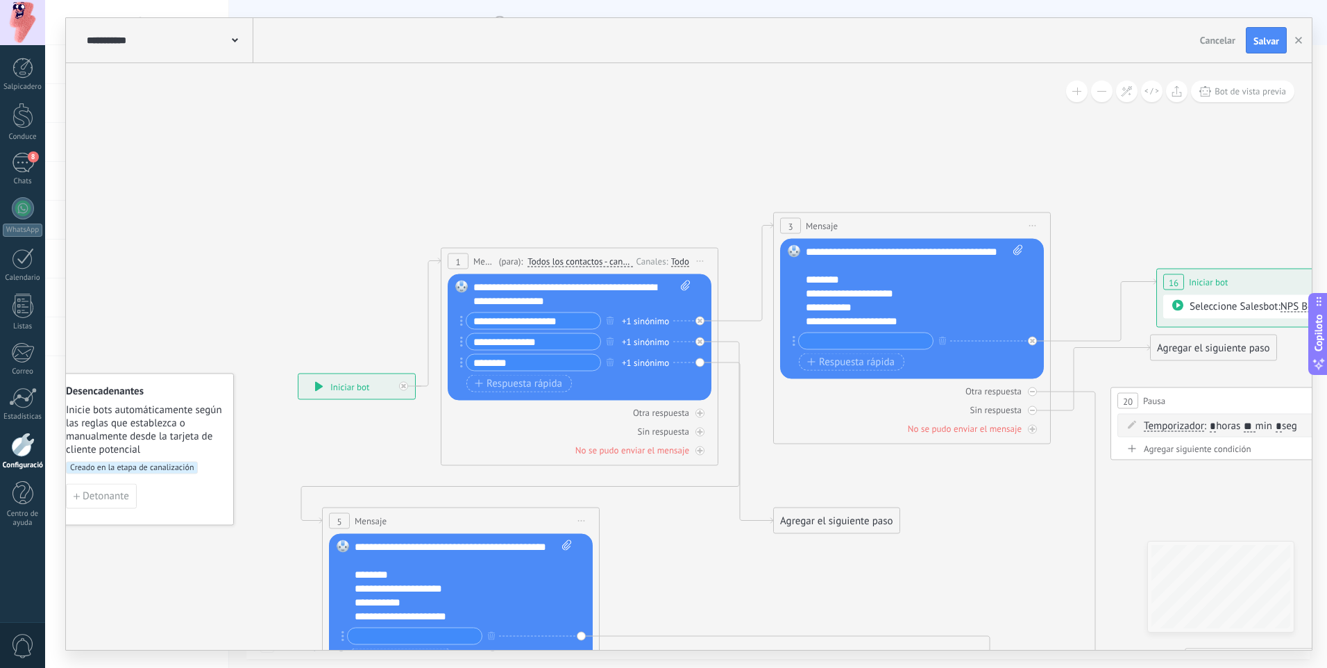
click at [871, 156] on icon at bounding box center [1102, 618] width 2302 height 1503
click at [634, 340] on div "+1 sinónimo" at bounding box center [645, 342] width 47 height 14
click at [599, 326] on div "**********" at bounding box center [533, 320] width 135 height 17
click at [563, 341] on input "**********" at bounding box center [533, 342] width 134 height 16
click at [600, 360] on input "*******" at bounding box center [533, 363] width 134 height 16
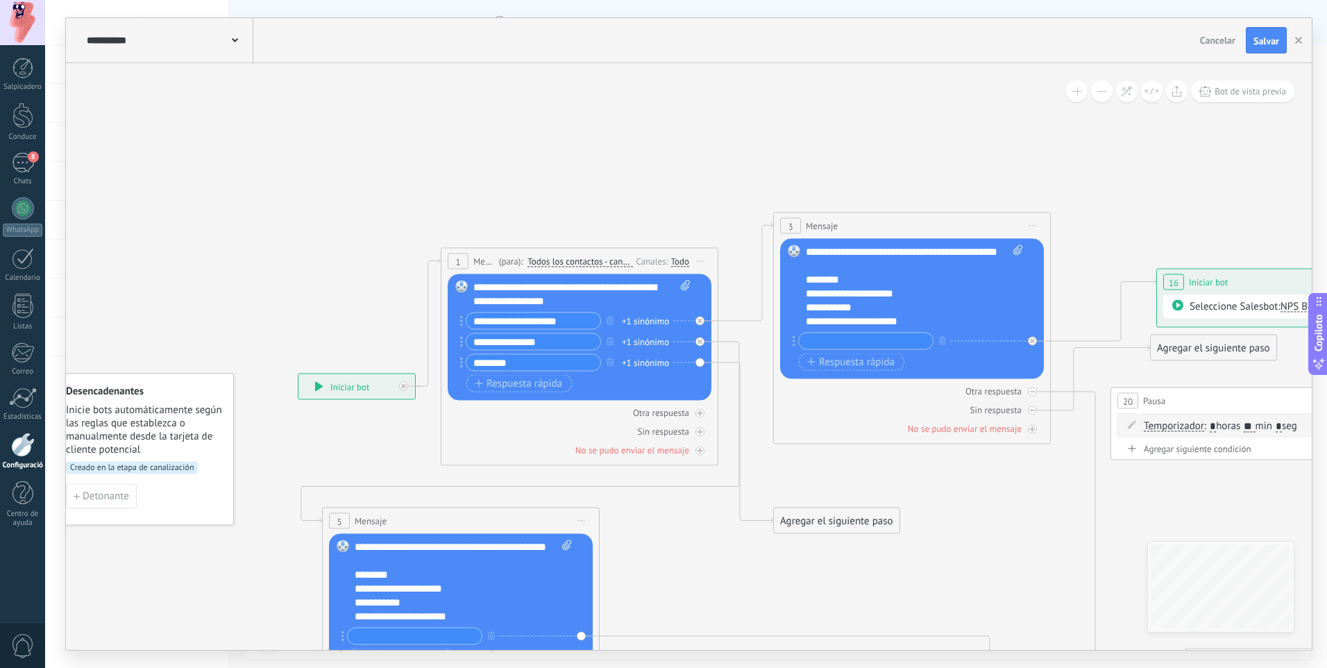
click at [718, 342] on icon at bounding box center [520, 433] width 438 height 182
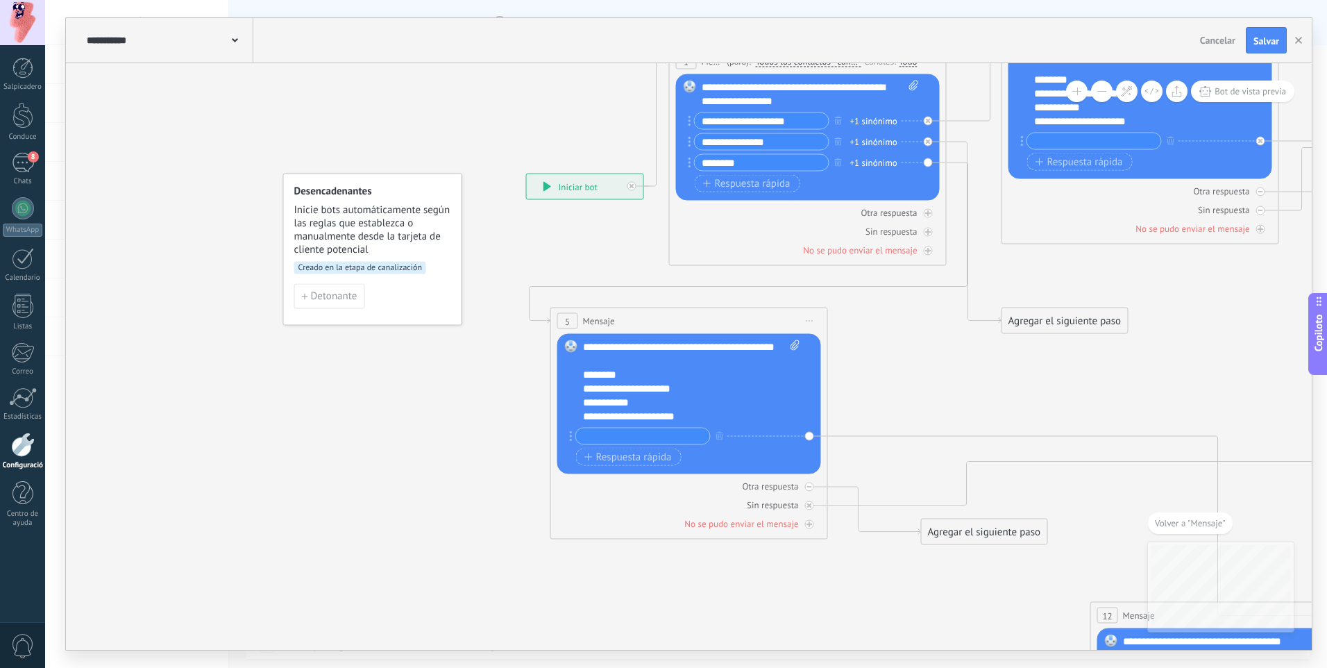
click at [1049, 323] on div "Agregar el siguiente paso" at bounding box center [1065, 321] width 126 height 23
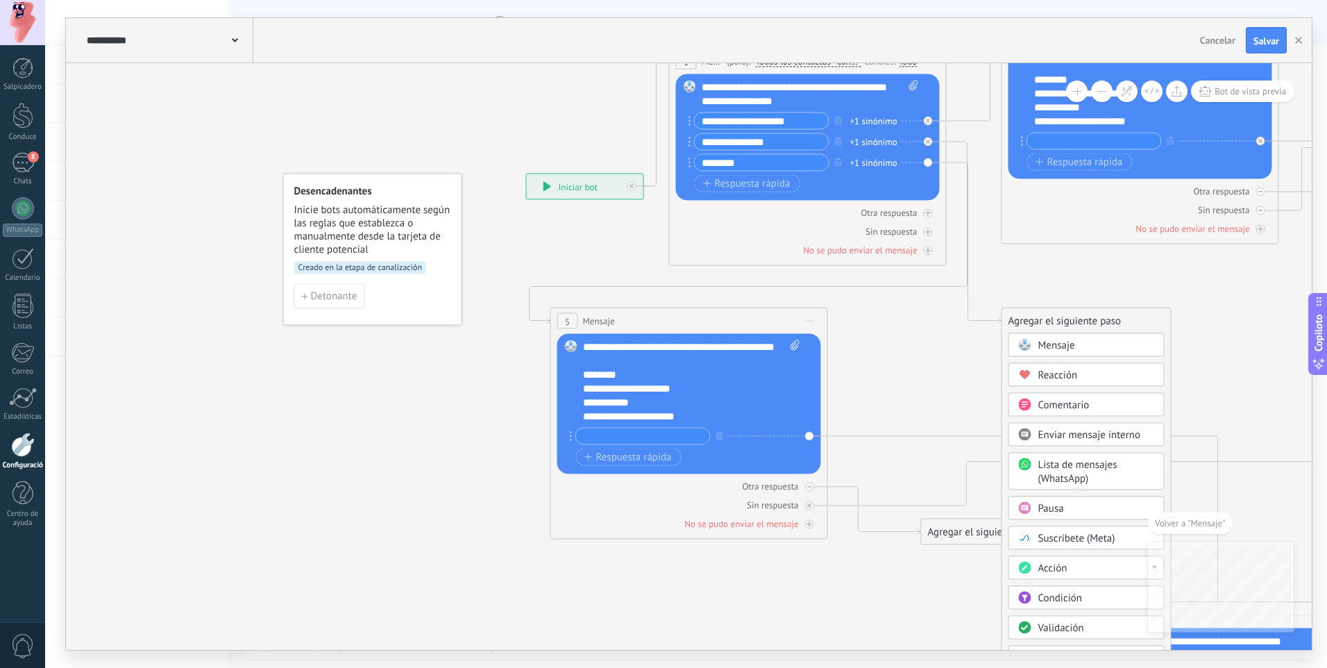
click at [1063, 336] on div "Mensaje" at bounding box center [1087, 345] width 156 height 24
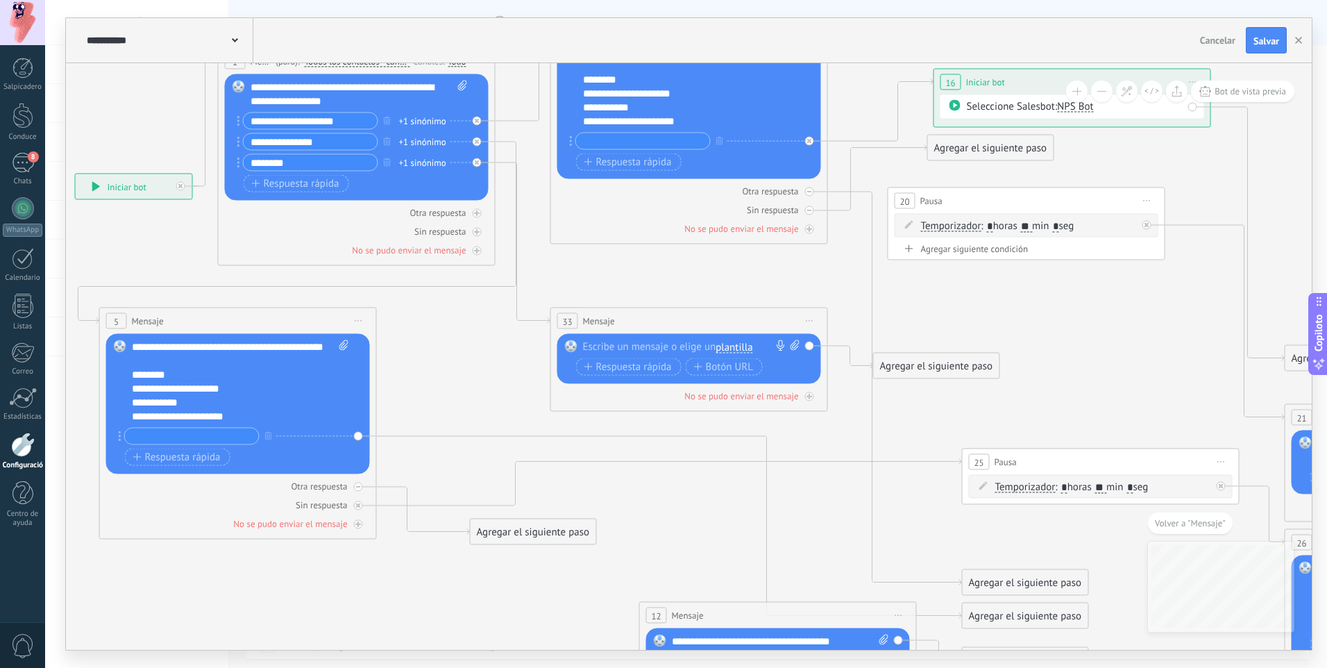
click at [660, 347] on div at bounding box center [686, 347] width 206 height 14
click at [424, 124] on div "+1 sinónimo" at bounding box center [422, 121] width 47 height 14
click at [410, 117] on span "📦 Para realizar tu compra: 1️⃣ Indícanos el mueble que deseas. 2️⃣ Dinos si es …" at bounding box center [803, 121] width 793 height 14
click at [407, 150] on div "**********" at bounding box center [349, 141] width 224 height 17
click at [391, 123] on button "button" at bounding box center [387, 120] width 15 height 17
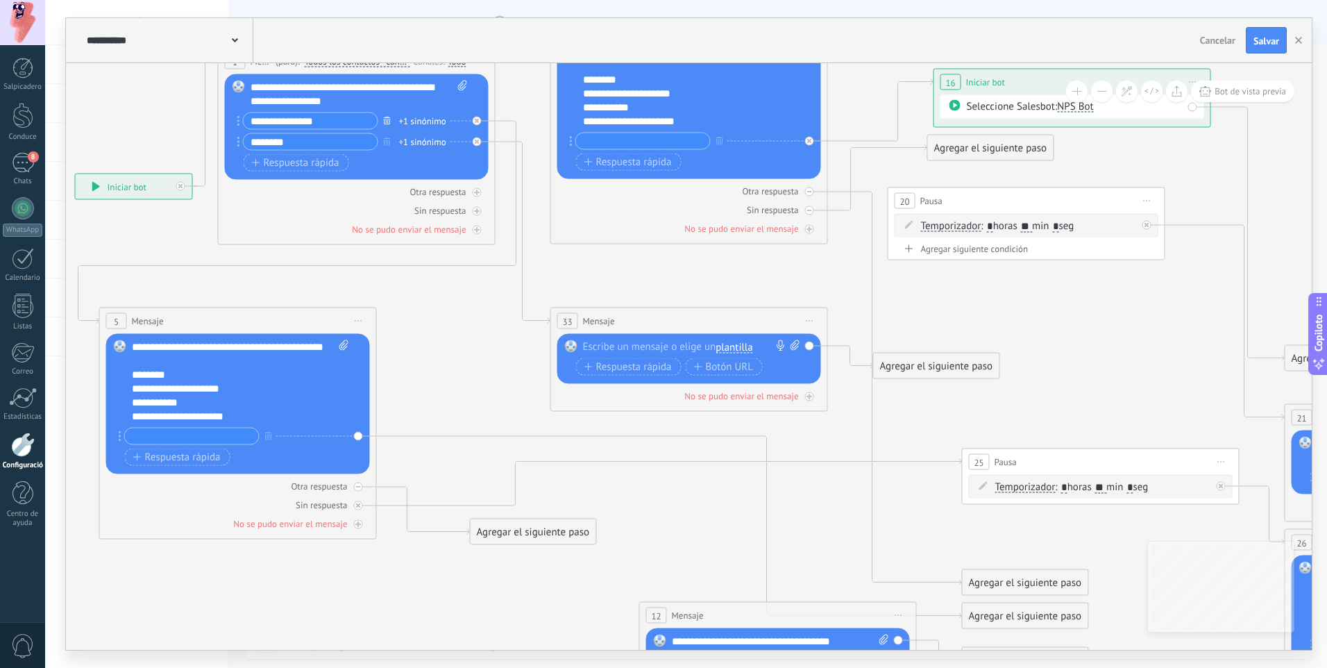
click at [386, 119] on icon "button" at bounding box center [387, 120] width 7 height 8
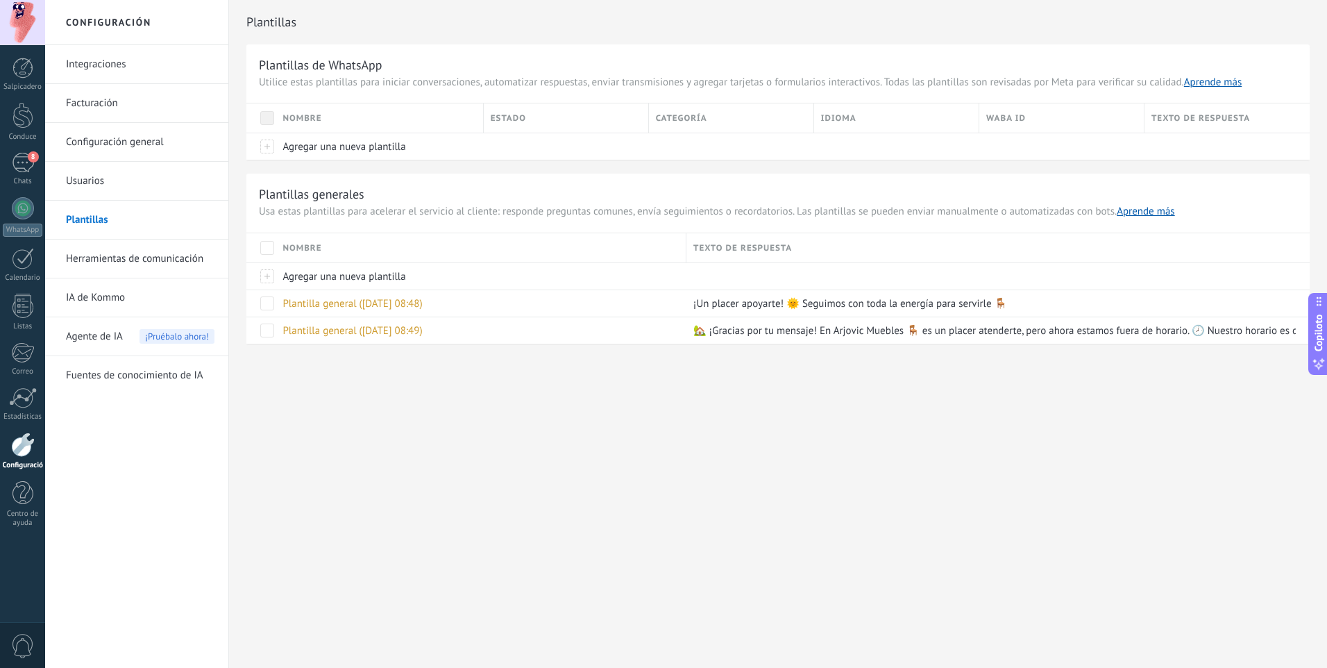
click at [140, 180] on link "Usuarios" at bounding box center [140, 181] width 149 height 39
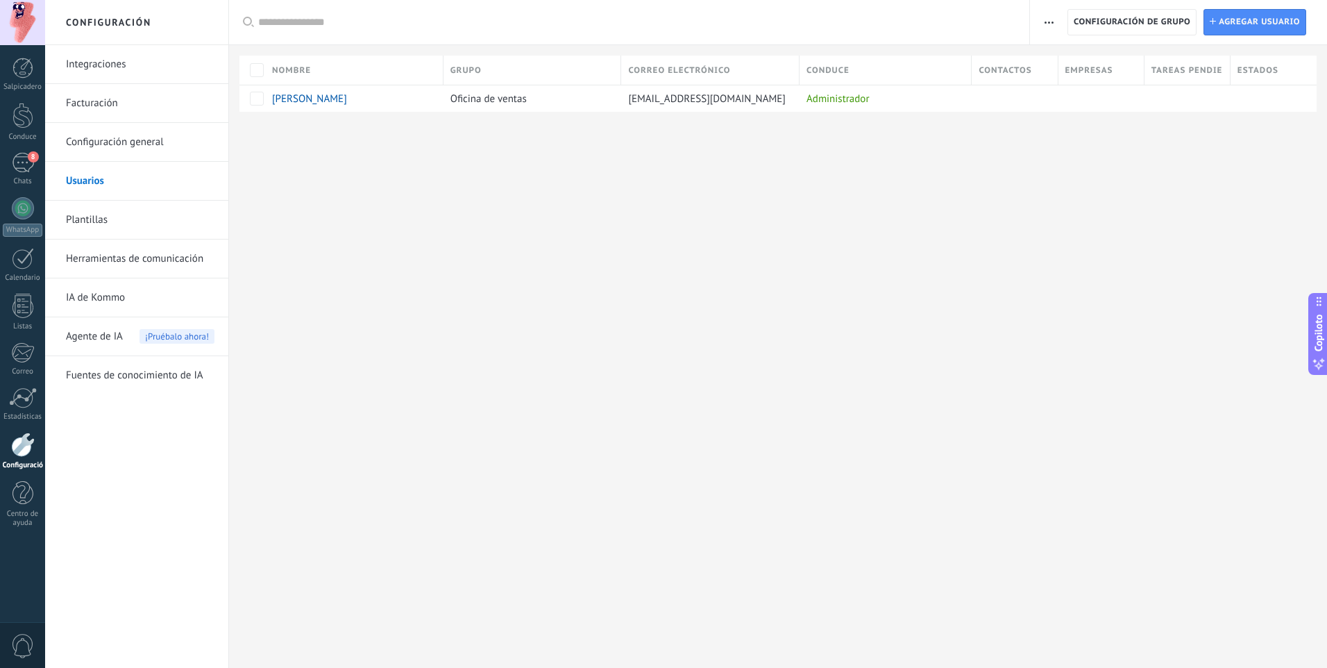
click at [140, 196] on link "Usuarios" at bounding box center [140, 181] width 149 height 39
click at [140, 224] on link "Plantillas" at bounding box center [140, 220] width 149 height 39
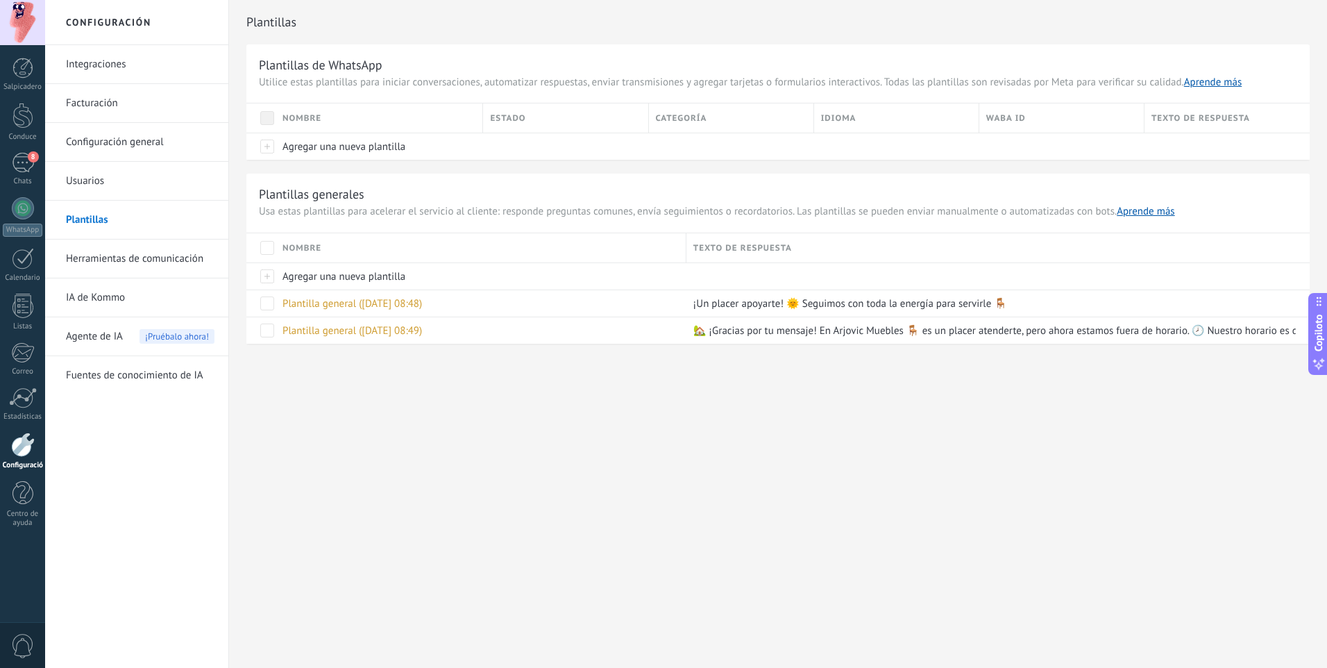
click at [152, 282] on link "IA de Kommo" at bounding box center [140, 297] width 149 height 39
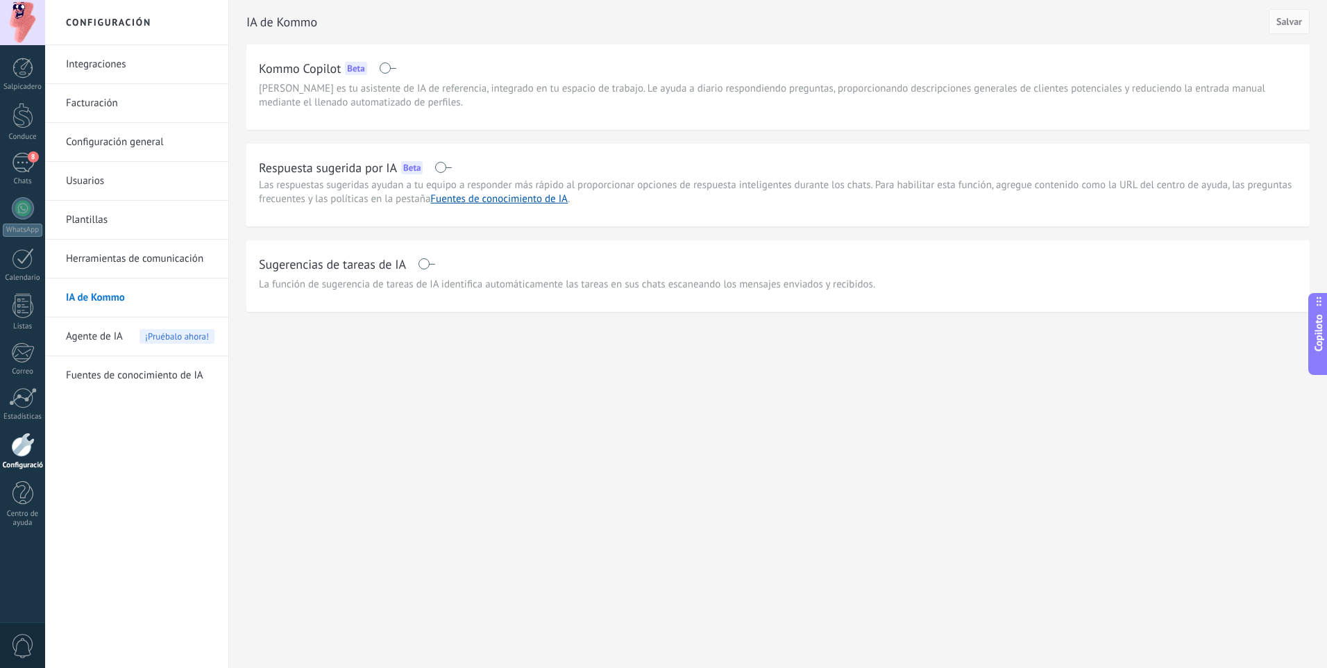
click at [165, 263] on link "Herramientas de comunicación" at bounding box center [140, 258] width 149 height 39
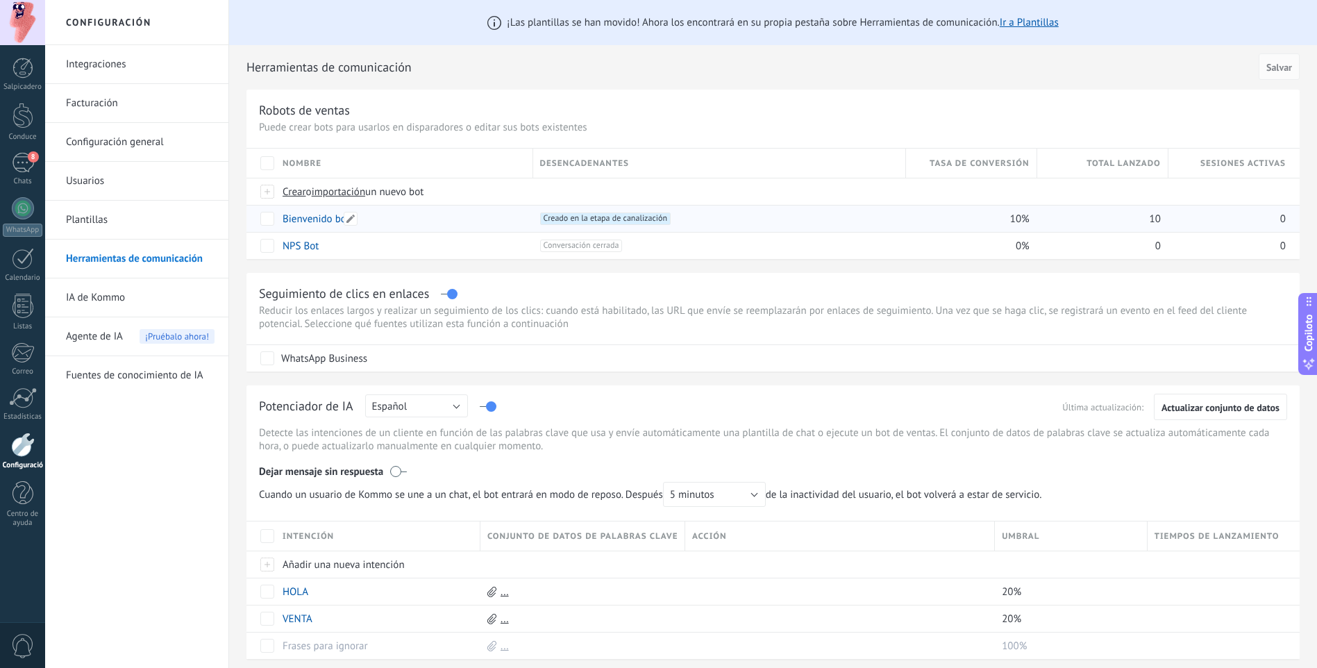
click at [489, 223] on div "Bienvenido bot" at bounding box center [401, 218] width 251 height 26
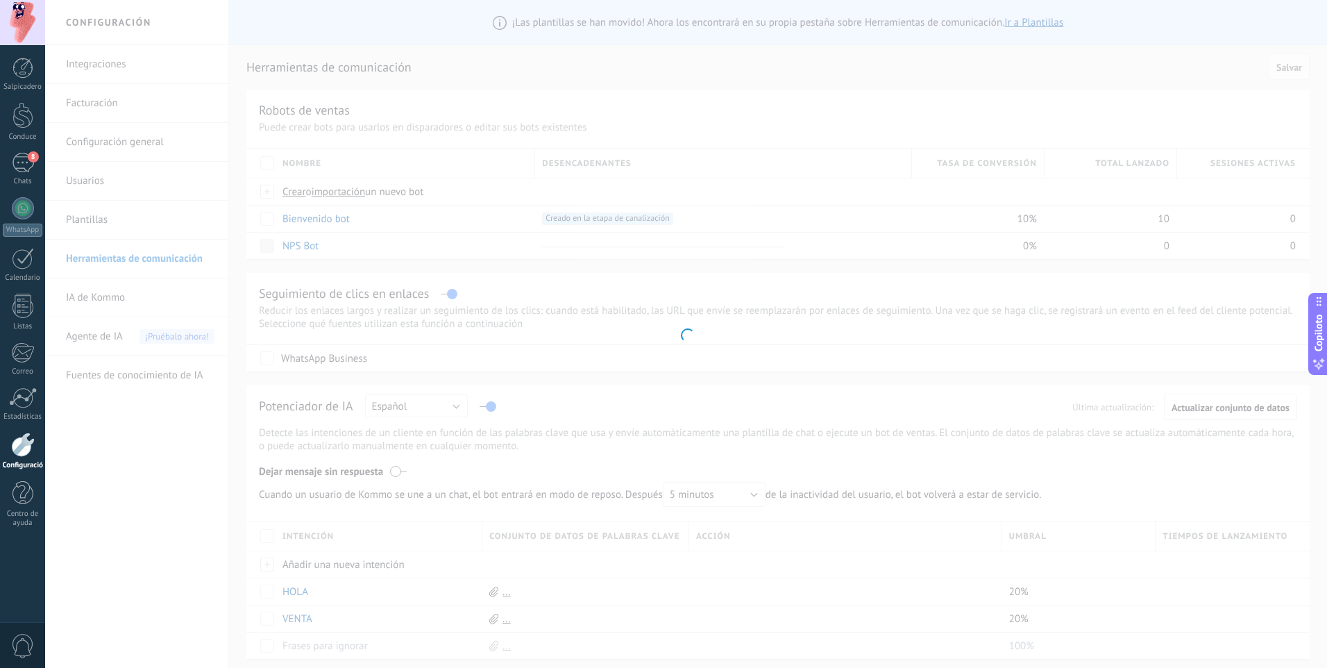
type input "**********"
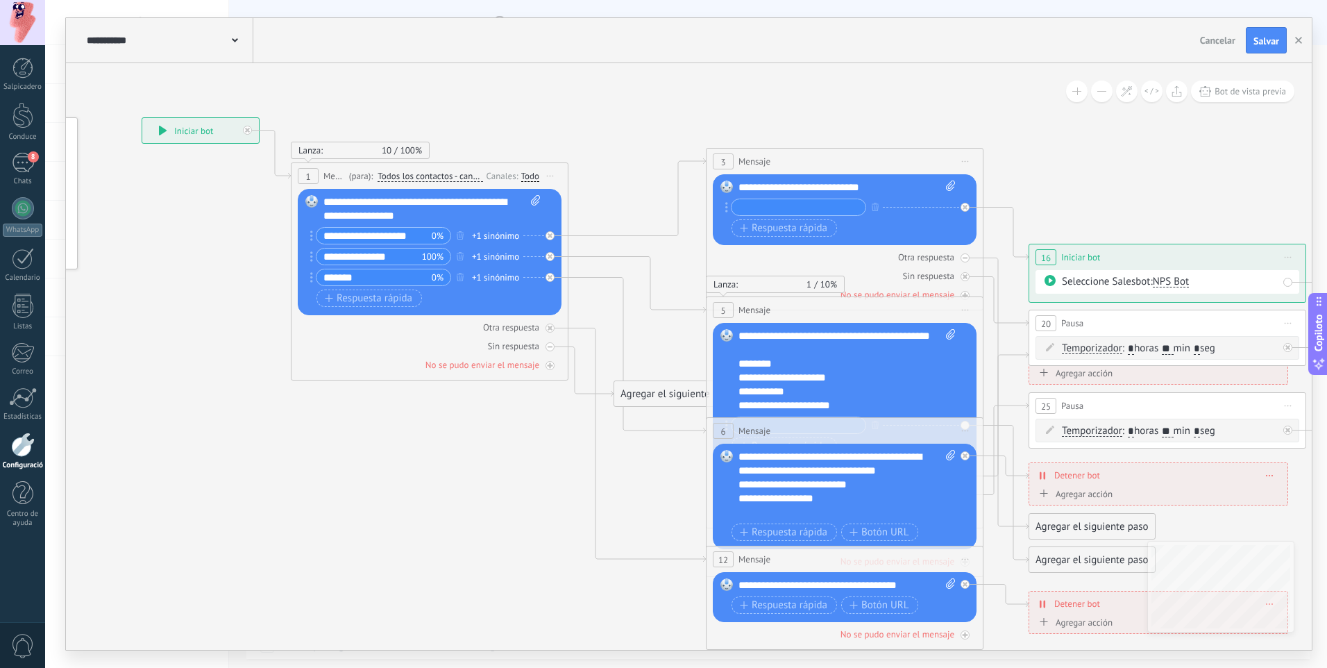
drag, startPoint x: 820, startPoint y: 169, endPoint x: 600, endPoint y: 152, distance: 220.0
click at [600, 152] on icon at bounding box center [946, 478] width 2302 height 1416
click at [446, 230] on div "**********" at bounding box center [383, 235] width 135 height 17
click at [357, 228] on input "**********" at bounding box center [374, 236] width 115 height 16
click at [609, 160] on icon at bounding box center [946, 478] width 2302 height 1416
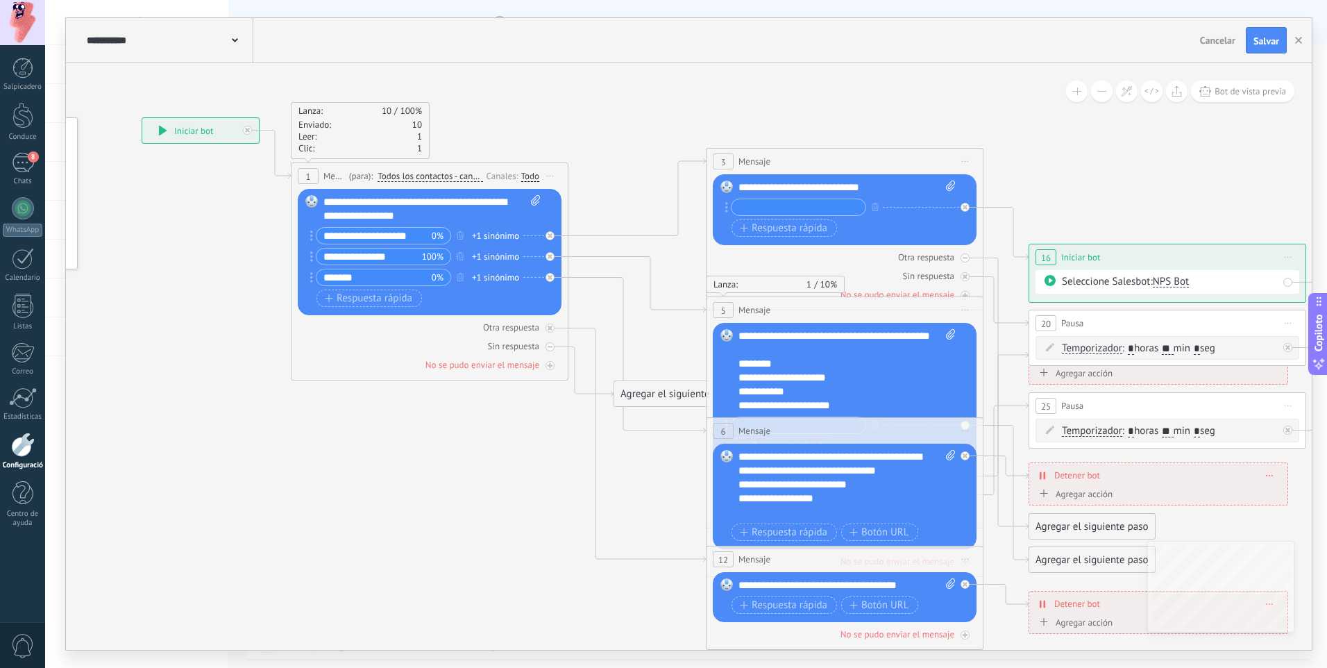
click at [512, 237] on div "+1 sinónimo" at bounding box center [495, 236] width 47 height 14
click at [450, 274] on div "******* 0%" at bounding box center [383, 277] width 135 height 17
drag, startPoint x: 634, startPoint y: 387, endPoint x: 615, endPoint y: 304, distance: 85.4
click at [615, 304] on div "Agregar el siguiente paso" at bounding box center [663, 309] width 126 height 23
click at [554, 345] on div at bounding box center [550, 346] width 9 height 9
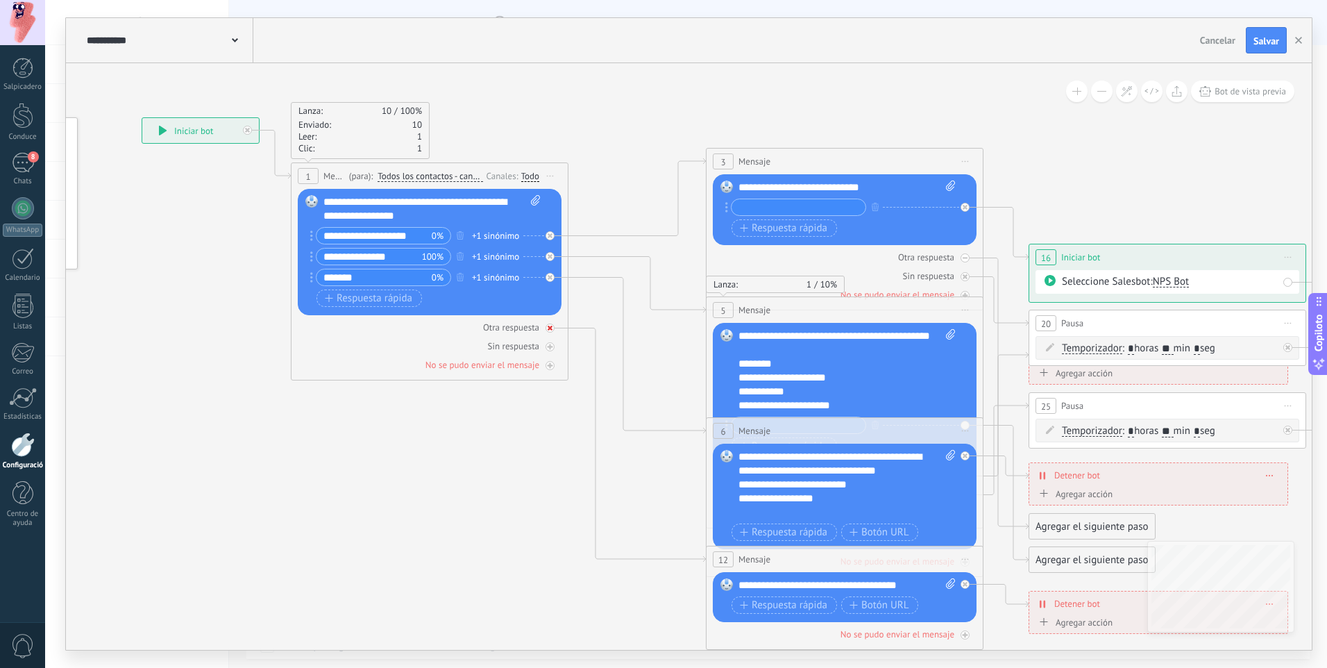
click at [553, 330] on div at bounding box center [550, 327] width 9 height 9
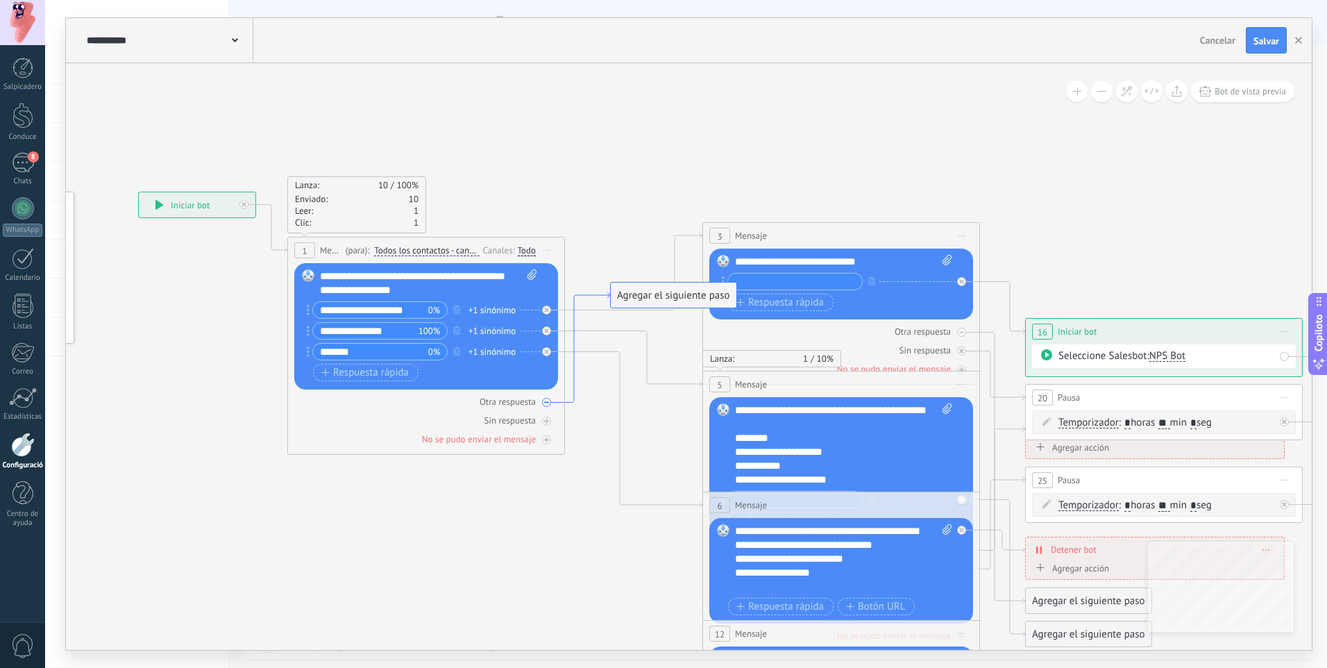
drag, startPoint x: 574, startPoint y: 312, endPoint x: 565, endPoint y: 378, distance: 65.9
click at [518, 398] on div "Otra respuesta" at bounding box center [507, 402] width 56 height 12
click at [389, 305] on input "**********" at bounding box center [369, 310] width 115 height 16
click at [455, 307] on icon "button" at bounding box center [456, 309] width 7 height 8
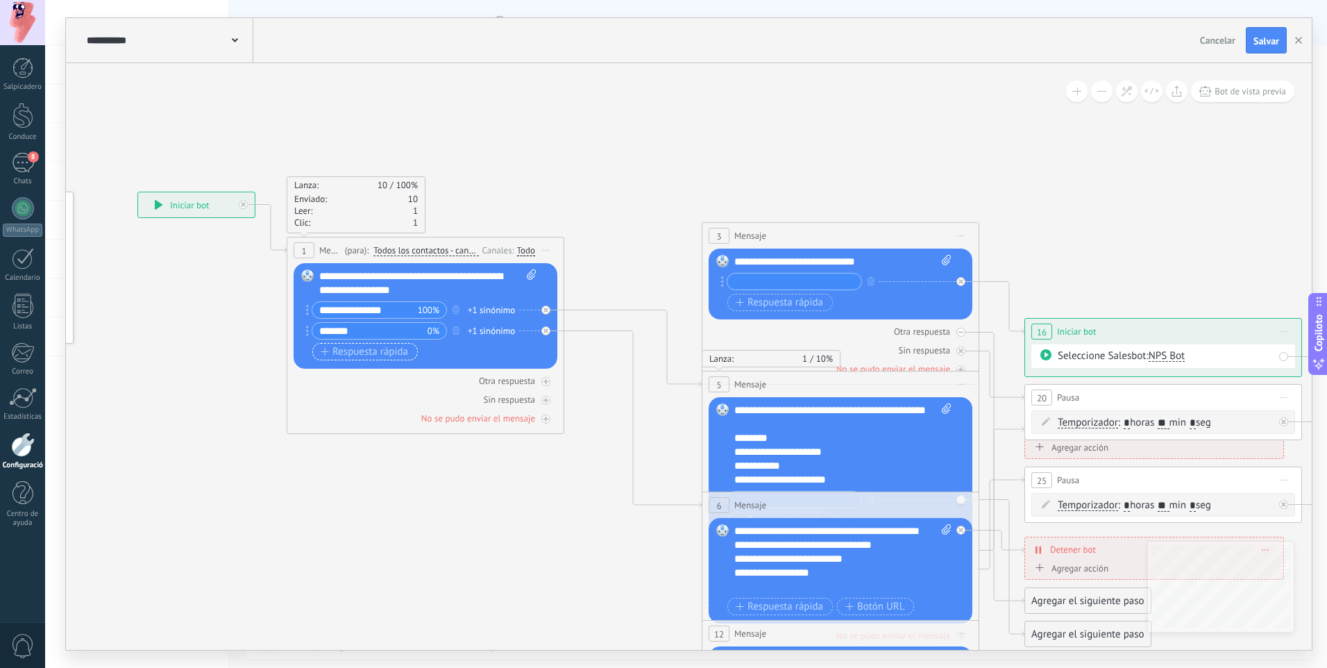
click at [402, 347] on font "Respuesta rápida" at bounding box center [370, 351] width 76 height 11
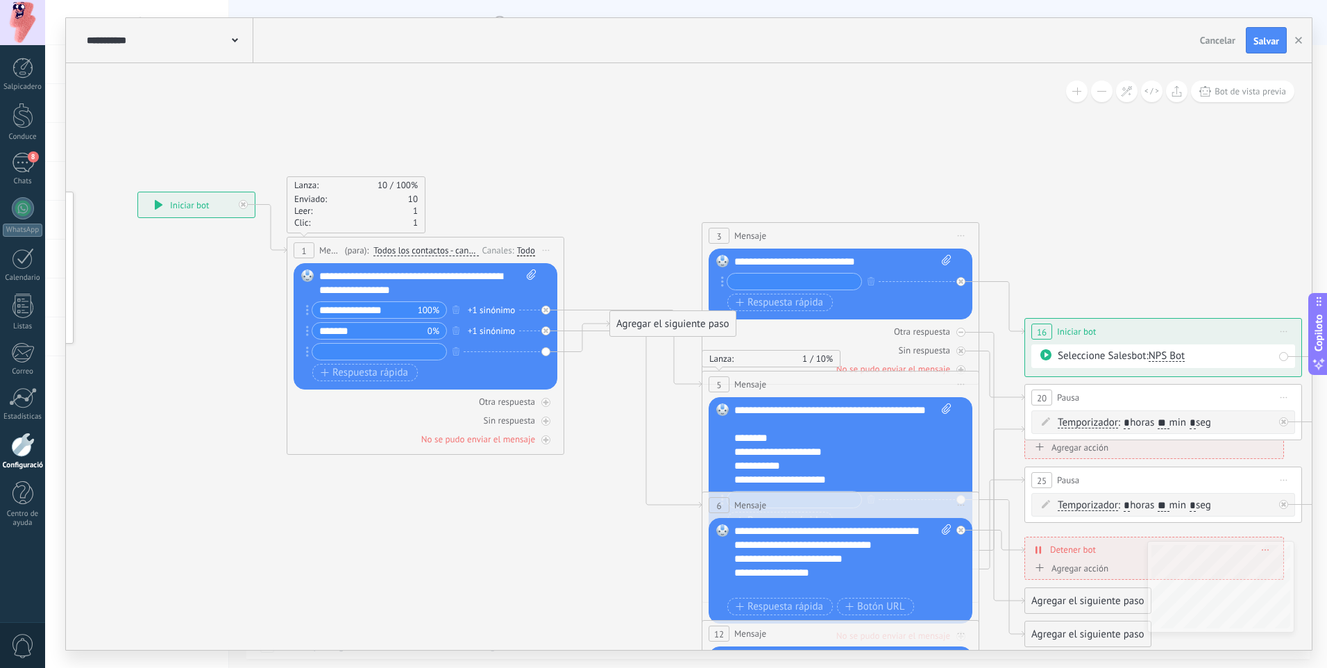
click at [562, 327] on div "Lanza: 10 100% Enviado: 10 Leer: 1 Clic: 1 1 Mensaje ******* (para): Todos los …" at bounding box center [426, 346] width 278 height 218
click at [557, 330] on div at bounding box center [549, 327] width 16 height 17
click at [575, 312] on icon at bounding box center [632, 348] width 137 height 77
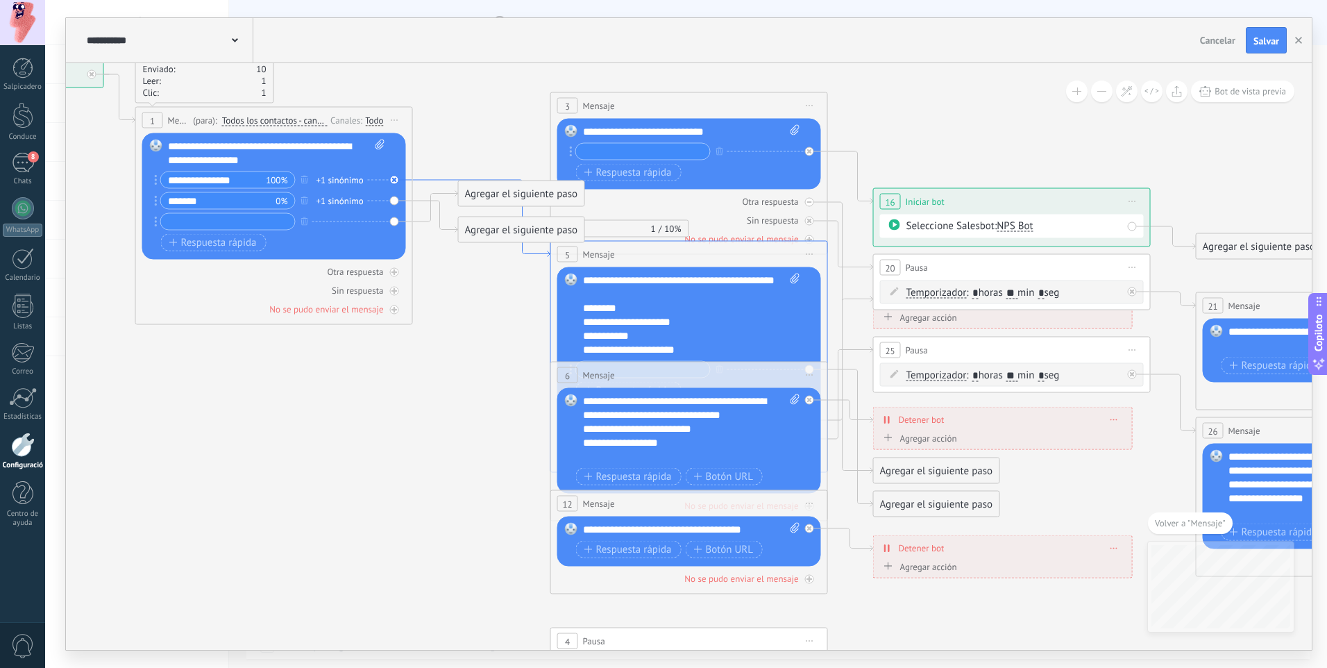
click at [443, 180] on icon at bounding box center [481, 218] width 137 height 77
click at [492, 158] on icon at bounding box center [790, 423] width 2302 height 1416
click at [427, 180] on icon at bounding box center [481, 218] width 137 height 77
click at [426, 199] on icon at bounding box center [435, 206] width 45 height 31
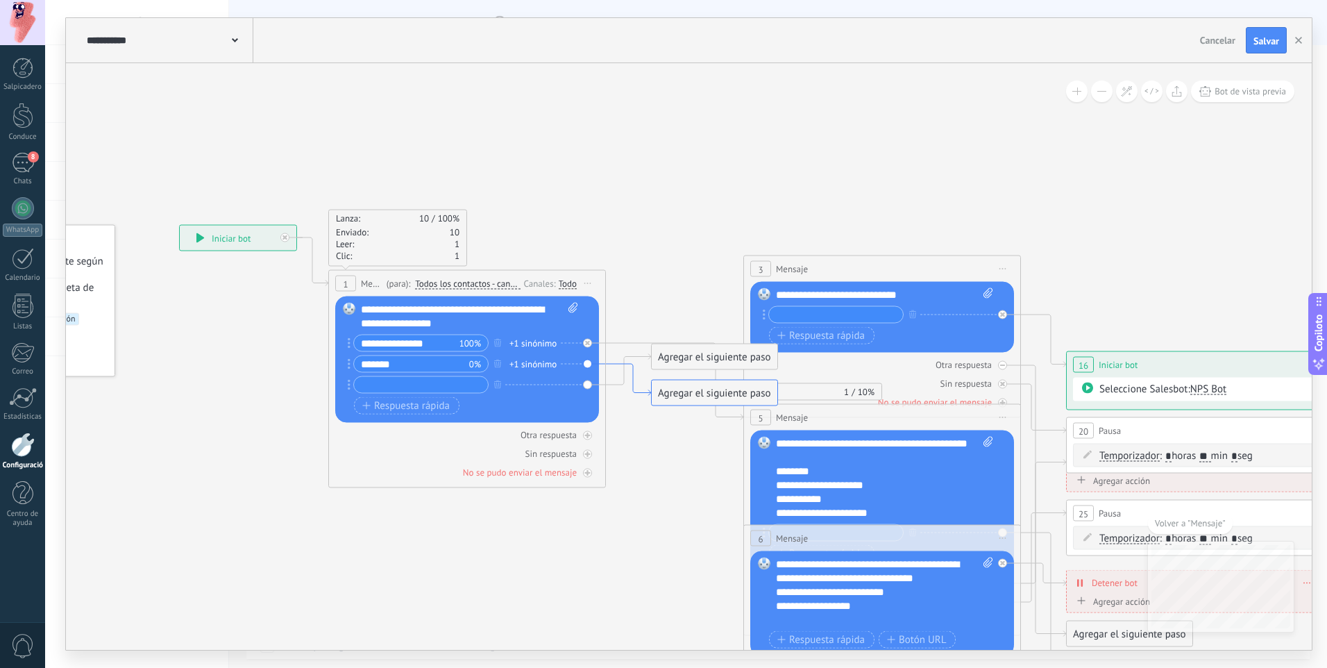
click at [607, 364] on icon at bounding box center [628, 380] width 45 height 32
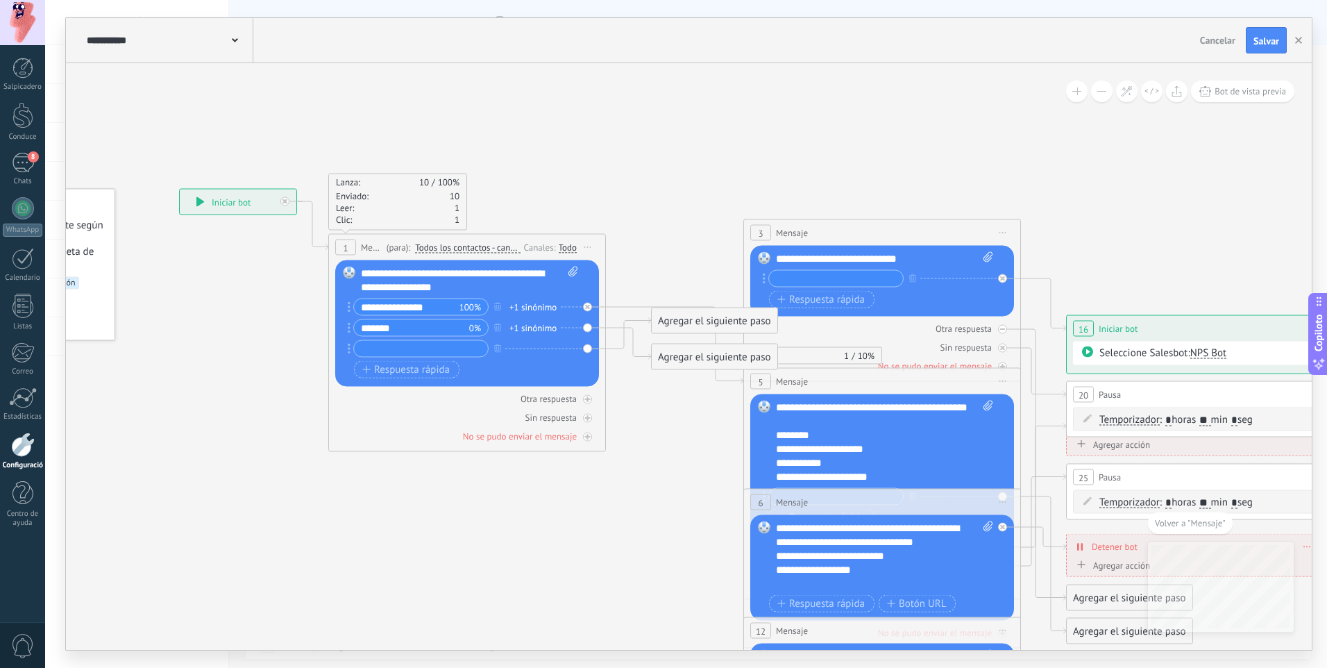
click at [700, 365] on div "Agregar el siguiente paso" at bounding box center [715, 357] width 126 height 23
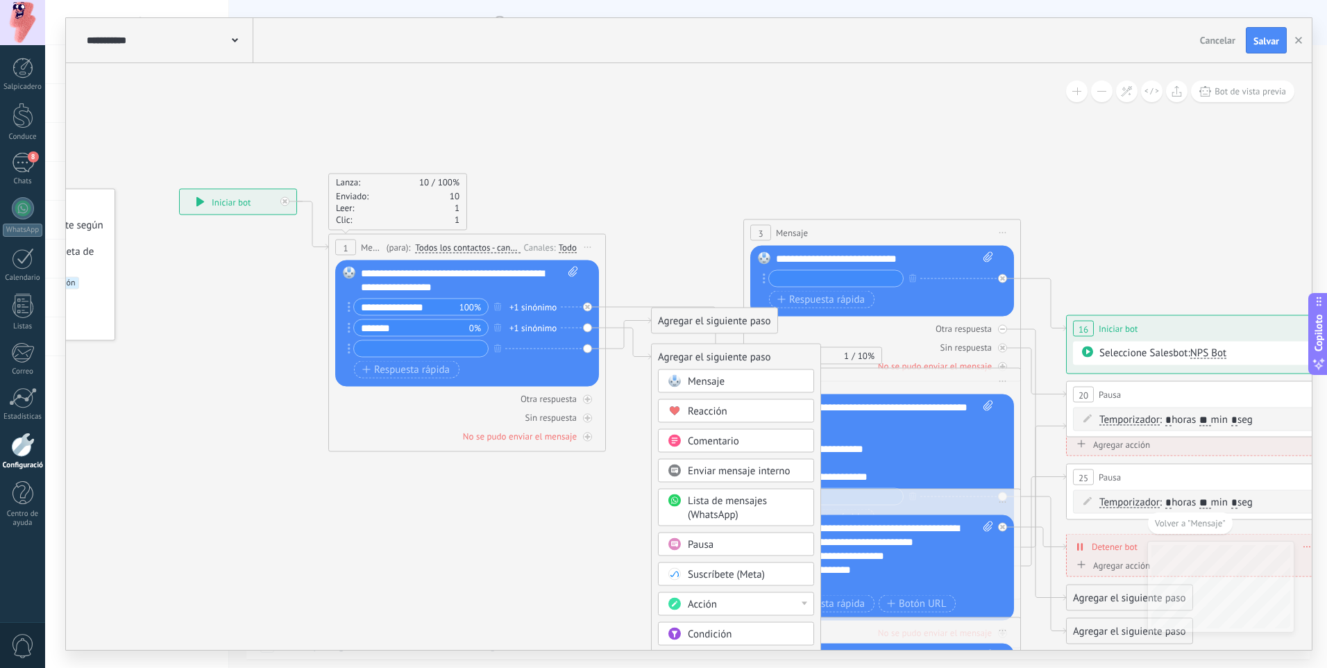
click at [697, 389] on div "Mensaje" at bounding box center [736, 381] width 156 height 24
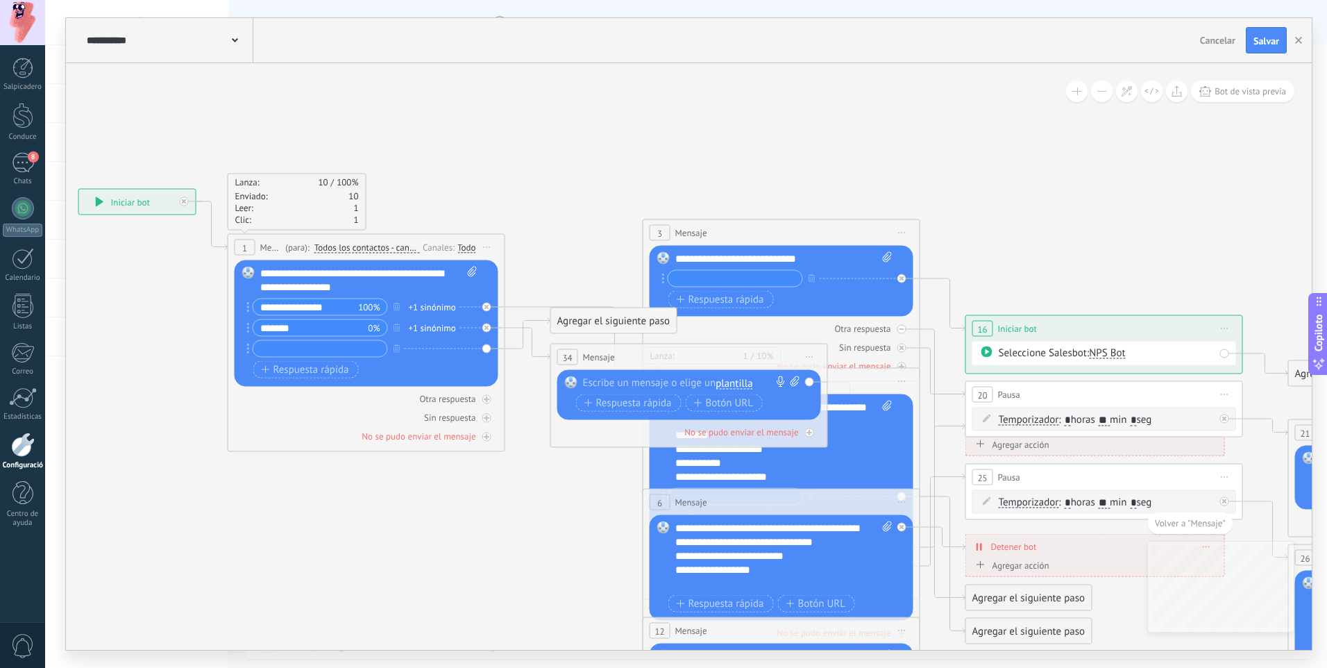
click at [648, 376] on div at bounding box center [686, 383] width 206 height 14
paste div
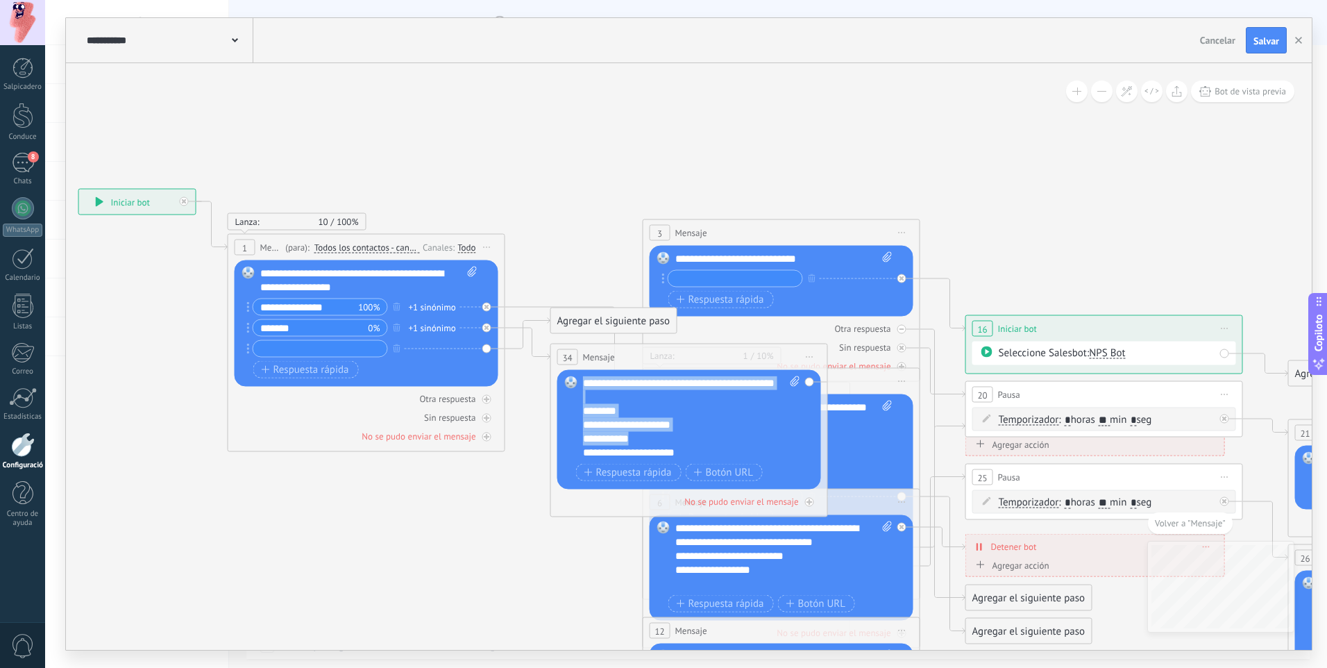
drag, startPoint x: 689, startPoint y: 447, endPoint x: 520, endPoint y: 310, distance: 217.1
click at [78, 189] on div "**********" at bounding box center [78, 189] width 0 height 0
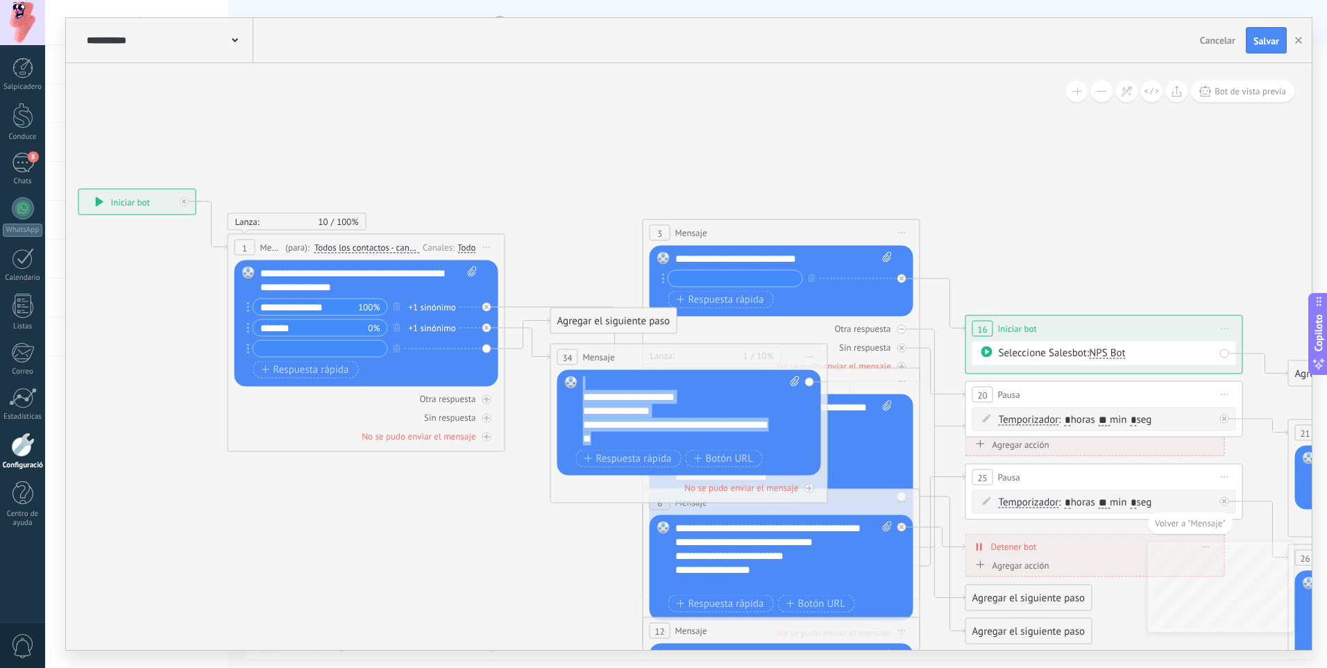
drag, startPoint x: 701, startPoint y: 433, endPoint x: 497, endPoint y: 290, distance: 249.2
click at [78, 189] on div "**********" at bounding box center [78, 189] width 0 height 0
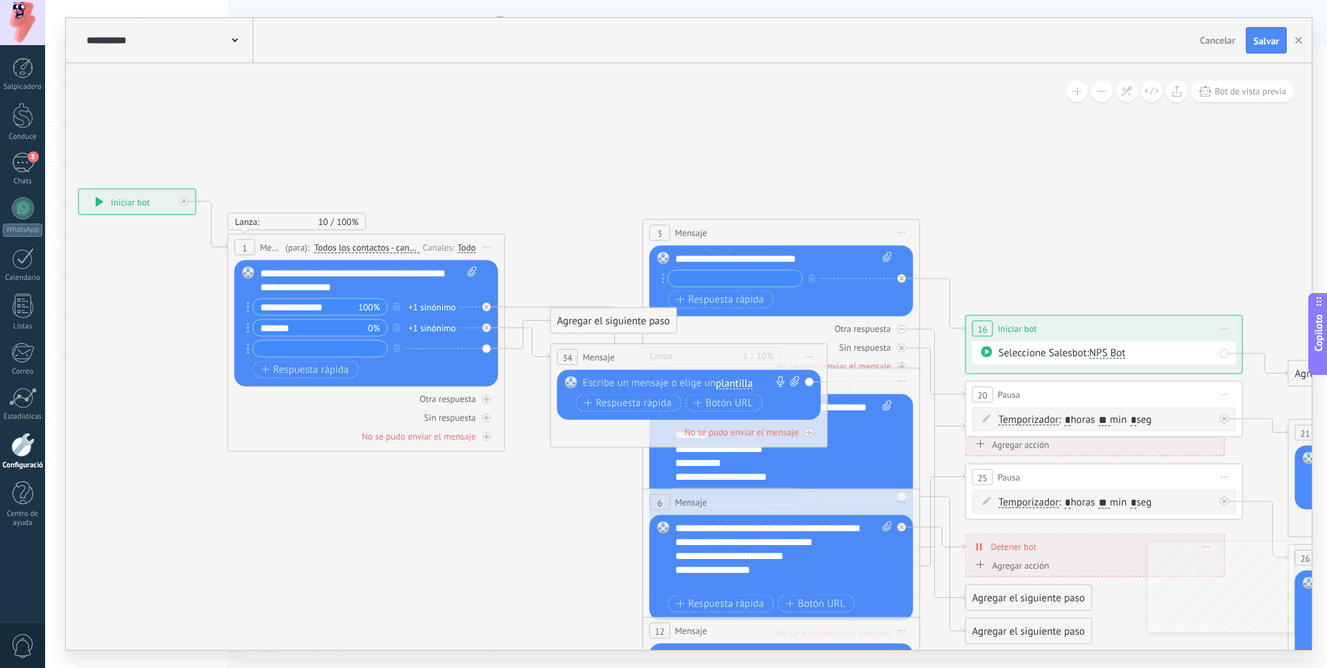
click at [704, 383] on div at bounding box center [686, 383] width 206 height 14
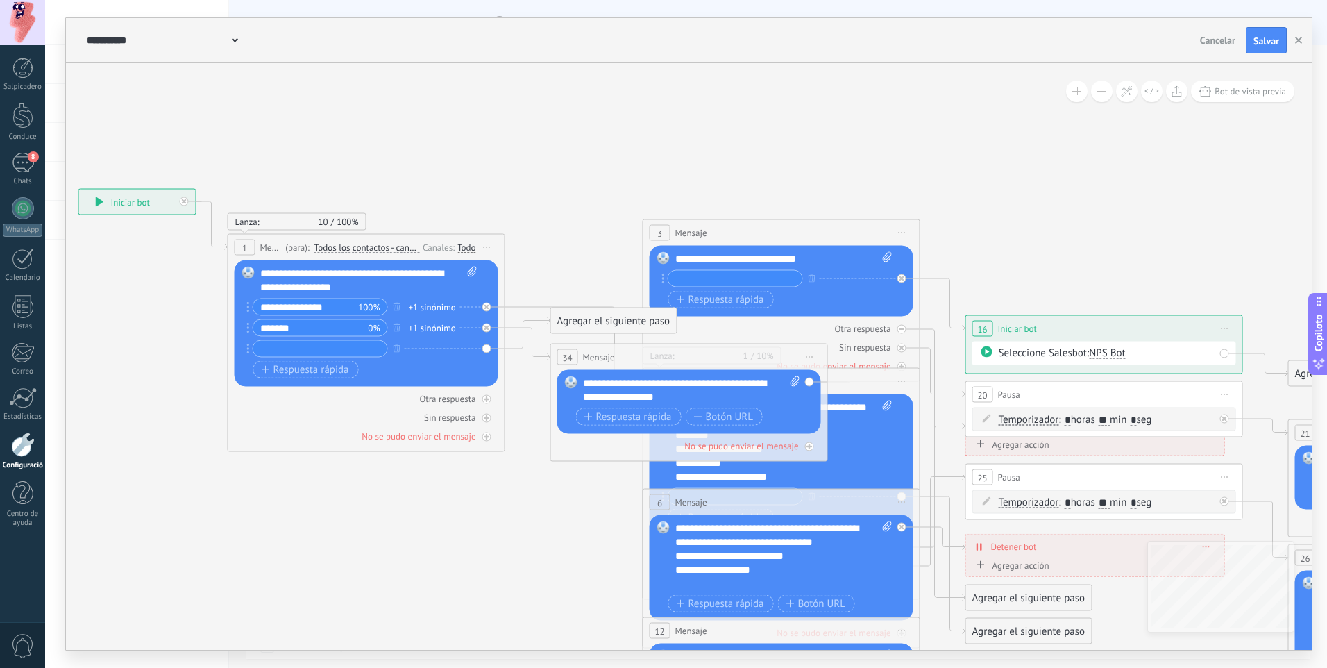
click at [585, 509] on icon at bounding box center [882, 550] width 2302 height 1416
click at [573, 488] on icon at bounding box center [882, 550] width 2302 height 1416
click at [621, 233] on icon at bounding box center [882, 550] width 2302 height 1416
click at [763, 448] on div "No se pudo enviar el mensaje" at bounding box center [741, 446] width 114 height 12
click at [782, 446] on div "No se pudo enviar el mensaje" at bounding box center [741, 446] width 114 height 12
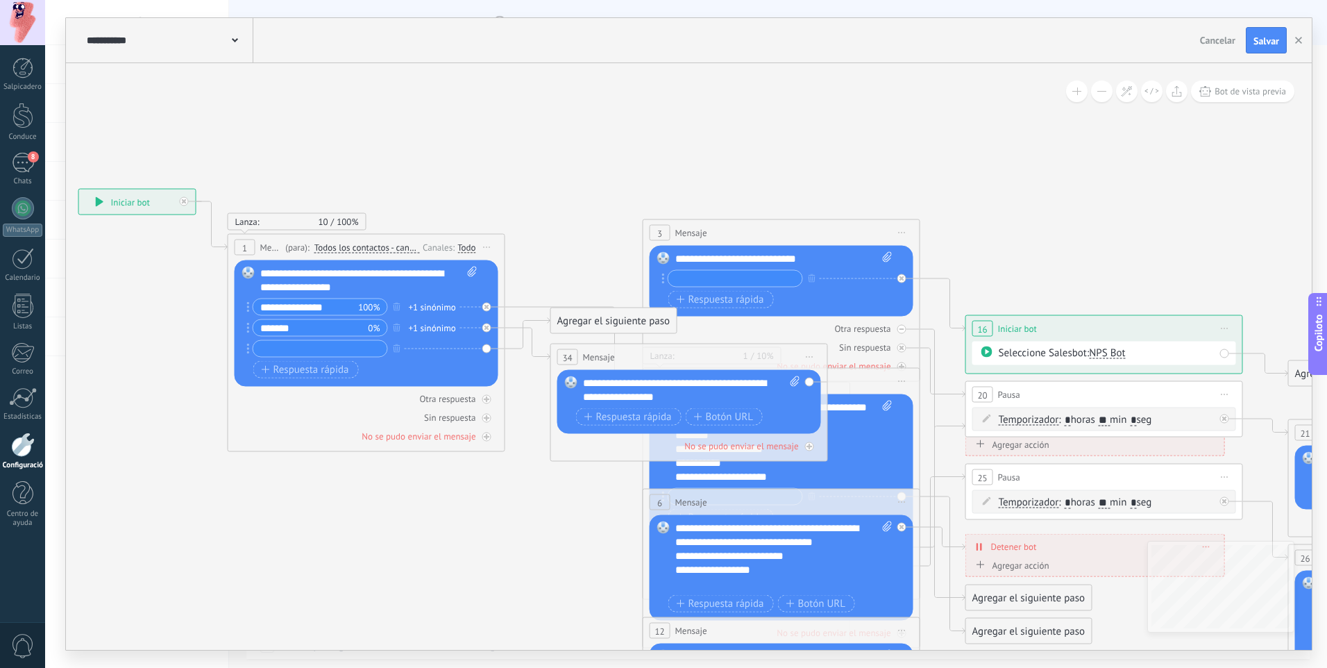
click at [514, 489] on icon at bounding box center [882, 550] width 2302 height 1416
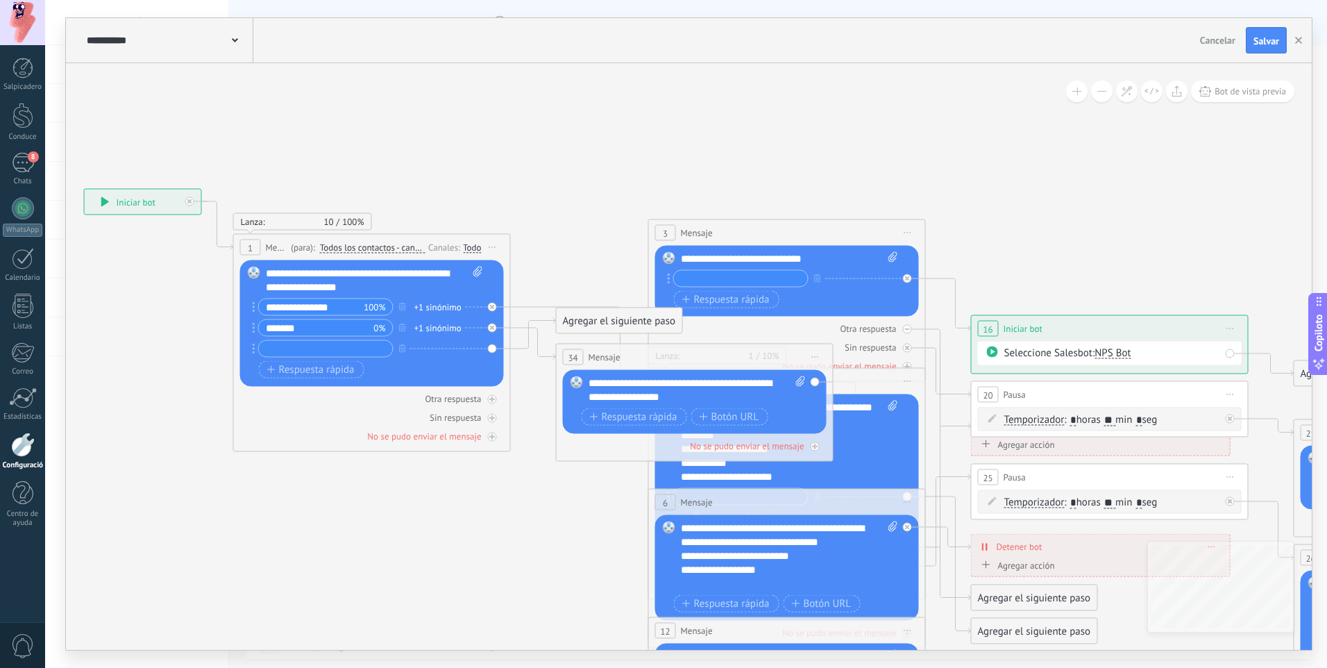
click at [485, 500] on icon at bounding box center [888, 550] width 2302 height 1416
click at [293, 350] on input "text" at bounding box center [326, 349] width 134 height 16
type input "*"
type input "**********"
click at [455, 542] on icon at bounding box center [888, 550] width 2302 height 1416
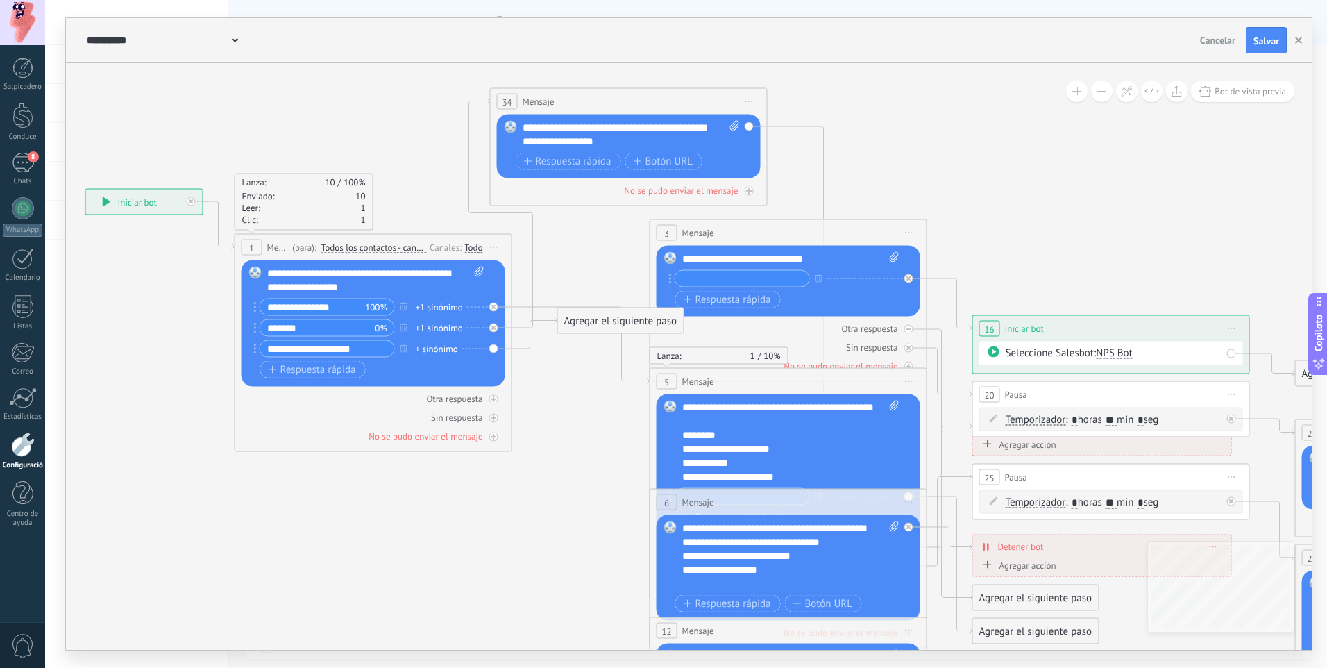
drag, startPoint x: 687, startPoint y: 353, endPoint x: 620, endPoint y: 98, distance: 264.2
click at [620, 98] on div "34 Mensaje ******* (para): Todos los contactos - canales seleccionados Todos lo…" at bounding box center [629, 102] width 276 height 26
click at [519, 328] on icon at bounding box center [501, 214] width 64 height 230
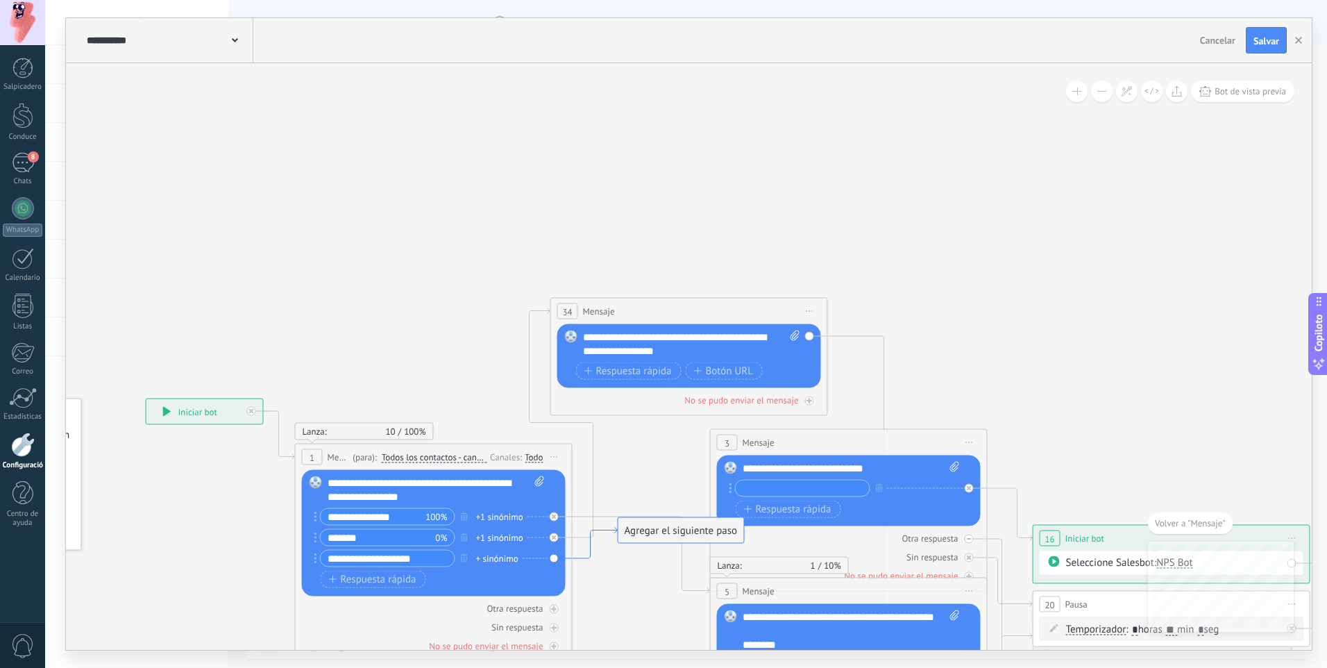
click at [610, 528] on icon at bounding box center [595, 543] width 45 height 31
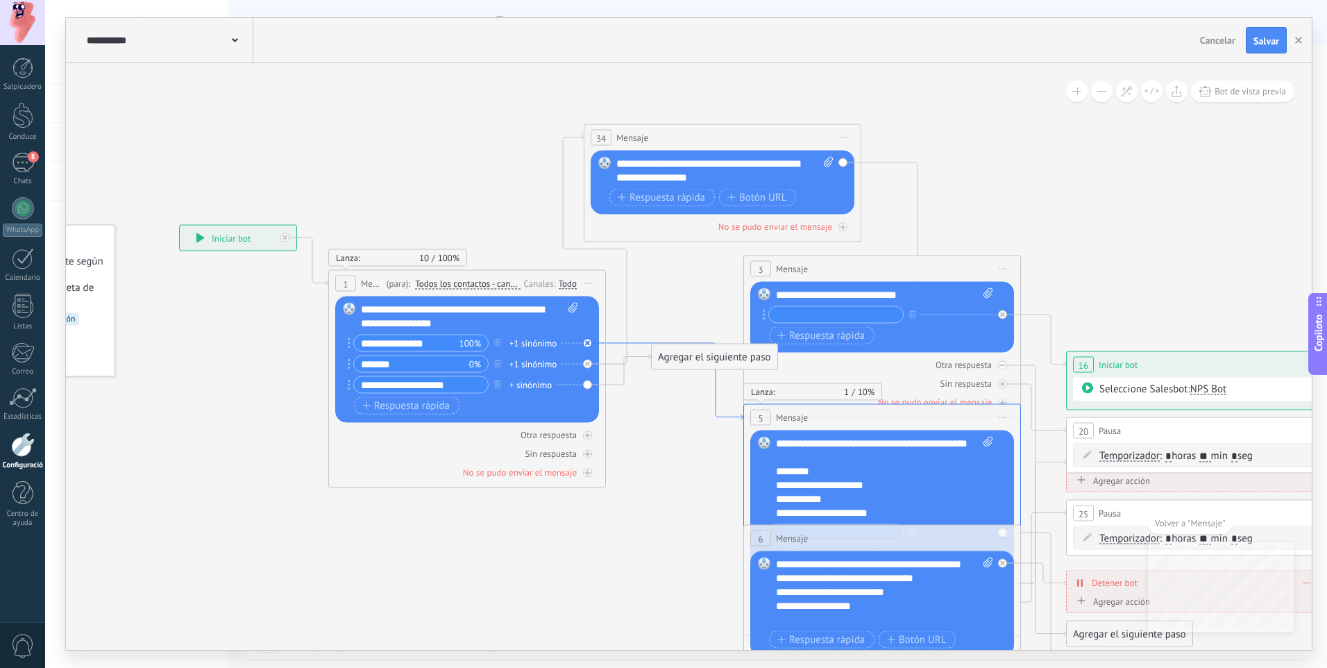
click at [614, 346] on icon at bounding box center [674, 381] width 137 height 77
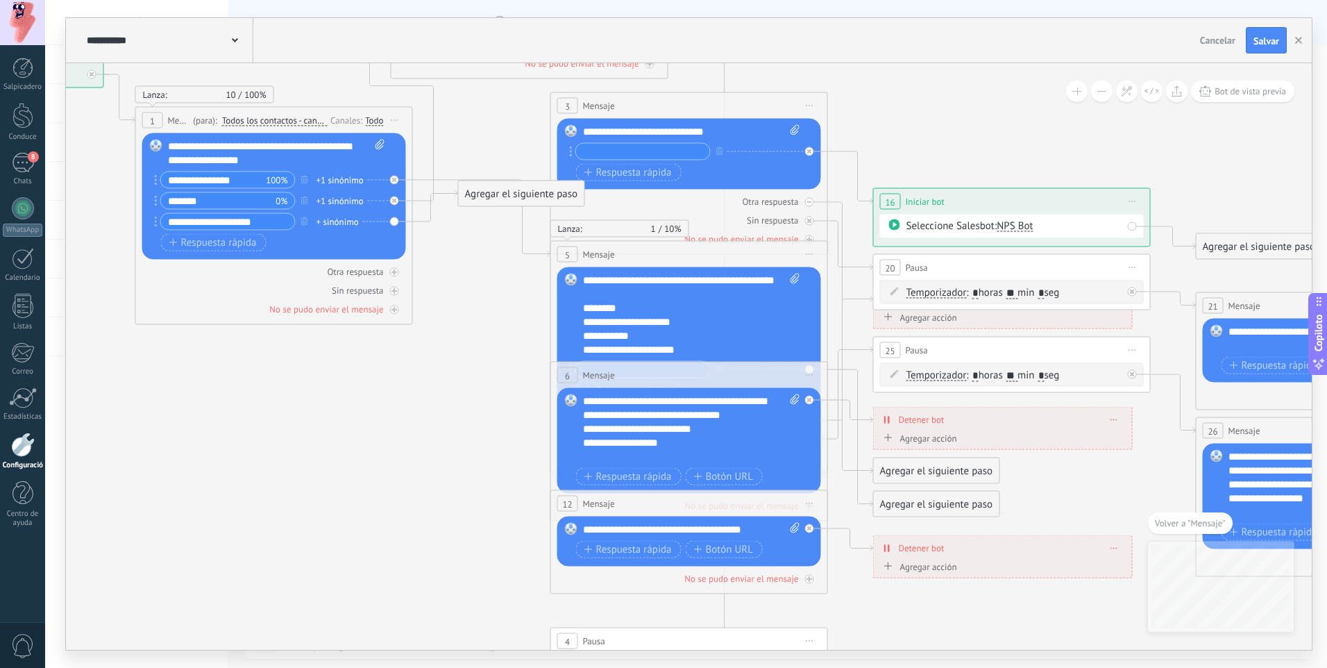
click at [410, 222] on div "Lanza: 10 100% Enviado: 10 Leer: 1 Clic: 1 1 Mensaje ******* (para): Todos los …" at bounding box center [274, 216] width 278 height 218
click at [416, 219] on icon at bounding box center [435, 206] width 45 height 31
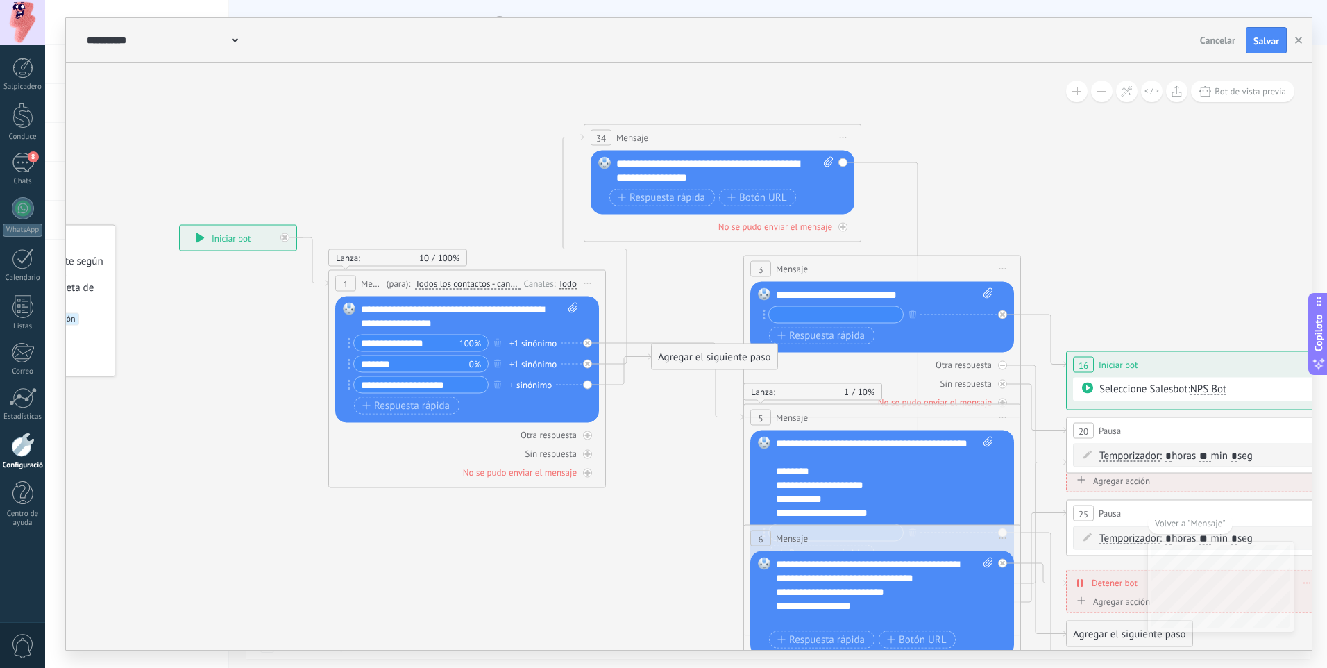
click at [713, 360] on div "Agregar el siguiente paso" at bounding box center [715, 357] width 126 height 23
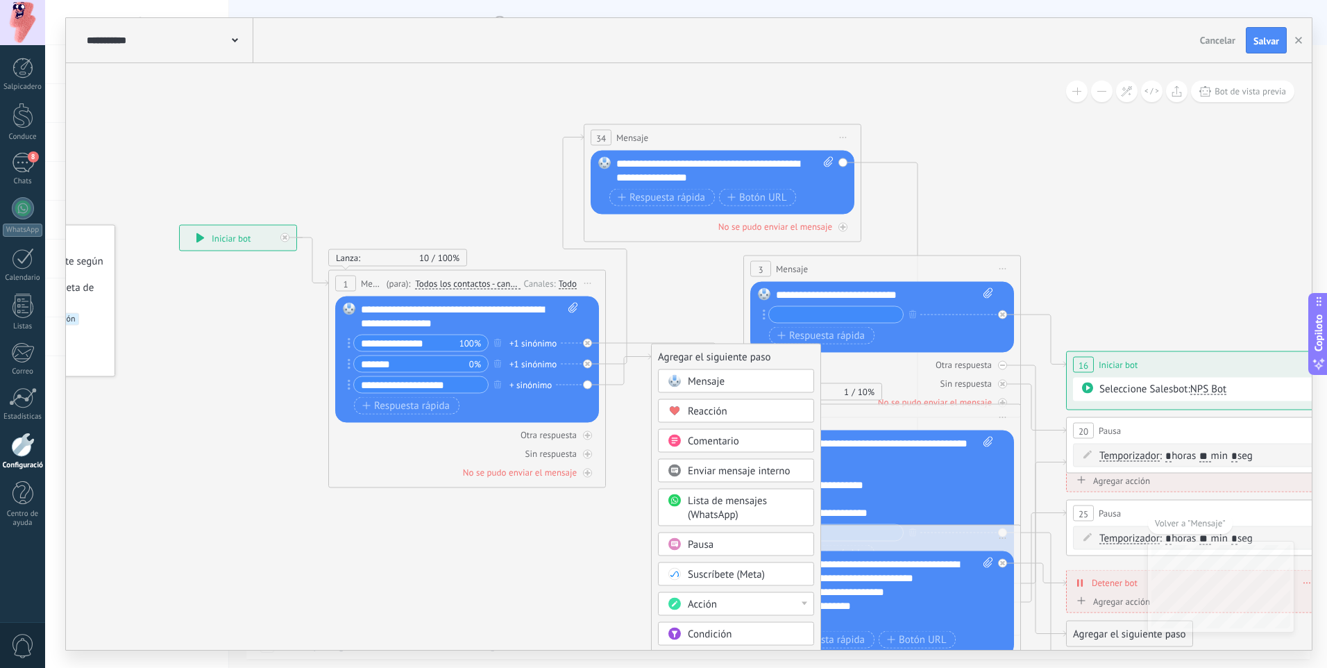
click at [761, 382] on div "Mensaje" at bounding box center [746, 382] width 117 height 14
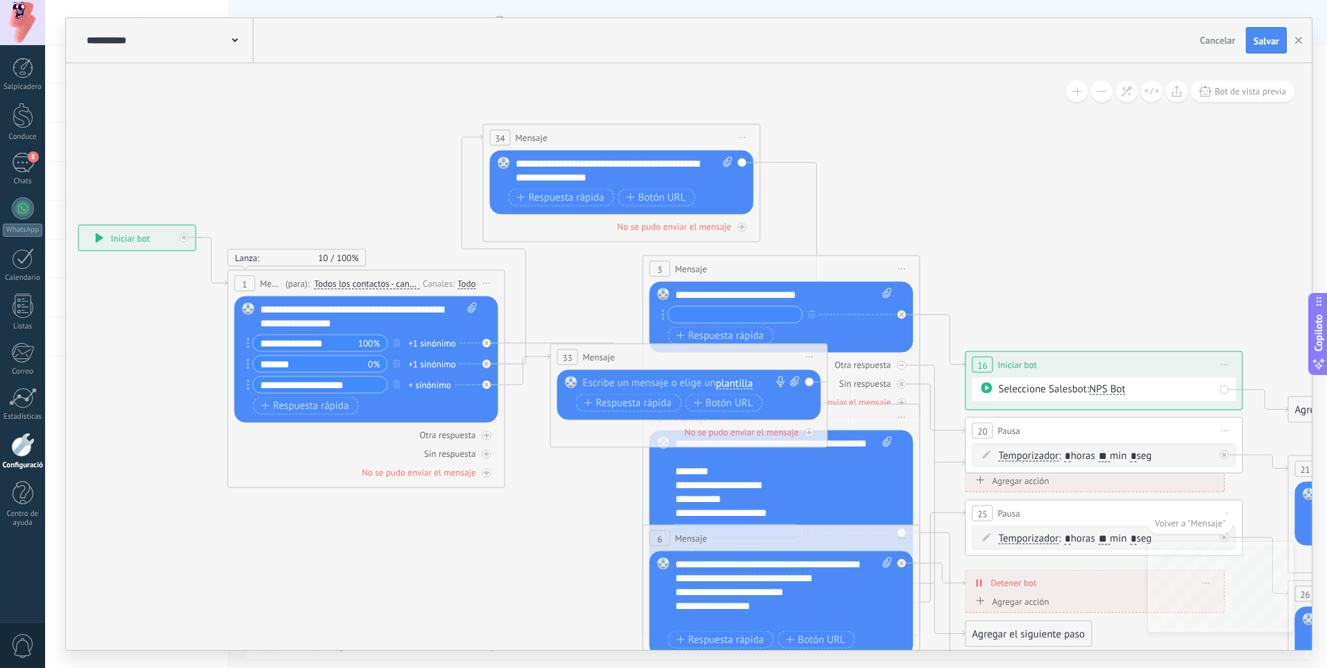
click at [670, 380] on div at bounding box center [686, 383] width 206 height 14
paste div
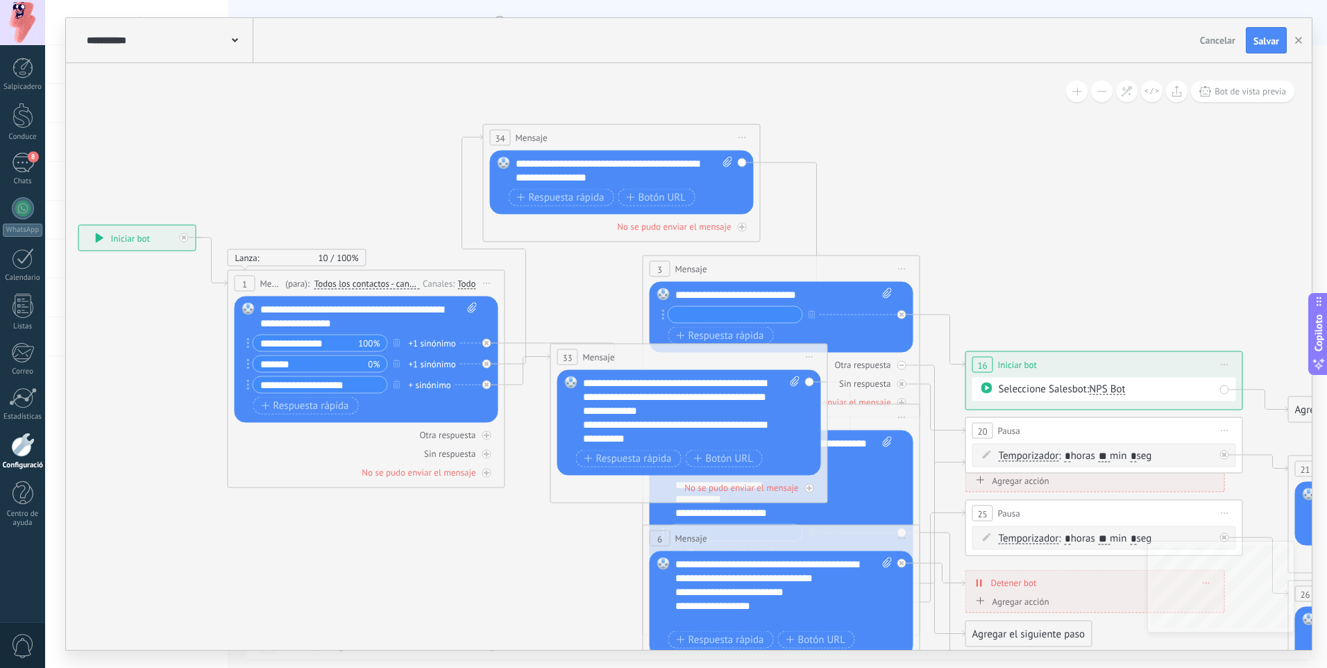
click at [545, 514] on icon at bounding box center [882, 514] width 2302 height 1474
click at [535, 510] on icon at bounding box center [882, 514] width 2302 height 1474
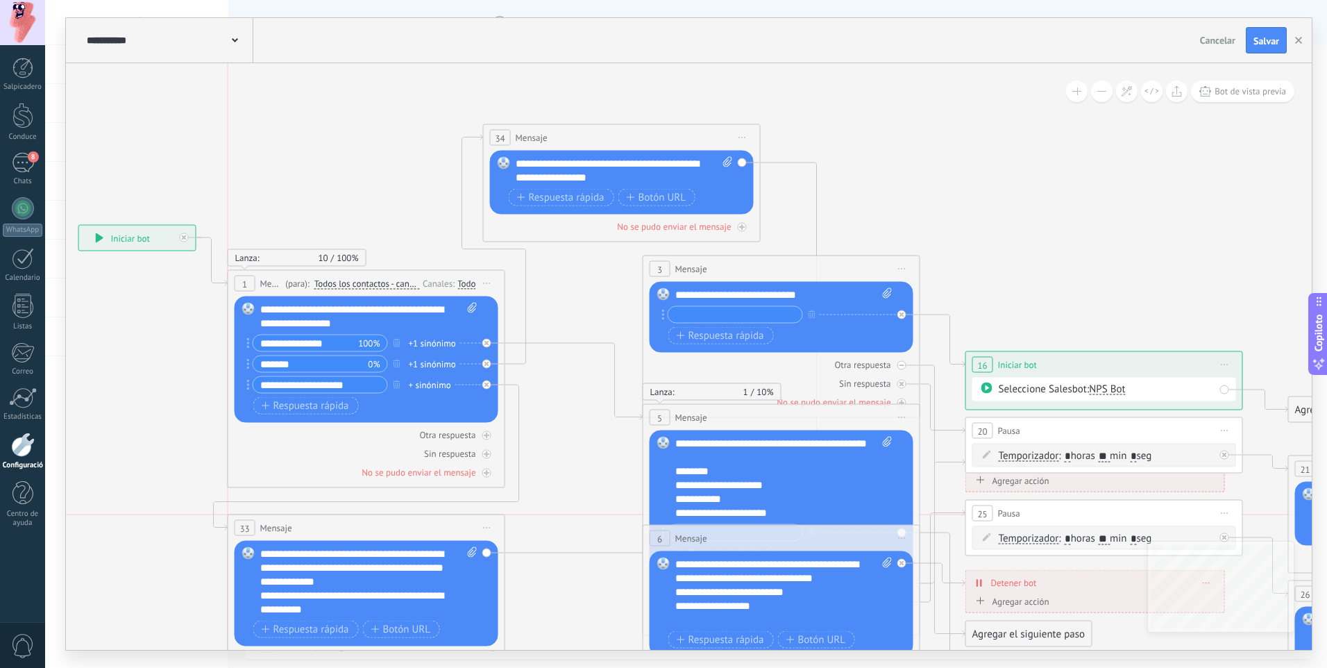
drag, startPoint x: 668, startPoint y: 353, endPoint x: 350, endPoint y: 529, distance: 363.2
click at [350, 529] on div "33 Mensaje ******* (para): Todos los contactos - canales seleccionados Todos lo…" at bounding box center [366, 528] width 276 height 26
click at [578, 426] on icon at bounding box center [882, 514] width 2302 height 1474
click at [752, 264] on div "3 Mensaje ******* (para): Todos los contactos - canales seleccionados Todos los…" at bounding box center [781, 269] width 276 height 26
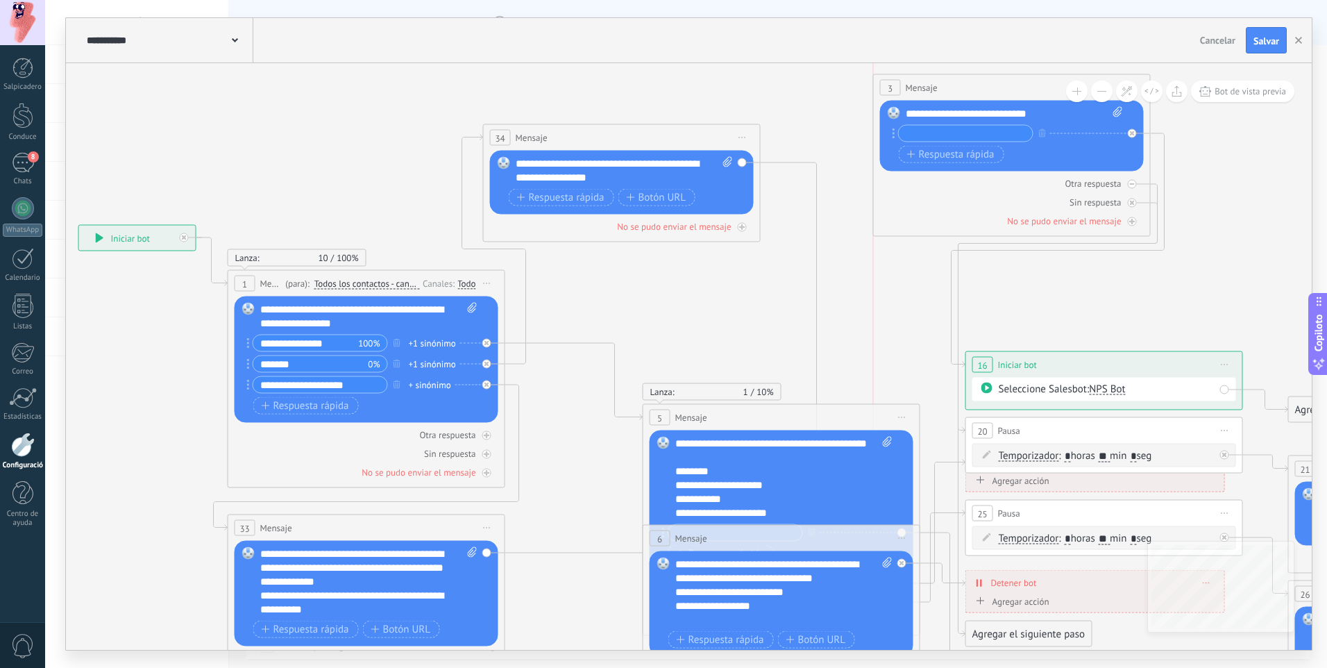
drag, startPoint x: 788, startPoint y: 267, endPoint x: 1030, endPoint y: 81, distance: 305.9
click at [1030, 81] on div "3 Mensaje ******* (para): Todos los contactos - canales seleccionados Todos los…" at bounding box center [1012, 88] width 276 height 26
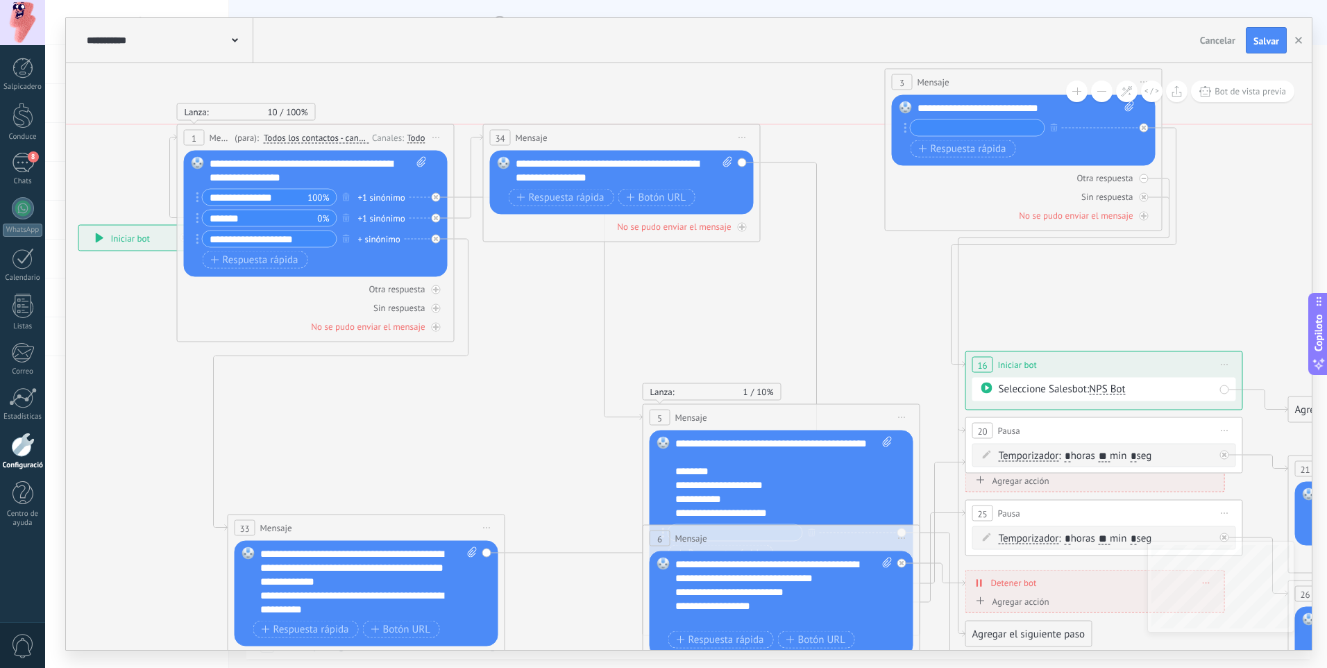
drag, startPoint x: 416, startPoint y: 273, endPoint x: 365, endPoint y: 129, distance: 153.0
click at [365, 129] on div "1 Mensaje ******* (para): Todos los contactos - canales seleccionados Todos los…" at bounding box center [316, 138] width 276 height 26
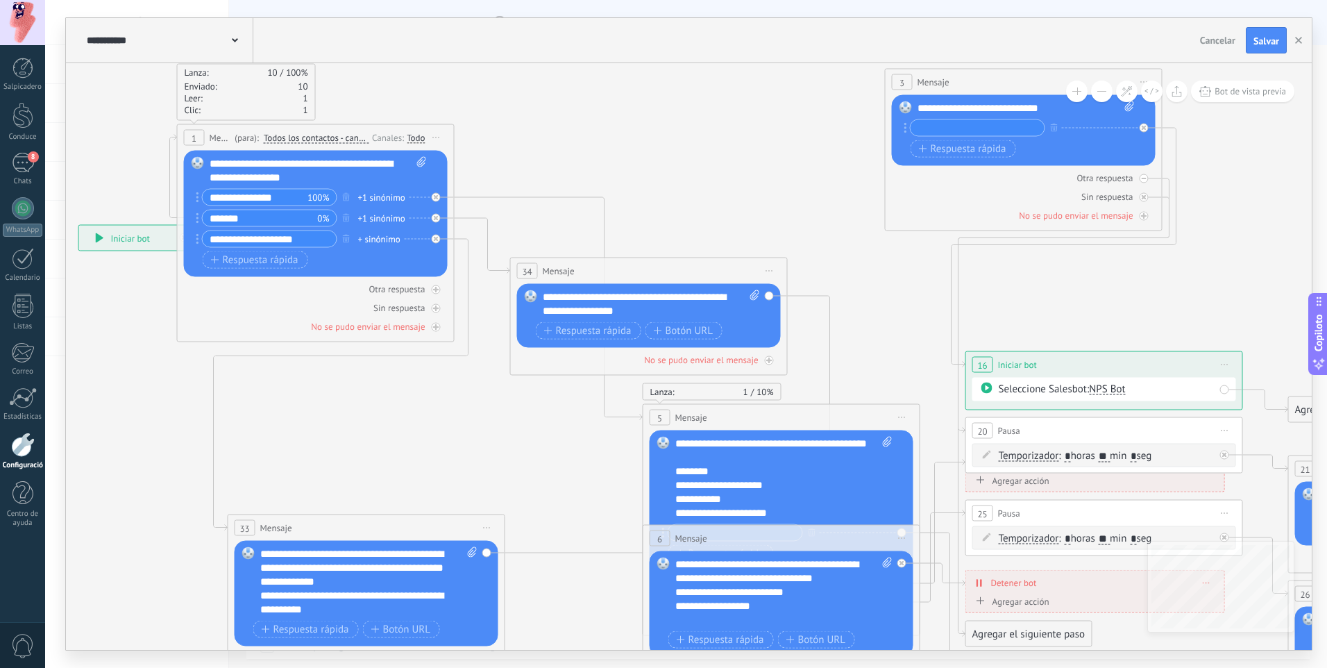
drag, startPoint x: 555, startPoint y: 137, endPoint x: 530, endPoint y: 180, distance: 50.4
click at [583, 267] on div "34 Mensaje ******* (para): Todos los contactos - canales seleccionados Todos lo…" at bounding box center [649, 271] width 276 height 26
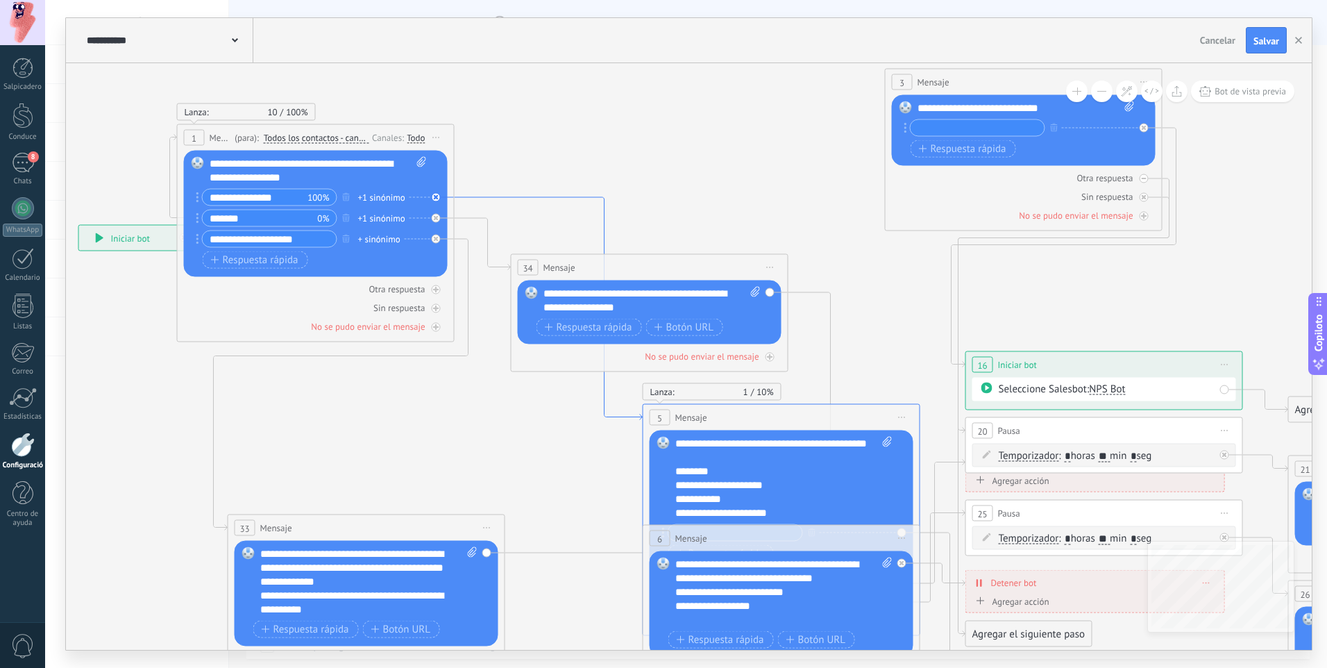
click at [530, 197] on icon at bounding box center [549, 308] width 188 height 223
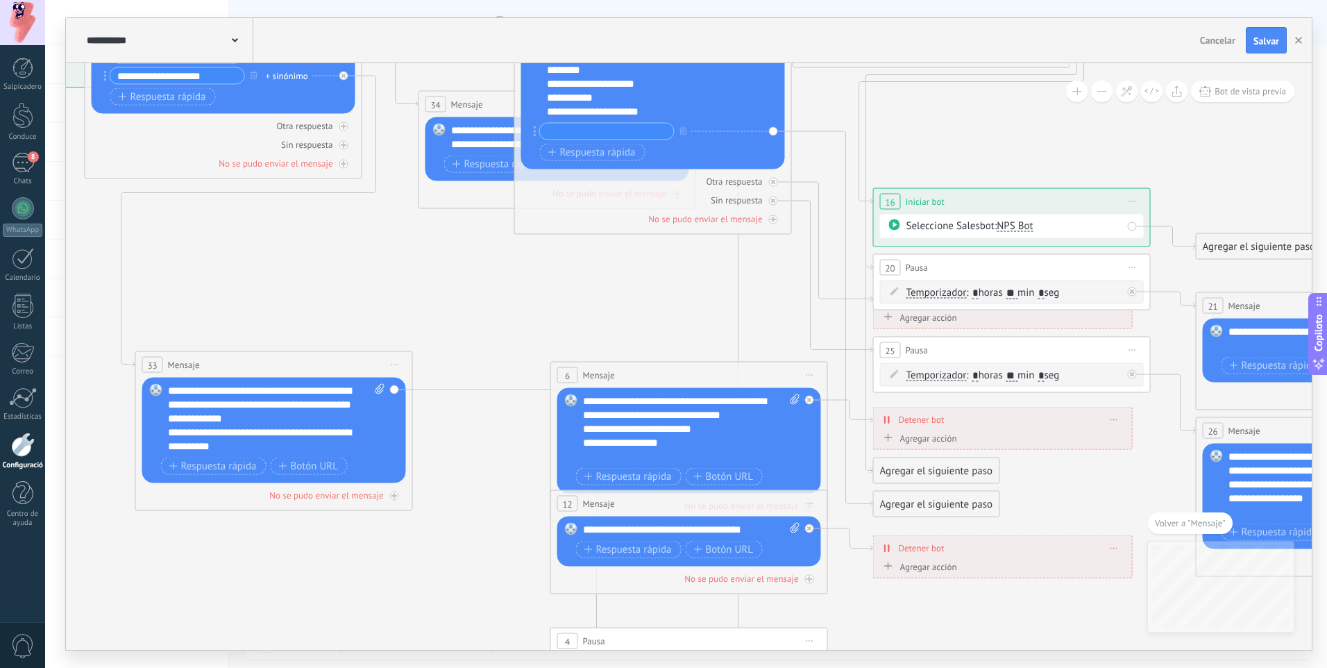
drag, startPoint x: 668, startPoint y: 253, endPoint x: 632, endPoint y: 13, distance: 242.2
click at [632, 13] on div "**********" at bounding box center [686, 334] width 1282 height 668
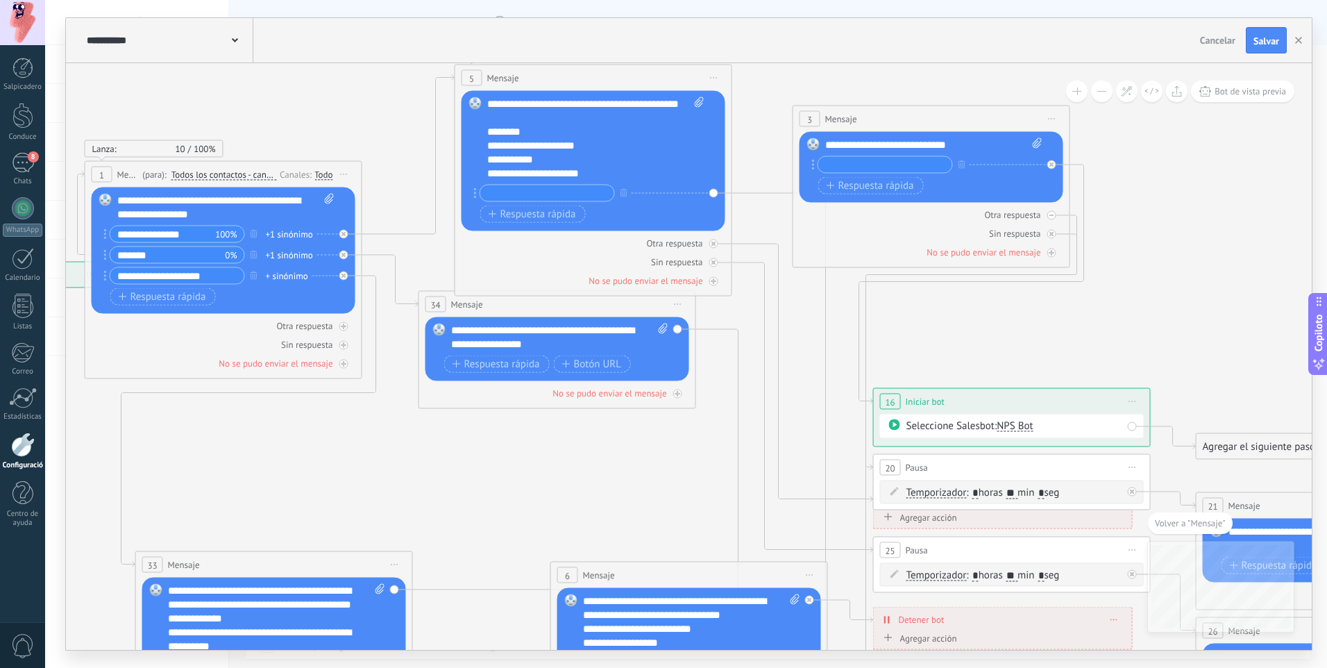
drag, startPoint x: 666, startPoint y: 189, endPoint x: 607, endPoint y: 72, distance: 130.7
click at [607, 72] on div "5 Mensaje ******* (para): Todos los contactos - canales seleccionados Todos los…" at bounding box center [593, 78] width 276 height 26
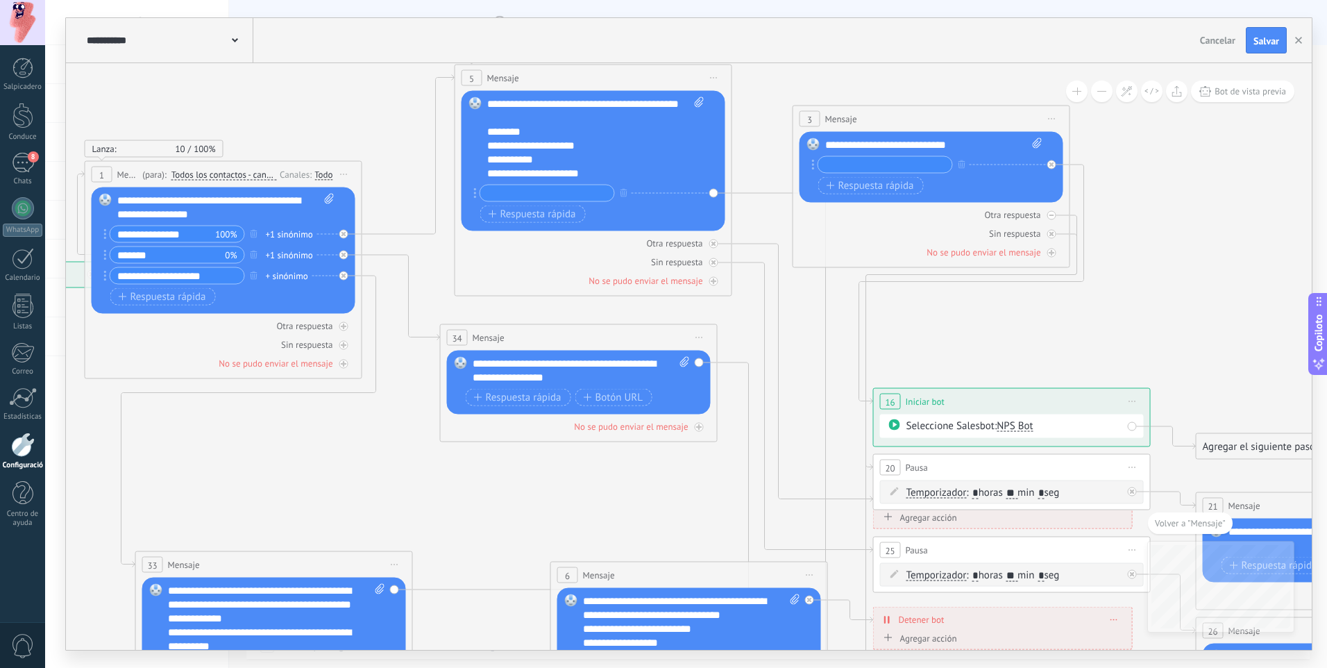
drag, startPoint x: 514, startPoint y: 301, endPoint x: 535, endPoint y: 334, distance: 39.7
click at [535, 334] on div "34 Mensaje ******* (para): Todos los contactos - canales seleccionados Todos lo…" at bounding box center [579, 338] width 276 height 26
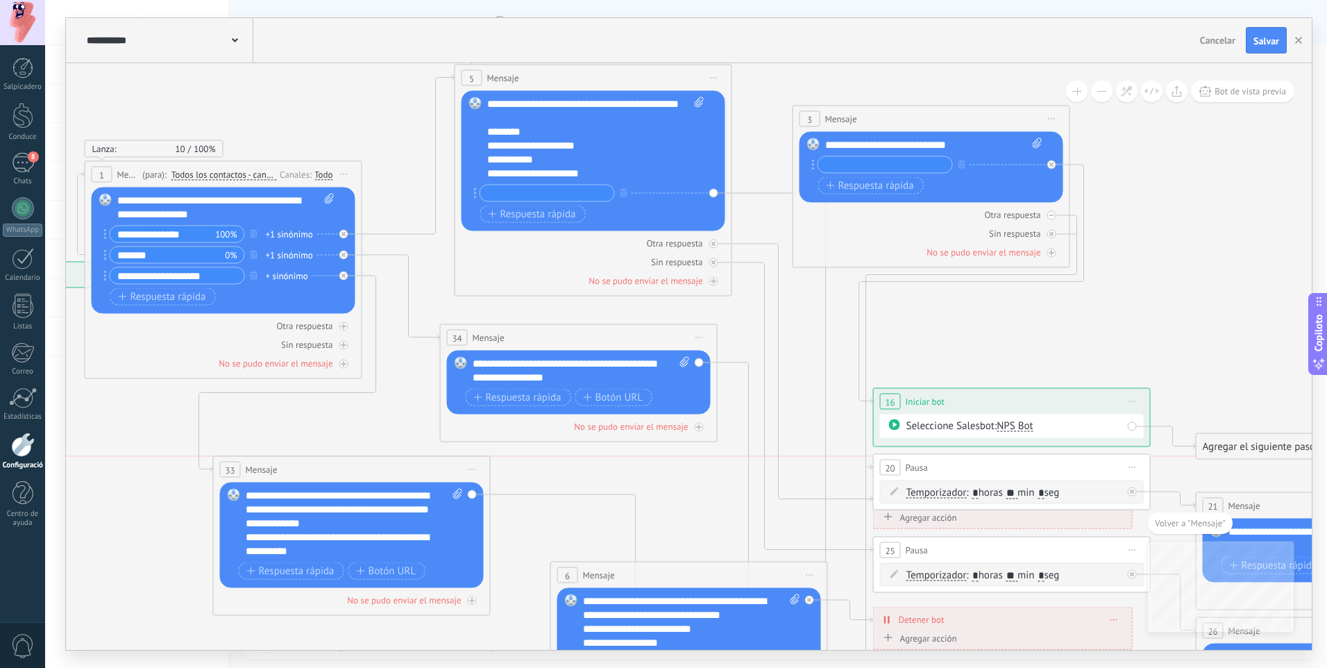
drag, startPoint x: 292, startPoint y: 568, endPoint x: 370, endPoint y: 467, distance: 127.7
click at [370, 467] on div "33 Mensaje ******* (para): Todos los contactos - canales seleccionados Todos lo…" at bounding box center [352, 470] width 276 height 26
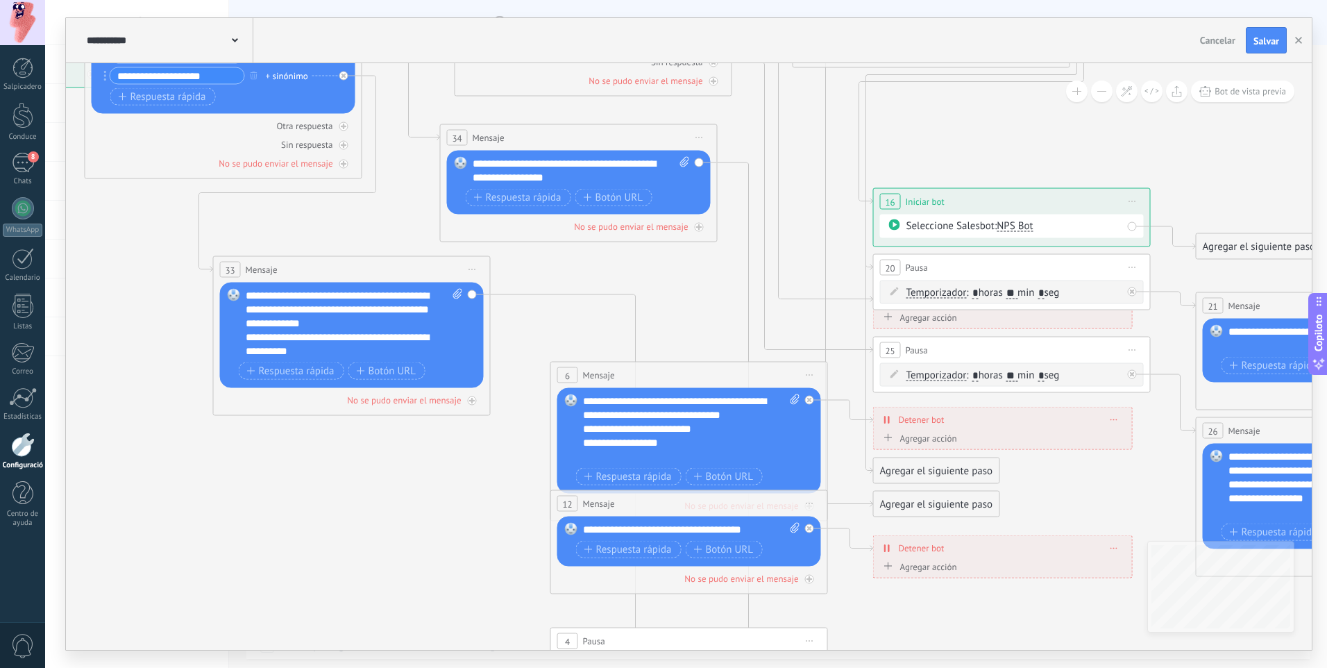
click at [677, 373] on div "6 Mensaje ******* (para): Todos los contactos - canales seleccionados Todos los…" at bounding box center [689, 375] width 276 height 26
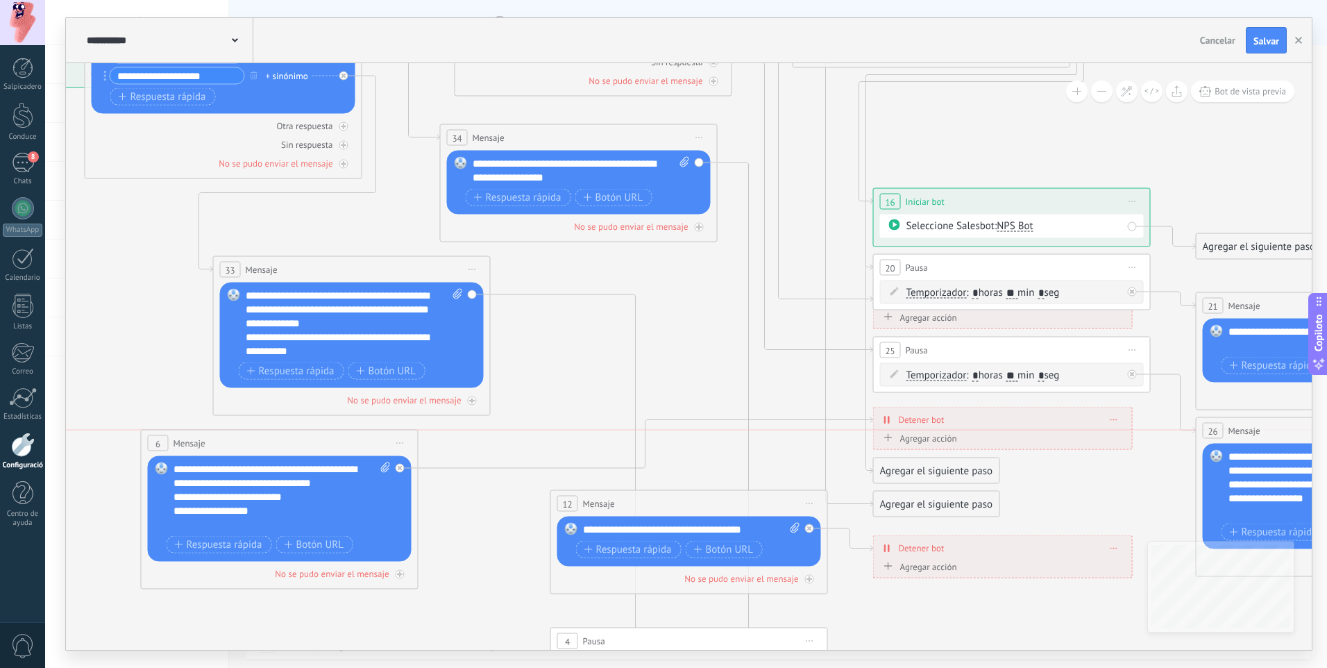
drag, startPoint x: 677, startPoint y: 373, endPoint x: 312, endPoint y: 441, distance: 371.4
click at [269, 450] on div "6 Mensaje ******* (para): Todos los contactos - canales seleccionados Todos los…" at bounding box center [280, 443] width 276 height 26
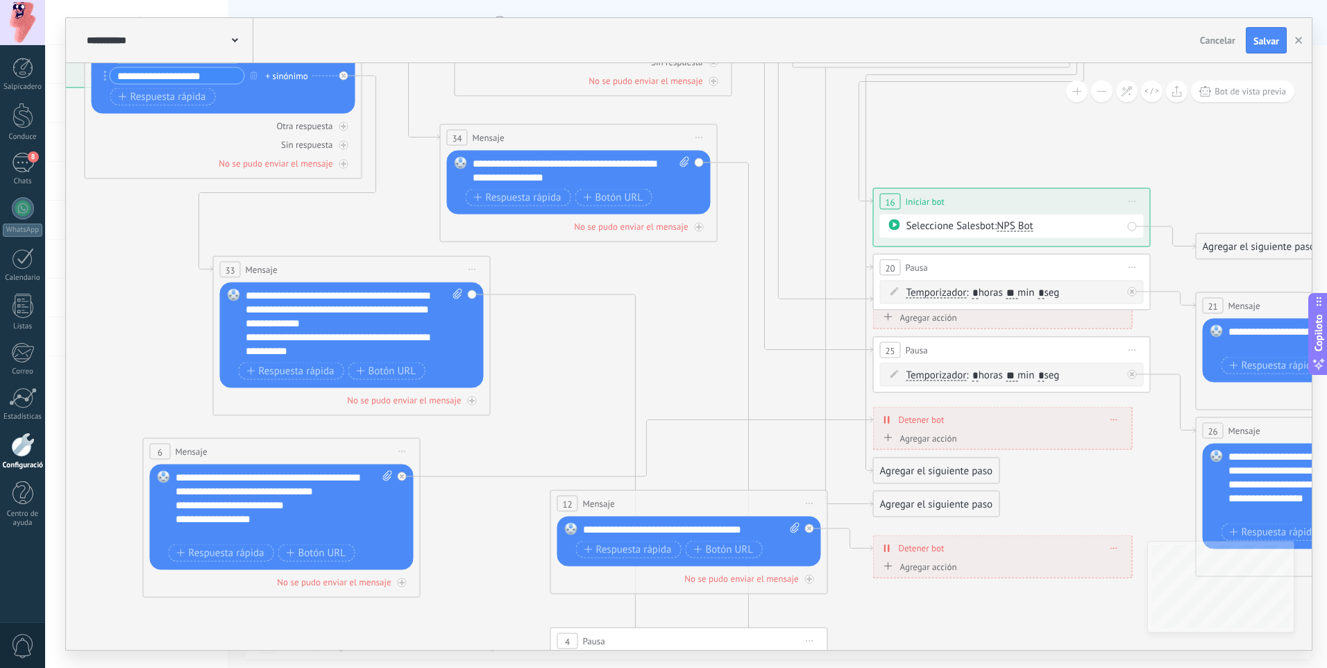
click at [394, 448] on span "Inicie la vista previa aquí Rebautizar Duplicado Borrar" at bounding box center [402, 451] width 22 height 20
click at [466, 554] on div "Borrar" at bounding box center [469, 542] width 145 height 24
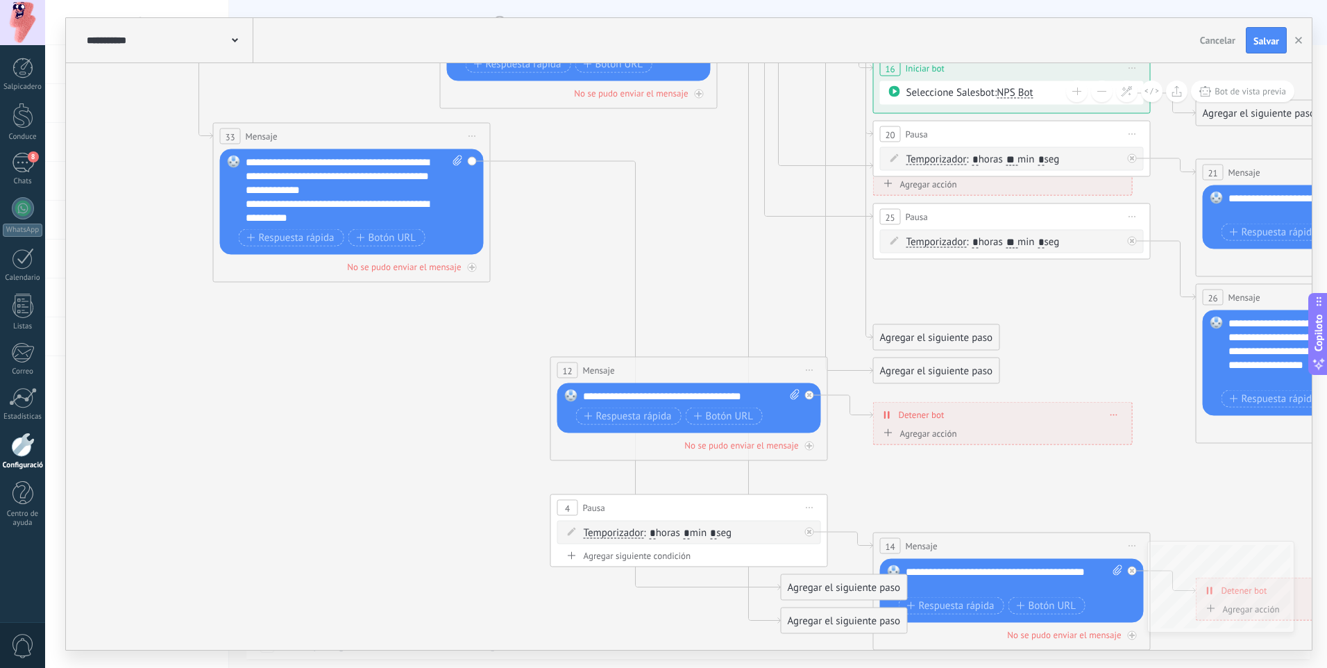
click at [810, 371] on span "Inicie la vista previa aquí Rebautizar Duplicado Borrar" at bounding box center [810, 370] width 22 height 20
click at [814, 459] on div "Borrar" at bounding box center [876, 461] width 145 height 24
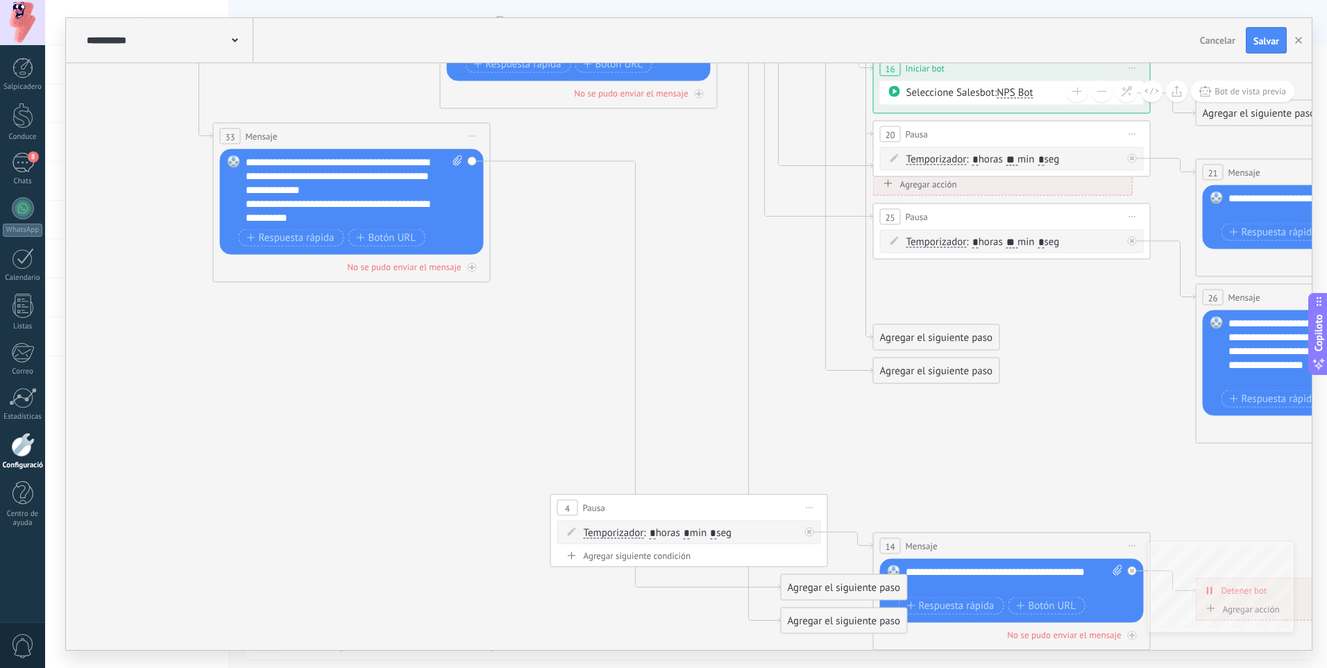
click at [815, 507] on span "Inicie la vista previa aquí Rebautizar Duplicado Borrar" at bounding box center [810, 508] width 22 height 20
click at [837, 605] on div "Borrar" at bounding box center [876, 599] width 145 height 24
click at [1058, 514] on icon at bounding box center [790, 190] width 2302 height 1613
click at [1127, 544] on span "Inicie la vista previa aquí Rebautizar Duplicado Borrar" at bounding box center [1133, 546] width 22 height 20
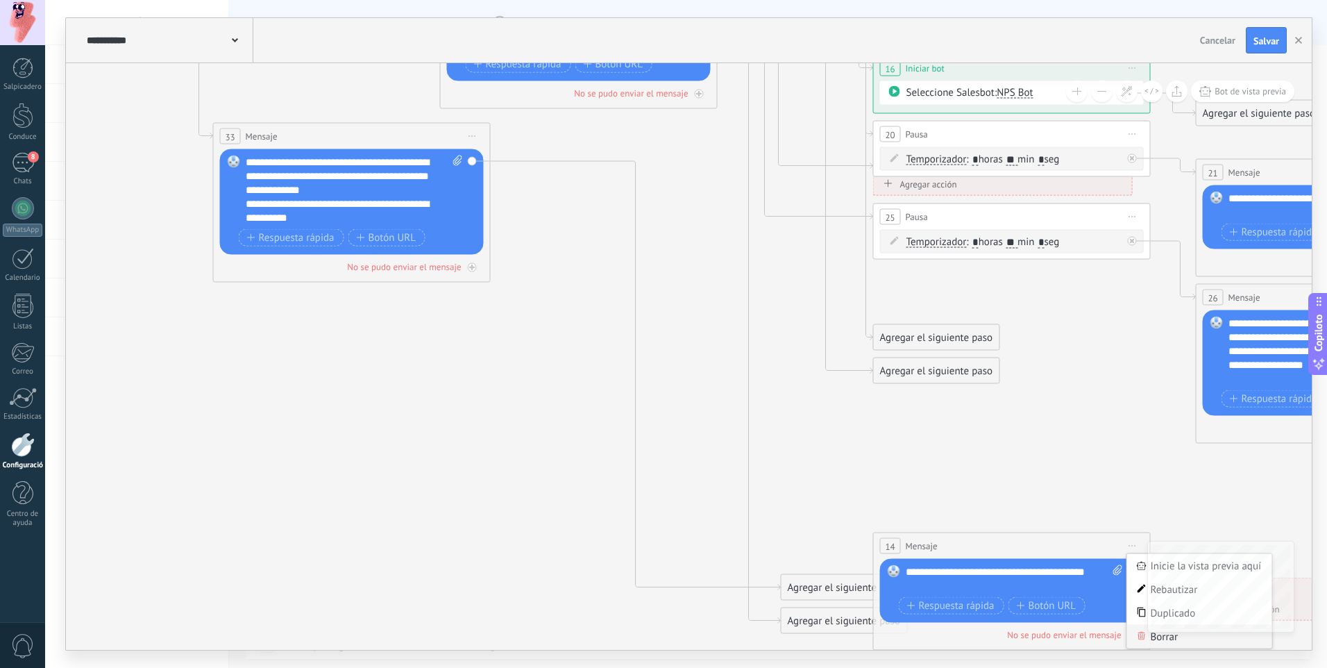
click at [1159, 635] on font "Borrar" at bounding box center [1165, 636] width 28 height 13
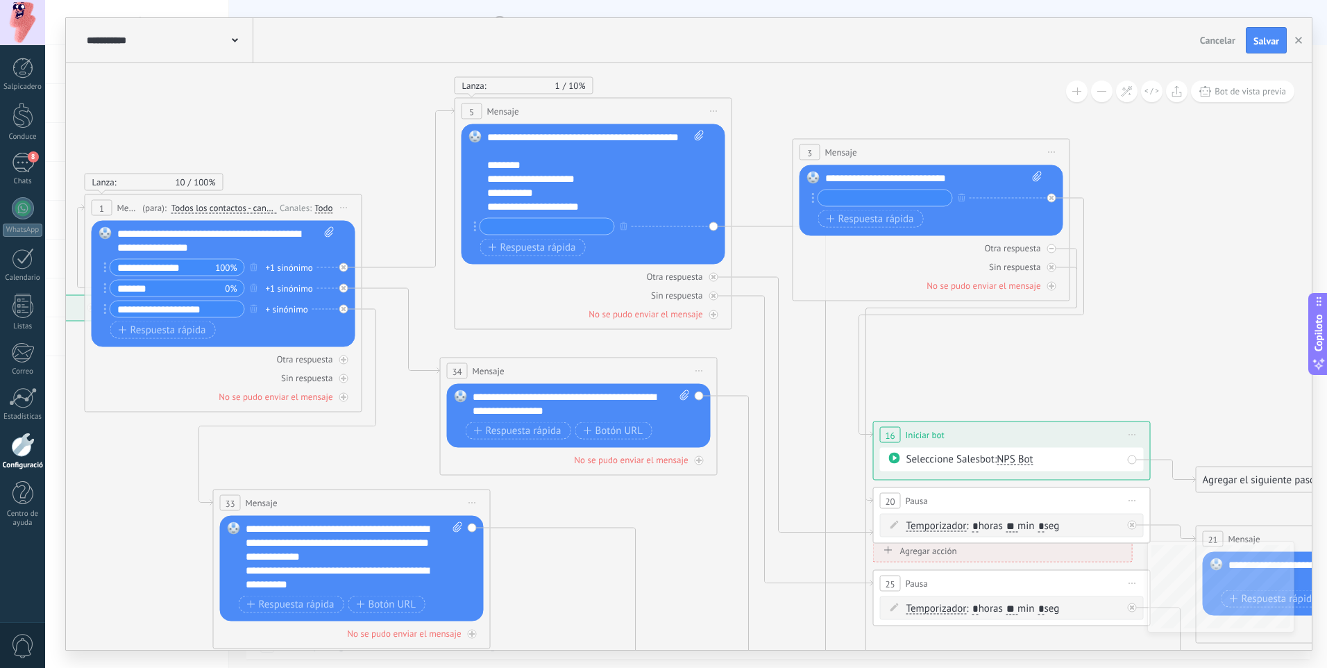
click at [1055, 146] on span "Inicie la vista previa aquí Rebautizar Duplicado Borrar" at bounding box center [1052, 152] width 22 height 20
click at [1060, 243] on icon at bounding box center [1061, 242] width 7 height 8
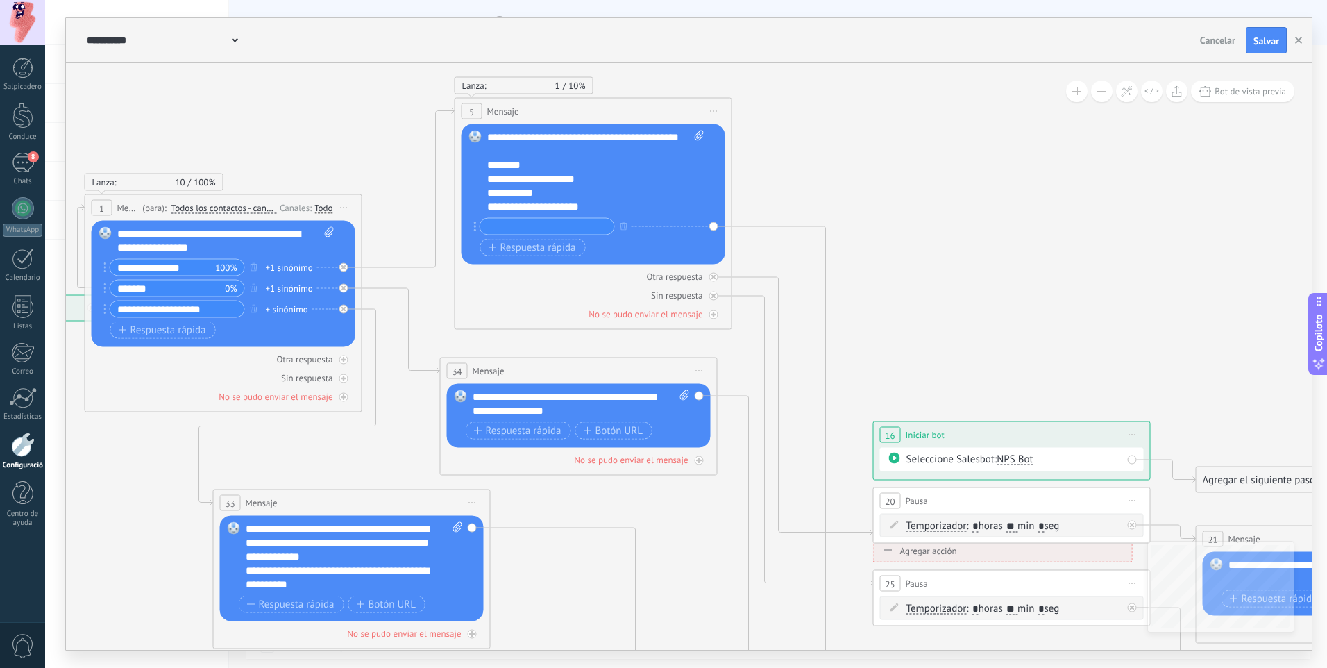
click at [1131, 435] on icon at bounding box center [1132, 434] width 7 height 1
click at [1143, 523] on icon at bounding box center [1141, 525] width 7 height 8
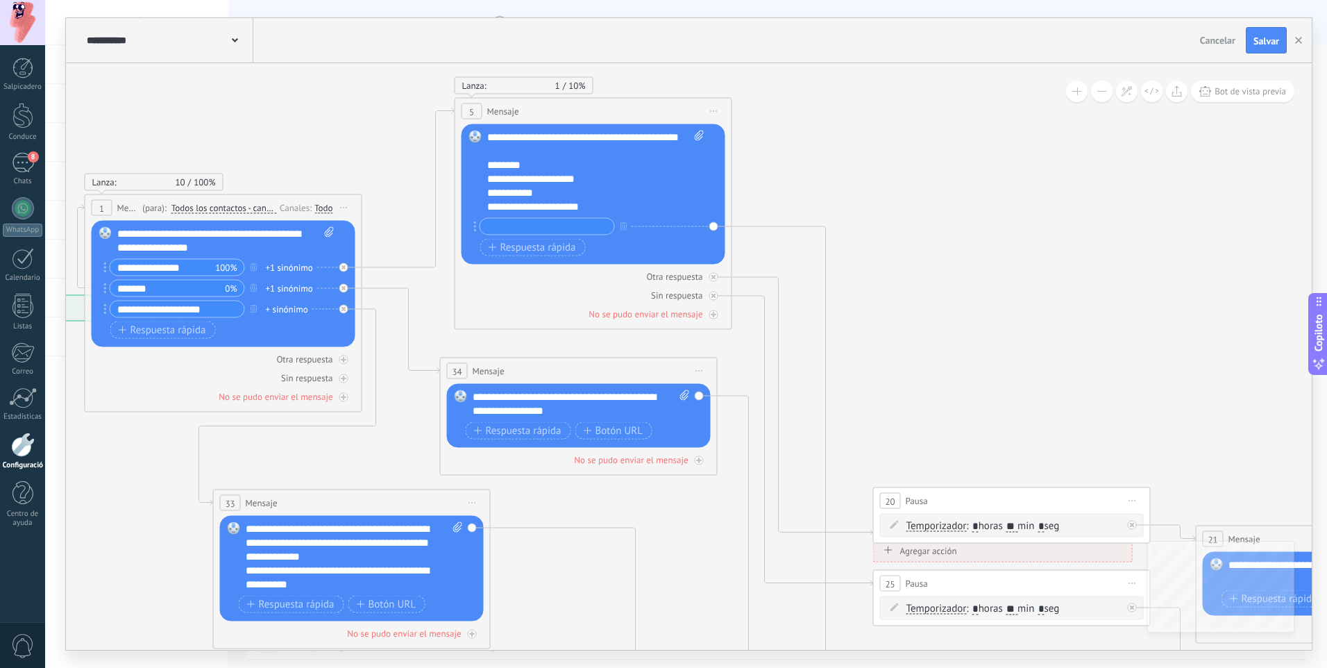
click at [1135, 502] on span "Inicie la vista previa aquí Rebautizar Duplicado Borrar" at bounding box center [1133, 501] width 22 height 20
click at [1122, 417] on icon at bounding box center [790, 557] width 2302 height 1613
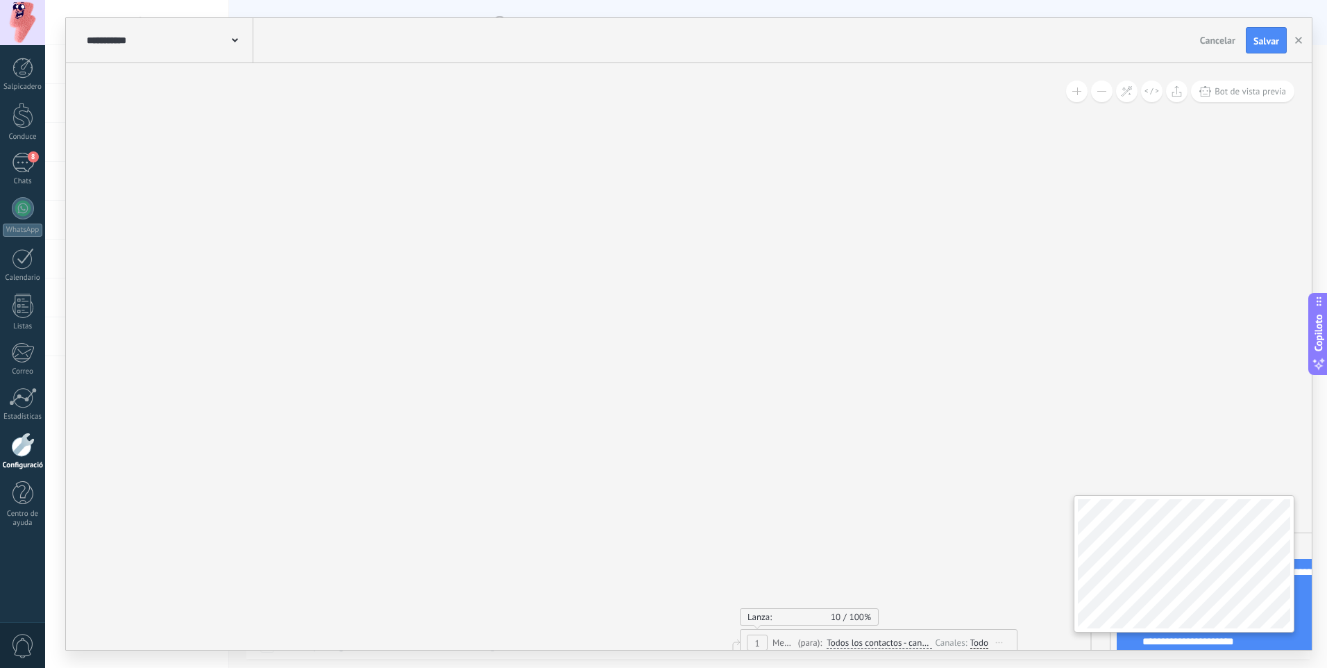
click at [1103, 473] on div "**********" at bounding box center [689, 356] width 1246 height 587
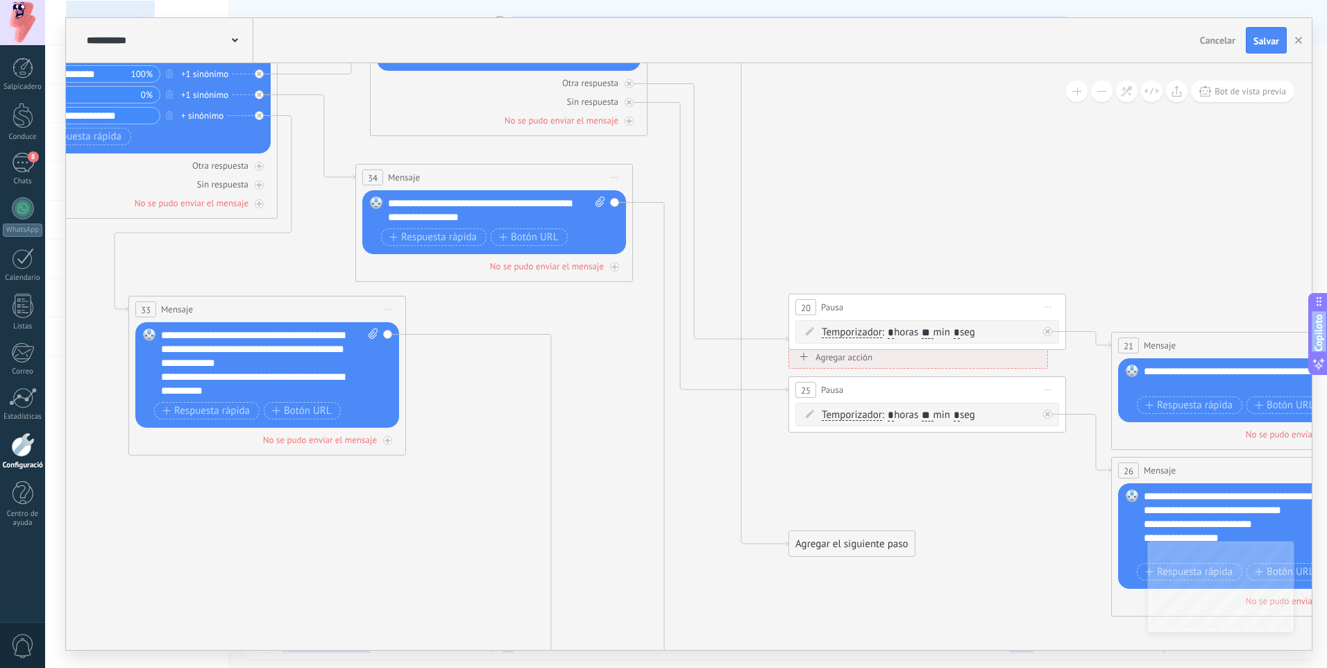
drag, startPoint x: 741, startPoint y: 480, endPoint x: -3, endPoint y: 289, distance: 768.4
click at [0, 289] on html ".abccls-1,.abccls-2{fill-rule:evenodd}.abccls-2{fill:#fff} .abfcls-1{fill:none}…" at bounding box center [663, 334] width 1327 height 668
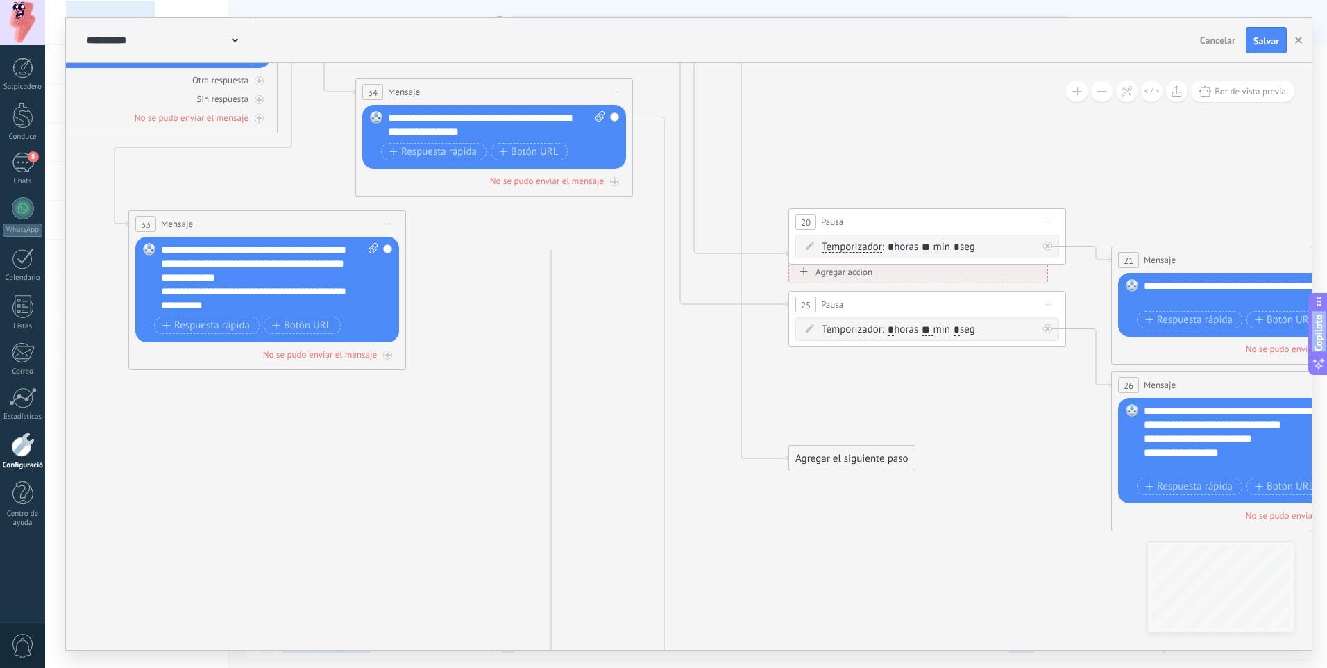
click at [1052, 225] on span "Inicie la vista previa aquí Rebautizar Duplicado Borrar" at bounding box center [1048, 222] width 22 height 20
click at [1072, 297] on div "Duplicado" at bounding box center [1115, 289] width 145 height 24
click at [1045, 323] on icon at bounding box center [1048, 323] width 7 height 1
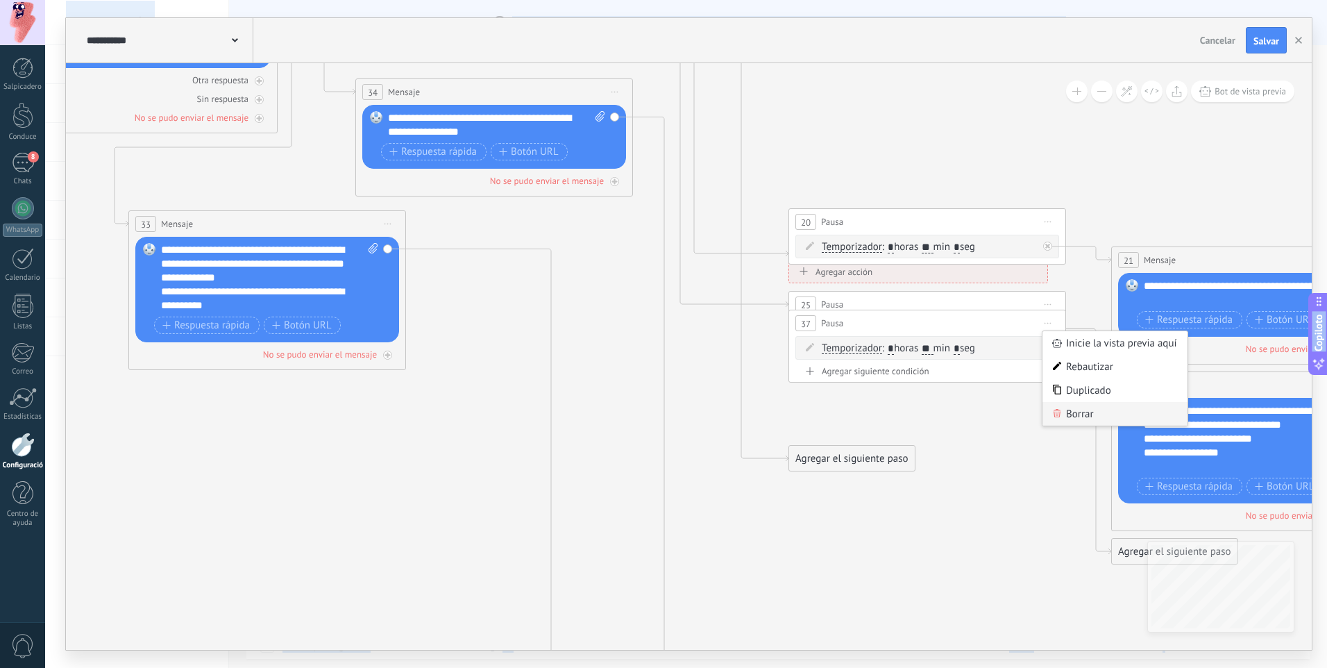
click at [1090, 413] on font "Borrar" at bounding box center [1080, 413] width 28 height 13
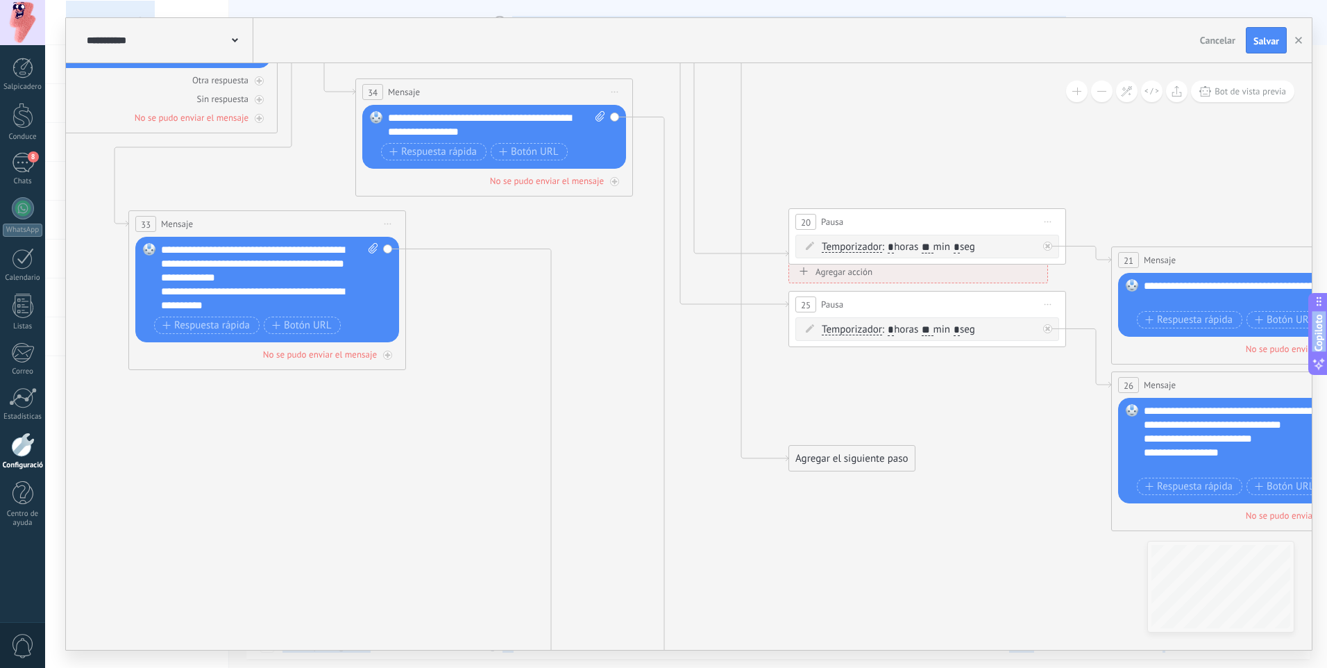
click at [1045, 307] on span "Inicie la vista previa aquí Rebautizar Duplicado Borrar" at bounding box center [1048, 304] width 22 height 20
drag, startPoint x: 1079, startPoint y: 400, endPoint x: 1085, endPoint y: 355, distance: 44.9
click at [1083, 400] on font "Borrar" at bounding box center [1080, 395] width 28 height 13
drag, startPoint x: 974, startPoint y: 216, endPoint x: 929, endPoint y: 87, distance: 136.8
click at [929, 87] on div "20 Pausa ***** Inicie la vista previa aquí Rebautizar Duplicado Borrar" at bounding box center [882, 92] width 276 height 26
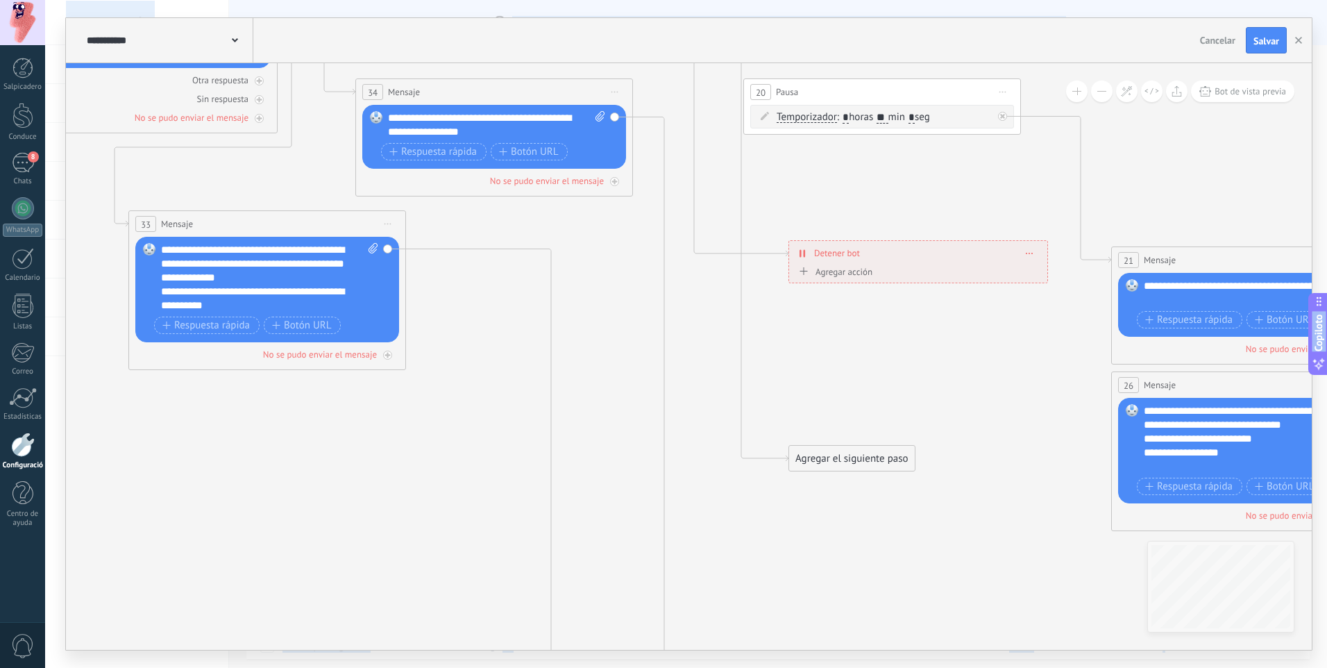
click at [1070, 88] on button at bounding box center [1077, 92] width 22 height 22
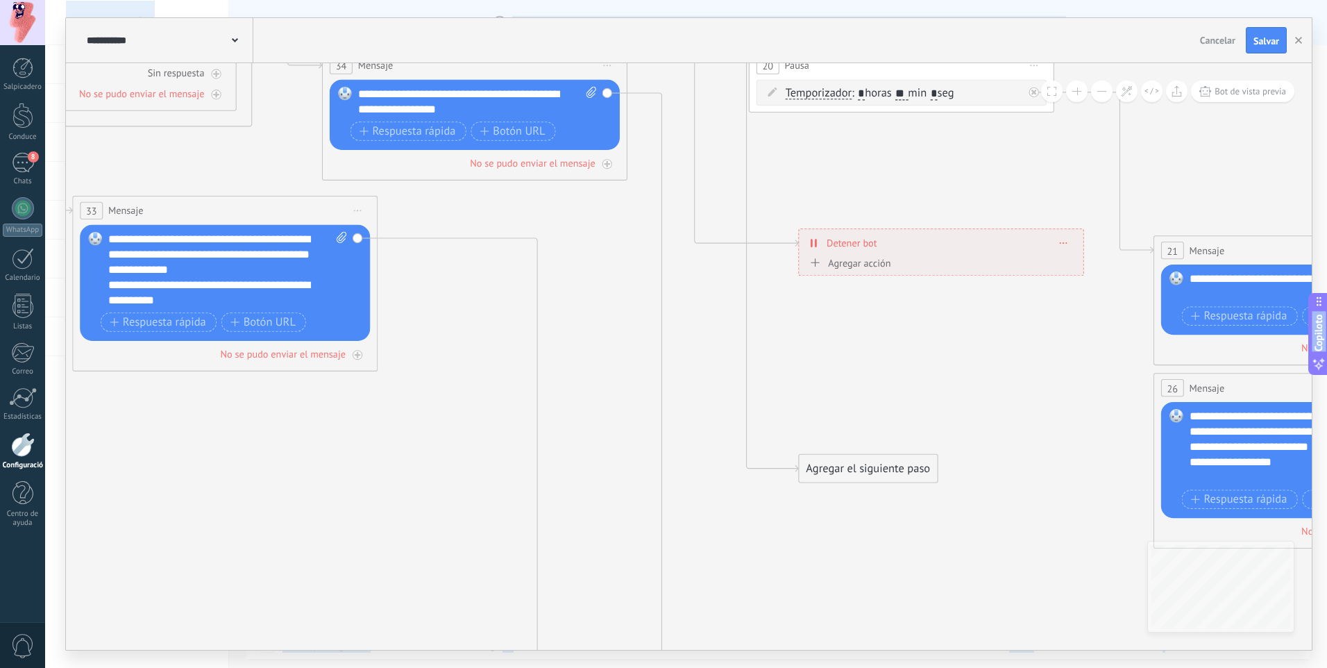
click at [1070, 88] on button at bounding box center [1077, 92] width 22 height 22
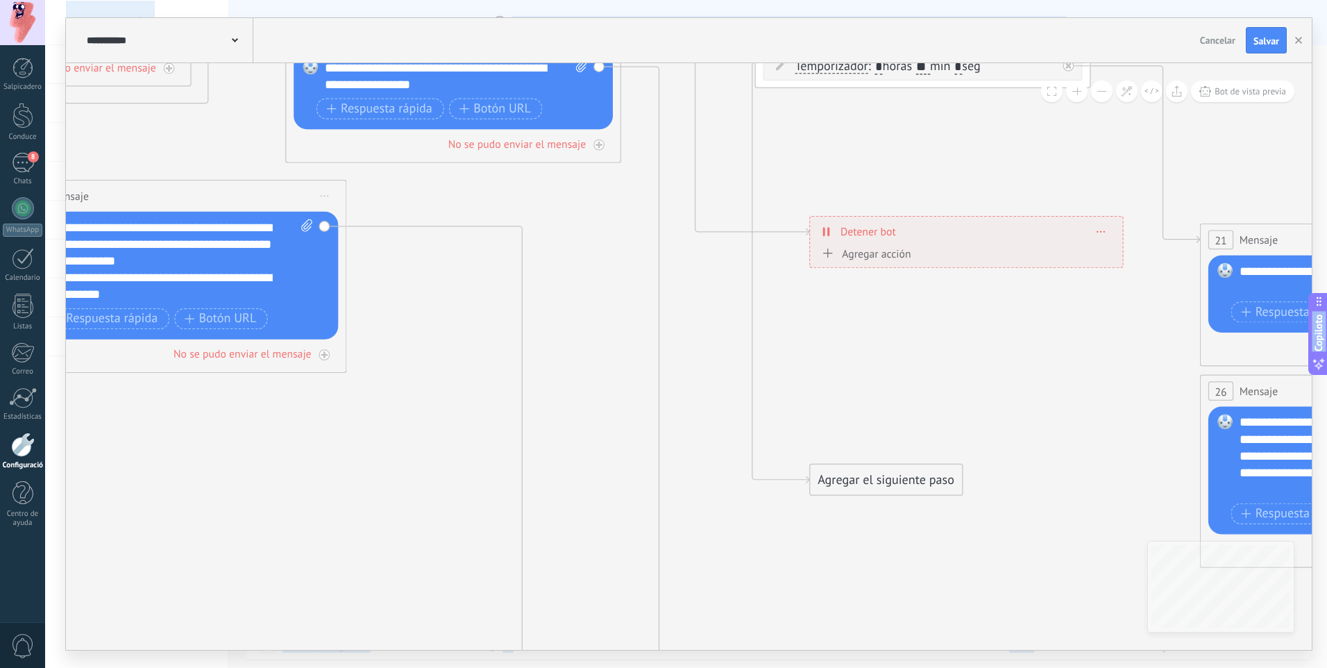
click at [1104, 87] on button at bounding box center [1102, 92] width 22 height 22
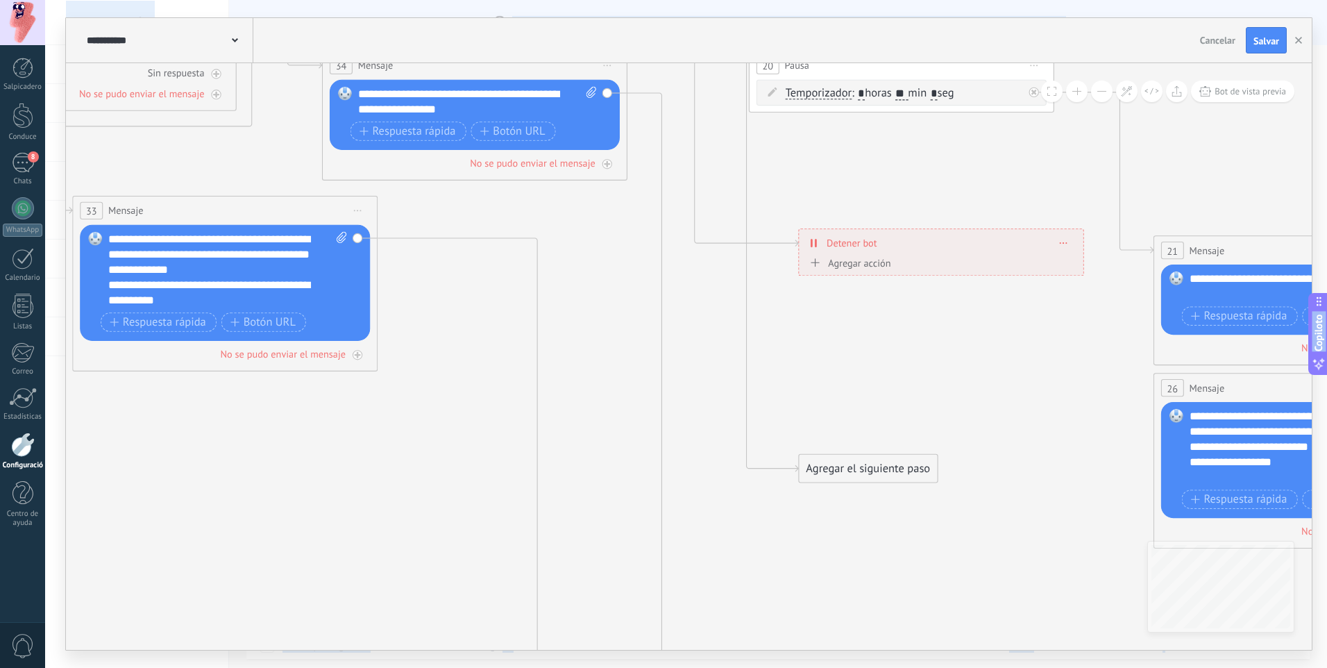
click at [1104, 87] on button at bounding box center [1102, 92] width 22 height 22
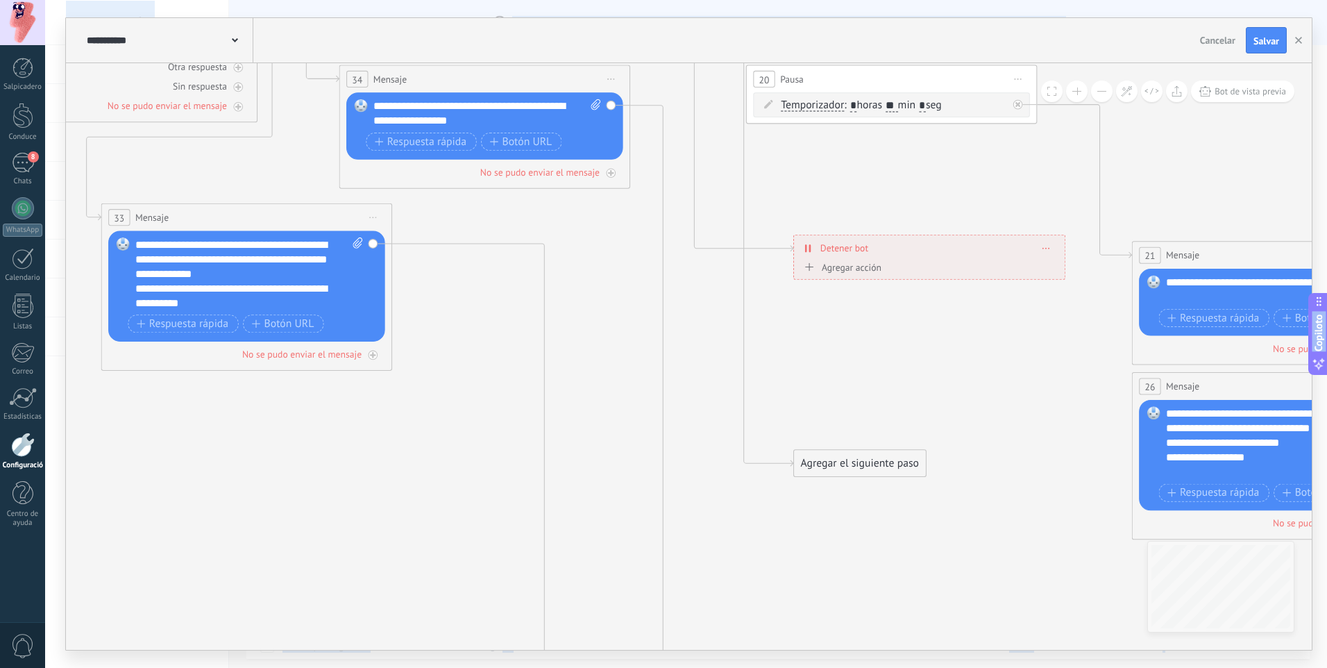
click at [1104, 87] on button at bounding box center [1102, 92] width 22 height 22
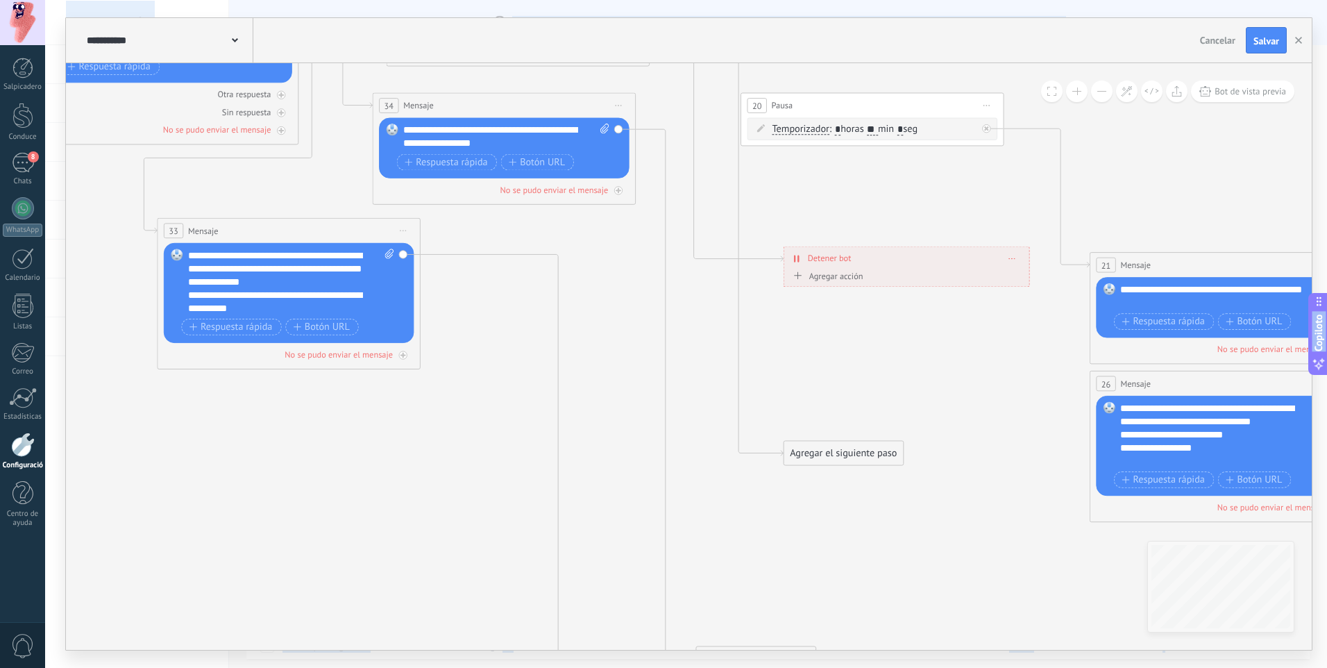
click at [1104, 87] on button at bounding box center [1102, 92] width 22 height 22
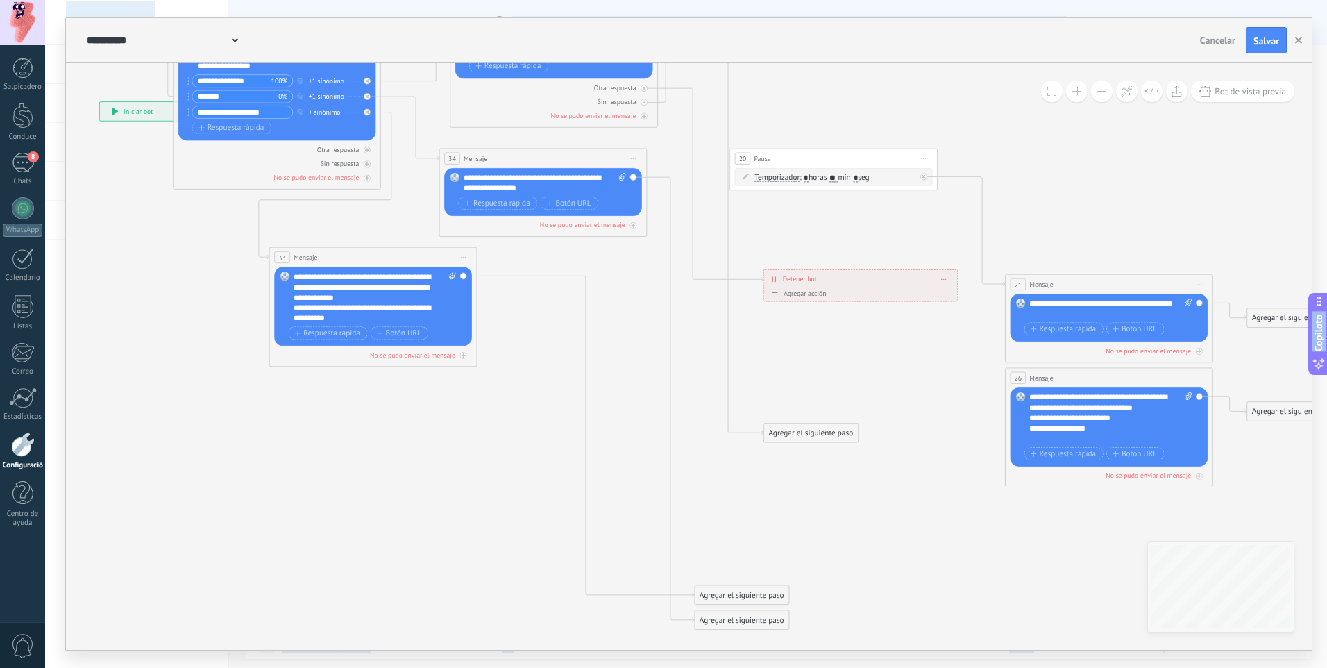
click at [1104, 87] on button at bounding box center [1102, 92] width 22 height 22
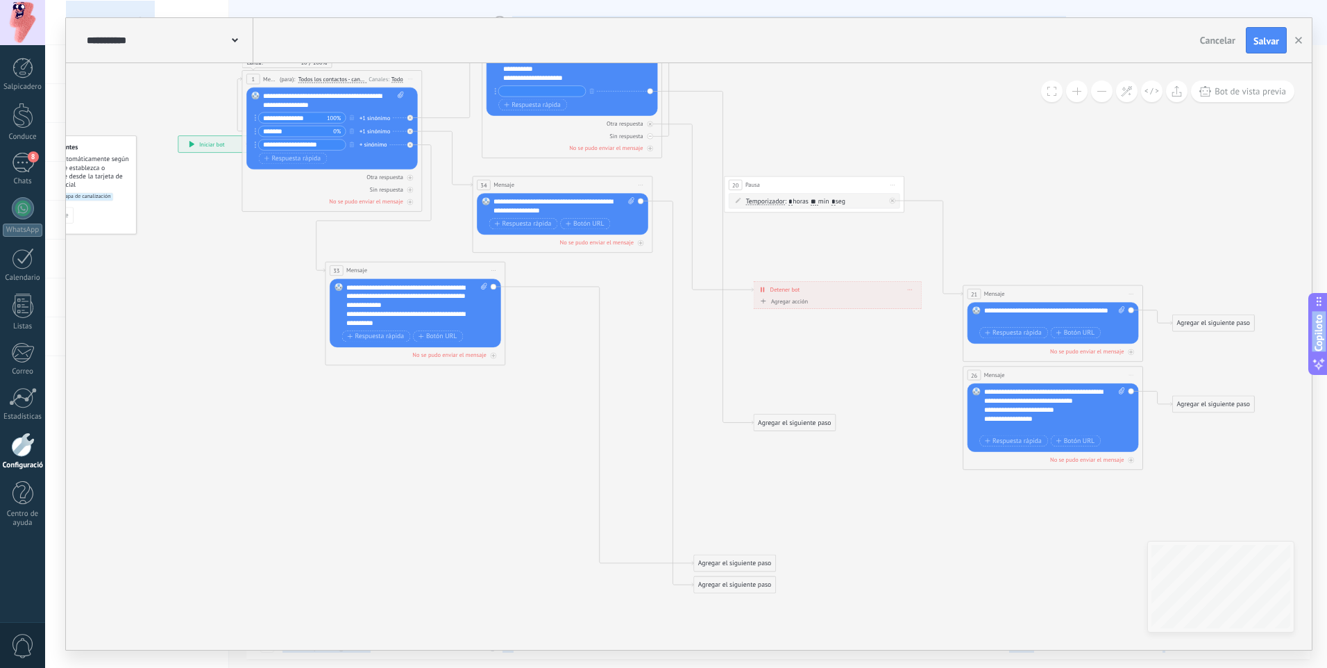
click at [1079, 92] on button at bounding box center [1077, 92] width 22 height 22
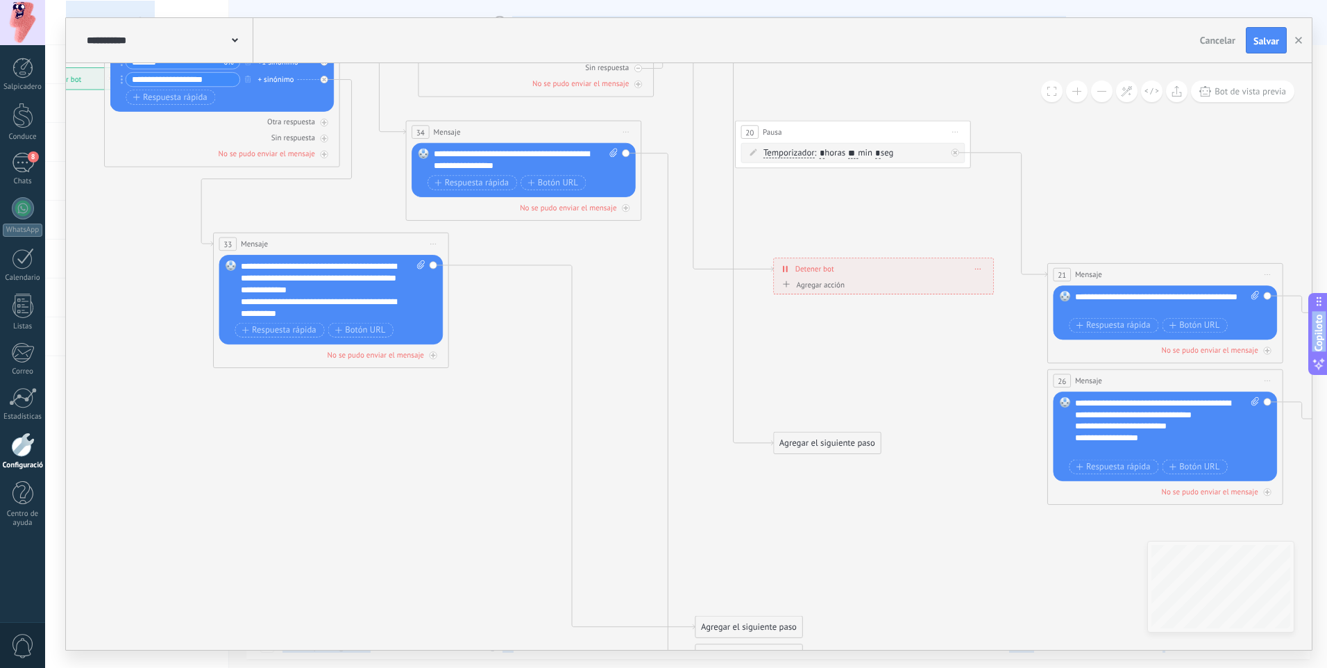
click at [1079, 92] on button at bounding box center [1077, 92] width 22 height 22
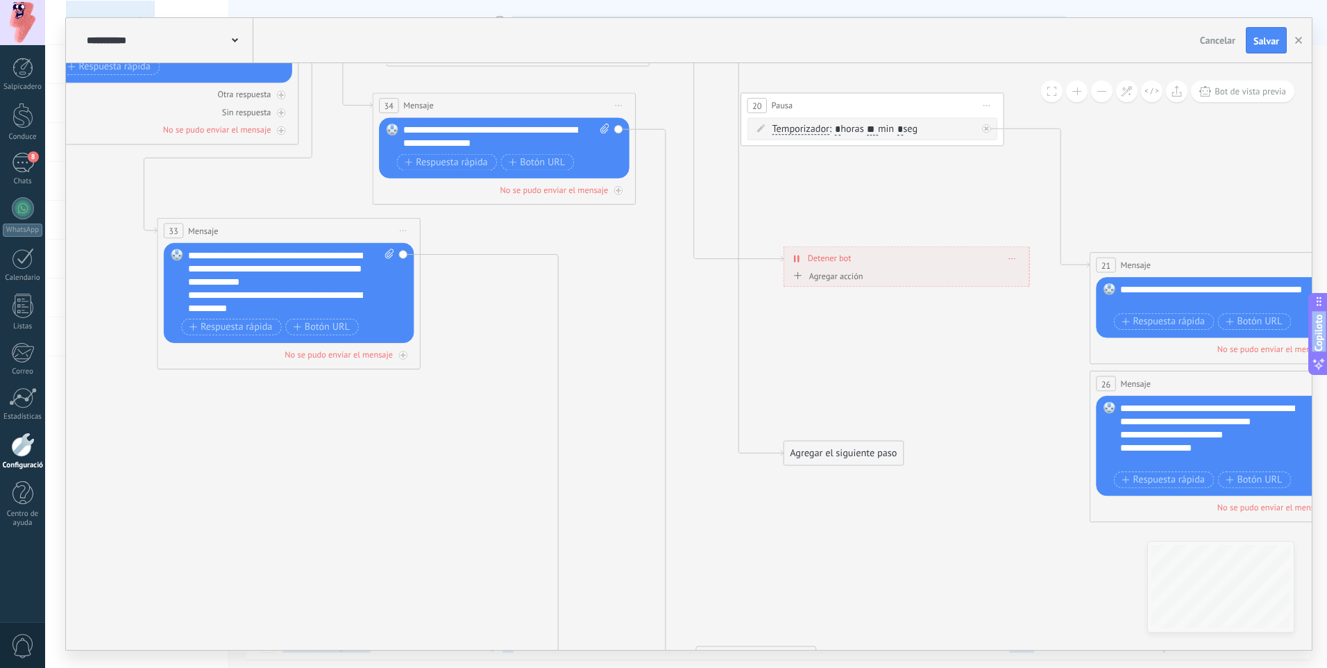
click at [1079, 92] on button at bounding box center [1077, 92] width 22 height 22
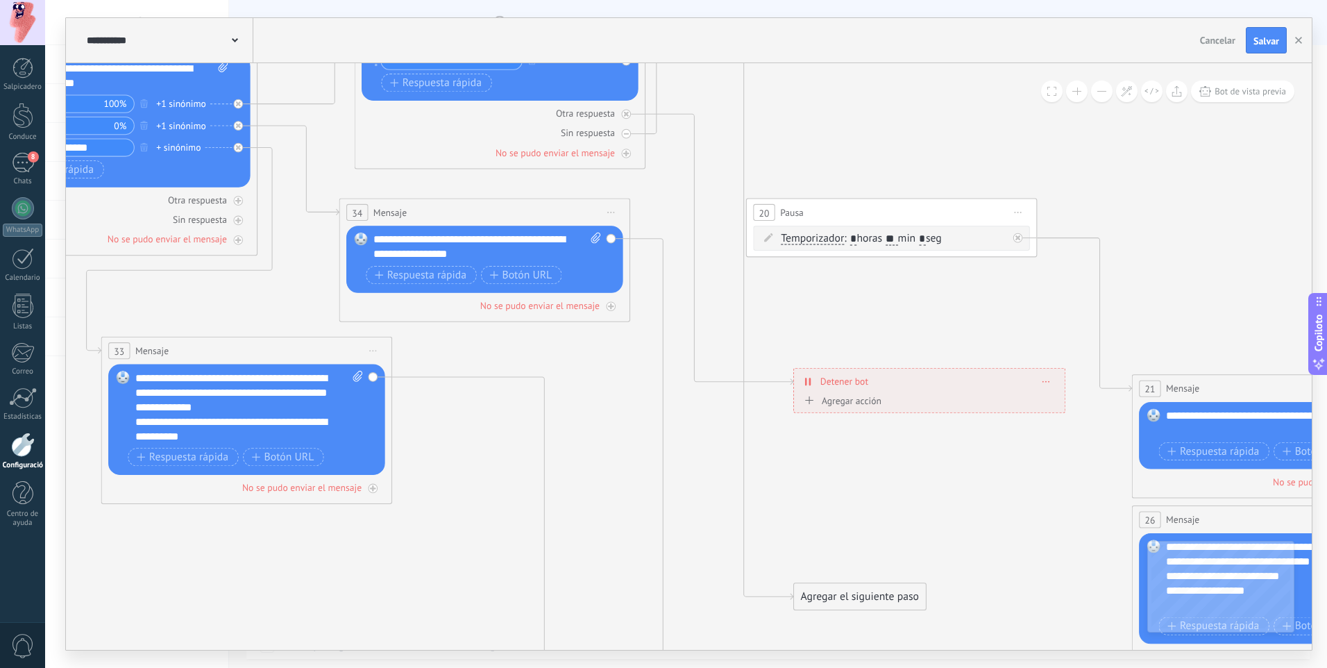
click at [1093, 99] on div "Bot de vista previa" at bounding box center [1167, 92] width 253 height 22
click at [1092, 98] on div "Bot de vista previa" at bounding box center [1167, 92] width 253 height 22
click at [1098, 93] on button at bounding box center [1102, 92] width 22 height 22
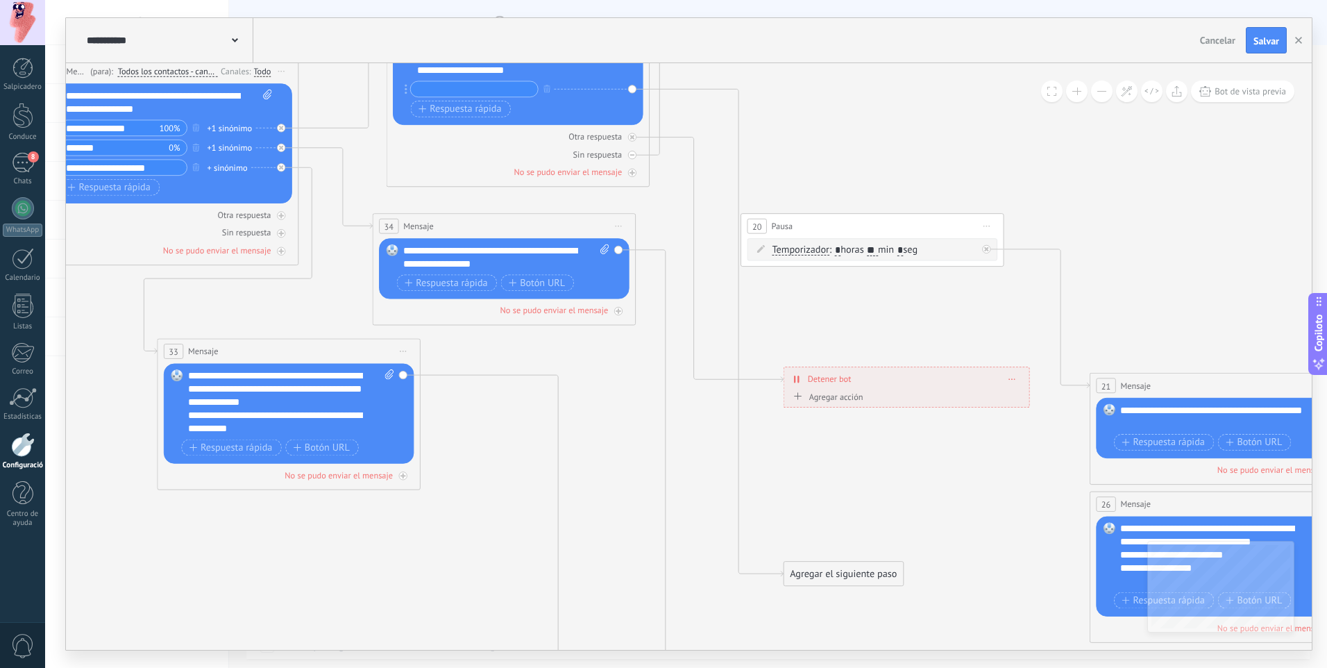
click at [991, 219] on span "Inicie la vista previa aquí Rebautizar Duplicado Borrar" at bounding box center [987, 226] width 21 height 19
click at [1004, 312] on font "Borrar" at bounding box center [1017, 312] width 26 height 12
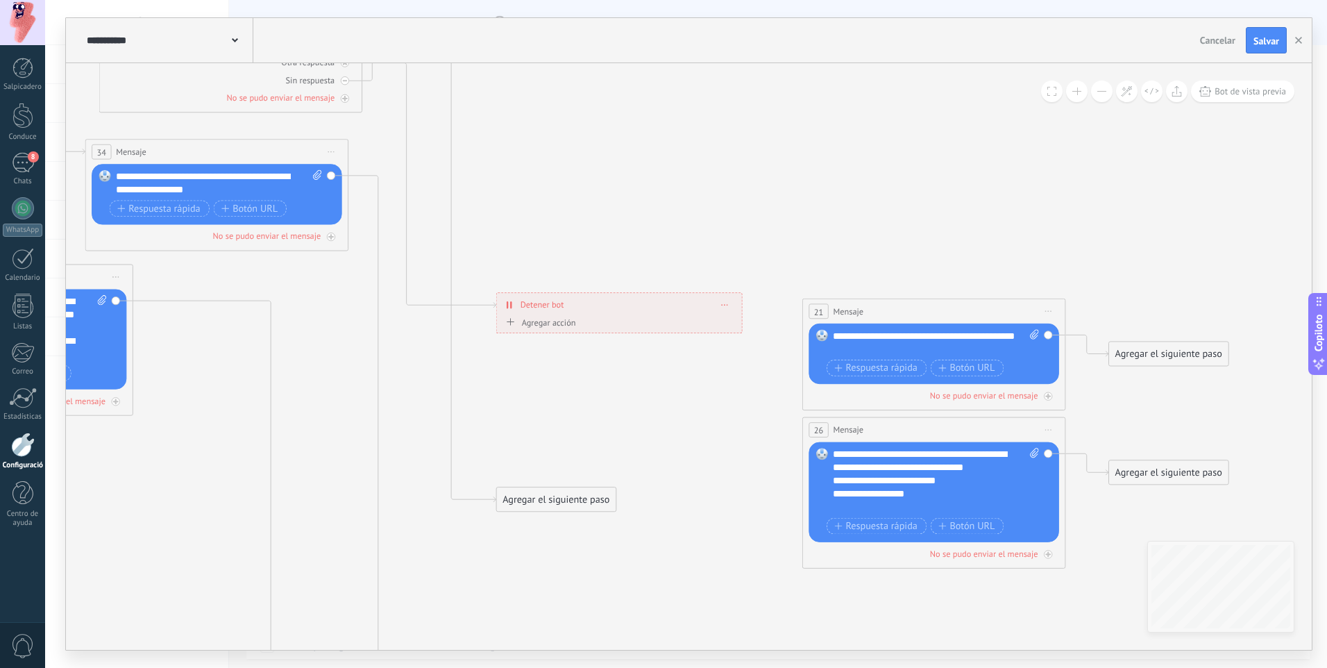
drag, startPoint x: 1087, startPoint y: 322, endPoint x: 755, endPoint y: 237, distance: 342.6
click at [749, 235] on icon at bounding box center [417, 320] width 2184 height 1515
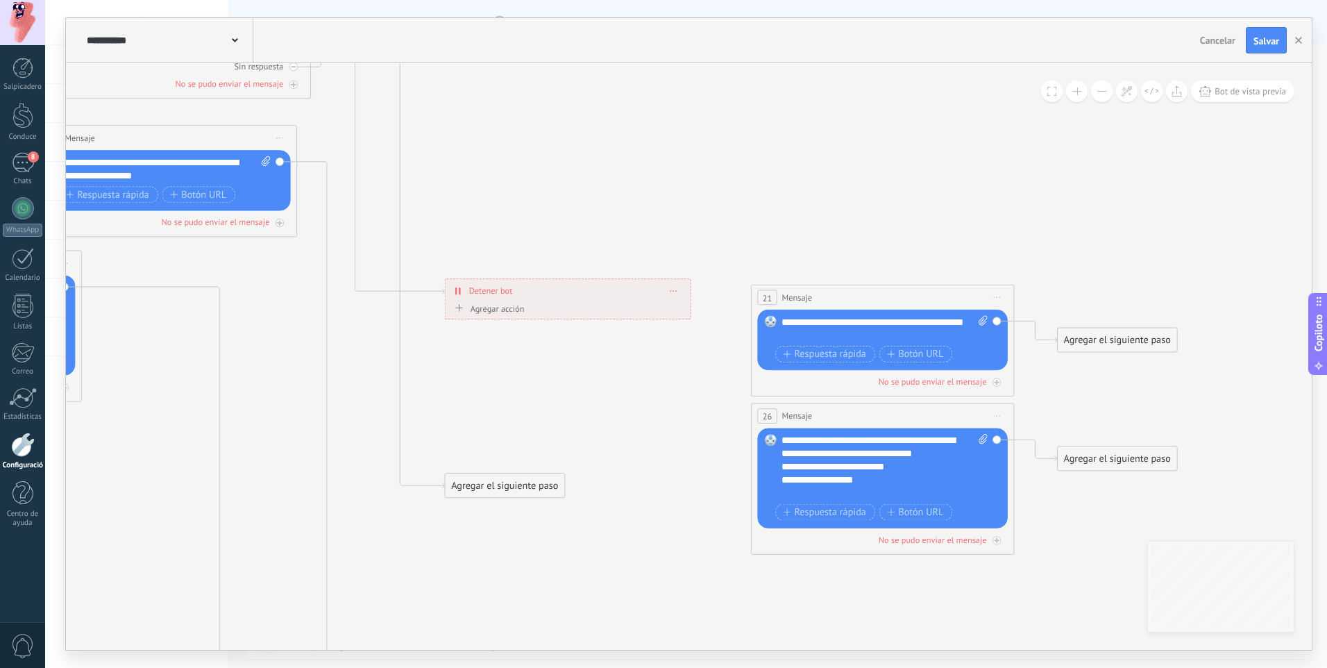
click at [1000, 297] on icon at bounding box center [997, 296] width 6 height 1
click at [1000, 375] on div "Borrar" at bounding box center [1060, 383] width 137 height 22
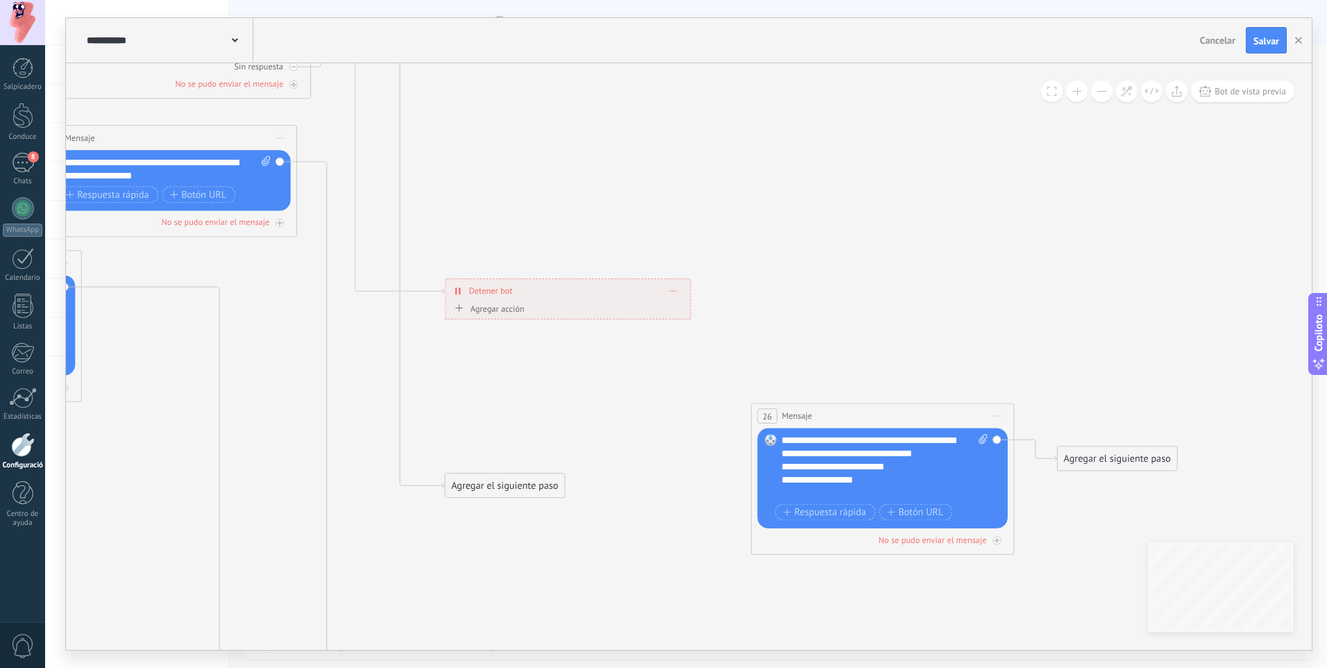
click at [995, 415] on icon at bounding box center [997, 415] width 6 height 1
click at [1043, 499] on div "Borrar" at bounding box center [1060, 502] width 137 height 22
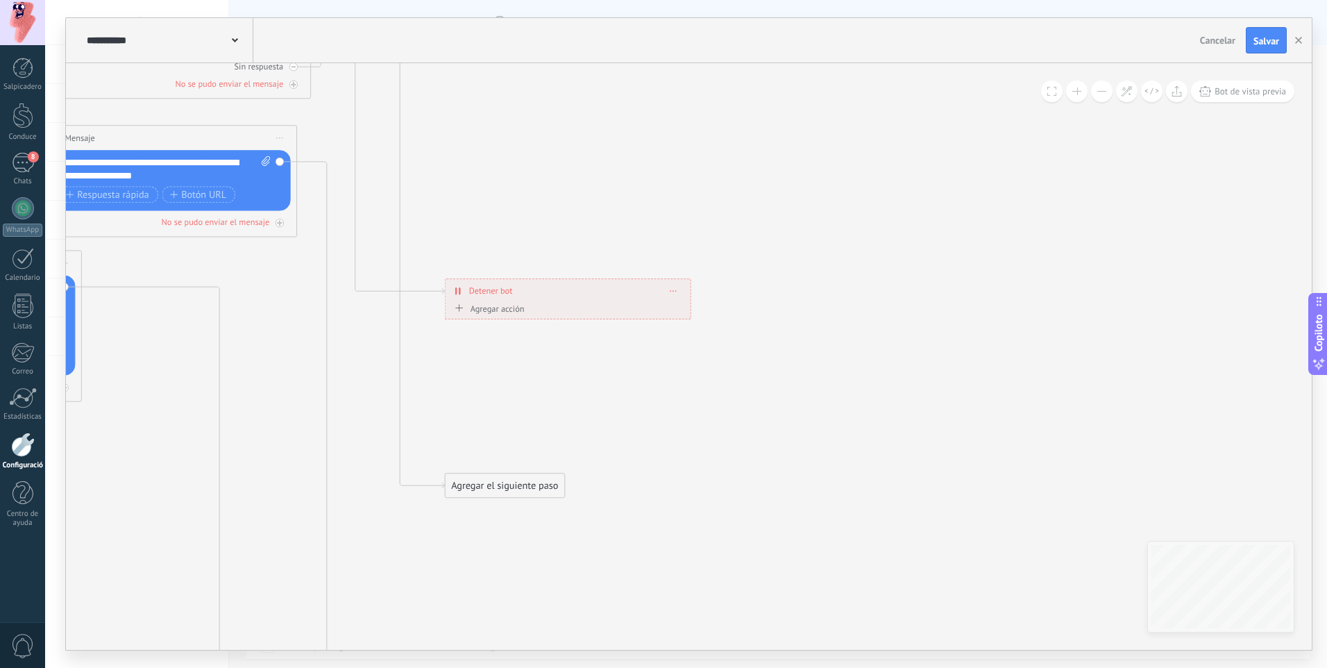
click at [705, 380] on icon at bounding box center [366, 307] width 2184 height 1515
click at [674, 295] on div "Detener bot ******** Borrar" at bounding box center [568, 290] width 245 height 23
click at [676, 292] on span at bounding box center [674, 290] width 6 height 7
click at [711, 312] on font "Borrar" at bounding box center [704, 309] width 26 height 12
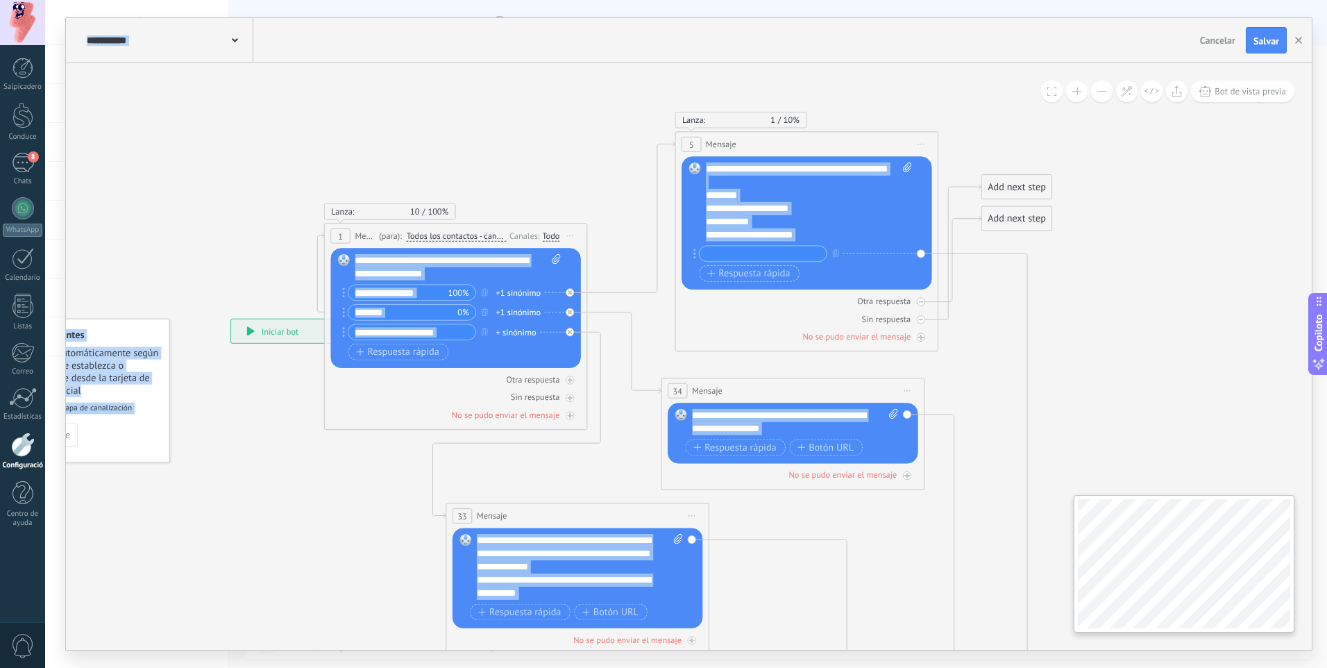
click at [1231, 554] on div "**********" at bounding box center [689, 356] width 1246 height 587
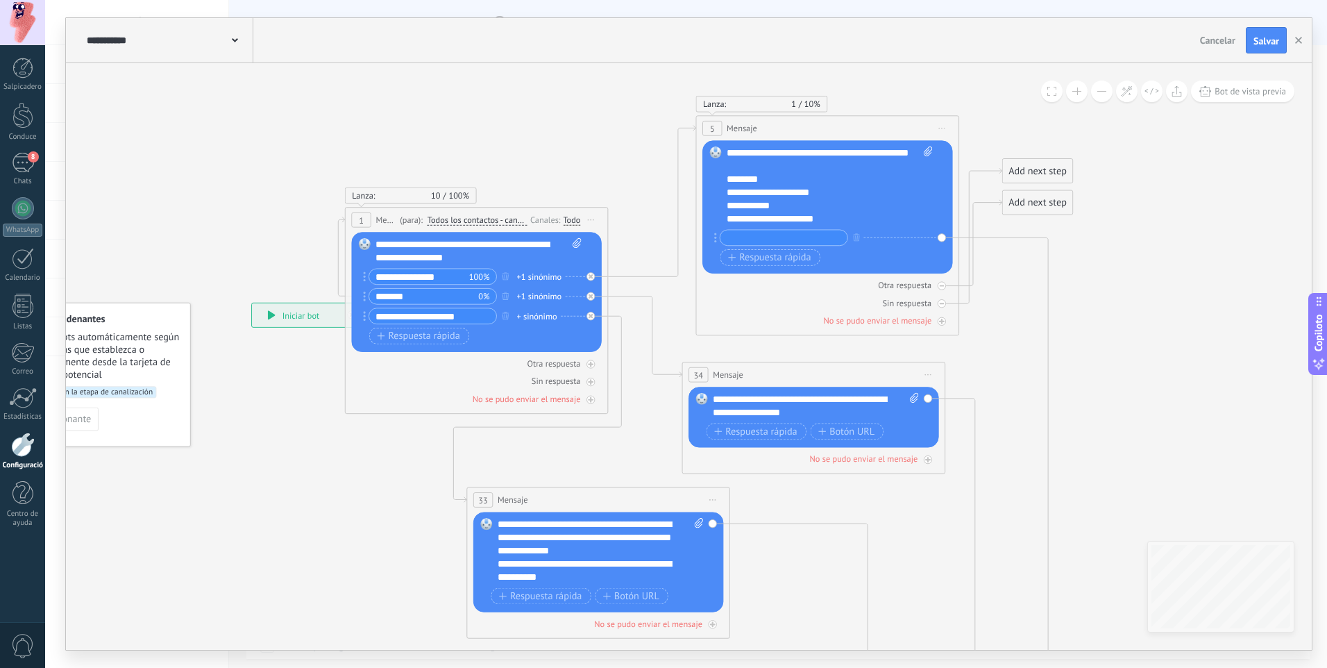
drag, startPoint x: 1109, startPoint y: 258, endPoint x: 1130, endPoint y: 242, distance: 26.2
click at [1130, 242] on icon at bounding box center [708, 543] width 1572 height 1515
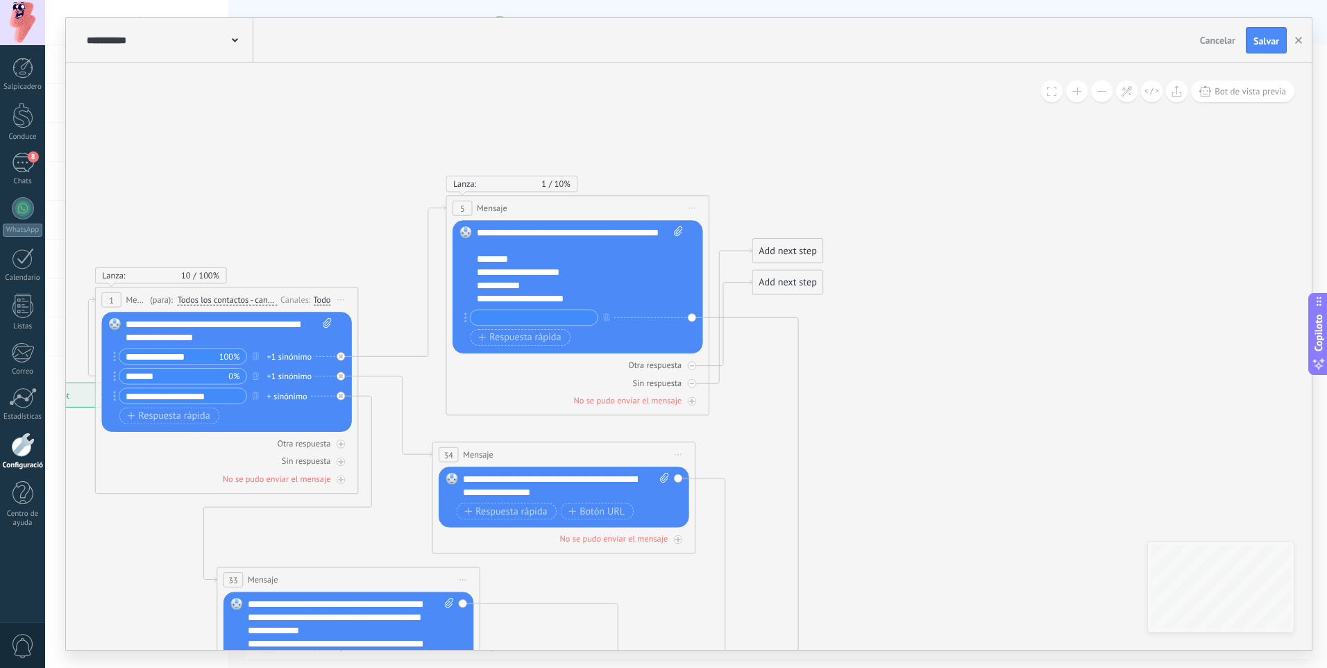
drag, startPoint x: 1112, startPoint y: 276, endPoint x: 862, endPoint y: 356, distance: 262.3
click at [862, 356] on icon at bounding box center [458, 623] width 1572 height 1515
click at [1010, 396] on icon at bounding box center [458, 623] width 1572 height 1515
click at [772, 241] on div "Add next step" at bounding box center [788, 251] width 70 height 22
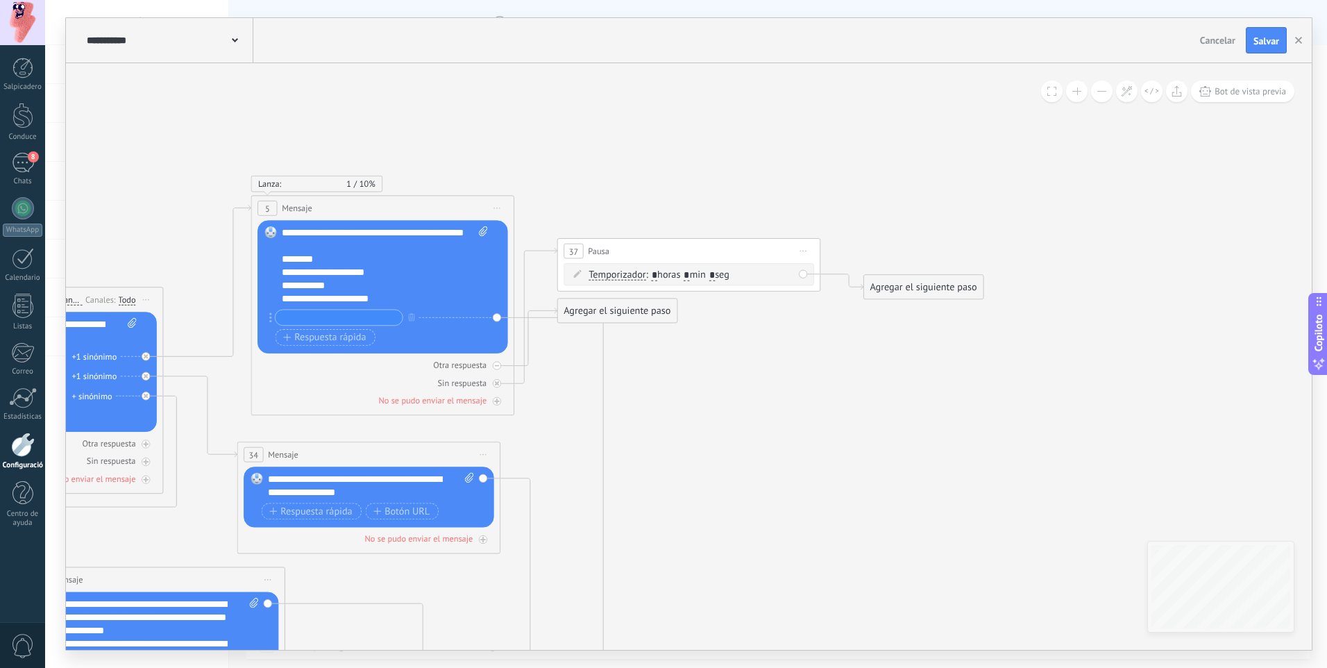
click at [805, 247] on span "Inicie la vista previa aquí Rebautizar Duplicado Borrar" at bounding box center [803, 251] width 21 height 19
click at [849, 343] on div "Borrar" at bounding box center [866, 337] width 137 height 22
click at [877, 269] on icon at bounding box center [263, 611] width 1572 height 1490
click at [491, 363] on div "Otra respuesta" at bounding box center [383, 365] width 251 height 12
click at [591, 249] on div "Agregar el siguiente paso" at bounding box center [618, 251] width 119 height 22
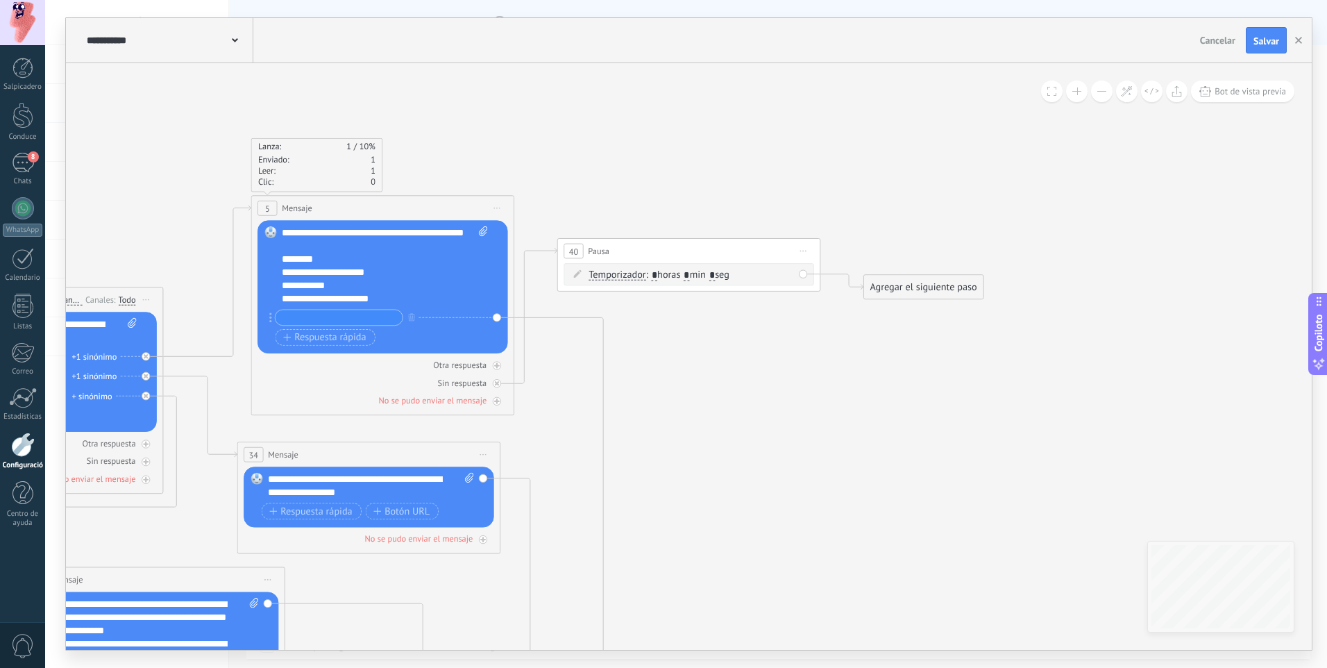
click at [807, 249] on span "Inicie la vista previa aquí Rebautizar Duplicado Borrar" at bounding box center [803, 251] width 21 height 19
click at [836, 341] on font "Borrar" at bounding box center [833, 336] width 26 height 12
click at [496, 362] on icon at bounding box center [497, 365] width 6 height 6
click at [527, 356] on icon at bounding box center [535, 323] width 43 height 86
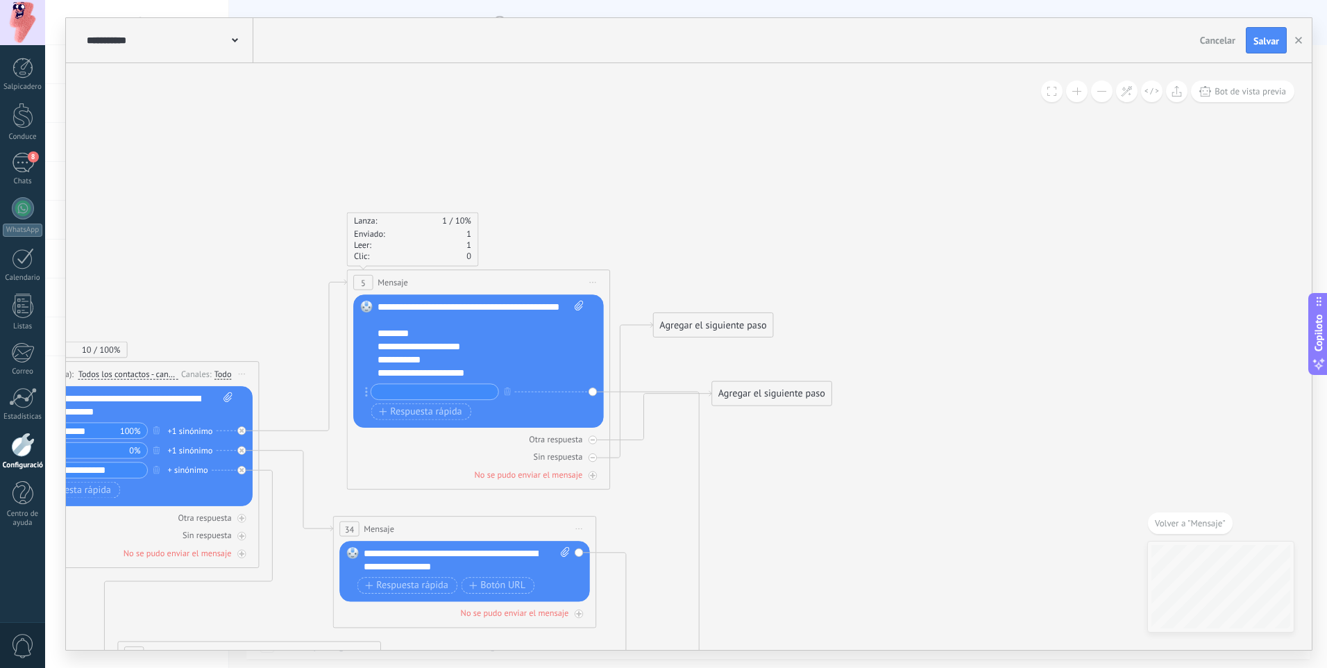
drag, startPoint x: 716, startPoint y: 355, endPoint x: 775, endPoint y: 392, distance: 69.9
click at [775, 392] on div "Agregar el siguiente paso" at bounding box center [771, 393] width 119 height 22
click at [598, 453] on div "Sin respuesta" at bounding box center [478, 456] width 251 height 12
drag, startPoint x: 750, startPoint y: 391, endPoint x: 729, endPoint y: 337, distance: 58.3
click at [729, 337] on div "Agregar el siguiente paso" at bounding box center [750, 339] width 119 height 22
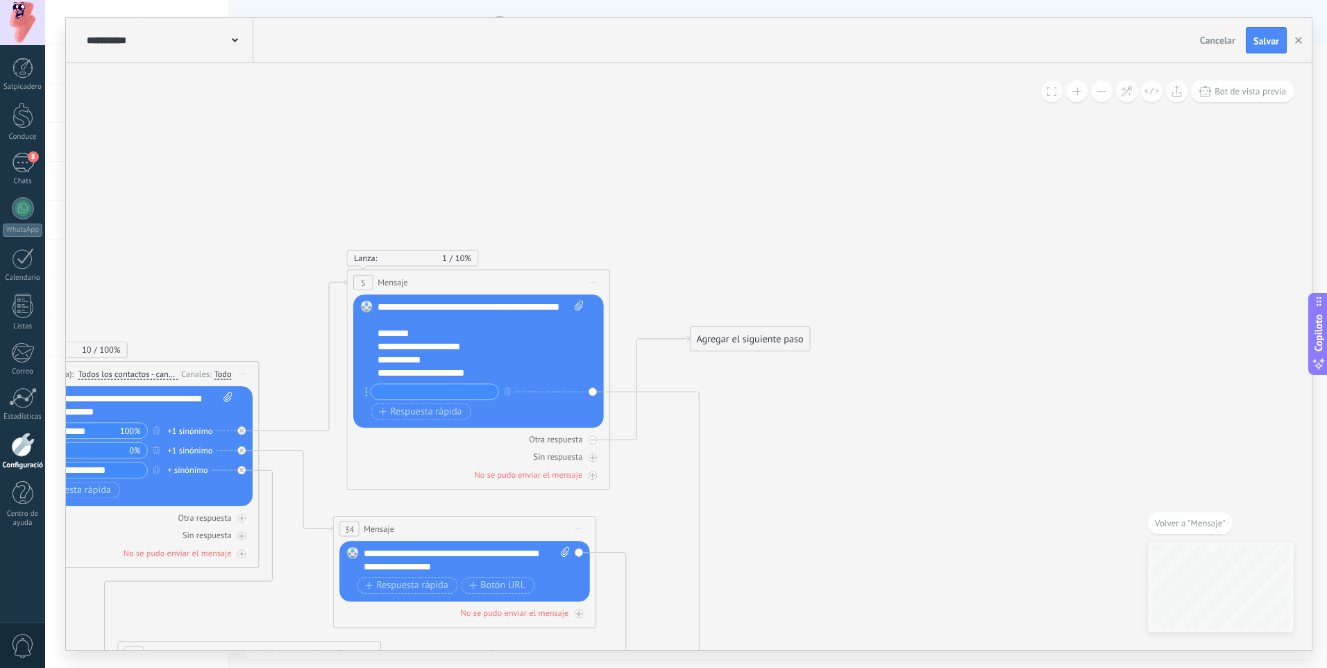
click at [598, 391] on div "**********" at bounding box center [478, 360] width 251 height 133
click at [592, 391] on div "**********" at bounding box center [478, 360] width 251 height 133
click at [506, 394] on icon "button" at bounding box center [507, 391] width 6 height 8
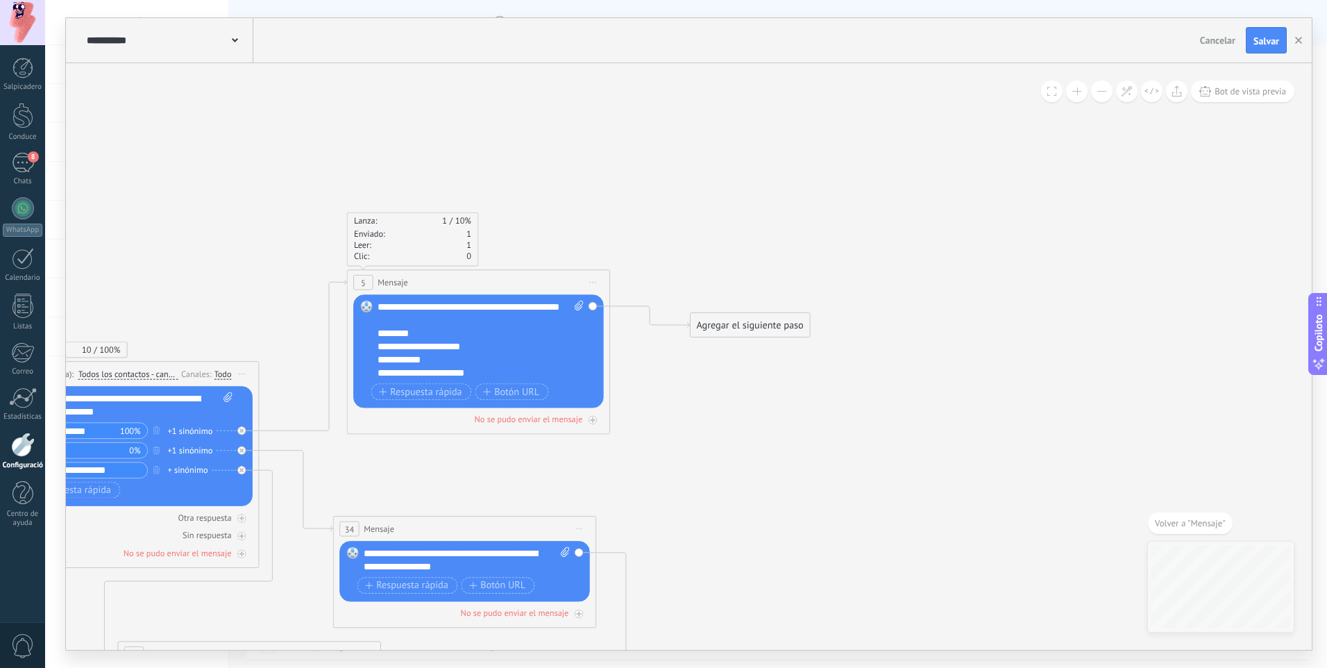
click at [723, 328] on div "Agregar el siguiente paso" at bounding box center [750, 325] width 119 height 22
click at [727, 343] on span "Mensaje" at bounding box center [742, 348] width 35 height 12
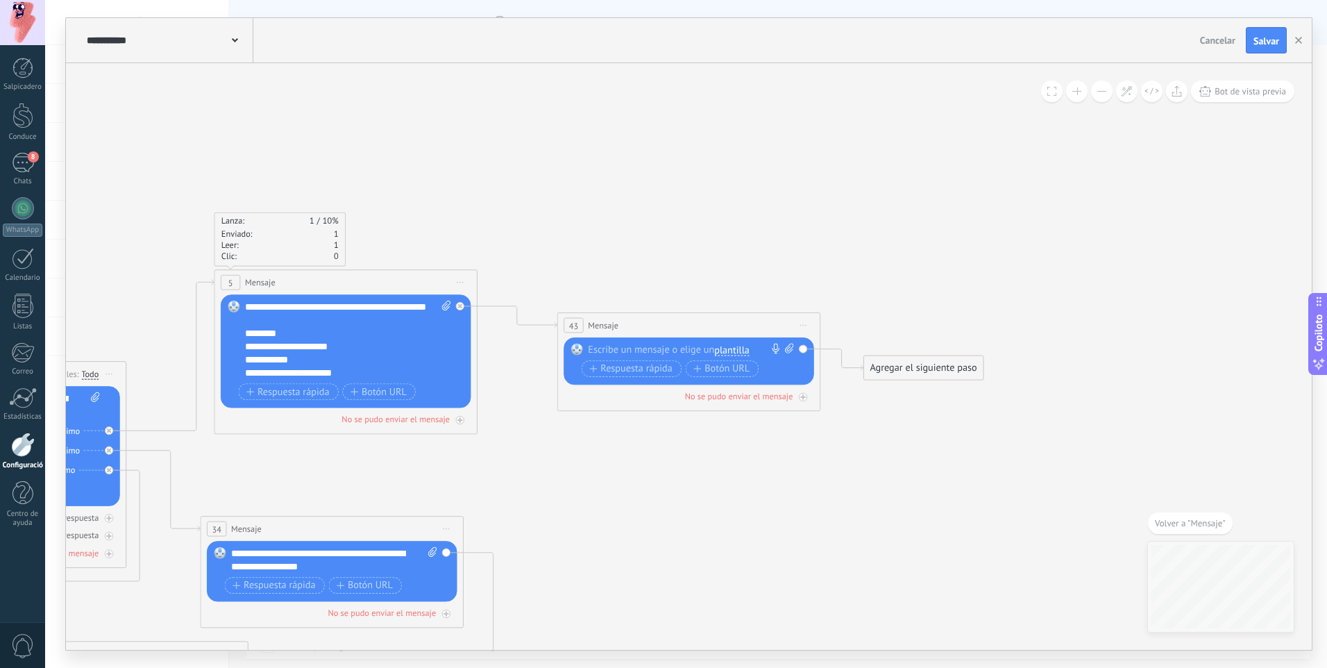
click at [702, 351] on div at bounding box center [686, 350] width 196 height 13
click at [630, 351] on div at bounding box center [686, 350] width 196 height 13
paste div
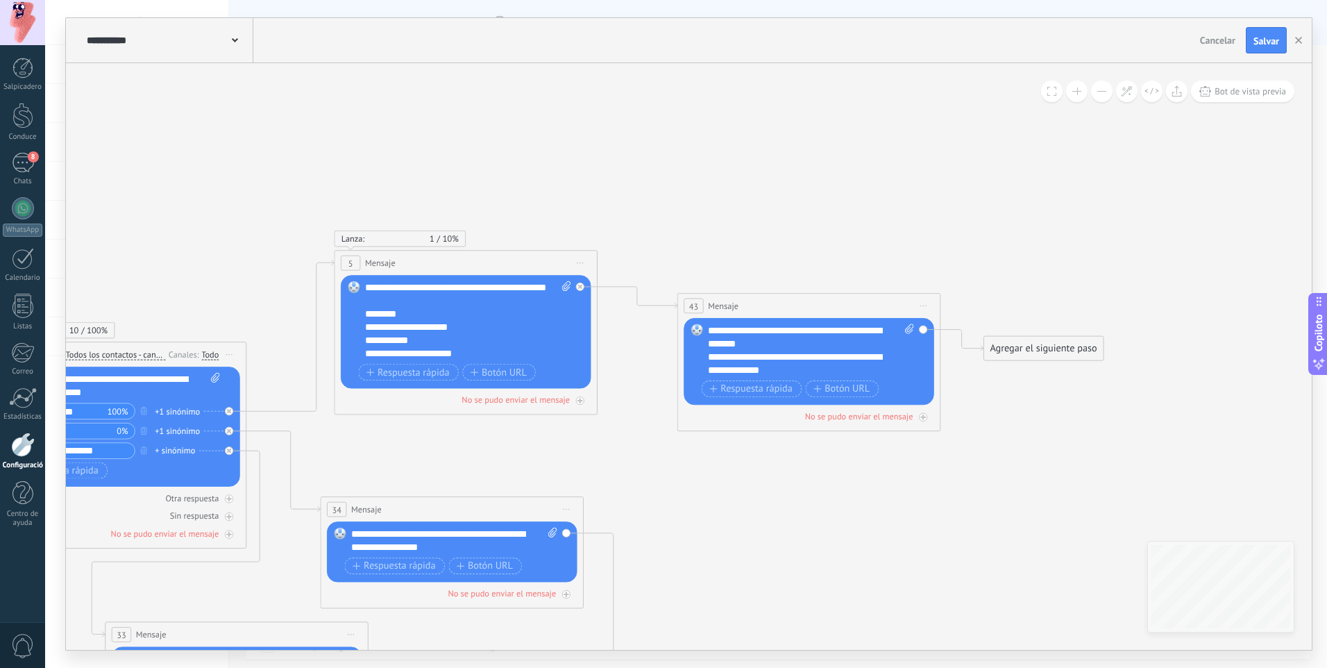
drag, startPoint x: 524, startPoint y: 452, endPoint x: 644, endPoint y: 432, distance: 121.8
click at [644, 432] on icon at bounding box center [473, 666] width 1824 height 1490
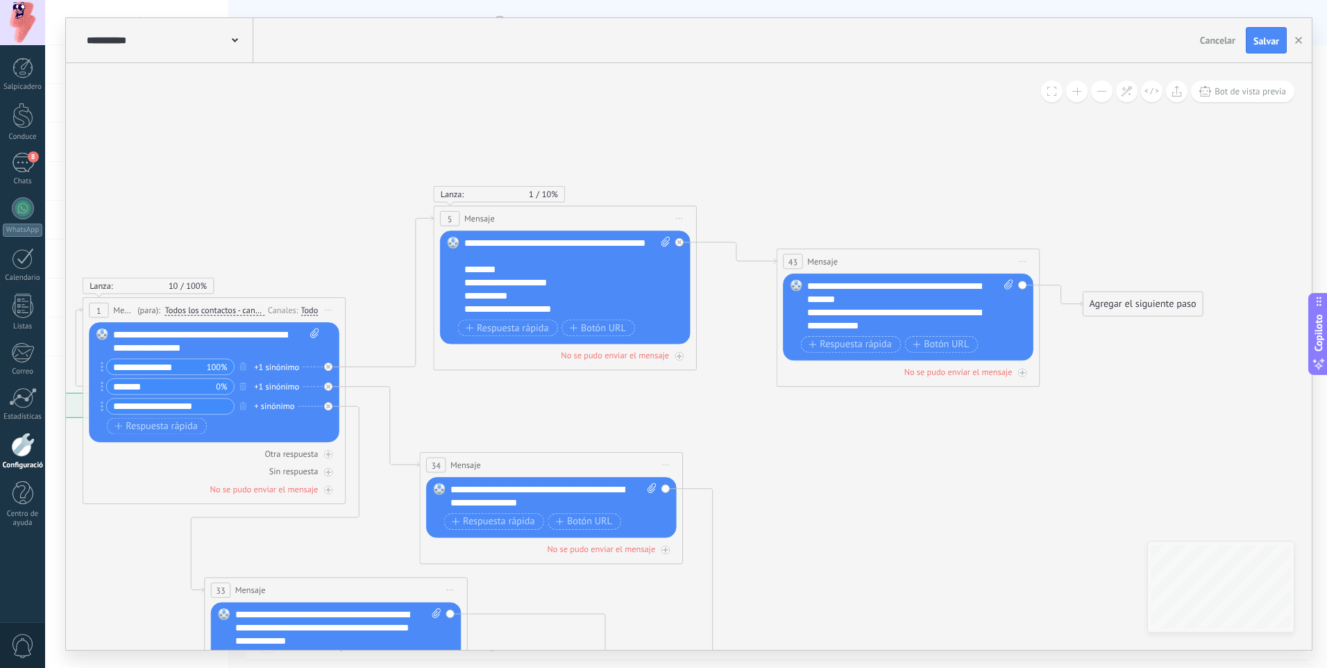
drag, startPoint x: 585, startPoint y: 509, endPoint x: 684, endPoint y: 464, distance: 108.7
click at [684, 464] on icon at bounding box center [572, 621] width 1824 height 1490
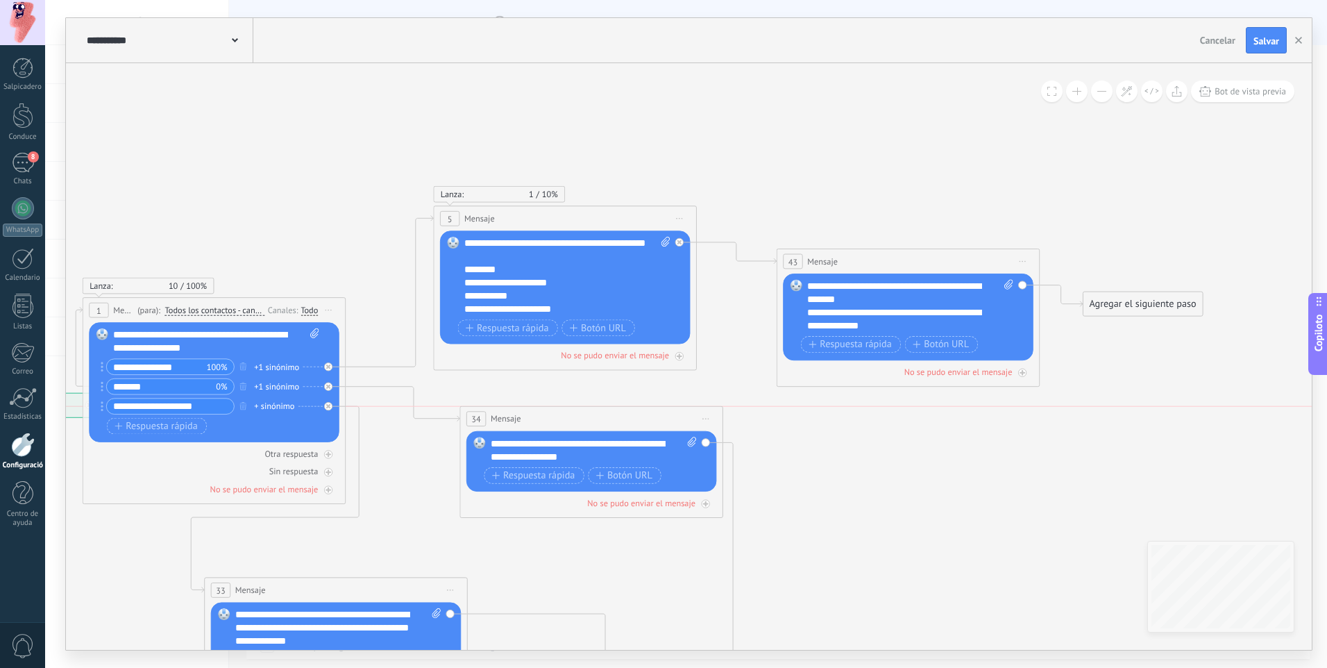
drag, startPoint x: 664, startPoint y: 454, endPoint x: 704, endPoint y: 414, distance: 56.9
click at [704, 414] on div "34 Mensaje ******* (para): Todos los contactos - canales seleccionados Todos lo…" at bounding box center [591, 419] width 262 height 24
click at [818, 478] on icon at bounding box center [572, 621] width 1824 height 1490
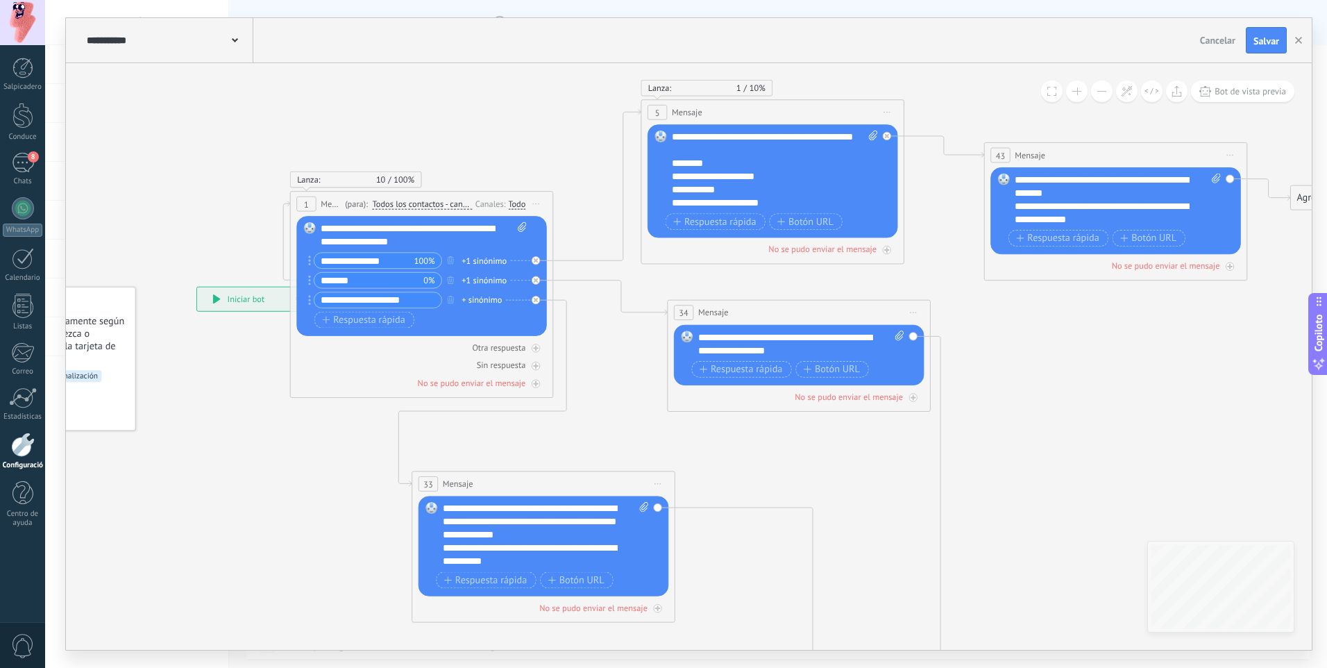
drag, startPoint x: 814, startPoint y: 478, endPoint x: 1021, endPoint y: 405, distance: 220.0
click at [1021, 405] on icon at bounding box center [779, 515] width 1824 height 1490
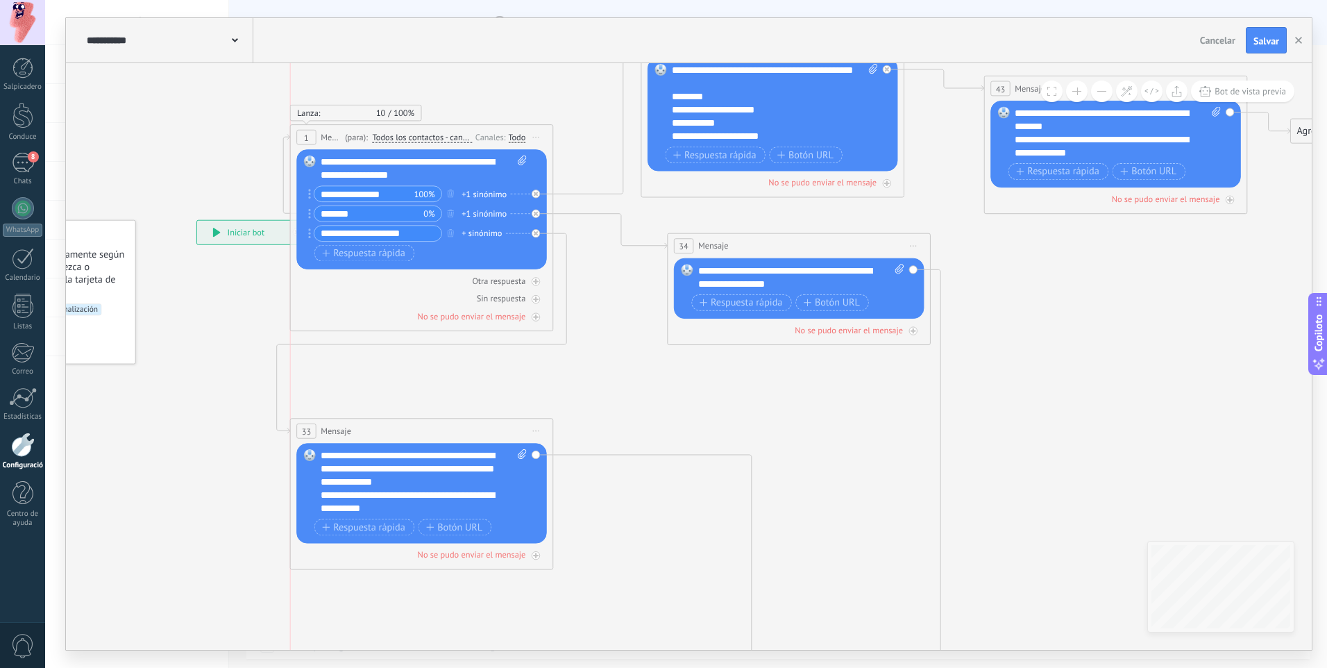
drag, startPoint x: 580, startPoint y: 412, endPoint x: 461, endPoint y: 426, distance: 119.5
click at [461, 426] on div "33 Mensaje ******* (para): Todos los contactos - canales seleccionados Todos lo…" at bounding box center [422, 431] width 262 height 24
click at [380, 556] on div "No se pudo enviar el mensaje" at bounding box center [421, 554] width 251 height 12
click at [534, 553] on icon at bounding box center [536, 555] width 5 height 5
click at [529, 518] on div "**********" at bounding box center [421, 493] width 251 height 100
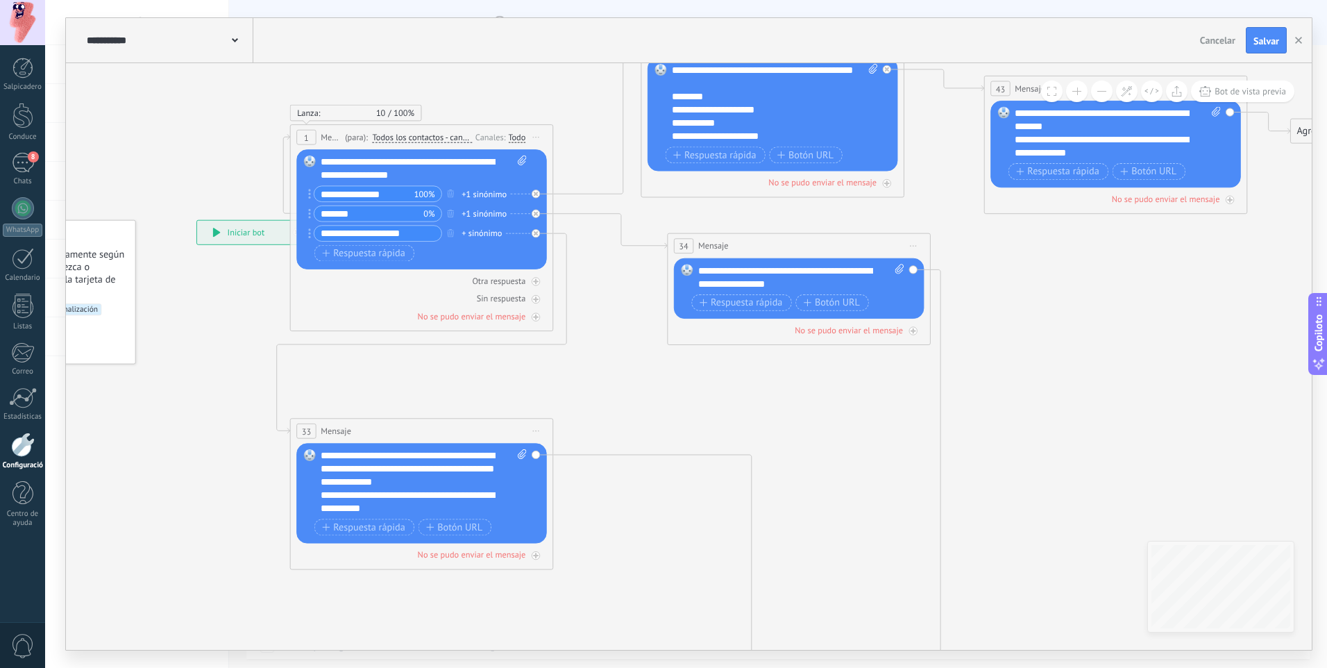
click at [529, 518] on div "**********" at bounding box center [421, 493] width 251 height 100
click at [536, 428] on span "Inicie la vista previa aquí Rebautizar Duplicado Borrar" at bounding box center [535, 430] width 21 height 19
click at [554, 467] on font "Rebautizar" at bounding box center [575, 472] width 44 height 12
click at [614, 414] on icon at bounding box center [779, 449] width 1824 height 1490
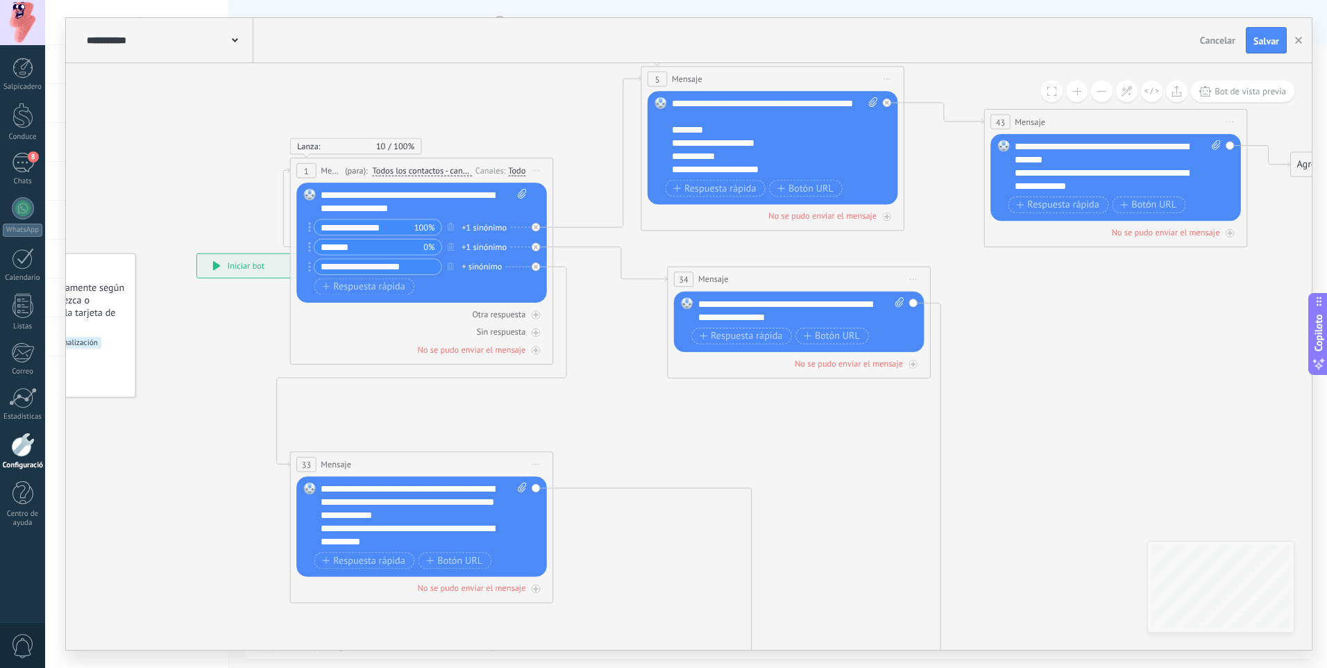
click at [818, 485] on icon at bounding box center [779, 482] width 1824 height 1490
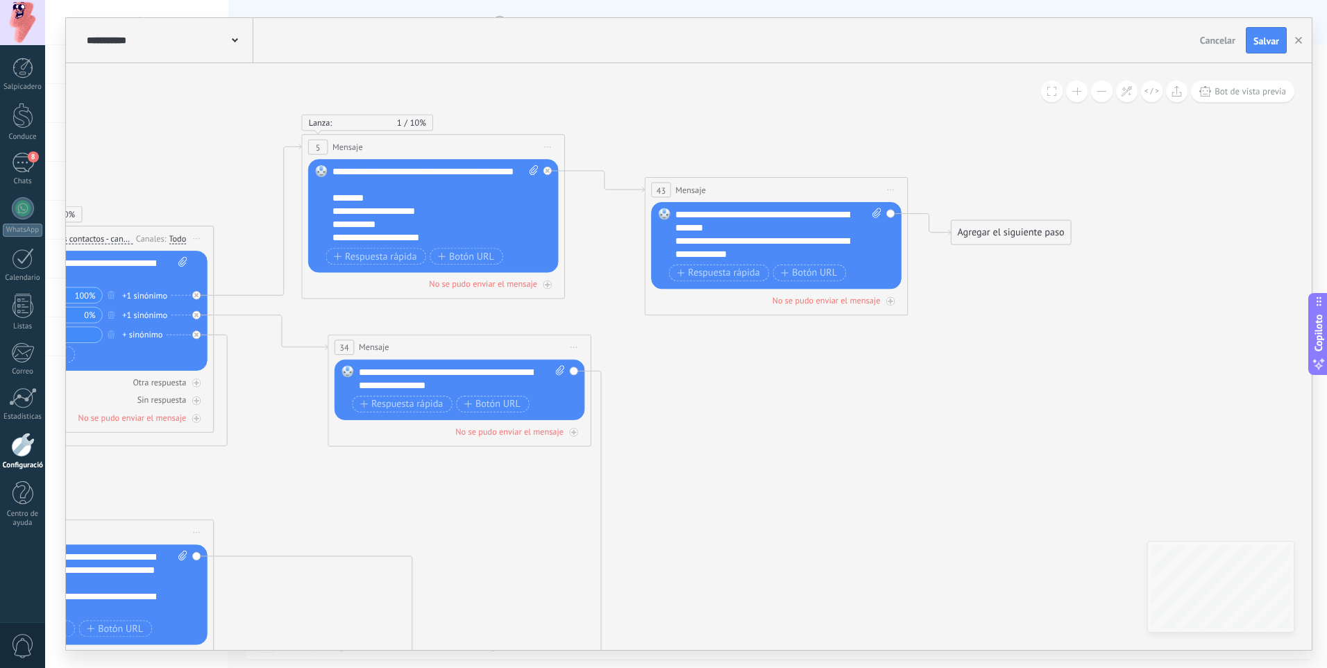
drag, startPoint x: 815, startPoint y: 441, endPoint x: 475, endPoint y: 642, distance: 394.6
click at [475, 642] on icon at bounding box center [440, 550] width 1824 height 1490
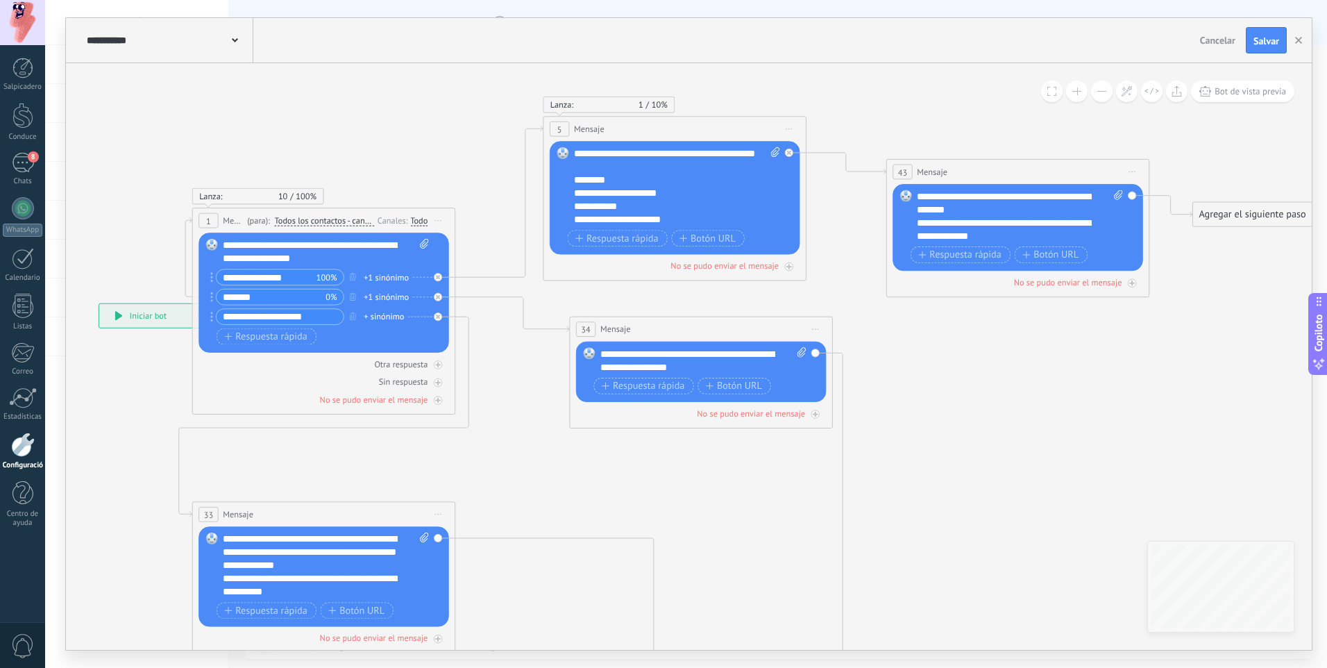
drag, startPoint x: 823, startPoint y: 451, endPoint x: 1216, endPoint y: 201, distance: 466.2
click at [1066, 423] on icon at bounding box center [682, 532] width 1824 height 1490
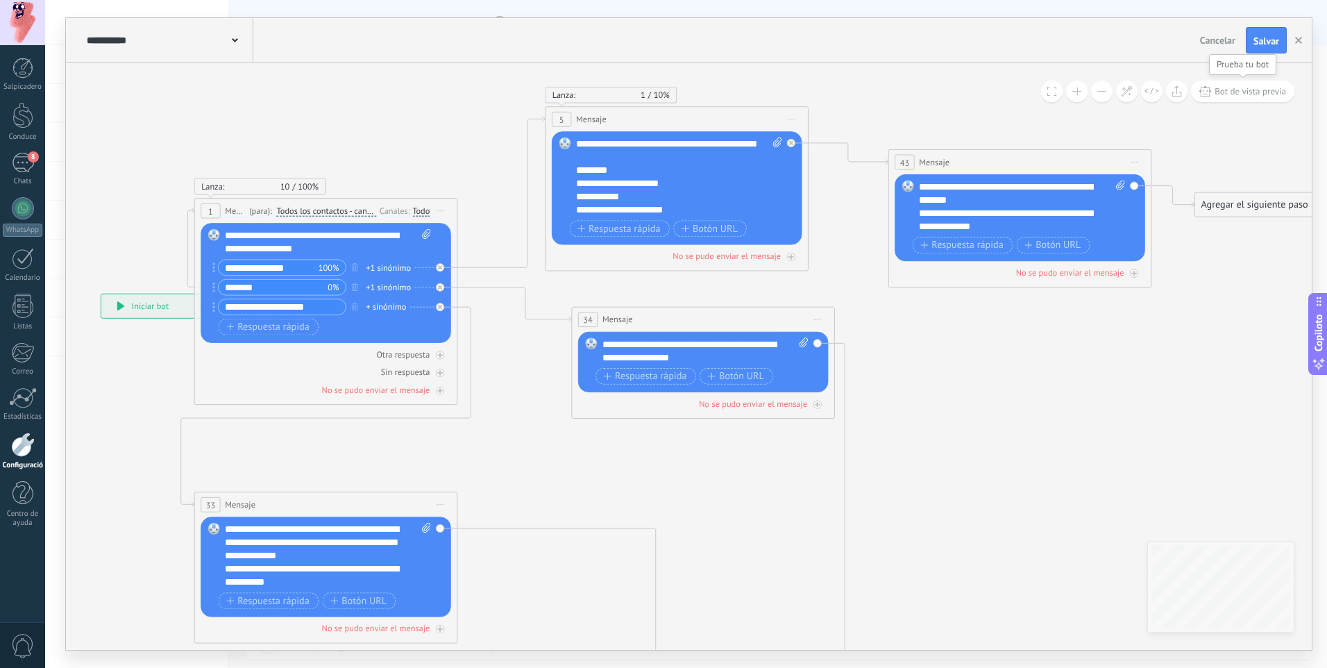
click at [1246, 108] on icon at bounding box center [684, 522] width 1824 height 1490
click at [1267, 85] on button "Bot de vista previa" at bounding box center [1242, 92] width 103 height 22
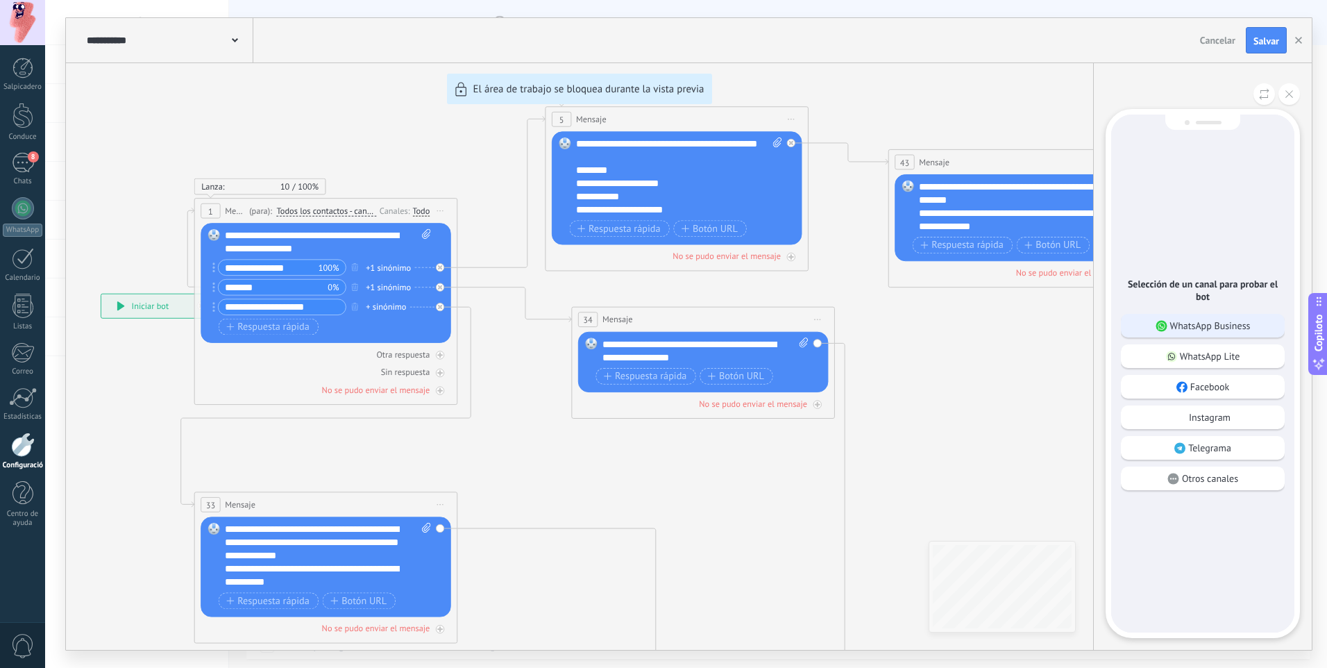
click at [1237, 330] on p "WhatsApp Business" at bounding box center [1210, 325] width 81 height 12
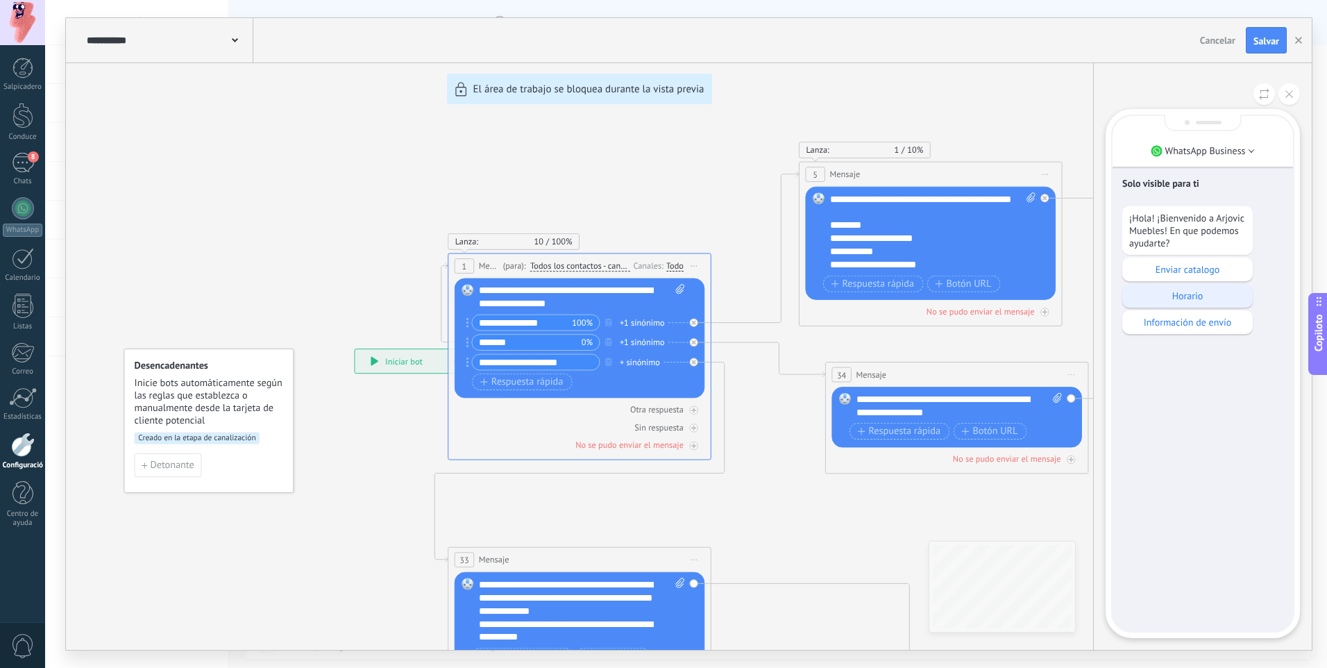
click at [1191, 303] on div "Horario" at bounding box center [1187, 296] width 130 height 24
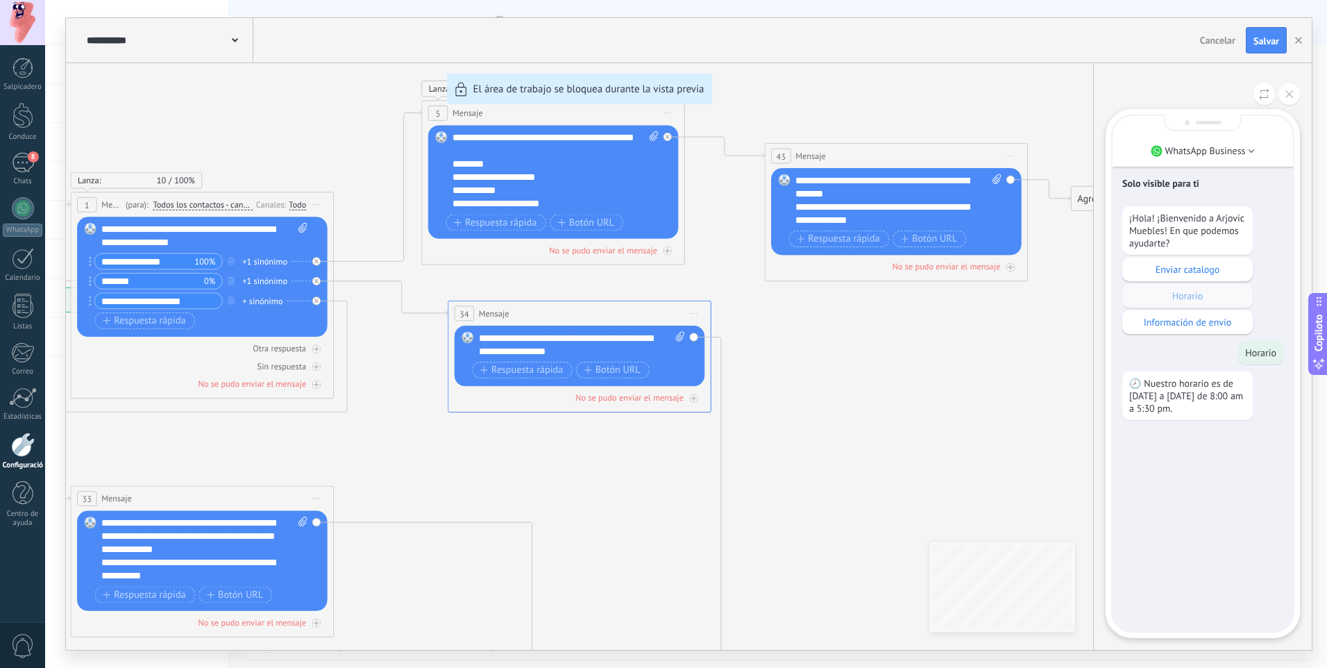
click at [1210, 451] on div "Solo visible para ti ¡Hola! ¡Bienvenido a Arjovic Muebles! En que podemos ayuda…" at bounding box center [1203, 373] width 180 height 515
click at [1160, 403] on p "🕗 Nuestro horario es de Lunes a Viernes de 8:00 am a 5:30 pm." at bounding box center [1187, 395] width 117 height 37
click at [1181, 330] on div "Información de envío" at bounding box center [1187, 322] width 130 height 24
drag, startPoint x: 800, startPoint y: 401, endPoint x: 911, endPoint y: 394, distance: 110.6
click at [911, 394] on div "**********" at bounding box center [689, 334] width 1246 height 632
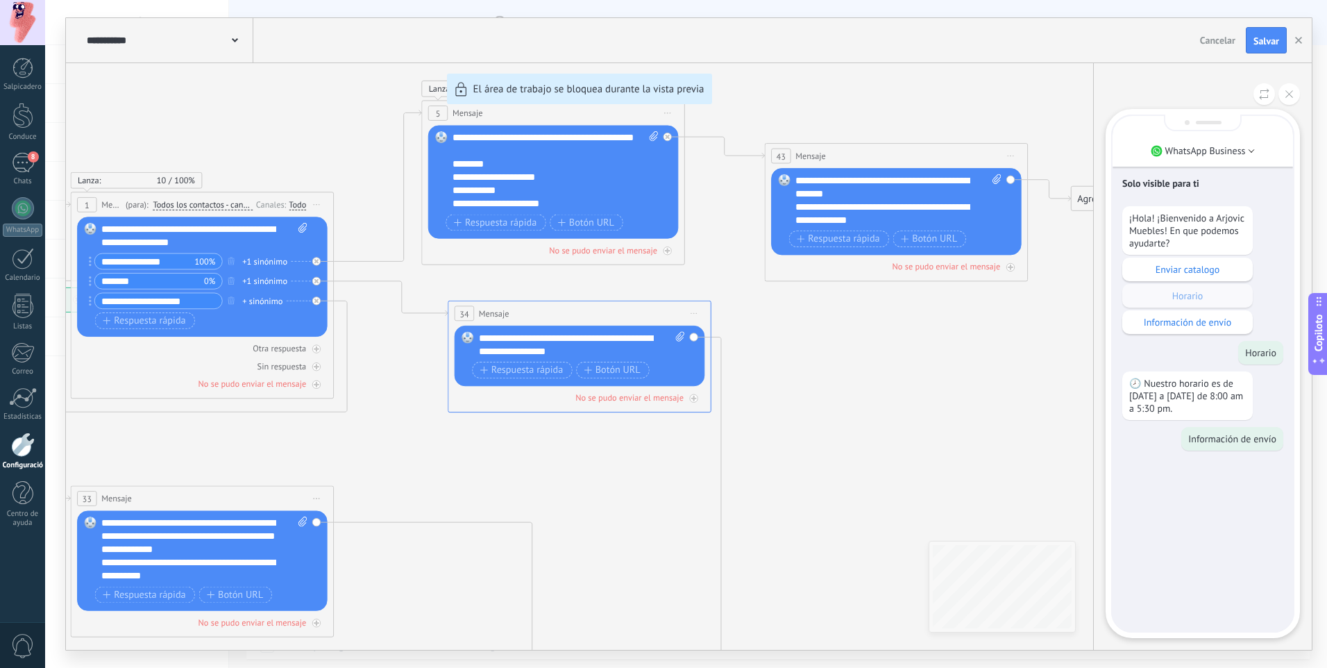
click at [169, 303] on div "**********" at bounding box center [689, 334] width 1246 height 632
click at [343, 303] on div "**********" at bounding box center [689, 334] width 1246 height 632
drag, startPoint x: 343, startPoint y: 303, endPoint x: 330, endPoint y: 415, distance: 113.2
click at [335, 406] on div "**********" at bounding box center [689, 334] width 1246 height 632
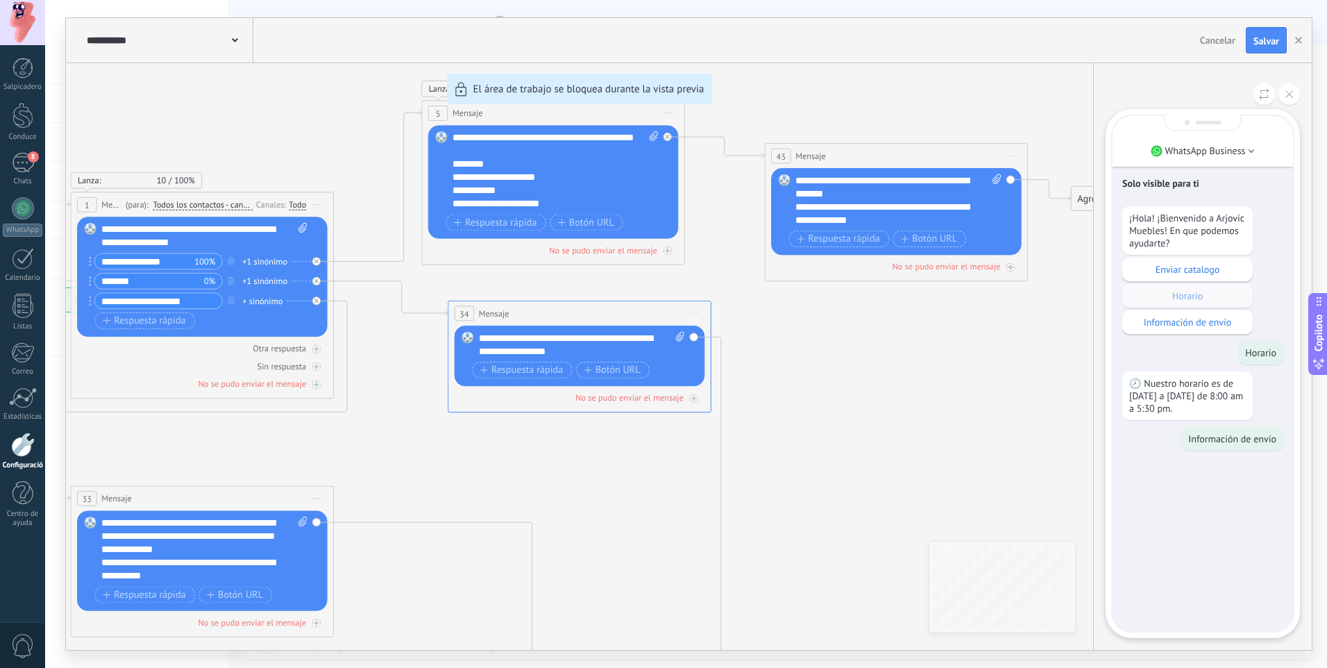
click at [327, 415] on div "**********" at bounding box center [689, 334] width 1246 height 632
click at [677, 421] on div "**********" at bounding box center [689, 334] width 1246 height 632
click at [1153, 280] on div "Enviar catalogo" at bounding box center [1187, 270] width 130 height 24
click at [1174, 276] on div "Enviar catalogo" at bounding box center [1187, 270] width 130 height 24
click at [1292, 95] on icon at bounding box center [1290, 94] width 8 height 8
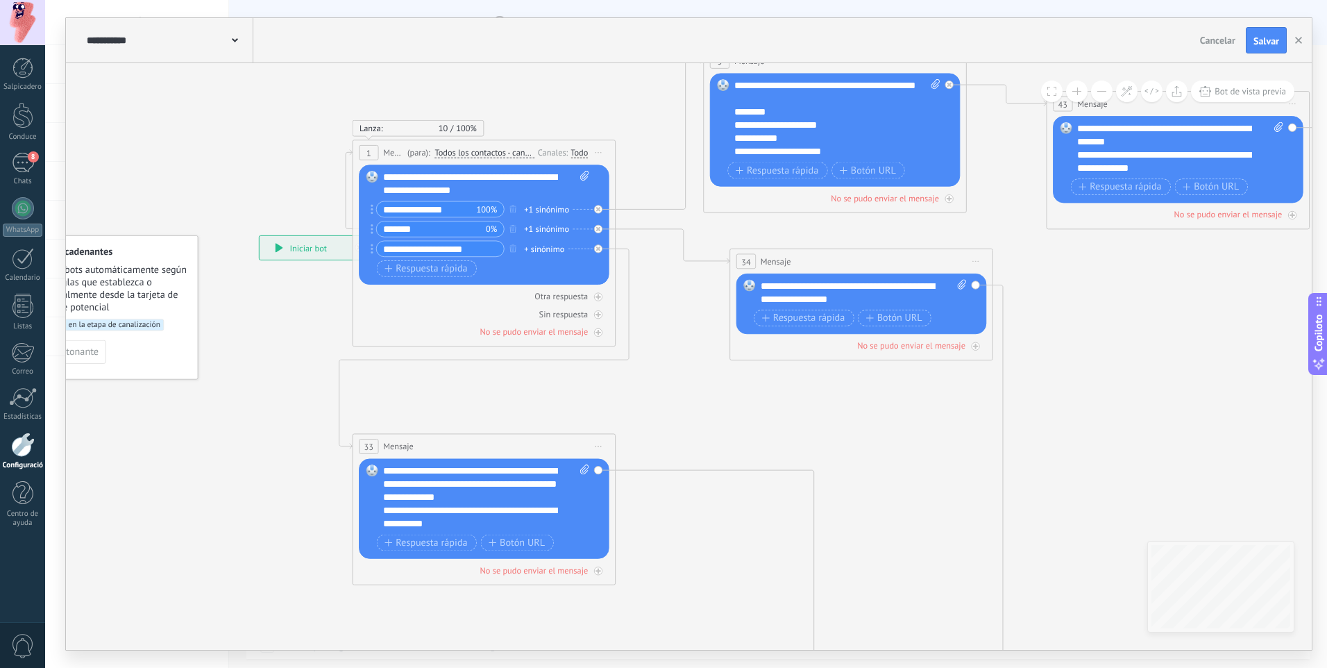
drag, startPoint x: 799, startPoint y: 406, endPoint x: 1077, endPoint y: 338, distance: 286.5
click at [1077, 338] on icon at bounding box center [841, 464] width 1824 height 1490
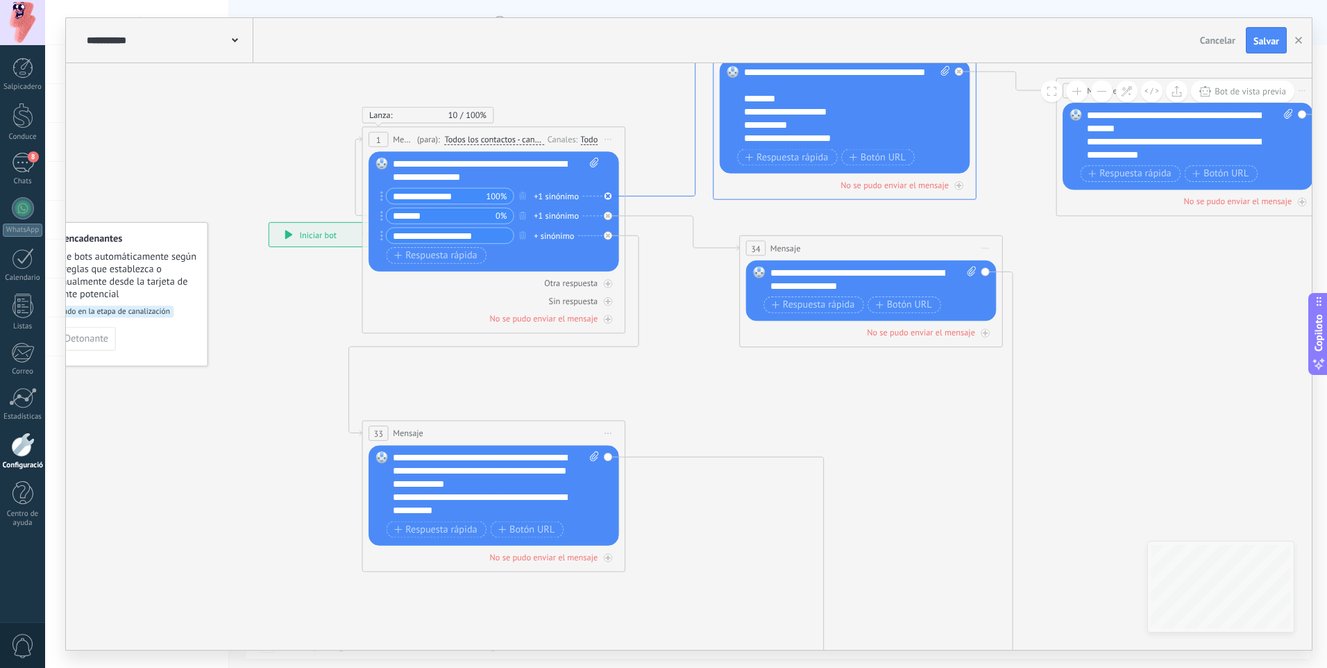
click at [634, 194] on icon at bounding box center [668, 120] width 87 height 151
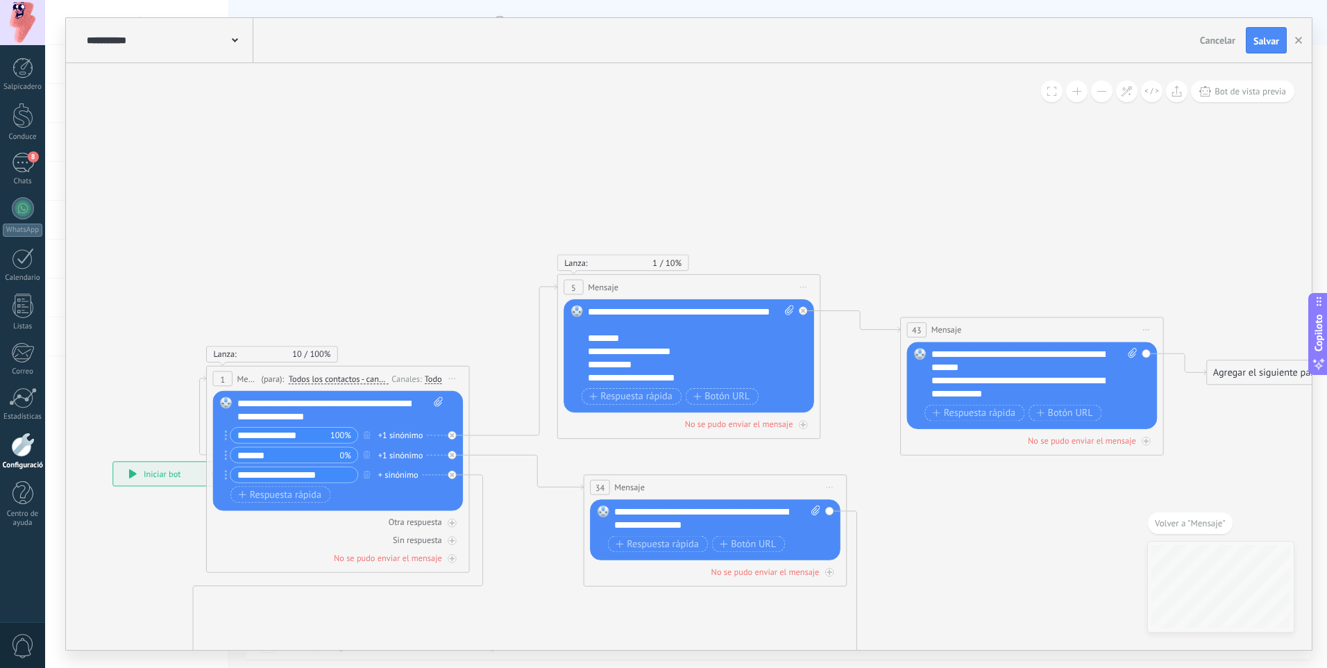
click at [333, 455] on input "*******" at bounding box center [284, 454] width 109 height 15
click at [351, 458] on div "******* 0%" at bounding box center [294, 454] width 128 height 17
click at [347, 456] on span "0%" at bounding box center [344, 454] width 11 height 13
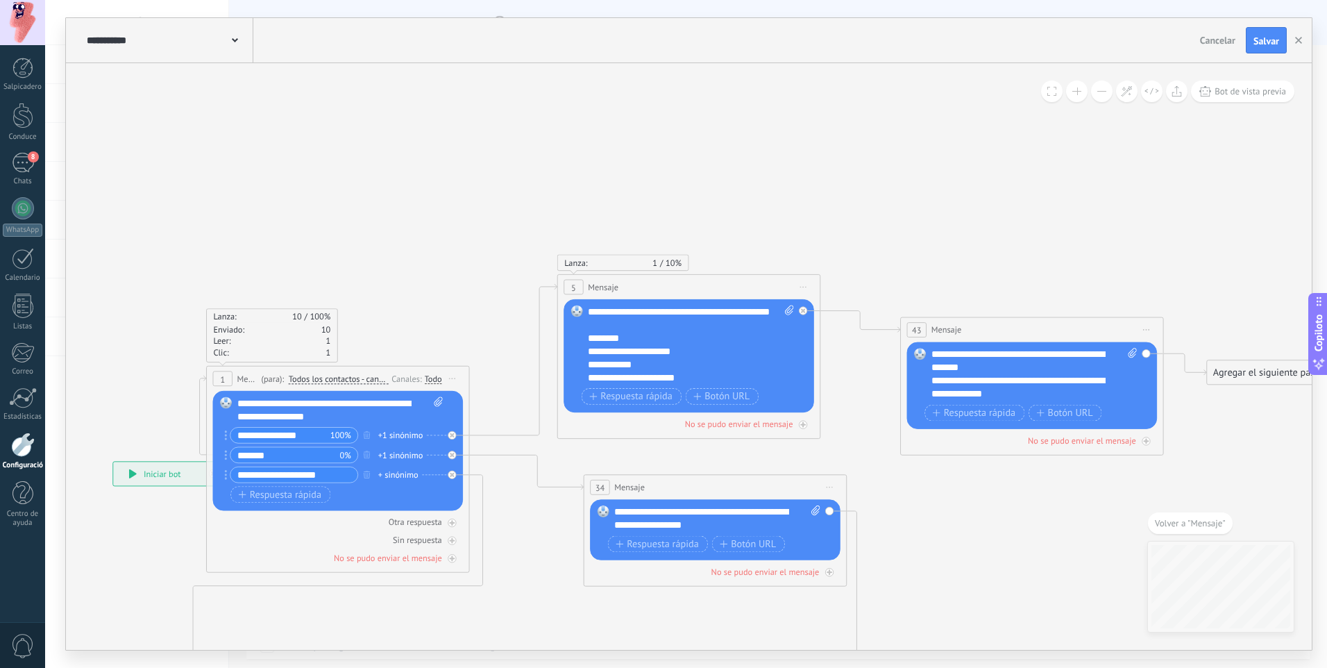
click at [322, 476] on input "**********" at bounding box center [293, 474] width 127 height 15
click at [344, 478] on input "**********" at bounding box center [293, 474] width 127 height 15
click at [414, 525] on div "Otra respuesta" at bounding box center [415, 521] width 53 height 11
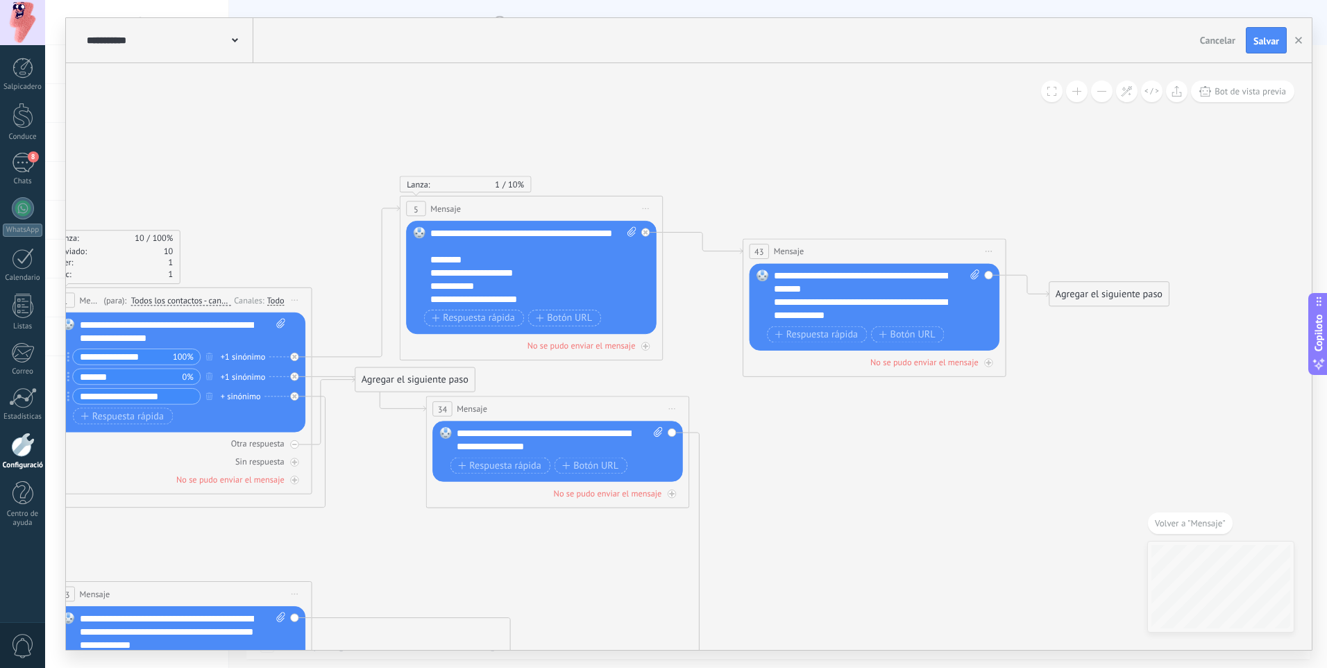
drag, startPoint x: 911, startPoint y: 386, endPoint x: 831, endPoint y: 453, distance: 105.0
click at [831, 453] on icon at bounding box center [538, 611] width 1824 height 1490
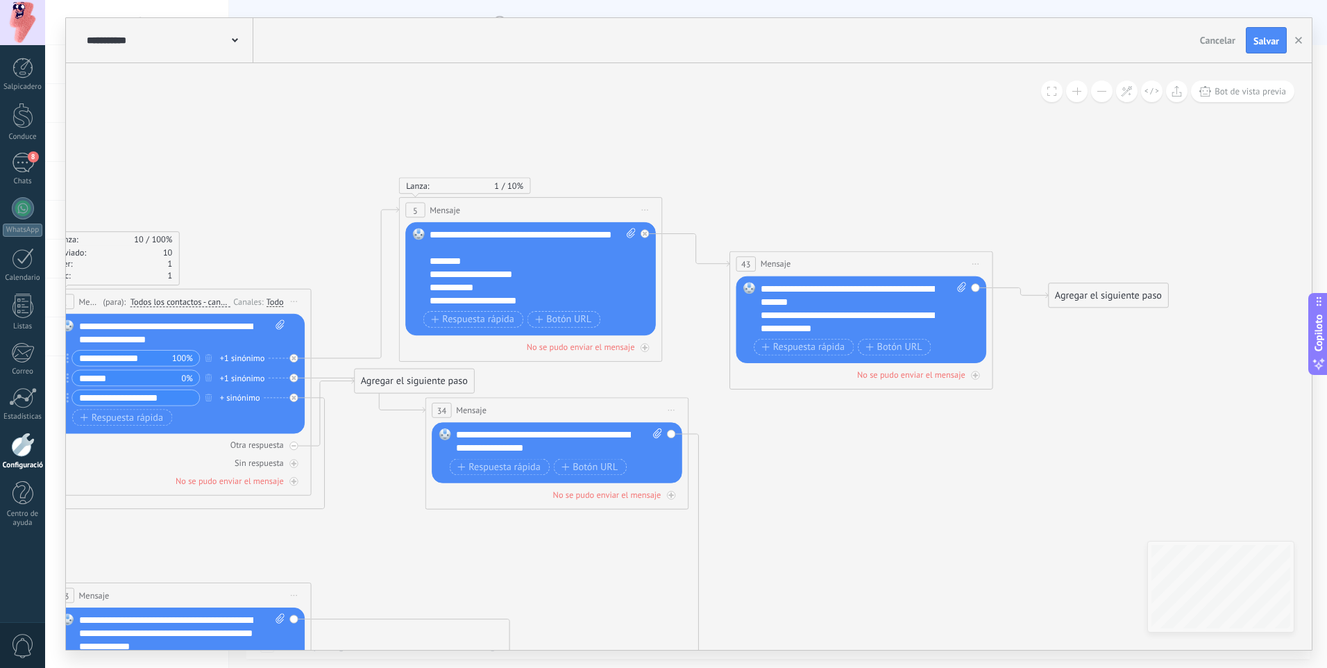
drag, startPoint x: 827, startPoint y: 248, endPoint x: 814, endPoint y: 260, distance: 17.2
click at [814, 260] on div "43 Mensaje ******* (para): Todos los contactos - canales seleccionados Todos lo…" at bounding box center [861, 264] width 262 height 24
click at [580, 320] on font "Botón URL" at bounding box center [568, 319] width 45 height 10
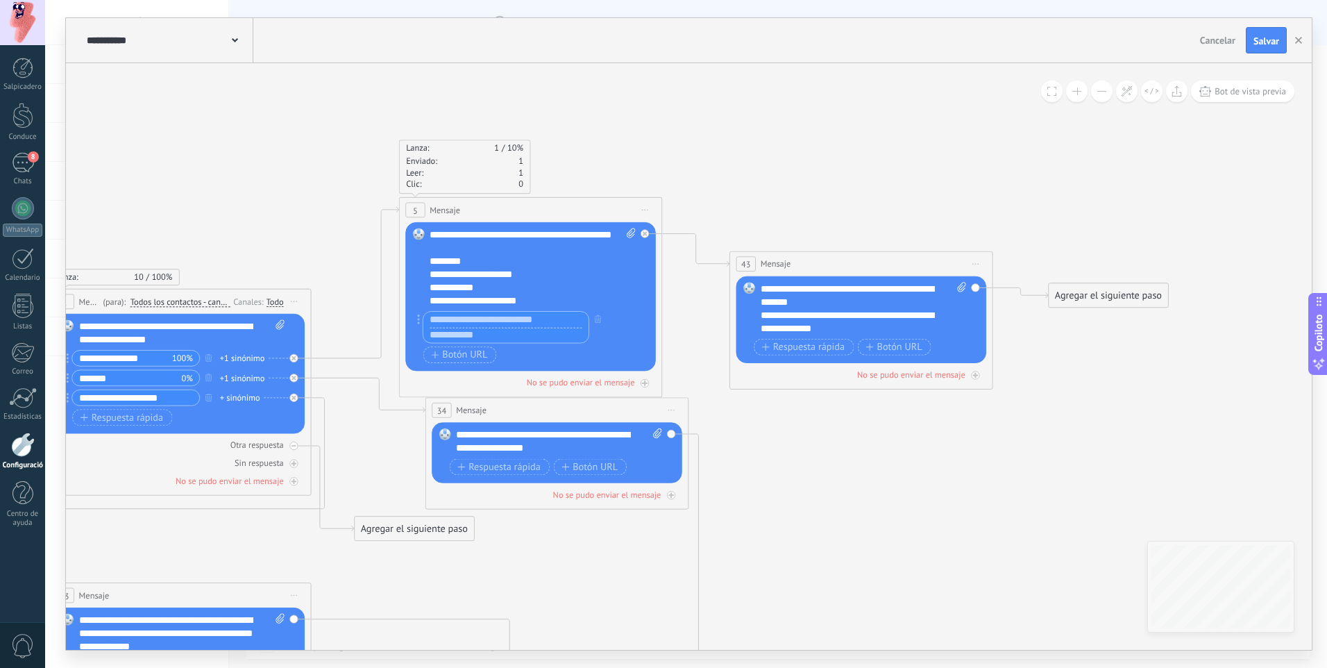
click at [606, 286] on div "**********" at bounding box center [533, 267] width 206 height 79
click at [578, 335] on div "Respuesta rápida Botón URL" at bounding box center [529, 339] width 212 height 17
click at [696, 344] on icon at bounding box center [537, 612] width 1824 height 1490
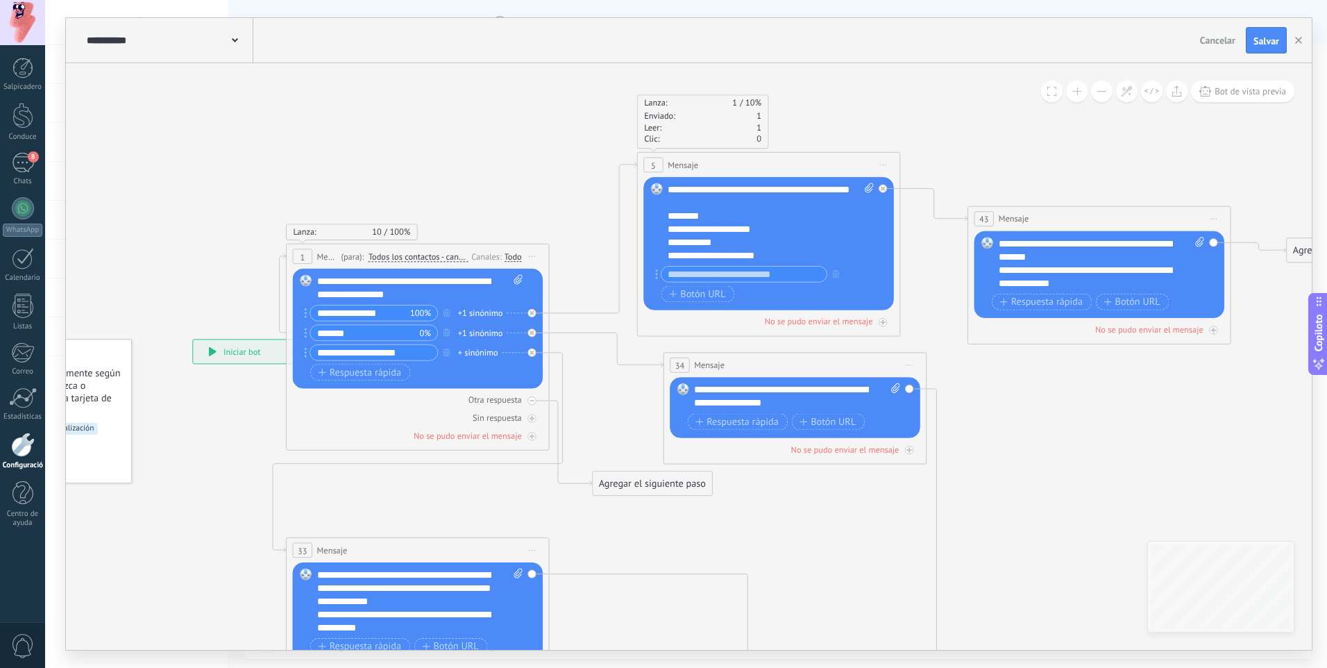
drag, startPoint x: 377, startPoint y: 367, endPoint x: 637, endPoint y: 326, distance: 262.8
click at [637, 326] on icon at bounding box center [775, 567] width 1824 height 1490
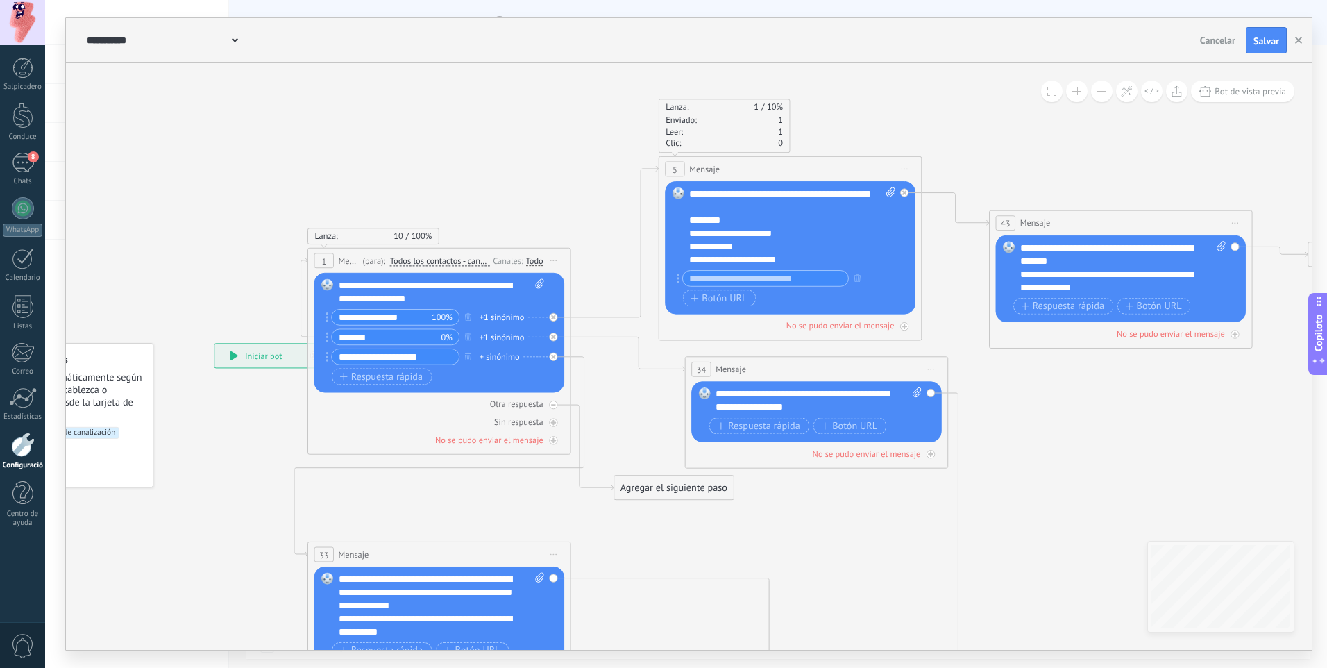
click at [258, 427] on icon at bounding box center [797, 571] width 1824 height 1490
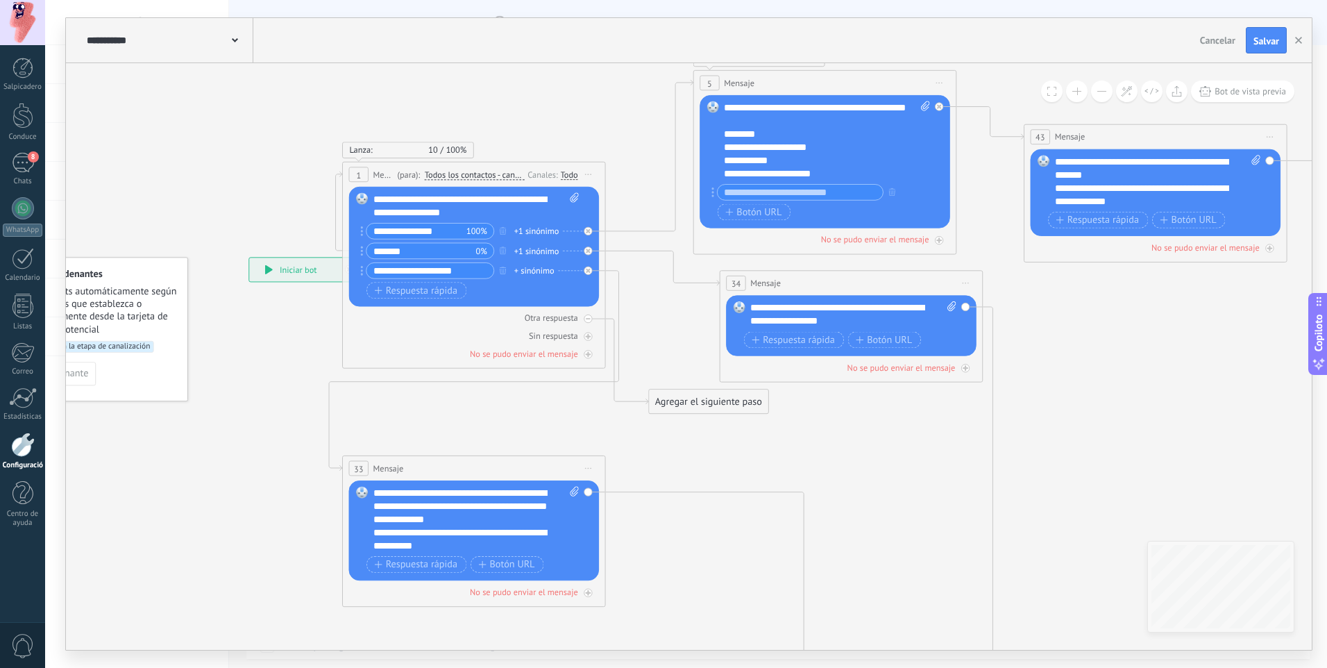
drag, startPoint x: 562, startPoint y: 507, endPoint x: 596, endPoint y: 421, distance: 92.8
click at [596, 421] on icon at bounding box center [831, 485] width 1824 height 1490
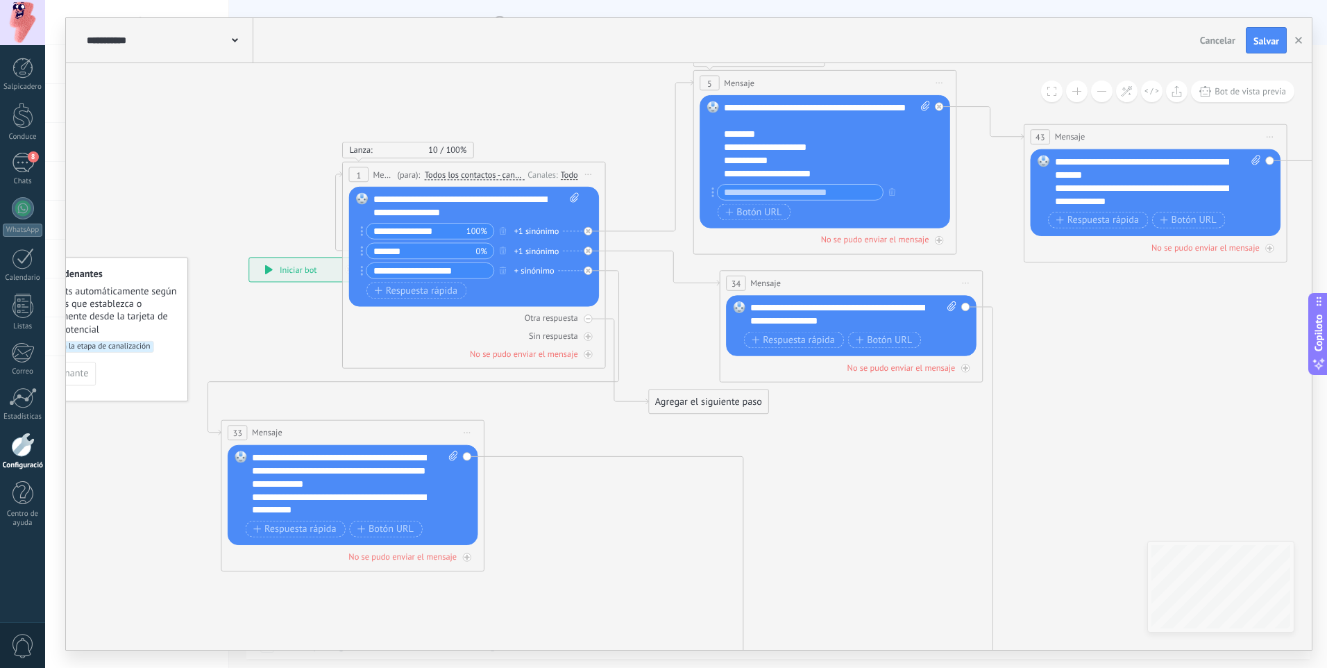
drag, startPoint x: 521, startPoint y: 474, endPoint x: 400, endPoint y: 439, distance: 125.9
click at [400, 439] on div "33 Mensaje ******* (para): Todos los contactos - canales seleccionados Todos lo…" at bounding box center [352, 433] width 262 height 24
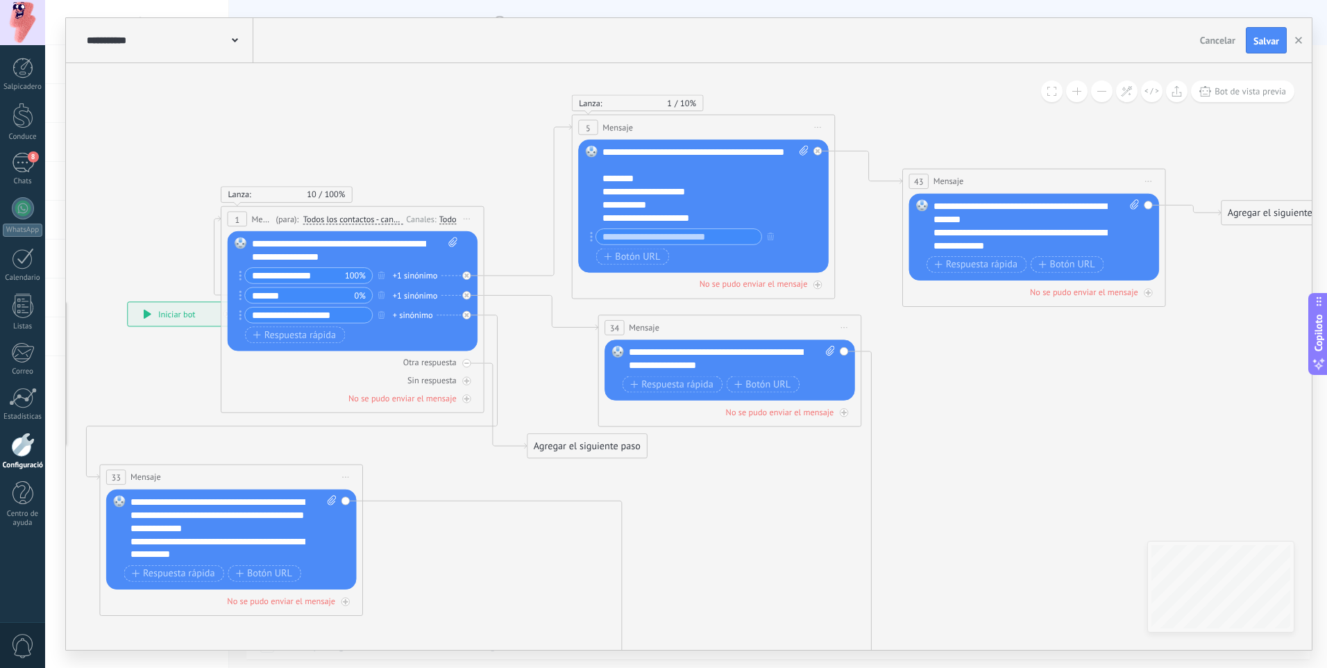
drag, startPoint x: 786, startPoint y: 472, endPoint x: 664, endPoint y: 516, distance: 129.3
click at [664, 516] on icon at bounding box center [696, 542] width 1853 height 1515
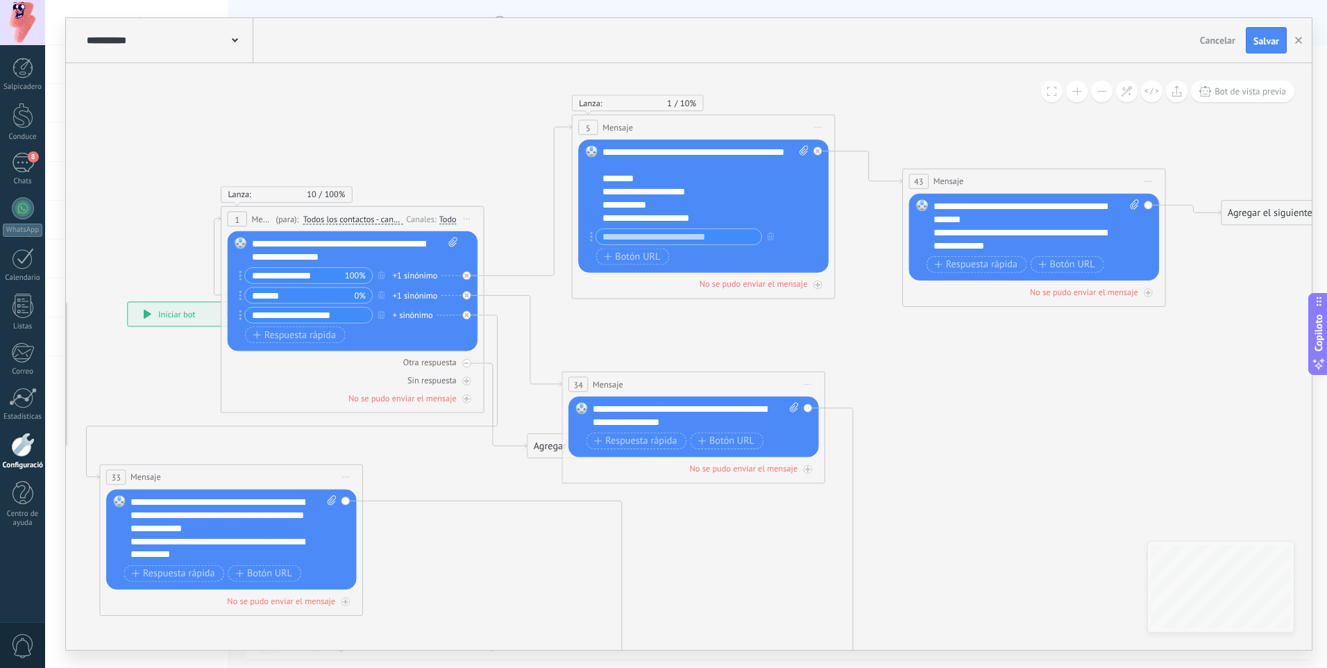
drag, startPoint x: 734, startPoint y: 325, endPoint x: 698, endPoint y: 382, distance: 67.4
click at [698, 382] on div "34 Mensaje ******* (para): Todos los contactos - canales seleccionados Todos lo…" at bounding box center [693, 384] width 262 height 24
click at [505, 276] on icon at bounding box center [528, 199] width 87 height 151
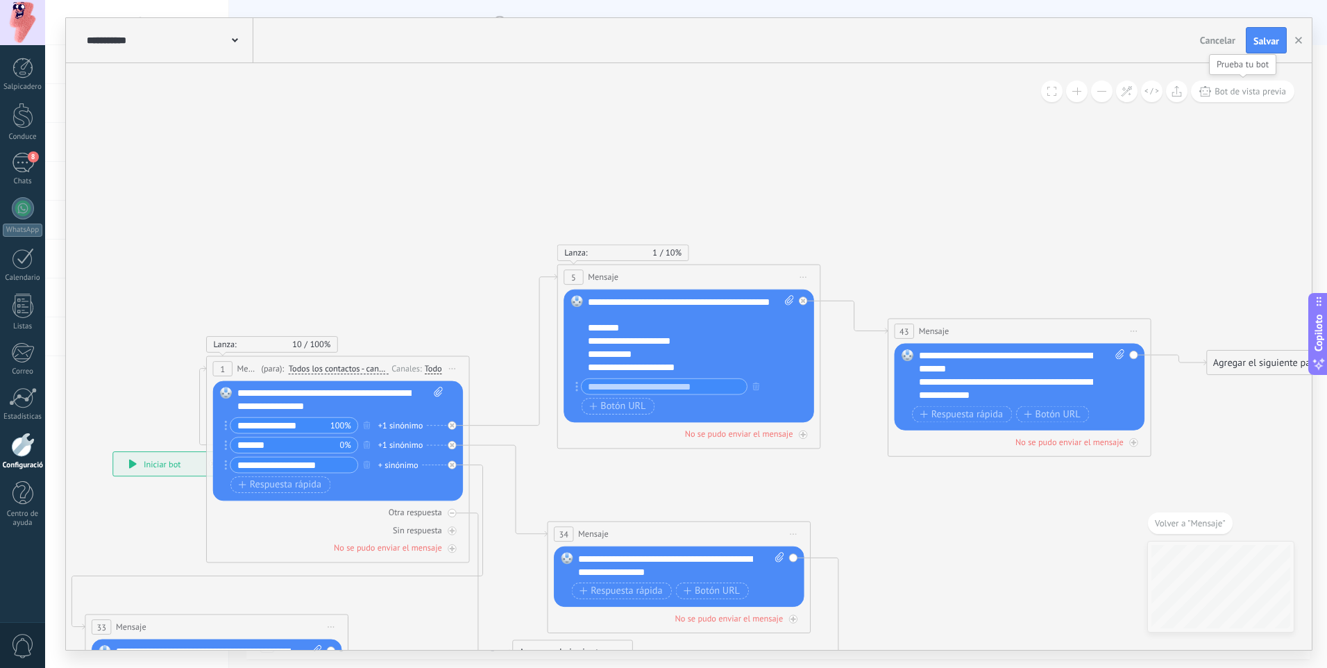
click at [1251, 84] on button "Bot de vista previa" at bounding box center [1242, 92] width 103 height 22
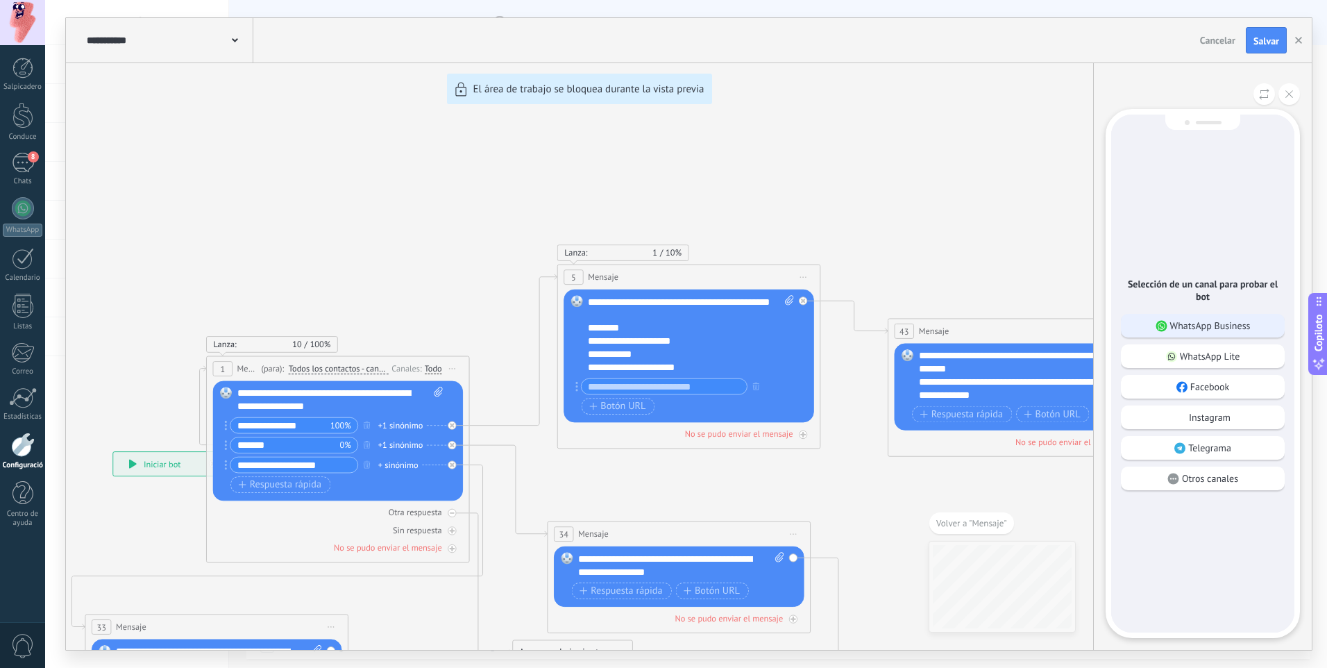
click at [1229, 322] on p "WhatsApp Business" at bounding box center [1210, 325] width 81 height 12
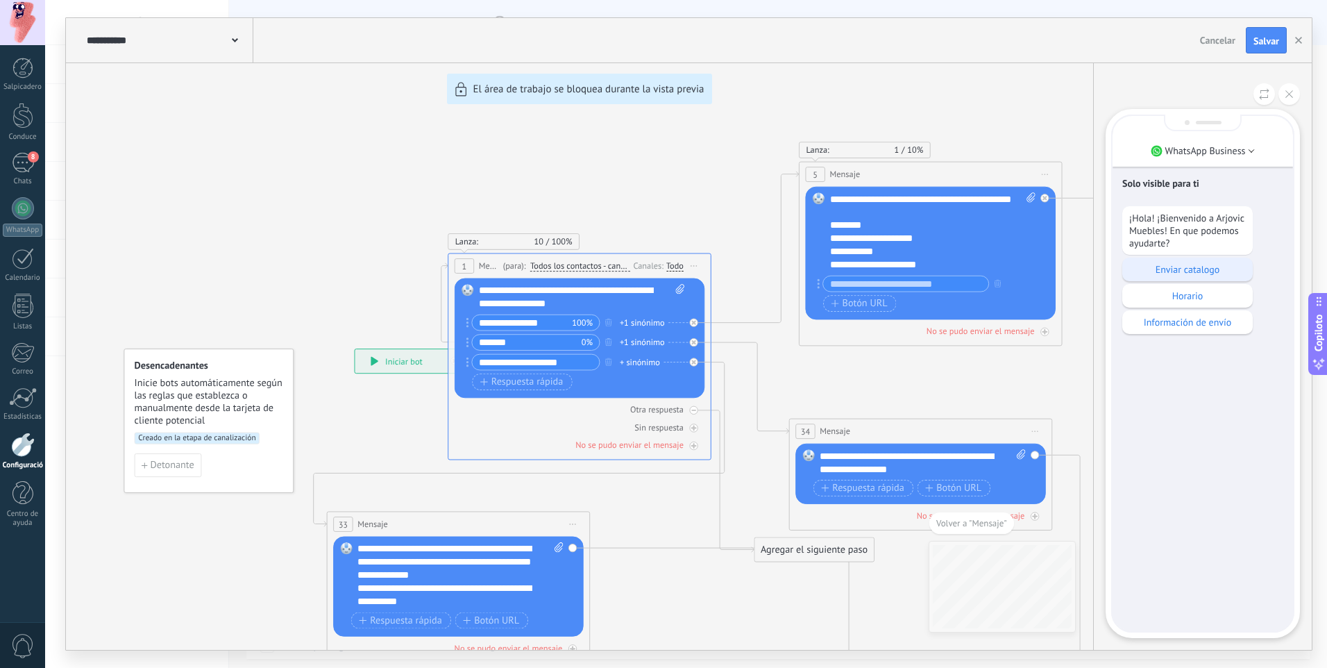
click at [1190, 272] on p "Enviar catalogo" at bounding box center [1187, 269] width 117 height 12
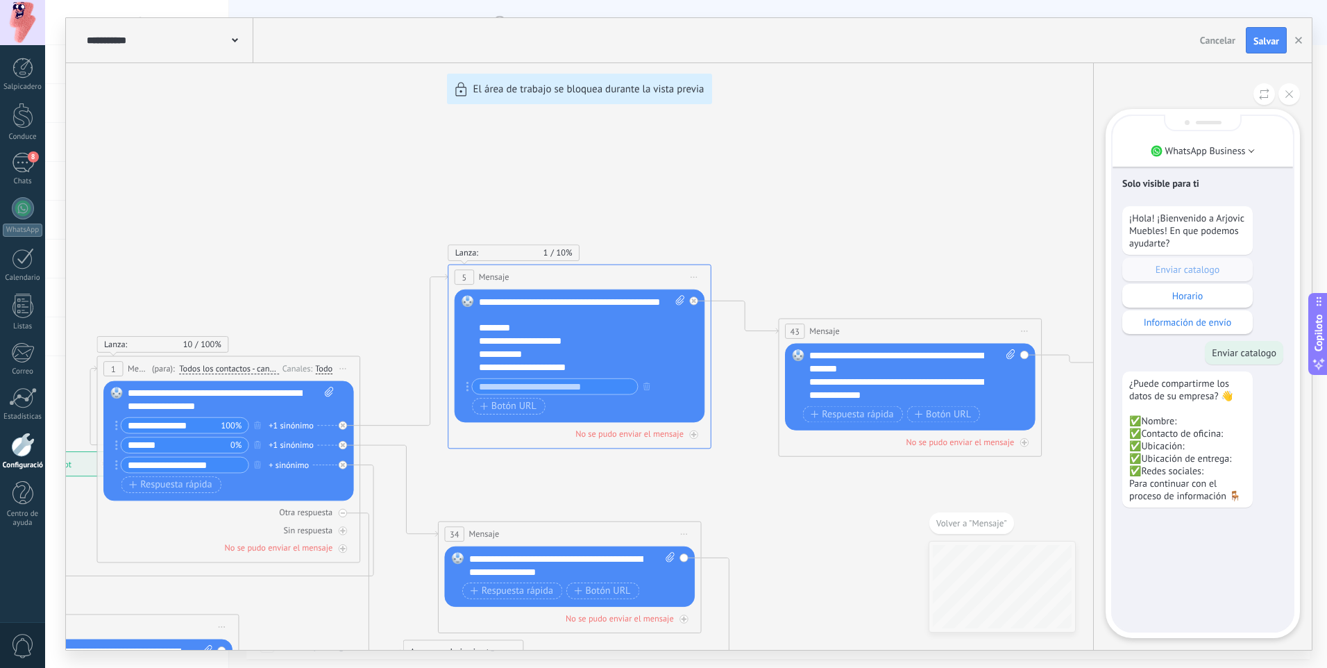
click at [1206, 431] on p "¿Puede compartirme los datos de su empresa? 👋 ✅Nombre: ✅Contacto de oficina: ✅U…" at bounding box center [1187, 439] width 117 height 125
click at [1236, 543] on div "Solo visible para ti ¡Hola! ¡Bienvenido a Arjovic Muebles! En que podemos ayuda…" at bounding box center [1203, 373] width 180 height 515
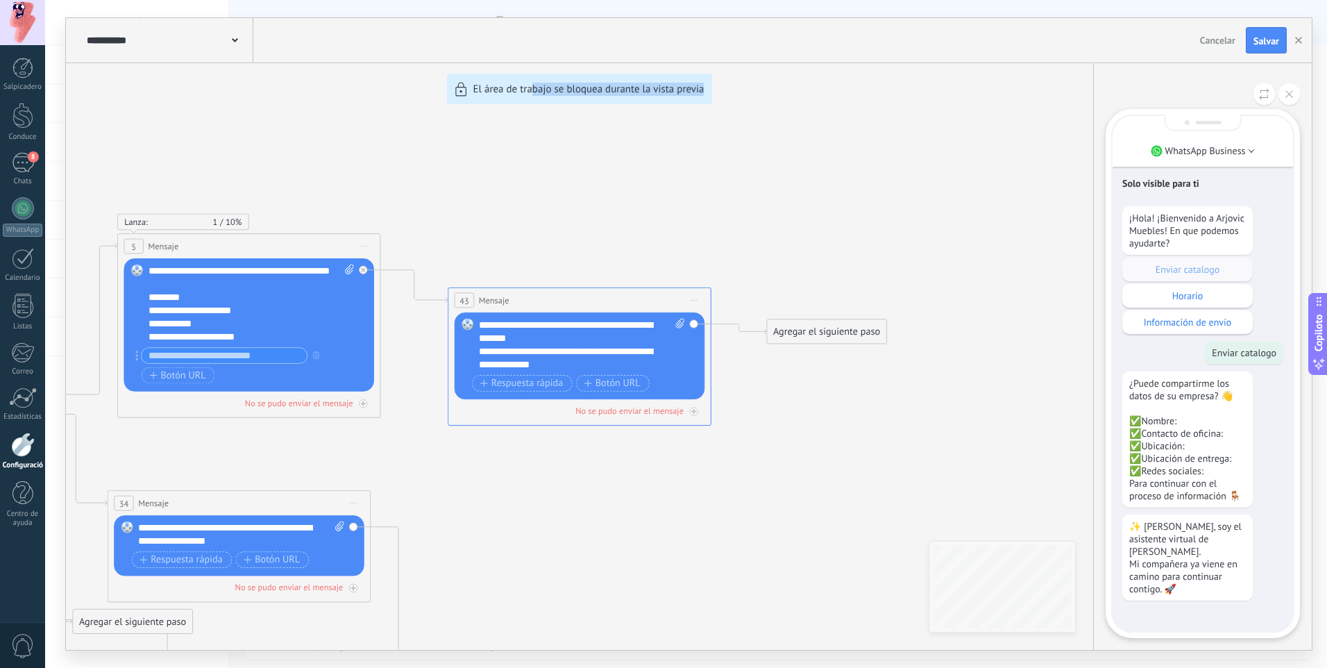
drag, startPoint x: 534, startPoint y: 208, endPoint x: 717, endPoint y: 201, distance: 182.7
click at [717, 201] on div "**********" at bounding box center [689, 334] width 1246 height 632
click at [1287, 88] on button at bounding box center [1290, 94] width 22 height 22
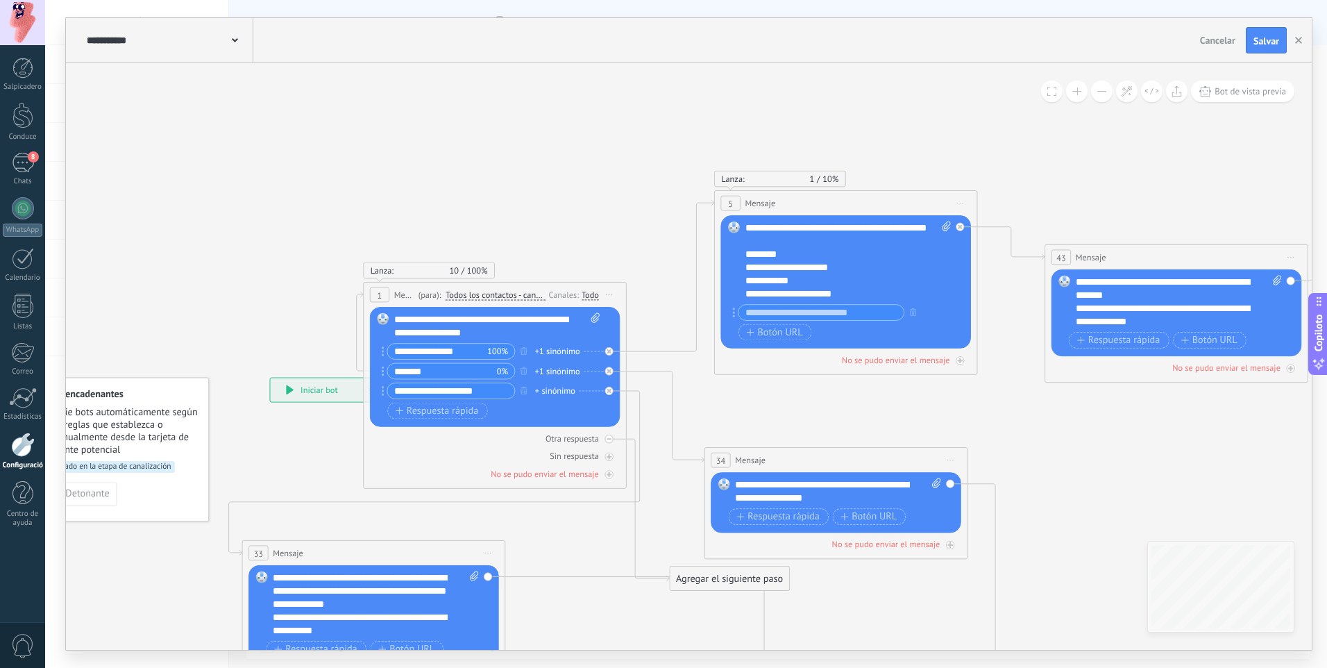
drag, startPoint x: 542, startPoint y: 162, endPoint x: 1140, endPoint y: 119, distance: 599.9
click at [1140, 119] on icon at bounding box center [839, 618] width 1852 height 1515
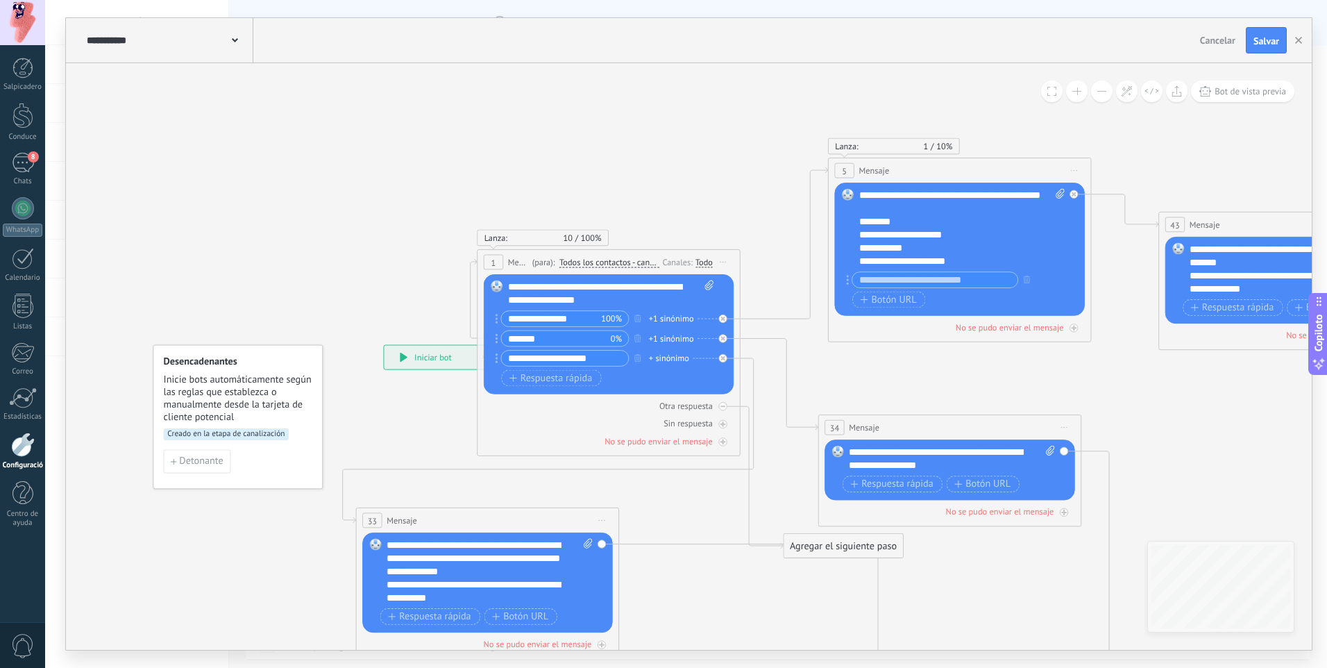
drag, startPoint x: 575, startPoint y: 179, endPoint x: 684, endPoint y: 148, distance: 113.4
click at [684, 148] on icon at bounding box center [952, 586] width 1852 height 1515
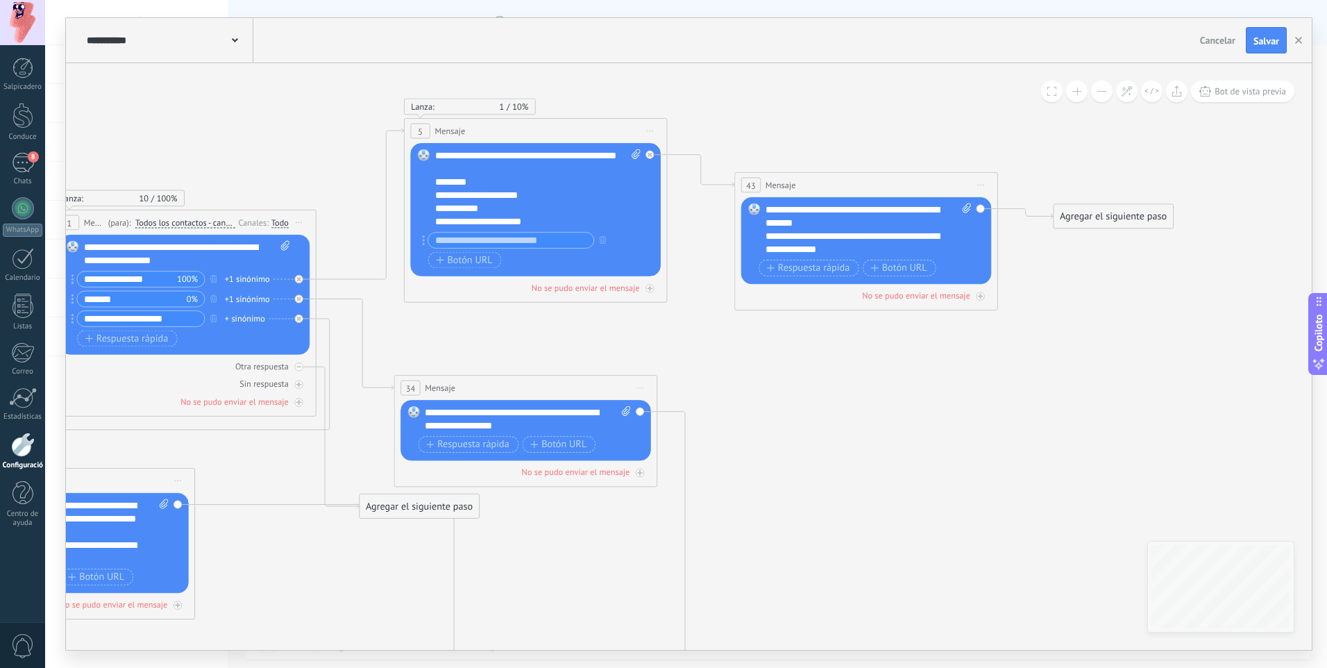
drag, startPoint x: 688, startPoint y: 137, endPoint x: 264, endPoint y: 98, distance: 426.0
click at [264, 98] on icon at bounding box center [528, 546] width 1852 height 1515
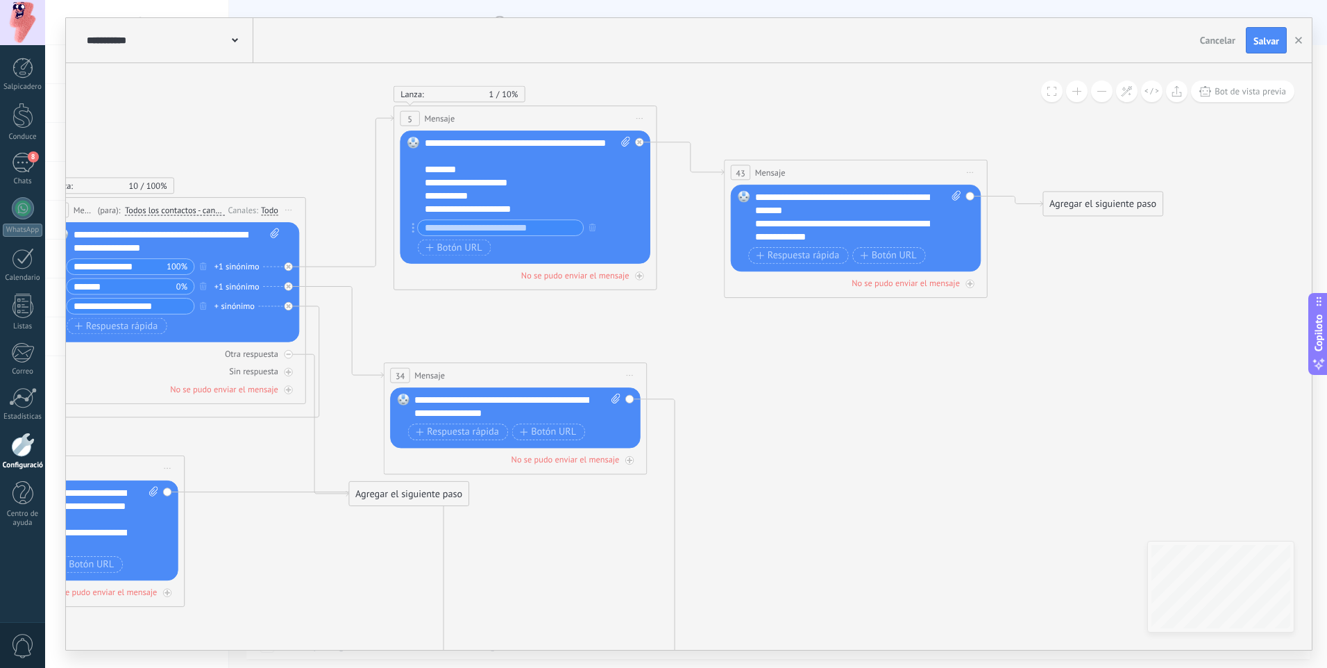
drag, startPoint x: 1086, startPoint y: 449, endPoint x: 1011, endPoint y: 375, distance: 105.5
click at [1013, 383] on icon at bounding box center [518, 533] width 1852 height 1515
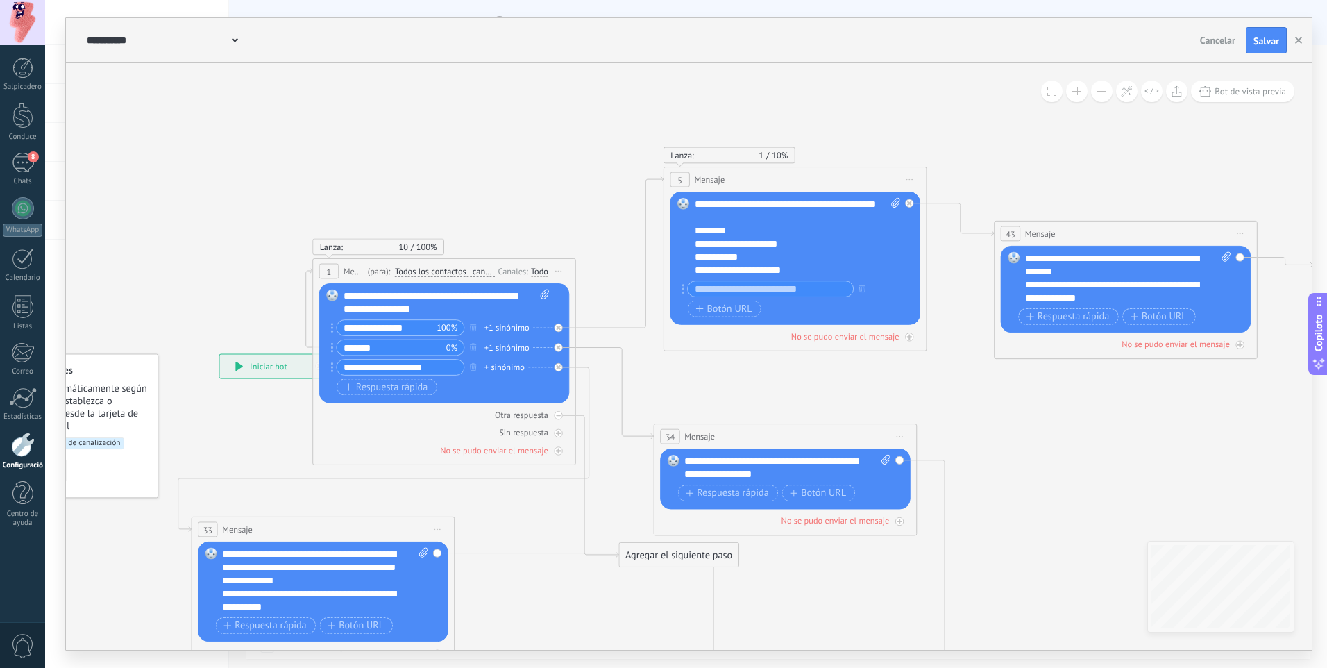
drag, startPoint x: 781, startPoint y: 412, endPoint x: 1108, endPoint y: 526, distance: 346.4
click at [1108, 526] on icon at bounding box center [788, 595] width 1852 height 1515
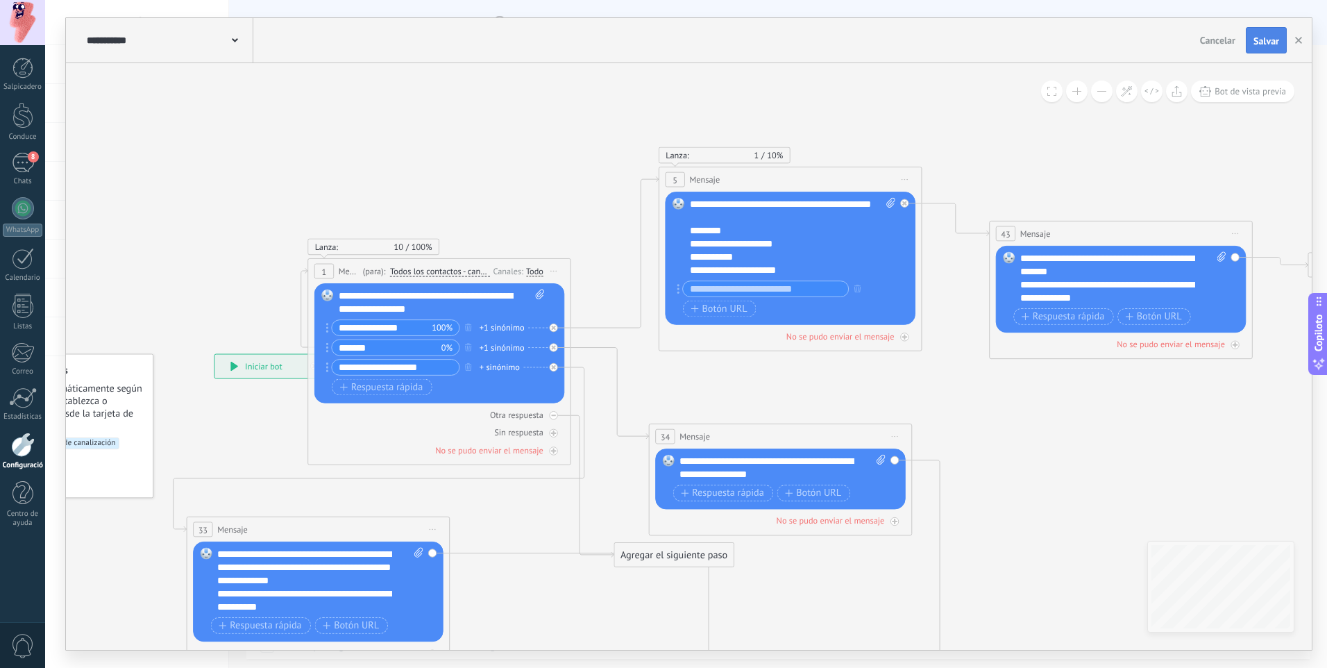
click at [1261, 43] on span "Salvar" at bounding box center [1267, 41] width 26 height 10
click at [1300, 38] on icon "button" at bounding box center [1298, 40] width 7 height 7
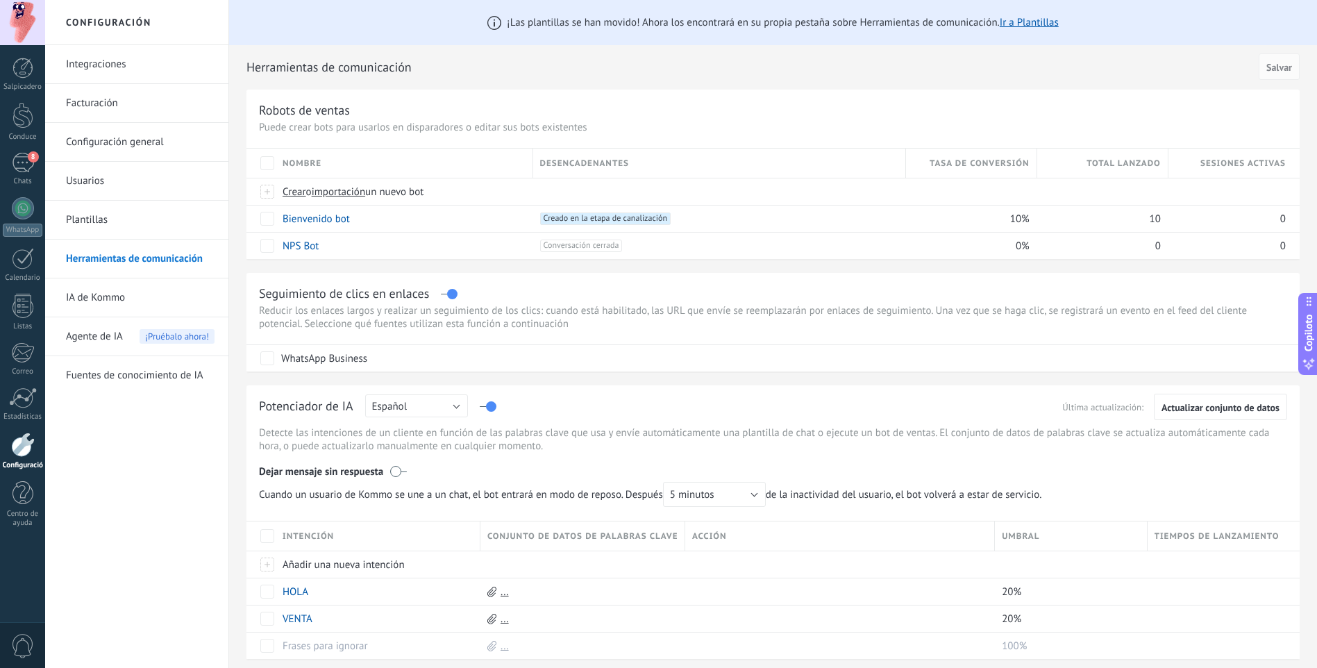
drag, startPoint x: 566, startPoint y: 353, endPoint x: 659, endPoint y: 273, distance: 121.6
click at [659, 273] on div "Seguimiento de clics en enlaces Reducir los enlaces largos y realizar un seguim…" at bounding box center [772, 322] width 1053 height 99
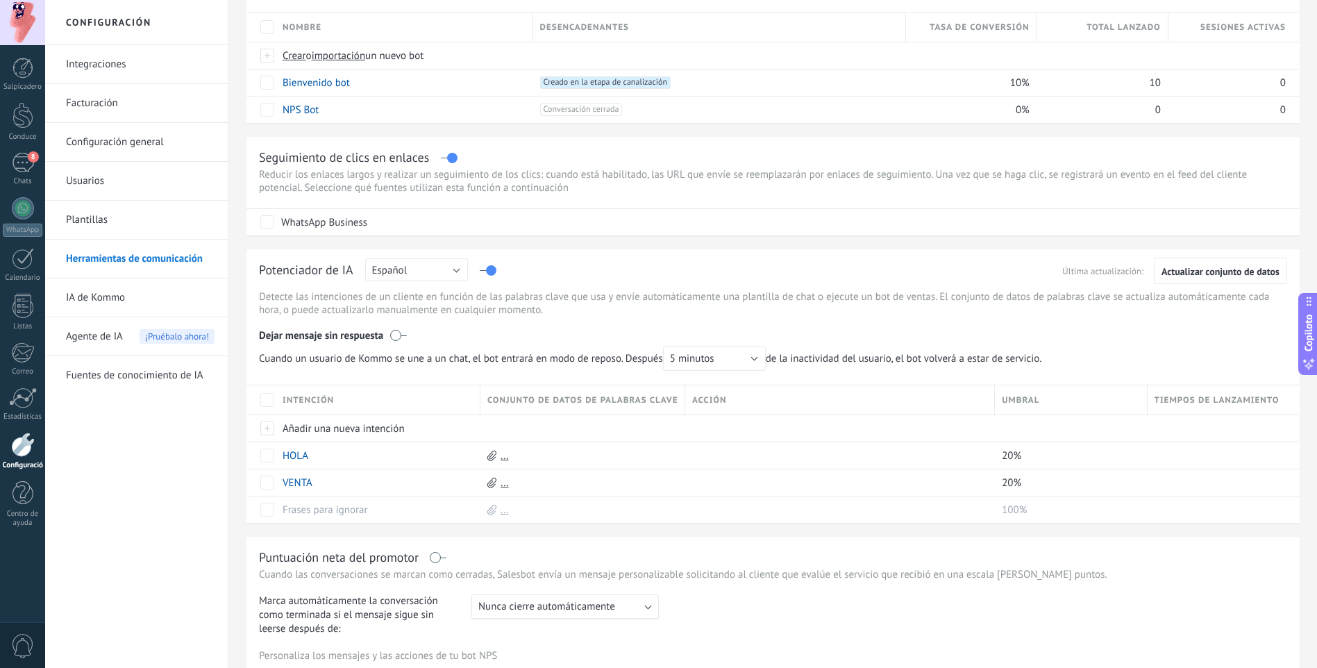
scroll to position [139, 0]
click at [713, 358] on span "5 minutos" at bounding box center [692, 355] width 44 height 13
click at [647, 323] on div "Dejar mensaje sin respuesta" at bounding box center [773, 330] width 1028 height 26
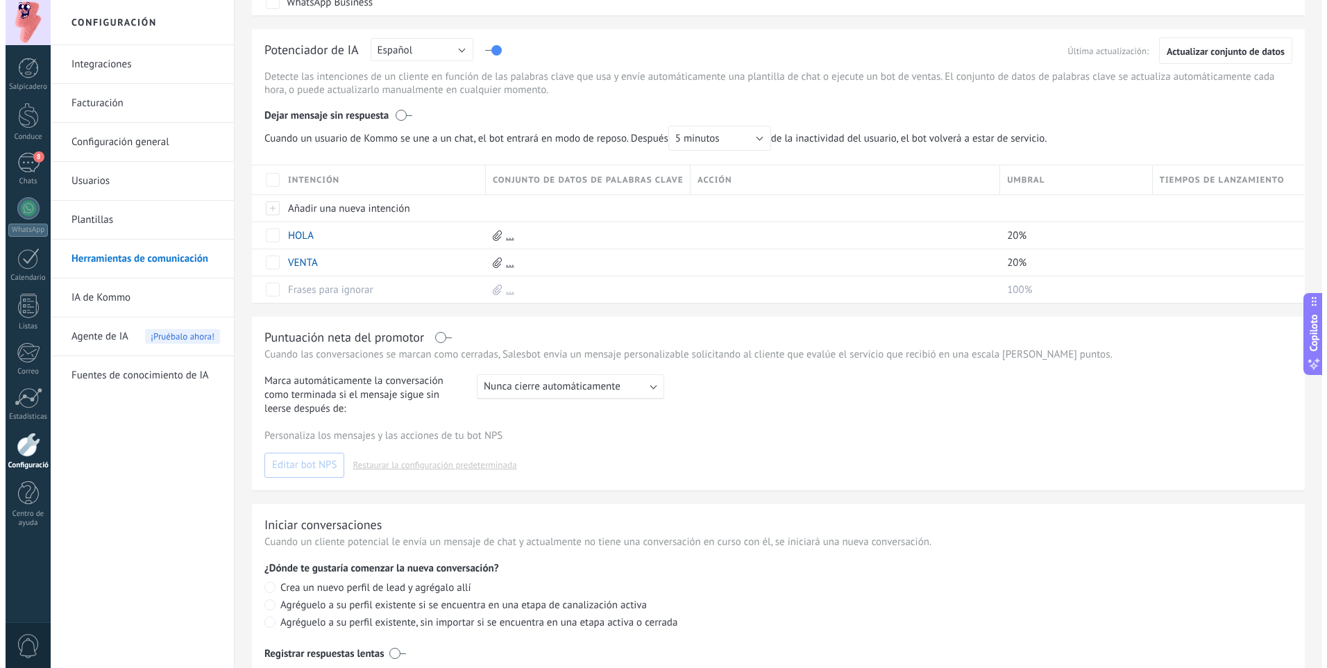
scroll to position [419, 0]
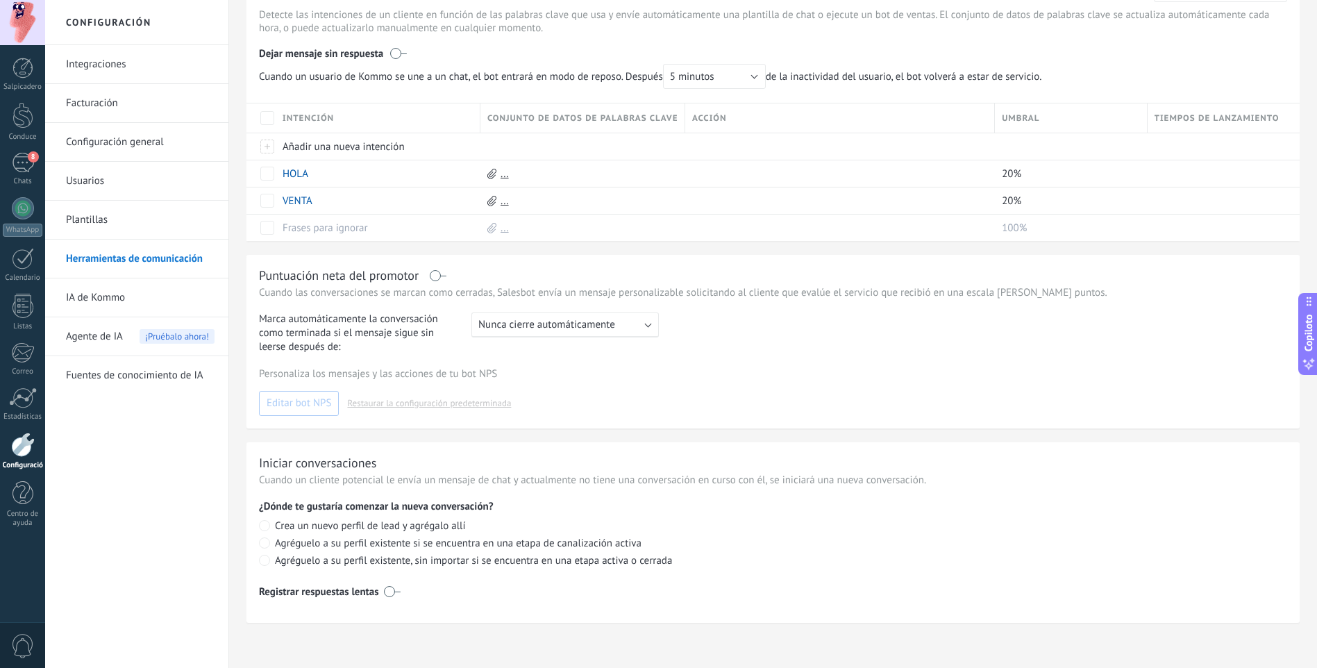
click at [435, 276] on label at bounding box center [438, 276] width 16 height 1
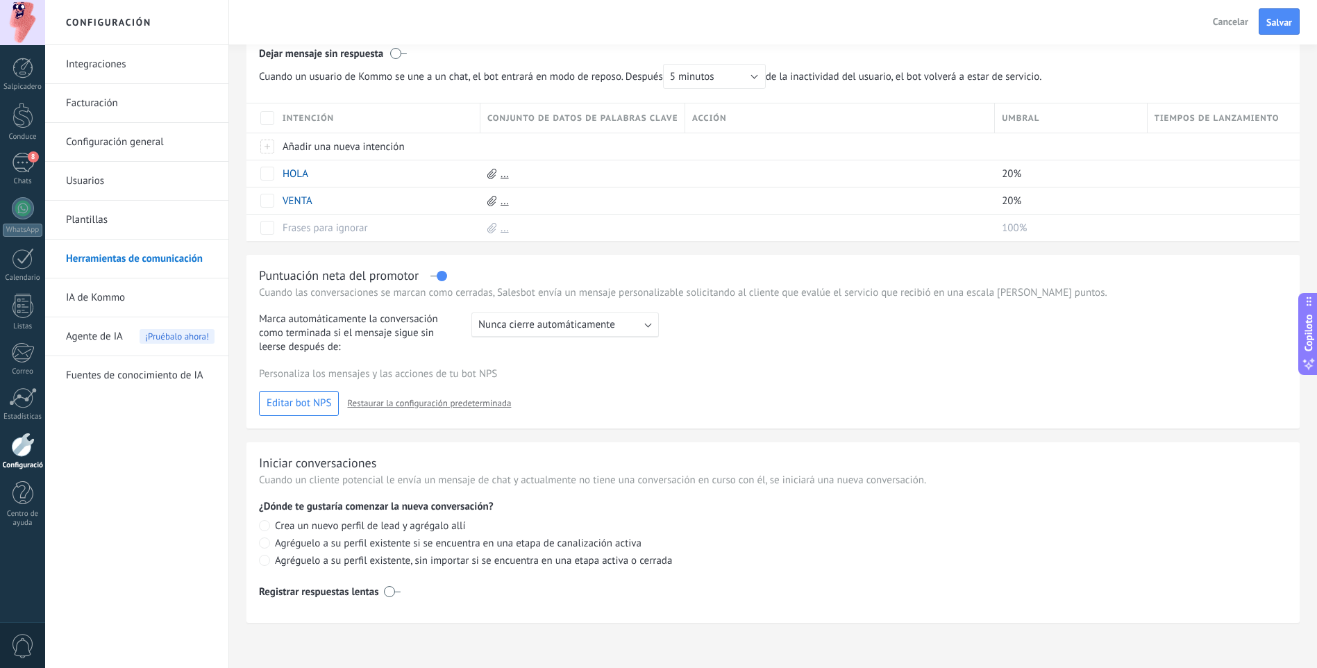
click at [310, 413] on button "Editar bot NPS" at bounding box center [299, 403] width 80 height 25
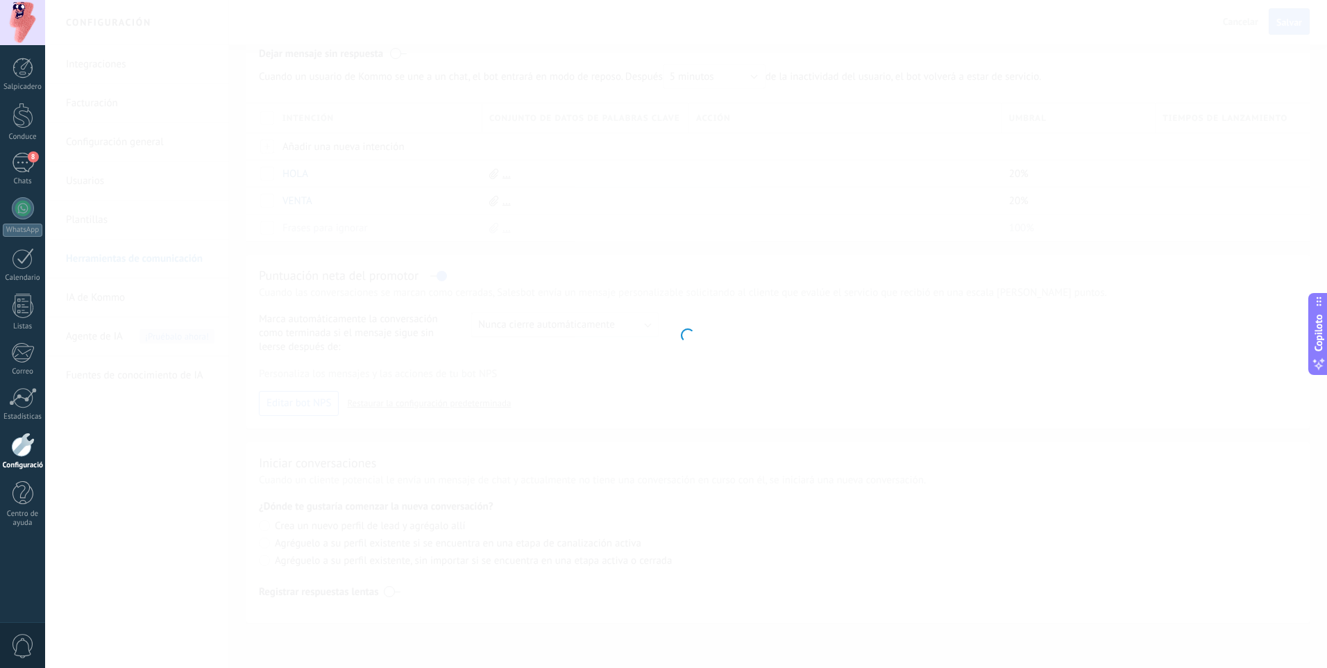
type input "*******"
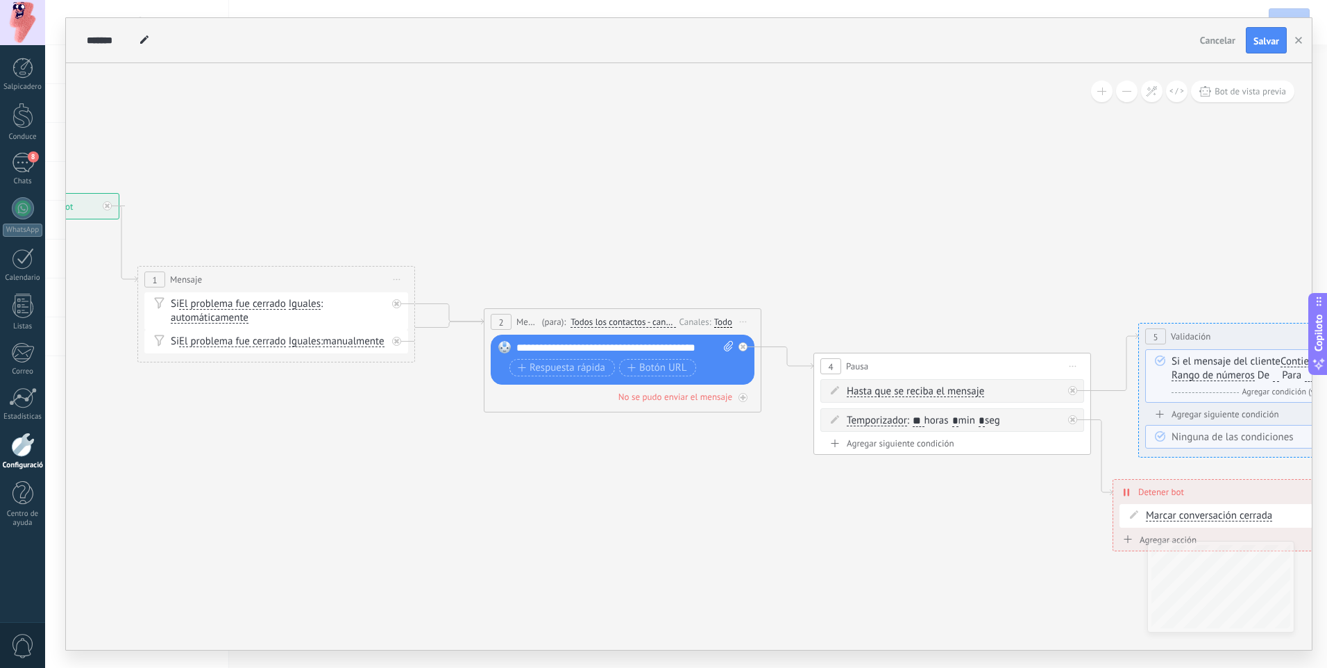
drag, startPoint x: 718, startPoint y: 377, endPoint x: 358, endPoint y: 403, distance: 360.5
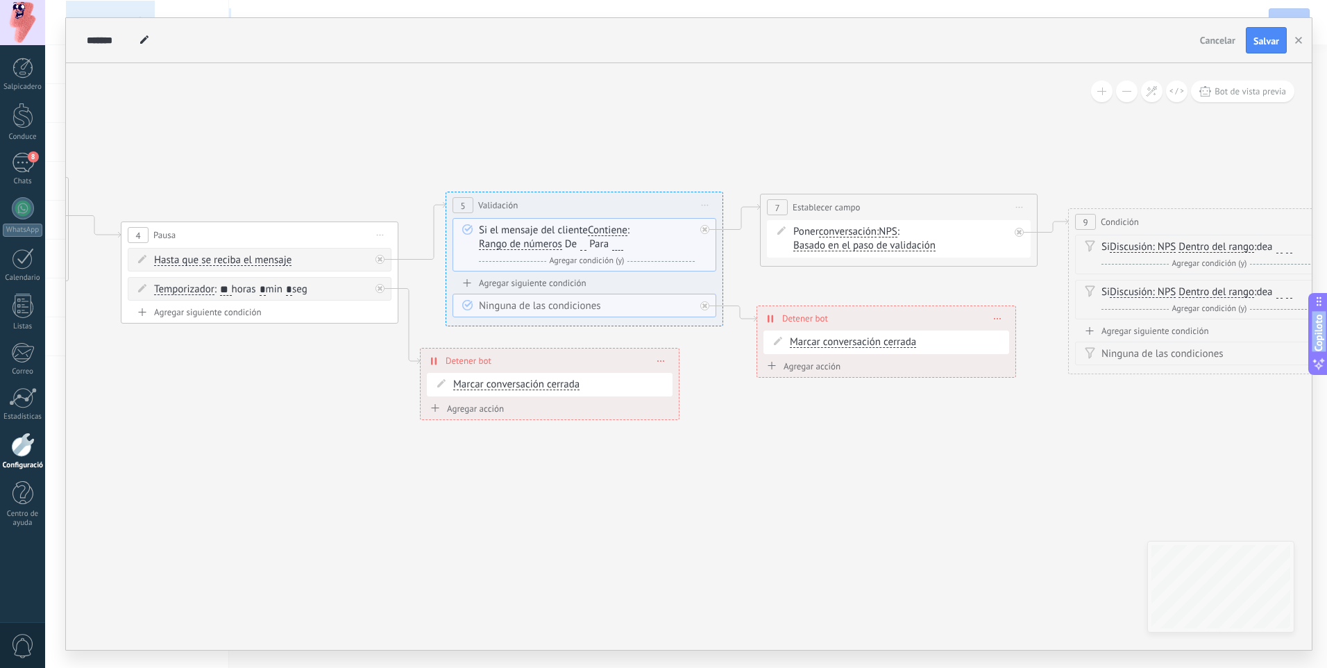
drag, startPoint x: 690, startPoint y: 528, endPoint x: -3, endPoint y: 397, distance: 705.1
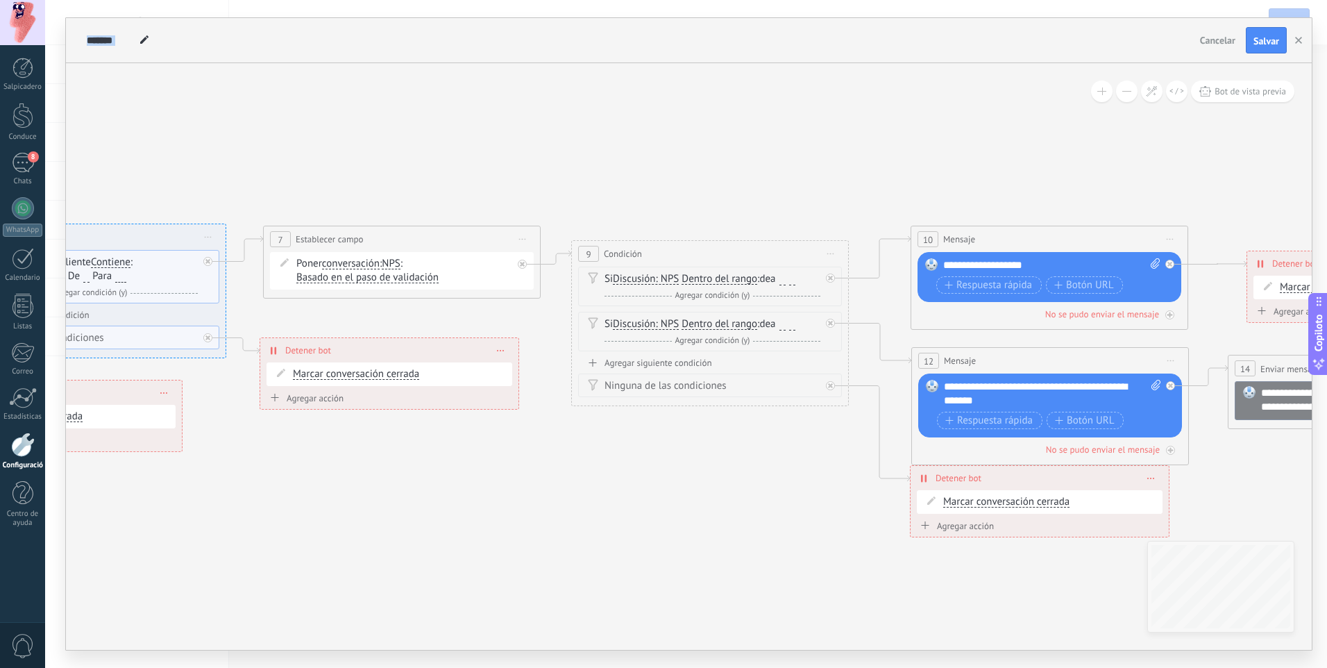
drag, startPoint x: 938, startPoint y: 537, endPoint x: 512, endPoint y: 516, distance: 426.7
click at [515, 517] on icon at bounding box center [303, 316] width 3676 height 1138
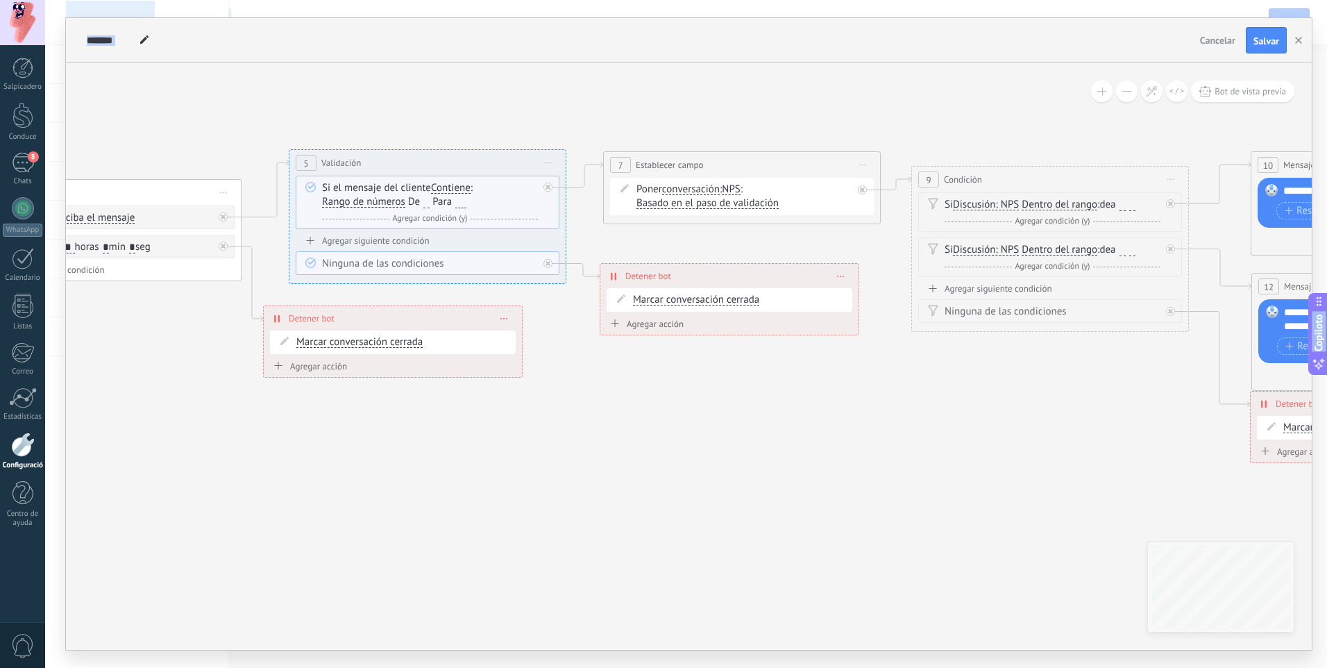
drag, startPoint x: 943, startPoint y: 592, endPoint x: 1329, endPoint y: 525, distance: 391.8
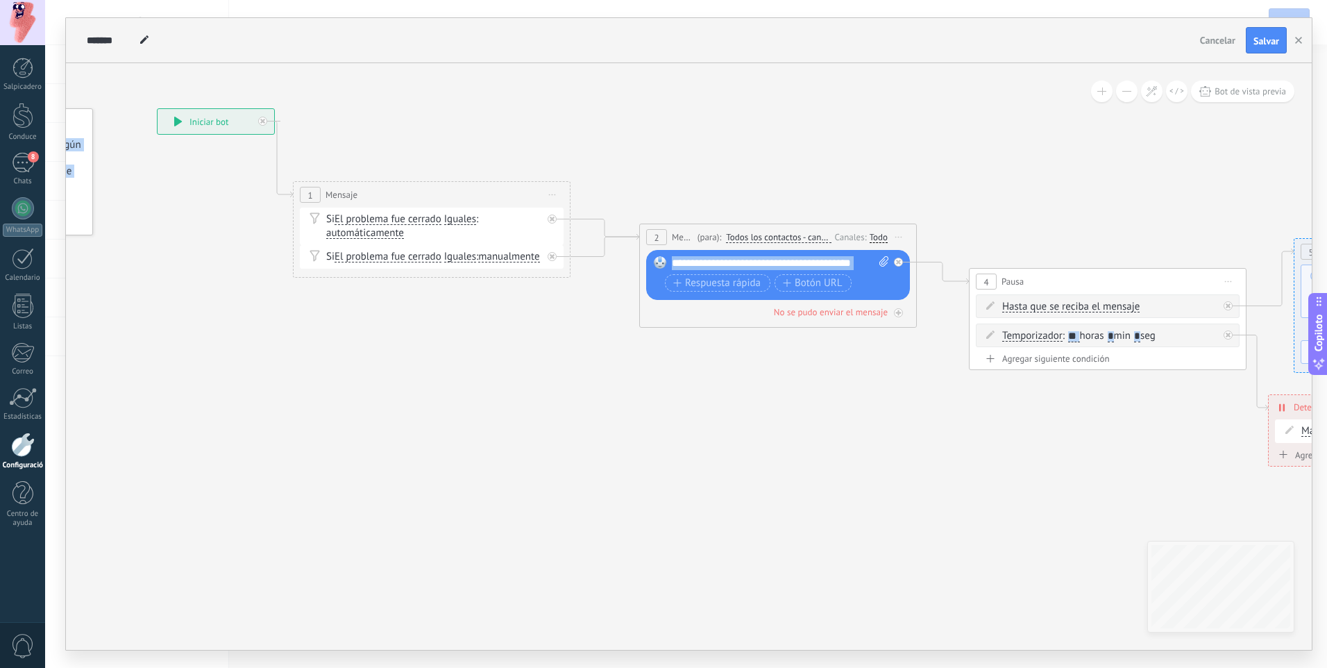
click at [1161, 591] on div "**********" at bounding box center [689, 356] width 1246 height 587
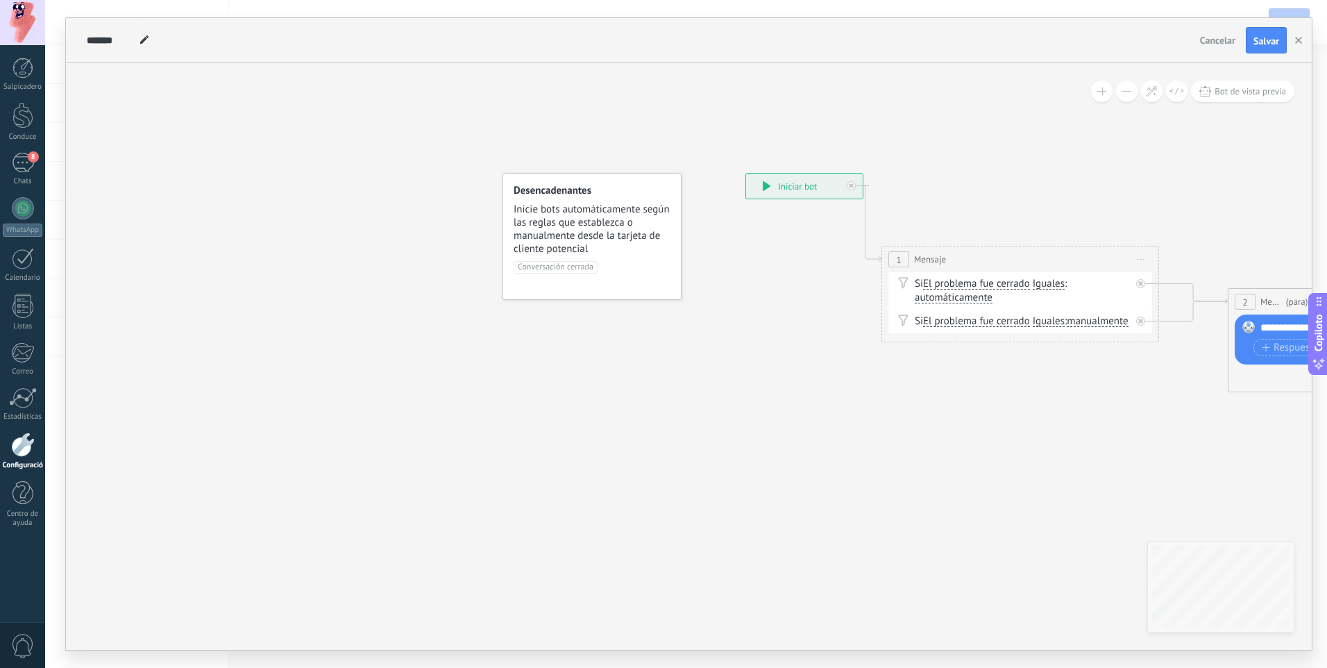
drag, startPoint x: 351, startPoint y: 412, endPoint x: 875, endPoint y: 546, distance: 540.7
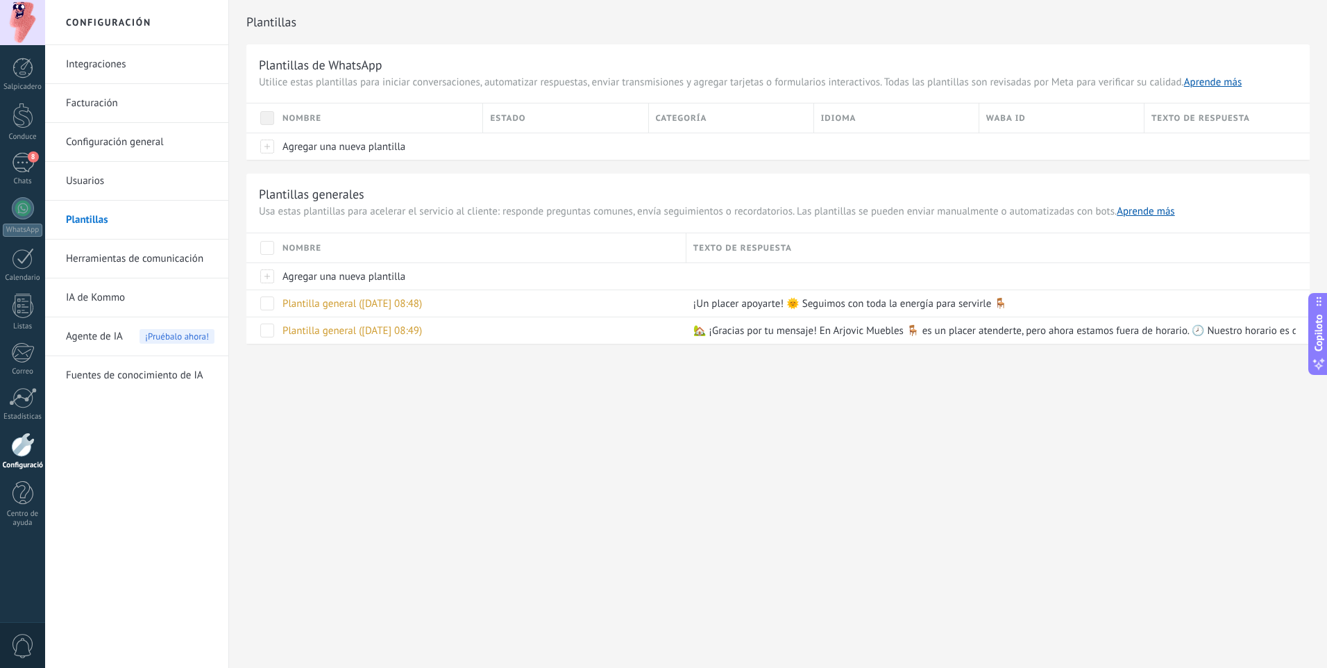
click at [18, 446] on div at bounding box center [23, 444] width 24 height 24
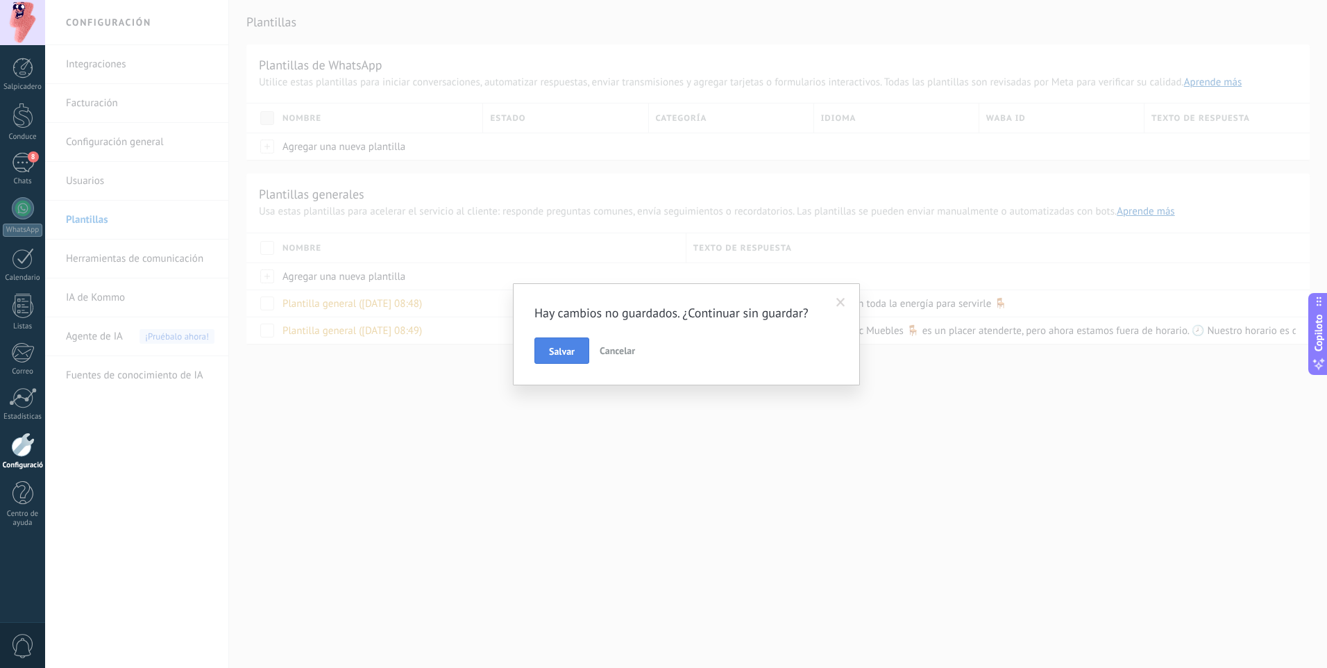
click at [553, 348] on span "Salvar" at bounding box center [562, 351] width 26 height 10
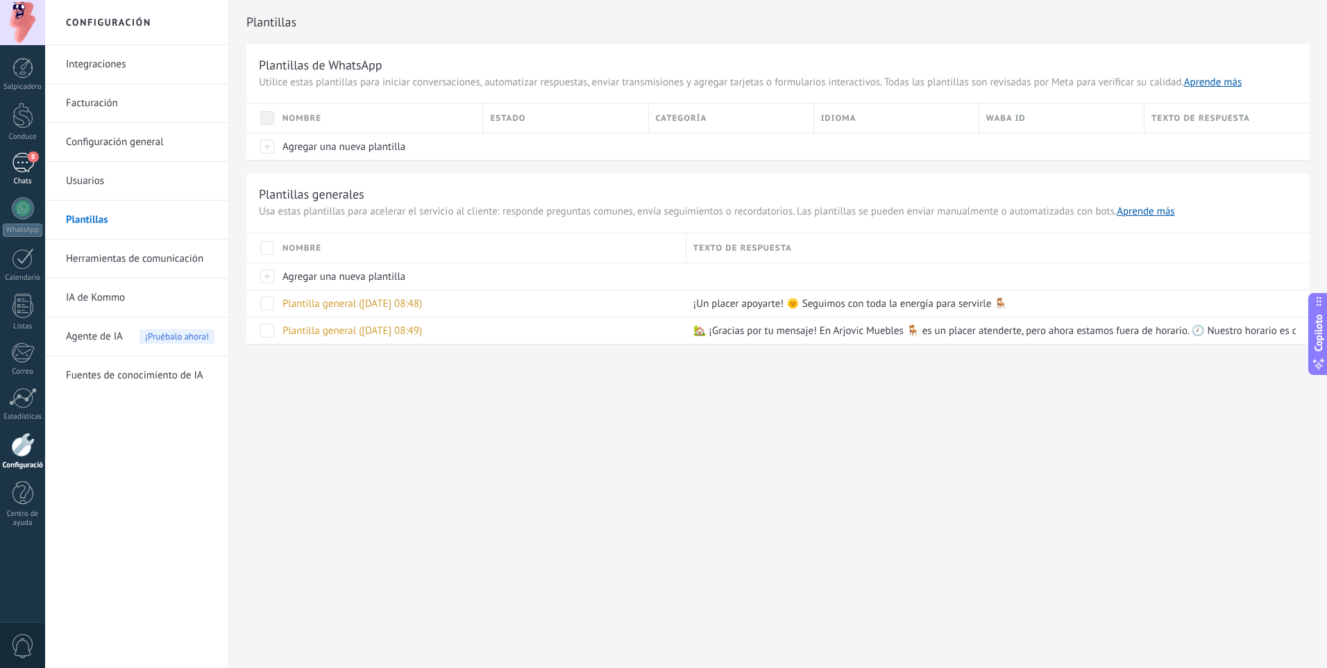
click at [15, 153] on div "8" at bounding box center [23, 163] width 22 height 20
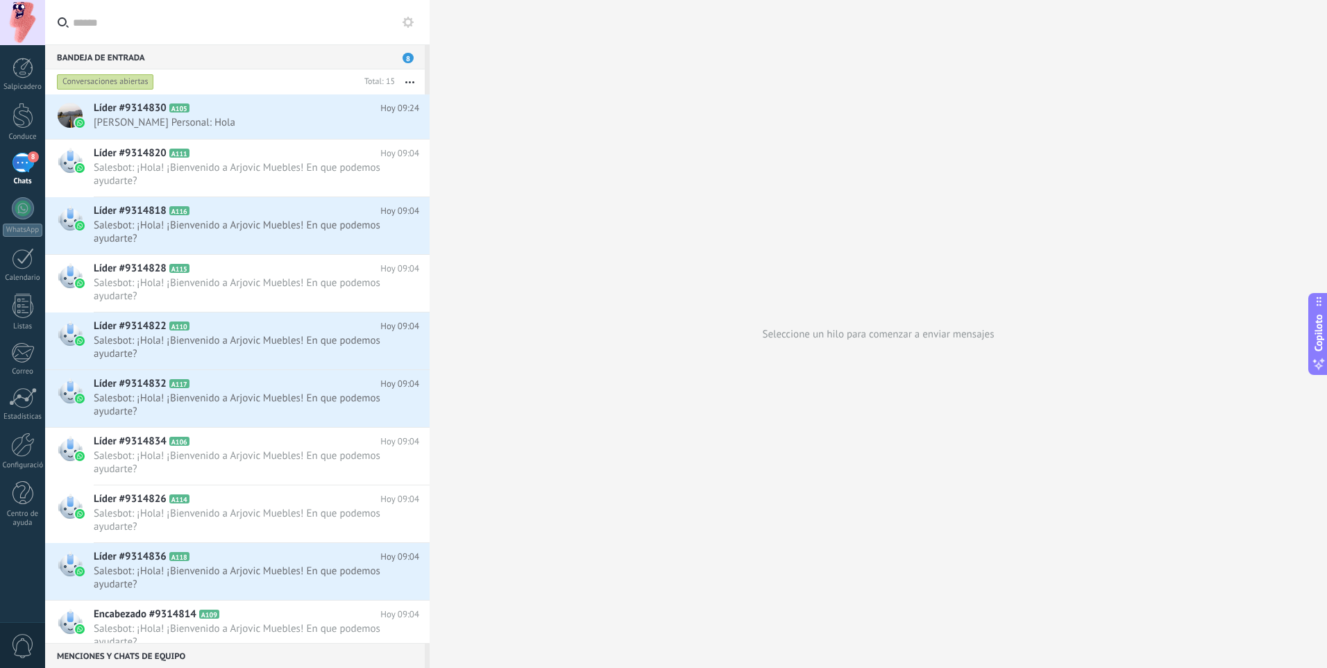
click at [407, 81] on button "button" at bounding box center [410, 81] width 30 height 25
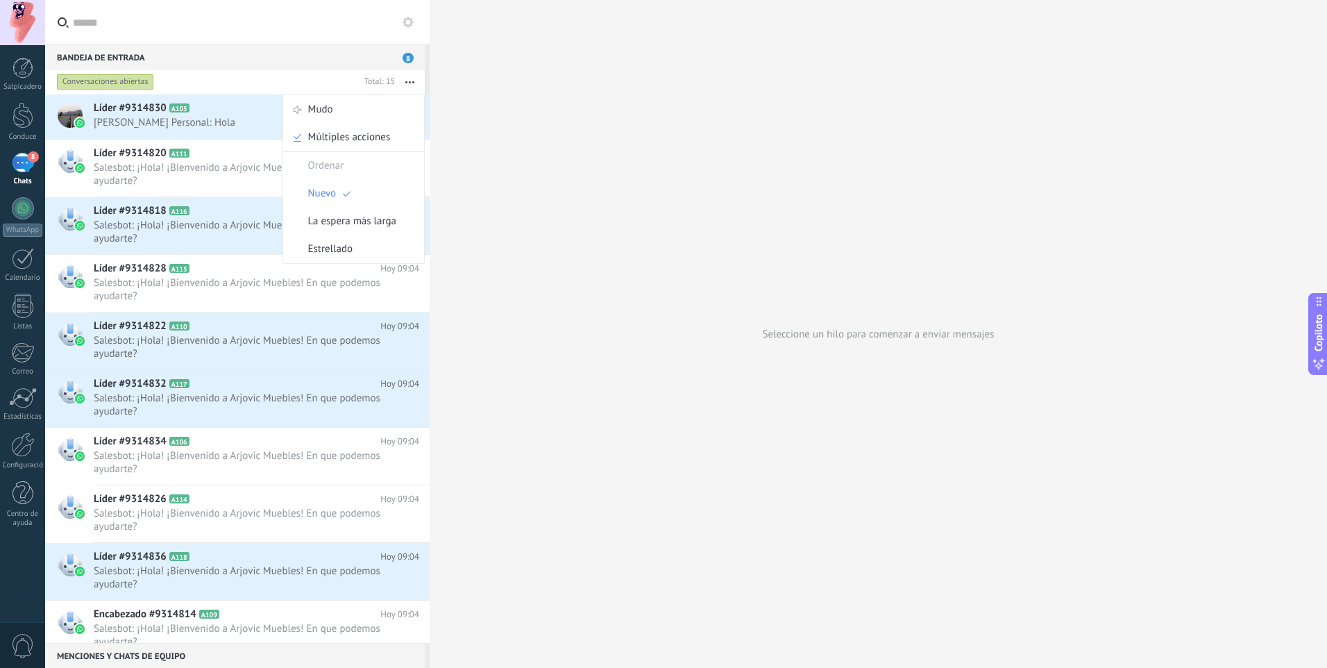
click at [407, 28] on button at bounding box center [408, 22] width 17 height 17
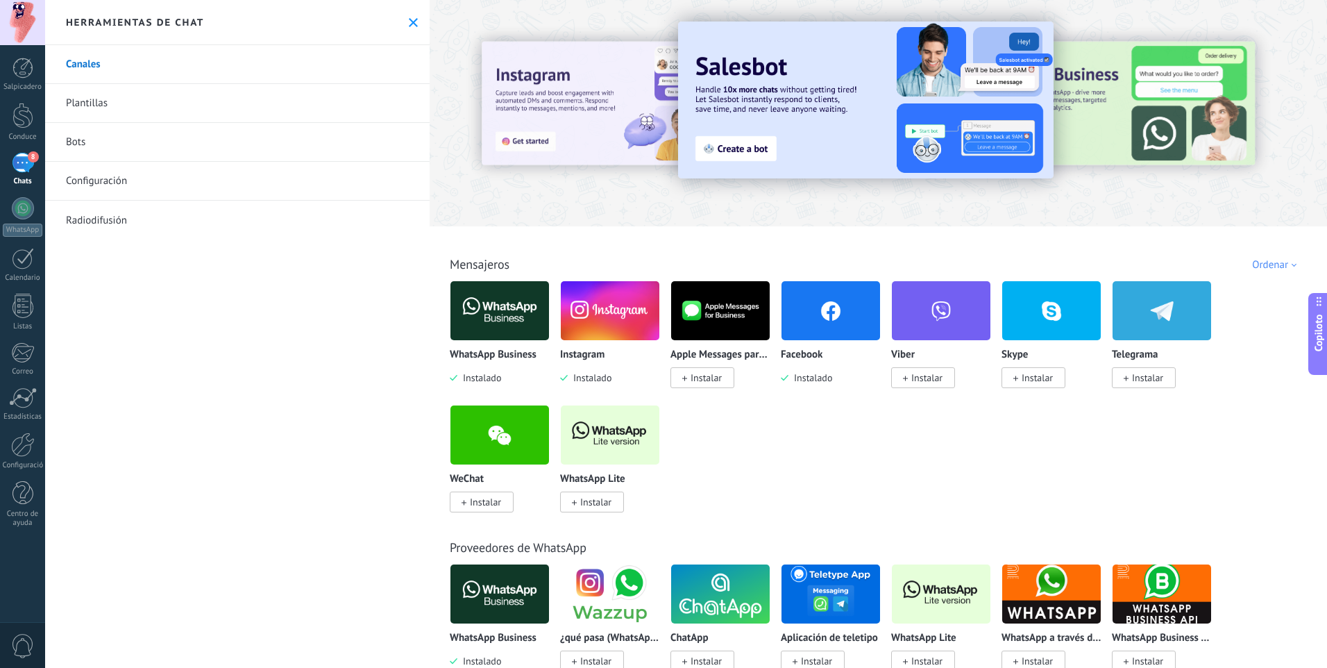
click at [22, 20] on div at bounding box center [22, 22] width 45 height 45
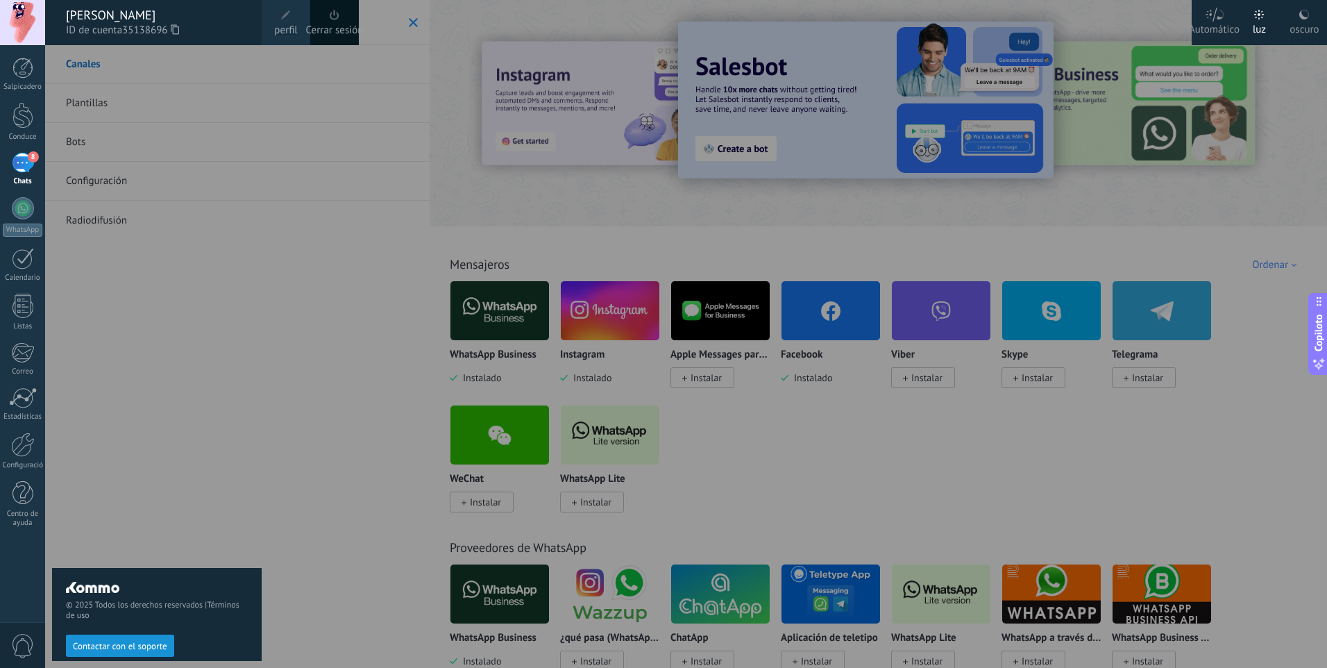
click at [344, 8] on div "Cerrar sesión" at bounding box center [334, 22] width 49 height 45
